Goal: Task Accomplishment & Management: Use online tool/utility

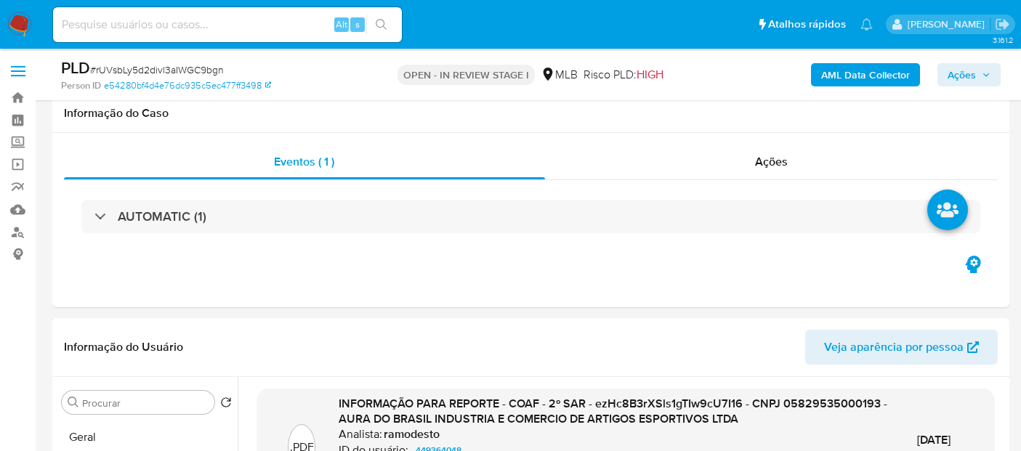
select select "10"
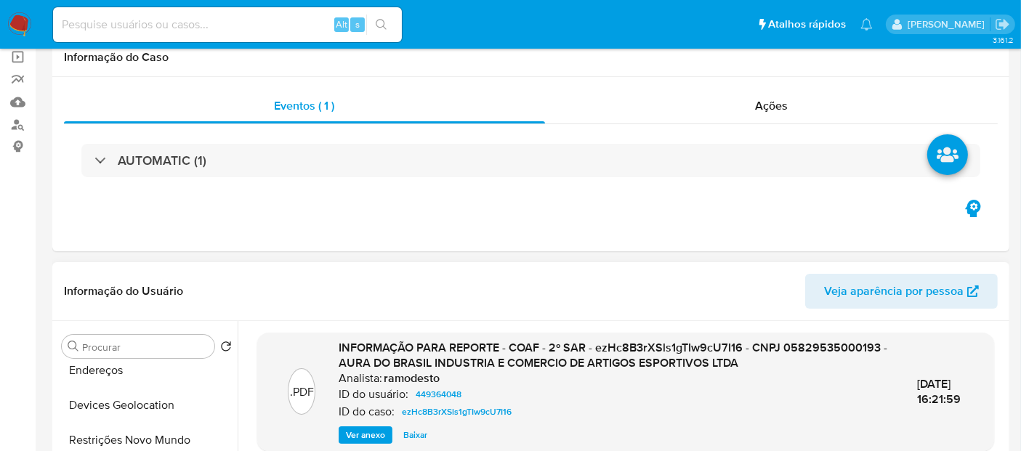
scroll to position [161, 0]
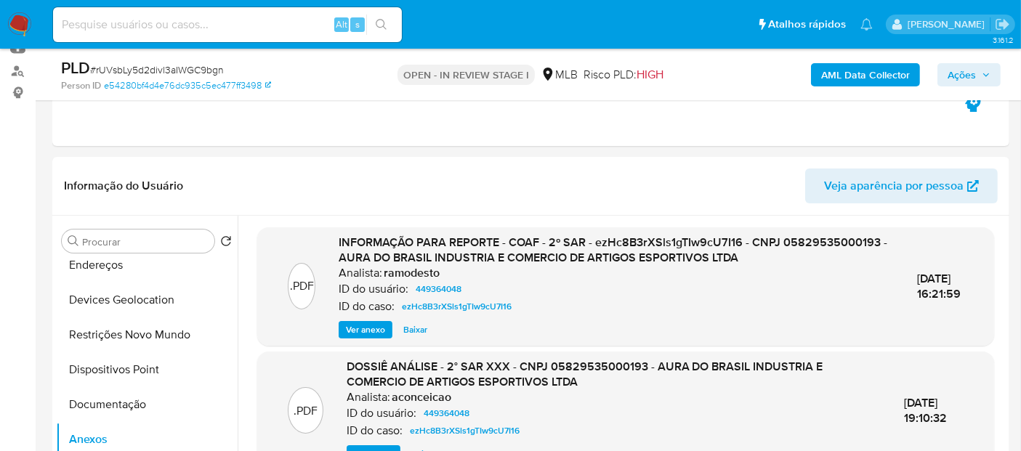
click at [863, 71] on b "AML Data Collector" at bounding box center [865, 74] width 89 height 23
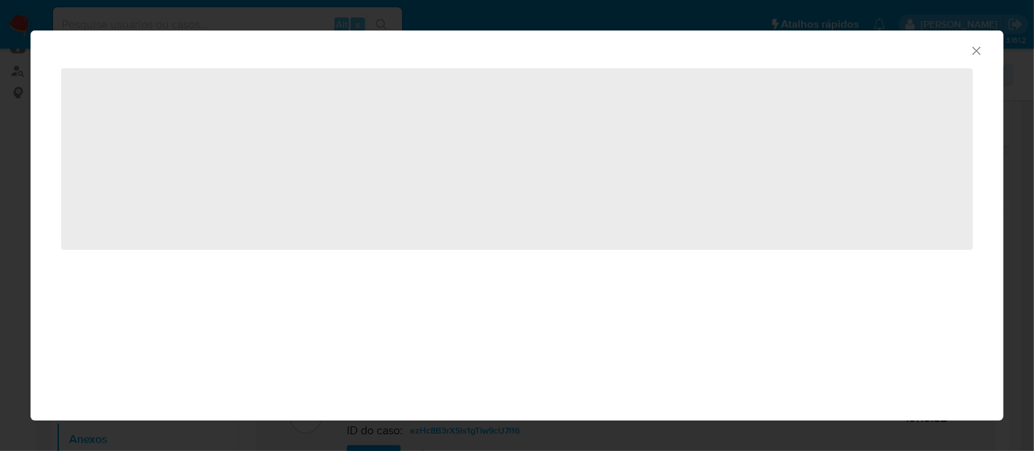
click at [965, 49] on div "AML Data Collector" at bounding box center [505, 49] width 928 height 16
click at [974, 52] on icon "Fechar a janela" at bounding box center [976, 51] width 15 height 15
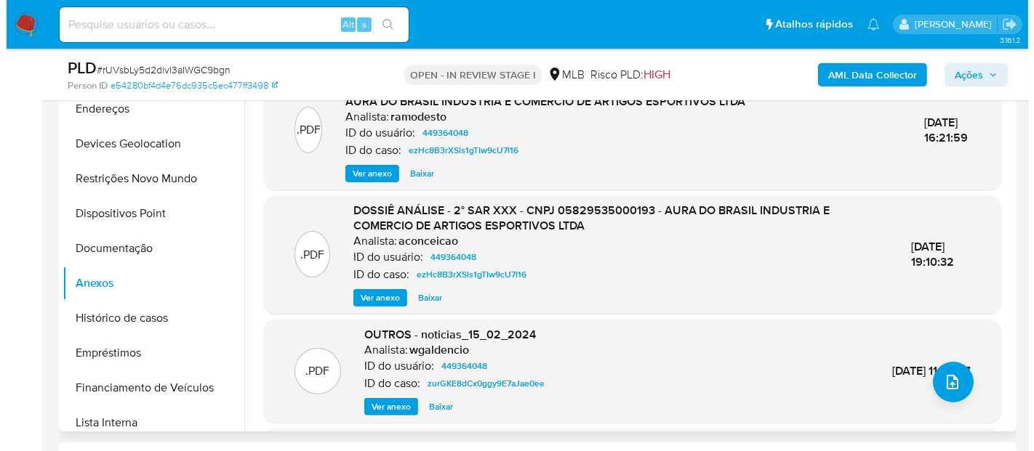
scroll to position [323, 0]
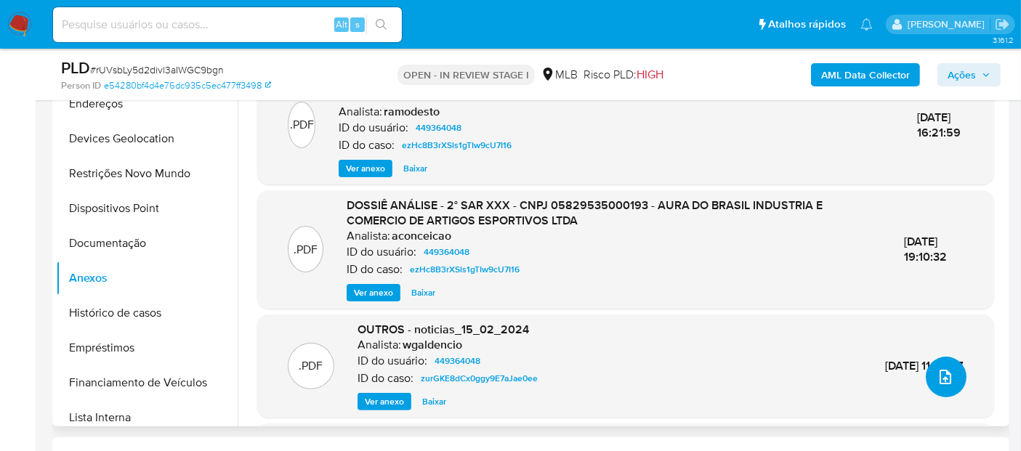
click at [948, 379] on icon "upload-file" at bounding box center [945, 377] width 17 height 17
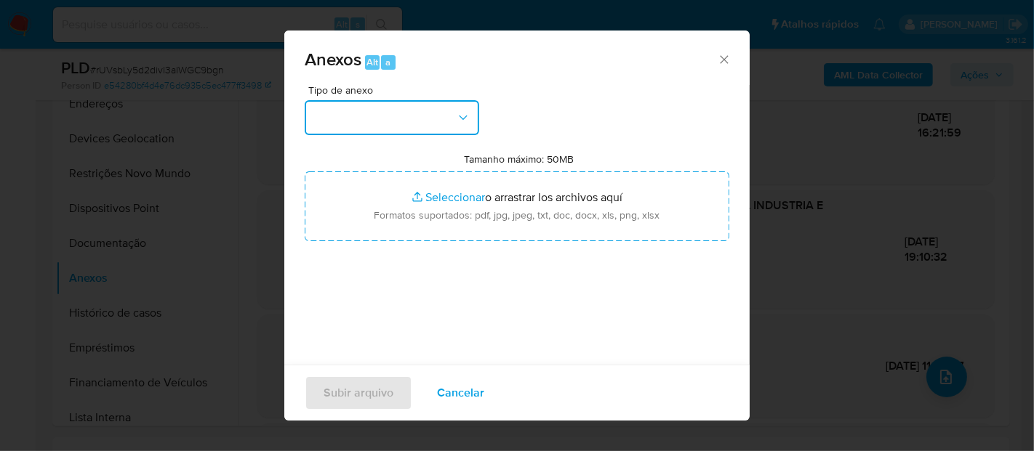
click at [420, 125] on button "button" at bounding box center [392, 117] width 174 height 35
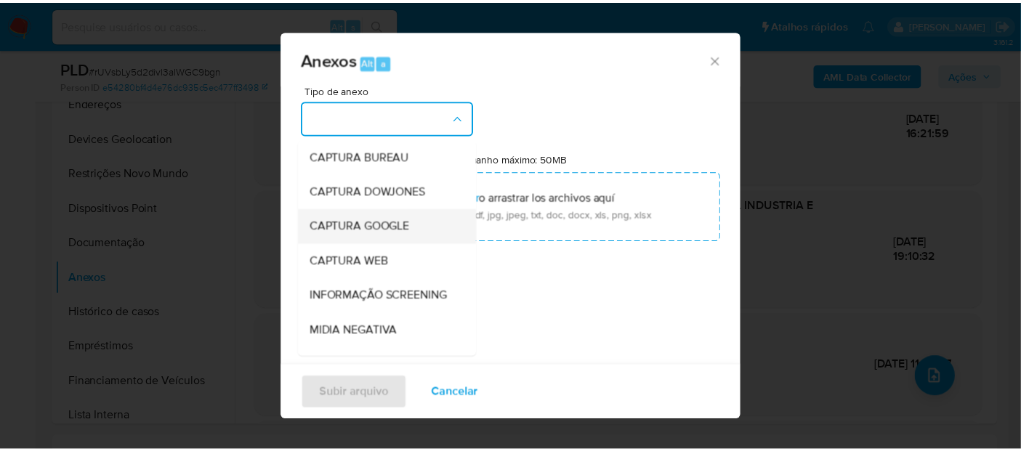
scroll to position [161, 0]
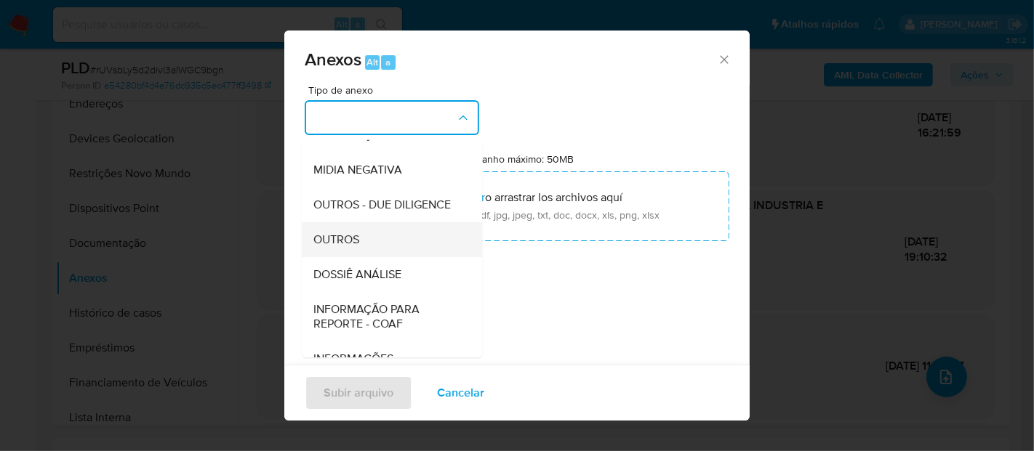
click at [384, 257] on div "OUTROS" at bounding box center [387, 239] width 148 height 35
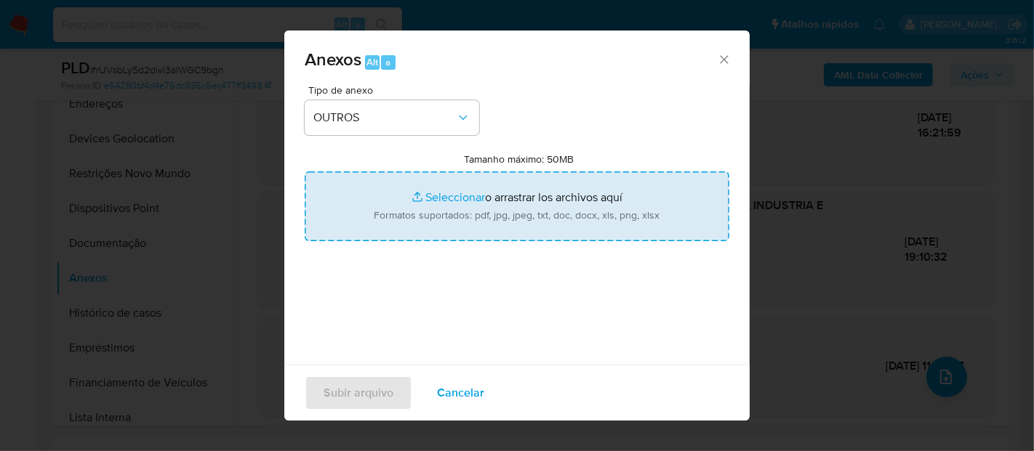
click at [466, 214] on input "Tamanho máximo: 50MB Seleccionar archivos" at bounding box center [517, 207] width 424 height 70
type input "C:\fakepath\3º SAR - XXXX - CNPJ 05829535000193 - AURA DO BRASIL INDUSTRIA E CO…"
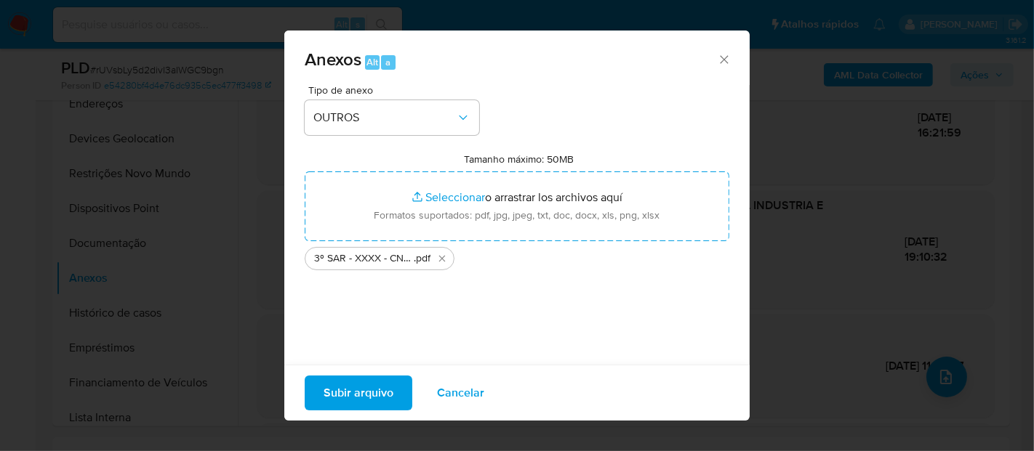
drag, startPoint x: 466, startPoint y: 214, endPoint x: 379, endPoint y: 390, distance: 196.0
click at [379, 390] on span "Subir arquivo" at bounding box center [358, 393] width 70 height 32
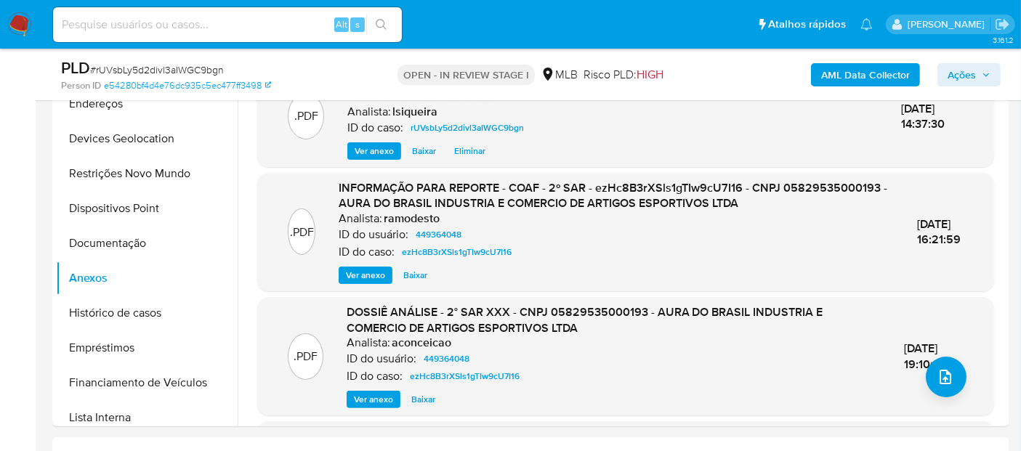
click at [972, 79] on span "Ações" at bounding box center [962, 74] width 28 height 23
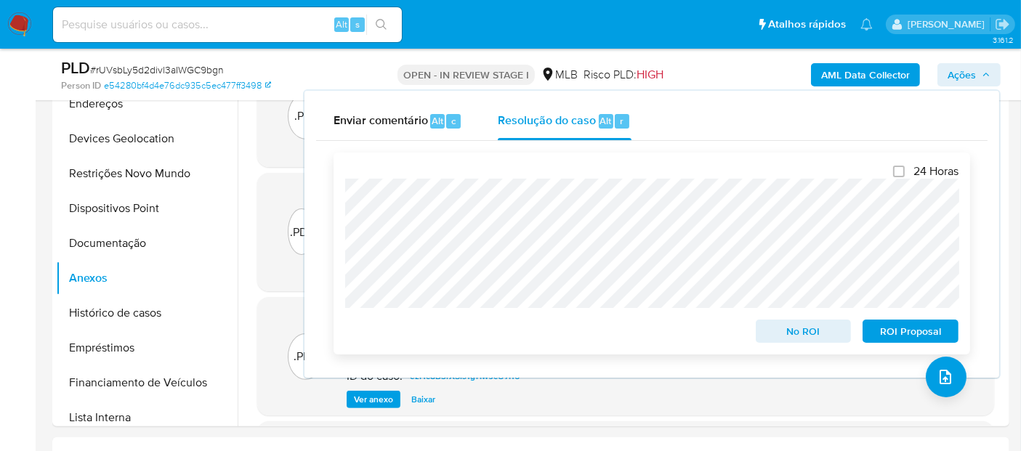
click at [918, 334] on span "ROI Proposal" at bounding box center [911, 331] width 76 height 20
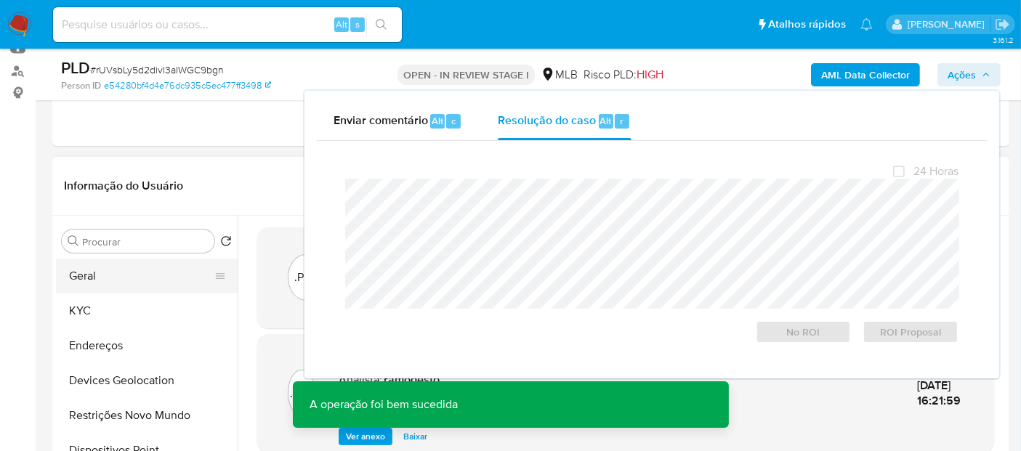
click at [97, 278] on button "Geral" at bounding box center [141, 276] width 170 height 35
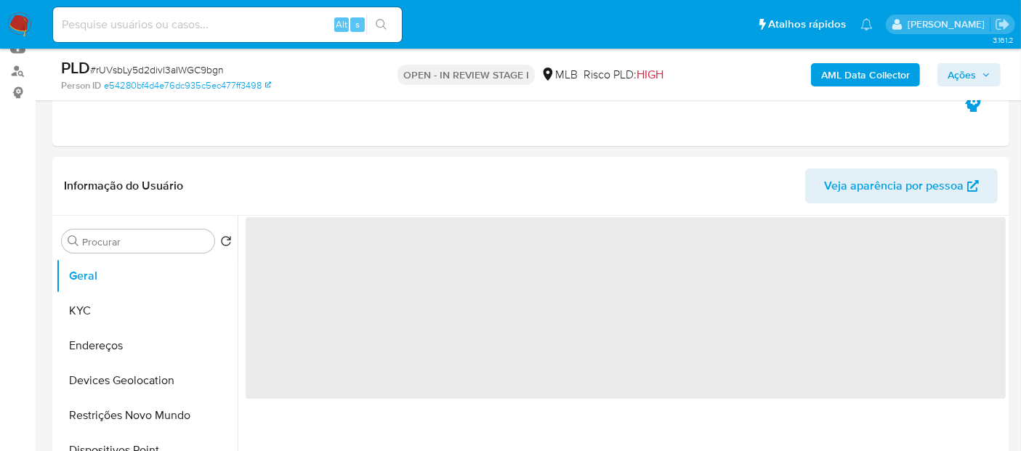
click at [187, 73] on span "# rUVsbLy5d2divl3aIWGC9bgn" at bounding box center [157, 70] width 134 height 15
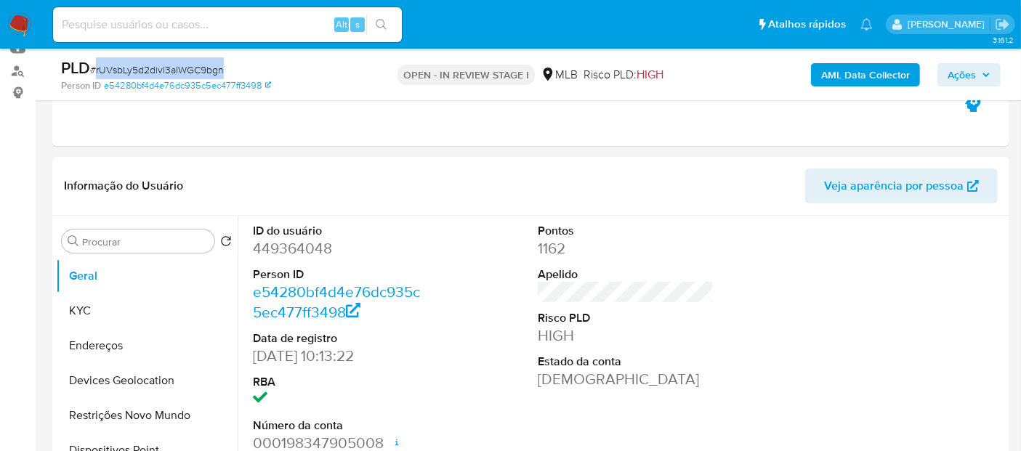
copy span "rUVsbLy5d2divl3aIWGC9bgn"
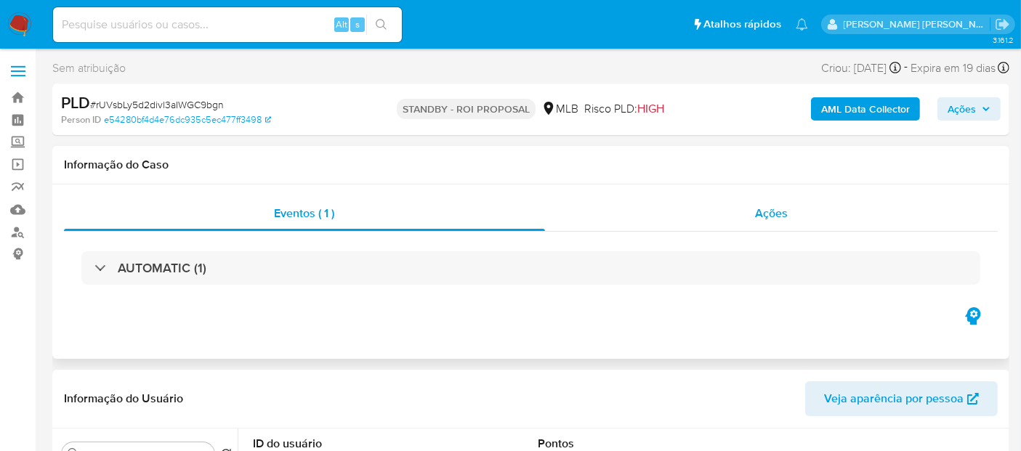
click at [754, 204] on div "Ações" at bounding box center [772, 213] width 454 height 35
select select "10"
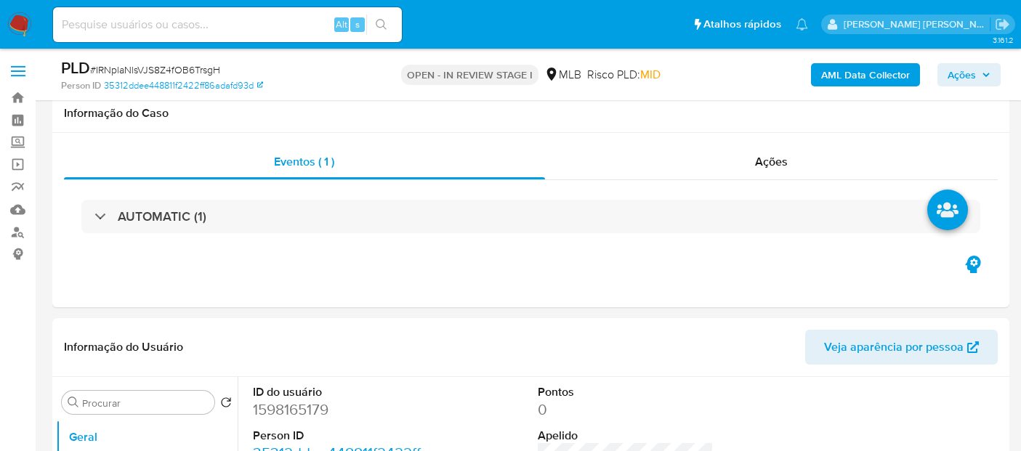
scroll to position [1211, 0]
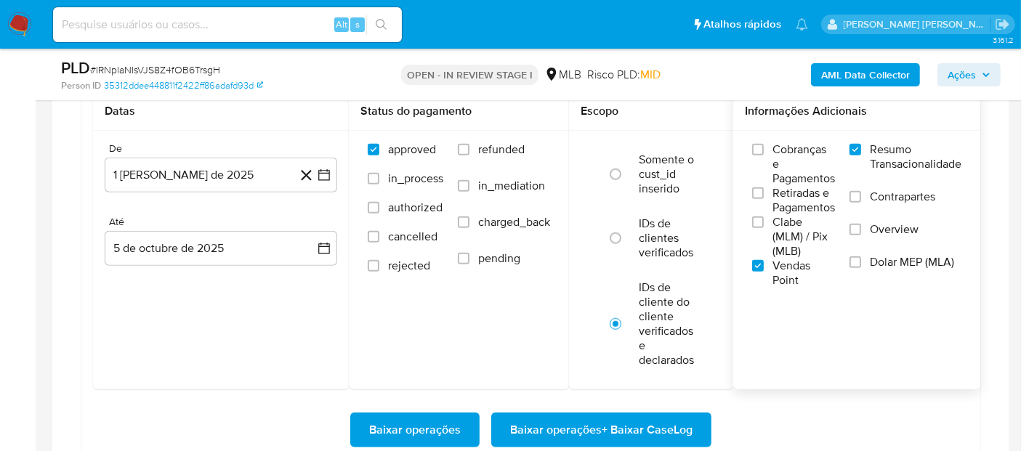
click at [785, 337] on div "Informações Adicionais Cobranças e Pagamentos Retiradas e Pagamentos Clabe (MLM…" at bounding box center [856, 240] width 247 height 297
click at [826, 353] on div "Informações Adicionais Cobranças e Pagamentos Retiradas e Pagamentos Clabe (MLM…" at bounding box center [856, 240] width 247 height 297
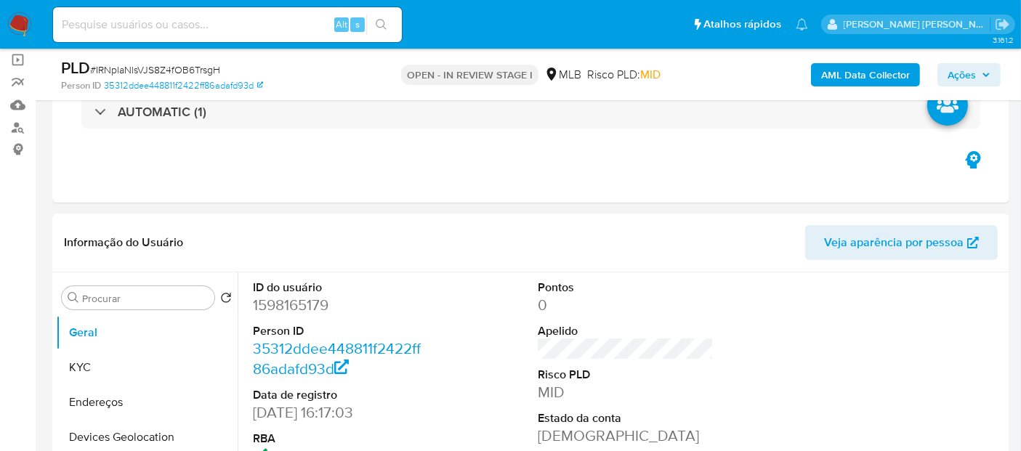
scroll to position [0, 0]
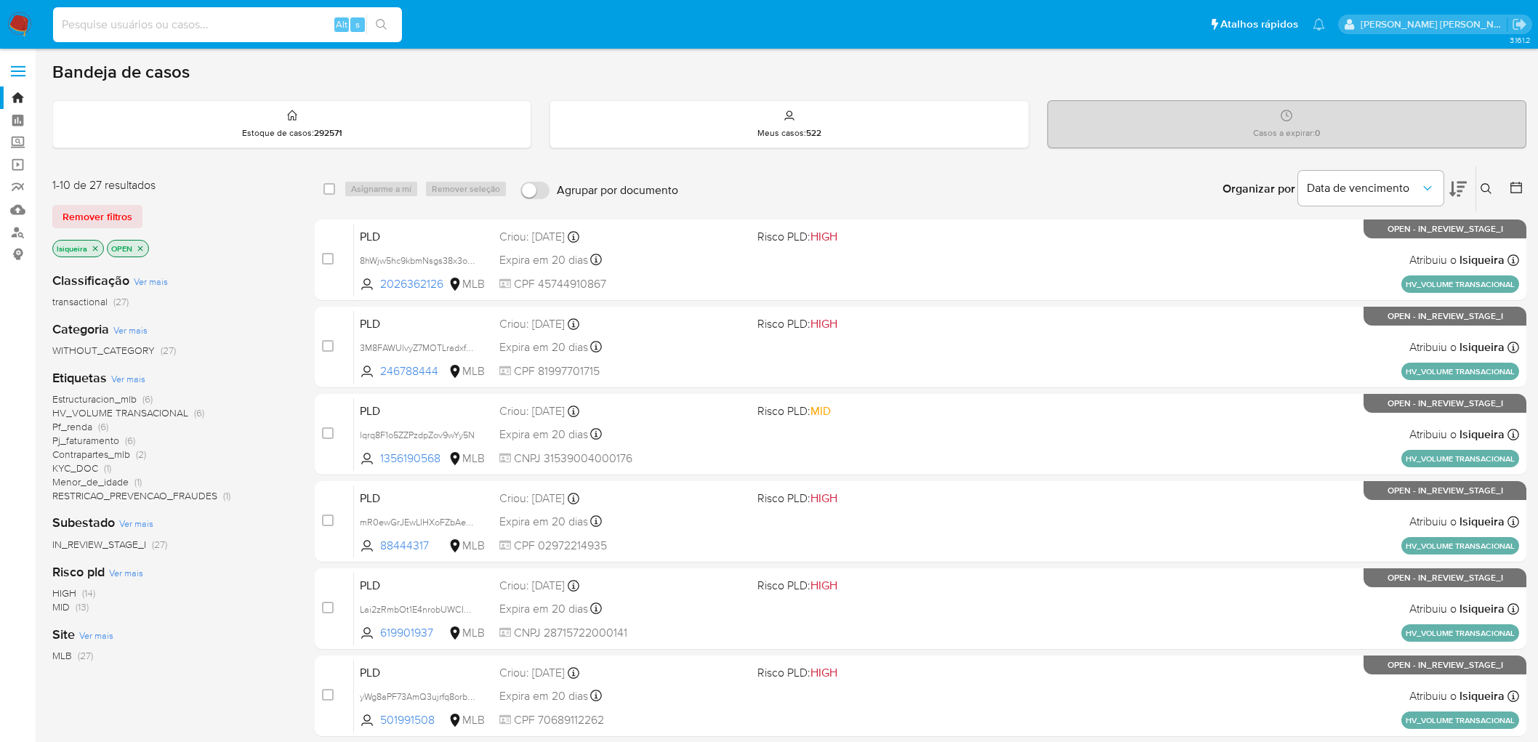
click at [240, 19] on input at bounding box center [227, 24] width 349 height 19
type input "UywVjPc4ZPzAAlsnddUEN8YZ"
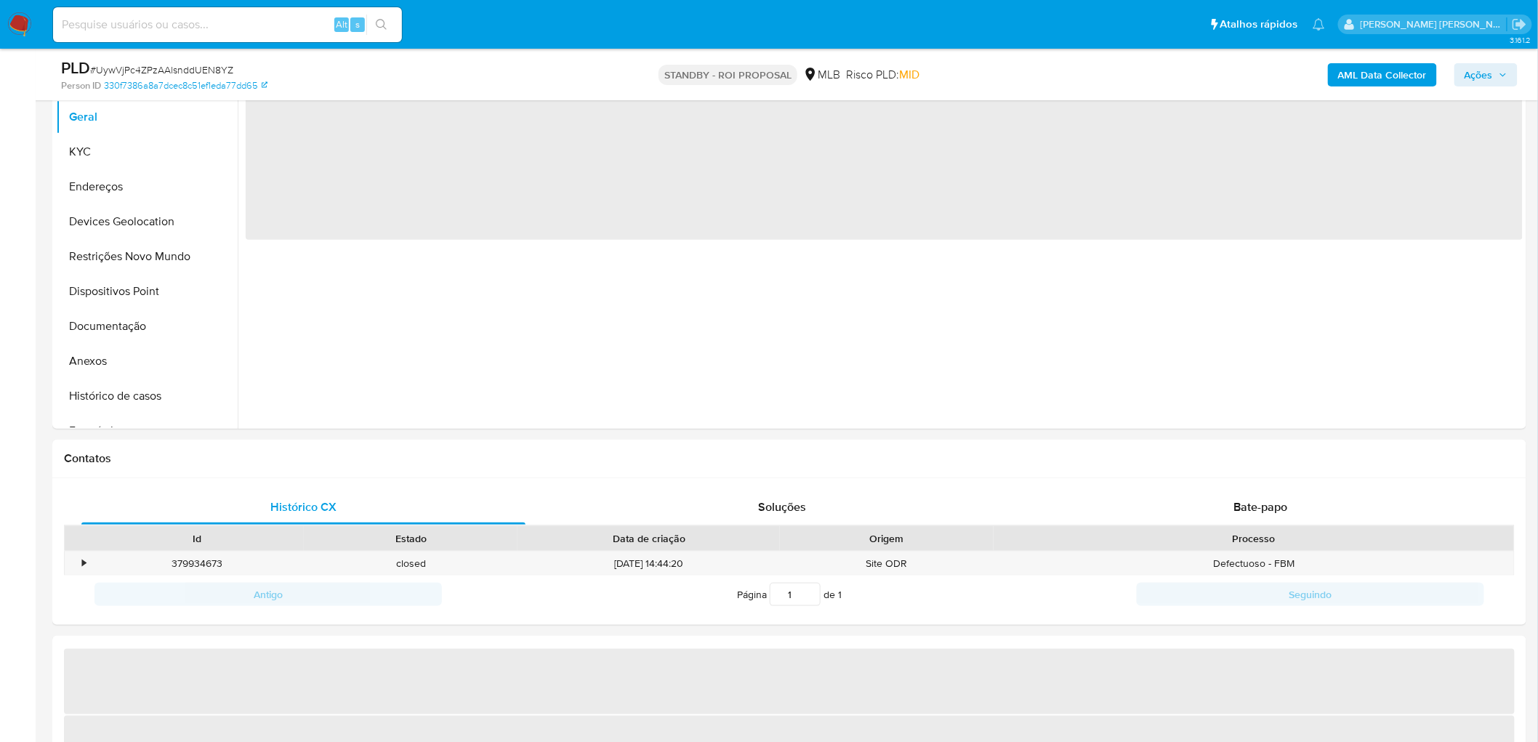
select select "10"
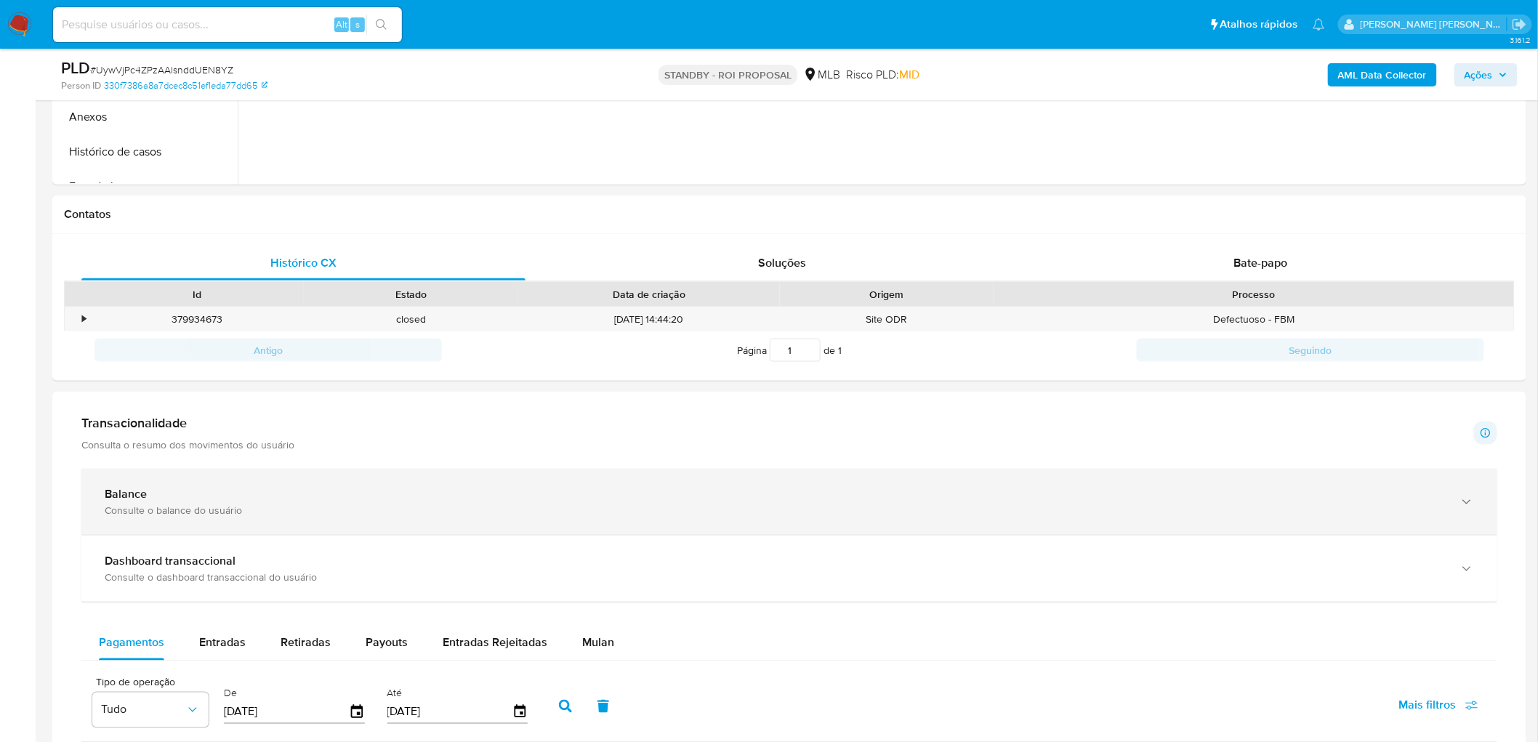
scroll to position [808, 0]
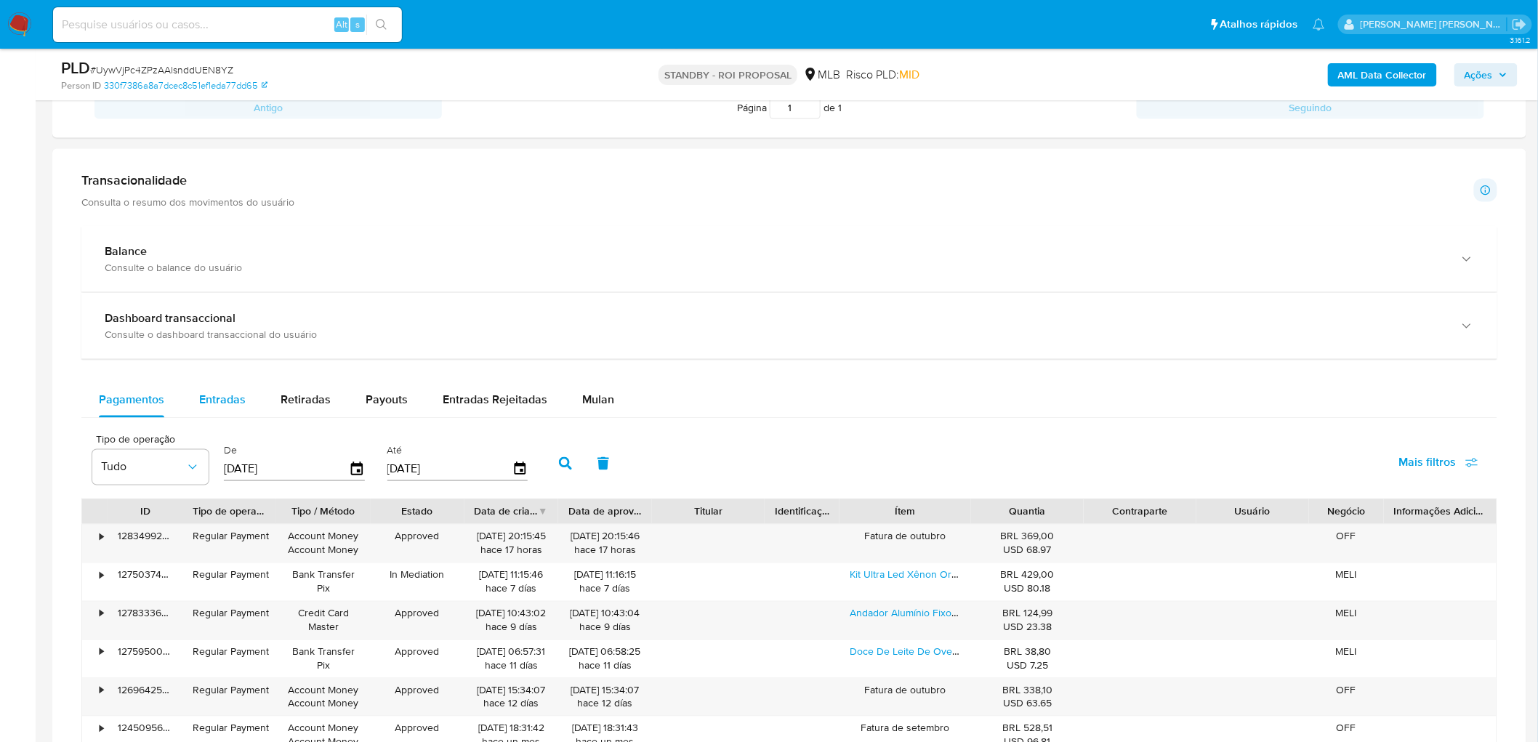
click at [209, 400] on span "Entradas" at bounding box center [222, 400] width 47 height 17
select select "10"
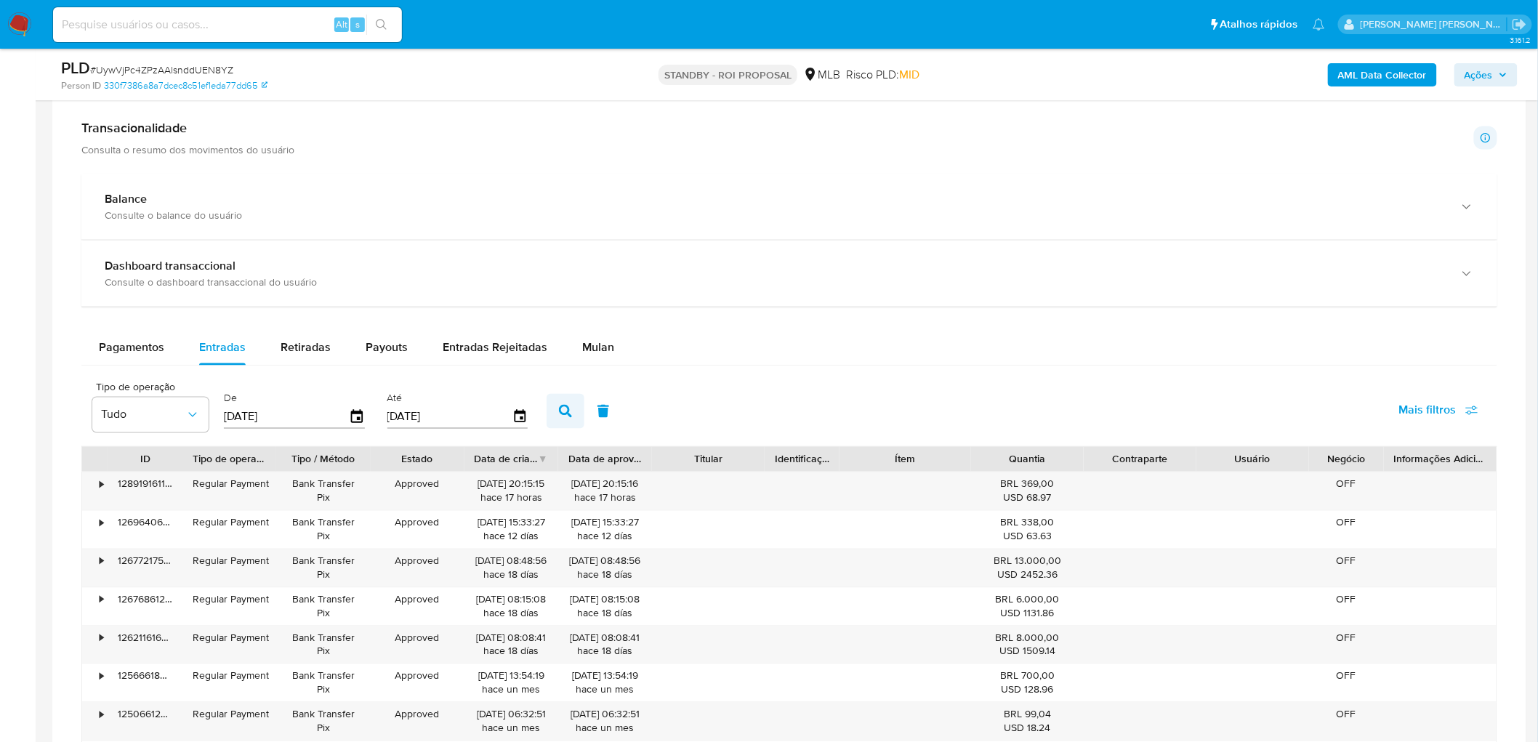
scroll to position [888, 0]
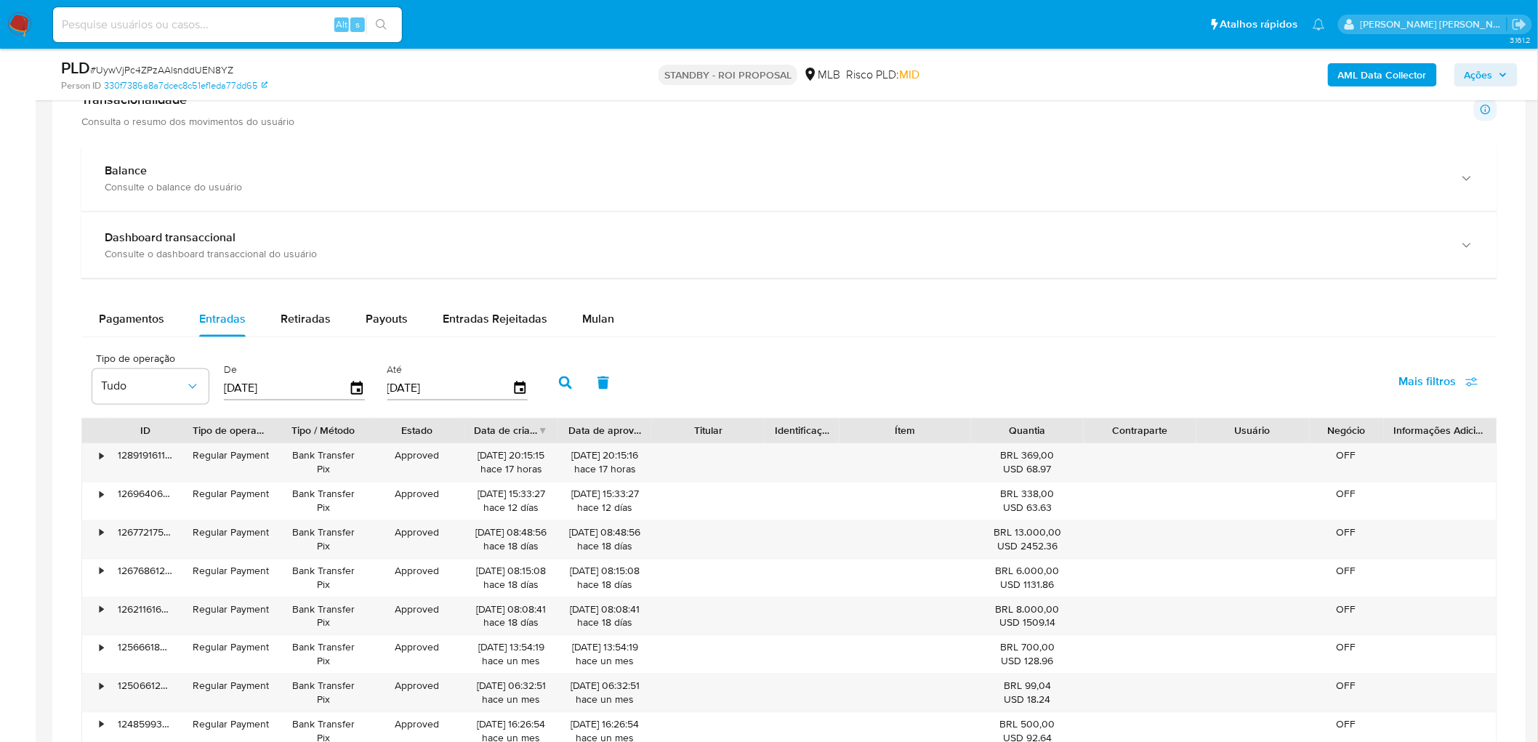
click at [345, 390] on input "[DATE]" at bounding box center [286, 388] width 125 height 23
click at [351, 391] on icon "button" at bounding box center [357, 388] width 25 height 25
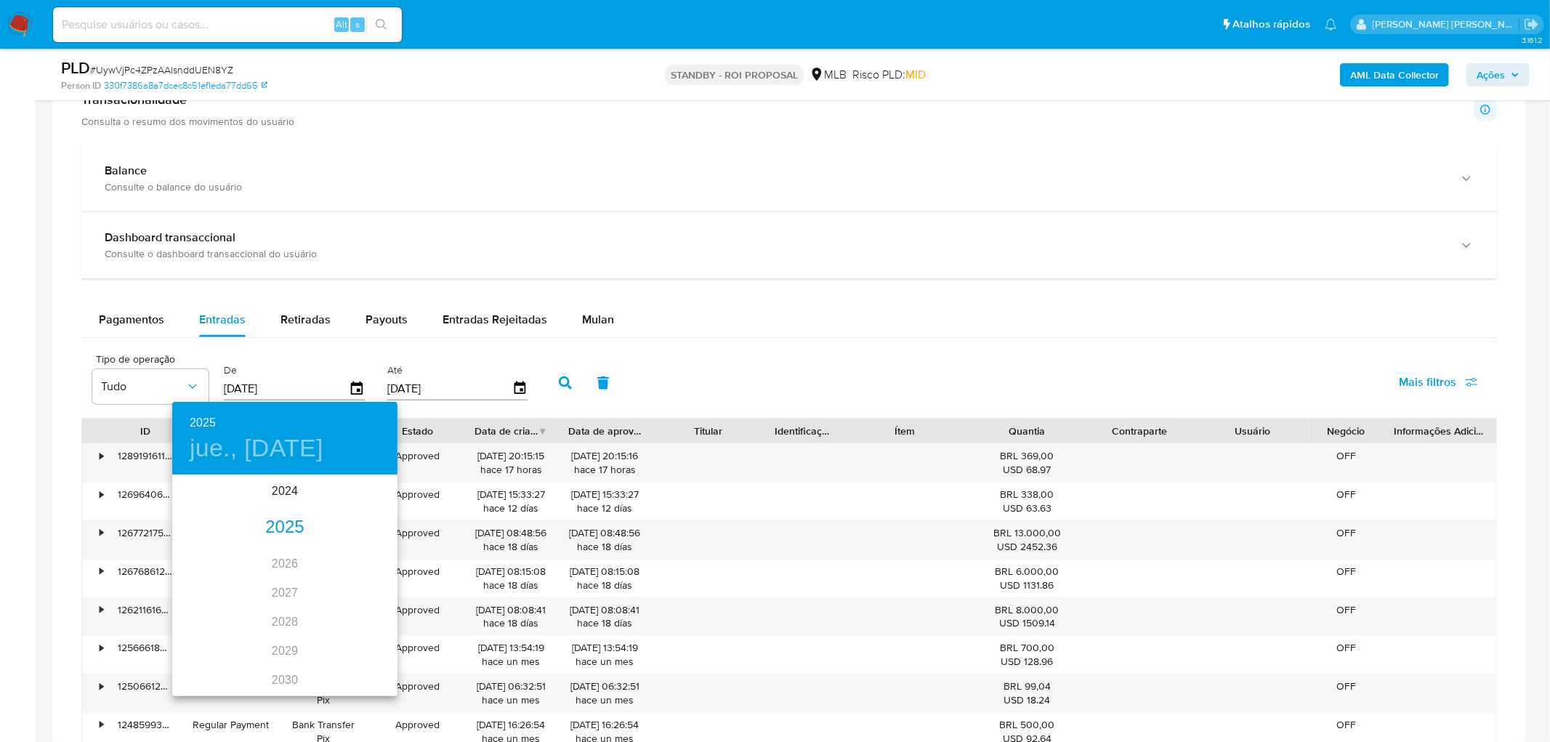
click at [278, 528] on div "2025" at bounding box center [284, 527] width 225 height 29
click at [199, 621] on div "jul." at bounding box center [209, 613] width 75 height 55
click at [224, 548] on p "1" at bounding box center [227, 551] width 6 height 15
type input "01/07/2025"
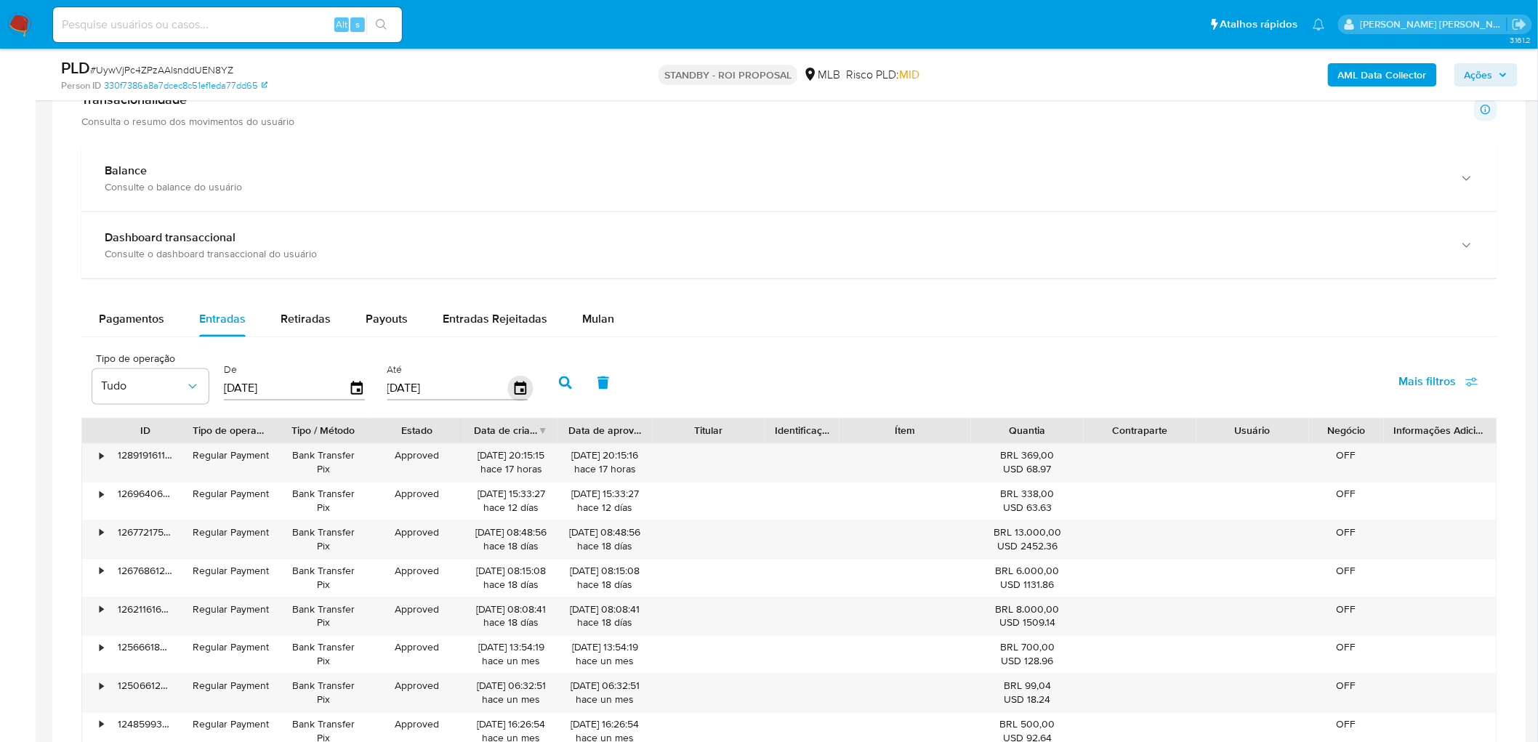
click at [514, 393] on icon "button" at bounding box center [520, 388] width 12 height 13
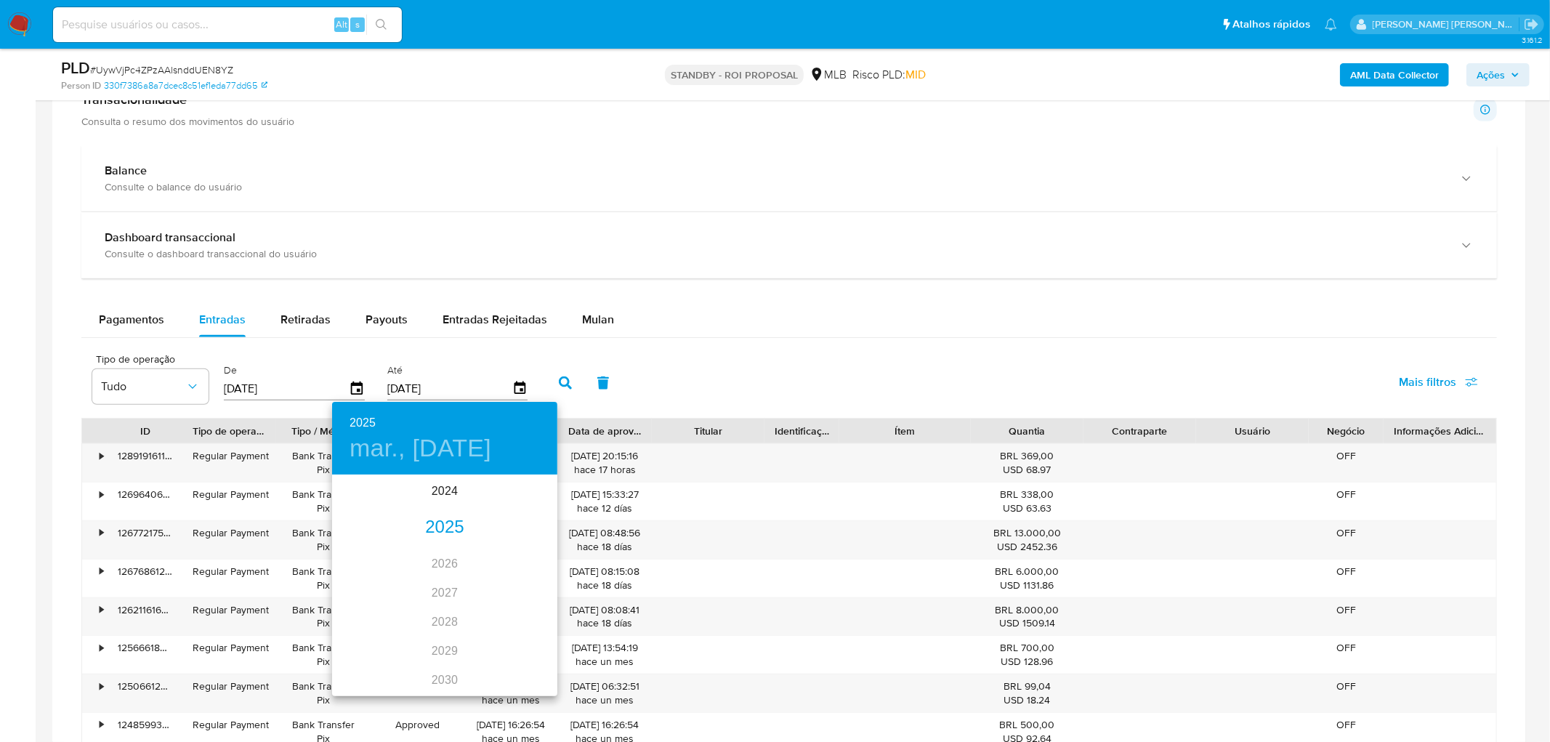
click at [448, 526] on div "2025" at bounding box center [444, 527] width 225 height 29
click at [365, 614] on div "jul." at bounding box center [369, 613] width 75 height 55
drag, startPoint x: 446, startPoint y: 652, endPoint x: 451, endPoint y: 635, distance: 18.0
click at [446, 653] on p "31" at bounding box center [445, 656] width 12 height 15
type input "31/07/2025"
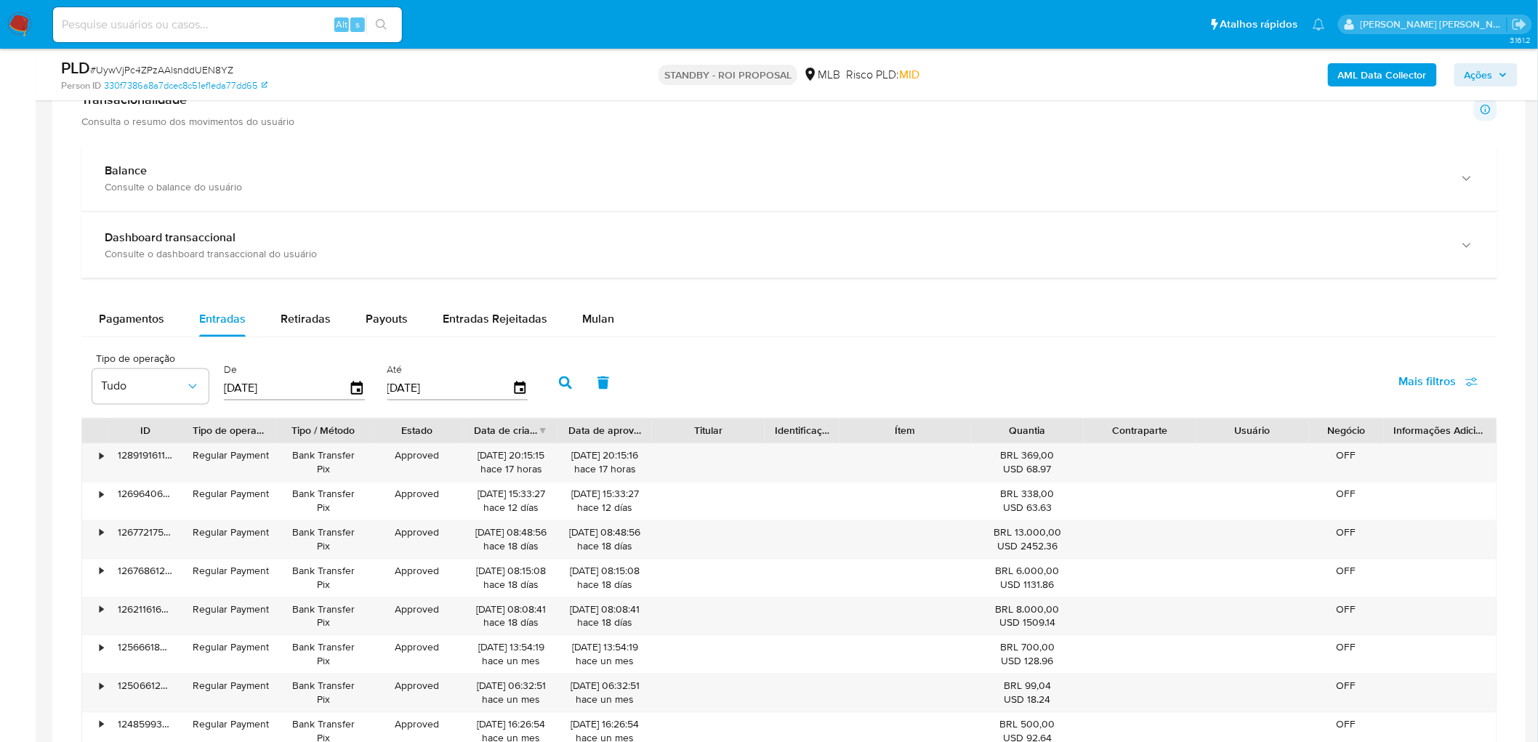
click at [559, 381] on icon "button" at bounding box center [565, 382] width 13 height 13
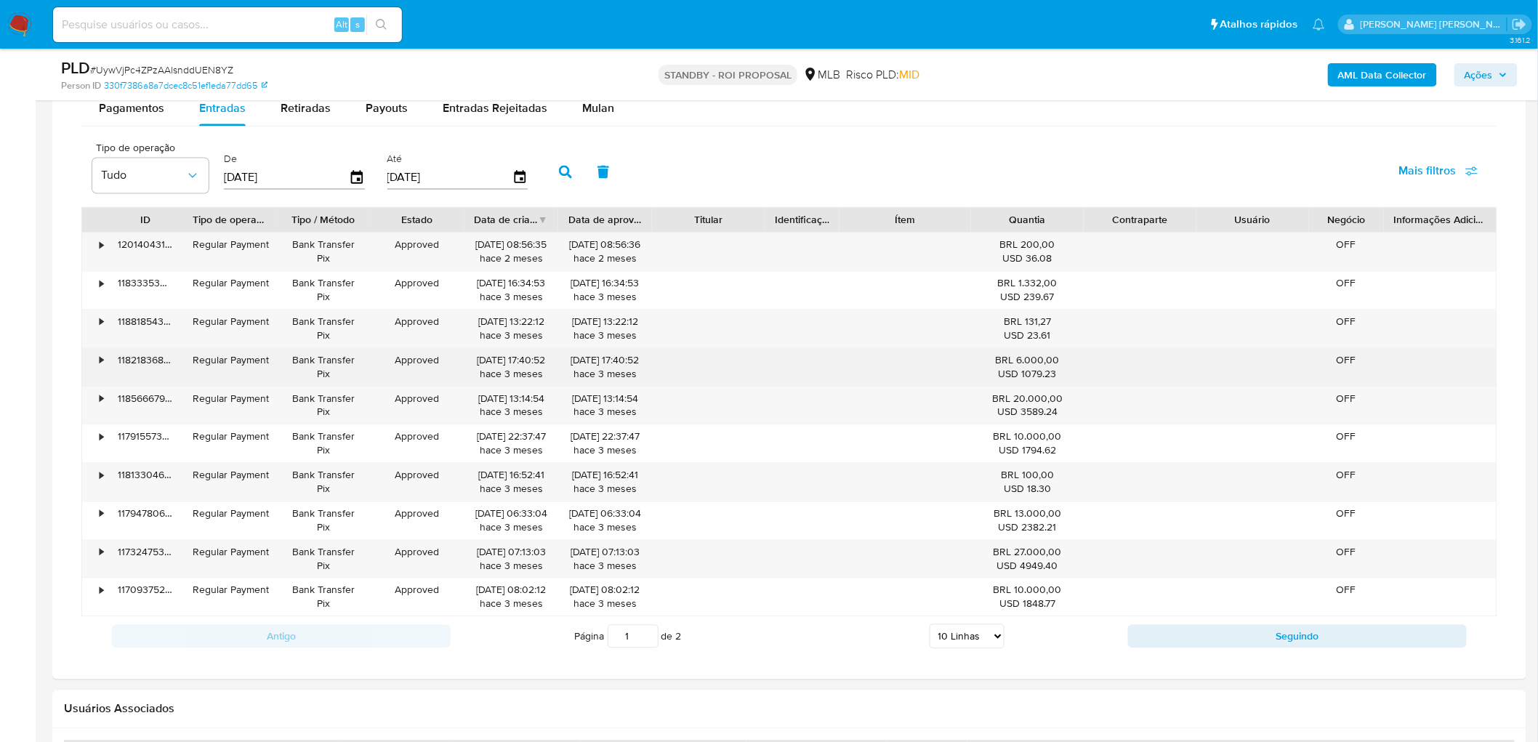
scroll to position [1130, 0]
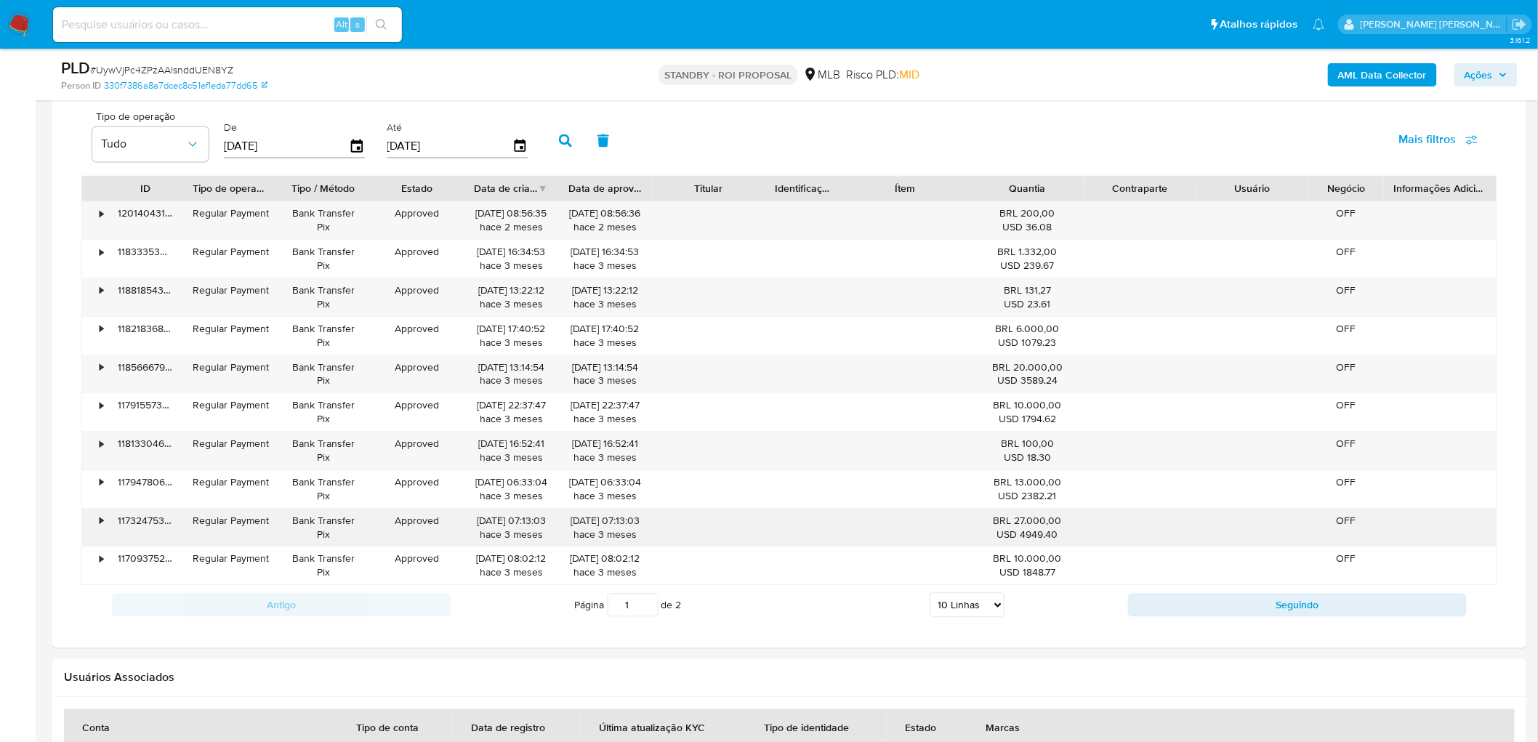
click at [100, 524] on div "•" at bounding box center [102, 522] width 4 height 14
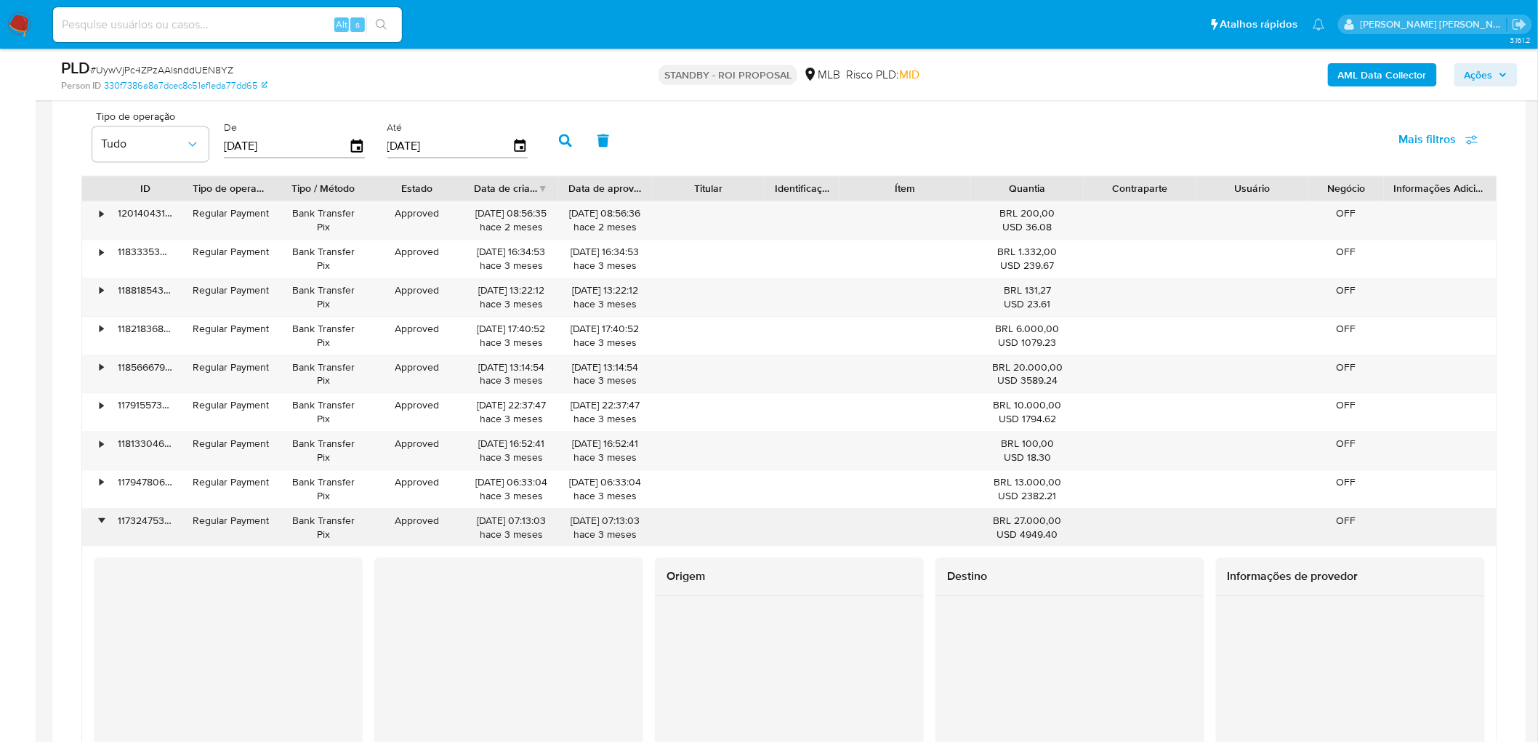
click at [102, 528] on div "•" at bounding box center [102, 522] width 4 height 14
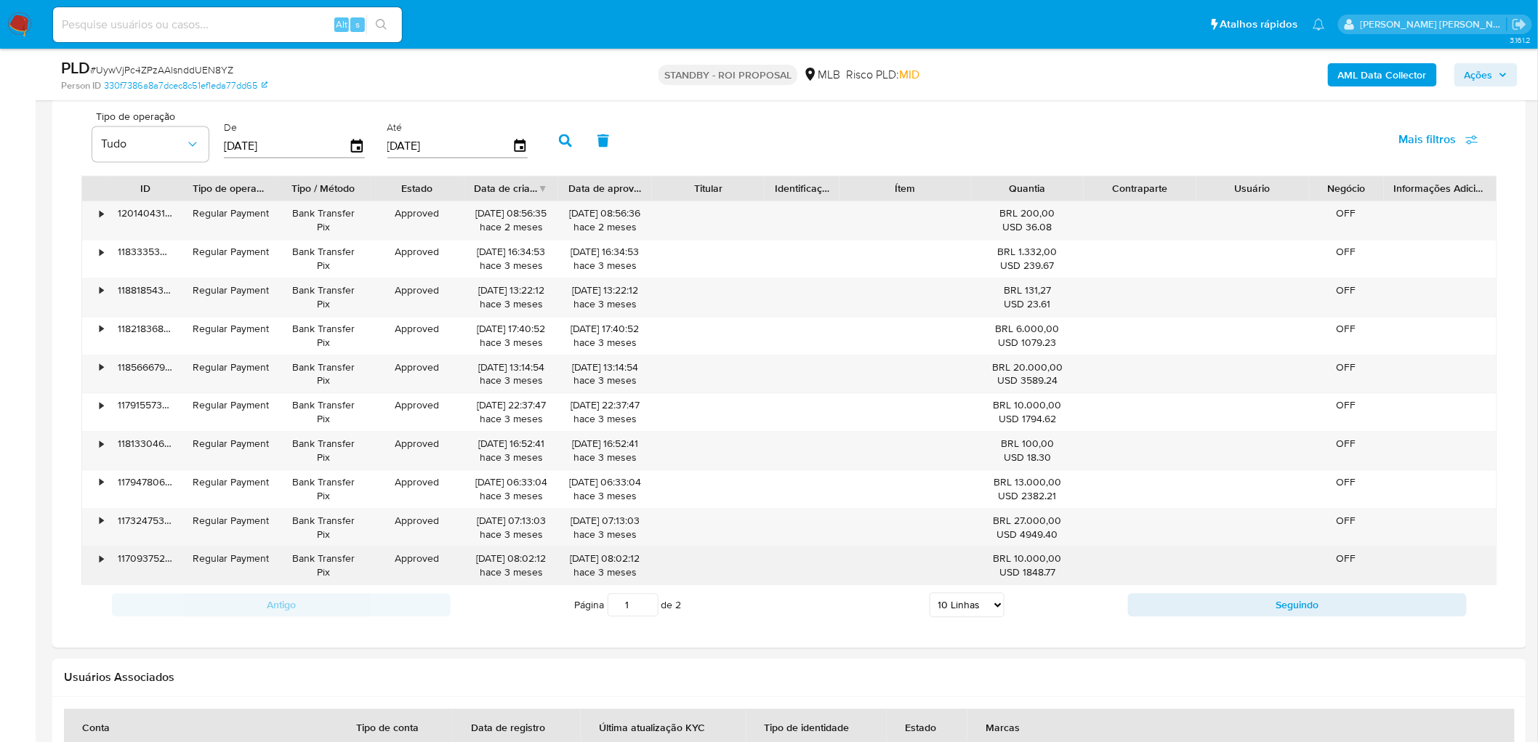
click at [103, 557] on div "•" at bounding box center [94, 566] width 25 height 38
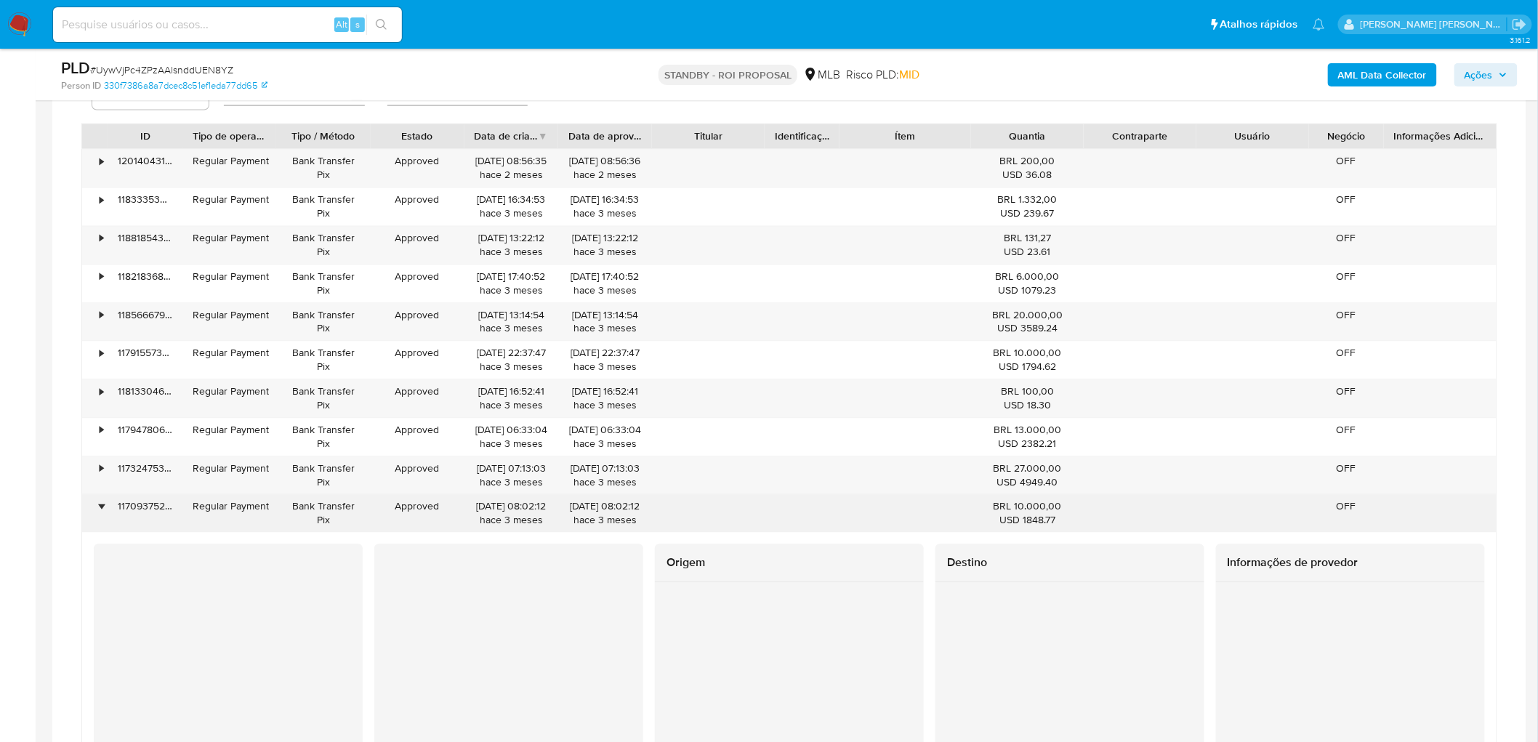
scroll to position [1292, 0]
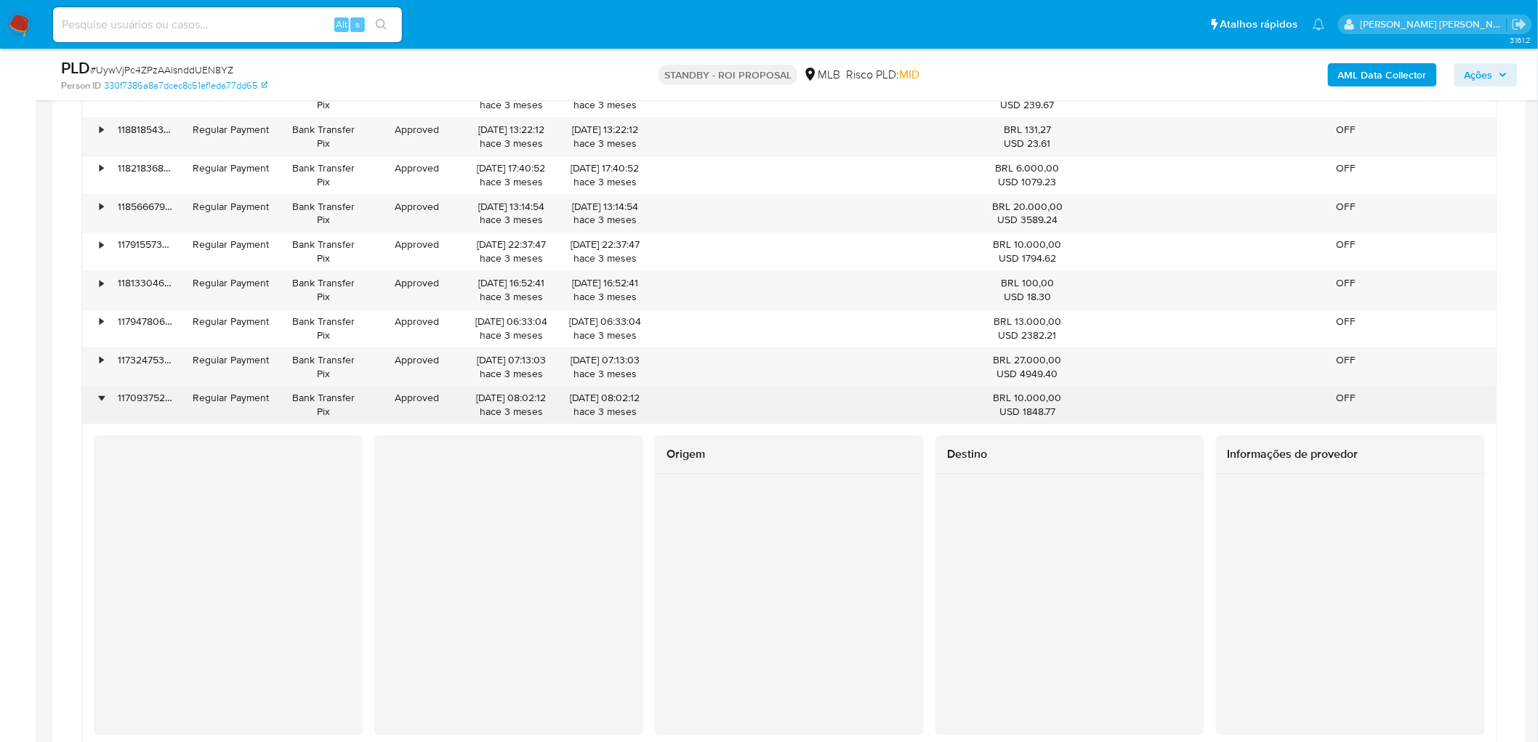
click at [104, 403] on div "•" at bounding box center [94, 405] width 25 height 38
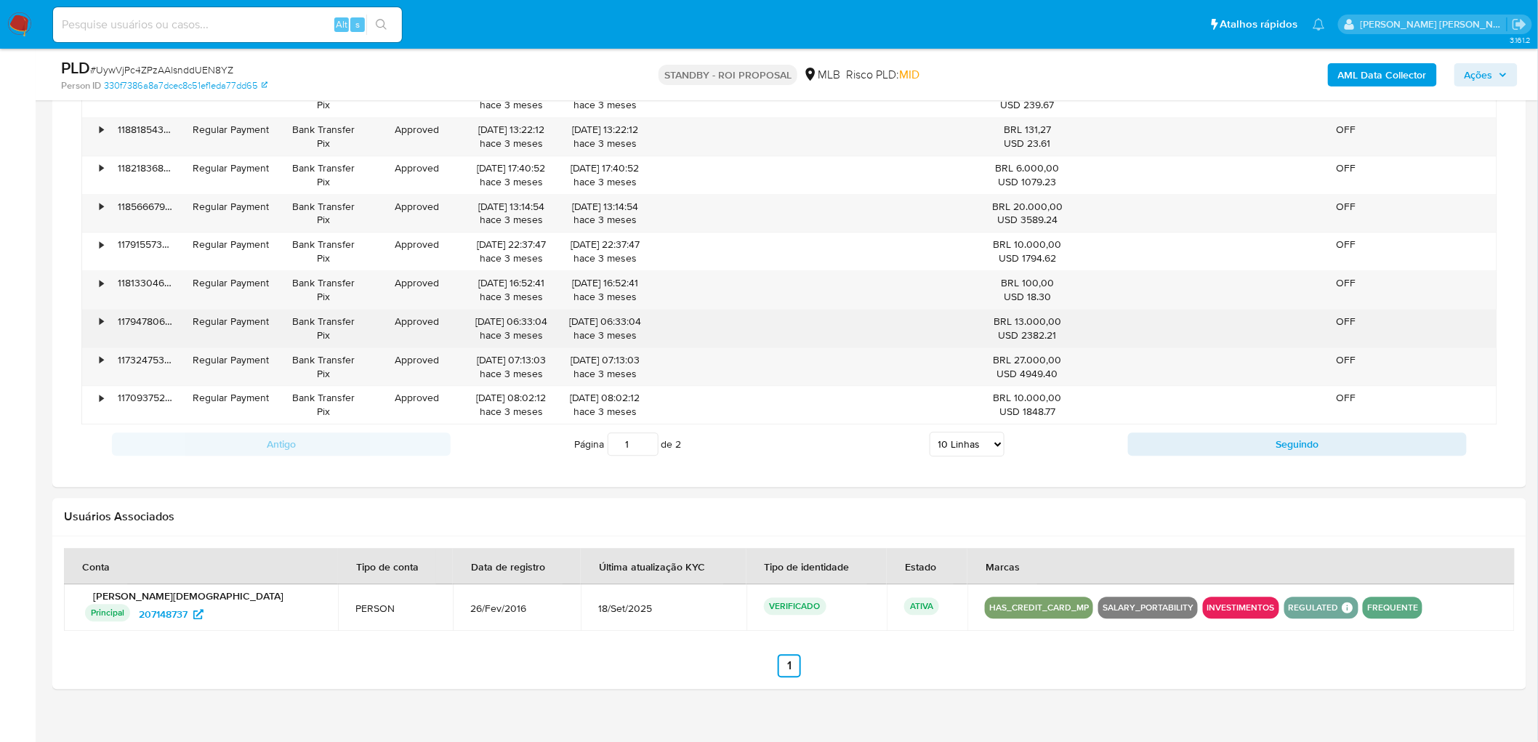
click at [100, 326] on div "•" at bounding box center [102, 322] width 4 height 14
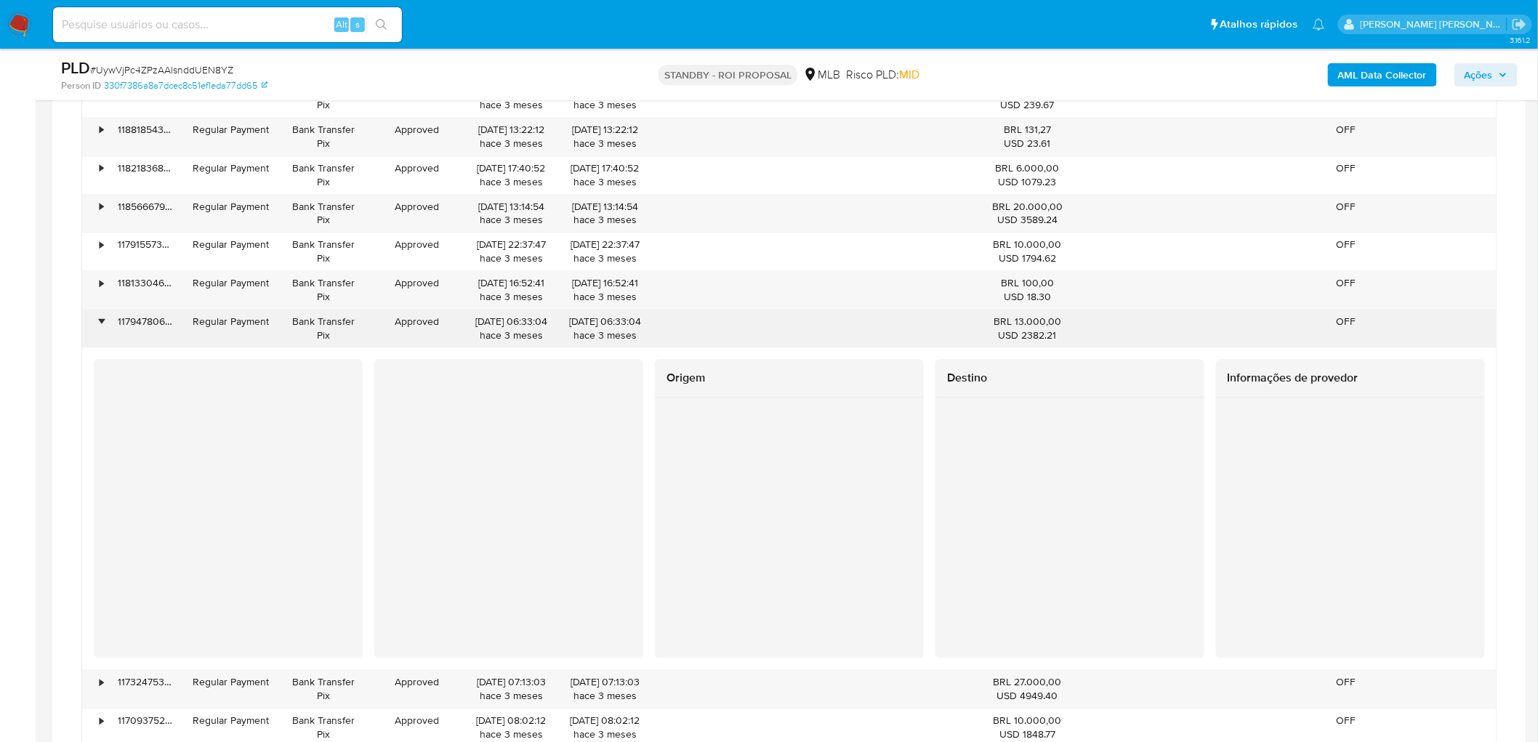
click at [100, 326] on div "•" at bounding box center [102, 322] width 4 height 14
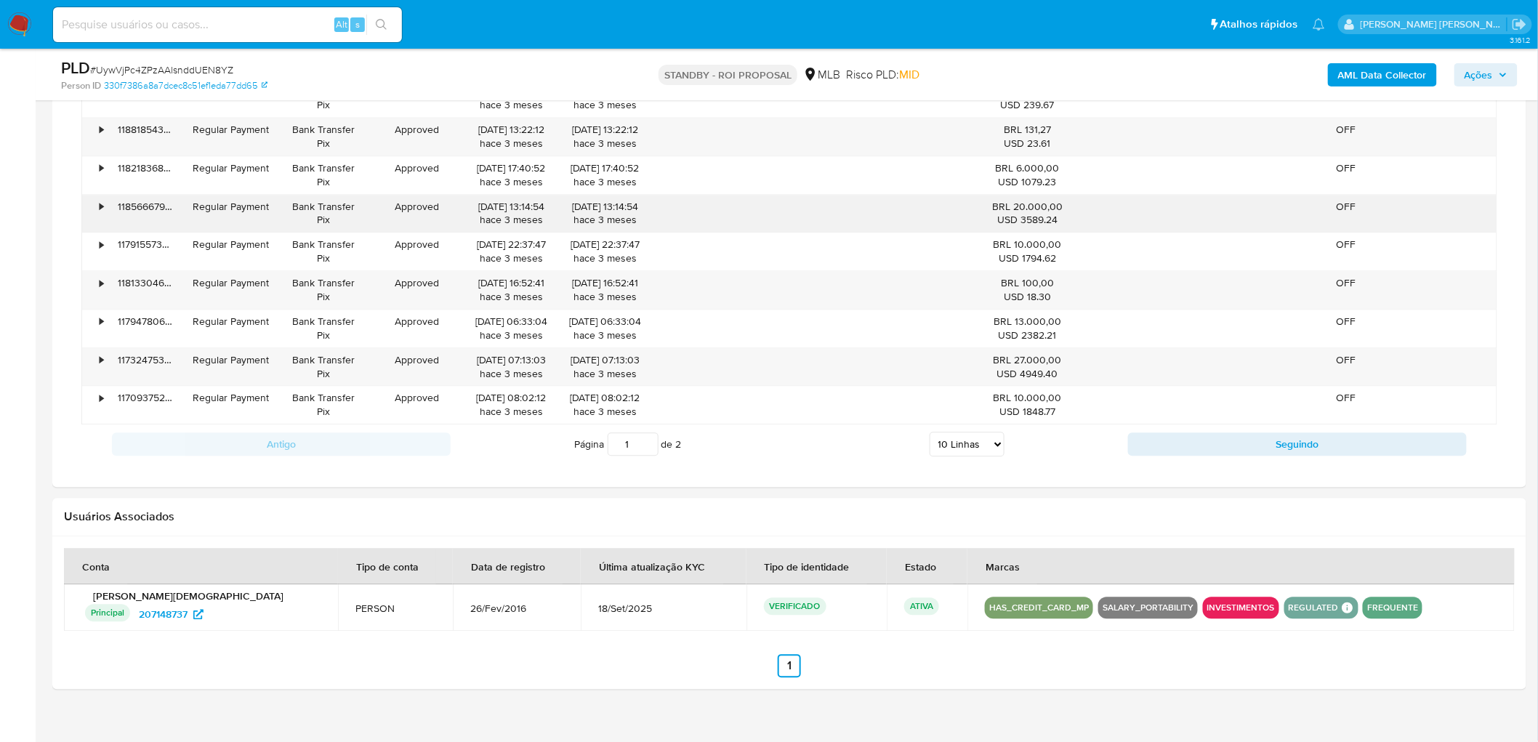
click at [100, 209] on div "•" at bounding box center [102, 207] width 4 height 14
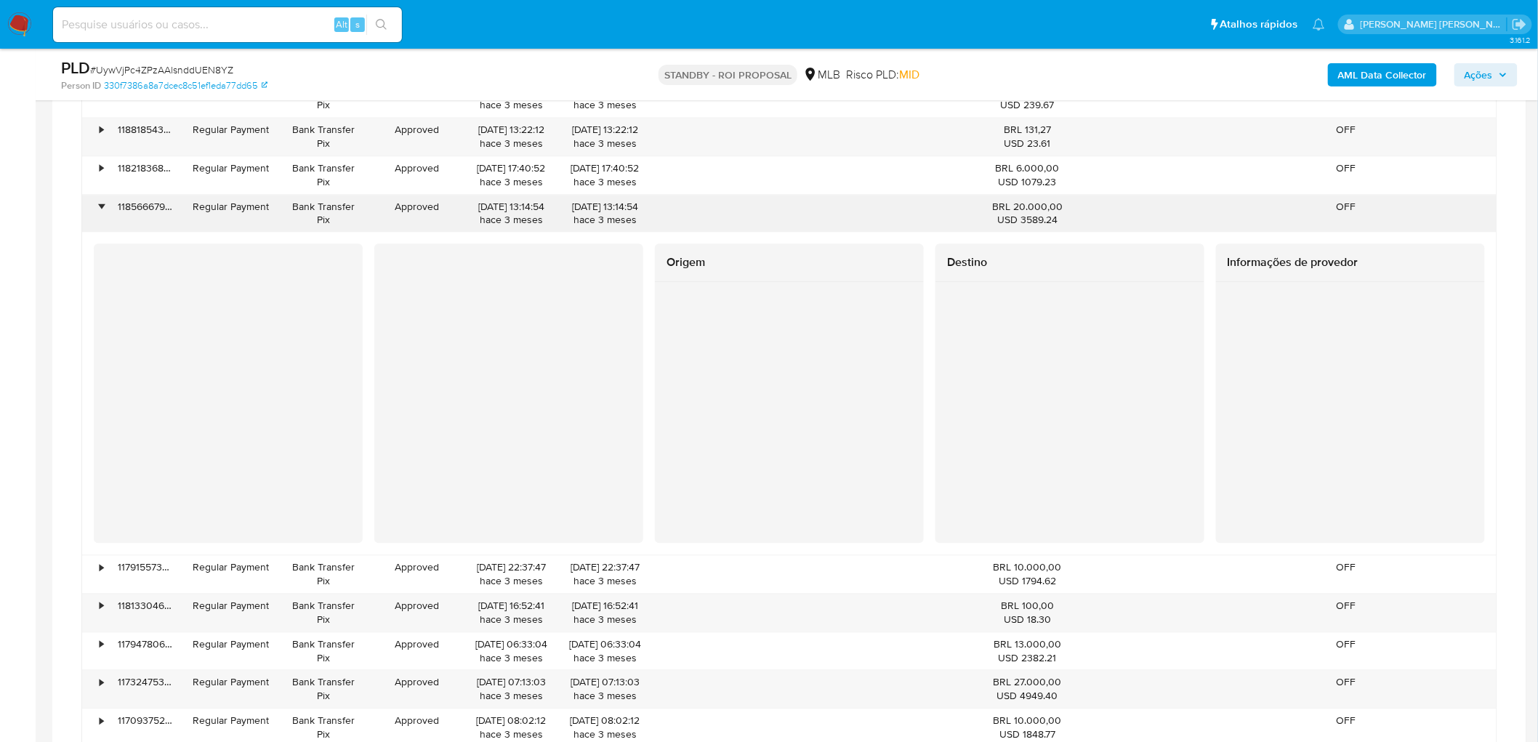
click at [100, 209] on div "•" at bounding box center [102, 207] width 4 height 14
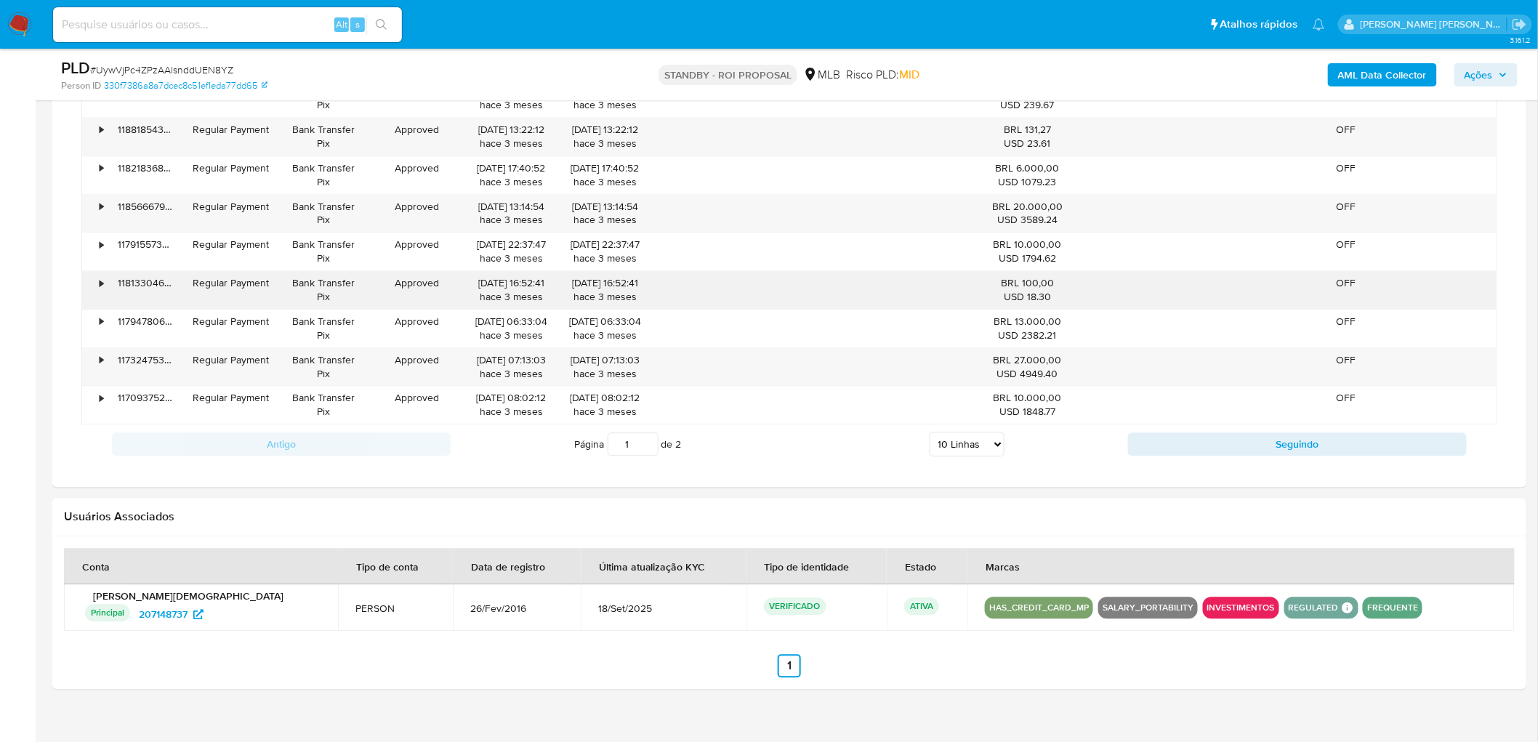
scroll to position [1211, 0]
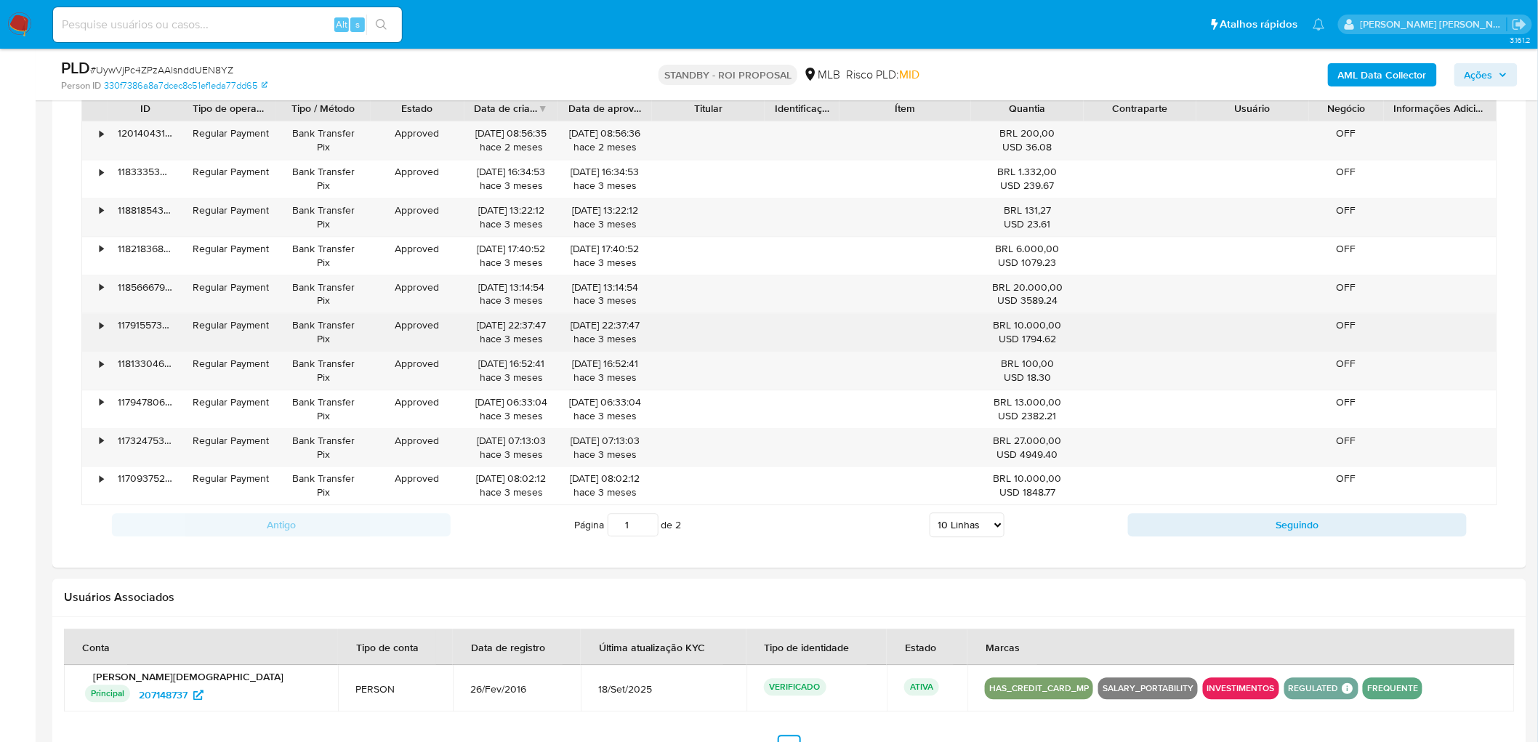
click at [105, 329] on div "•" at bounding box center [94, 332] width 25 height 38
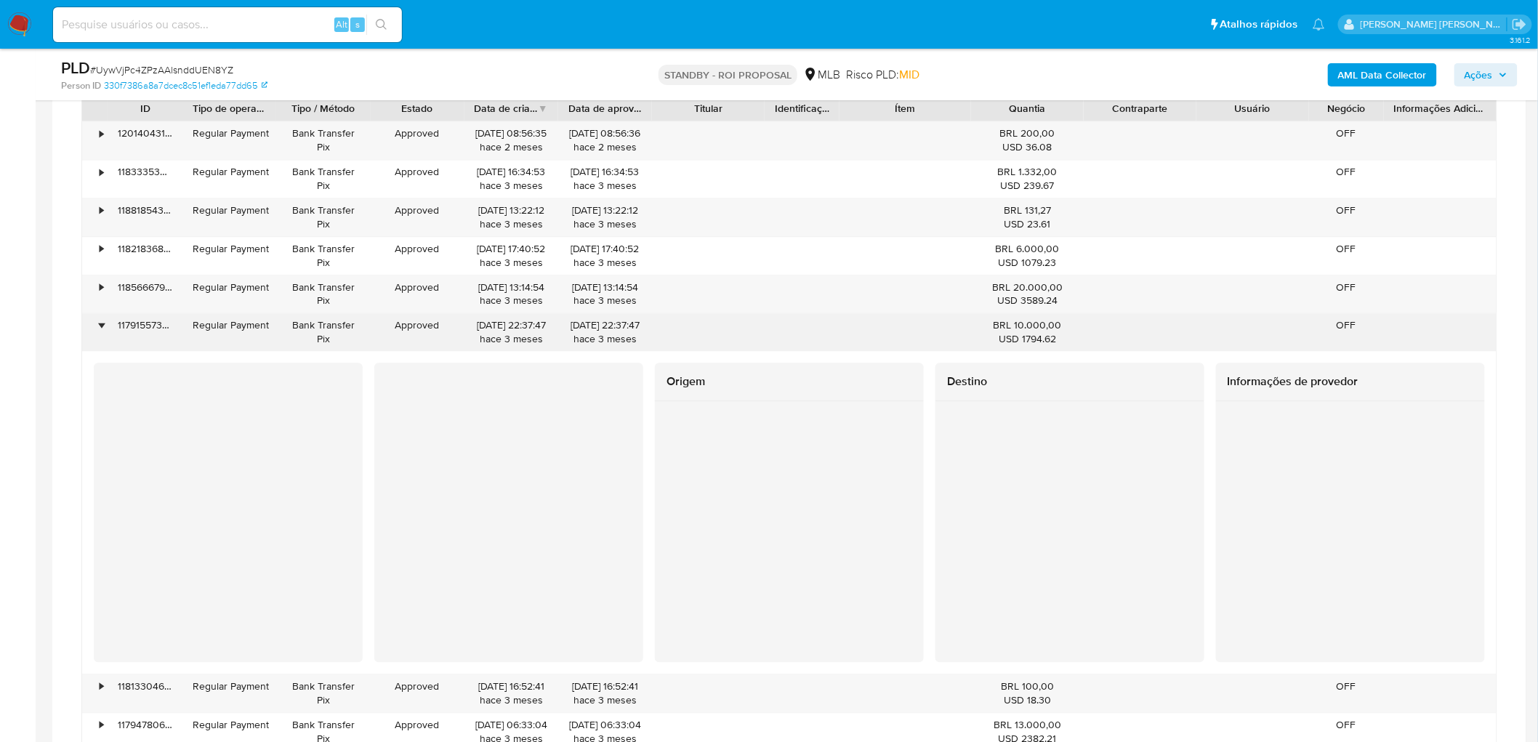
click at [105, 329] on div "•" at bounding box center [94, 332] width 25 height 38
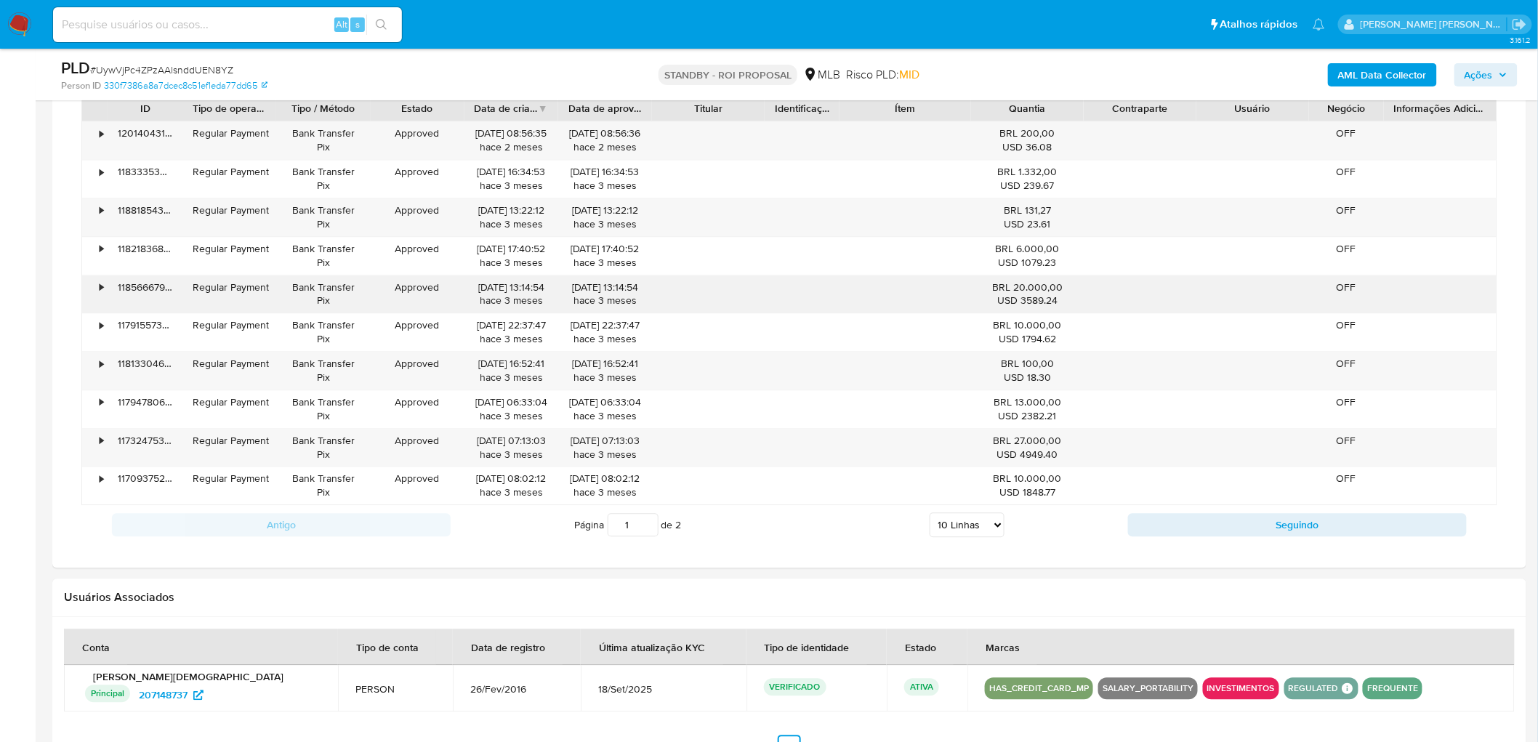
click at [100, 292] on div "•" at bounding box center [102, 288] width 4 height 14
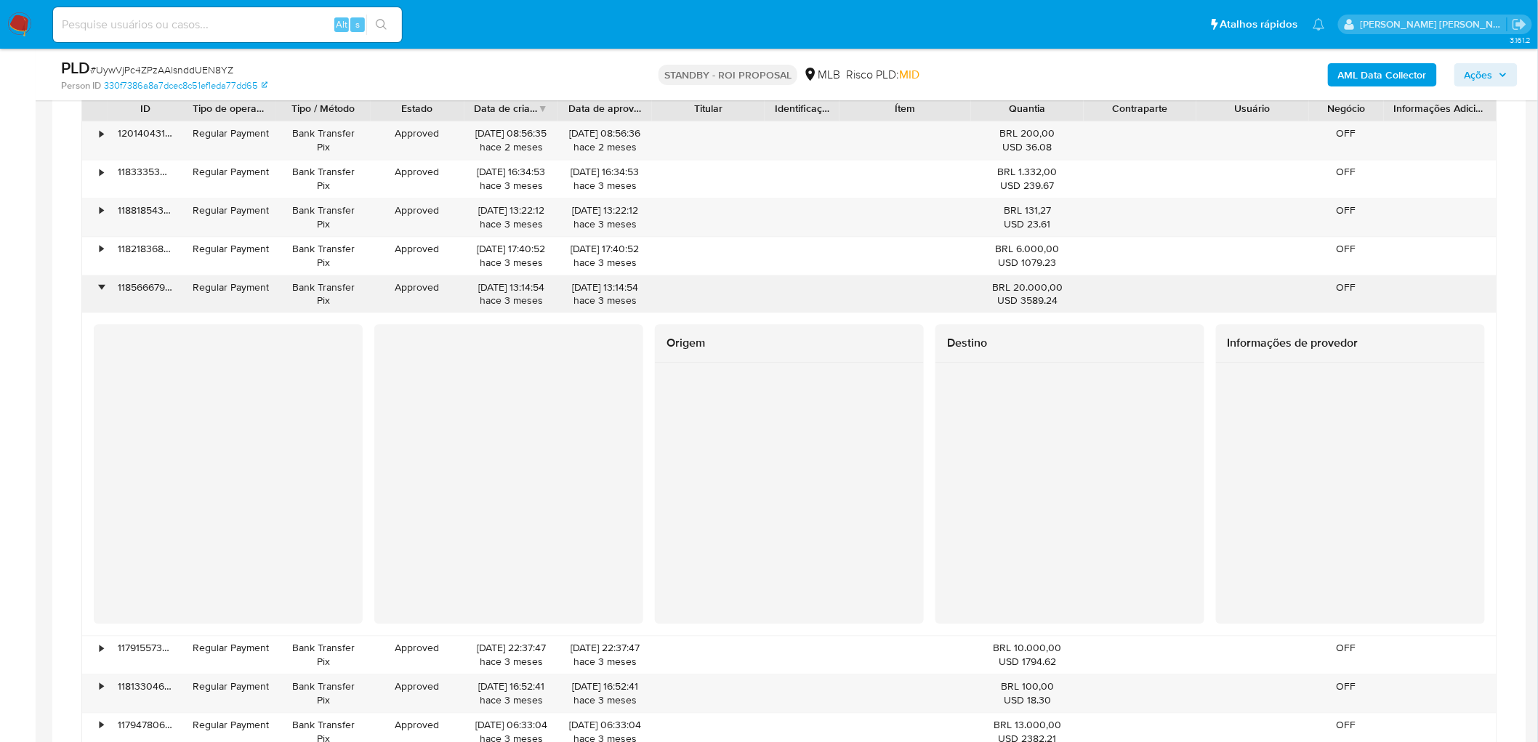
click at [100, 292] on div "•" at bounding box center [102, 288] width 4 height 14
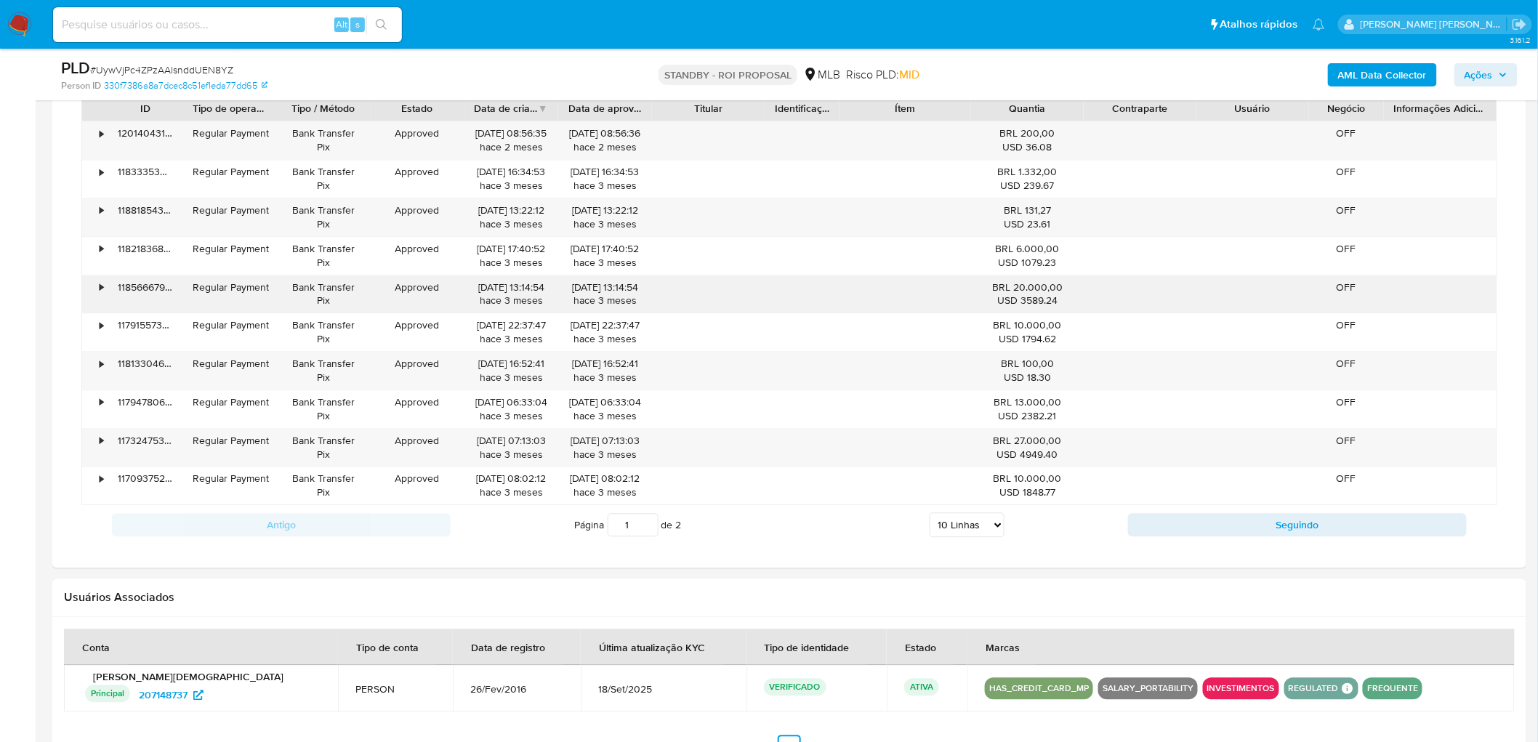
click at [104, 288] on div "•" at bounding box center [94, 294] width 25 height 38
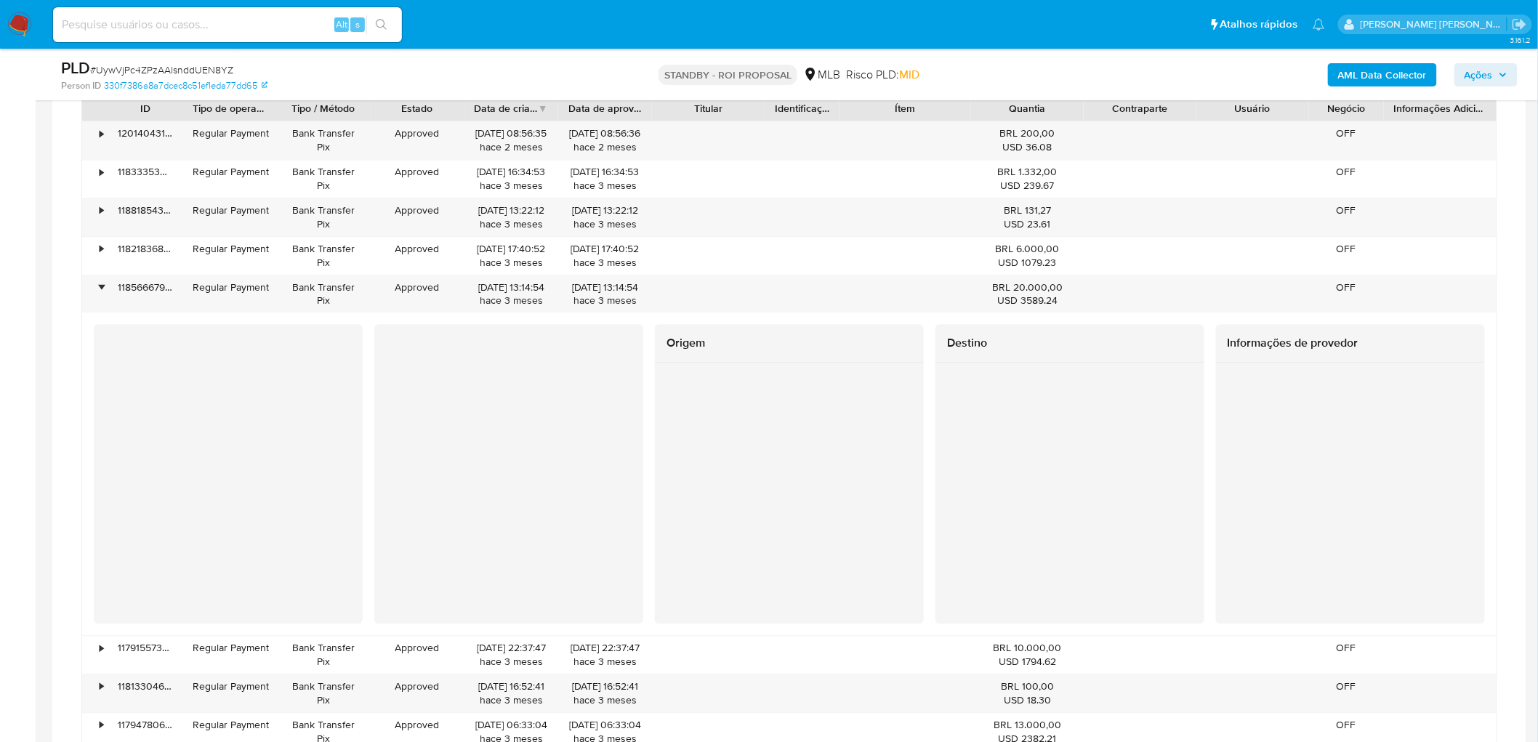
click at [12, 23] on img at bounding box center [19, 24] width 25 height 25
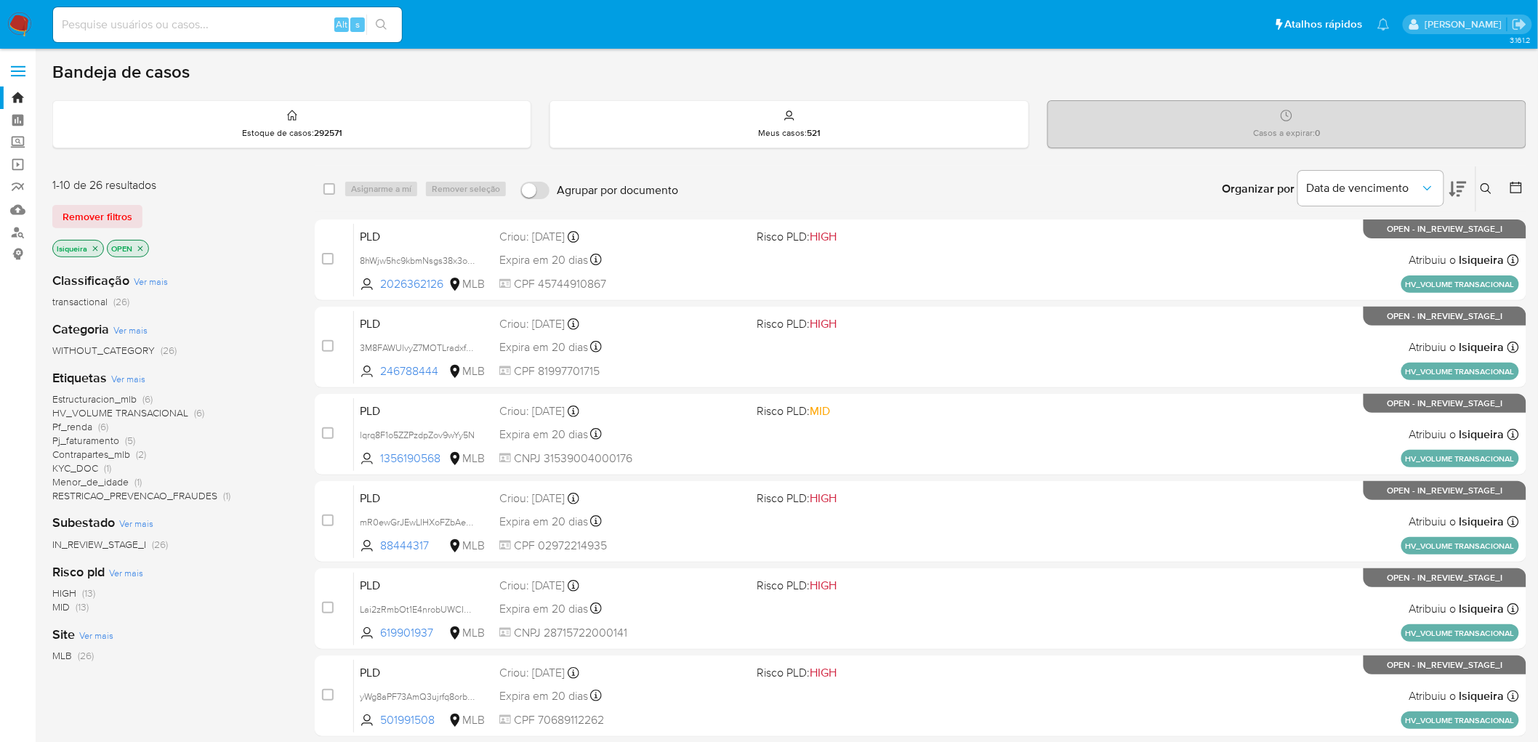
click at [20, 20] on img at bounding box center [19, 24] width 25 height 25
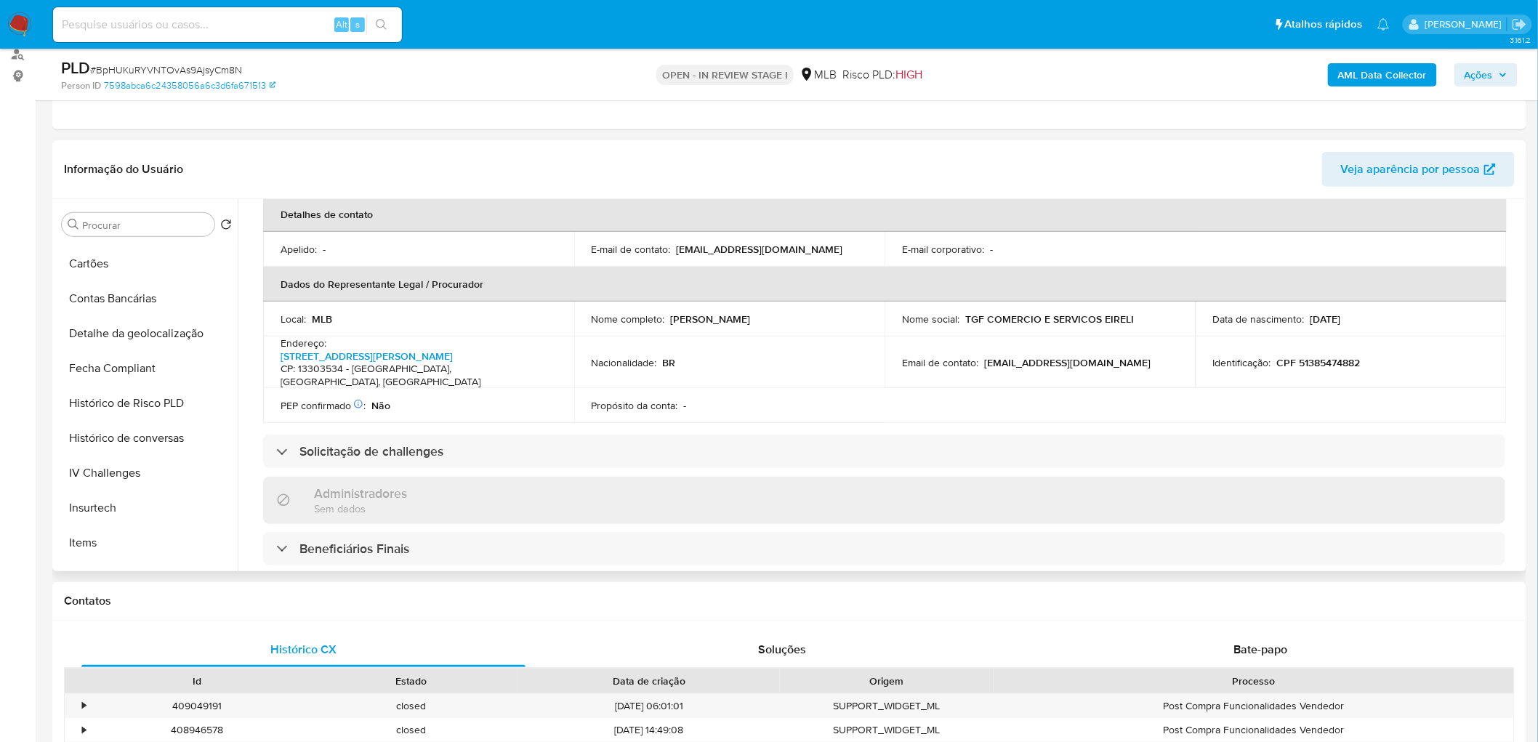
scroll to position [81, 0]
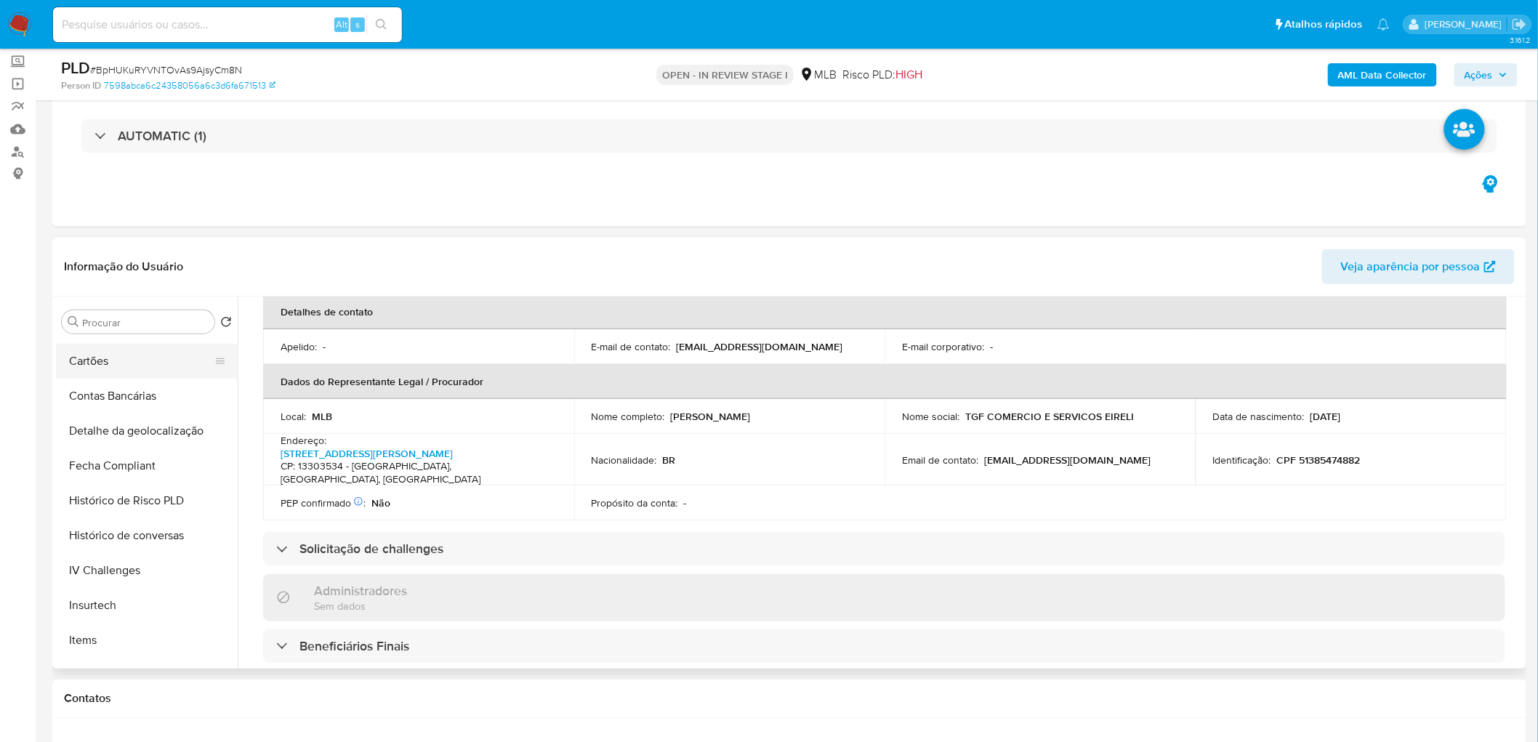
click at [126, 350] on button "Cartões" at bounding box center [141, 361] width 170 height 35
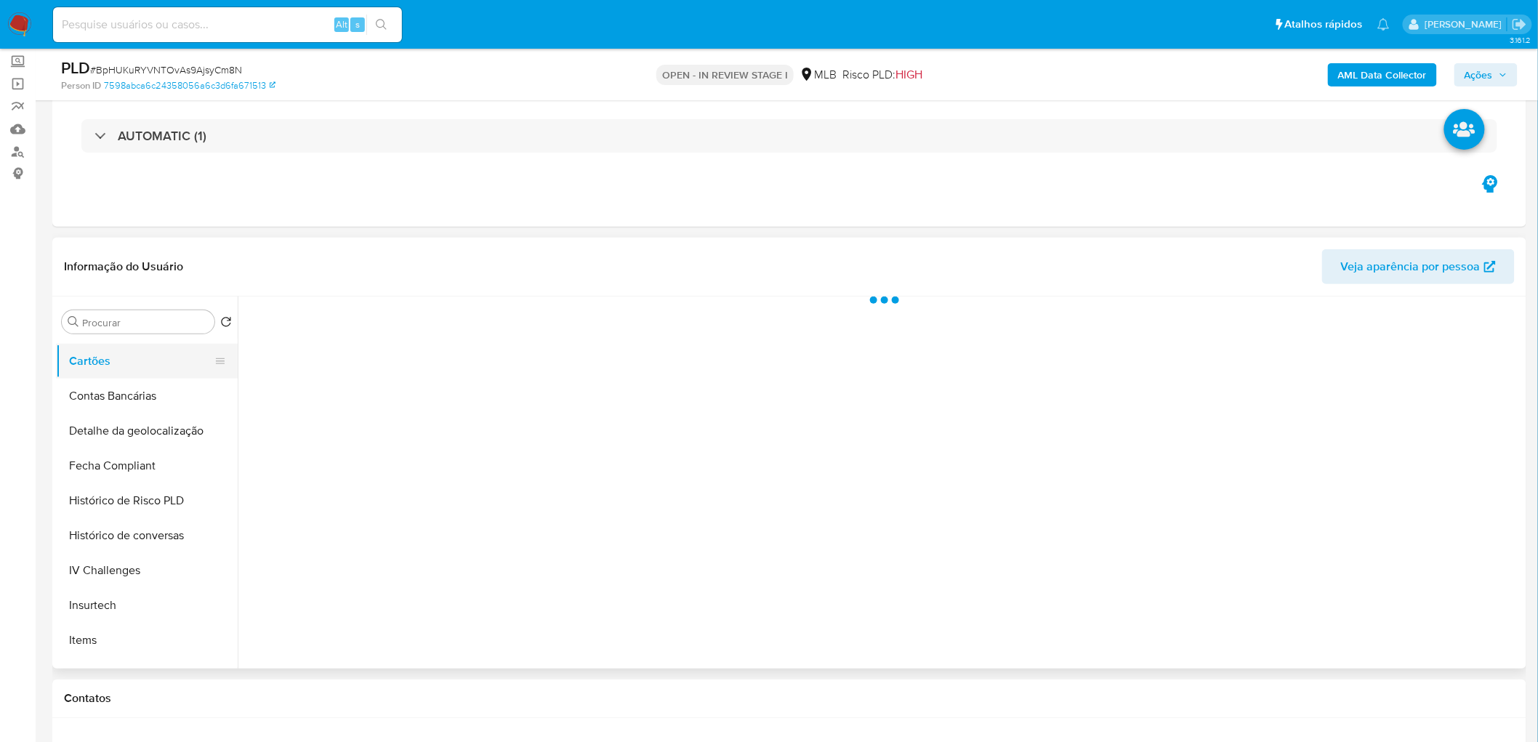
scroll to position [0, 0]
click at [133, 350] on button "Anexos" at bounding box center [141, 359] width 170 height 35
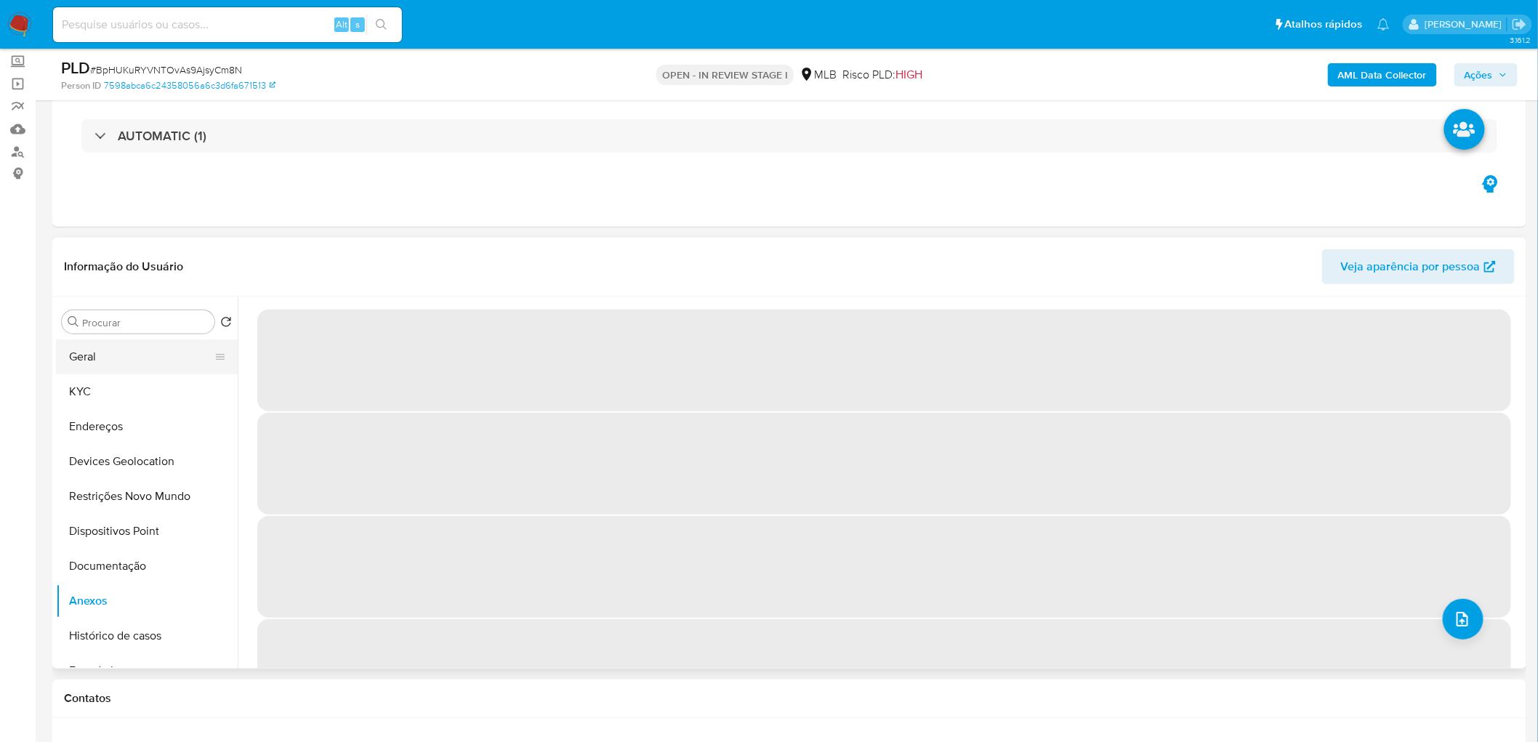
click at [132, 364] on button "Geral" at bounding box center [141, 356] width 170 height 35
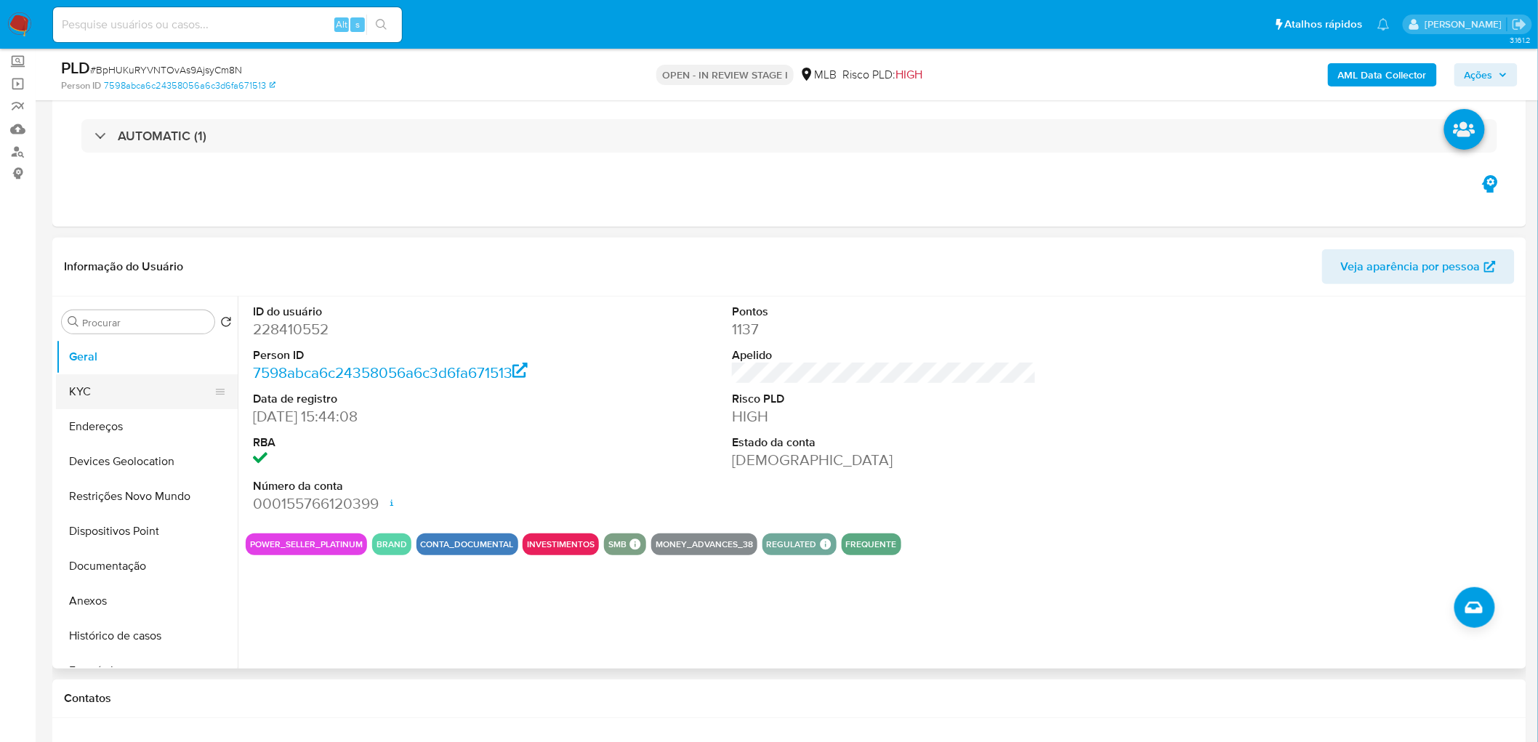
click at [129, 381] on button "KYC" at bounding box center [141, 391] width 170 height 35
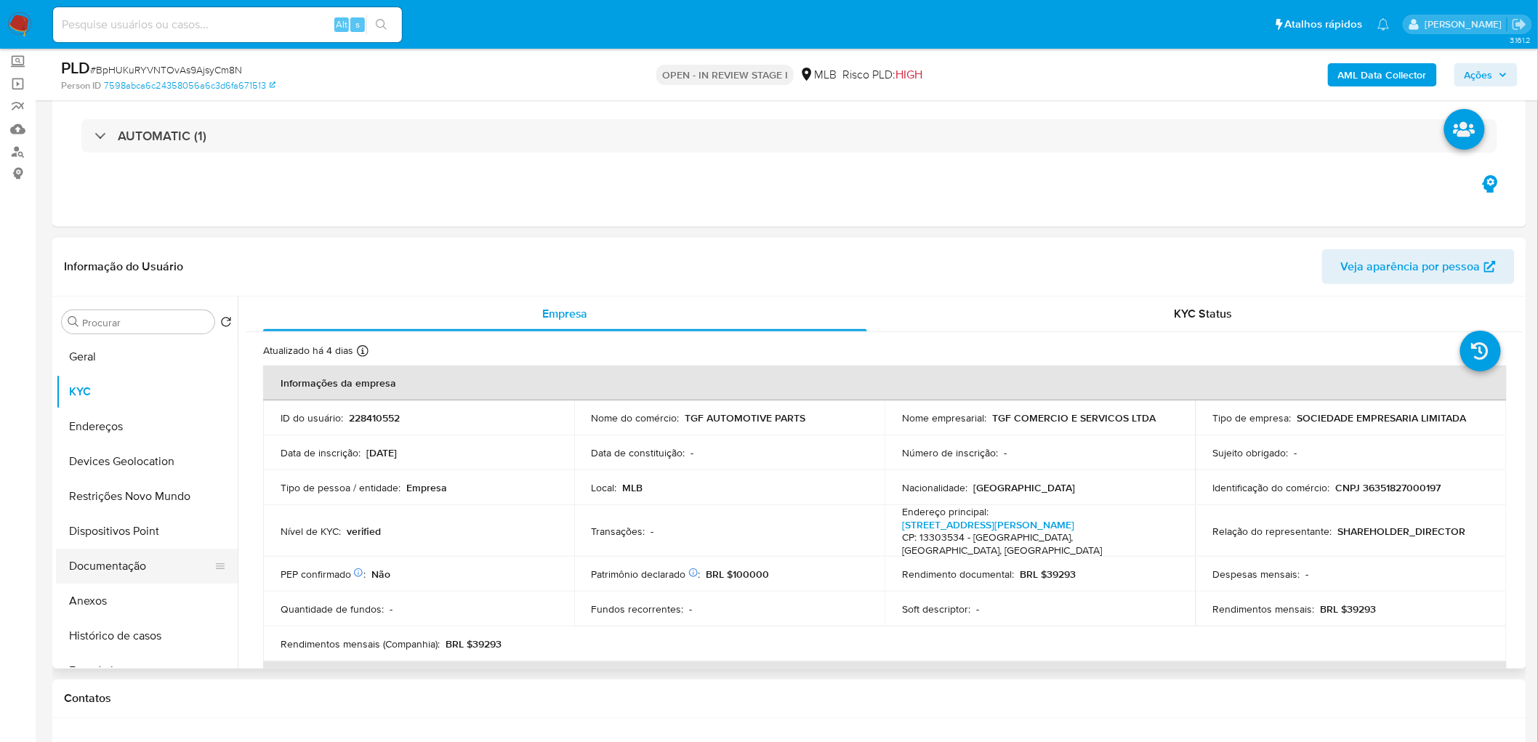
click at [143, 557] on button "Documentação" at bounding box center [141, 566] width 170 height 35
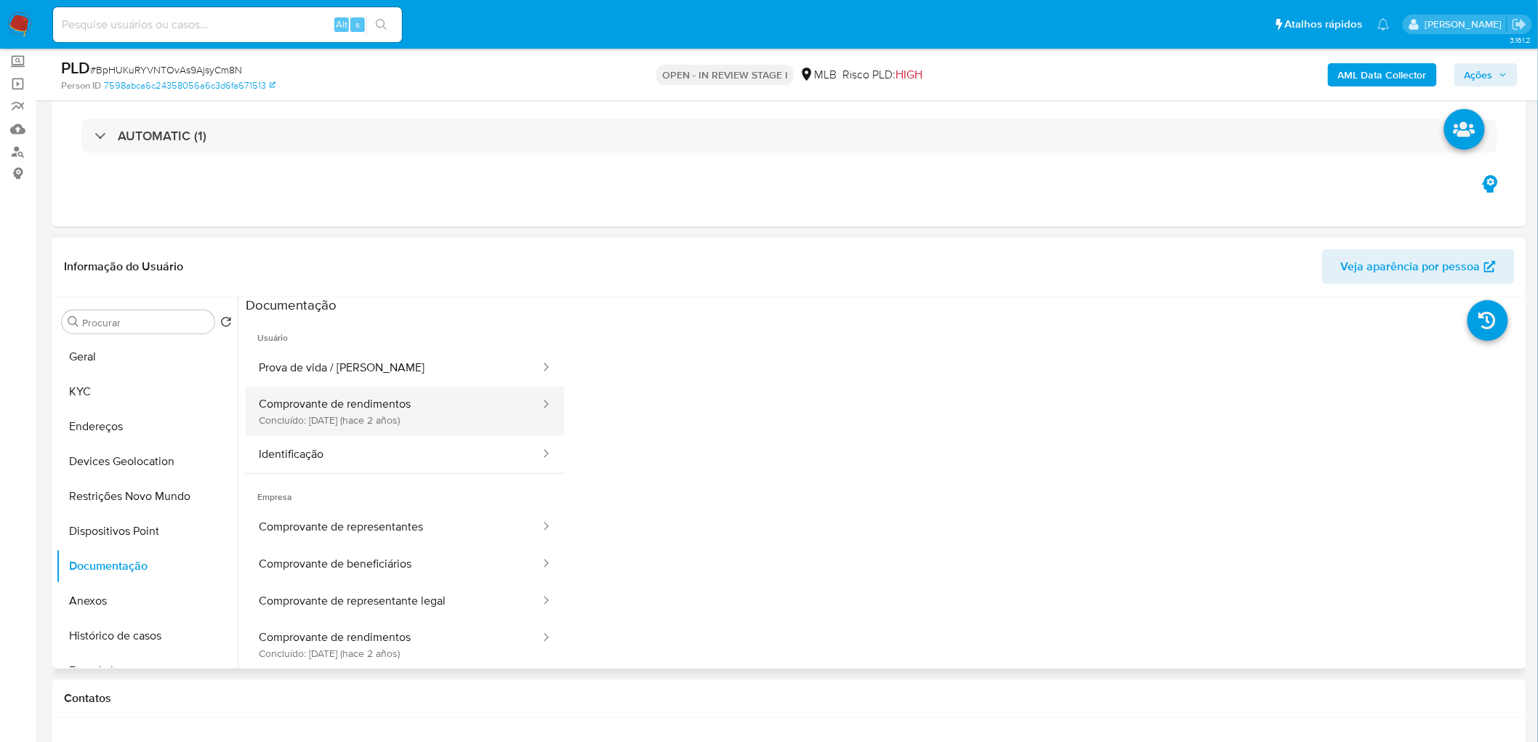
click at [339, 415] on button "Comprovante de rendimentos Concluído: 15/05/2023 (hace 2 años)" at bounding box center [394, 411] width 296 height 49
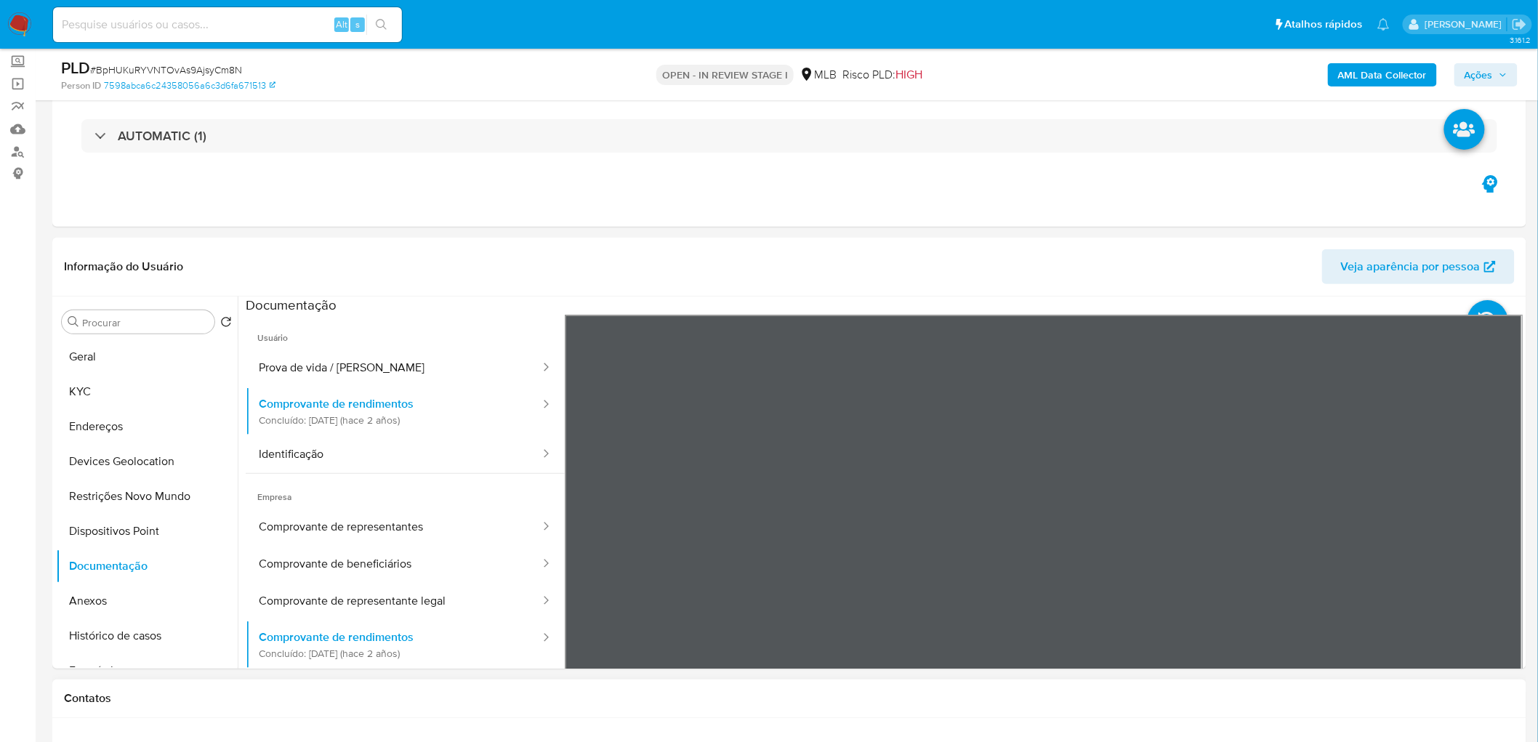
click at [875, 277] on div "Informação do Usuário Veja aparência por pessoa Procurar Retornar ao pedido pad…" at bounding box center [789, 453] width 1474 height 431
click at [872, 309] on section at bounding box center [884, 538] width 1277 height 483
click at [366, 454] on button "Identificação" at bounding box center [394, 454] width 296 height 37
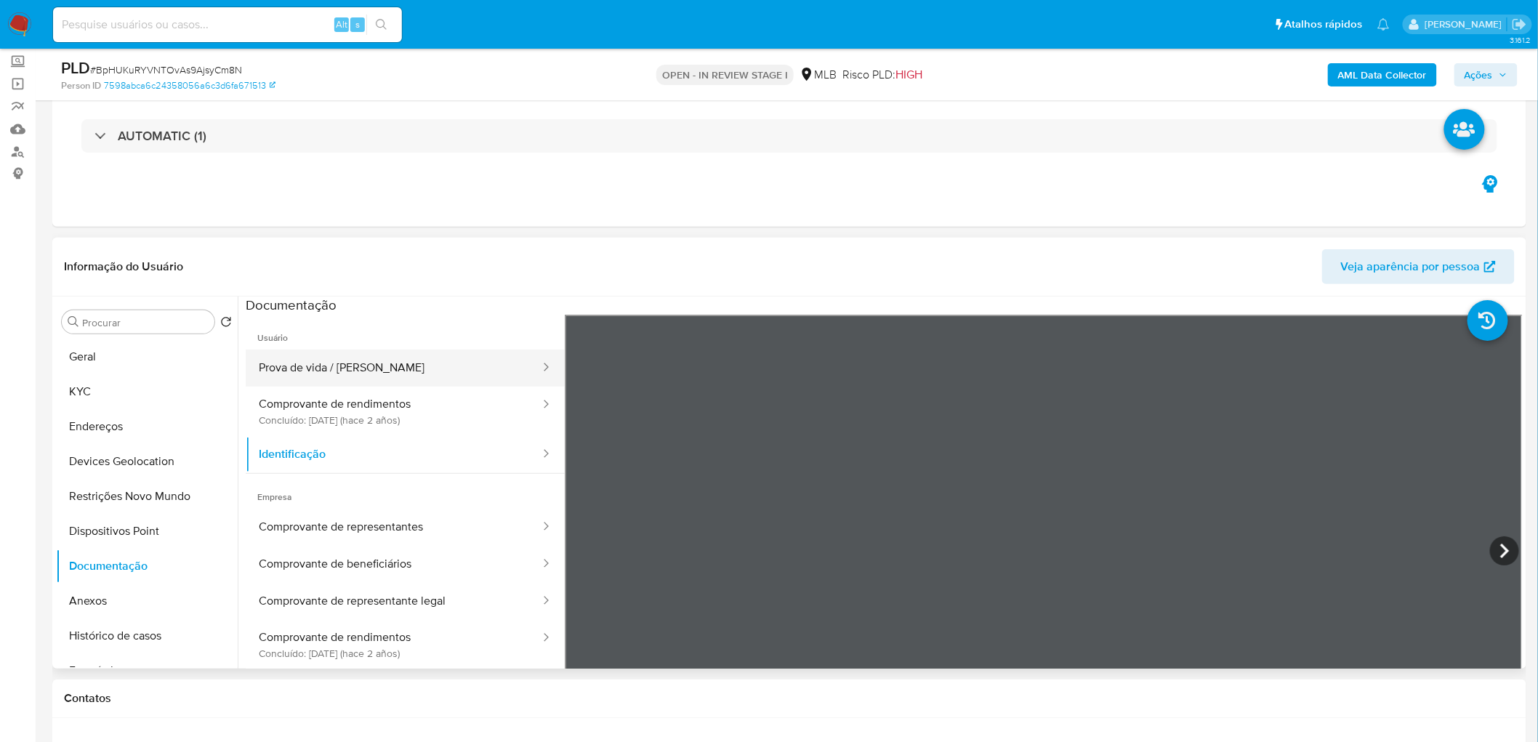
click at [340, 361] on button "Prova de vida / Selfie" at bounding box center [394, 368] width 296 height 37
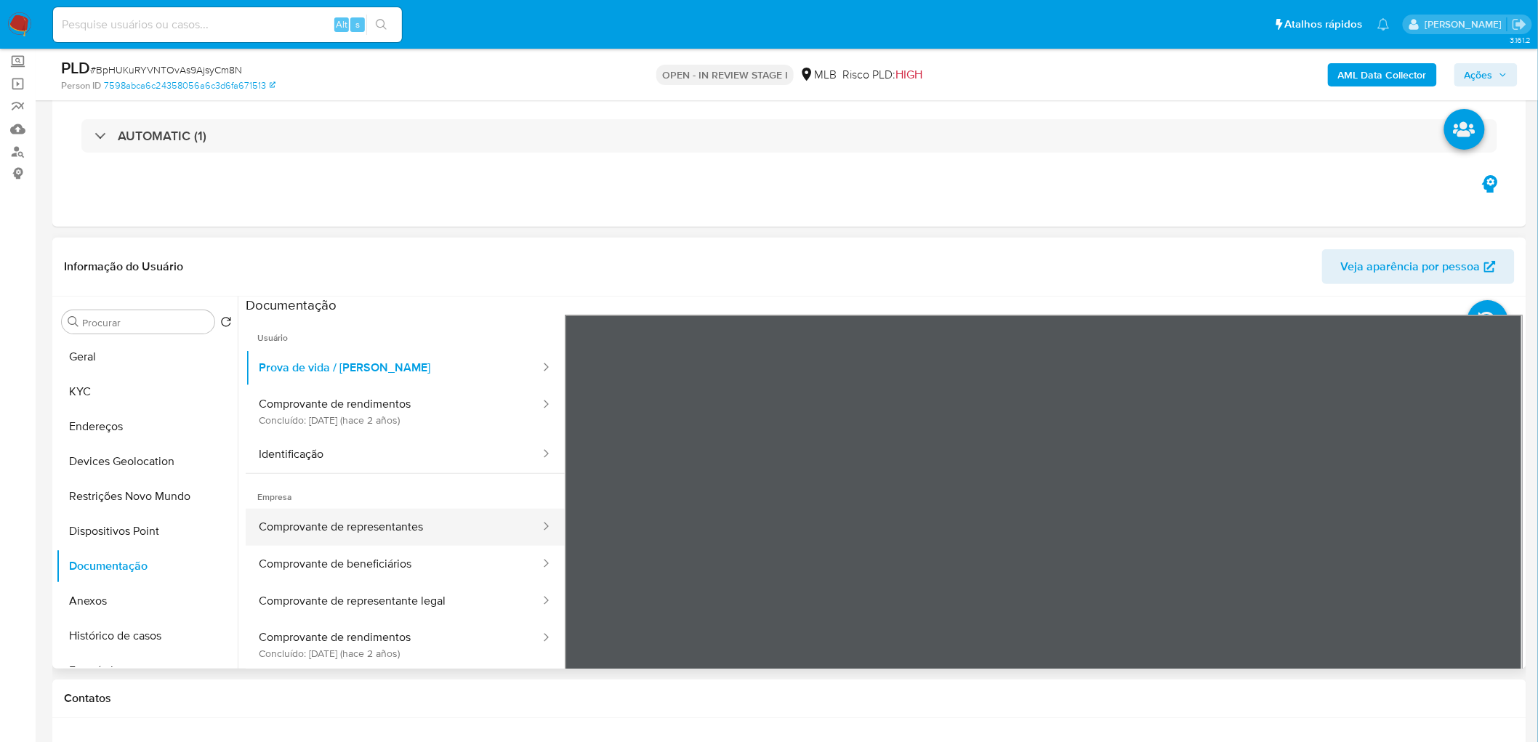
click at [366, 529] on button "Comprovante de representantes" at bounding box center [394, 527] width 296 height 37
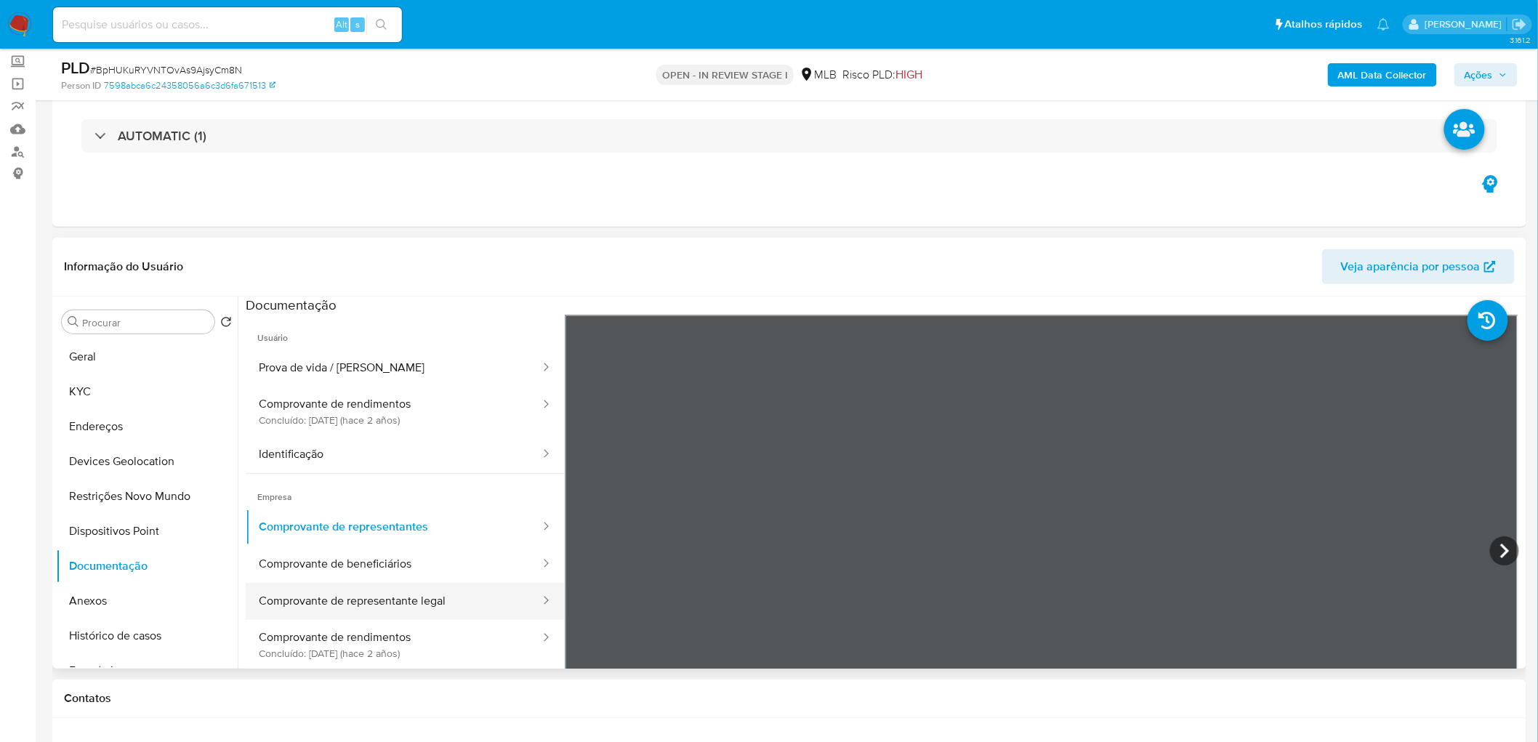
click at [369, 598] on button "Comprovante de representante legal" at bounding box center [394, 601] width 296 height 37
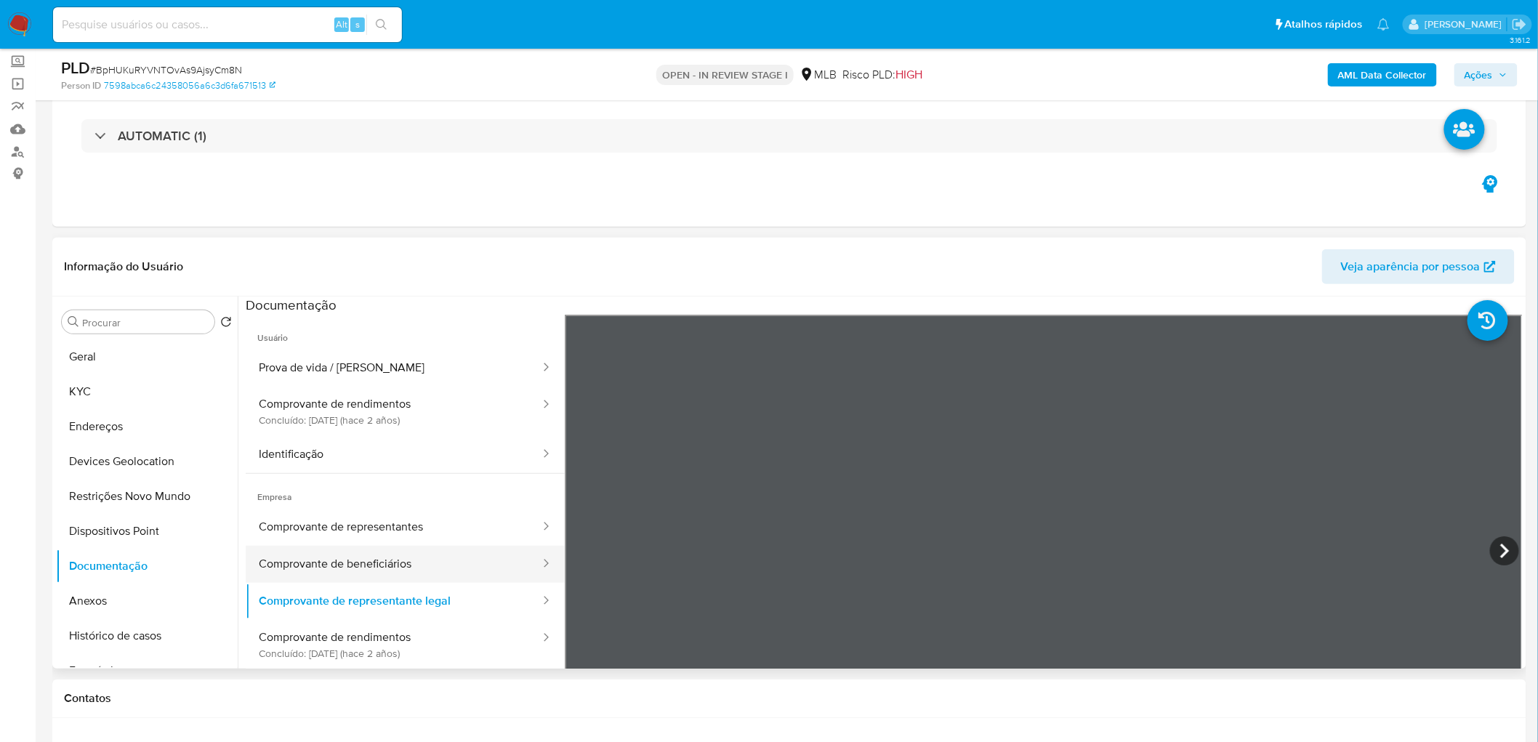
click at [387, 568] on button "Comprovante de beneficiários" at bounding box center [394, 564] width 296 height 37
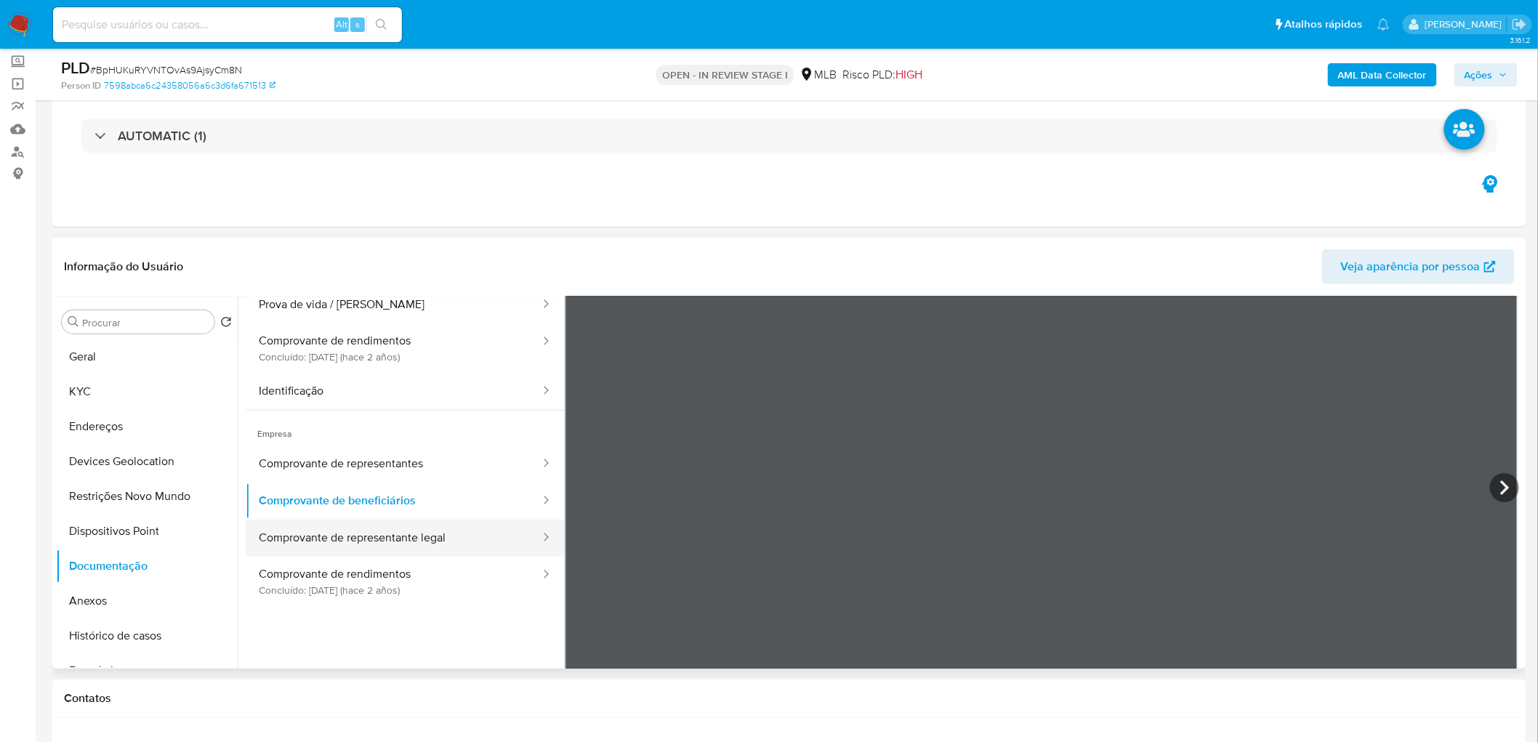
scroll to position [81, 0]
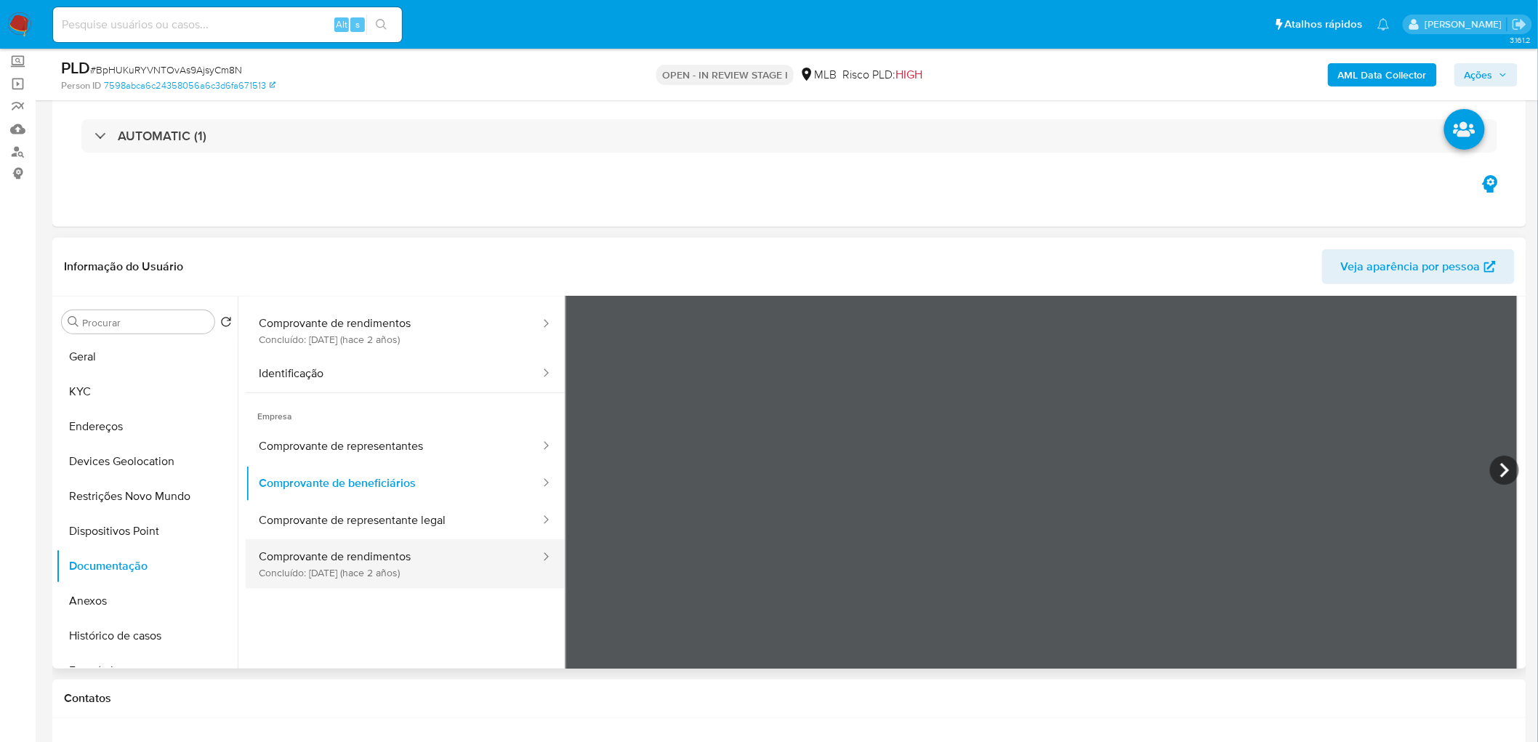
click at [398, 576] on button "Comprovante de rendimentos Concluído: 15/05/2023 (hace 2 años)" at bounding box center [394, 563] width 296 height 49
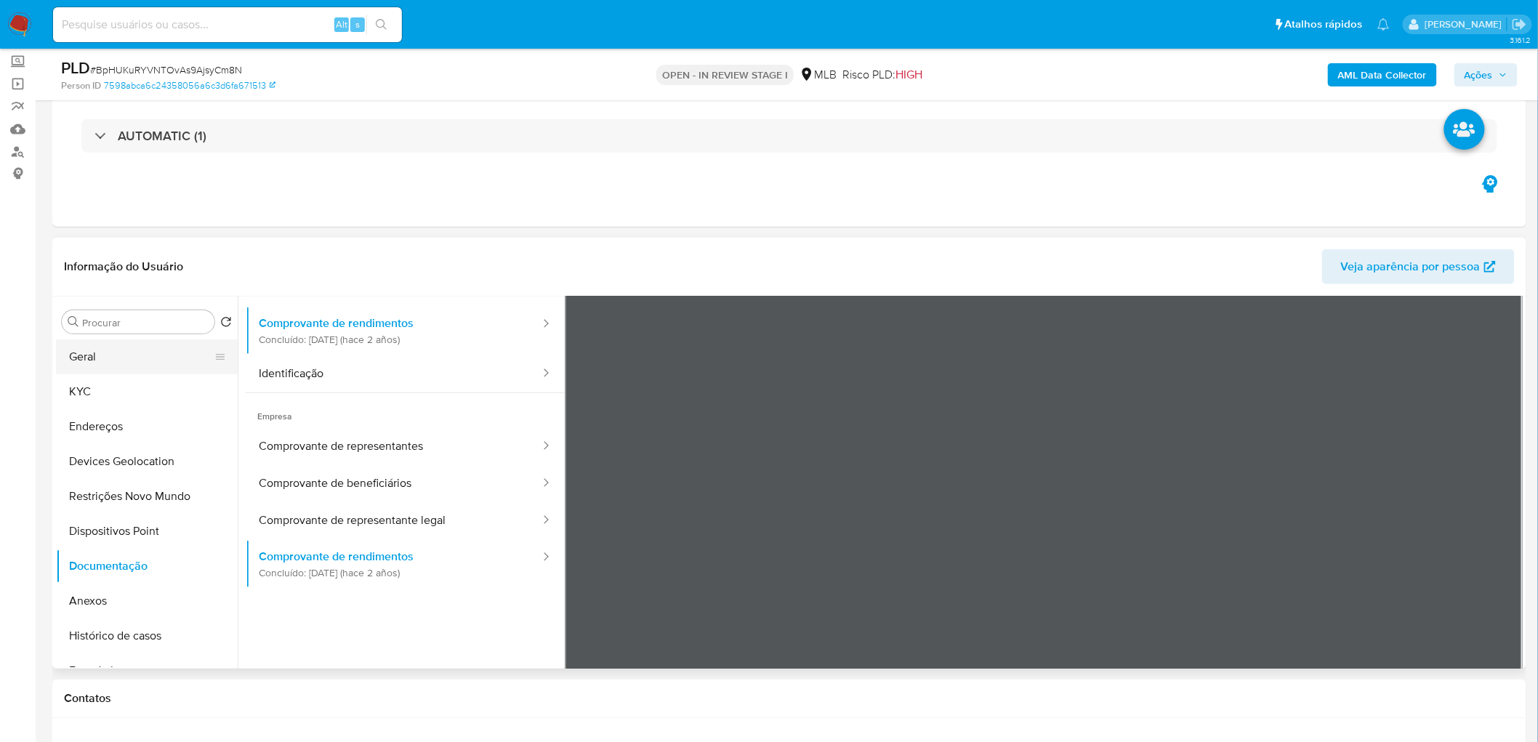
click at [135, 358] on button "Geral" at bounding box center [141, 356] width 170 height 35
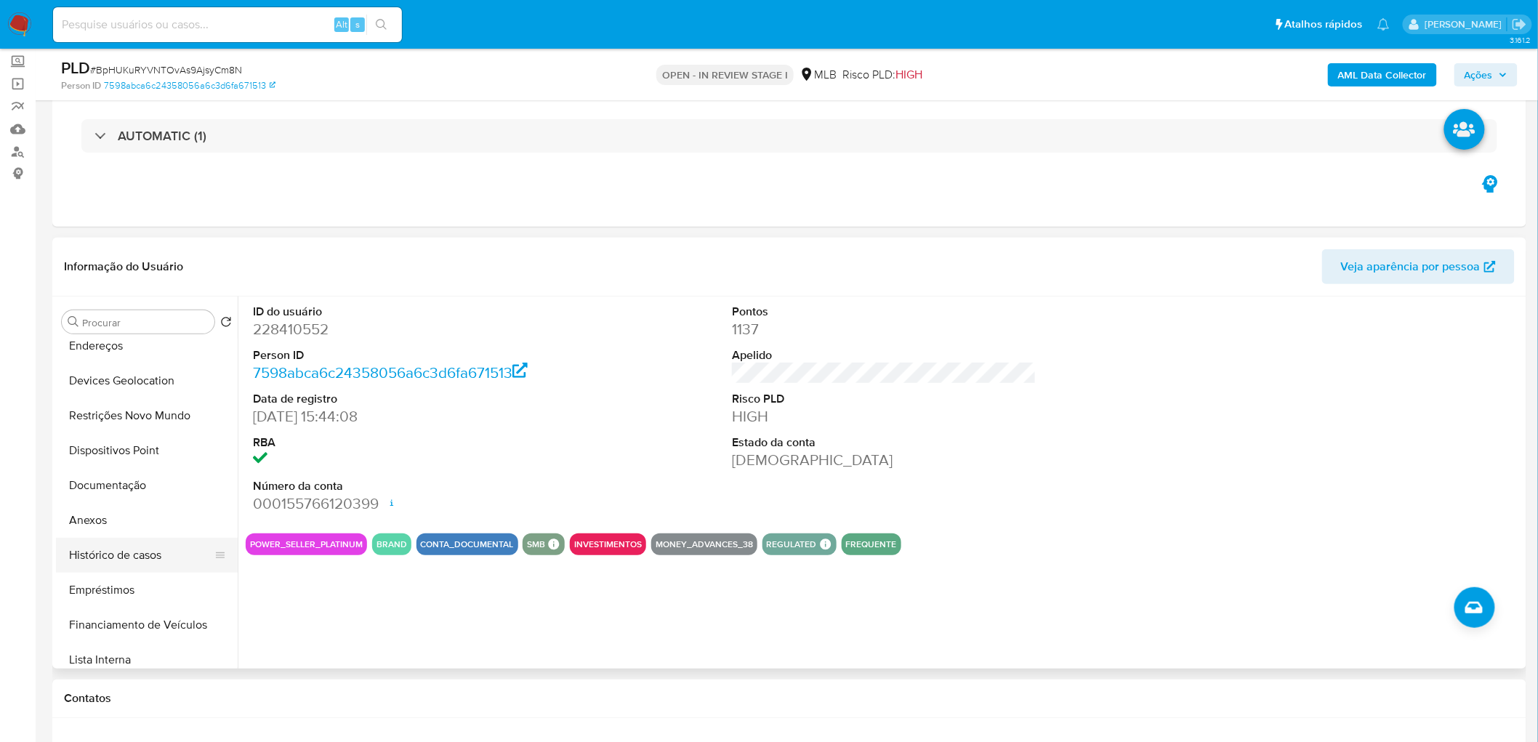
click at [132, 558] on button "Histórico de casos" at bounding box center [141, 555] width 170 height 35
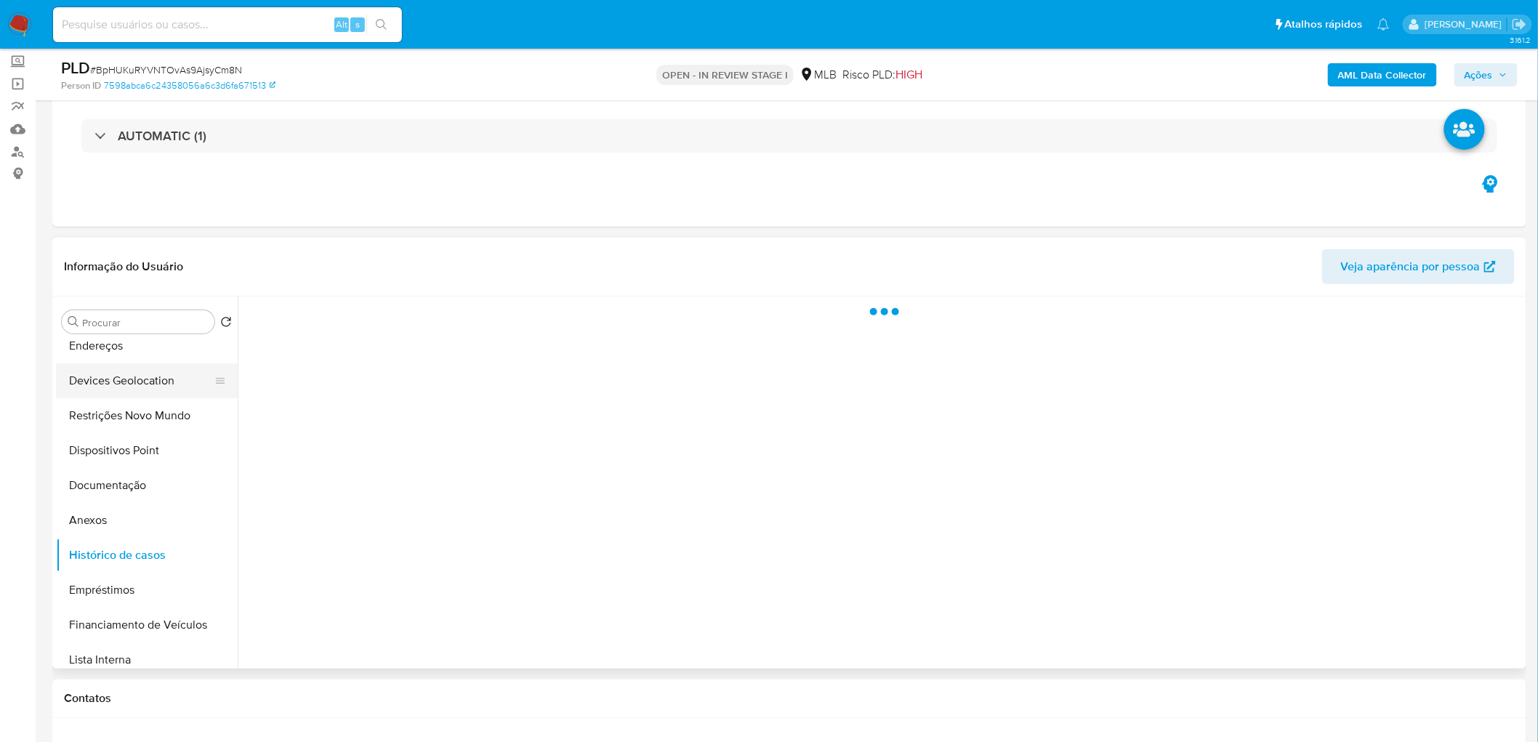
scroll to position [0, 0]
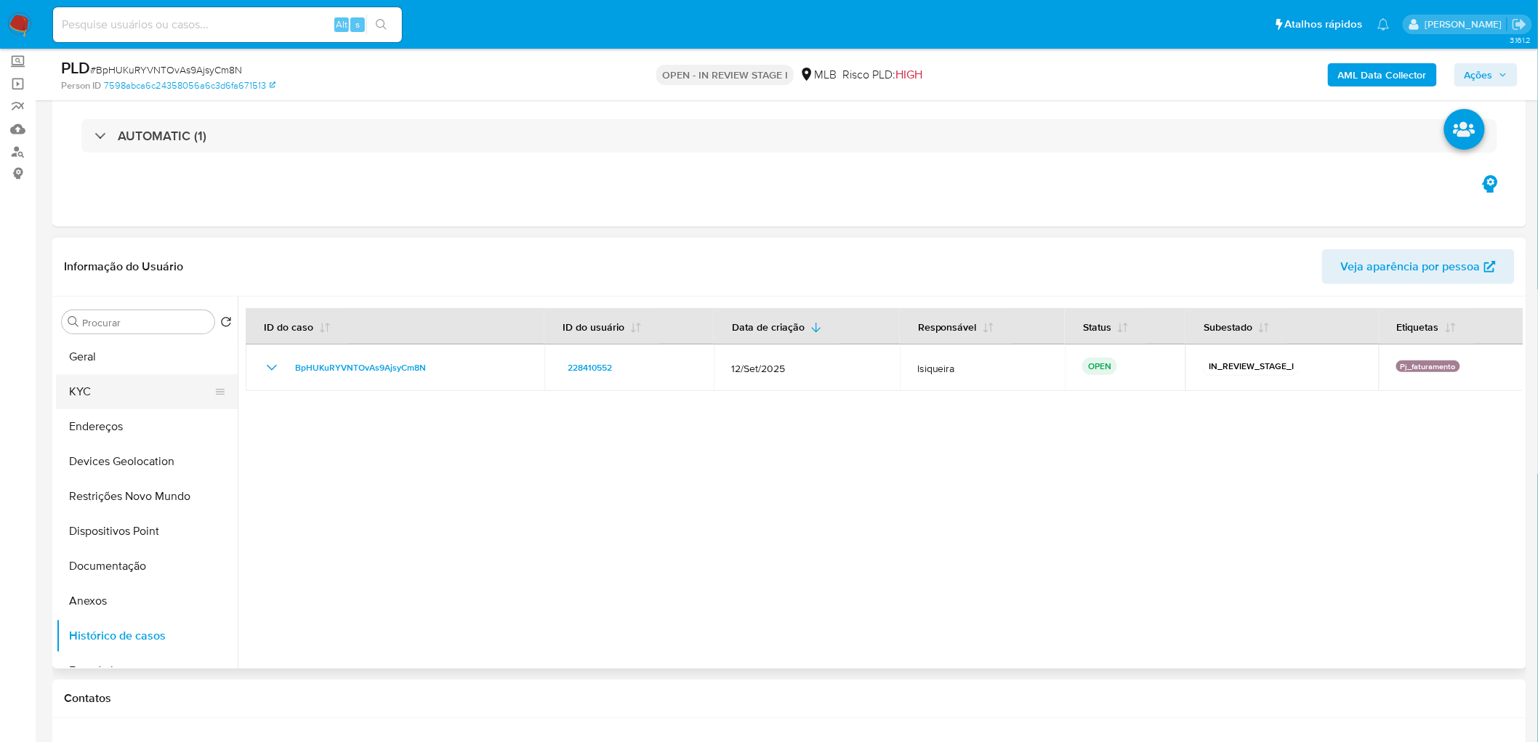
click at [115, 403] on button "KYC" at bounding box center [141, 391] width 170 height 35
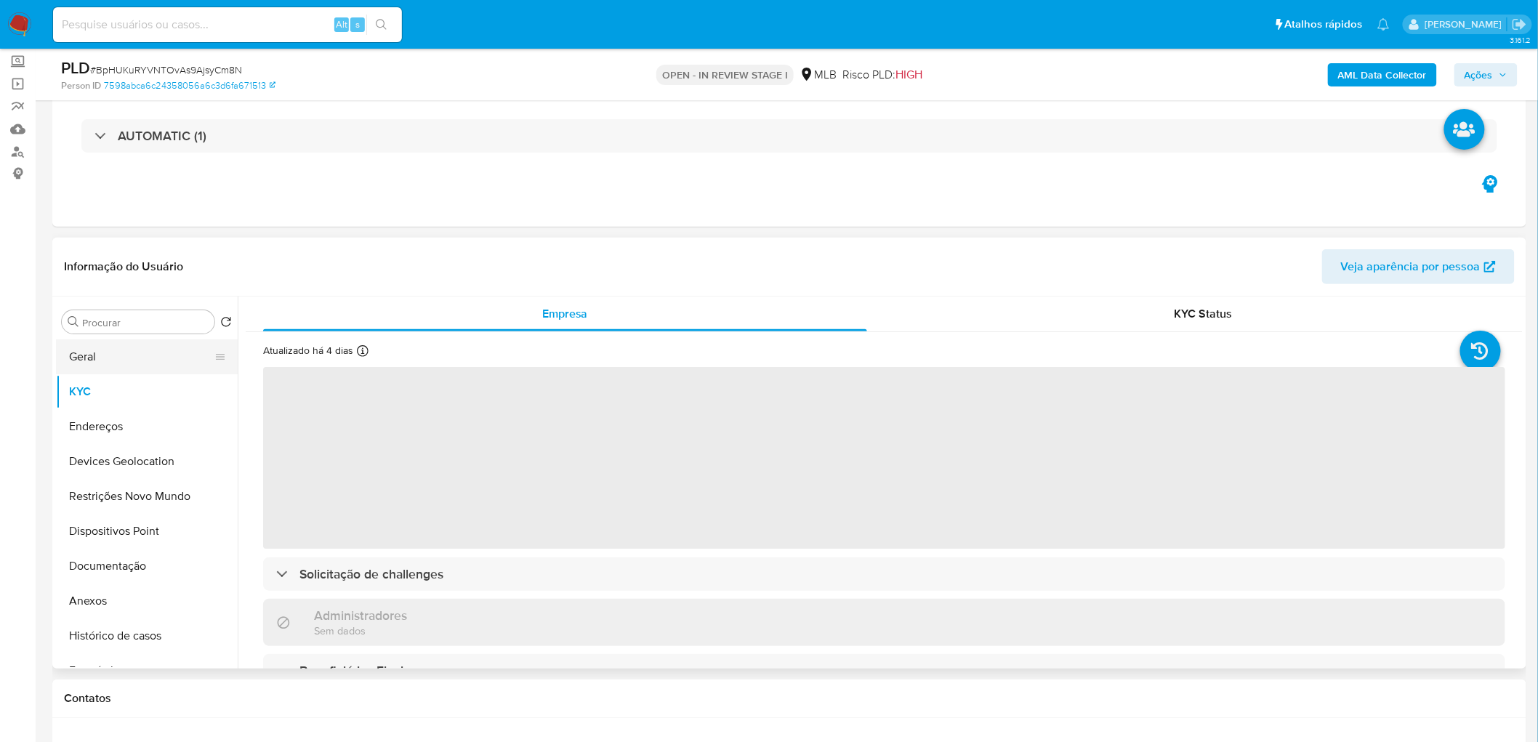
click at [137, 364] on button "Geral" at bounding box center [141, 356] width 170 height 35
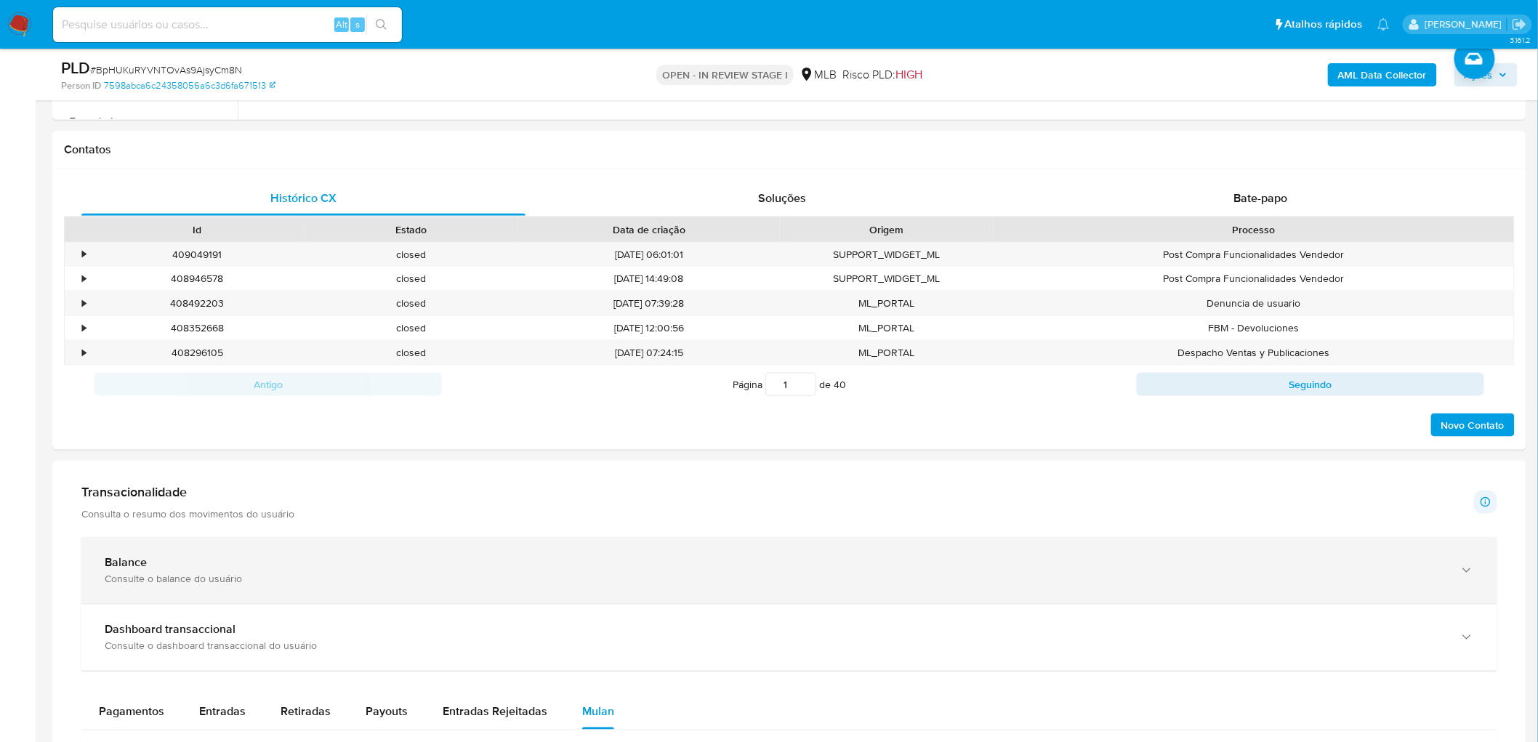
scroll to position [645, 0]
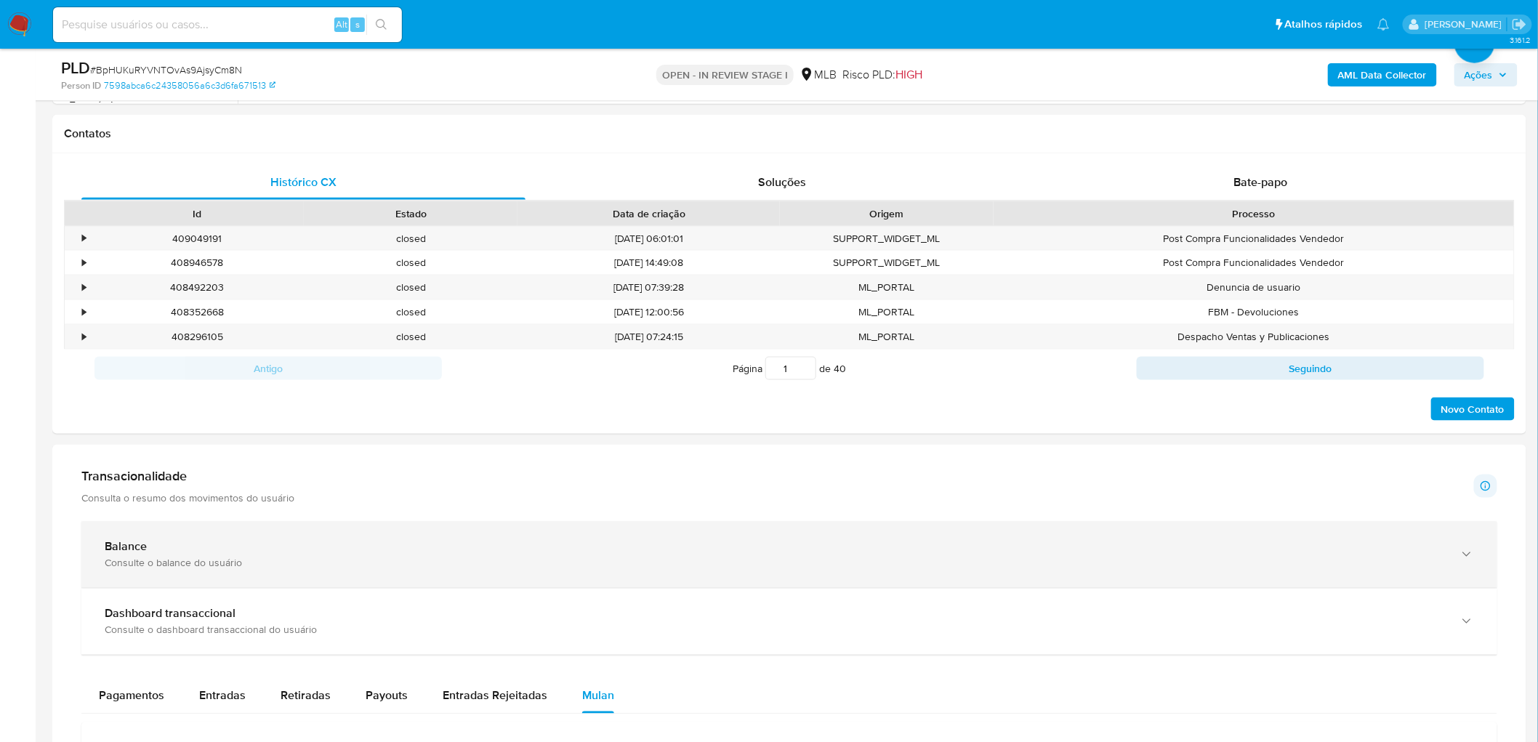
drag, startPoint x: 323, startPoint y: 563, endPoint x: 337, endPoint y: 549, distance: 19.5
click at [323, 563] on div "Consulte o balance do usuário" at bounding box center [775, 563] width 1340 height 13
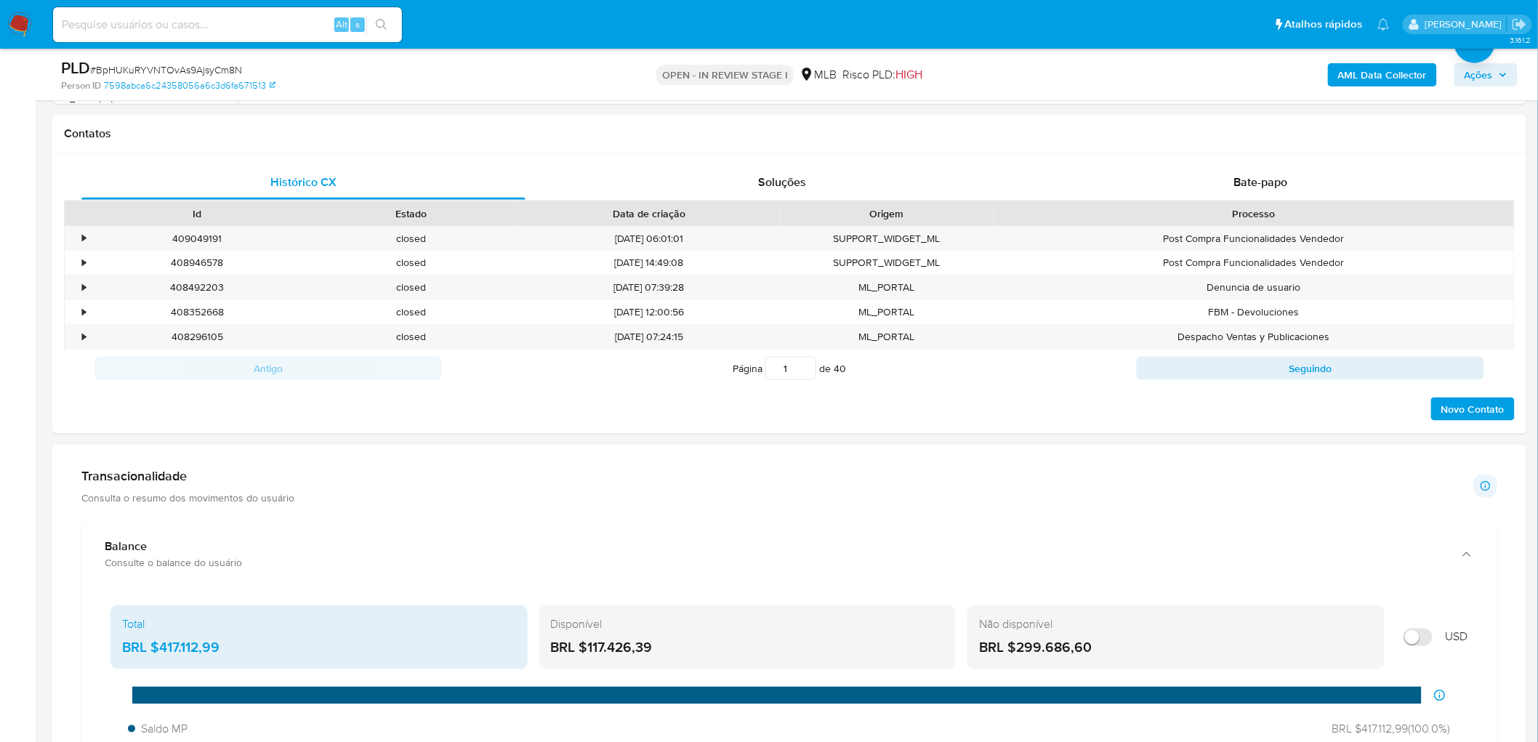
click at [456, 475] on div "Transacionalidade Consulta o resumo dos movimentos do usuário Informações trans…" at bounding box center [789, 486] width 1416 height 36
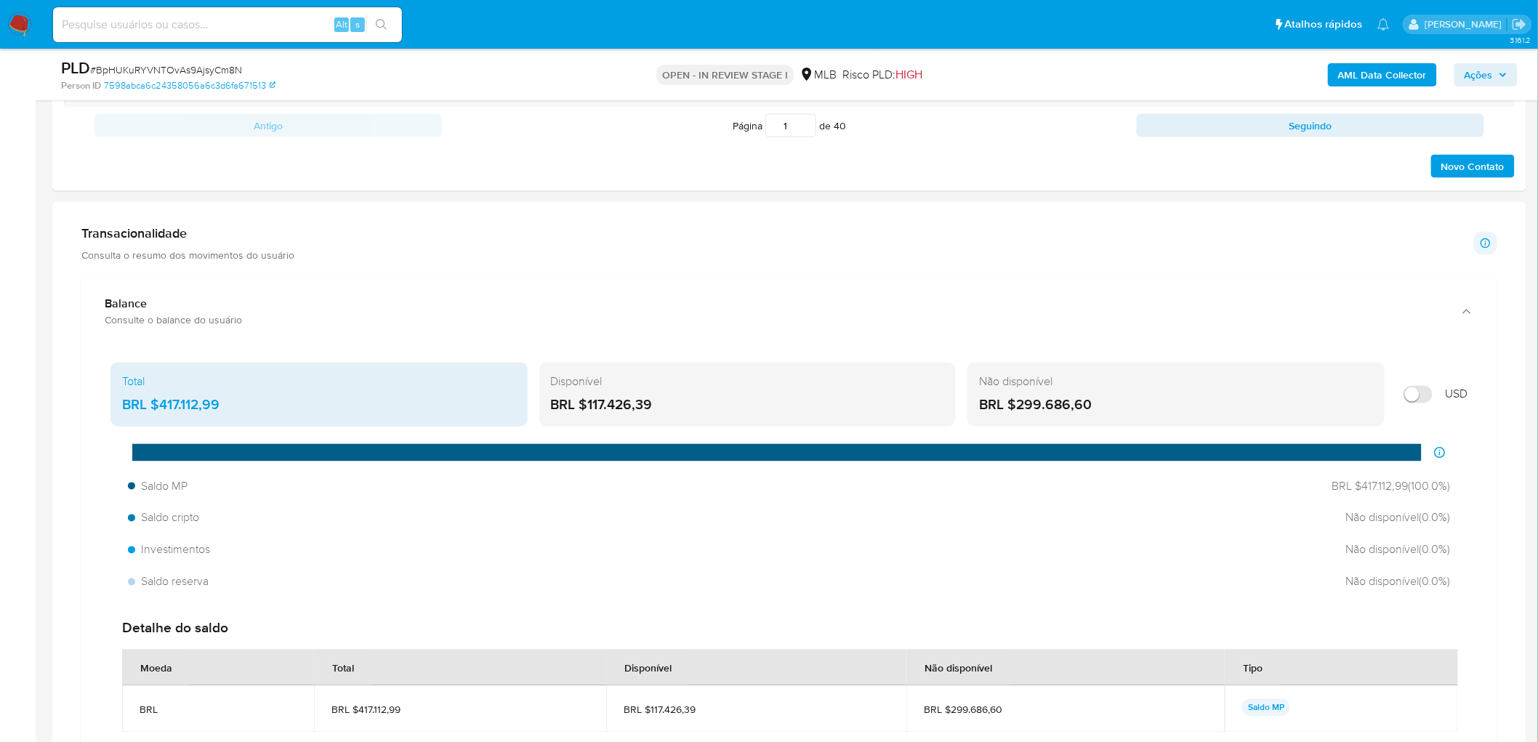
scroll to position [969, 0]
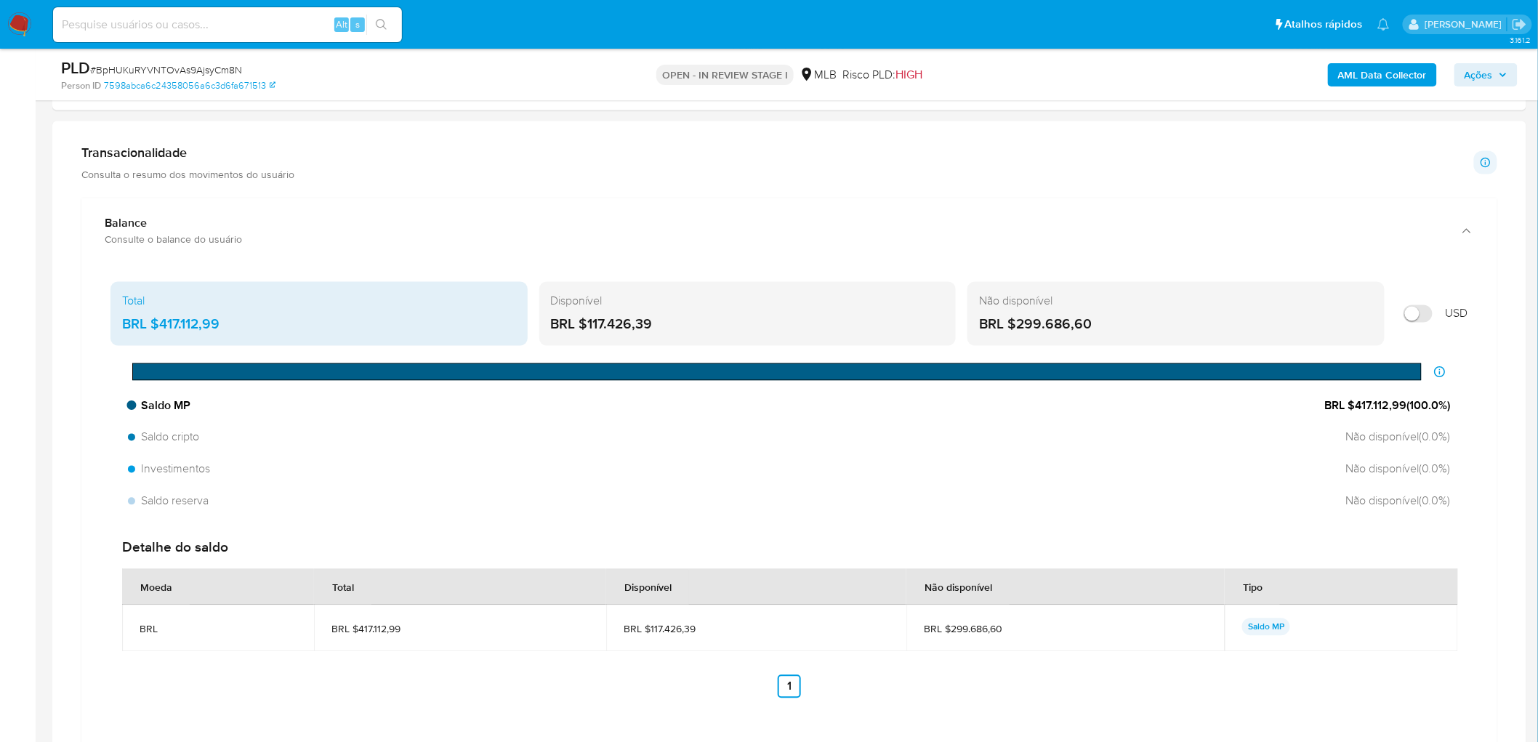
drag, startPoint x: 1406, startPoint y: 411, endPoint x: 1353, endPoint y: 411, distance: 53.1
click at [1353, 411] on span "BRL $417.112,99 ( 100.0 %)" at bounding box center [1388, 406] width 126 height 16
drag, startPoint x: 676, startPoint y: 321, endPoint x: 589, endPoint y: 326, distance: 86.6
click at [589, 326] on div "BRL $117.426,39" at bounding box center [748, 324] width 394 height 19
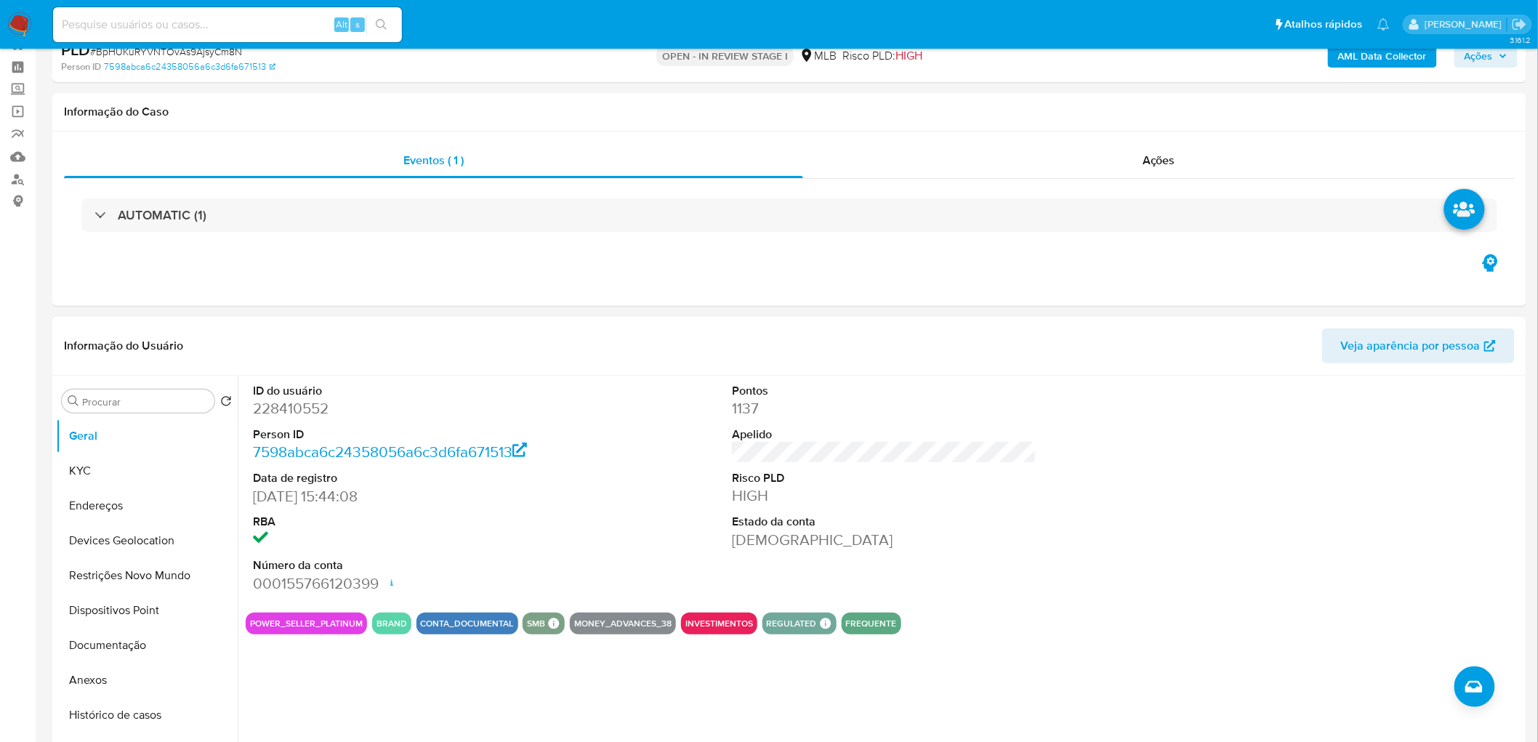
scroll to position [0, 0]
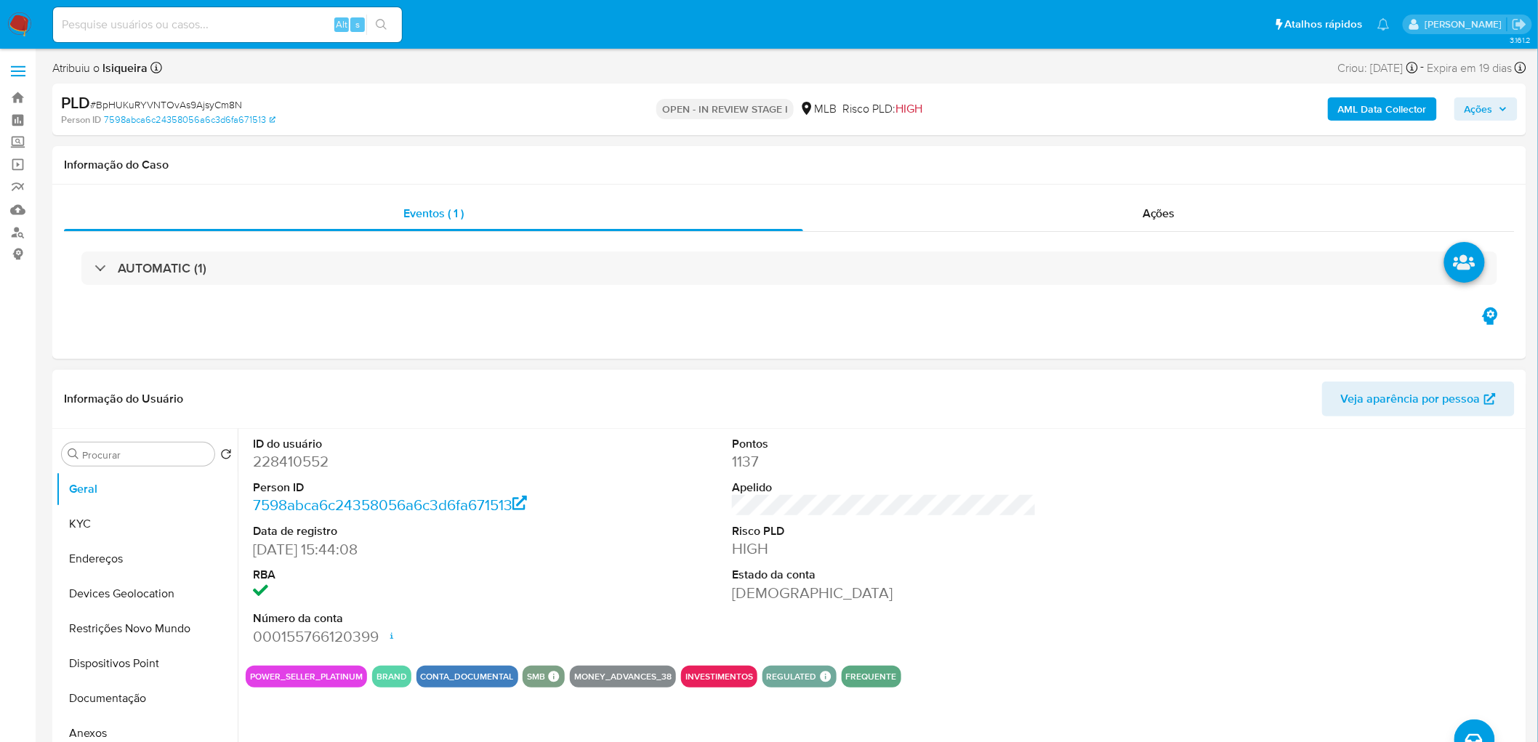
click at [286, 463] on dd "228410552" at bounding box center [405, 461] width 305 height 20
copy dd "228410552"
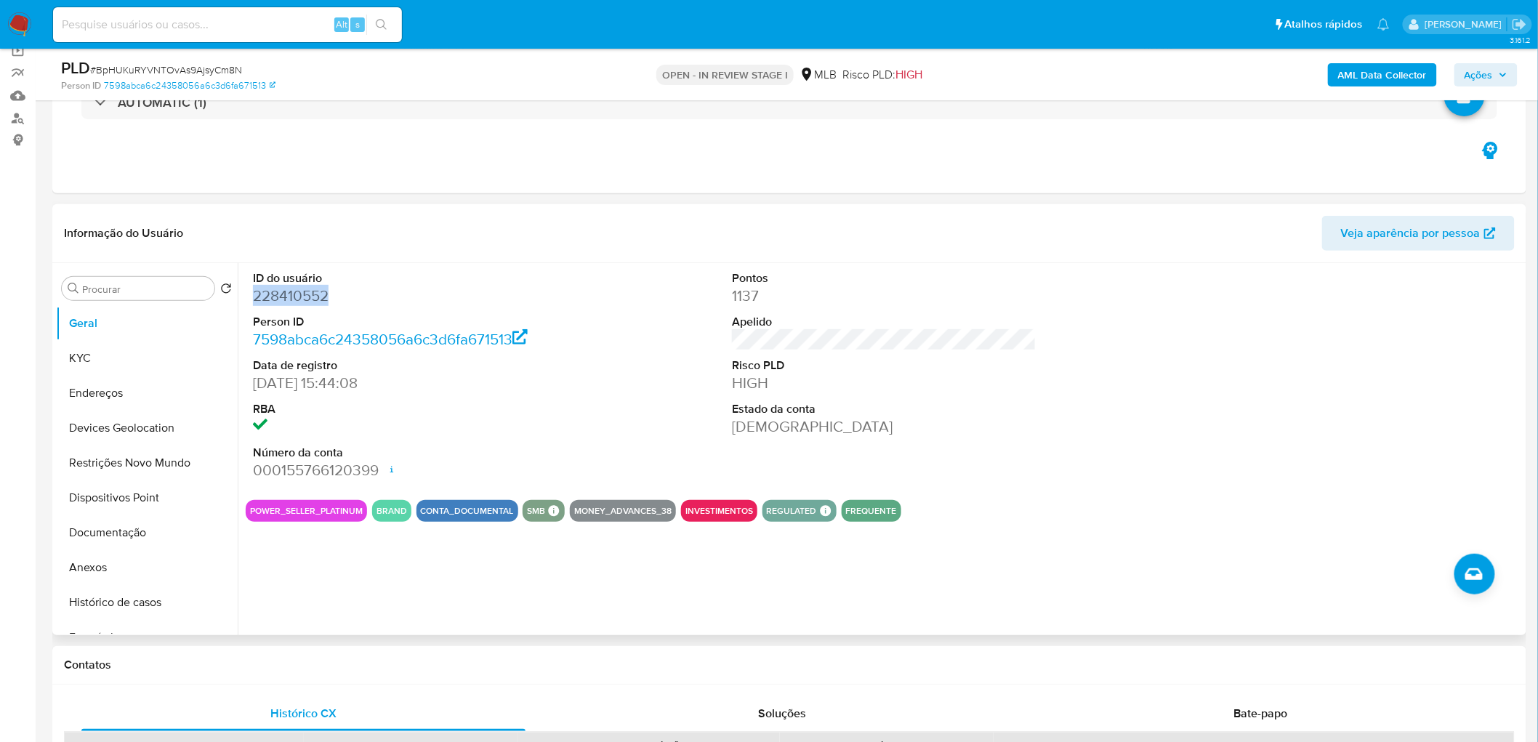
scroll to position [161, 0]
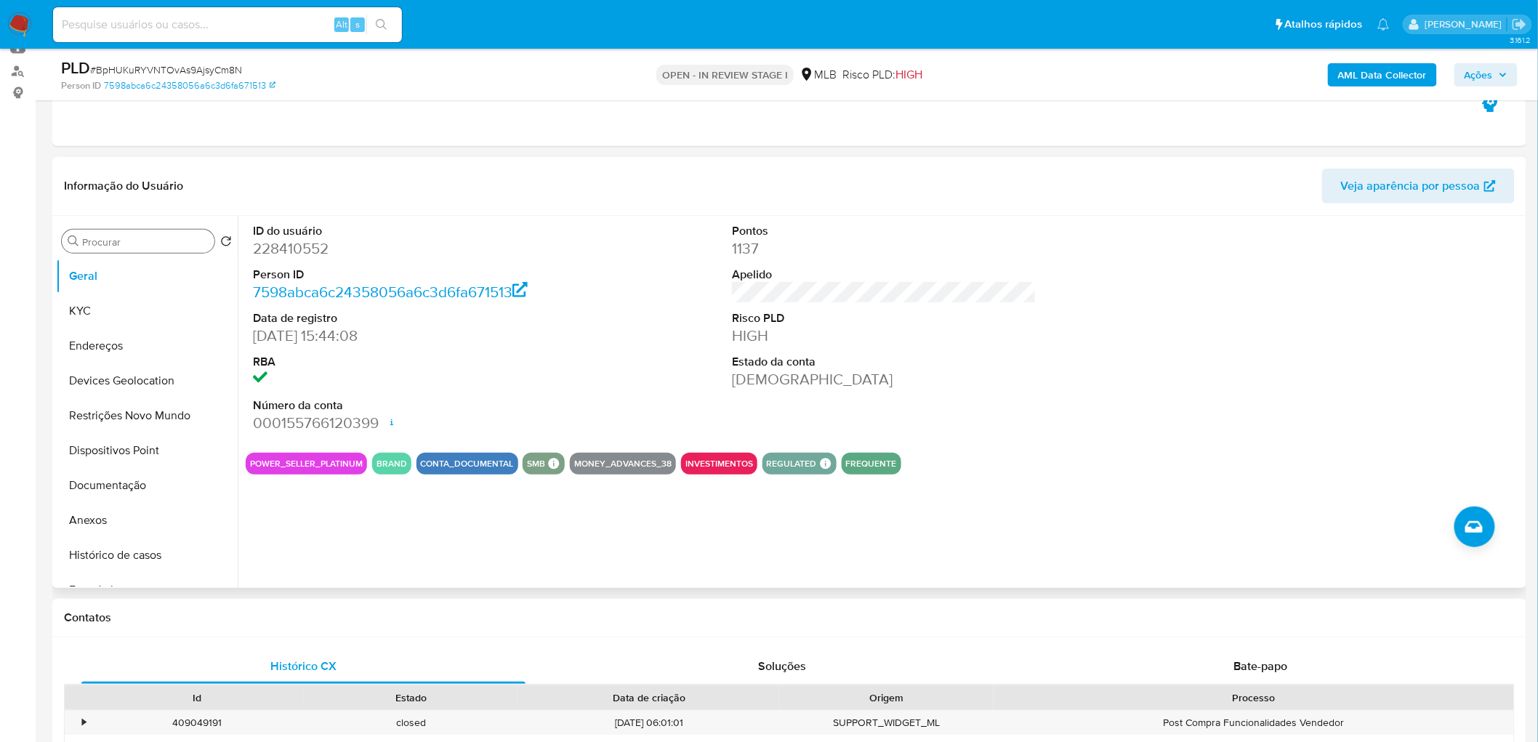
click at [131, 236] on input "Procurar" at bounding box center [145, 241] width 126 height 13
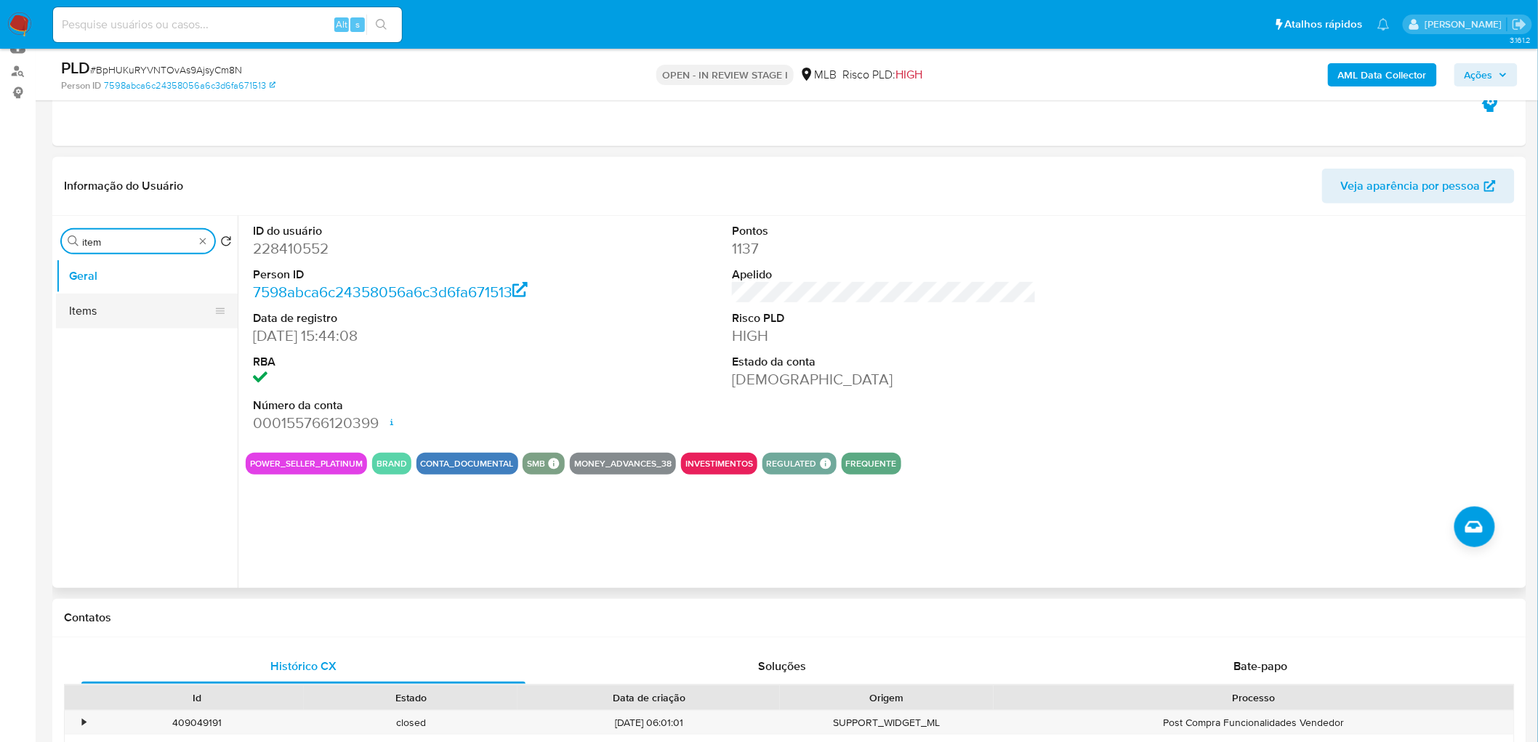
type input "item"
click at [137, 313] on button "Items" at bounding box center [141, 311] width 170 height 35
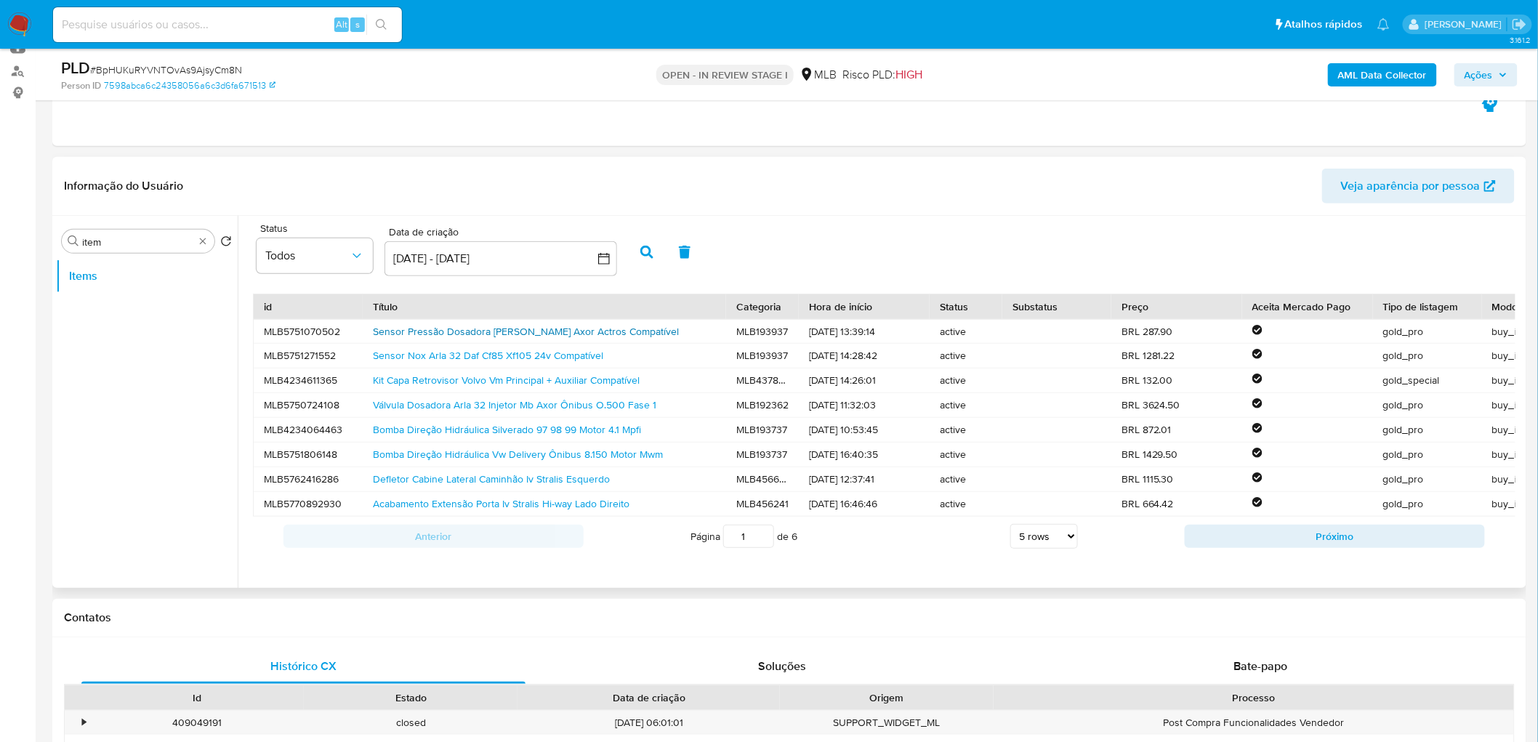
click at [552, 334] on link "Sensor Pressão Dosadora Arla Mercedes Axor Actros Compatível" at bounding box center [526, 331] width 306 height 15
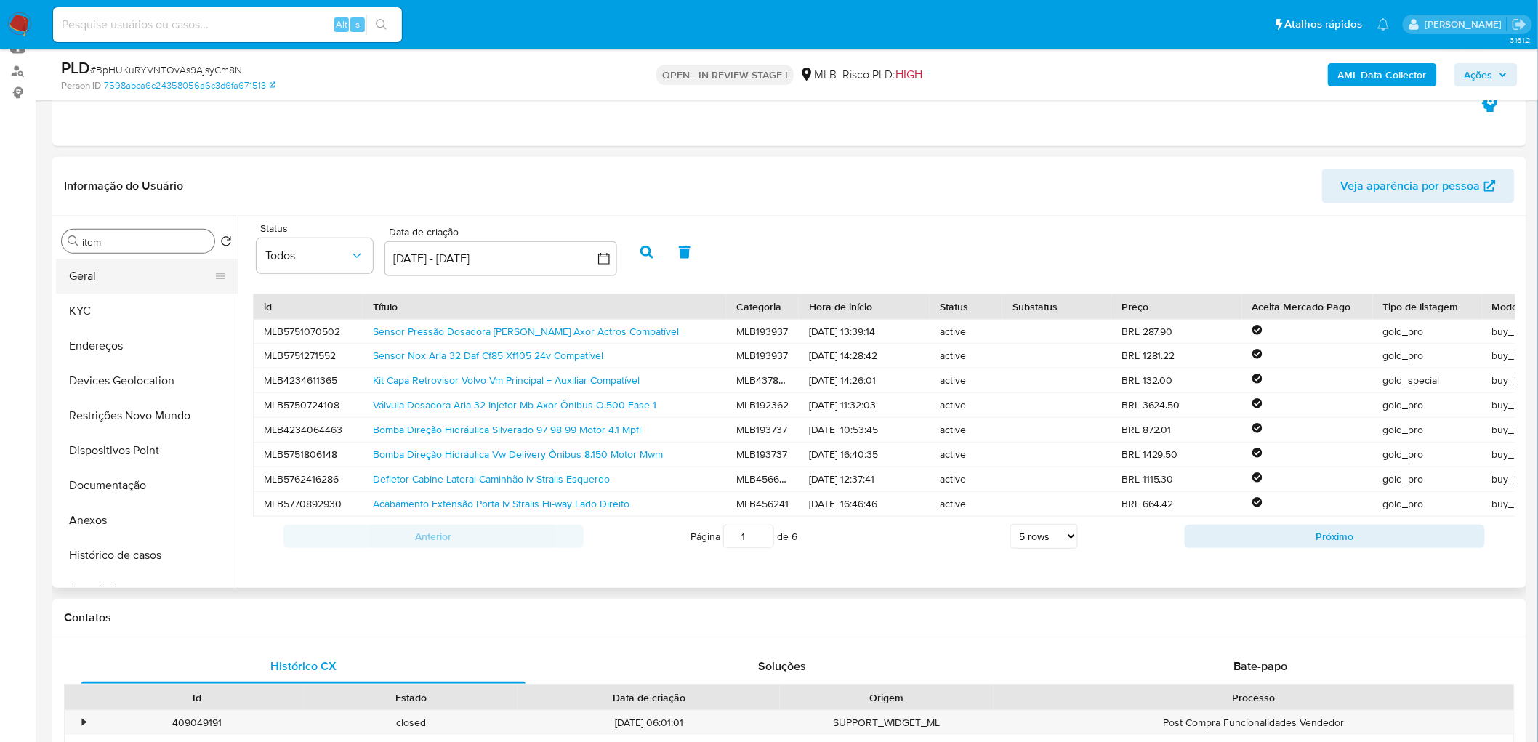
click at [121, 277] on button "Geral" at bounding box center [141, 276] width 170 height 35
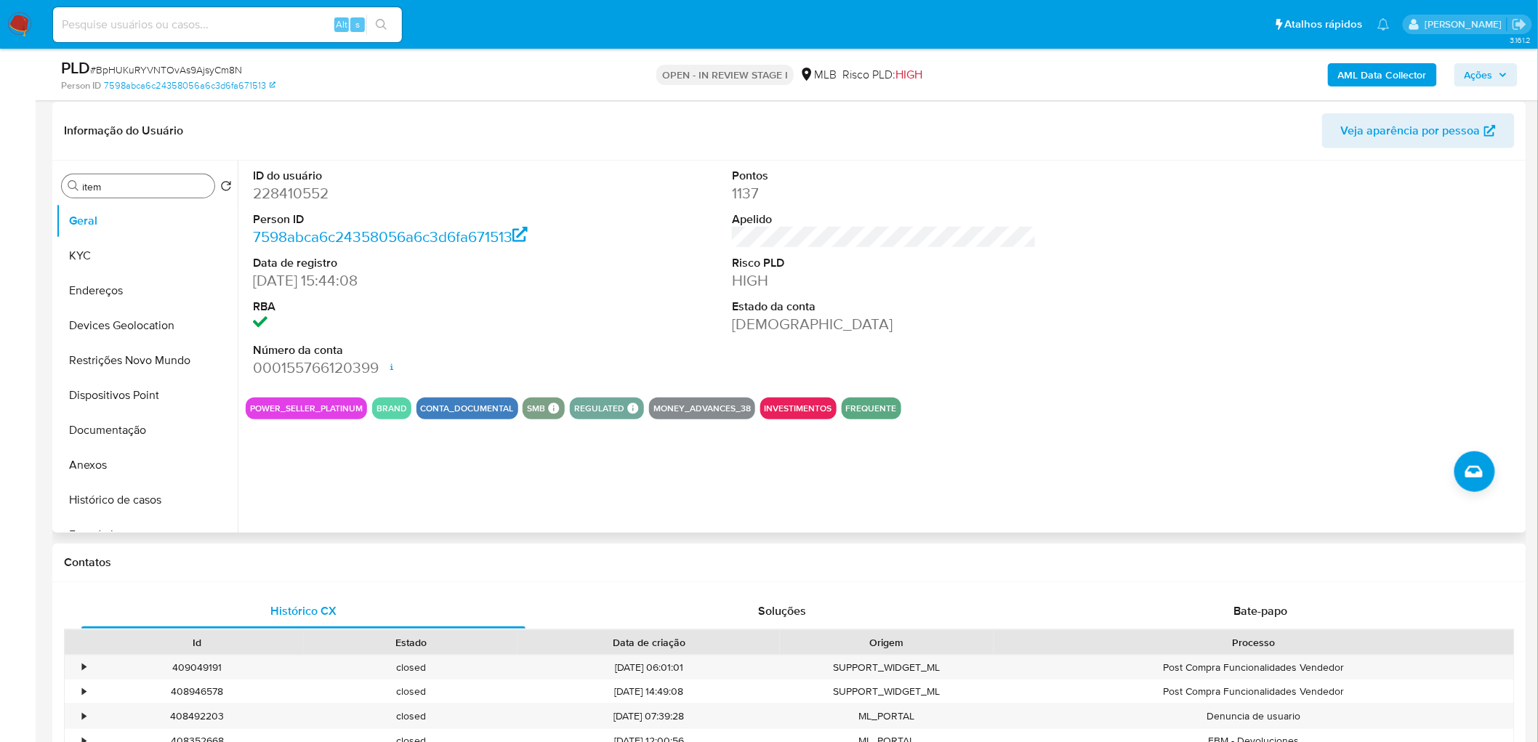
scroll to position [242, 0]
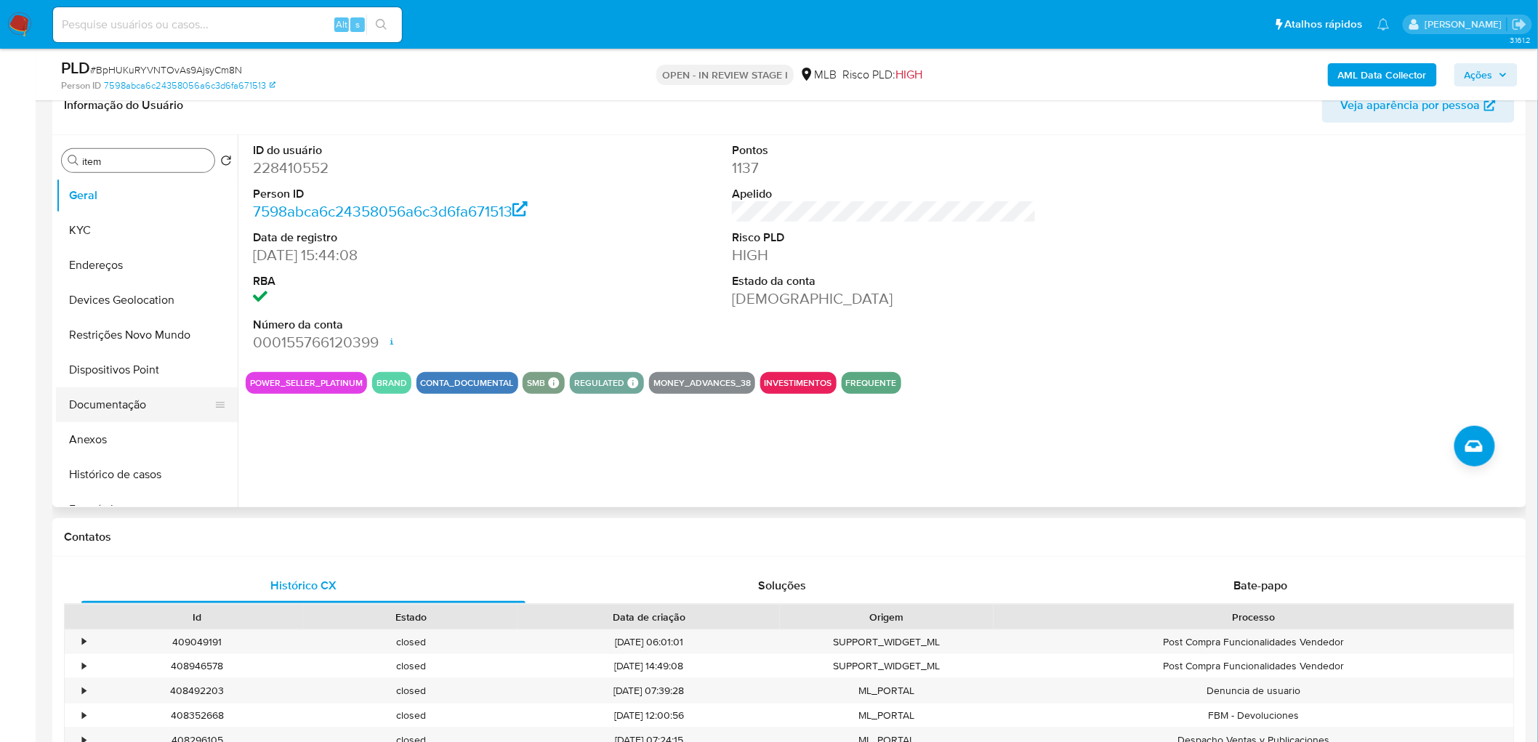
click at [134, 410] on button "Documentação" at bounding box center [141, 404] width 170 height 35
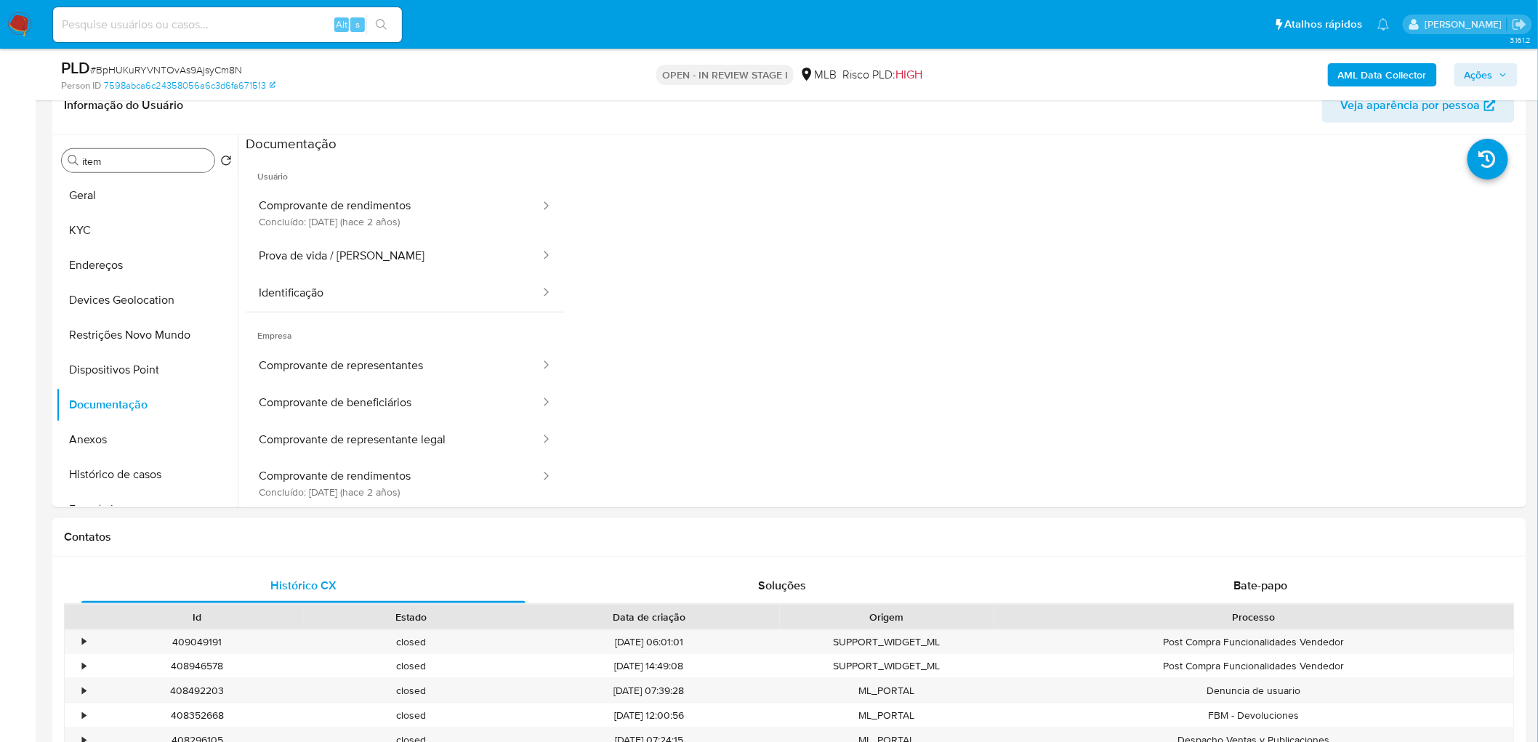
click at [376, 214] on button "Comprovante de rendimentos Concluído: 15/05/2023 (hace 2 años)" at bounding box center [394, 212] width 296 height 49
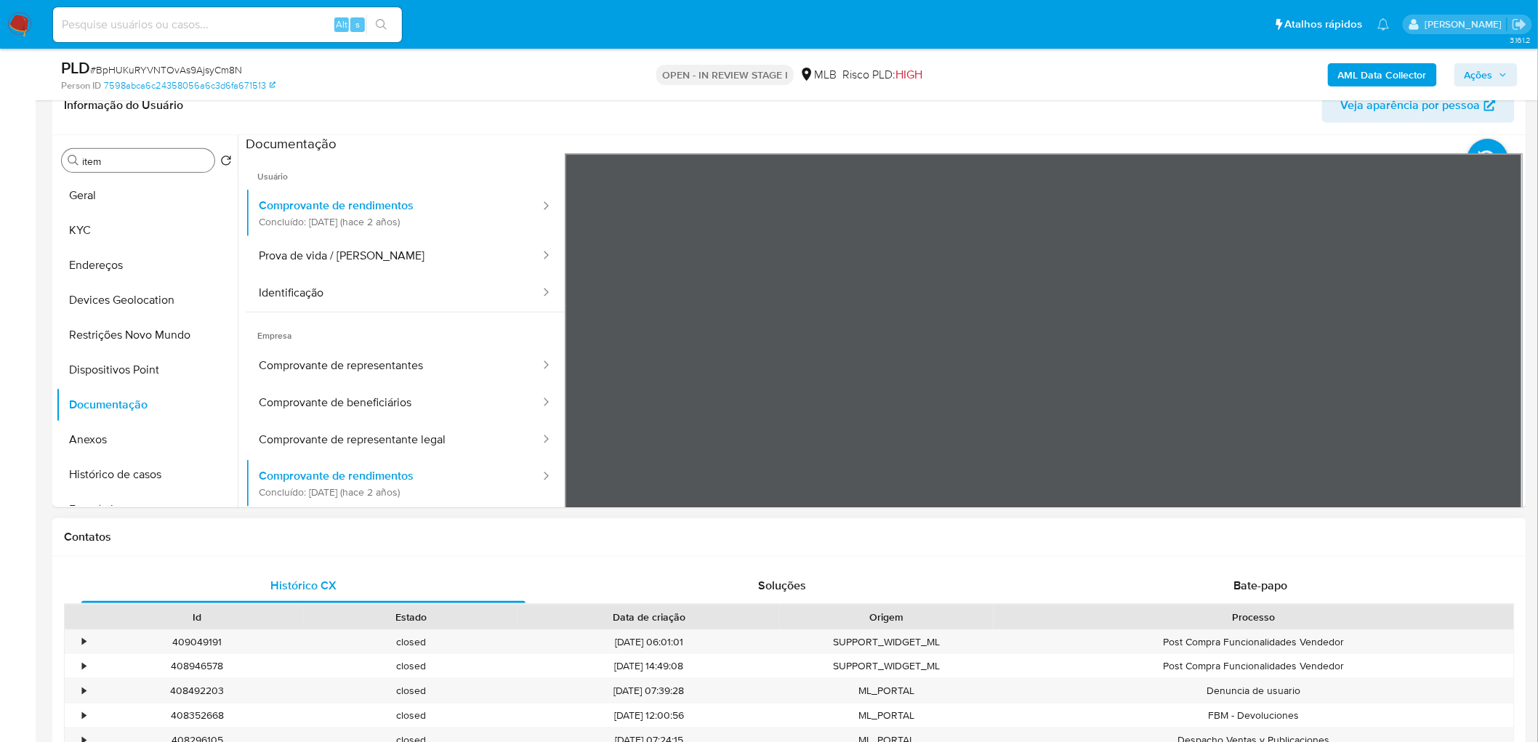
click at [104, 191] on button "Geral" at bounding box center [141, 195] width 170 height 35
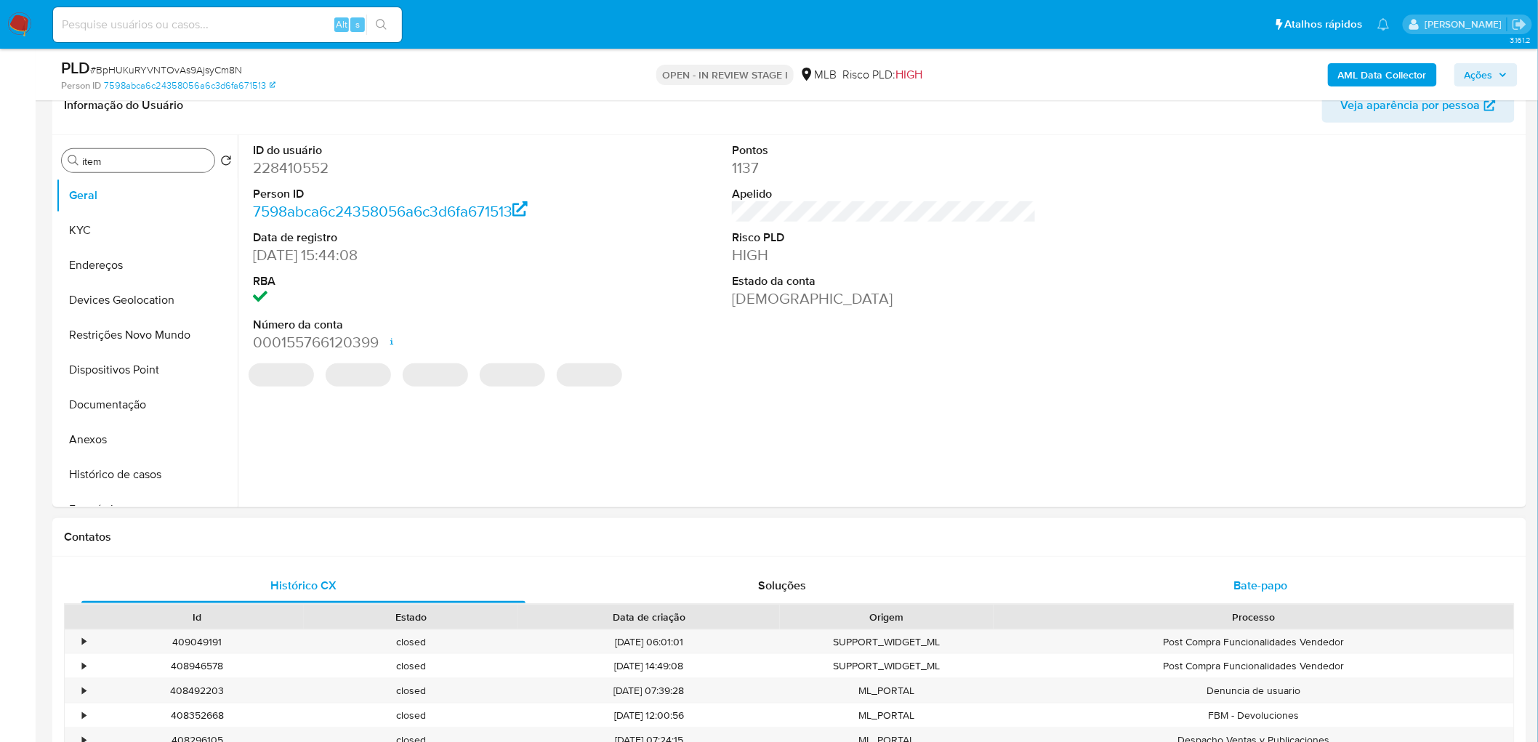
click at [1275, 579] on span "Bate-papo" at bounding box center [1261, 585] width 54 height 17
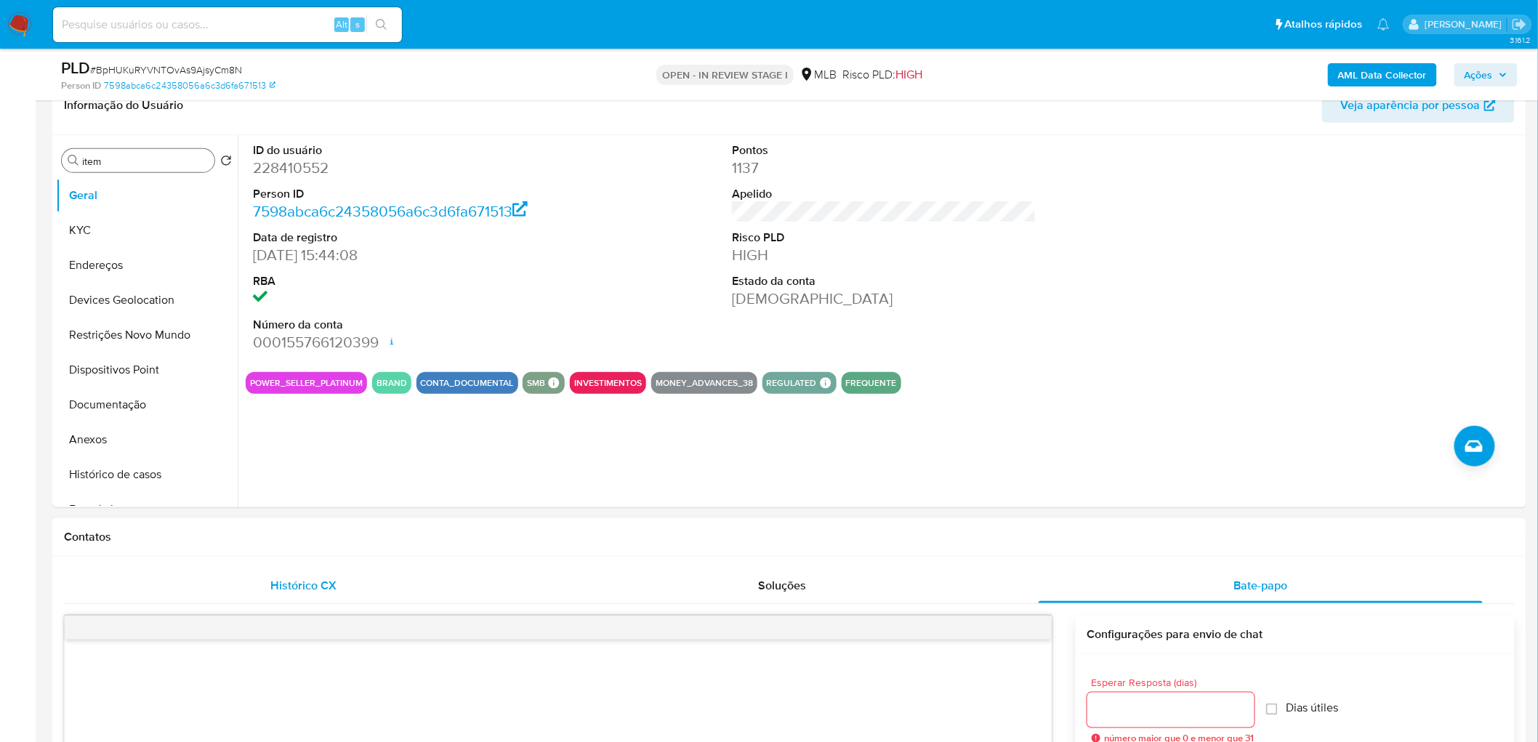
click at [286, 592] on span "Histórico CX" at bounding box center [303, 585] width 66 height 17
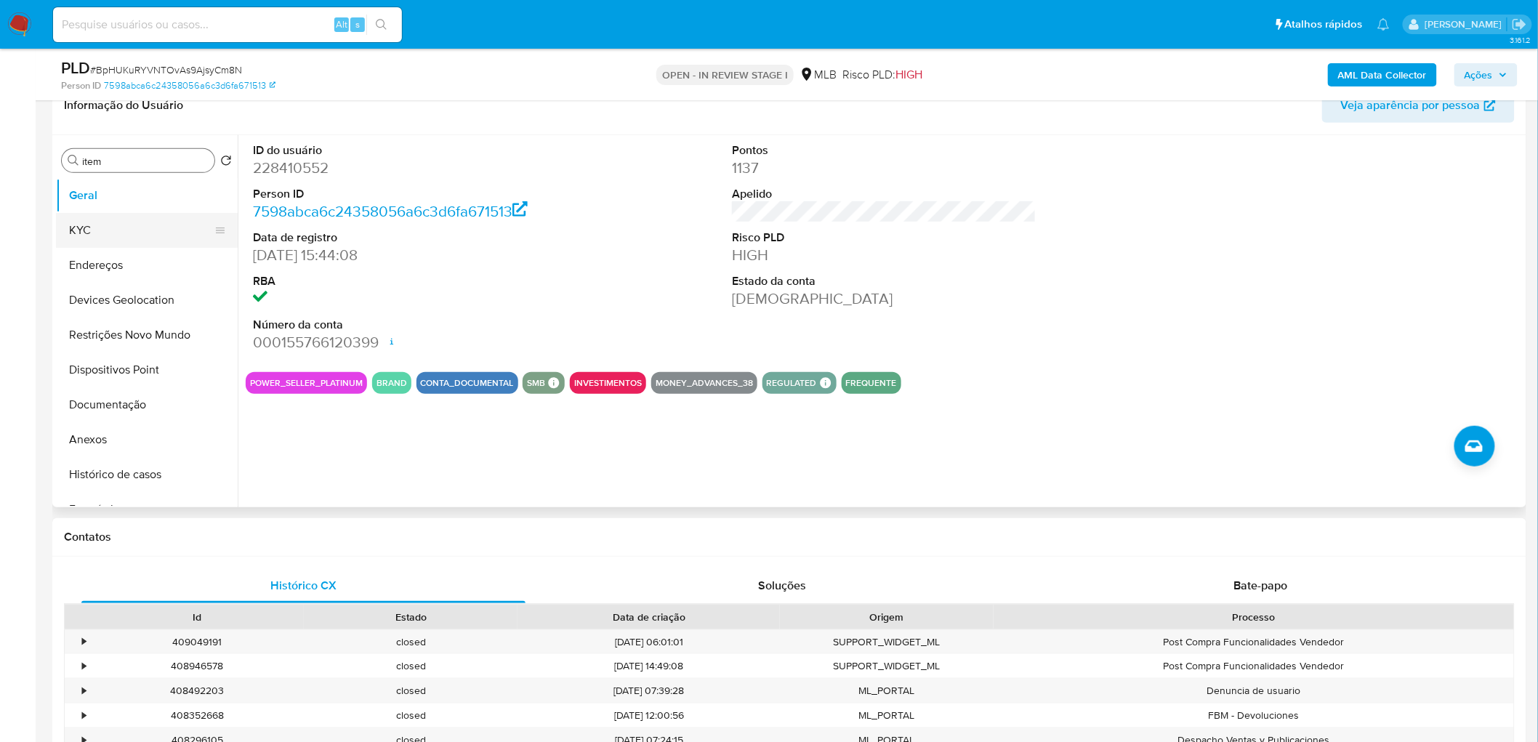
click at [97, 234] on button "KYC" at bounding box center [141, 230] width 170 height 35
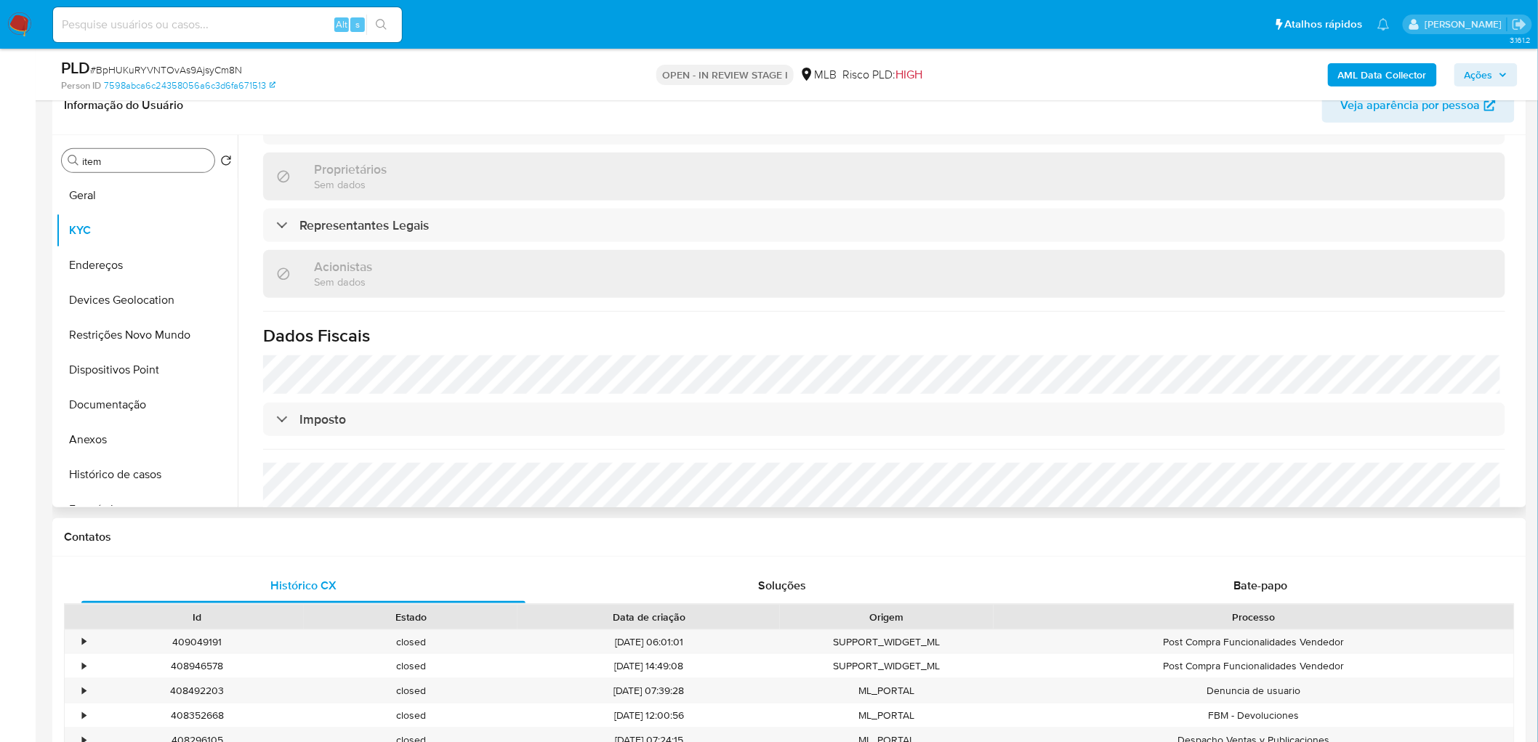
scroll to position [727, 0]
click at [91, 258] on button "Endereços" at bounding box center [141, 265] width 170 height 35
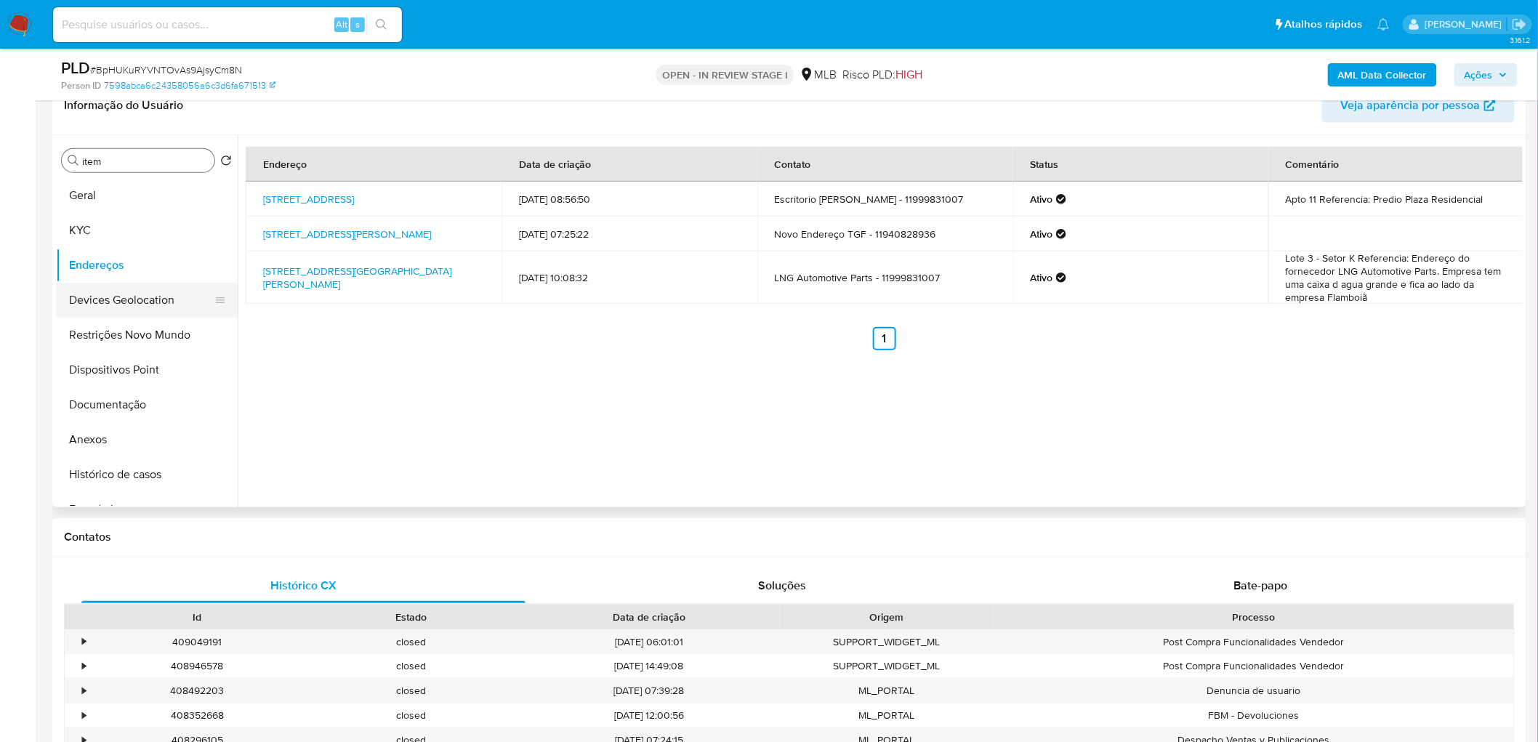
click at [138, 297] on button "Devices Geolocation" at bounding box center [141, 300] width 170 height 35
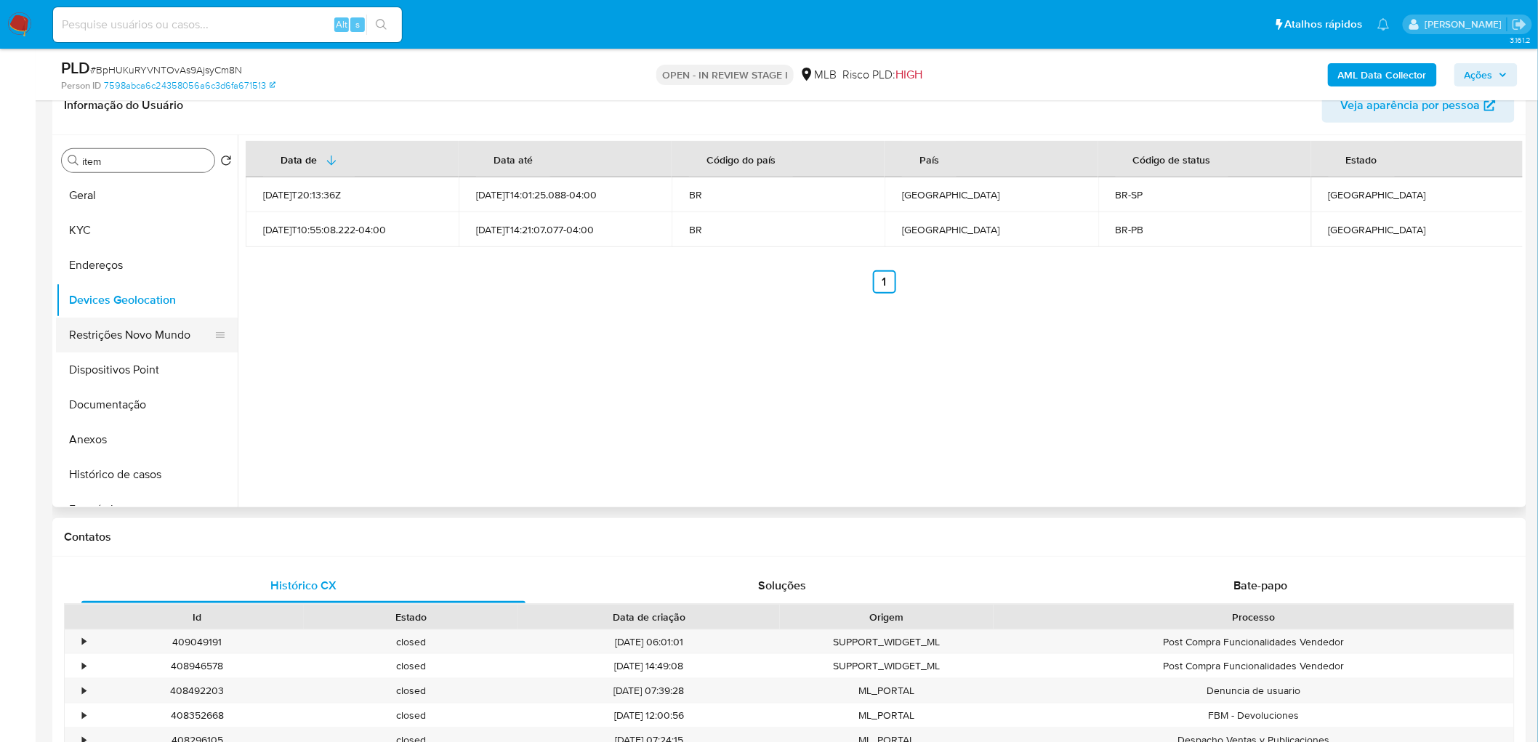
drag, startPoint x: 612, startPoint y: 347, endPoint x: 117, endPoint y: 334, distance: 495.1
click at [115, 334] on button "Restrições Novo Mundo" at bounding box center [141, 335] width 170 height 35
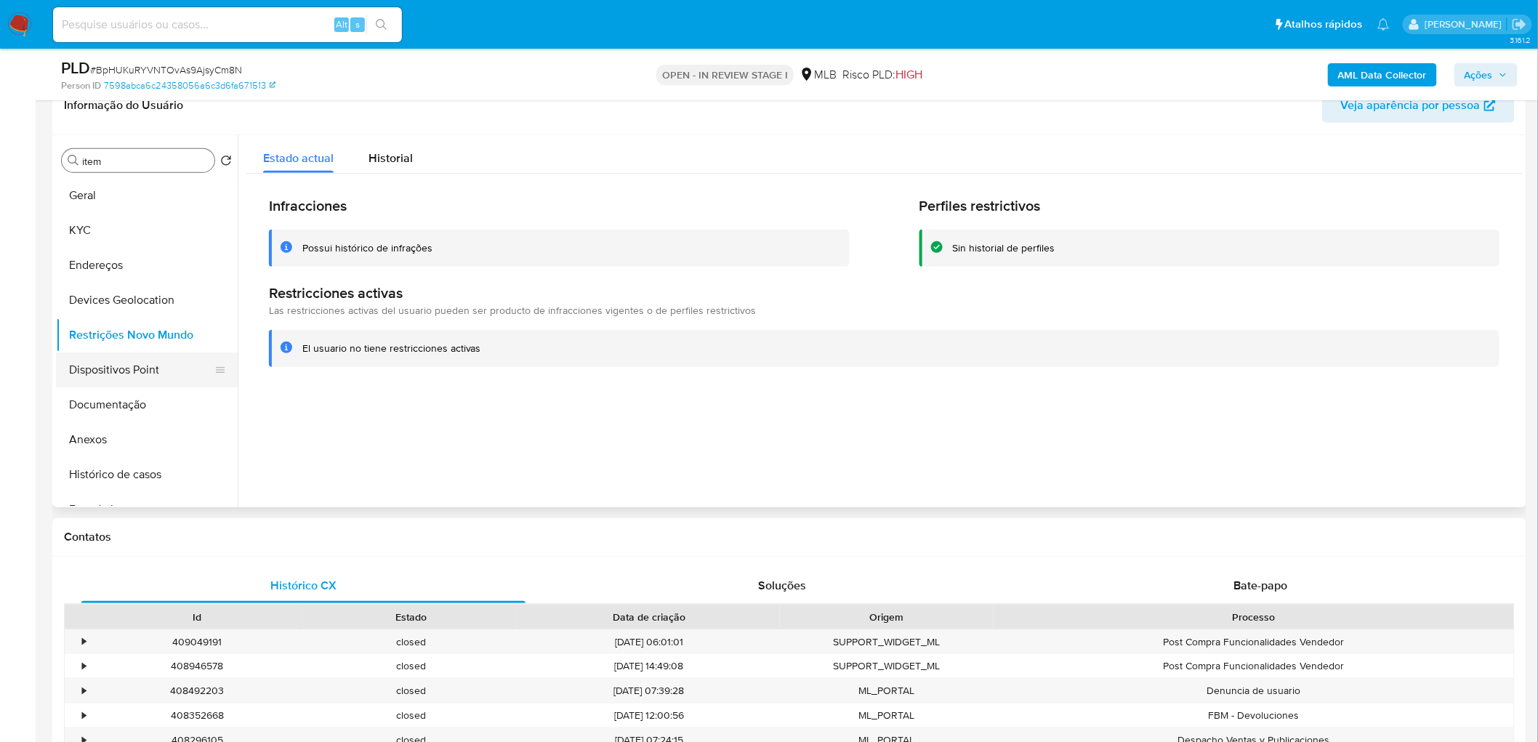
click at [116, 379] on button "Dispositivos Point" at bounding box center [141, 370] width 170 height 35
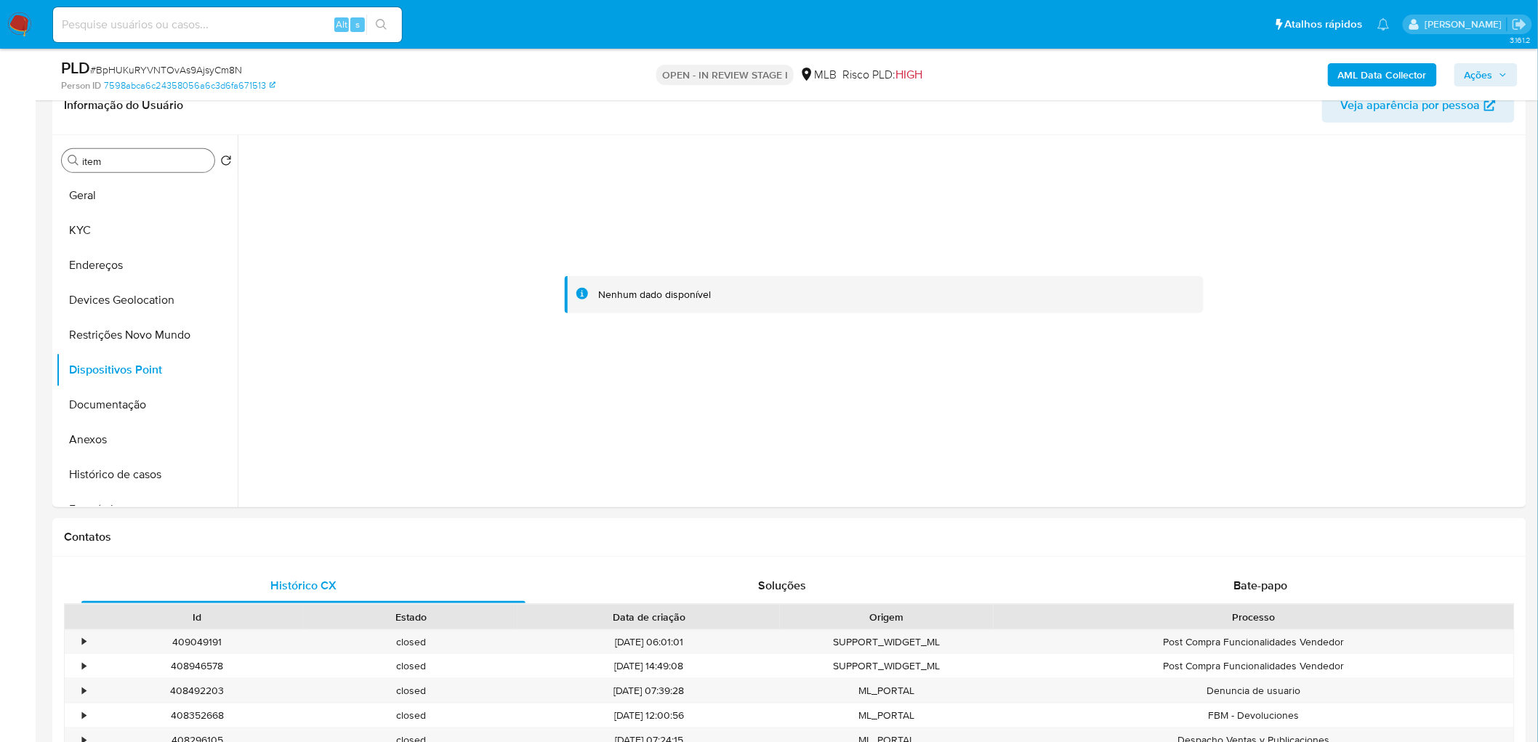
click at [1362, 71] on b "AML Data Collector" at bounding box center [1382, 74] width 89 height 23
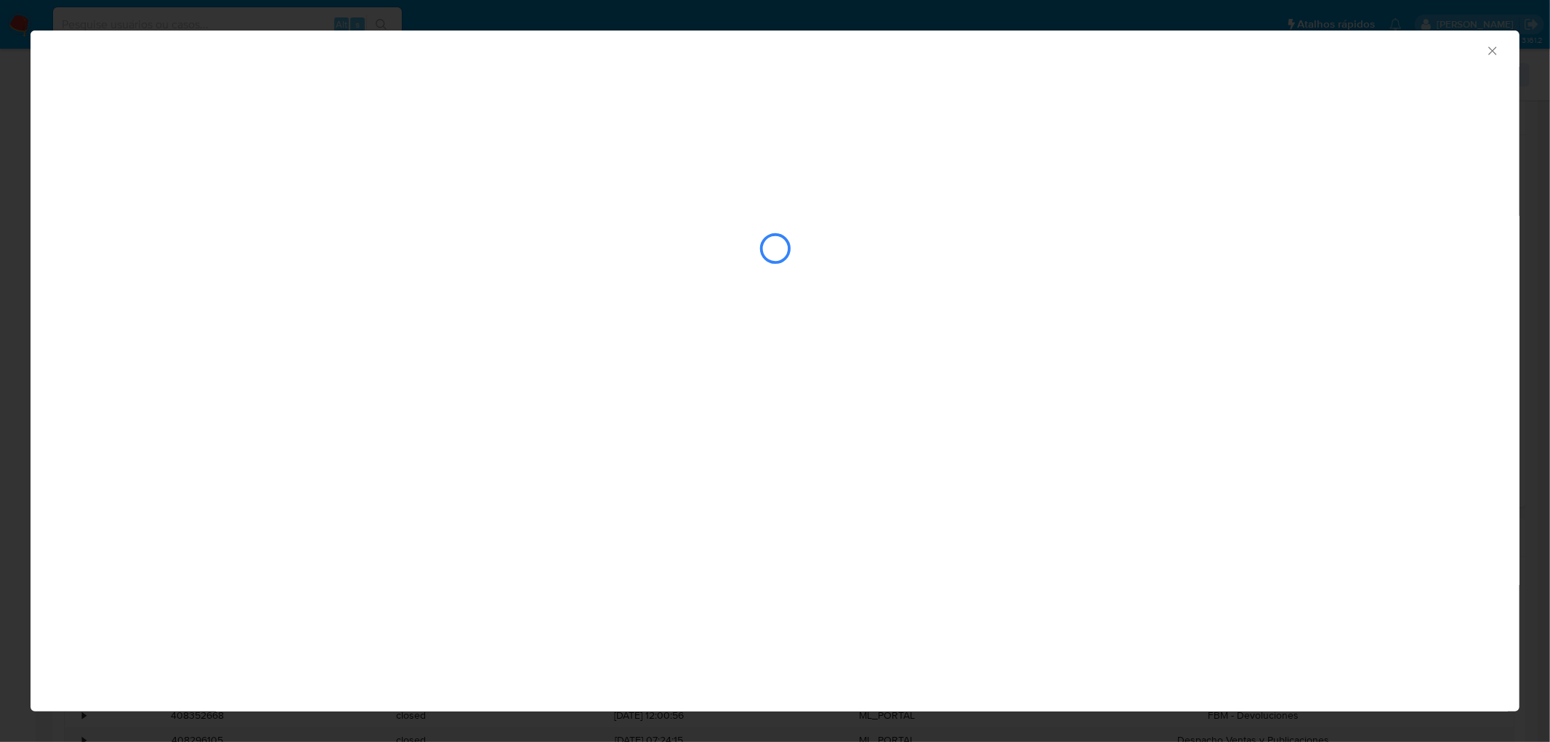
click at [161, 244] on div "closure-recommendation-modal" at bounding box center [775, 248] width 1428 height 145
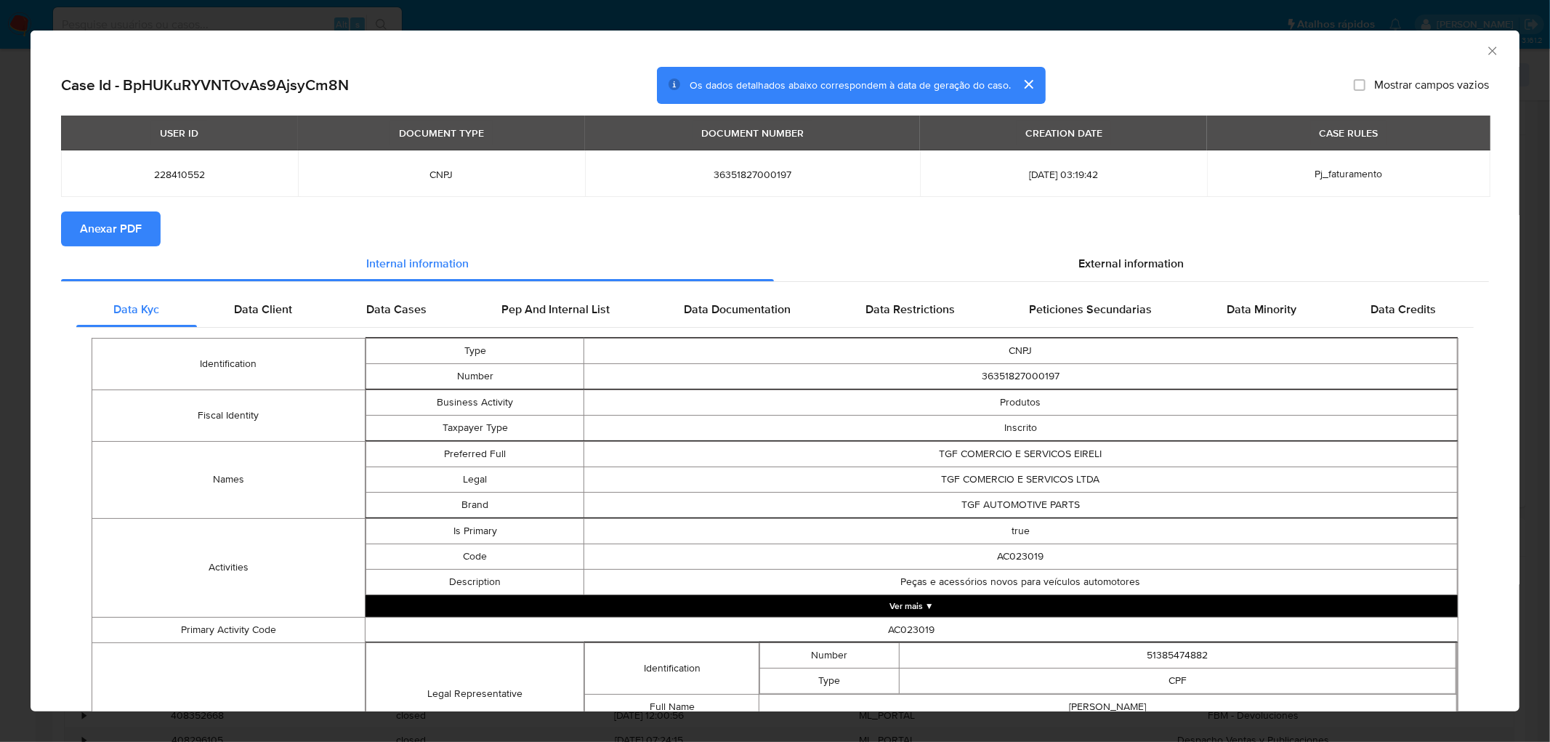
click at [118, 222] on span "Anexar PDF" at bounding box center [111, 229] width 62 height 32
click at [1486, 56] on icon "Fechar a janela" at bounding box center [1493, 51] width 15 height 15
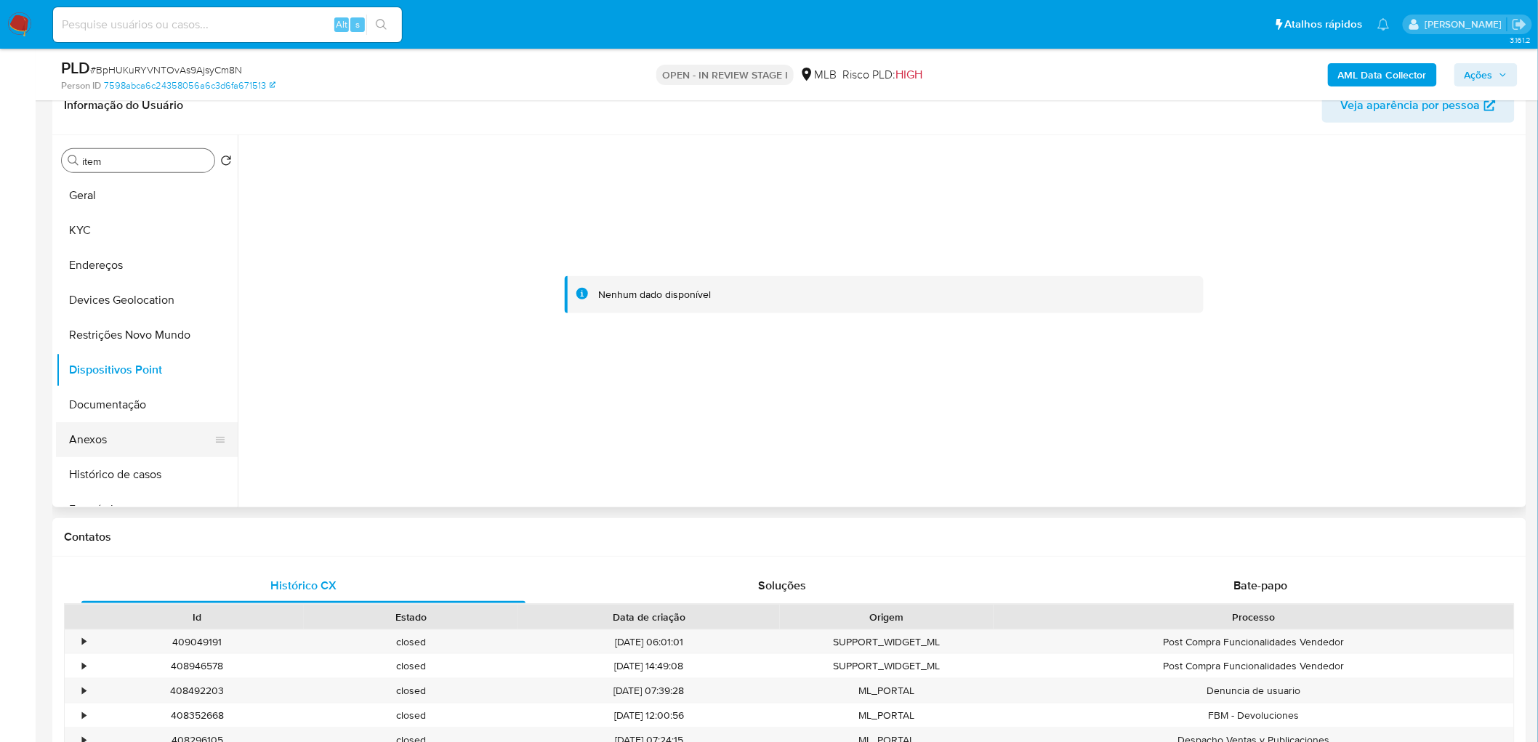
drag, startPoint x: 105, startPoint y: 440, endPoint x: 102, endPoint y: 449, distance: 9.2
click at [105, 440] on button "Anexos" at bounding box center [141, 439] width 170 height 35
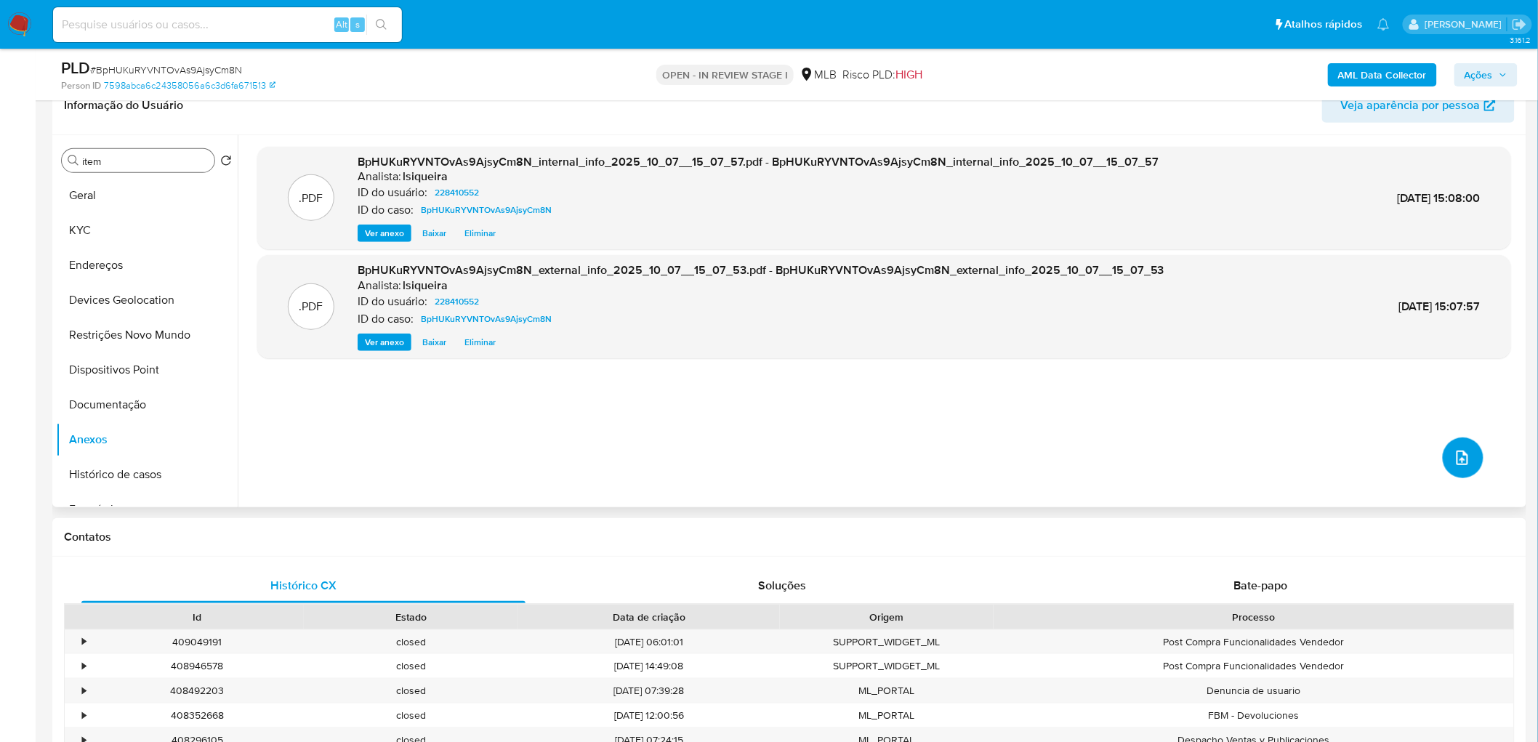
click at [1455, 455] on icon "upload-file" at bounding box center [1462, 457] width 17 height 17
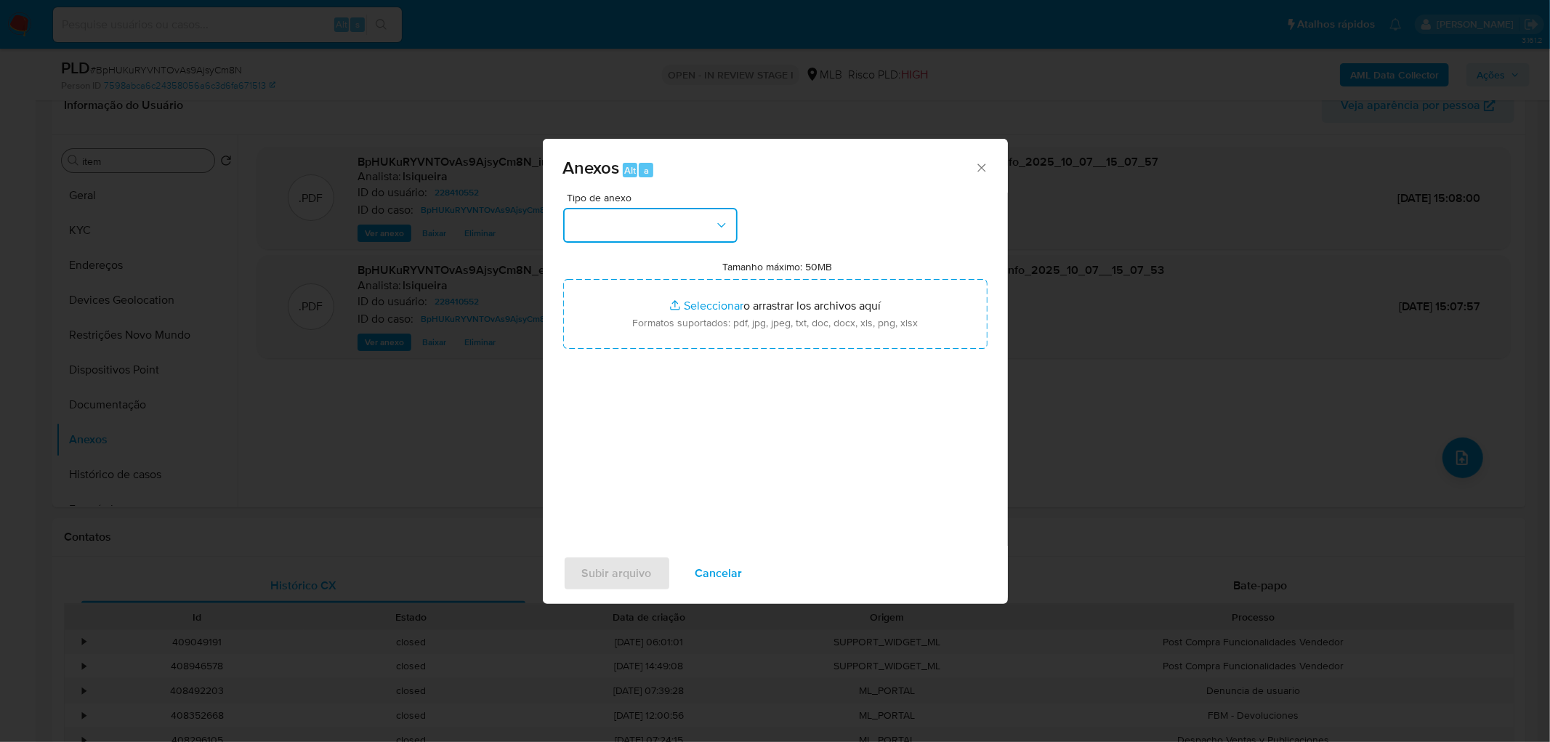
click at [659, 225] on button "button" at bounding box center [650, 225] width 174 height 35
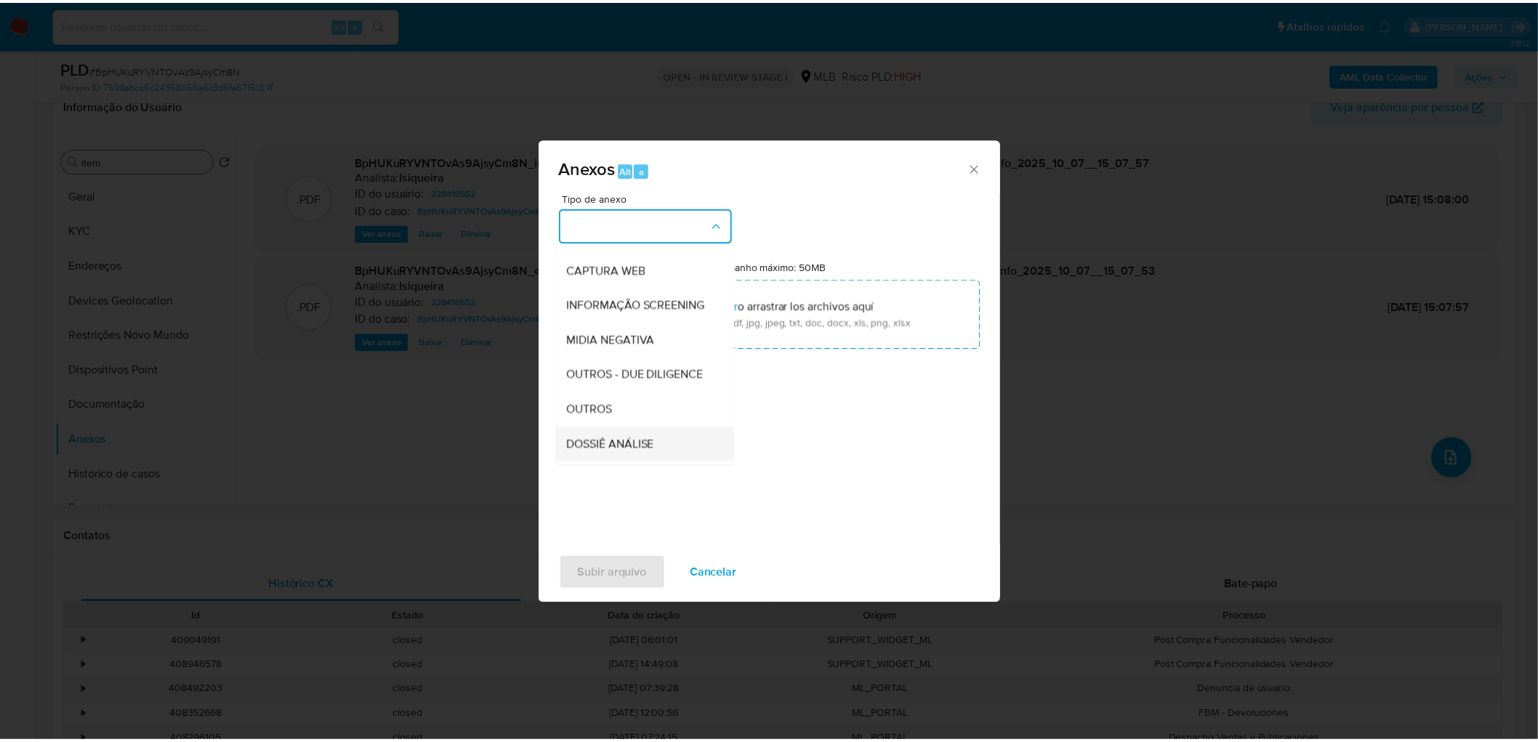
scroll to position [161, 0]
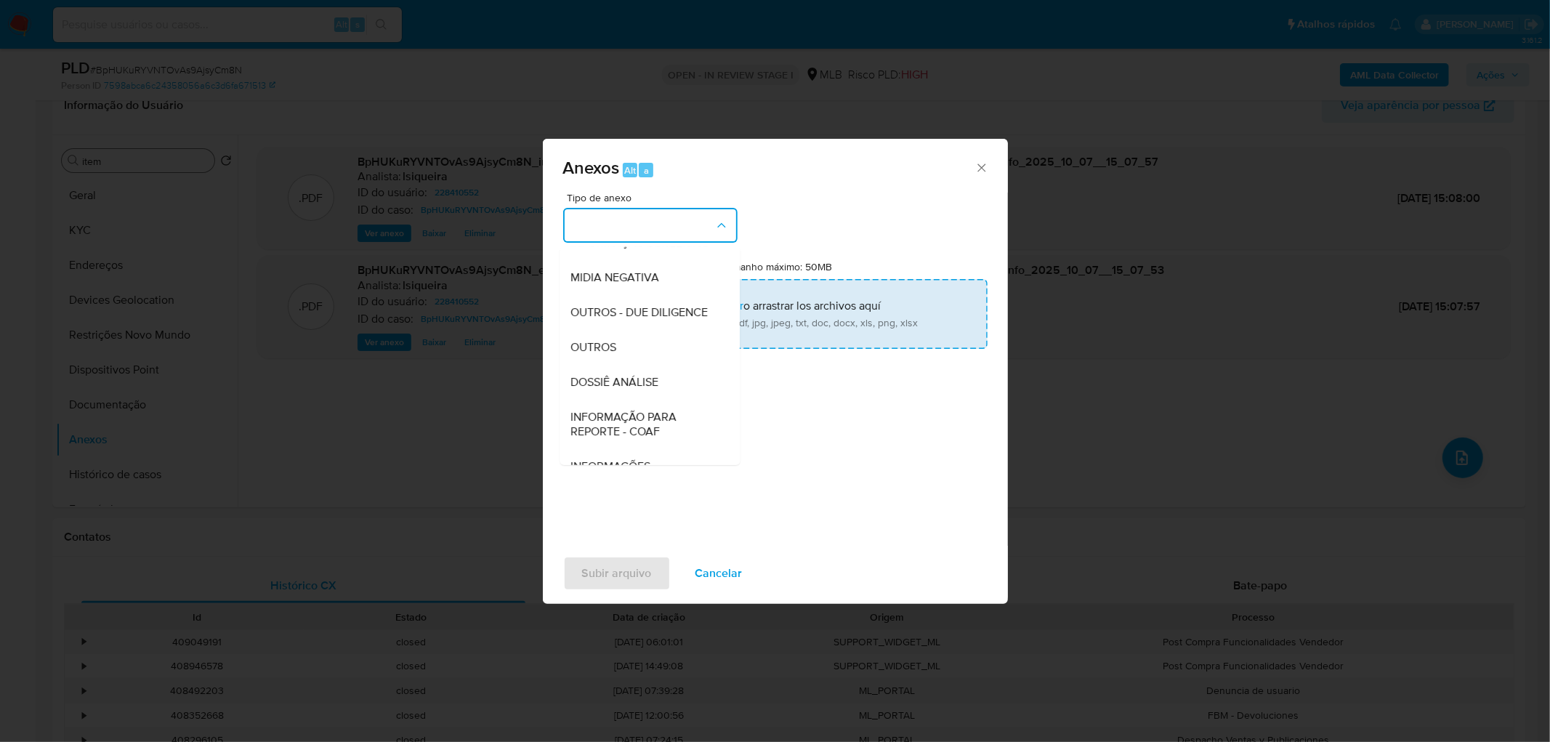
drag, startPoint x: 624, startPoint y: 376, endPoint x: 645, endPoint y: 347, distance: 35.8
click at [624, 365] on div "OUTROS" at bounding box center [645, 347] width 148 height 35
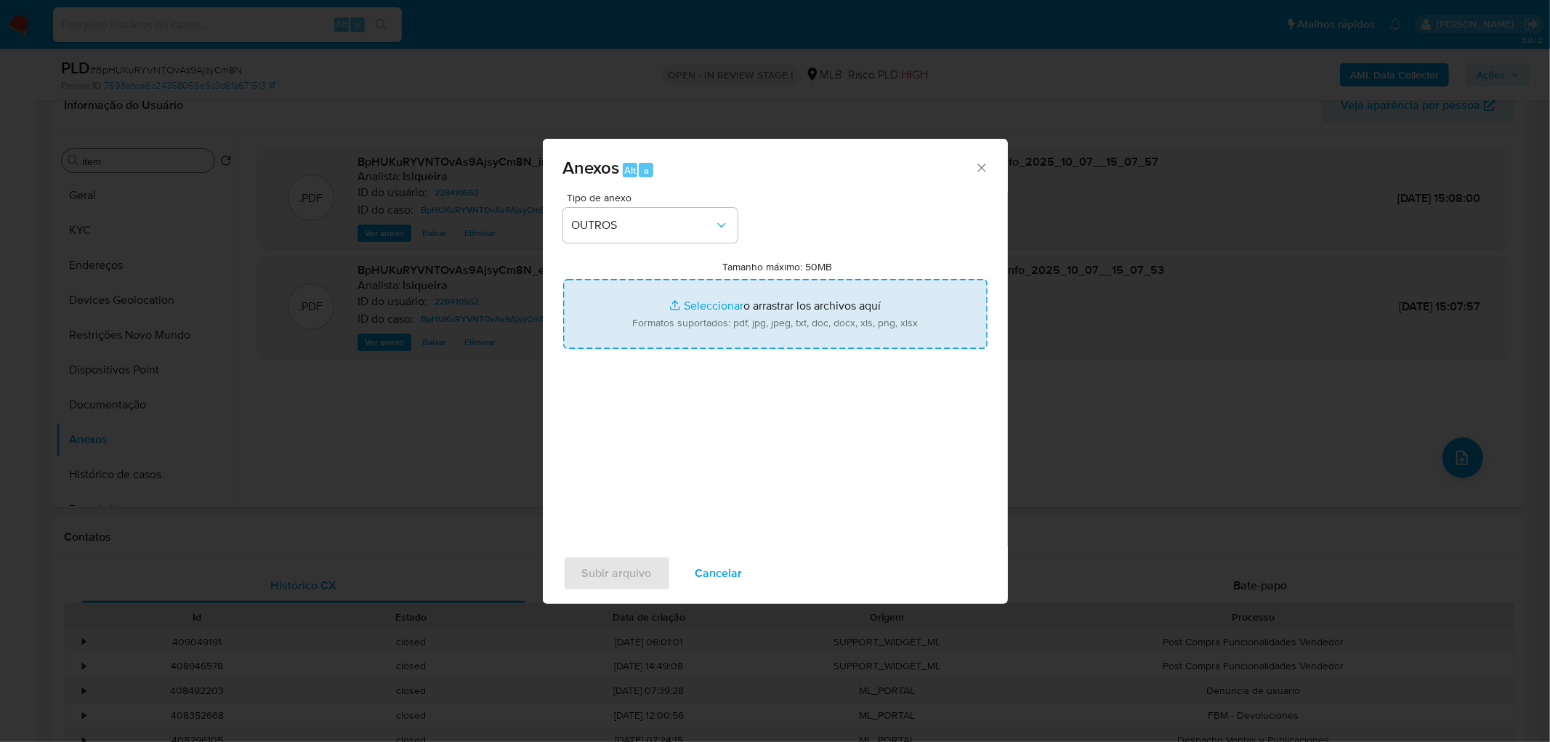
click at [659, 339] on input "Tamanho máximo: 50MB Seleccionar archivos" at bounding box center [775, 314] width 424 height 70
type input "C:\fakepath\SAR - XXXX - CNPJ 36351827000197 - TGF COMERCIO E SERVICOS LTDA.pdf"
click at [703, 321] on input "Tamanho máximo: 50MB Seleccionar archivos" at bounding box center [775, 314] width 424 height 70
type input "C:\fakepath\Mulan 228410552_2025_10_07_10_49_24.xlsx"
click at [613, 565] on span "Subir arquivo" at bounding box center [617, 573] width 70 height 32
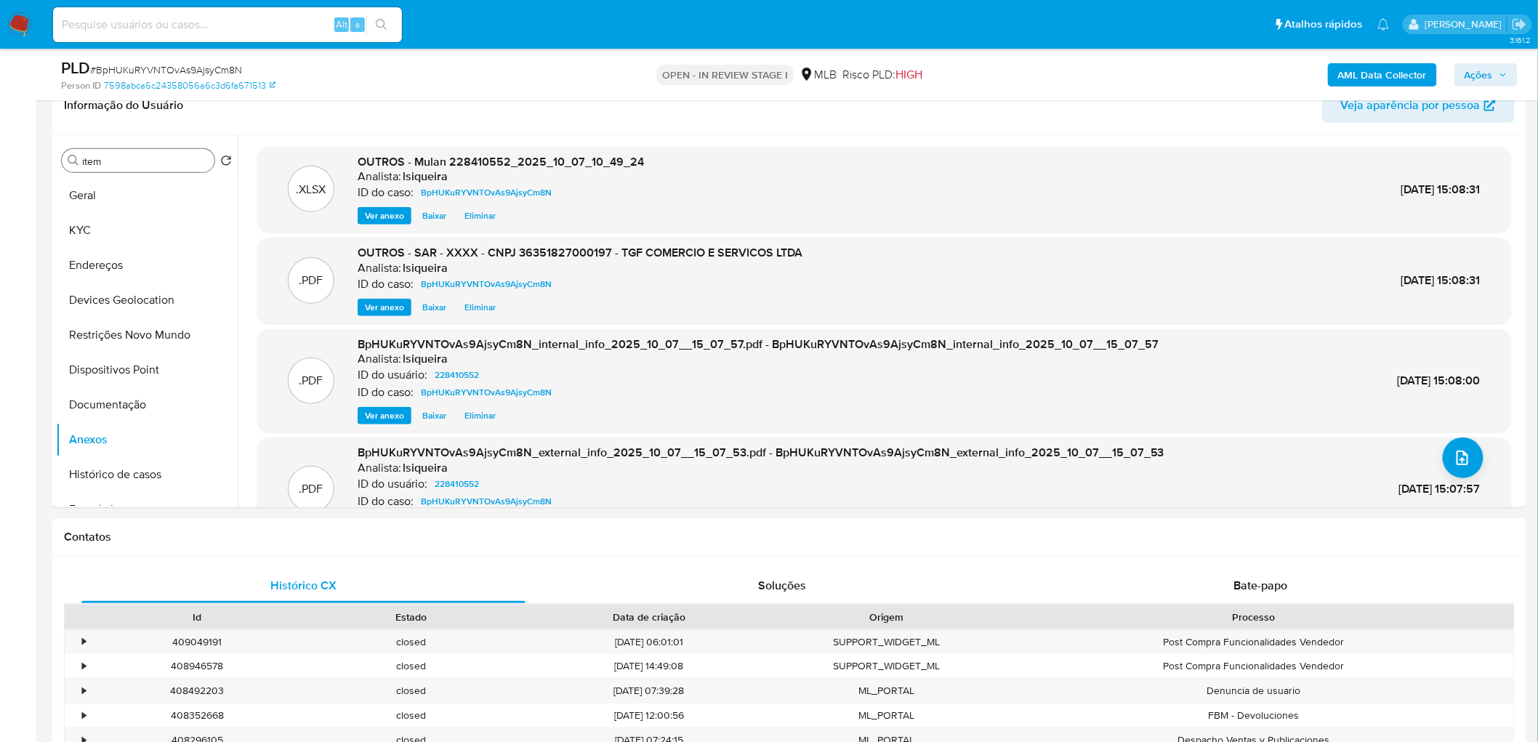
click at [1495, 65] on span "Ações" at bounding box center [1486, 75] width 43 height 20
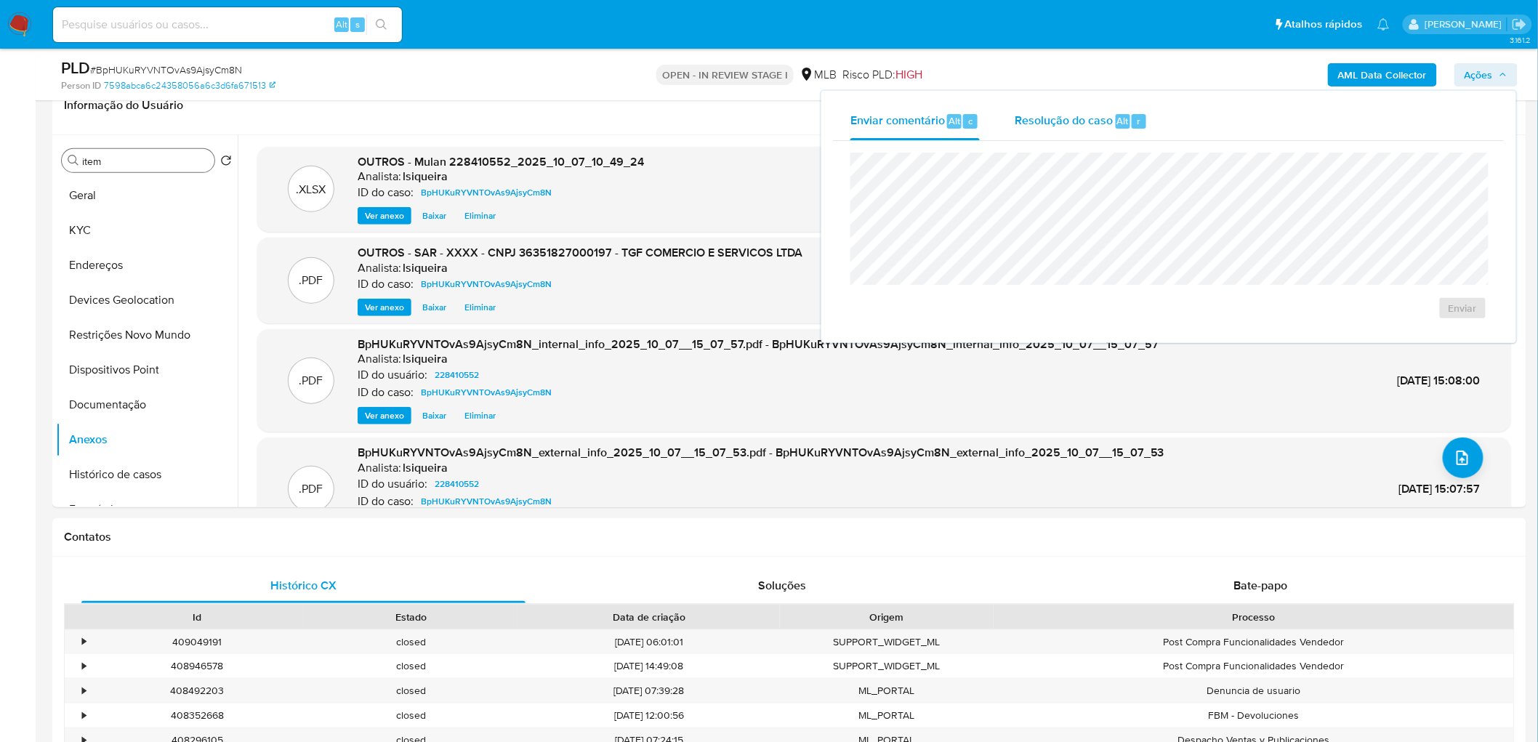
click at [1062, 112] on span "Resolução do caso" at bounding box center [1064, 120] width 98 height 17
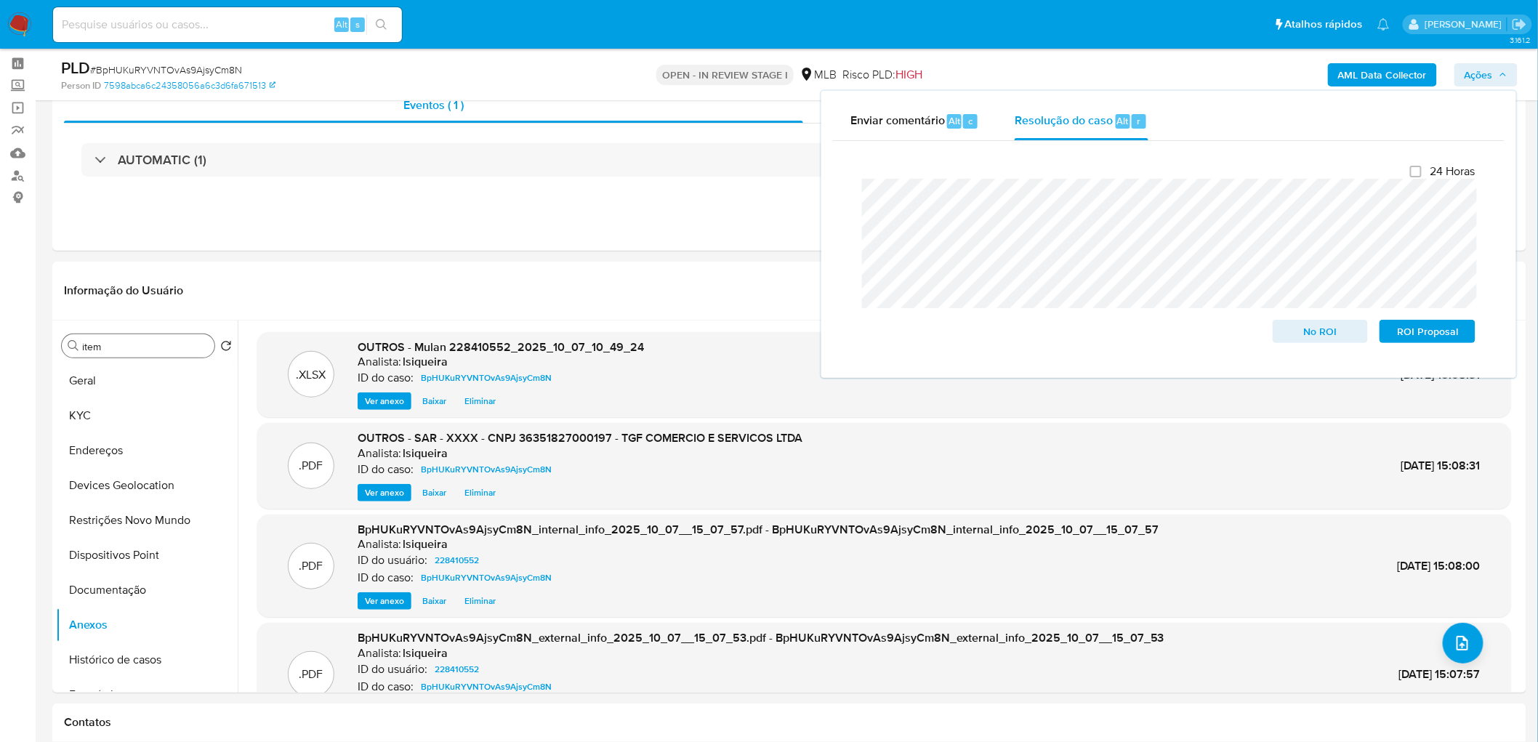
scroll to position [0, 0]
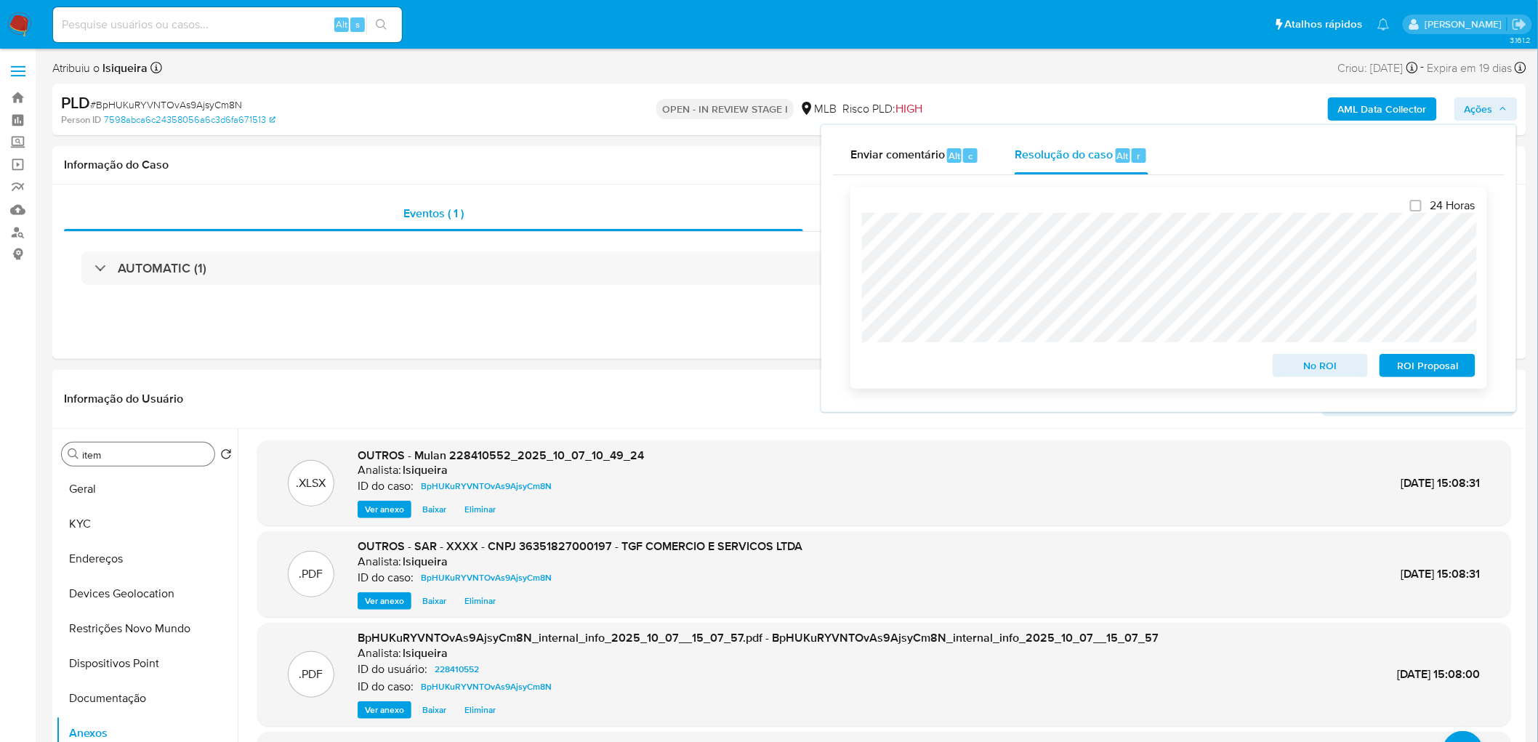
click at [1428, 369] on span "ROI Proposal" at bounding box center [1428, 365] width 76 height 20
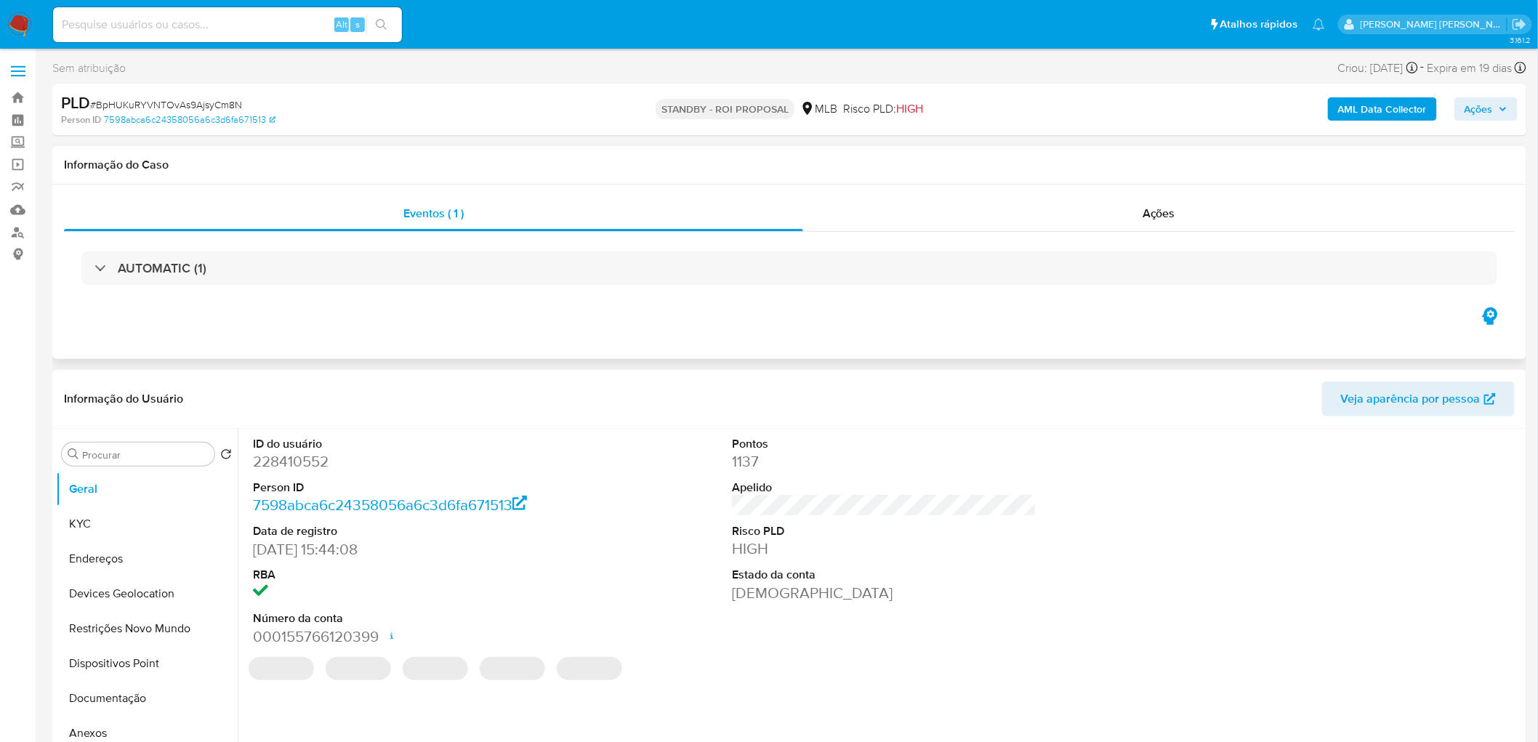
select select "10"
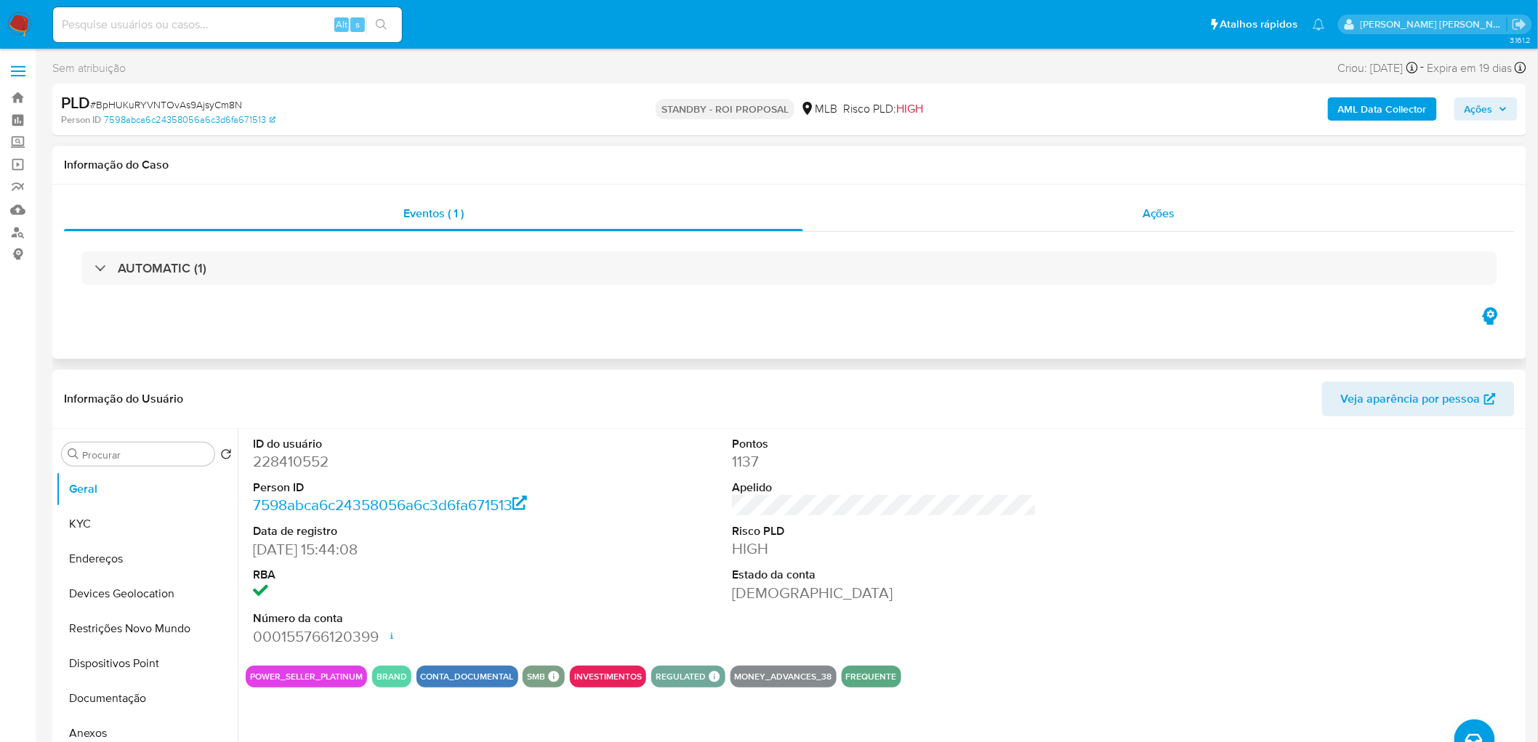
drag, startPoint x: 1170, startPoint y: 217, endPoint x: 1111, endPoint y: 217, distance: 59.6
click at [1168, 217] on span "Ações" at bounding box center [1159, 213] width 33 height 17
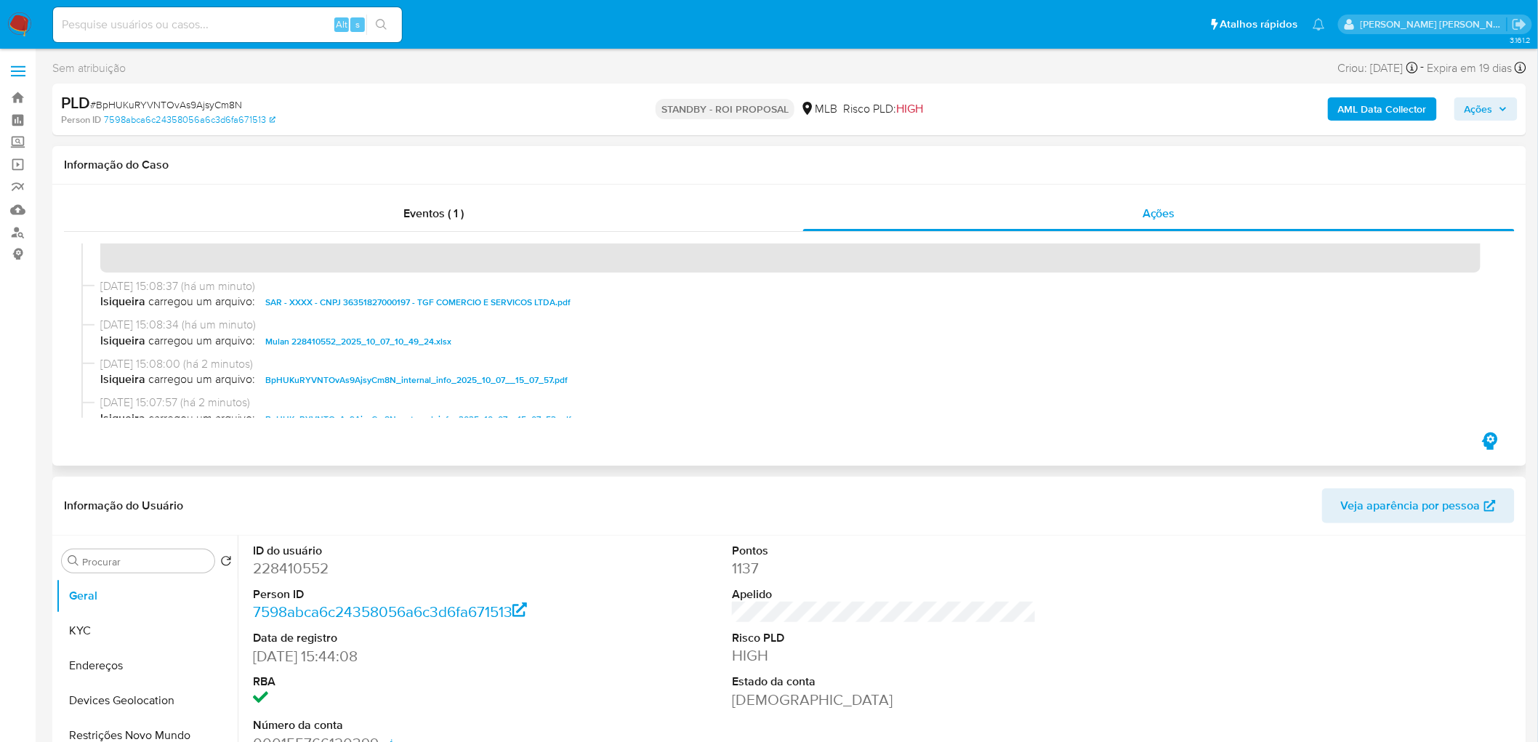
scroll to position [81, 0]
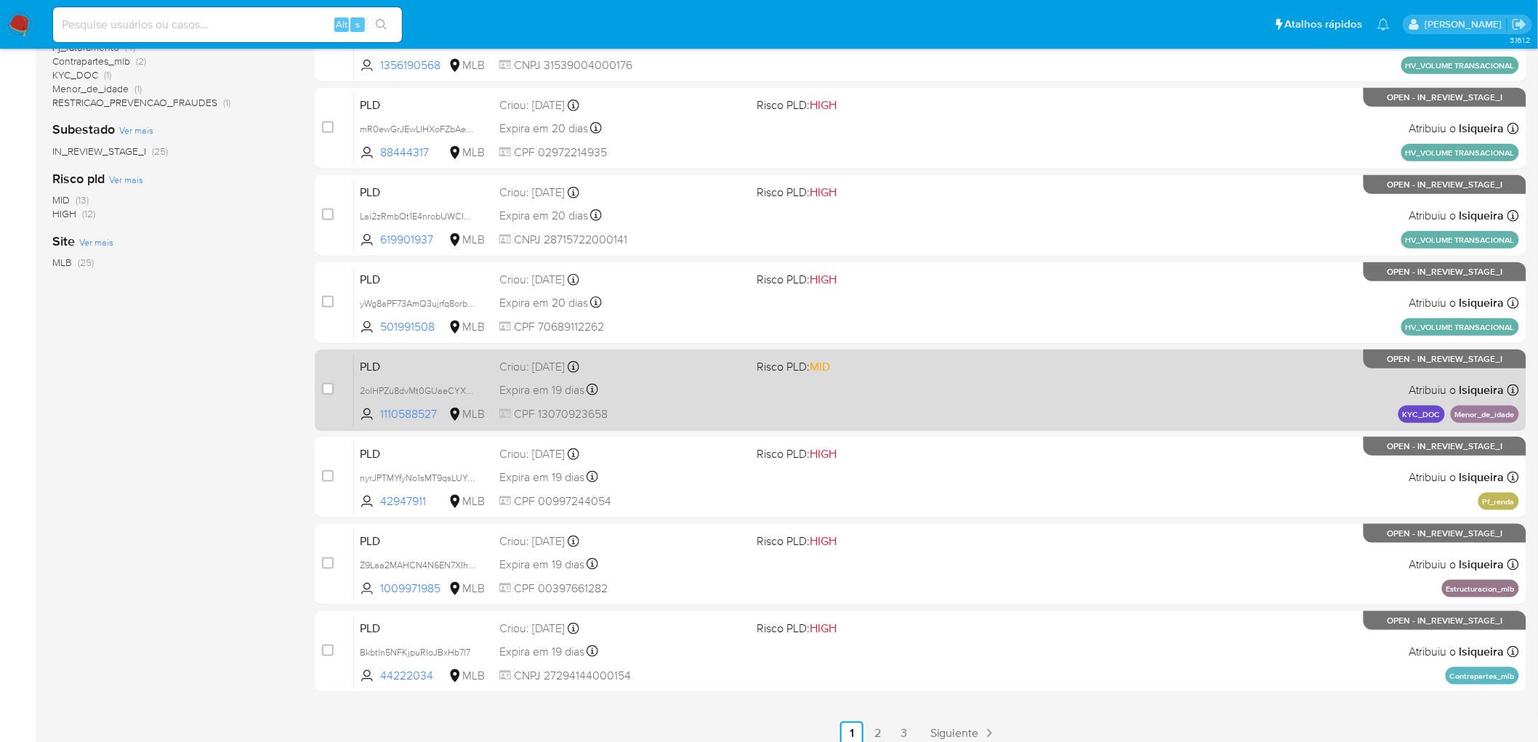
scroll to position [403, 0]
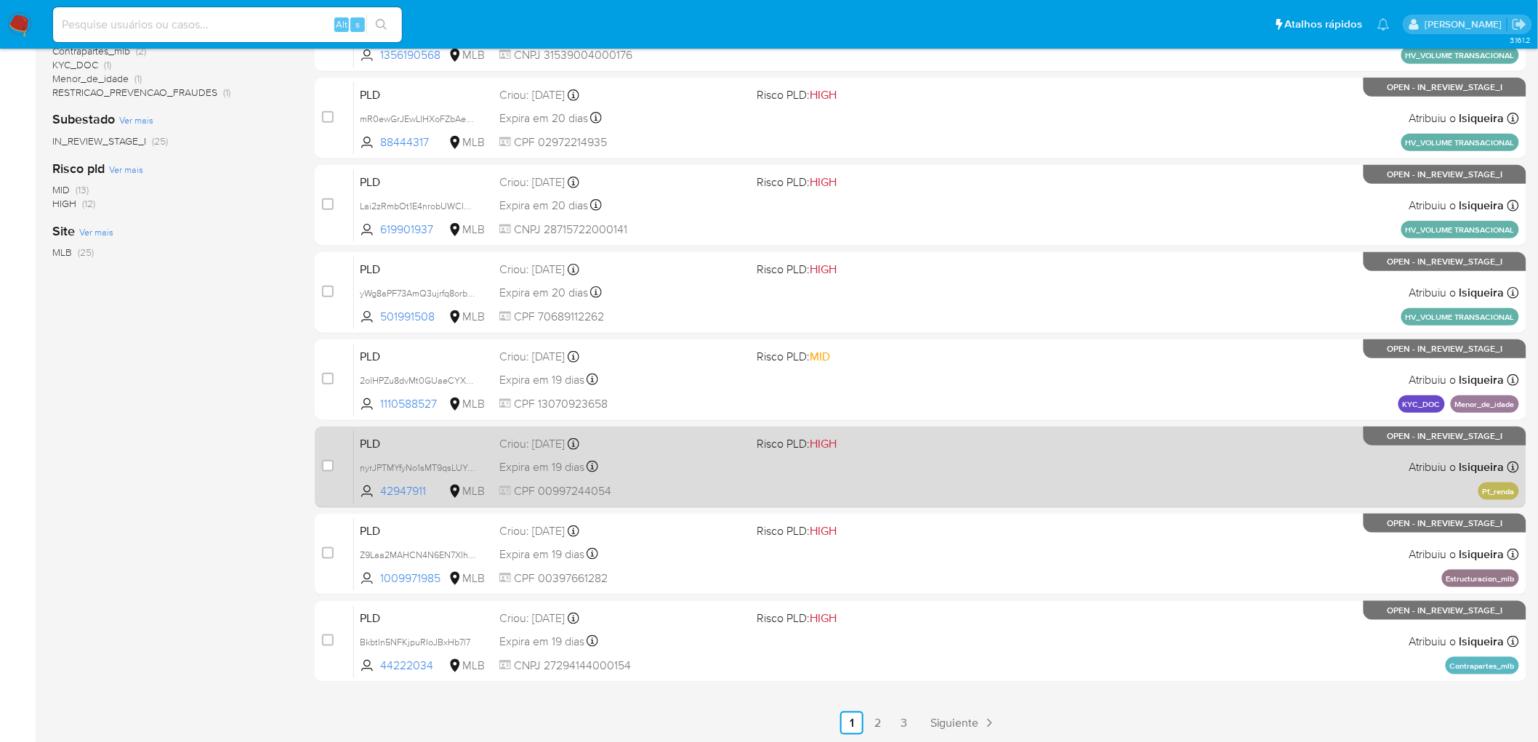
click at [831, 469] on div "PLD nyrJPTMYfyNo1sMT9qsLUYyA 42947911 MLB Risco PLD: HIGH Criou: 12/09/2025 Cri…" at bounding box center [936, 466] width 1165 height 73
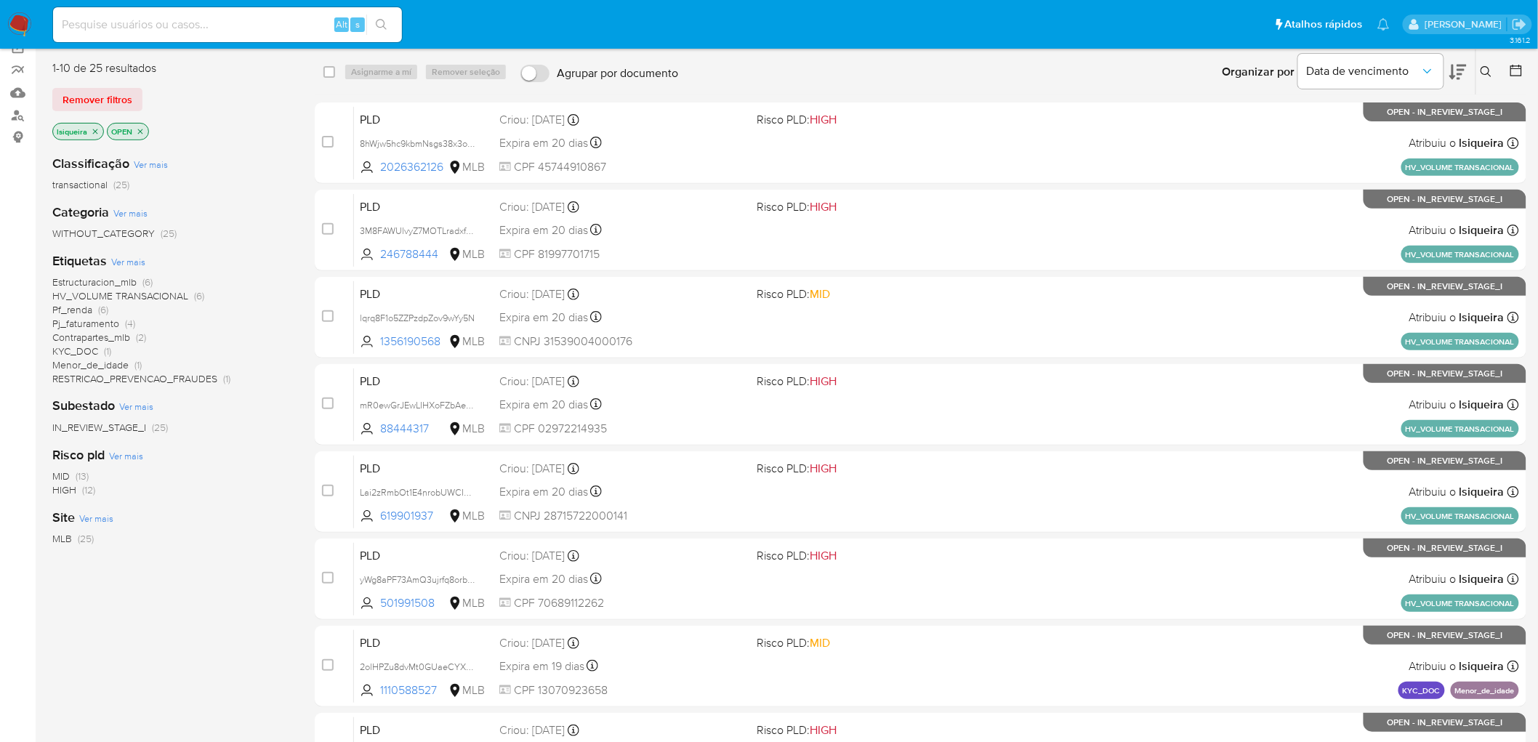
scroll to position [81, 0]
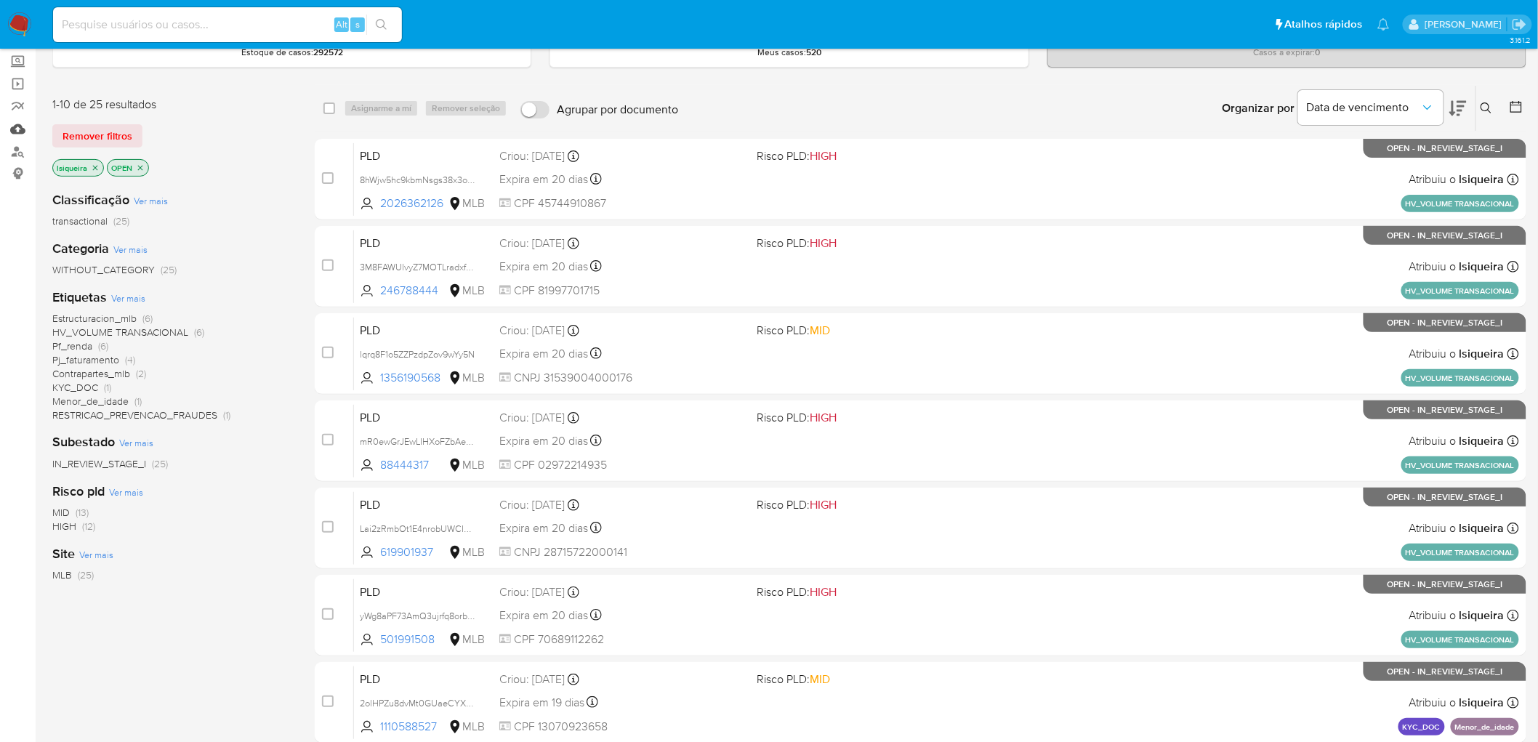
click at [19, 126] on link "Mulan" at bounding box center [86, 129] width 173 height 23
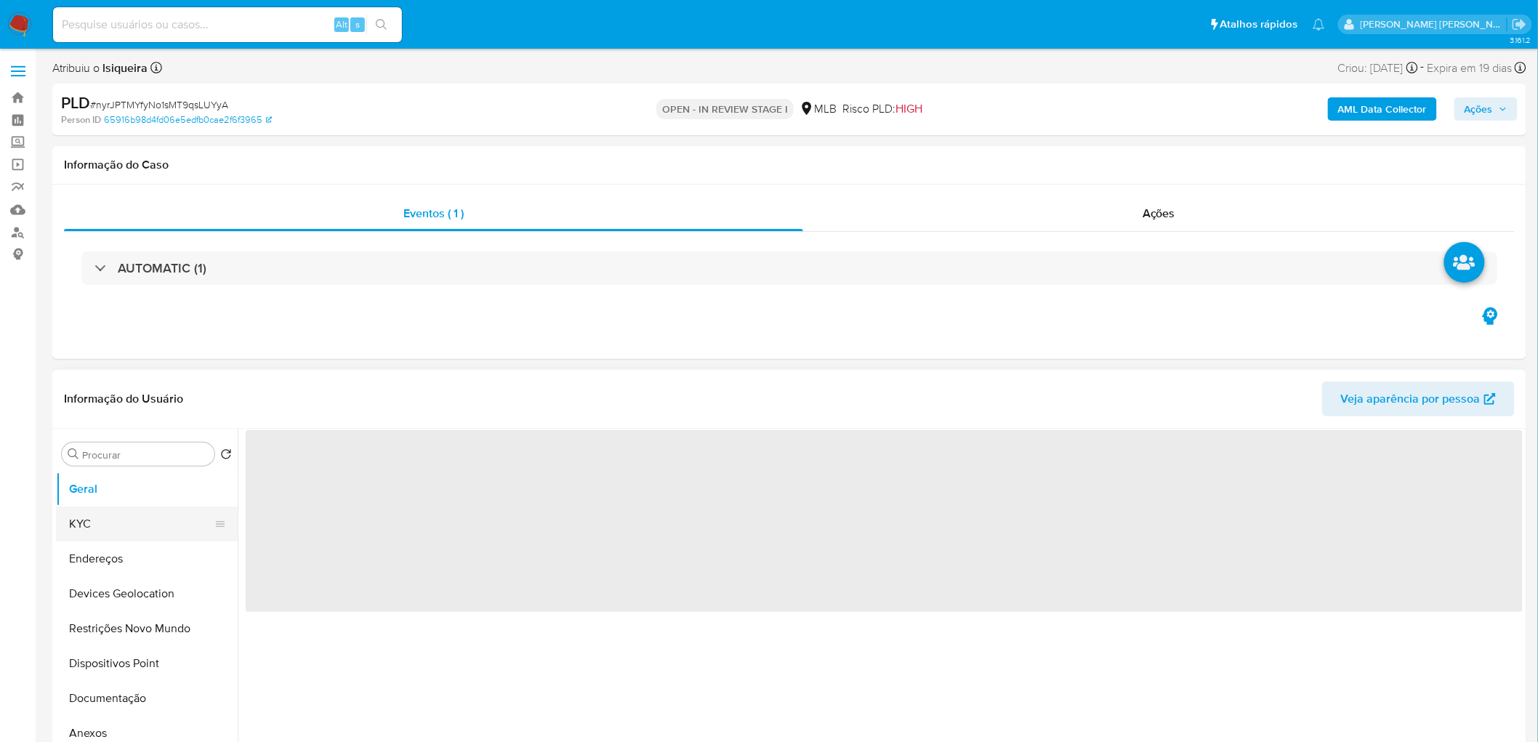
click at [88, 511] on button "KYC" at bounding box center [141, 524] width 170 height 35
select select "10"
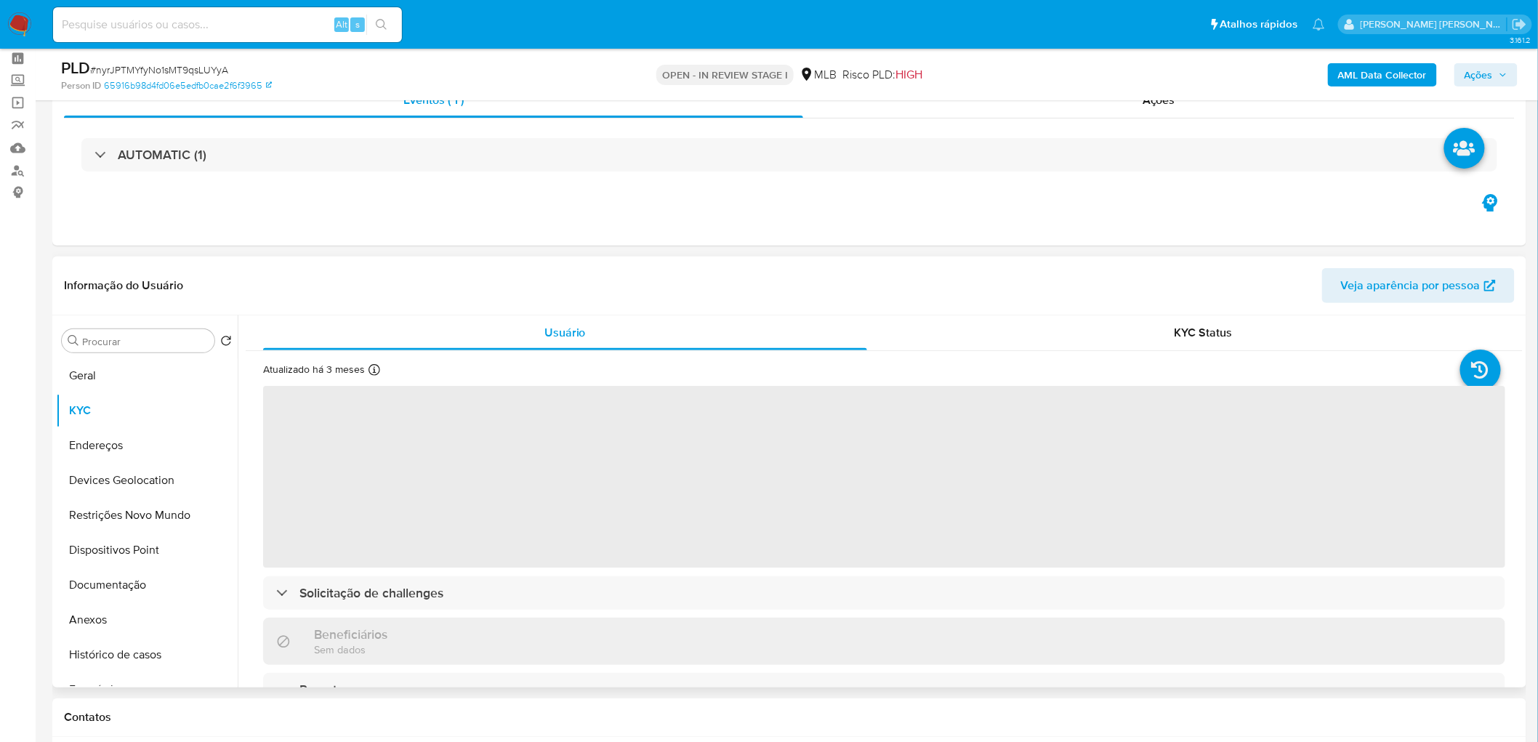
scroll to position [81, 0]
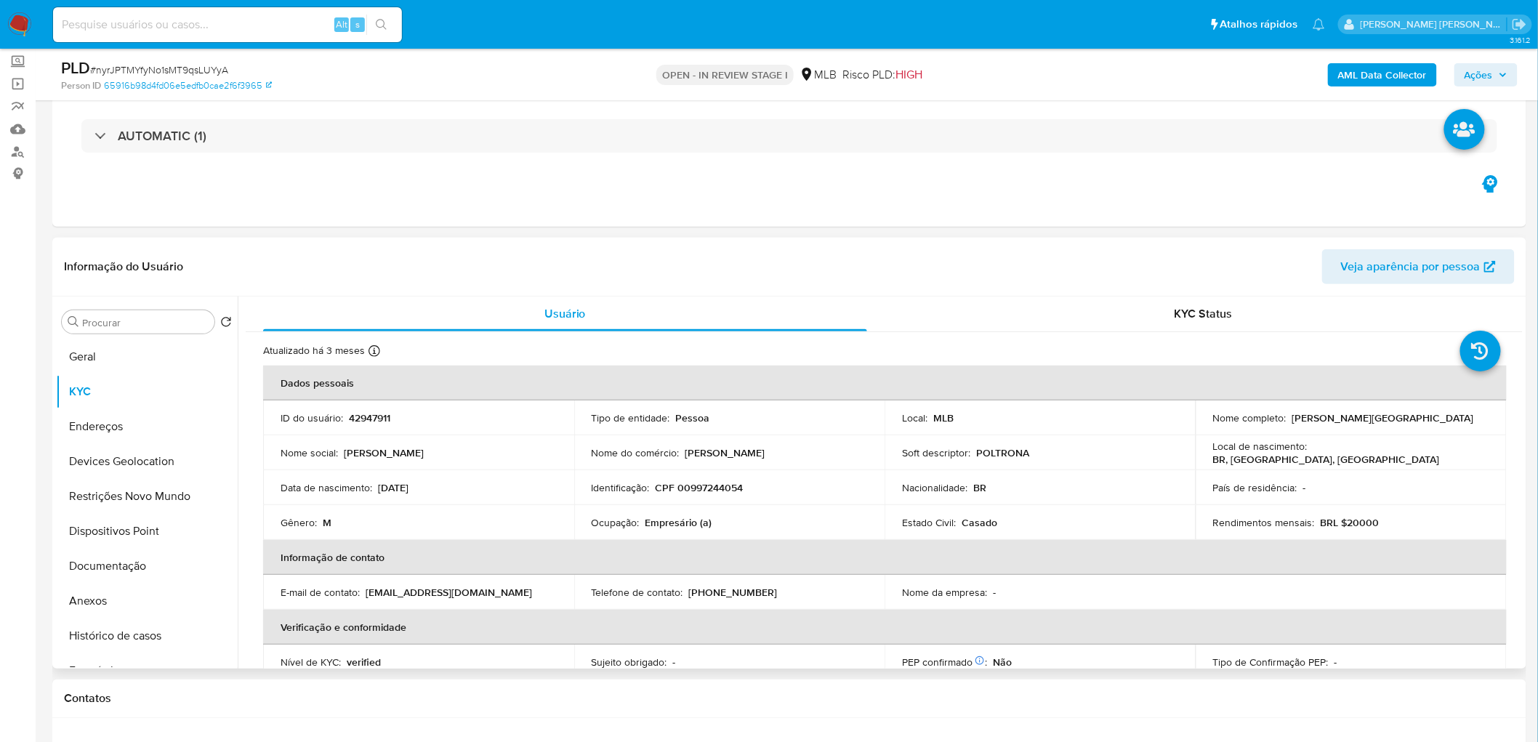
click at [701, 486] on p "CPF 00997244054" at bounding box center [700, 487] width 88 height 13
copy p "00997244054"
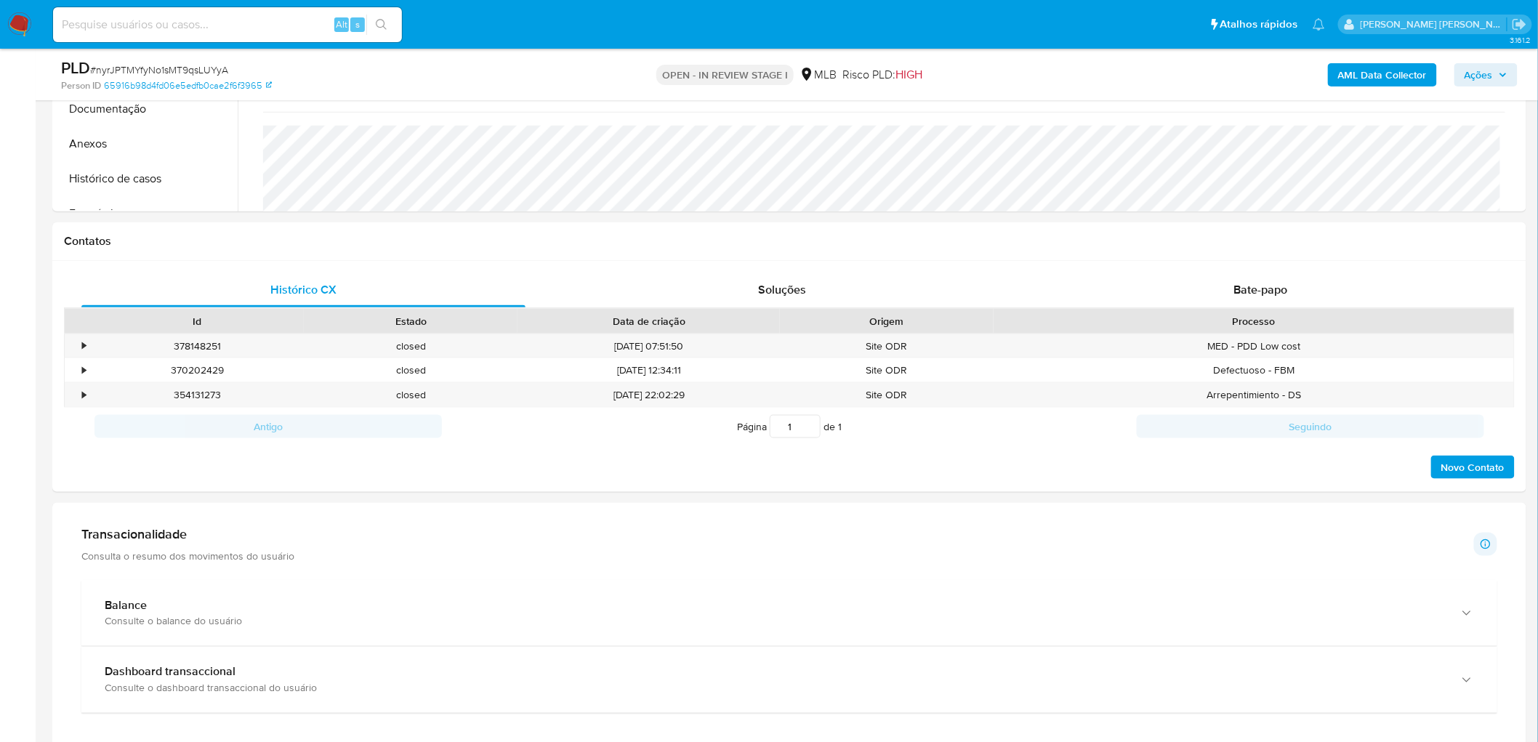
scroll to position [1050, 0]
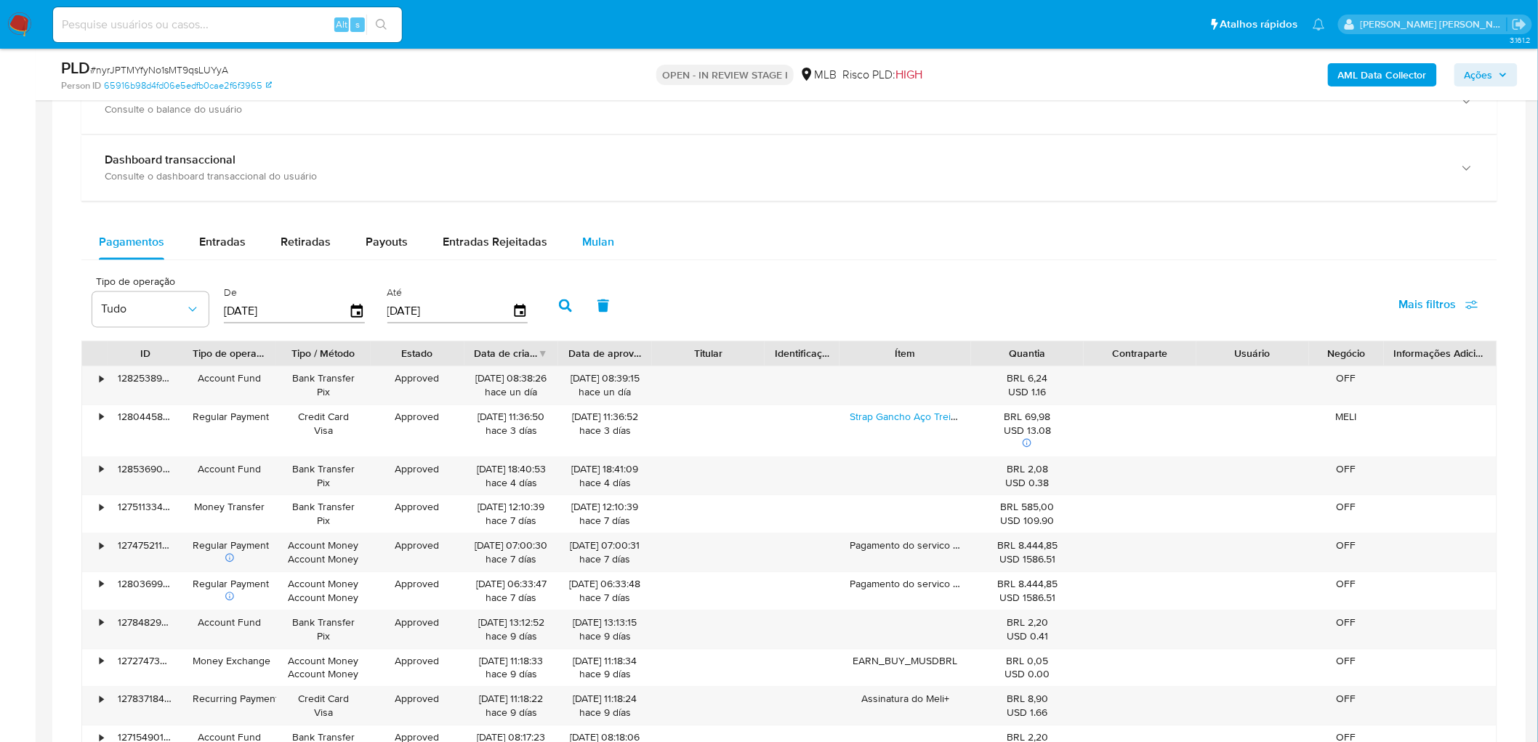
click at [589, 246] on span "Mulan" at bounding box center [598, 242] width 32 height 17
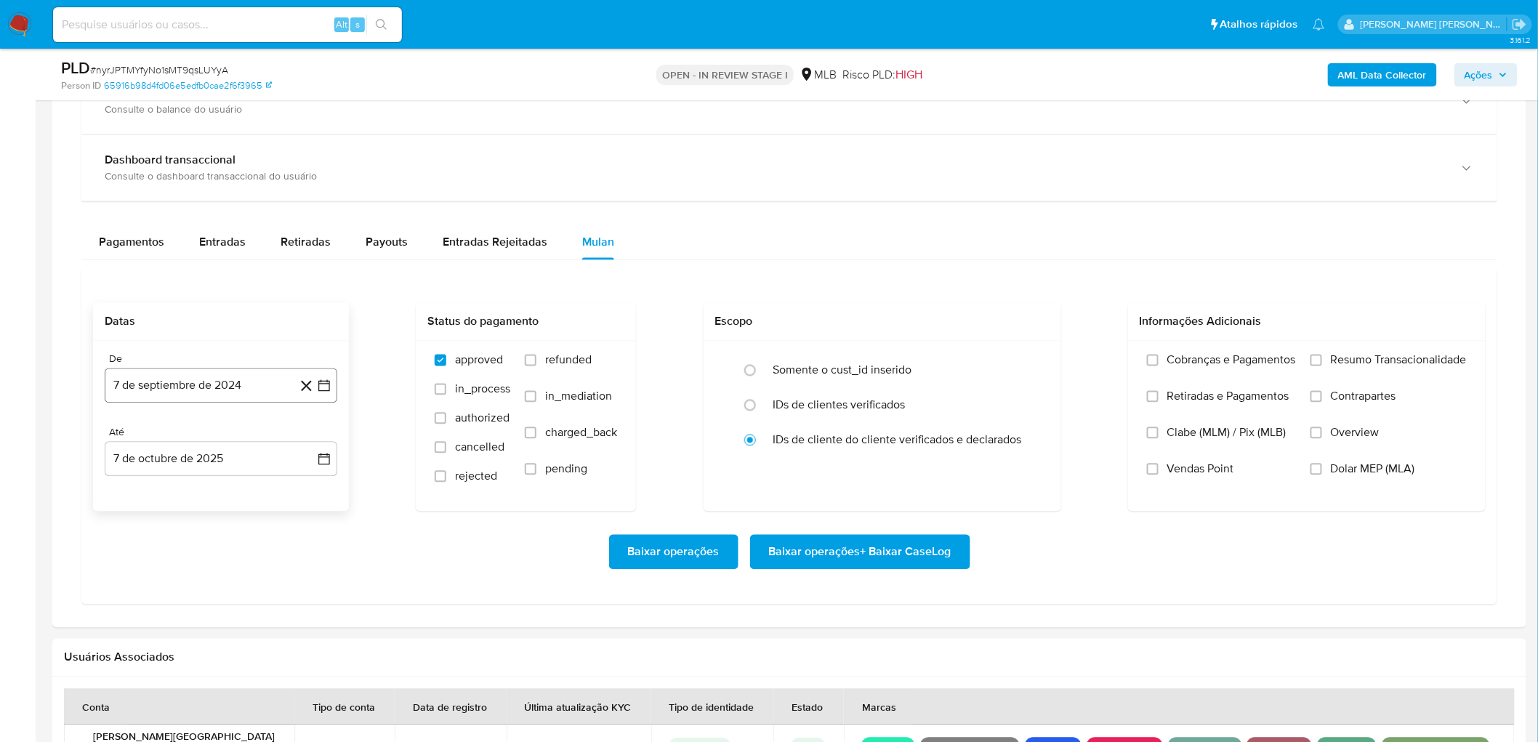
click at [201, 390] on button "7 de septiembre de 2024" at bounding box center [221, 386] width 233 height 35
click at [224, 442] on span "septiembre 2024" at bounding box center [213, 439] width 89 height 15
click at [224, 569] on span "ago" at bounding box center [220, 574] width 18 height 12
click at [220, 490] on button "1" at bounding box center [220, 492] width 23 height 23
click at [205, 461] on button "7 de octubre de 2025" at bounding box center [221, 459] width 233 height 35
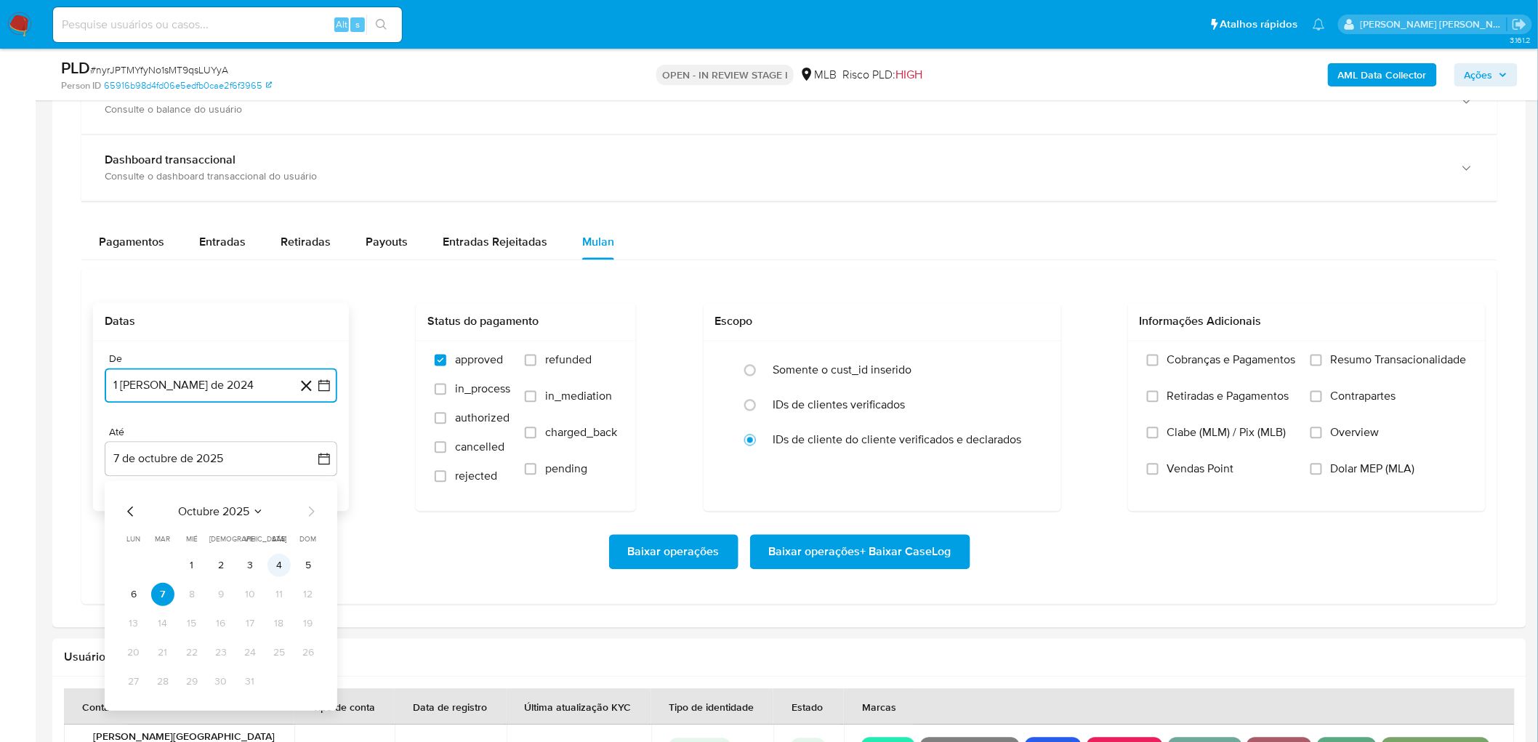
click at [278, 567] on button "4" at bounding box center [278, 566] width 23 height 23
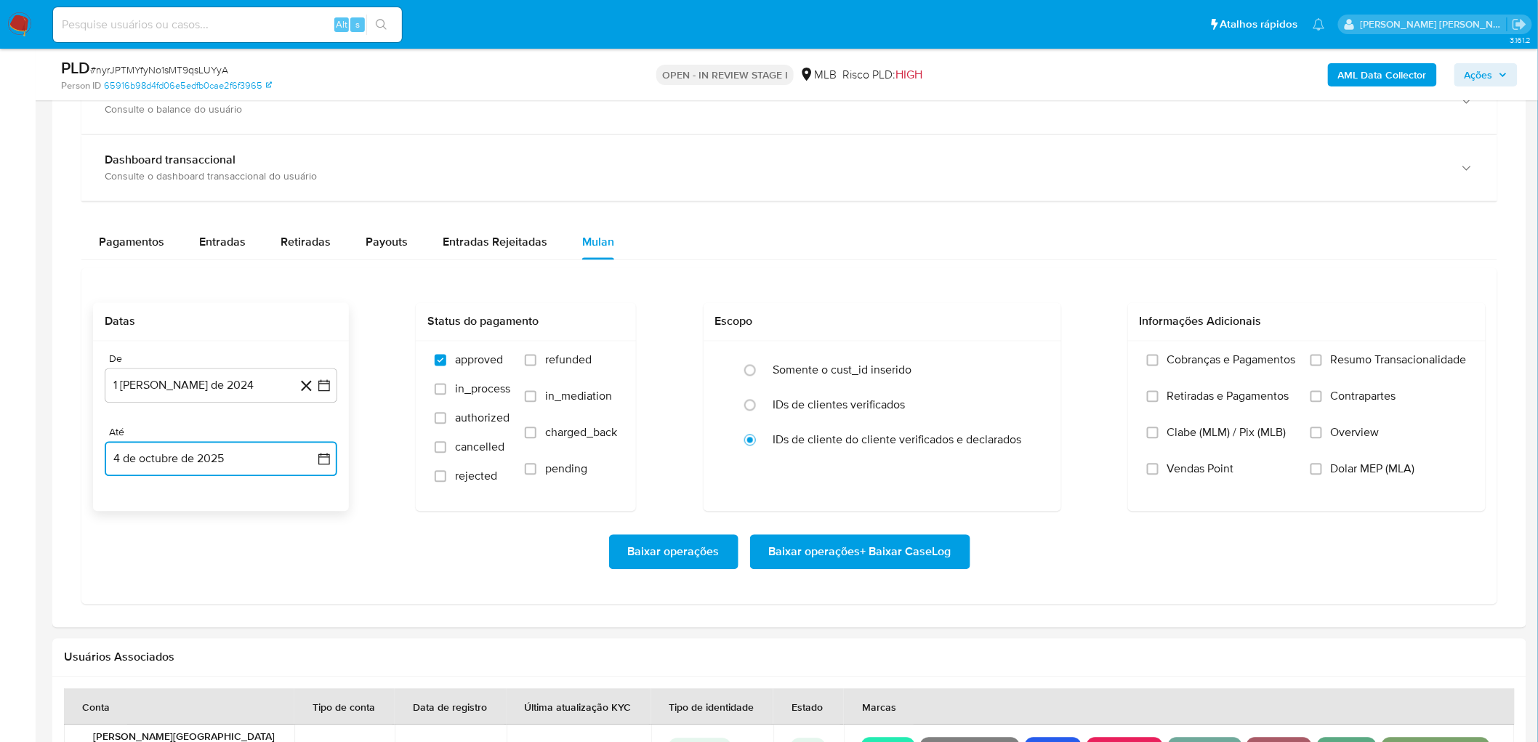
drag, startPoint x: 238, startPoint y: 456, endPoint x: 265, endPoint y: 474, distance: 31.9
click at [242, 456] on button "4 de octubre de 2025" at bounding box center [221, 459] width 233 height 35
click at [308, 564] on button "5" at bounding box center [308, 566] width 23 height 23
click at [1349, 363] on span "Resumo Transacionalidade" at bounding box center [1399, 360] width 136 height 15
click at [1322, 363] on input "Resumo Transacionalidade" at bounding box center [1316, 361] width 12 height 12
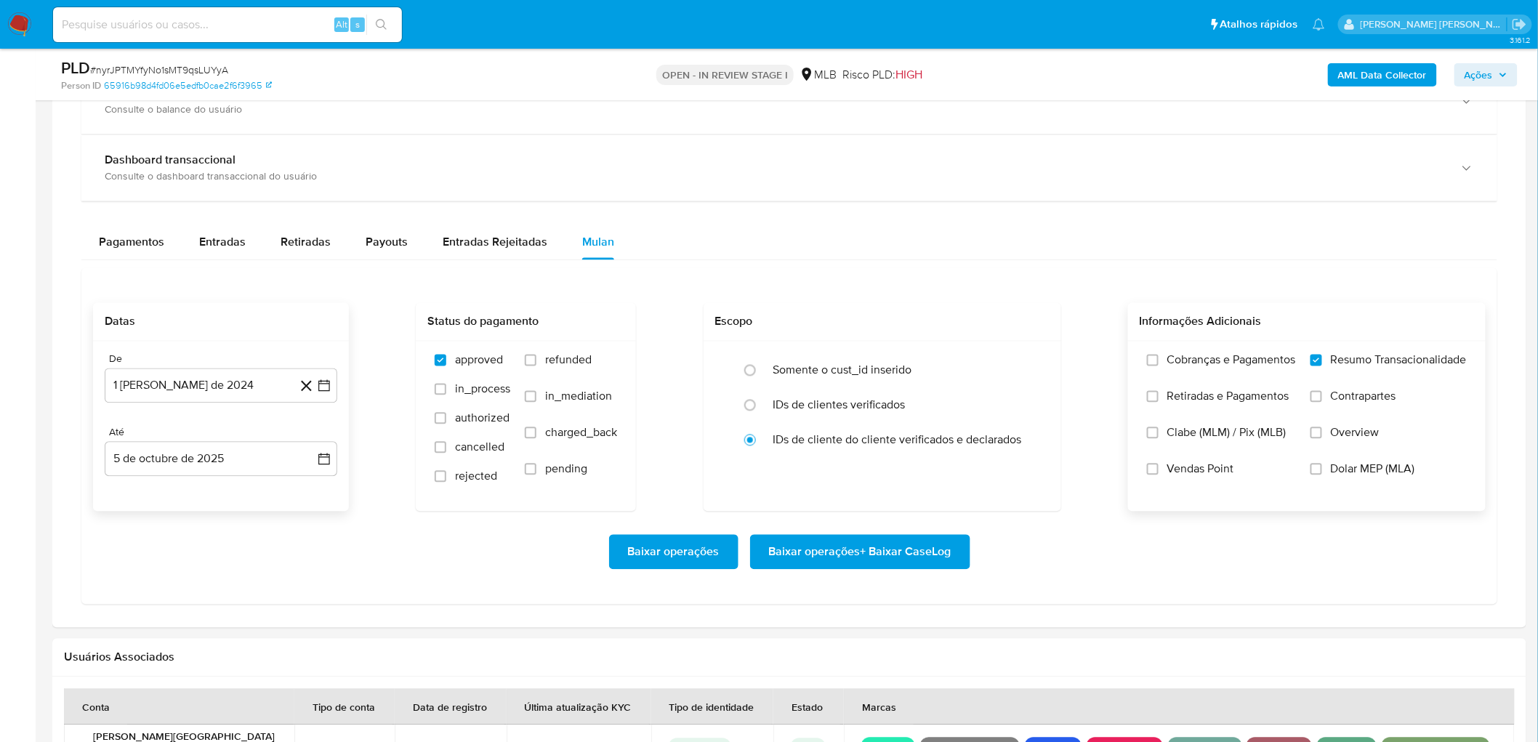
drag, startPoint x: 1171, startPoint y: 475, endPoint x: 1132, endPoint y: 496, distance: 43.9
click at [1171, 476] on span "Vendas Point" at bounding box center [1200, 469] width 67 height 15
click at [1159, 475] on input "Vendas Point" at bounding box center [1153, 470] width 12 height 12
click at [898, 561] on span "Baixar operações + Baixar CaseLog" at bounding box center [860, 552] width 182 height 32
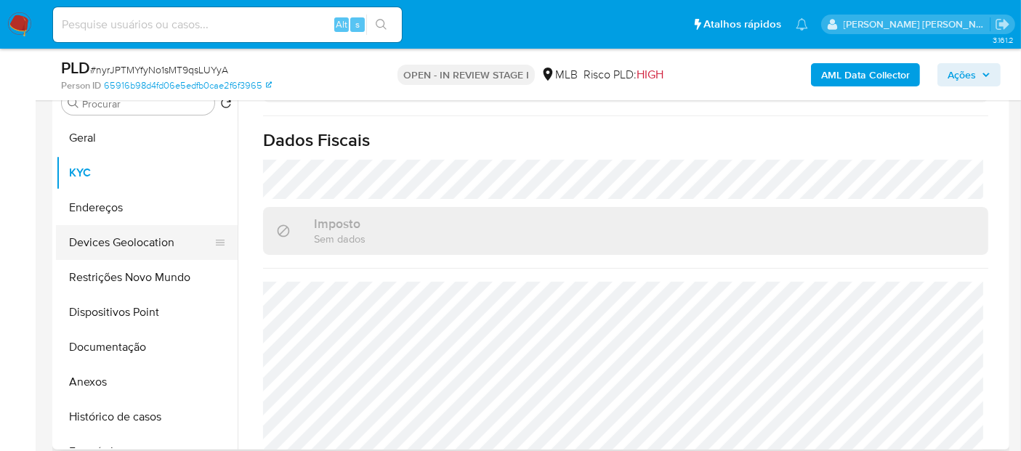
scroll to position [242, 0]
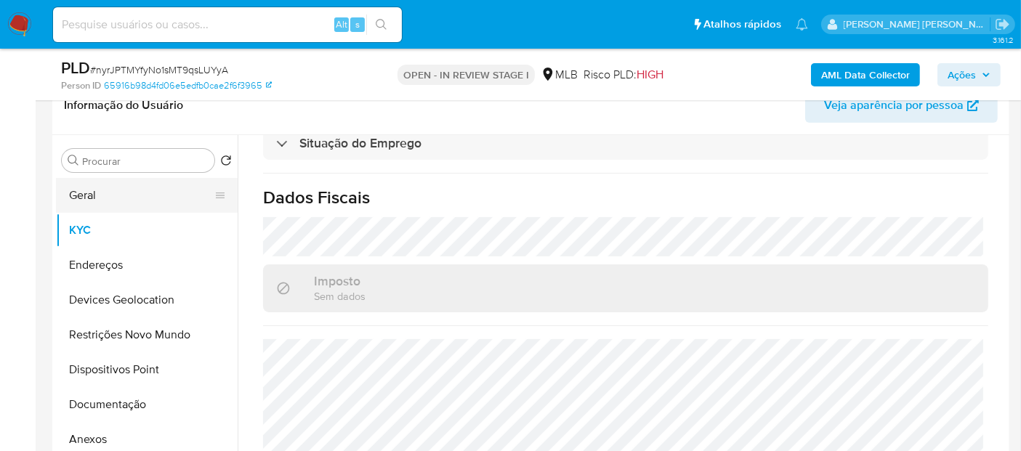
click at [147, 194] on button "Geral" at bounding box center [141, 195] width 170 height 35
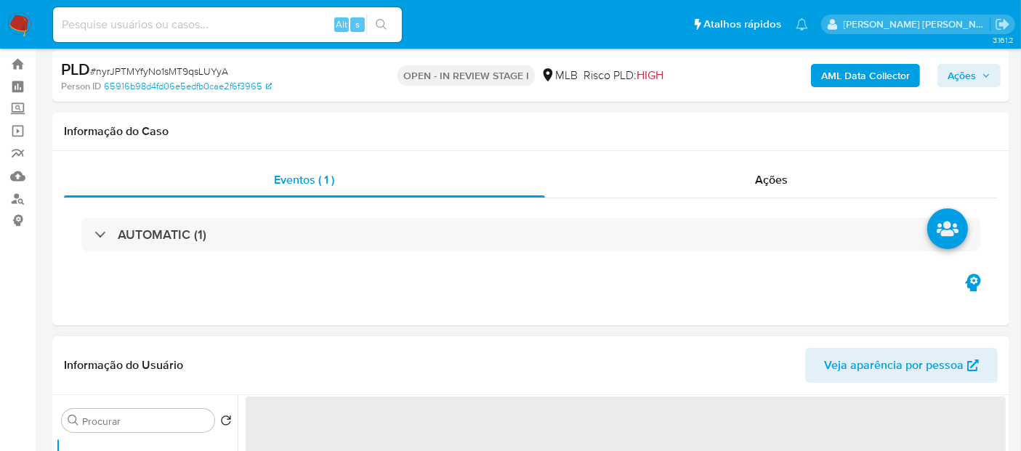
scroll to position [0, 0]
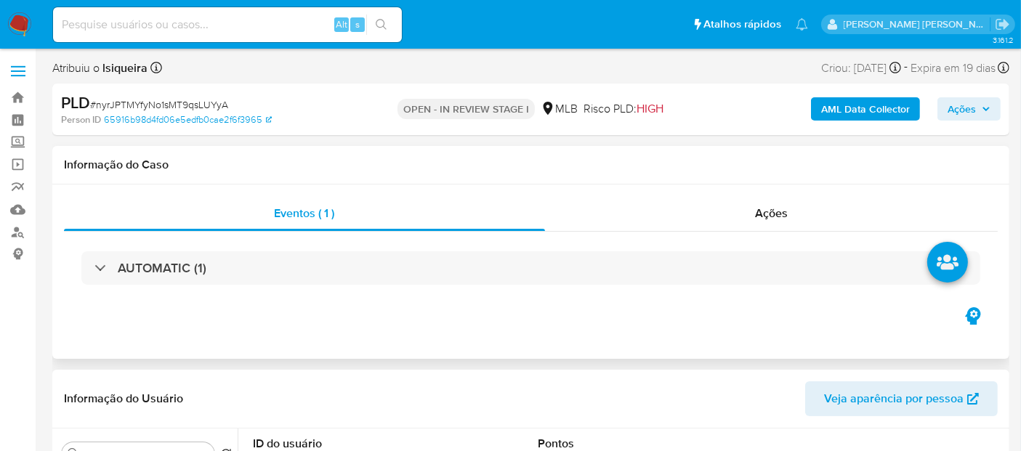
click at [342, 321] on div "Eventos ( 1 ) Ações AUTOMATIC (1)" at bounding box center [530, 272] width 957 height 174
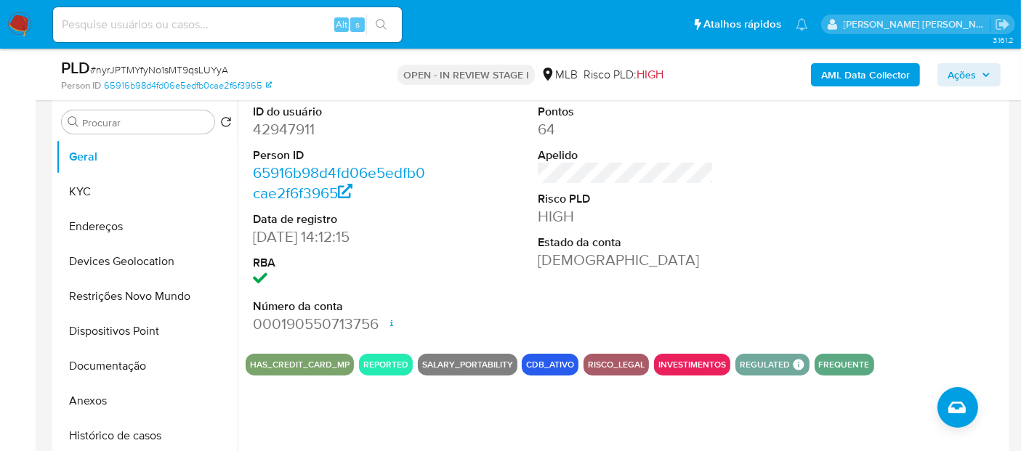
scroll to position [323, 0]
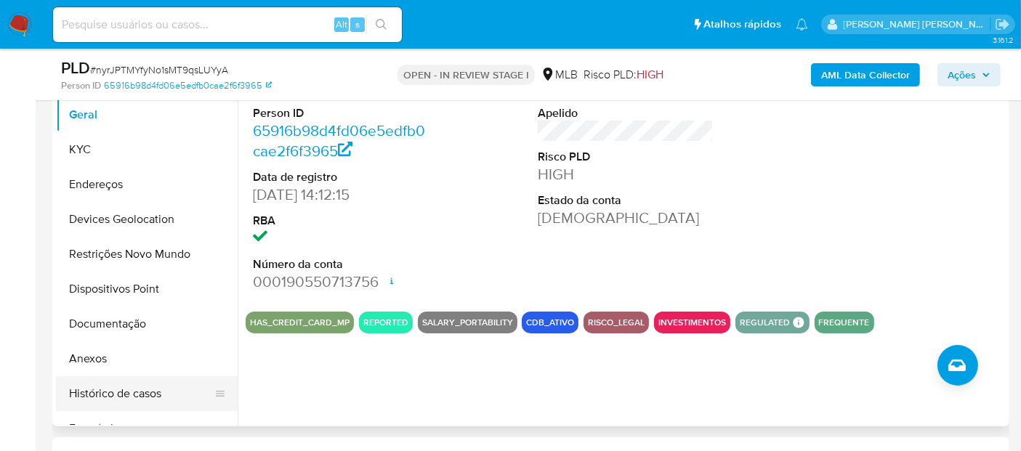
click at [98, 399] on button "Histórico de casos" at bounding box center [141, 393] width 170 height 35
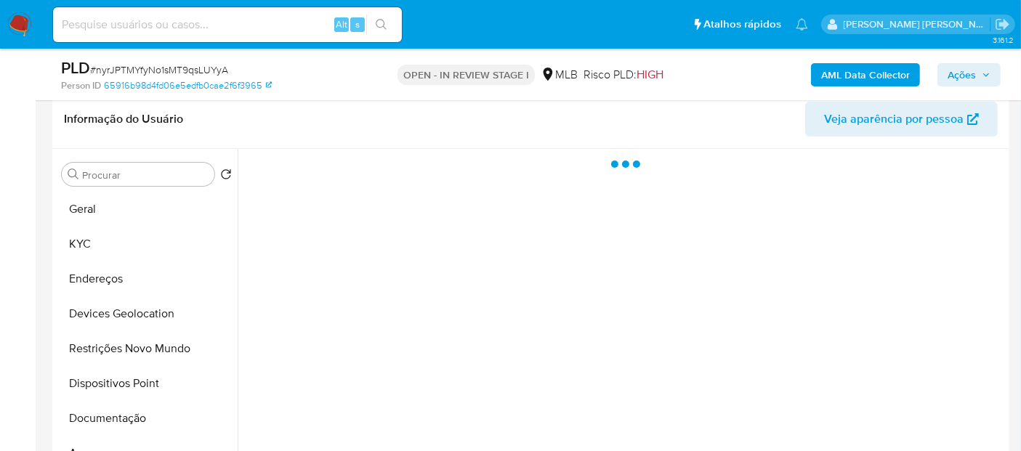
scroll to position [161, 0]
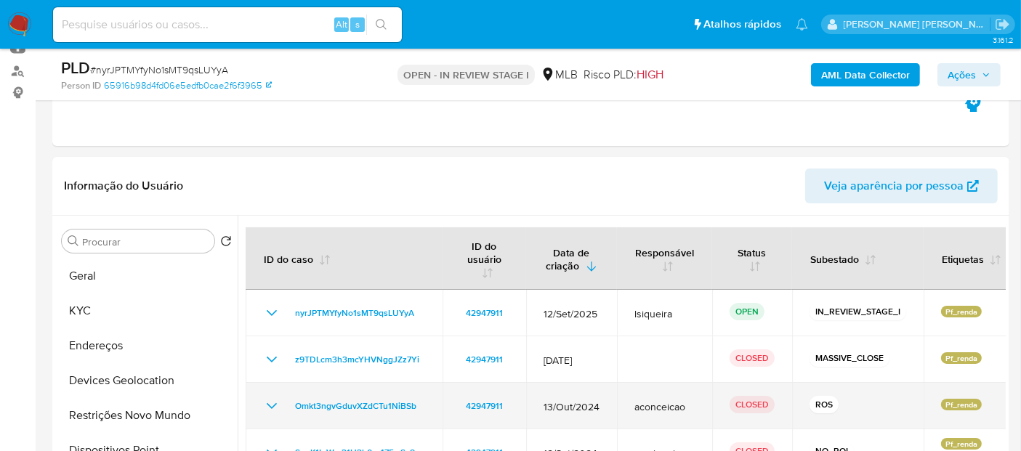
click at [265, 401] on icon "Mostrar/Ocultar" at bounding box center [271, 406] width 17 height 17
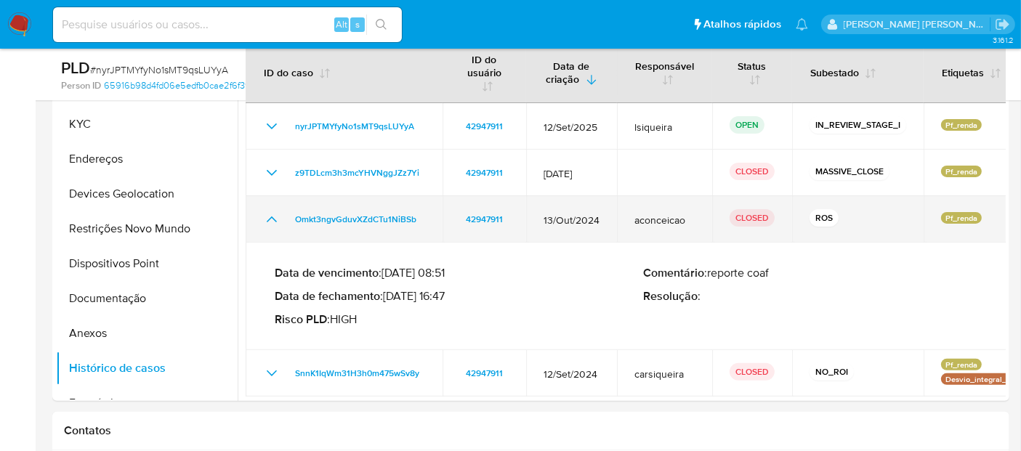
scroll to position [242, 0]
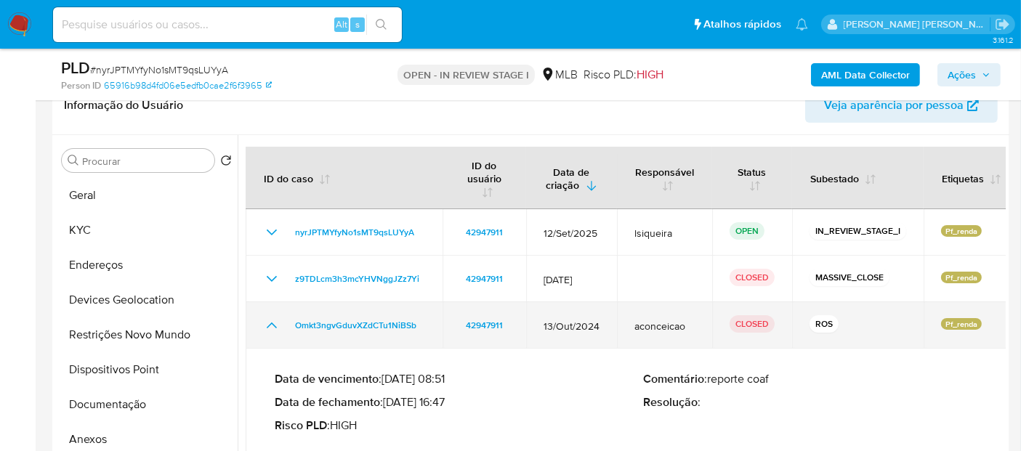
click at [267, 331] on icon "Mostrar/Ocultar" at bounding box center [271, 325] width 17 height 17
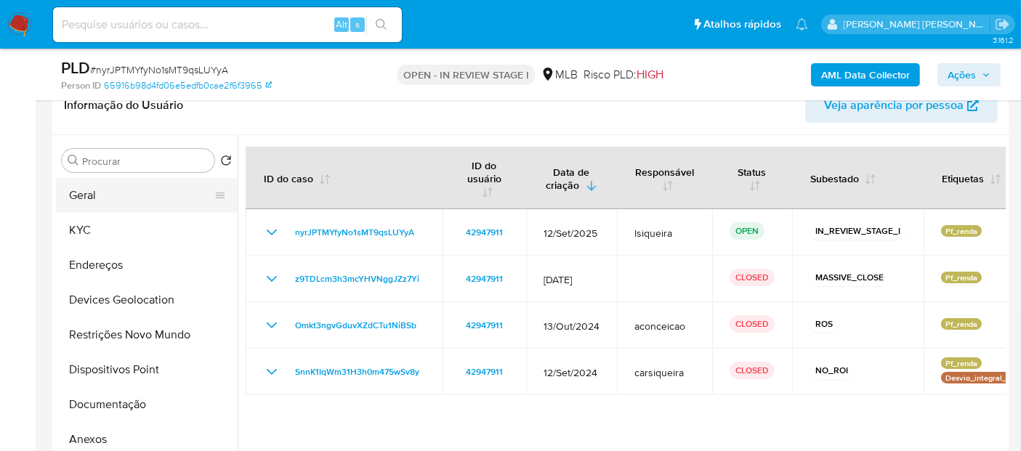
click at [107, 196] on button "Geral" at bounding box center [141, 195] width 170 height 35
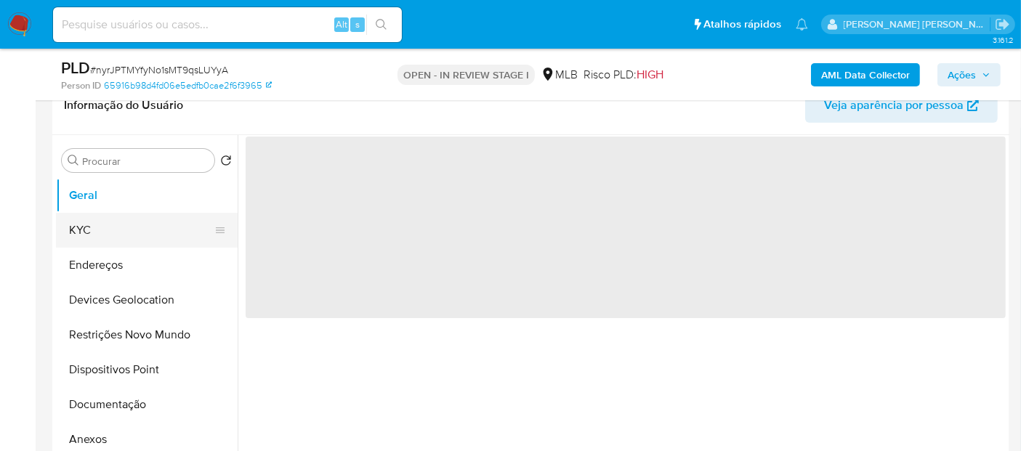
click at [98, 235] on button "KYC" at bounding box center [141, 230] width 170 height 35
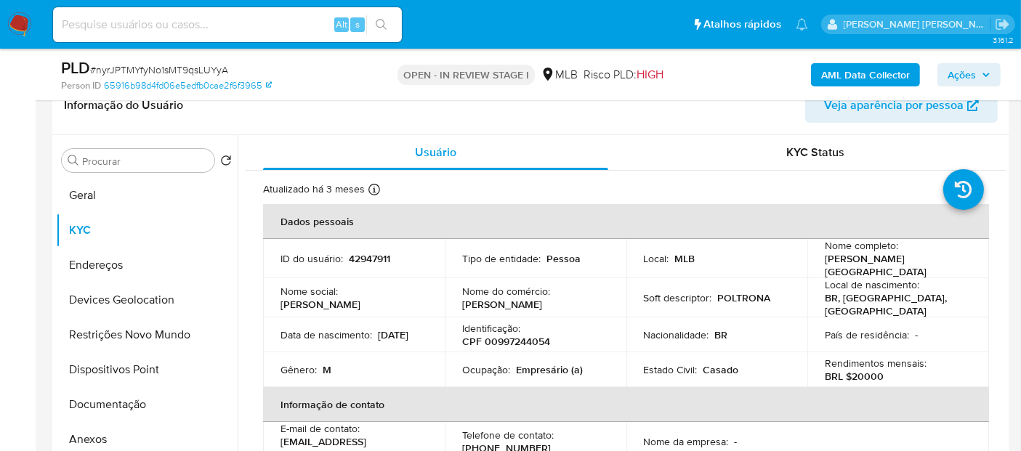
click at [292, 296] on p "Nome social :" at bounding box center [309, 291] width 57 height 13
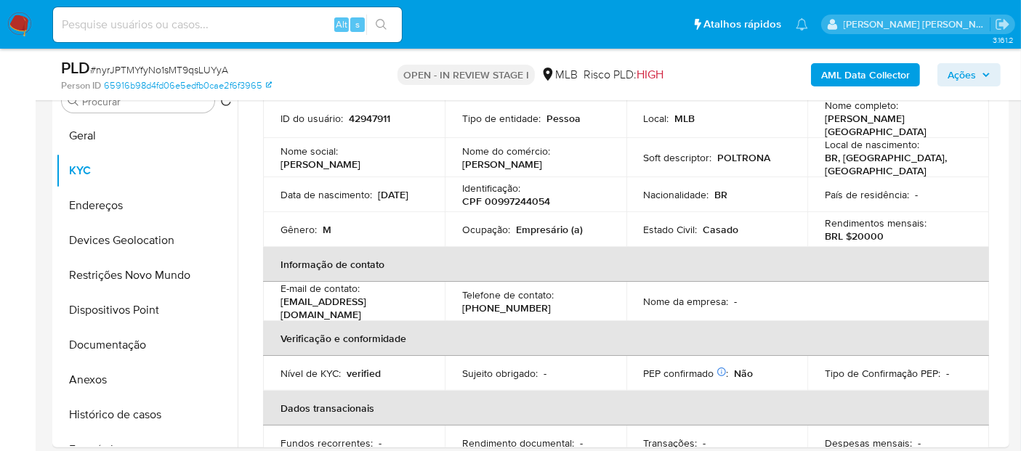
scroll to position [323, 0]
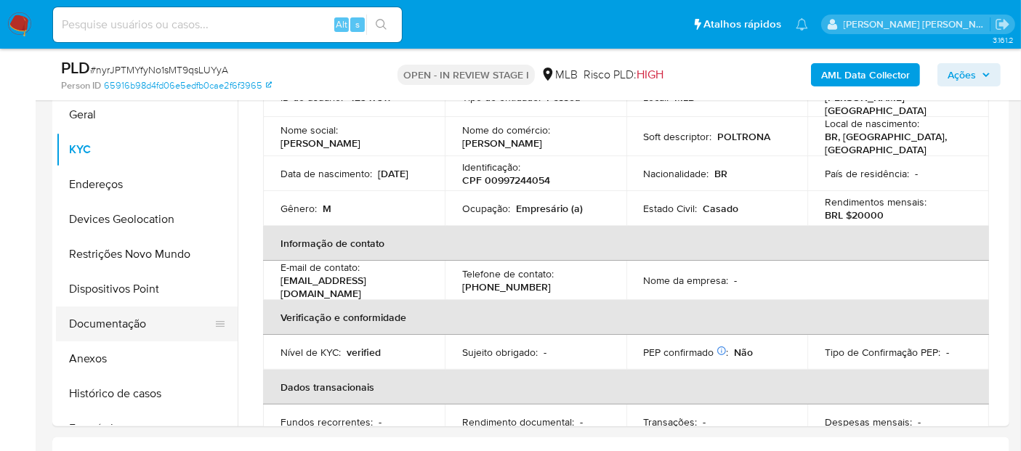
click at [92, 316] on button "Documentação" at bounding box center [141, 324] width 170 height 35
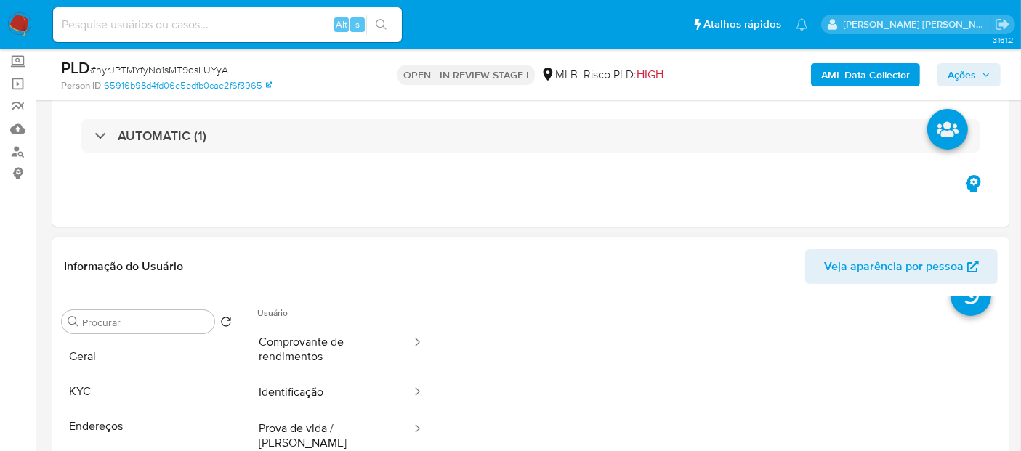
scroll to position [0, 0]
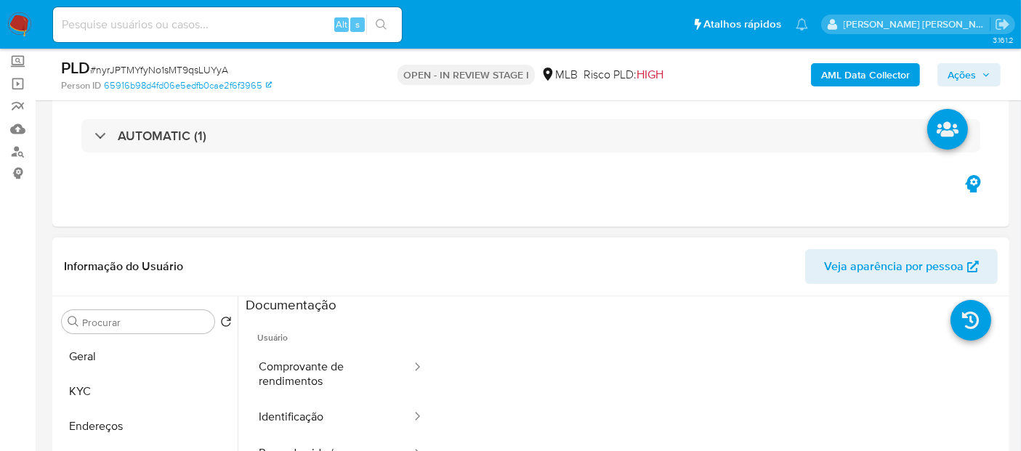
drag, startPoint x: 318, startPoint y: 362, endPoint x: 399, endPoint y: 278, distance: 116.2
click at [318, 363] on button "Comprovante de rendimentos" at bounding box center [329, 374] width 167 height 49
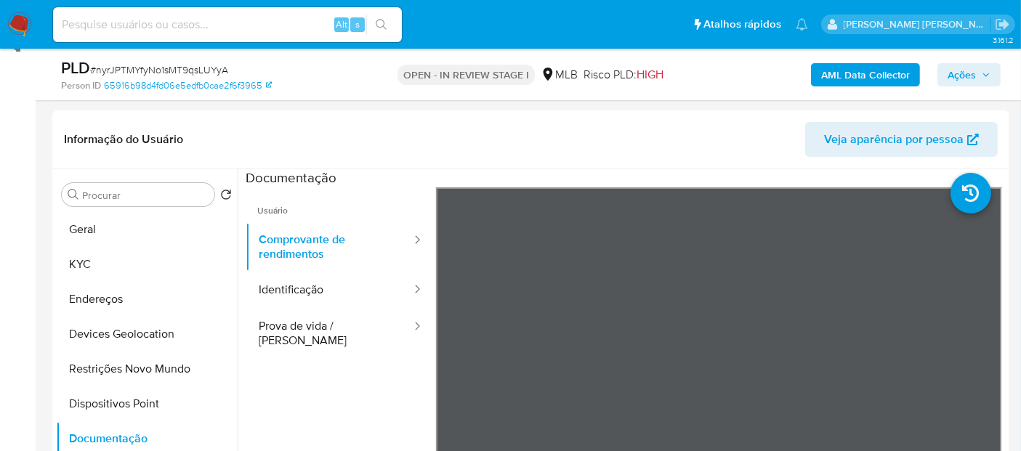
scroll to position [242, 0]
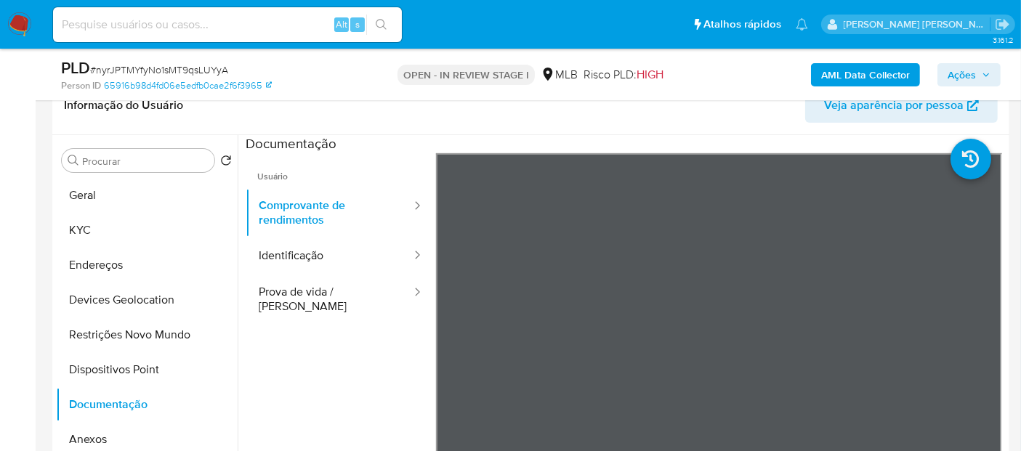
click at [338, 113] on header "Informação do Usuário Veja aparência por pessoa" at bounding box center [531, 105] width 934 height 35
click at [357, 256] on button "Identificação" at bounding box center [329, 256] width 167 height 37
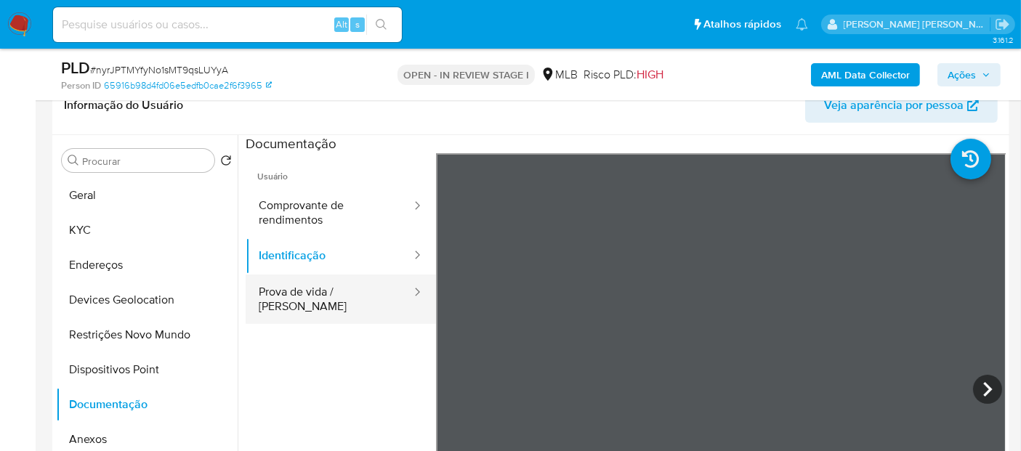
click at [309, 294] on button "Prova de vida / Selfie" at bounding box center [329, 299] width 167 height 49
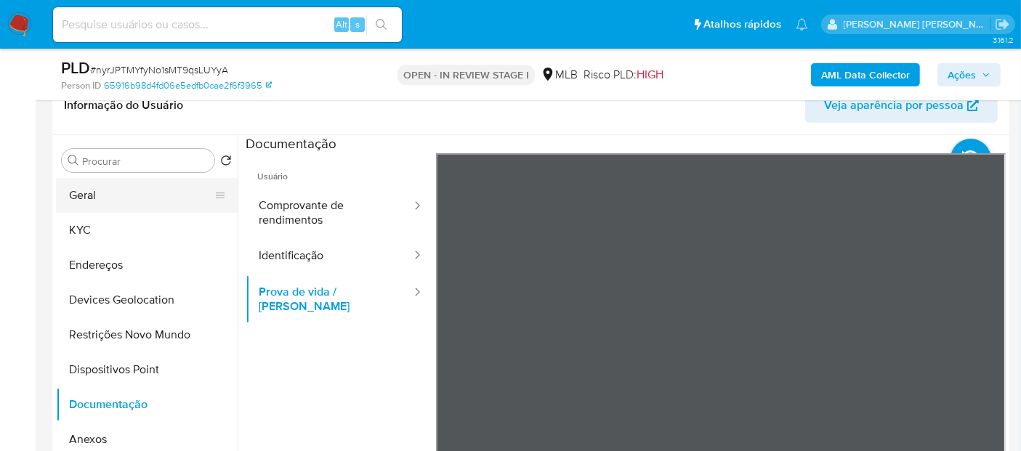
click at [102, 198] on button "Geral" at bounding box center [141, 195] width 170 height 35
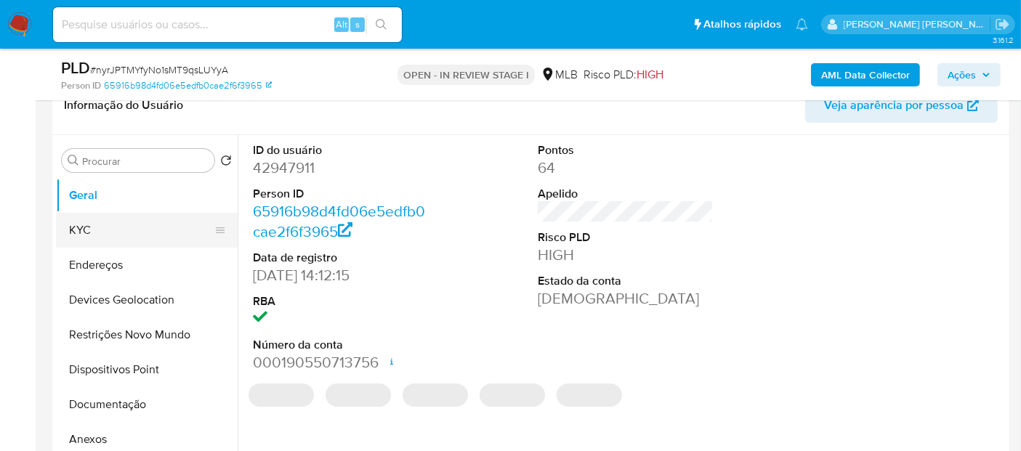
click at [102, 233] on button "KYC" at bounding box center [141, 230] width 170 height 35
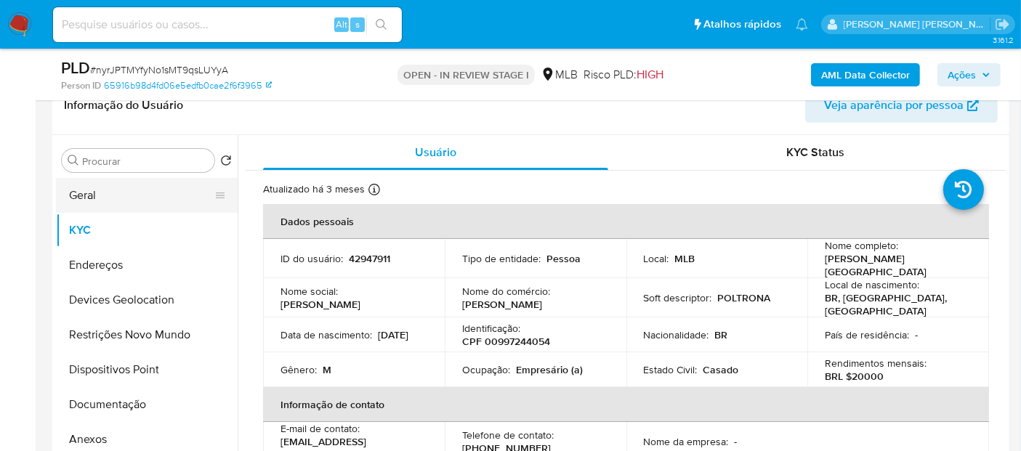
click at [116, 201] on button "Geral" at bounding box center [141, 195] width 170 height 35
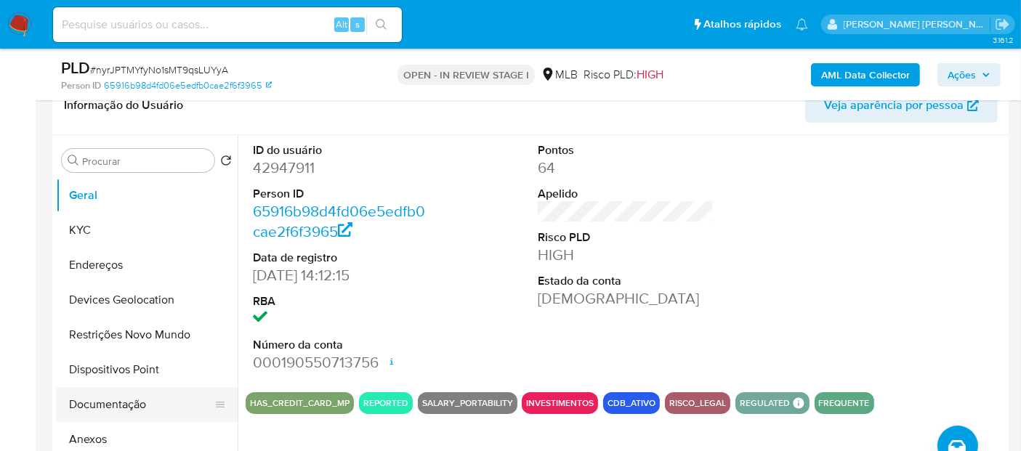
scroll to position [81, 0]
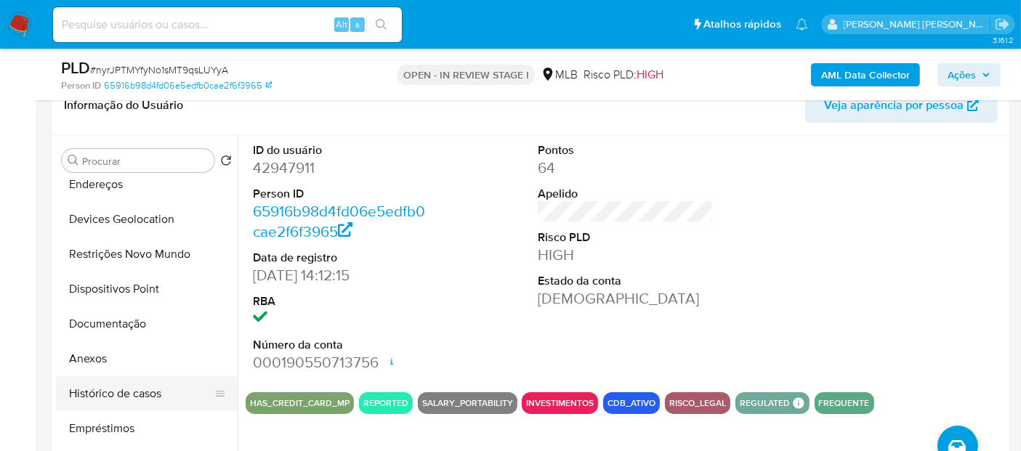
click at [139, 385] on button "Histórico de casos" at bounding box center [141, 393] width 170 height 35
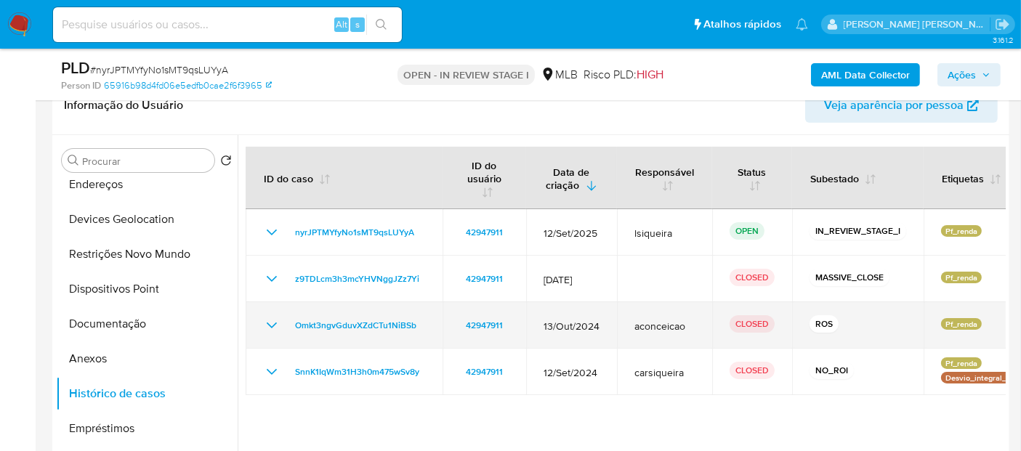
click at [268, 318] on icon "Mostrar/Ocultar" at bounding box center [271, 325] width 17 height 17
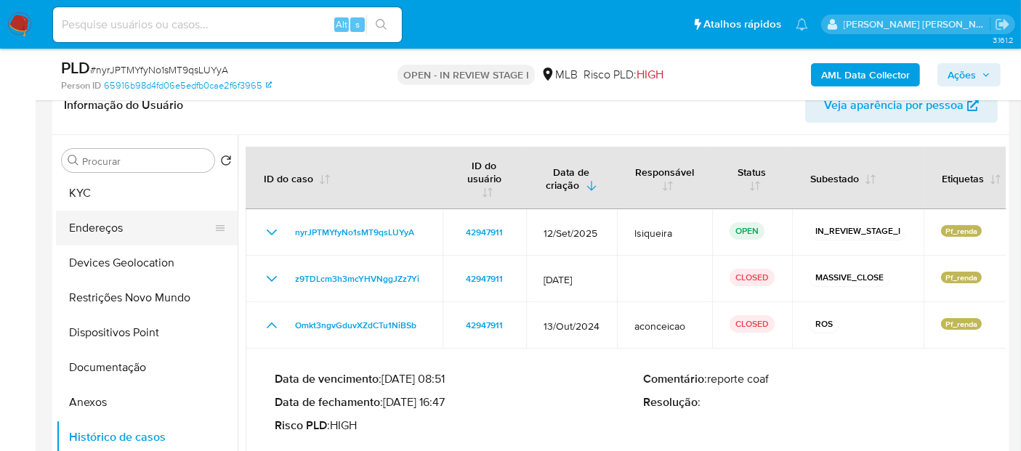
scroll to position [0, 0]
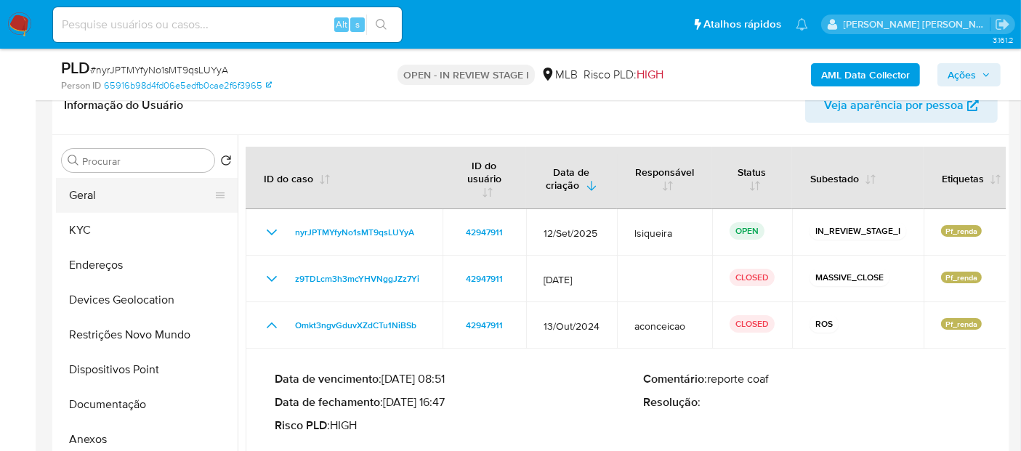
click at [148, 200] on button "Geral" at bounding box center [141, 195] width 170 height 35
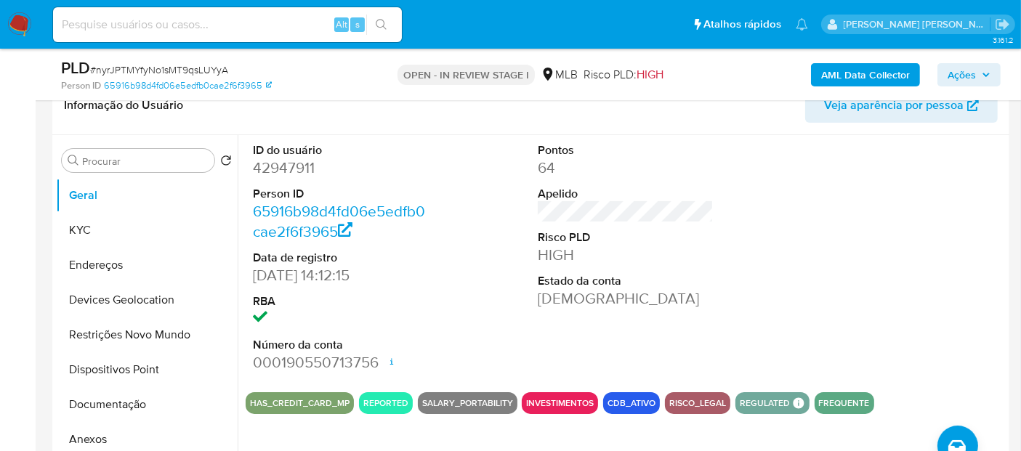
scroll to position [403, 0]
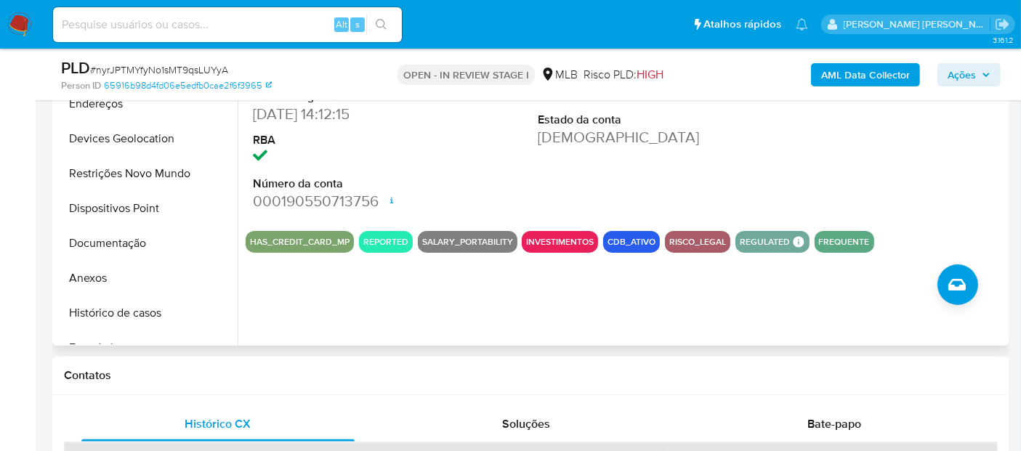
click at [670, 304] on div "ID do usuário 42947911 Person ID 65916b98d4fd06e5edfb0cae2f6f3965 Data de regis…" at bounding box center [622, 160] width 768 height 372
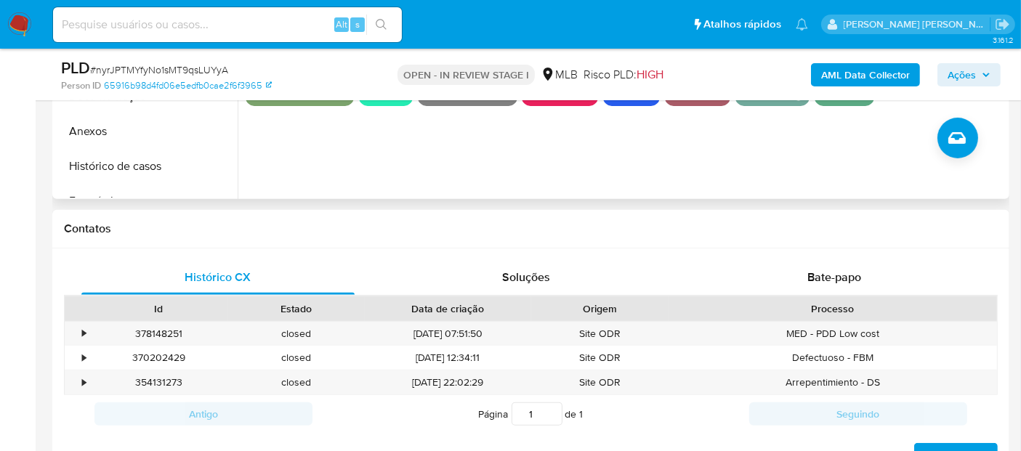
scroll to position [565, 0]
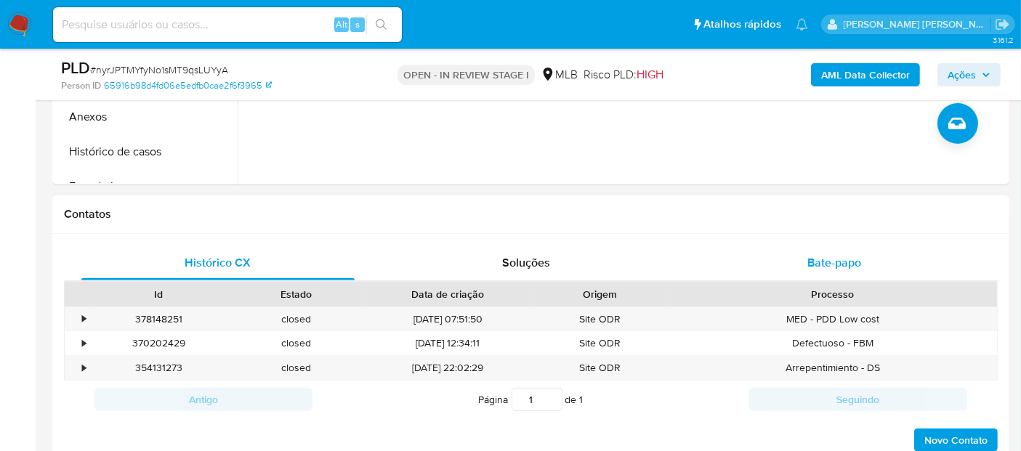
click at [812, 269] on span "Bate-papo" at bounding box center [835, 262] width 54 height 17
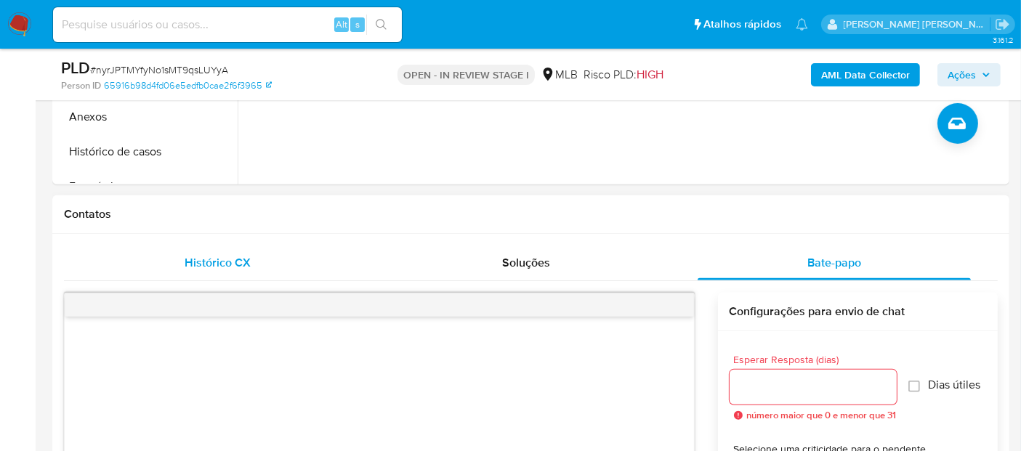
click at [262, 255] on div "Histórico CX" at bounding box center [217, 263] width 273 height 35
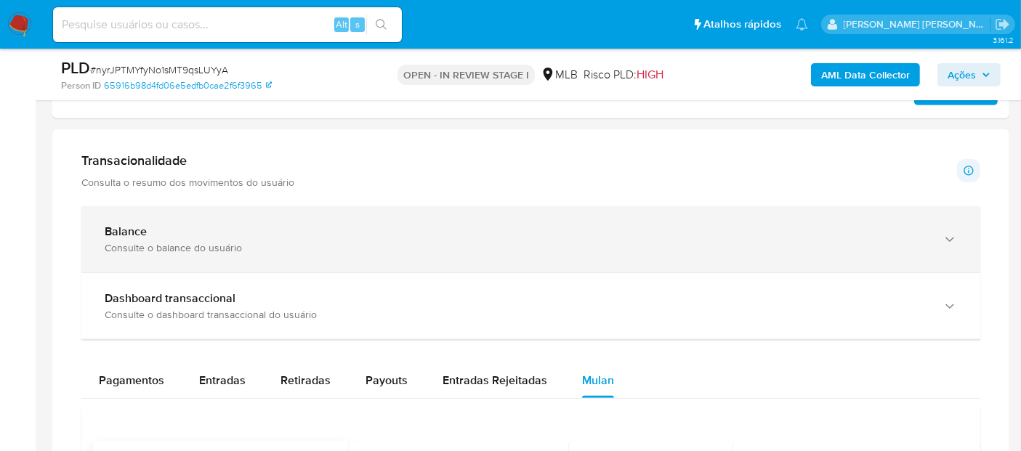
scroll to position [1211, 0]
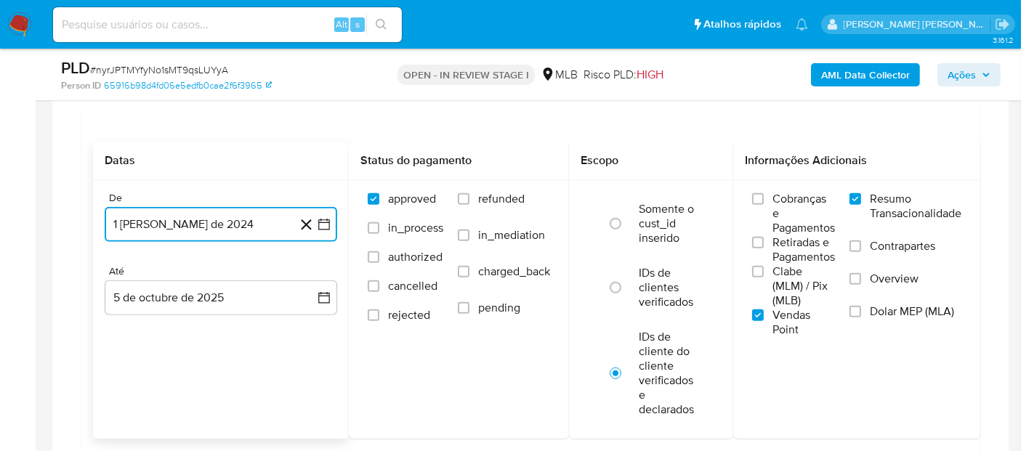
click at [251, 218] on button "1 de agosto de 2024" at bounding box center [221, 224] width 233 height 35
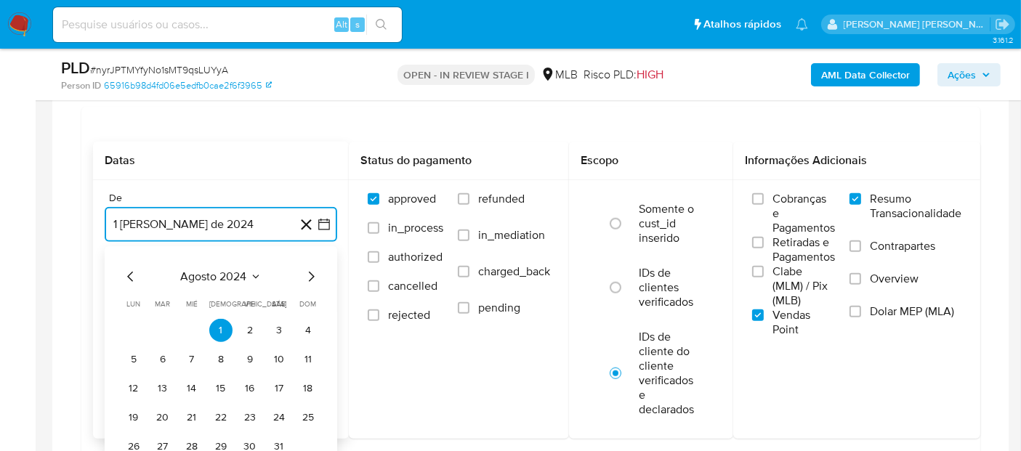
click at [219, 272] on span "agosto 2024" at bounding box center [214, 277] width 66 height 15
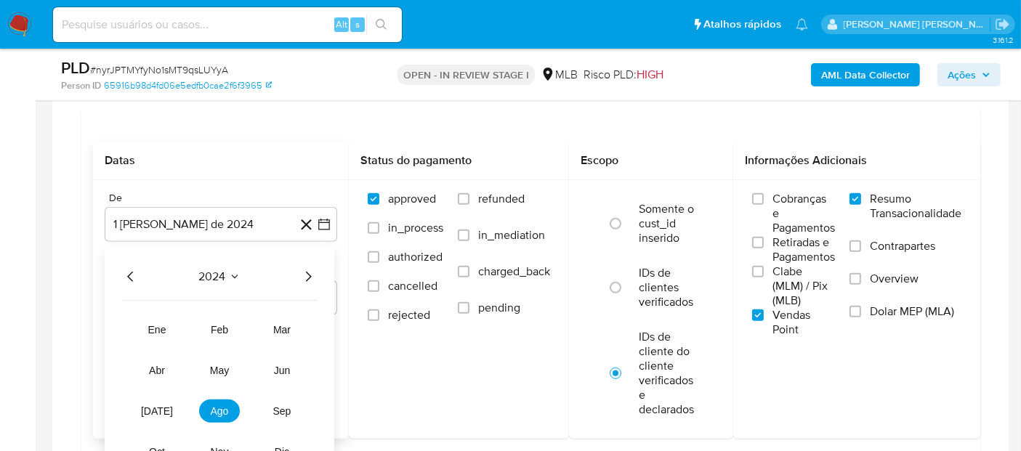
click at [305, 270] on icon "Año siguiente" at bounding box center [307, 276] width 17 height 17
click at [219, 408] on span "ago" at bounding box center [220, 412] width 18 height 12
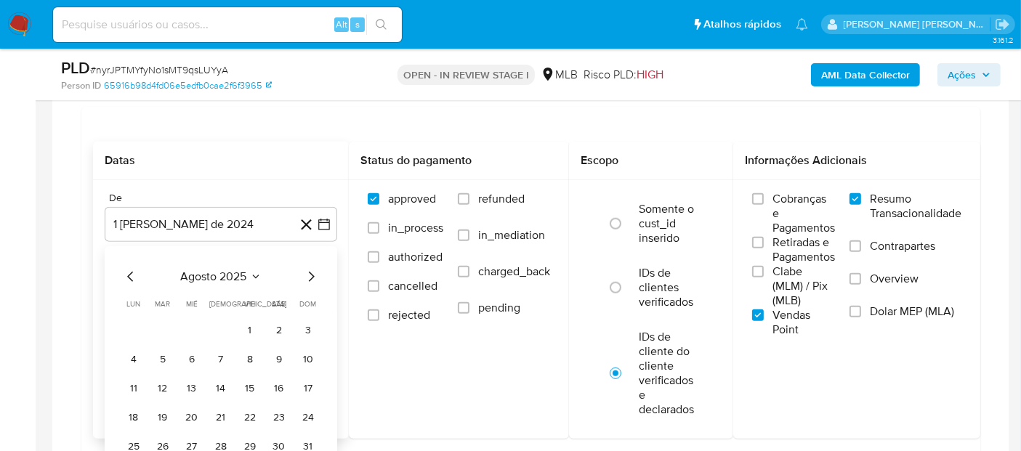
drag, startPoint x: 251, startPoint y: 328, endPoint x: 251, endPoint y: 315, distance: 12.4
click at [251, 327] on button "1" at bounding box center [249, 330] width 23 height 23
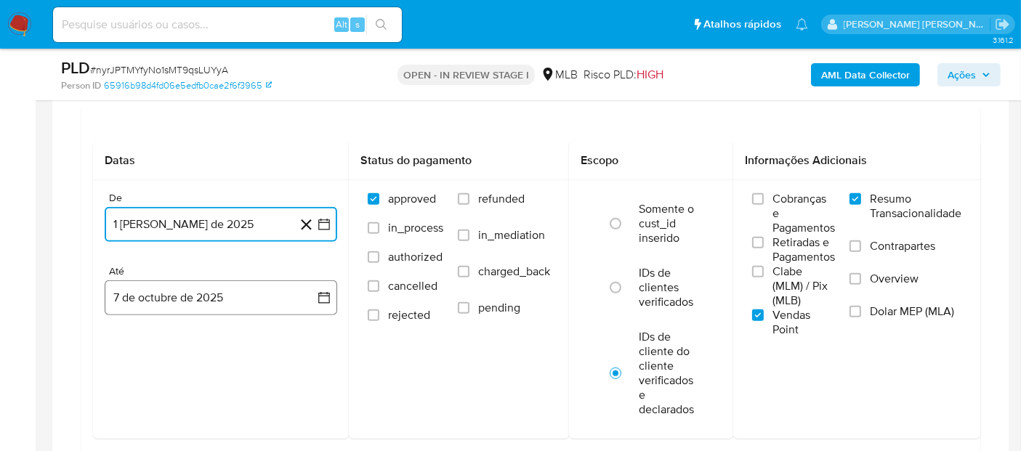
click at [204, 298] on button "7 de octubre de 2025" at bounding box center [221, 298] width 233 height 35
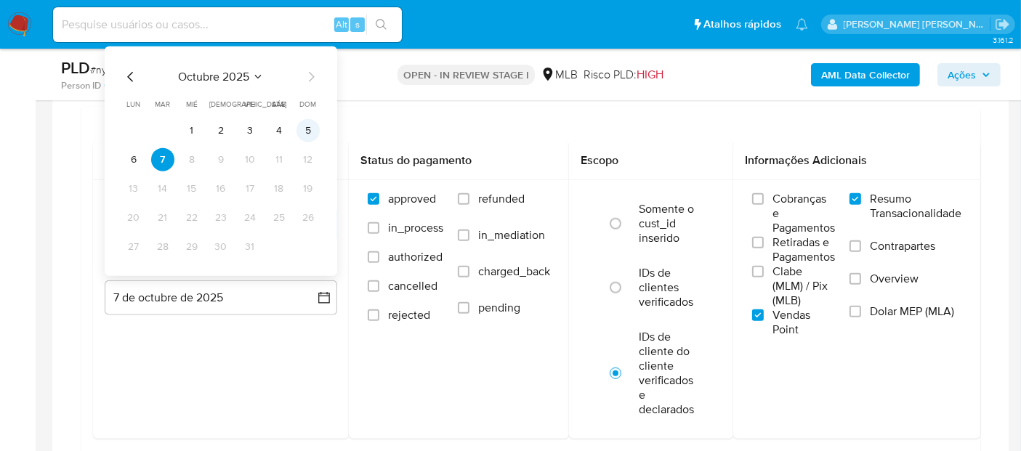
click at [308, 127] on button "5" at bounding box center [308, 130] width 23 height 23
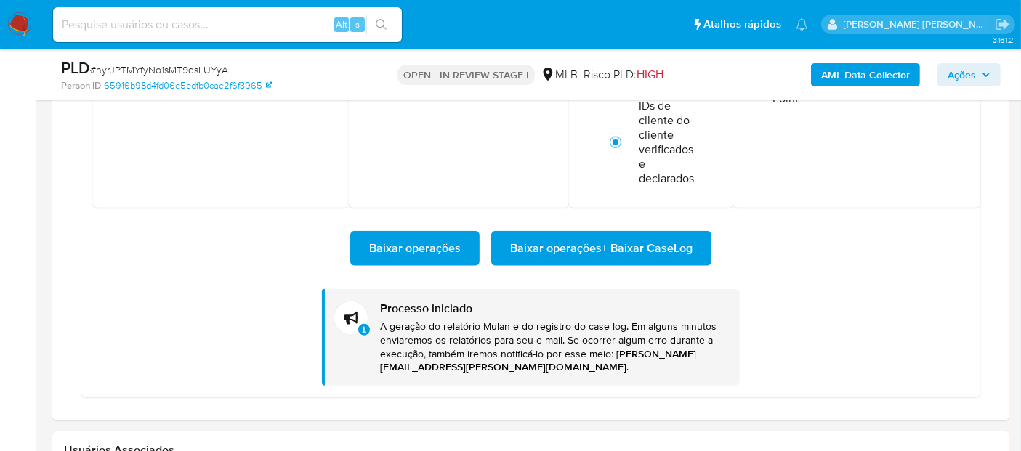
scroll to position [1454, 0]
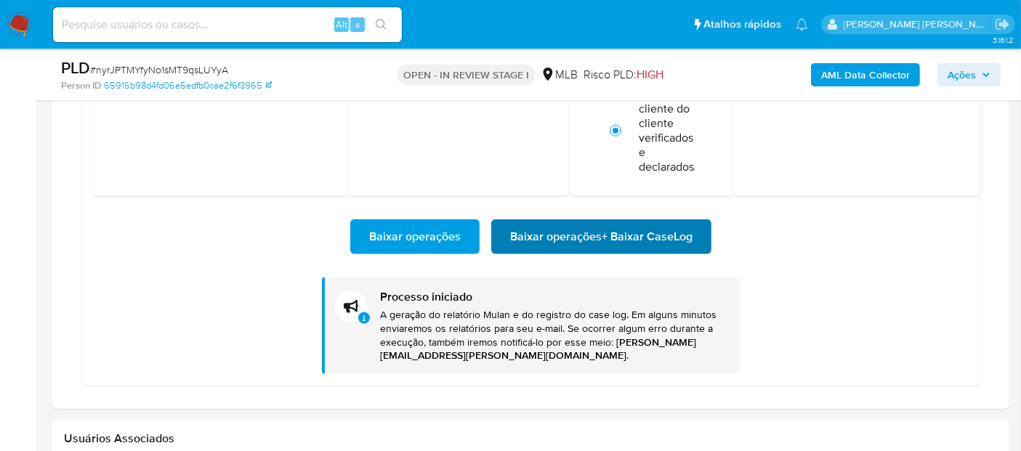
click at [664, 233] on span "Baixar operações + Baixar CaseLog" at bounding box center [601, 237] width 182 height 32
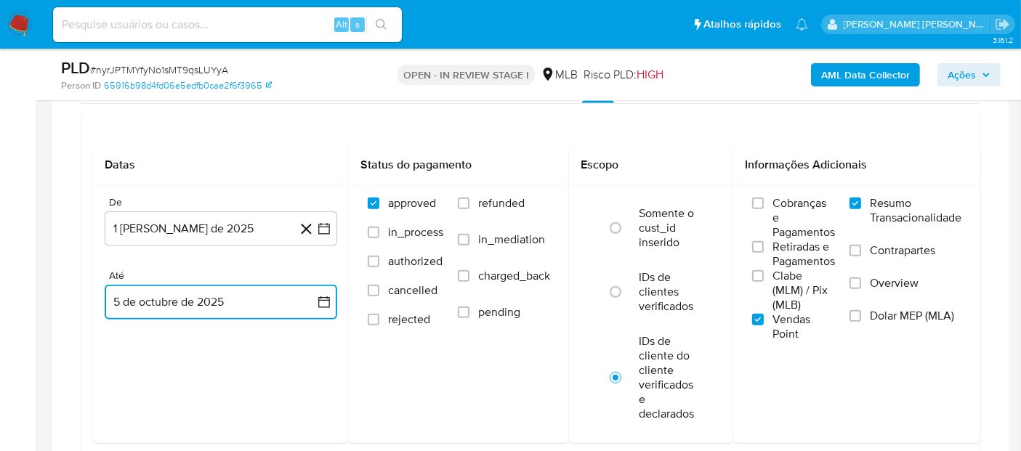
scroll to position [1211, 0]
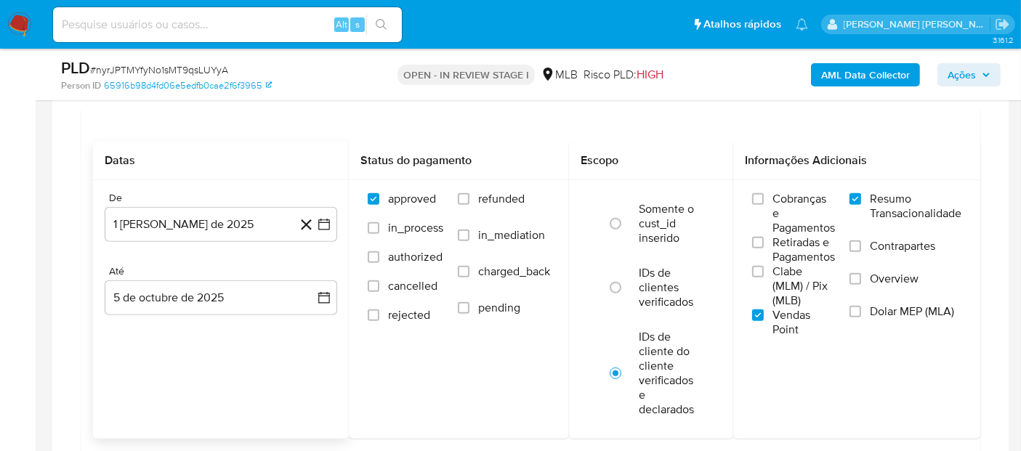
click at [323, 381] on div "Datas De 1 de agosto de 2025 1-08-2025 Até 5 de octubre de 2025 5-10-2025" at bounding box center [221, 290] width 256 height 297
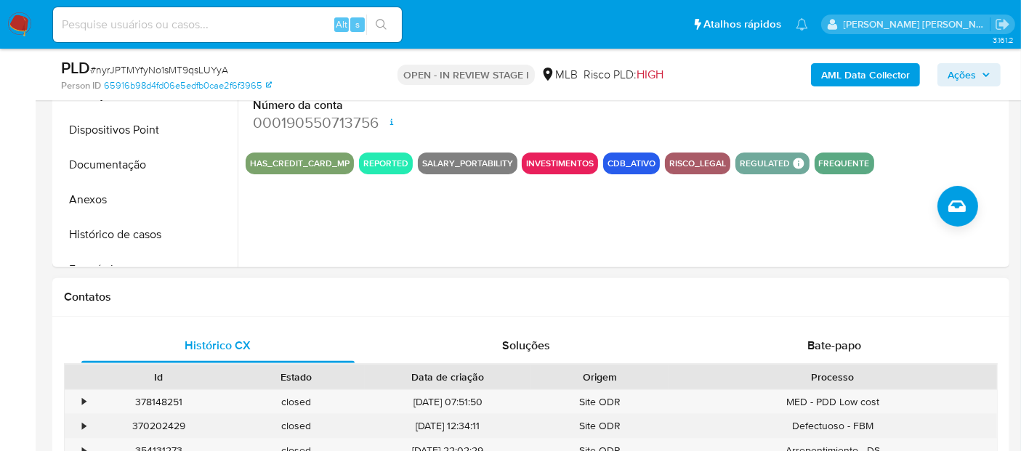
scroll to position [484, 0]
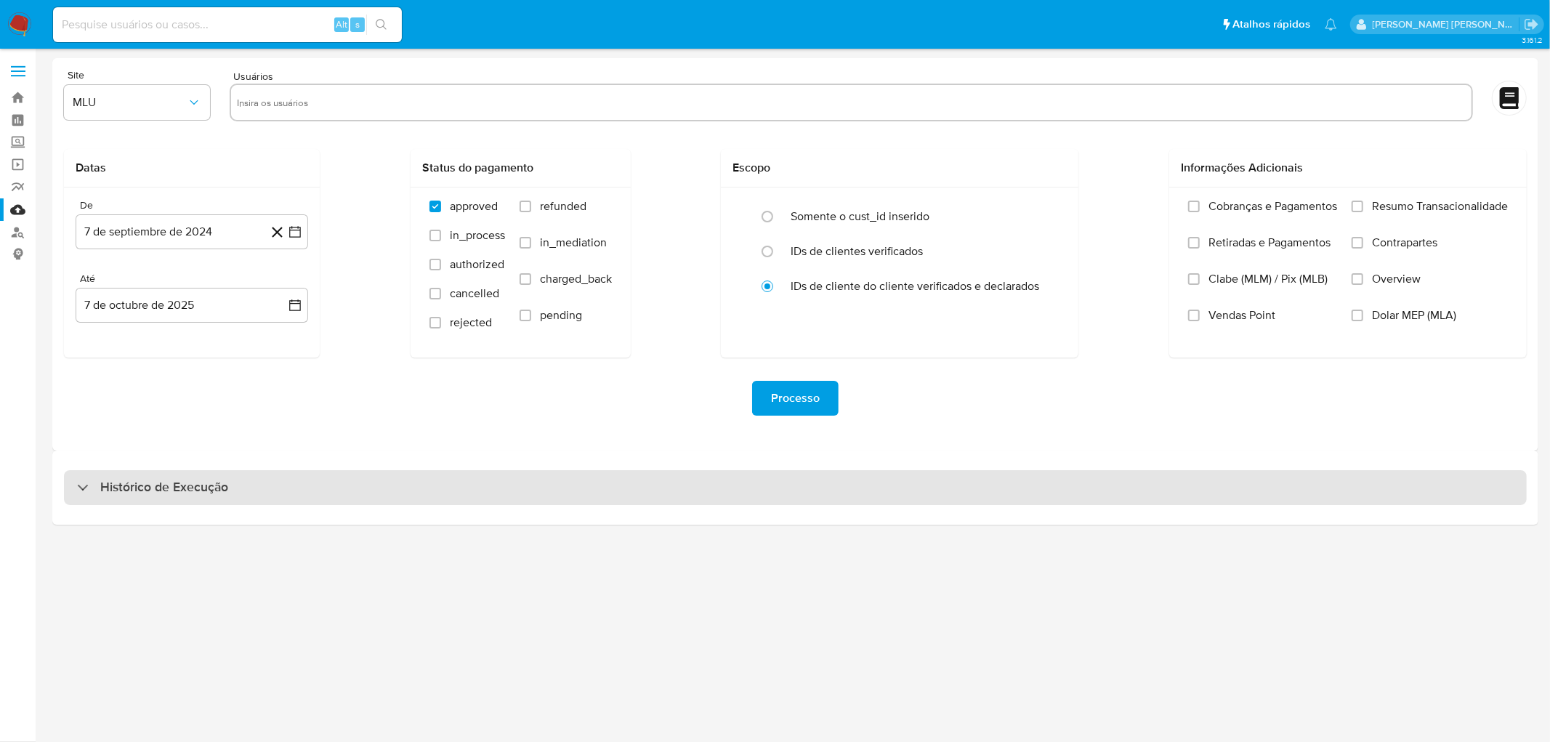
click at [247, 487] on div "Histórico de Execução" at bounding box center [795, 487] width 1463 height 35
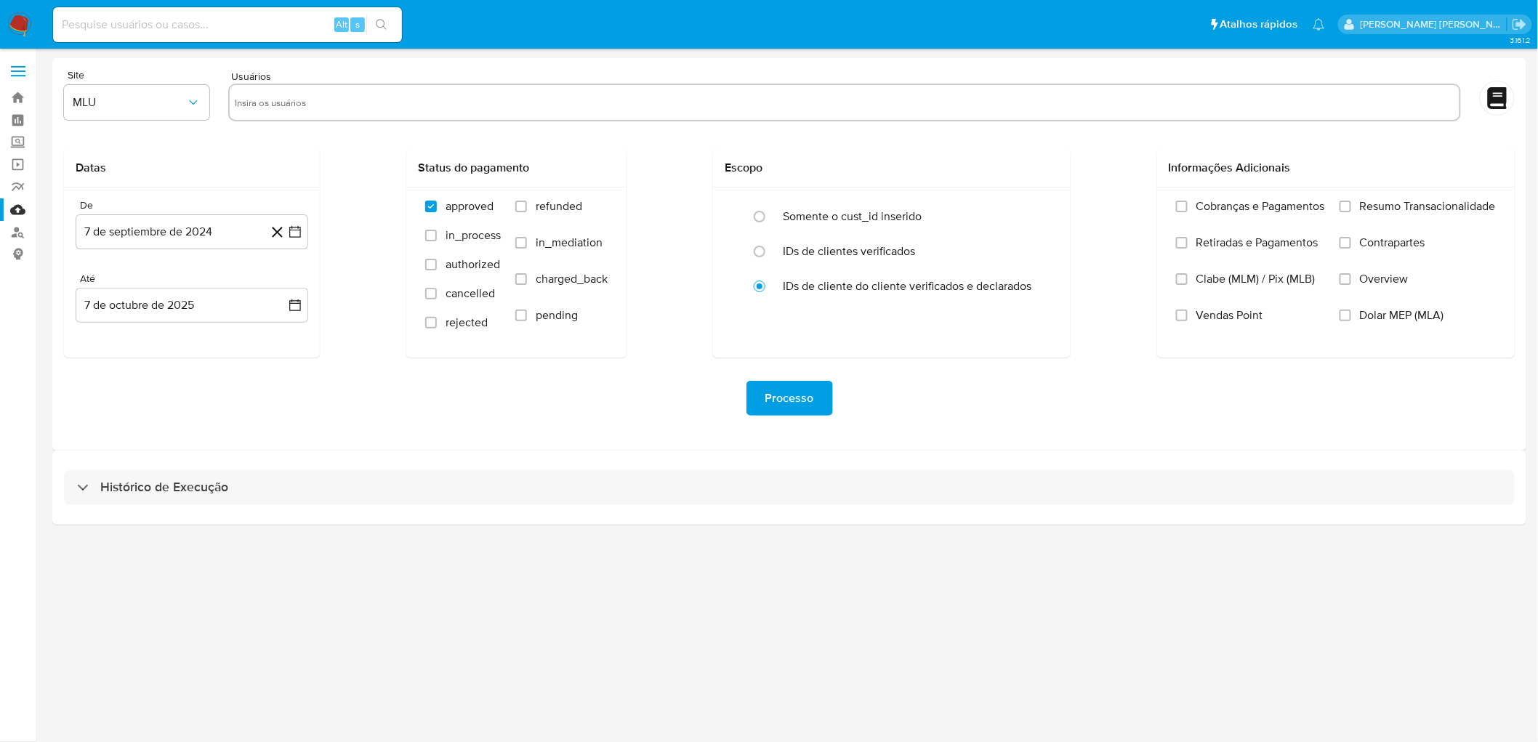
select select "10"
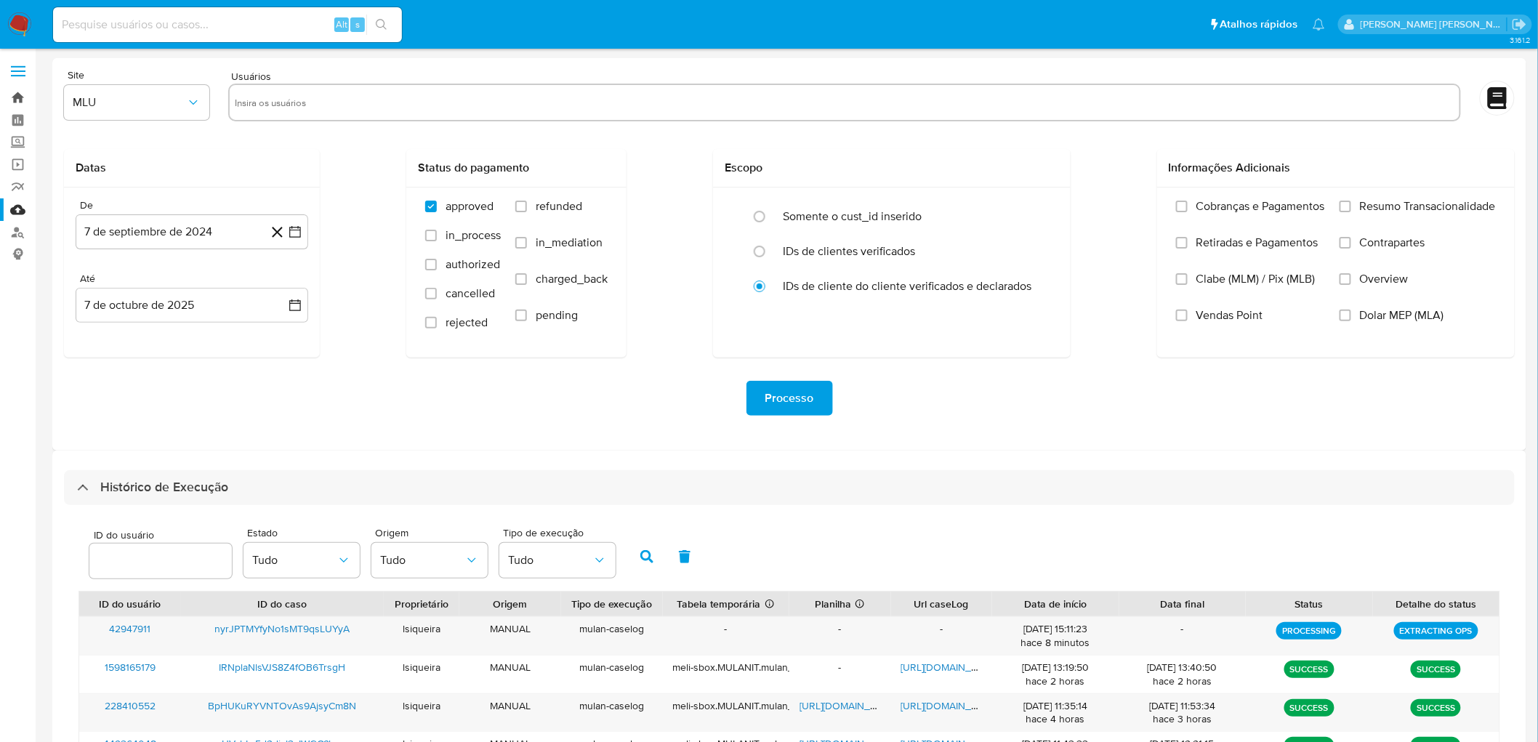
click at [16, 104] on link "Bandeja" at bounding box center [86, 97] width 173 height 23
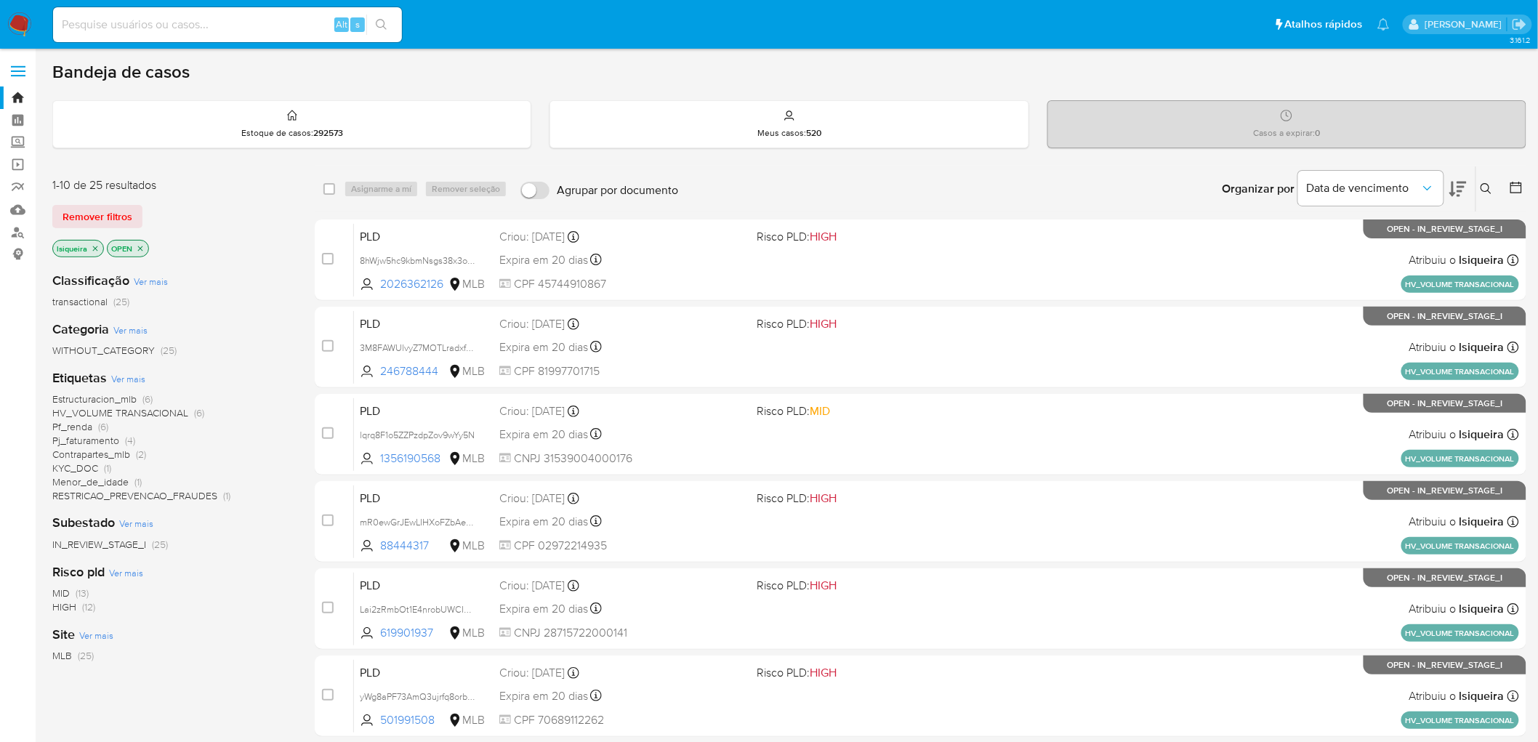
click at [234, 13] on div "Alt s" at bounding box center [227, 24] width 349 height 35
click at [234, 18] on input at bounding box center [227, 24] width 349 height 19
paste input "8BjPFFxRG9MqIenFmdSuEuj8"
type input "8BjPFFxRG9MqIenFmdSuEuj8"
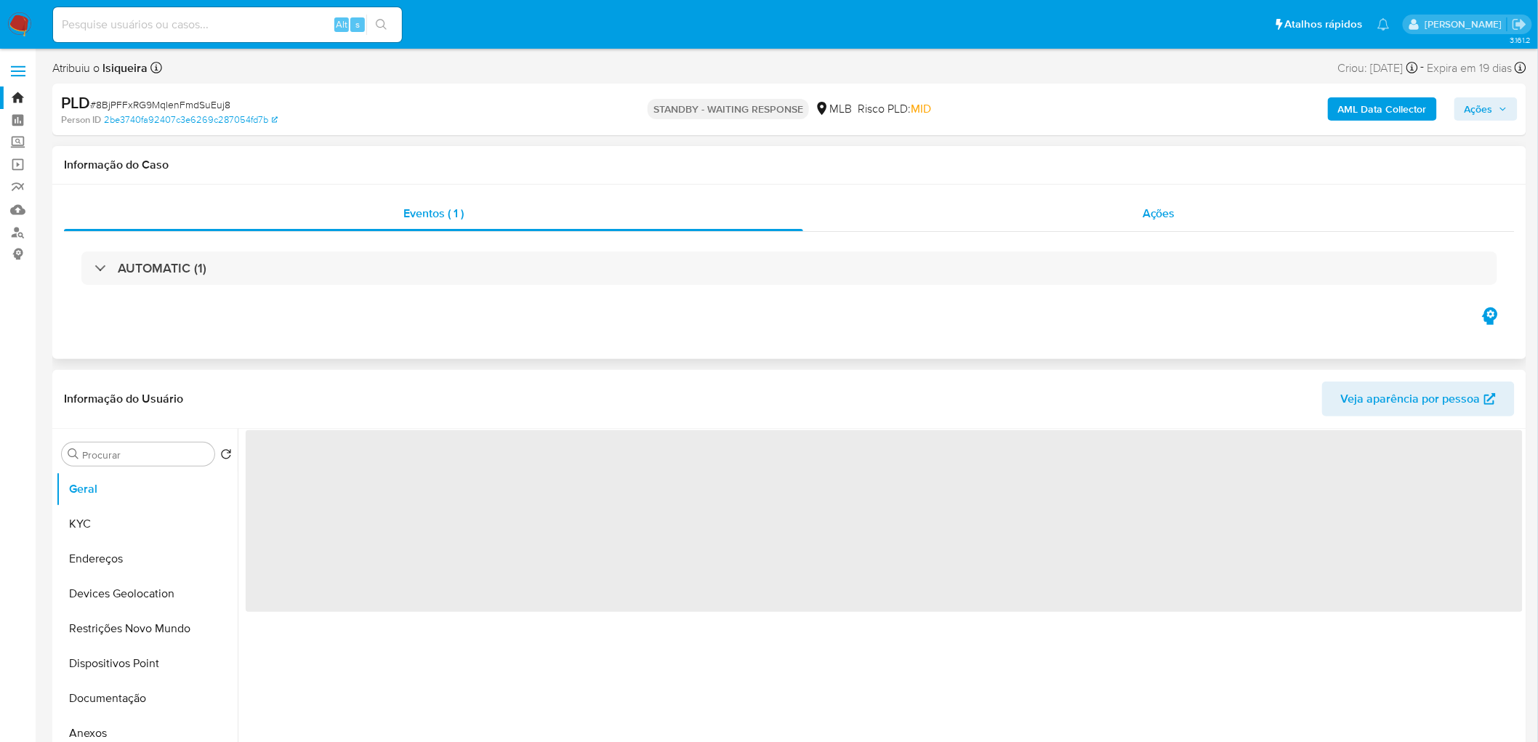
select select "10"
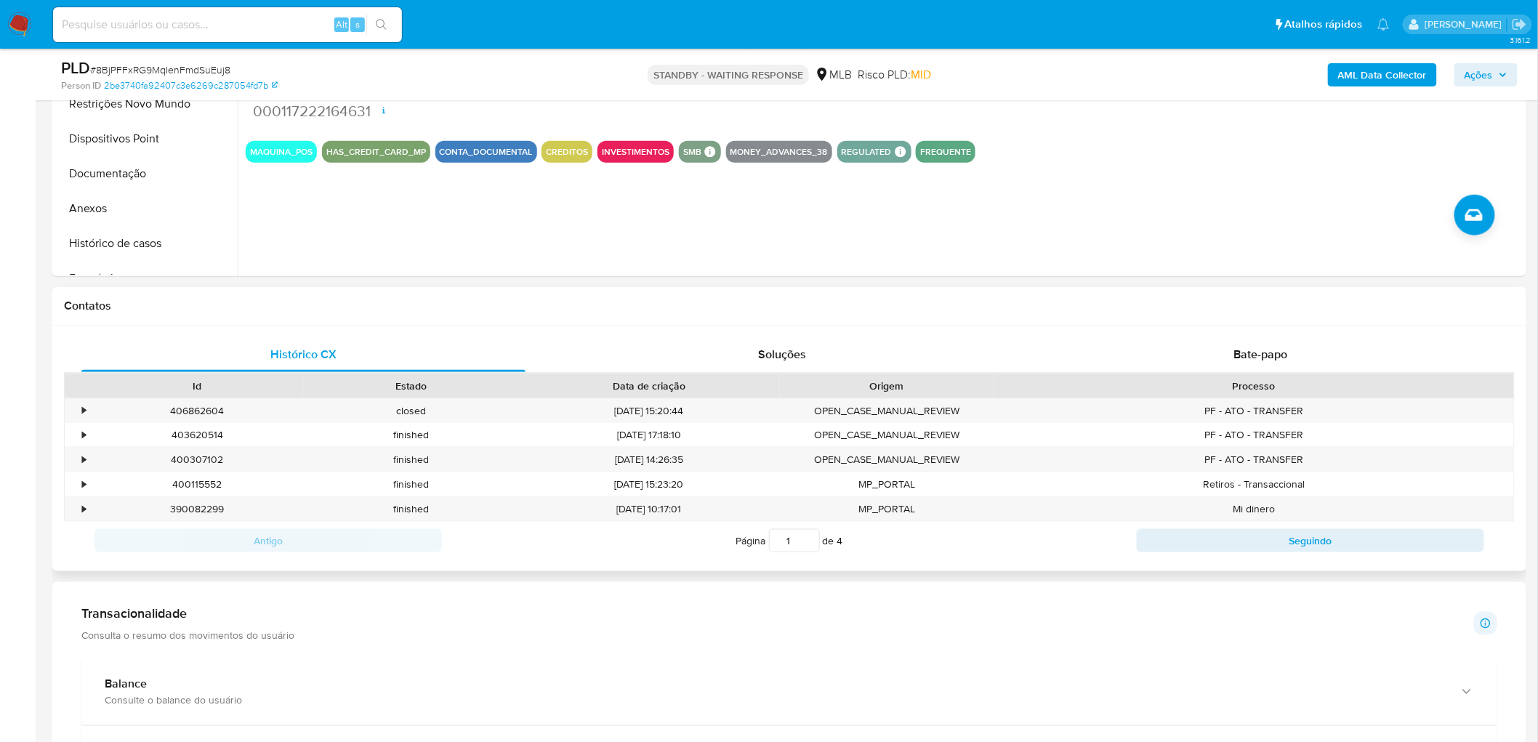
scroll to position [484, 0]
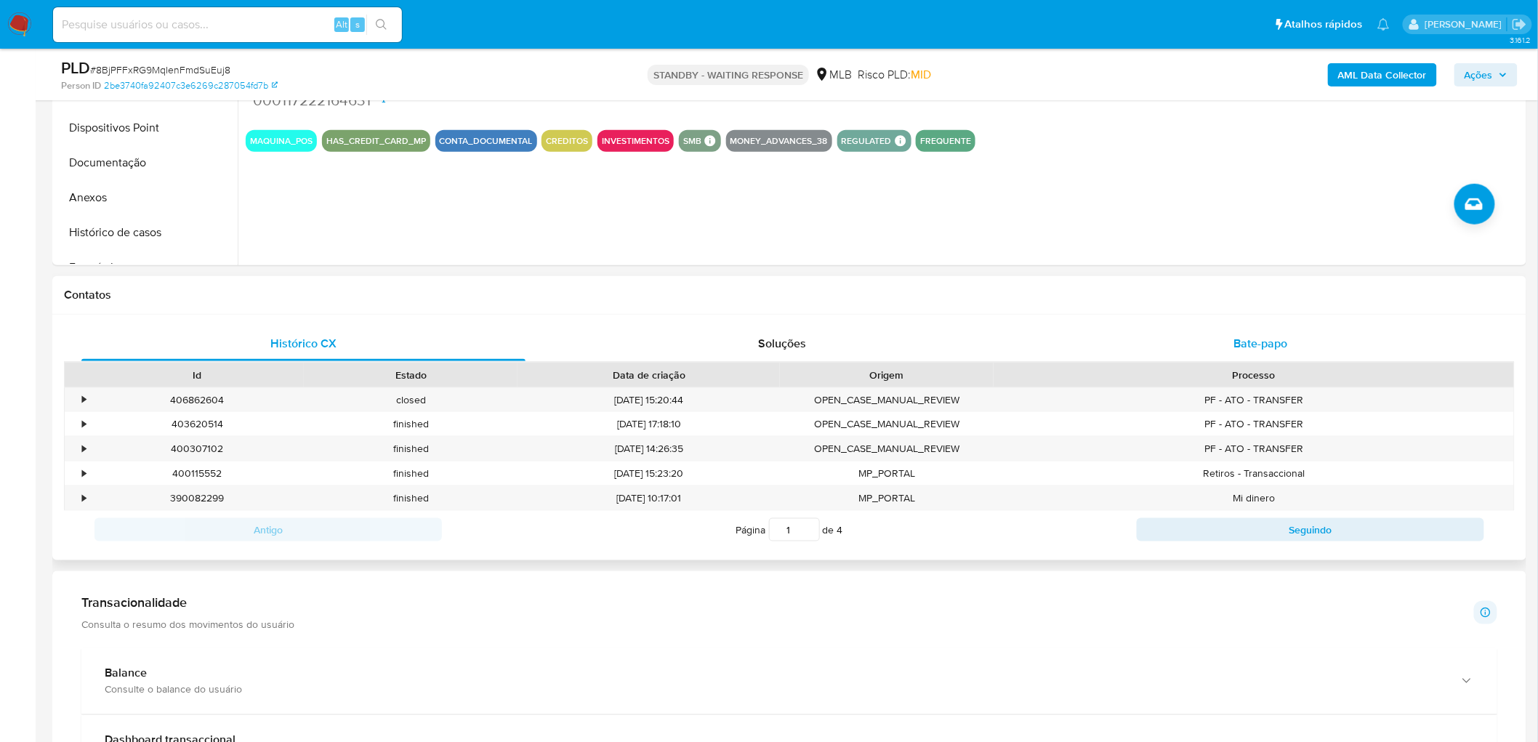
click at [1281, 339] on span "Bate-papo" at bounding box center [1261, 343] width 54 height 17
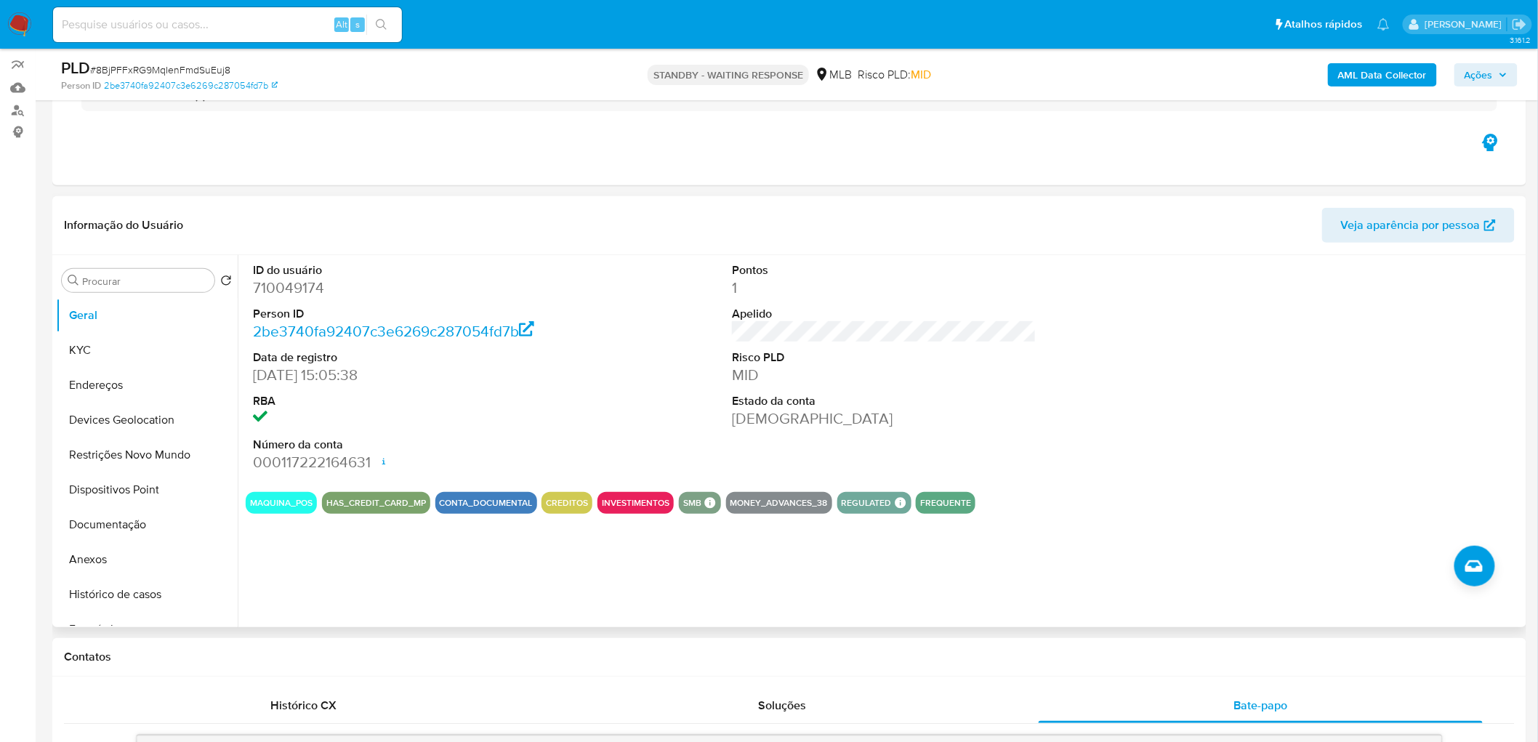
scroll to position [81, 0]
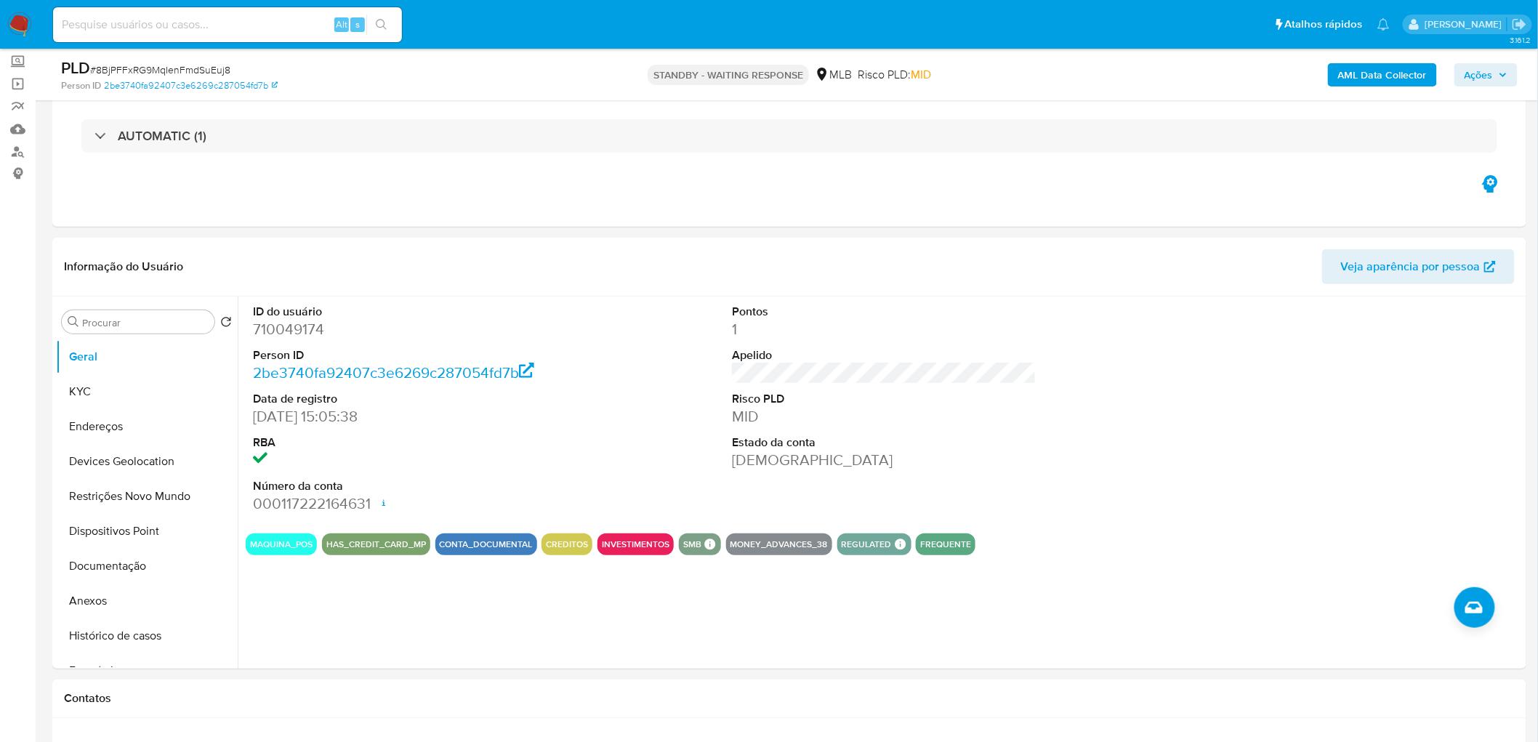
click at [25, 27] on img at bounding box center [19, 24] width 25 height 25
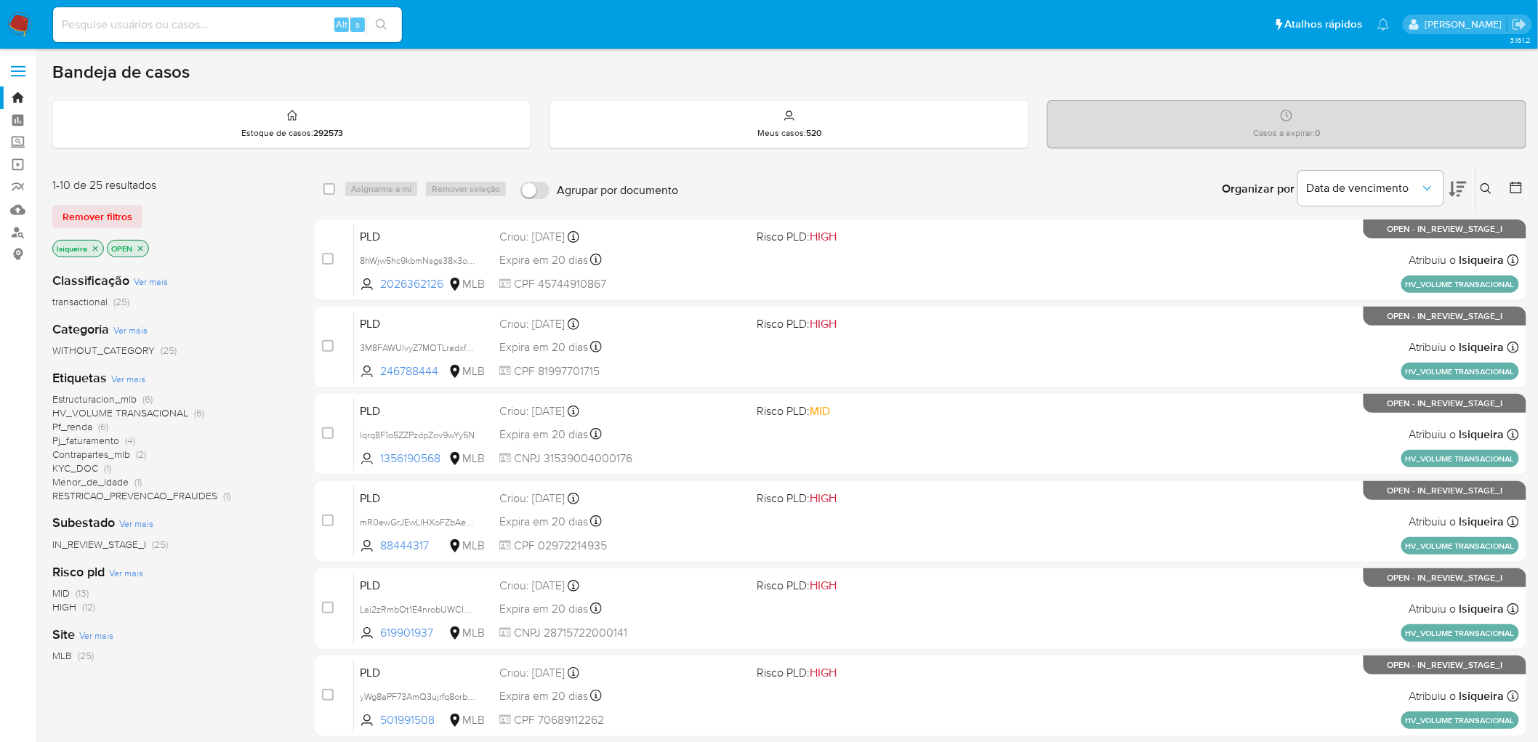
click at [1481, 190] on icon at bounding box center [1487, 189] width 12 height 12
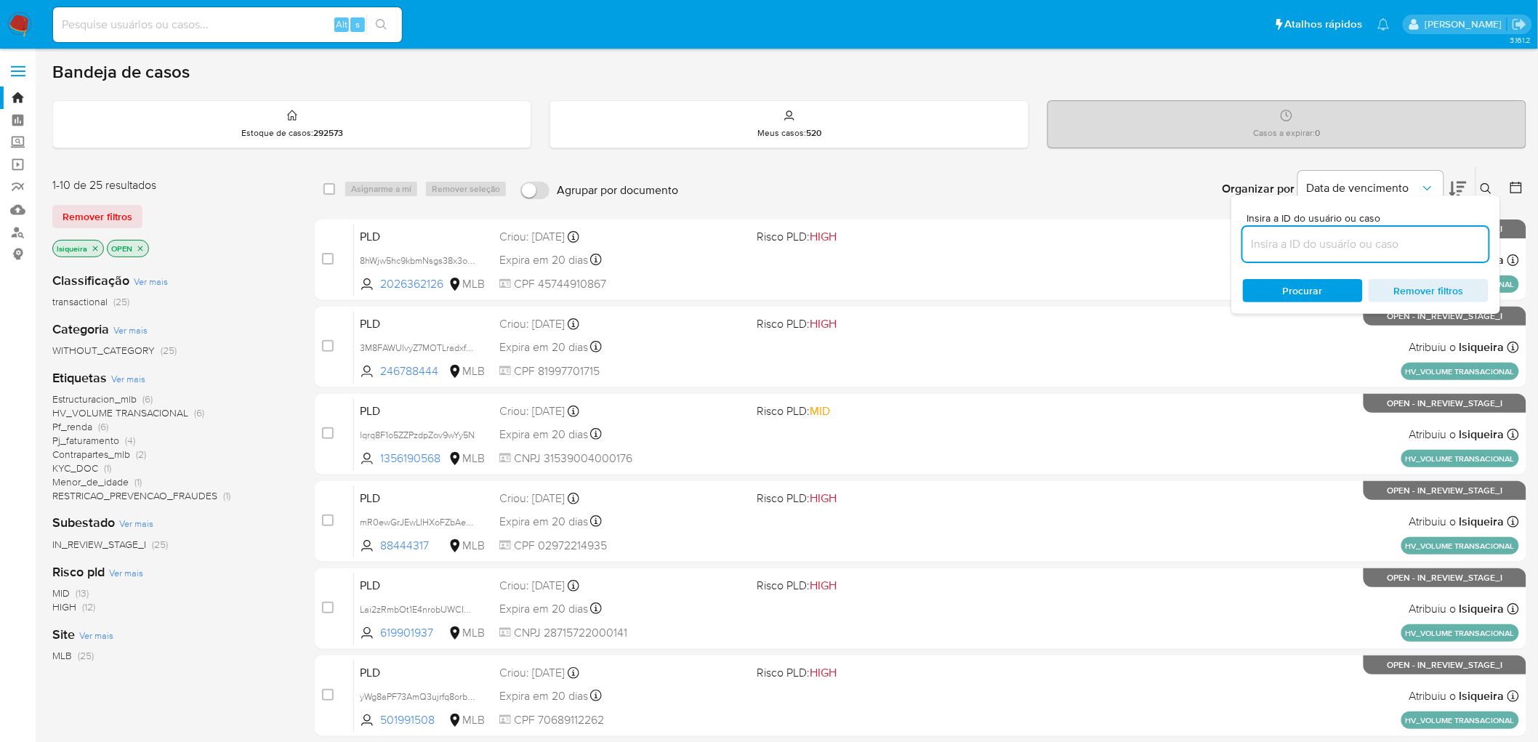
click at [1314, 235] on input at bounding box center [1366, 244] width 246 height 19
type input "8BjPFFxRG9MqIenFmdSuEuj8"
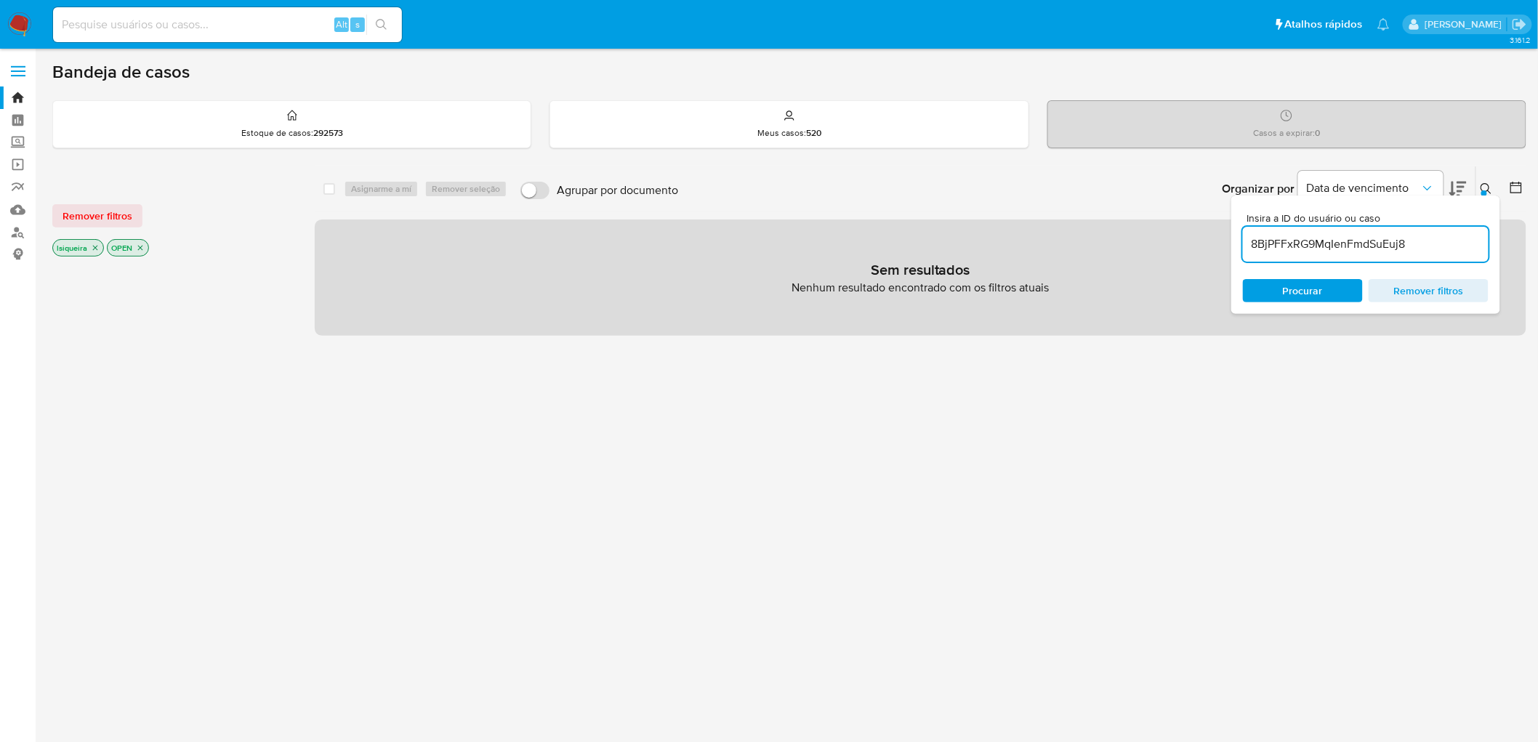
click at [92, 243] on icon "close-filter" at bounding box center [95, 247] width 9 height 9
click at [1297, 289] on span "Procurar" at bounding box center [1303, 290] width 40 height 23
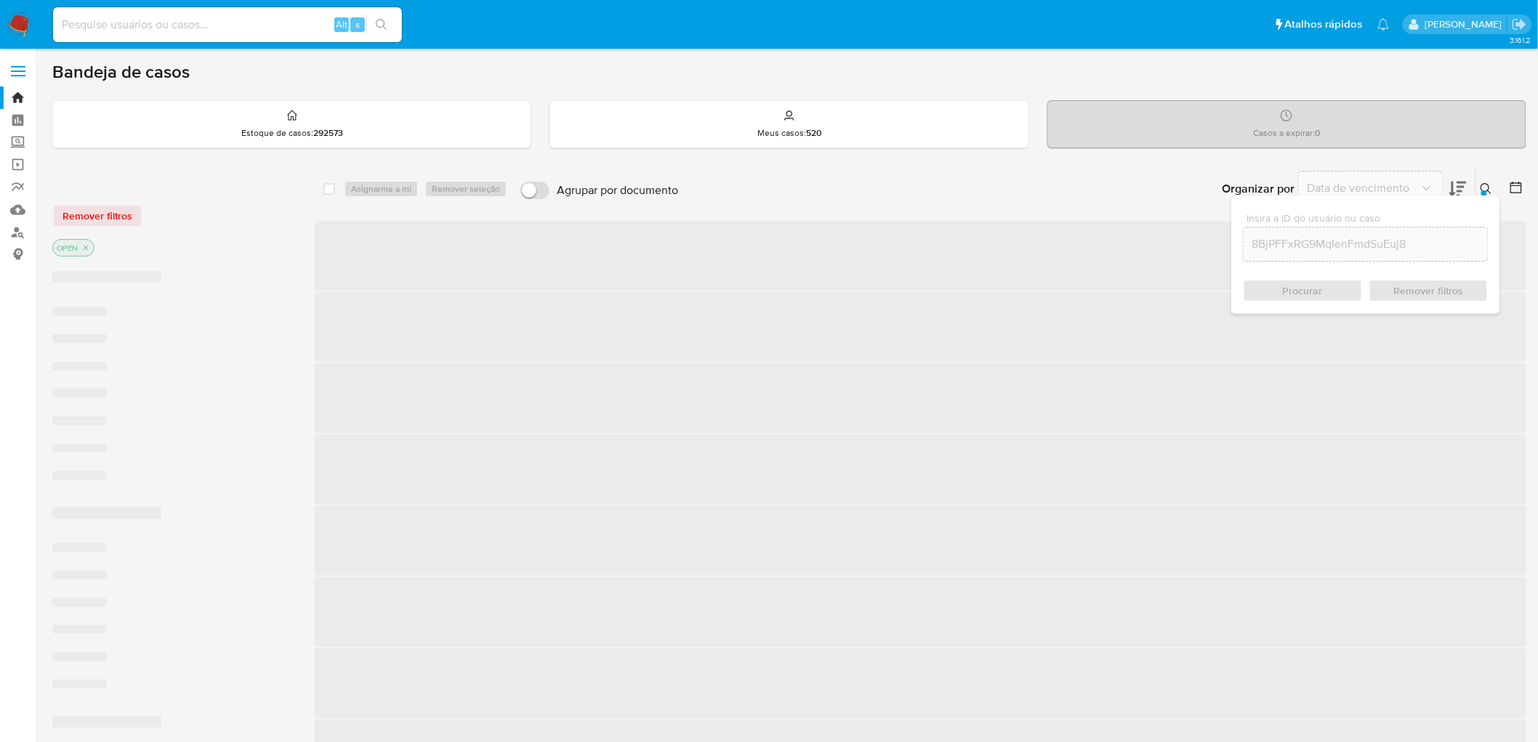
click at [1451, 244] on input "8BjPFFxRG9MqIenFmdSuEuj8" at bounding box center [1366, 244] width 244 height 19
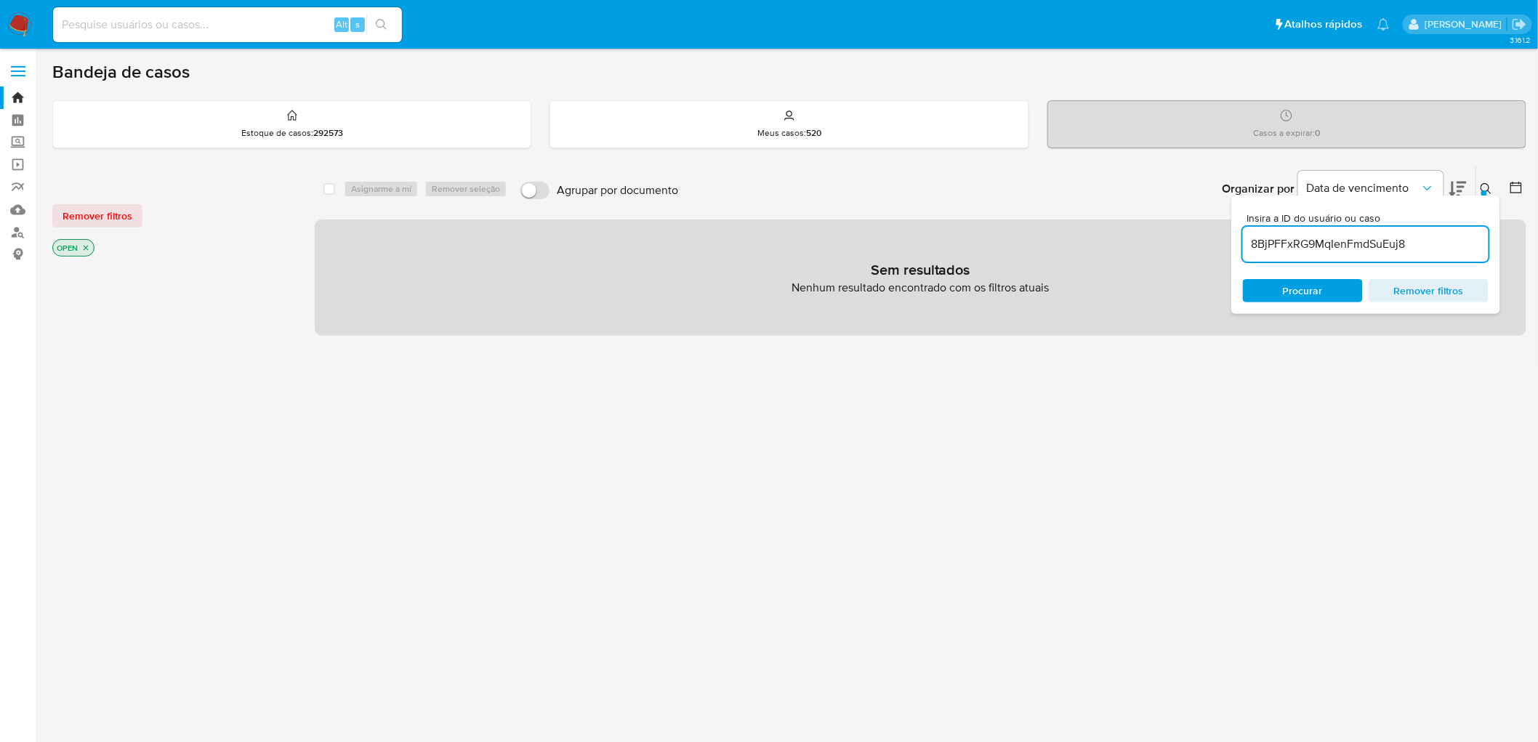
click at [1481, 185] on icon at bounding box center [1487, 189] width 12 height 12
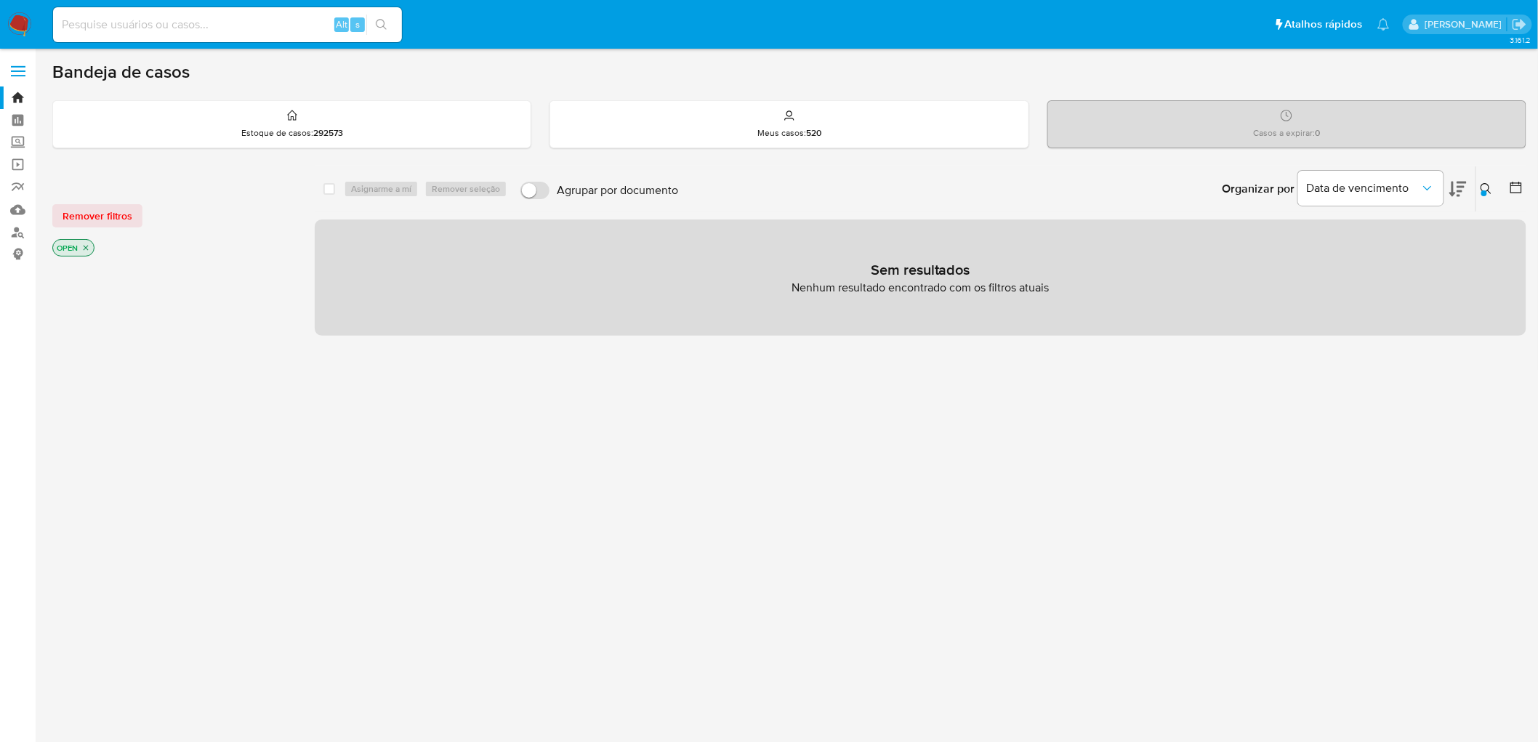
click at [80, 246] on p "OPEN" at bounding box center [73, 248] width 41 height 16
click at [87, 247] on icon "close-filter" at bounding box center [85, 247] width 9 height 9
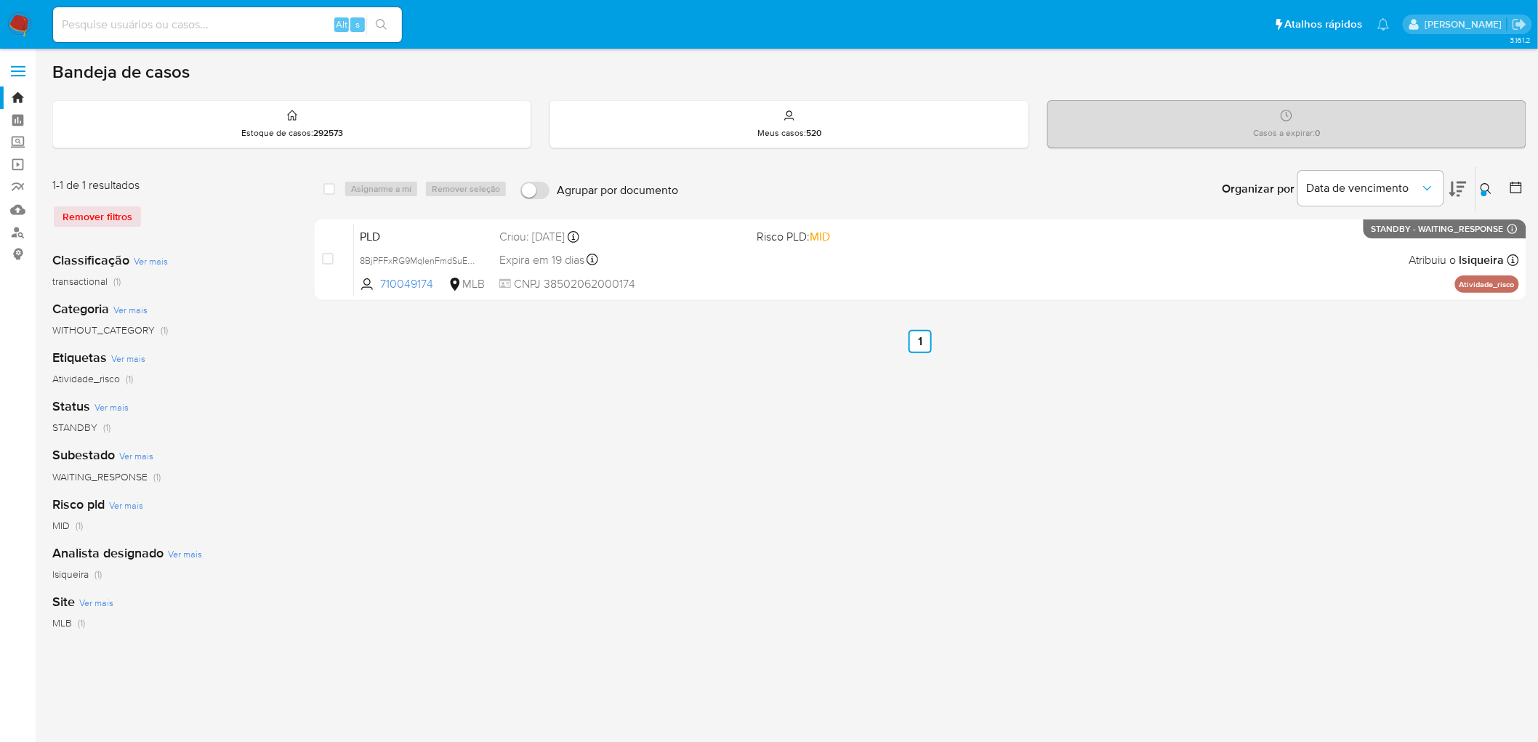
click at [1491, 188] on icon at bounding box center [1487, 189] width 12 height 12
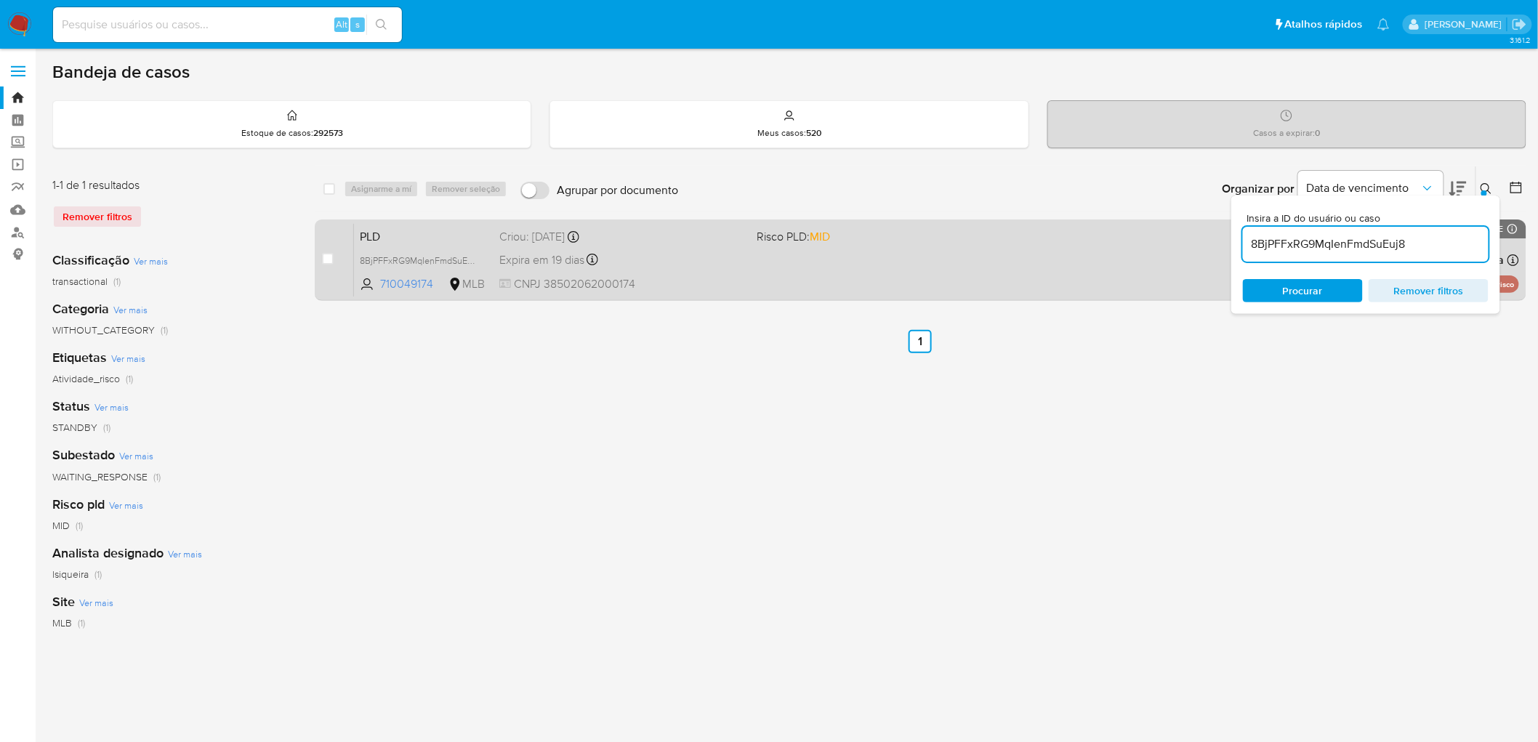
click at [885, 274] on div "PLD 8BjPFFxRG9MqIenFmdSuEuj8 710049174 MLB Risco PLD: MID Criou: [DATE] Criou: …" at bounding box center [936, 259] width 1165 height 73
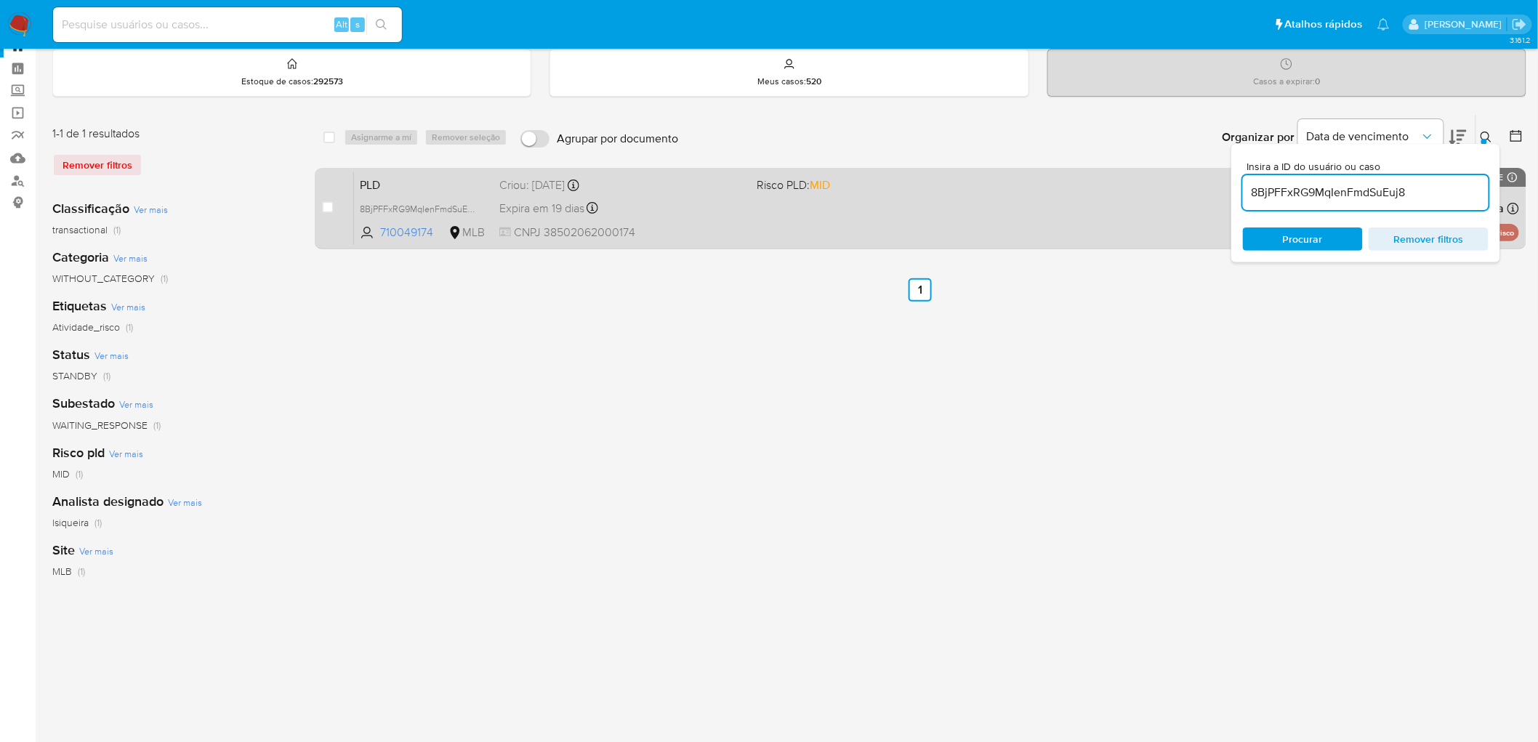
scroll to position [81, 0]
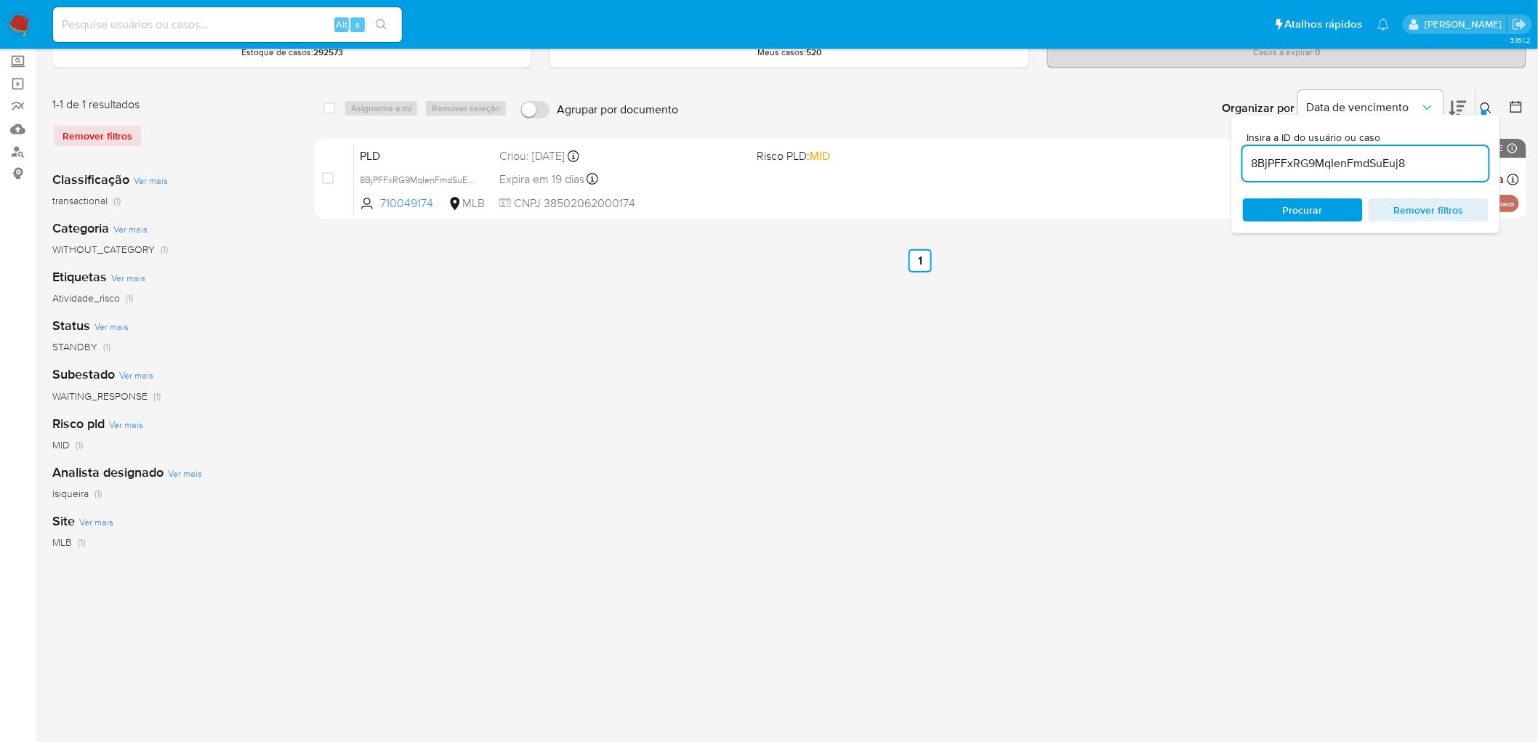
click at [1313, 318] on div "select-all-cases-checkbox Asignarme a mí Remover seleção Agrupar por documento …" at bounding box center [921, 404] width 1212 height 638
click at [1425, 162] on input "8BjPFFxRG9MqIenFmdSuEuj8" at bounding box center [1366, 163] width 246 height 19
click at [1441, 214] on span "Remover filtros" at bounding box center [1429, 210] width 100 height 20
click at [1451, 105] on icon at bounding box center [1457, 108] width 17 height 15
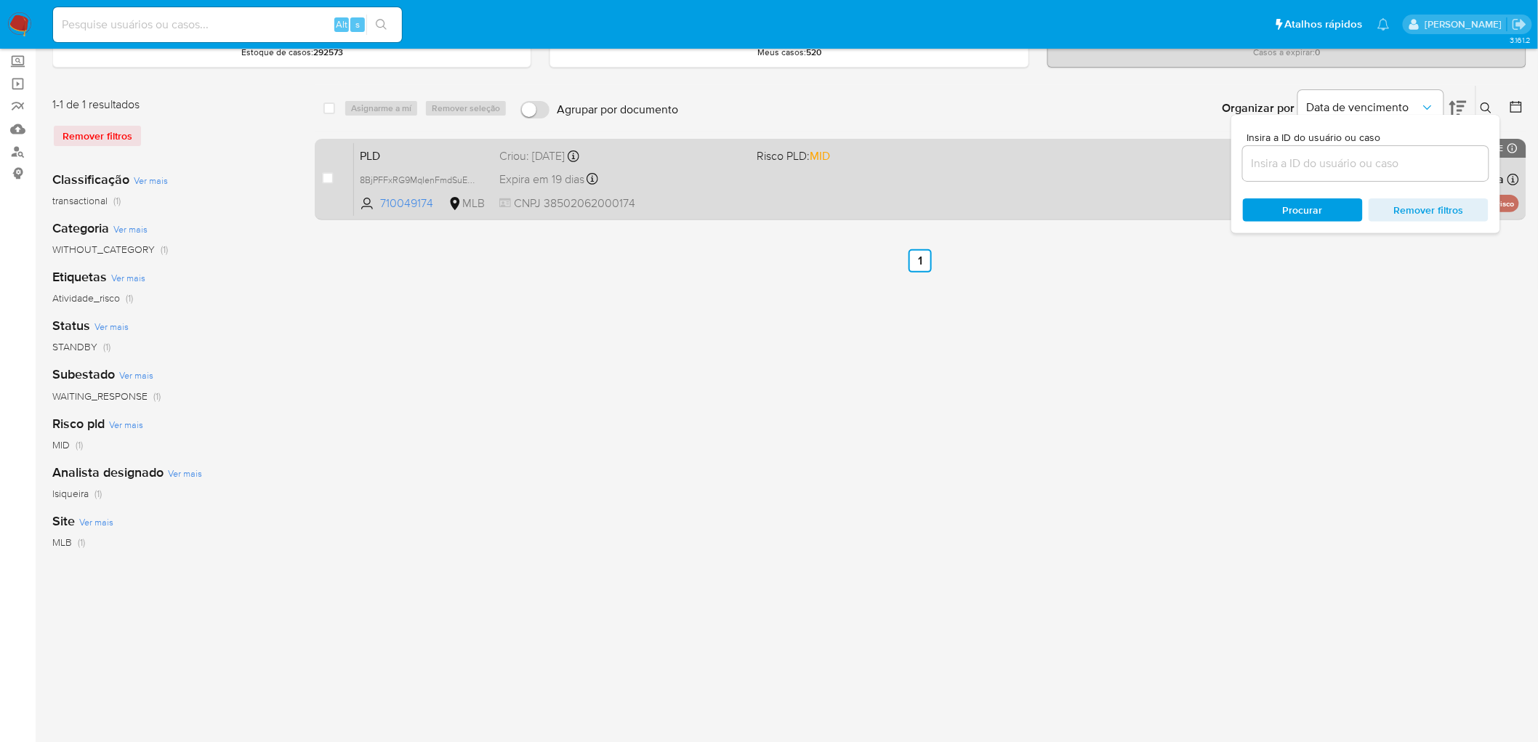
click at [547, 200] on span "CNPJ 38502062000174" at bounding box center [622, 204] width 246 height 16
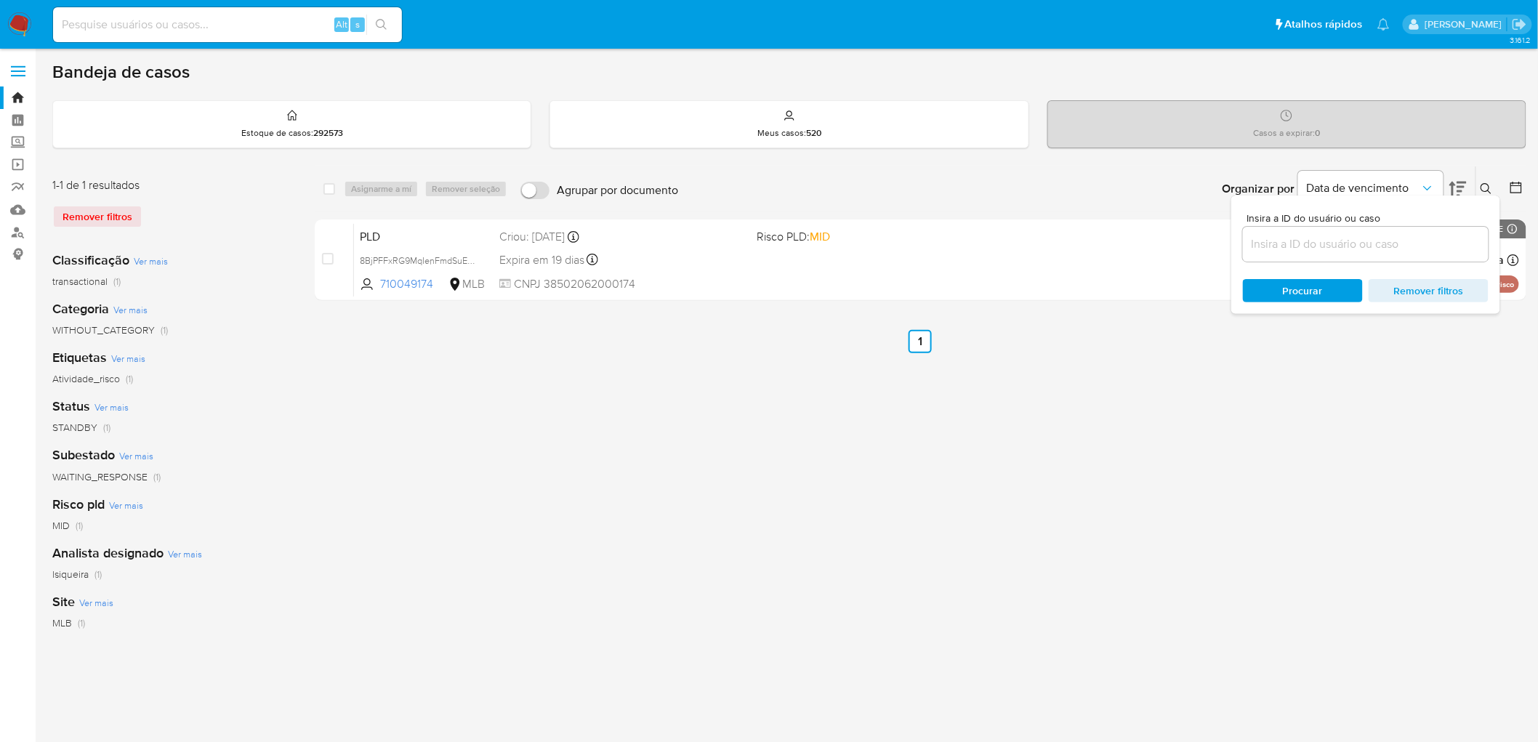
click at [1481, 185] on icon at bounding box center [1486, 188] width 11 height 11
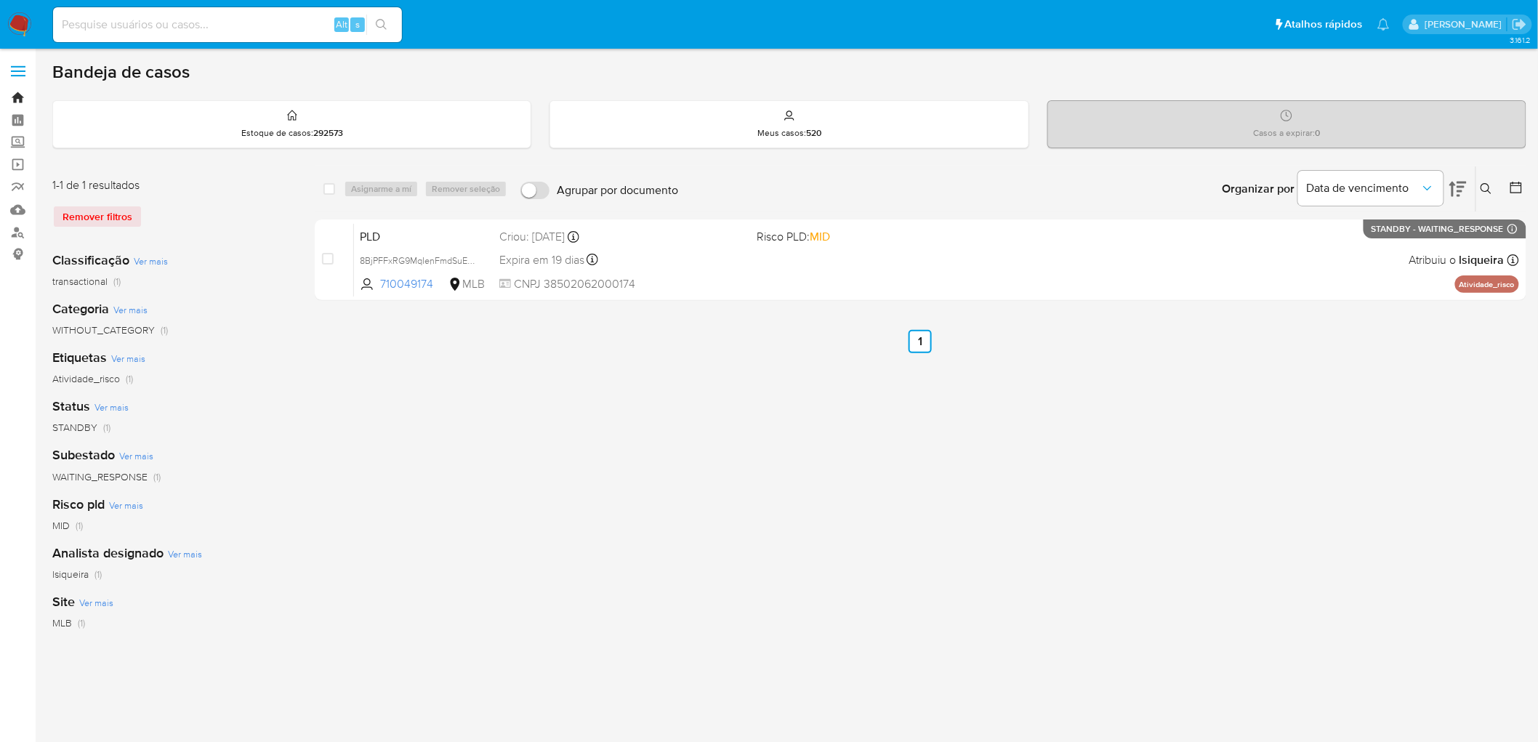
click at [20, 95] on link "Bandeja" at bounding box center [86, 97] width 173 height 23
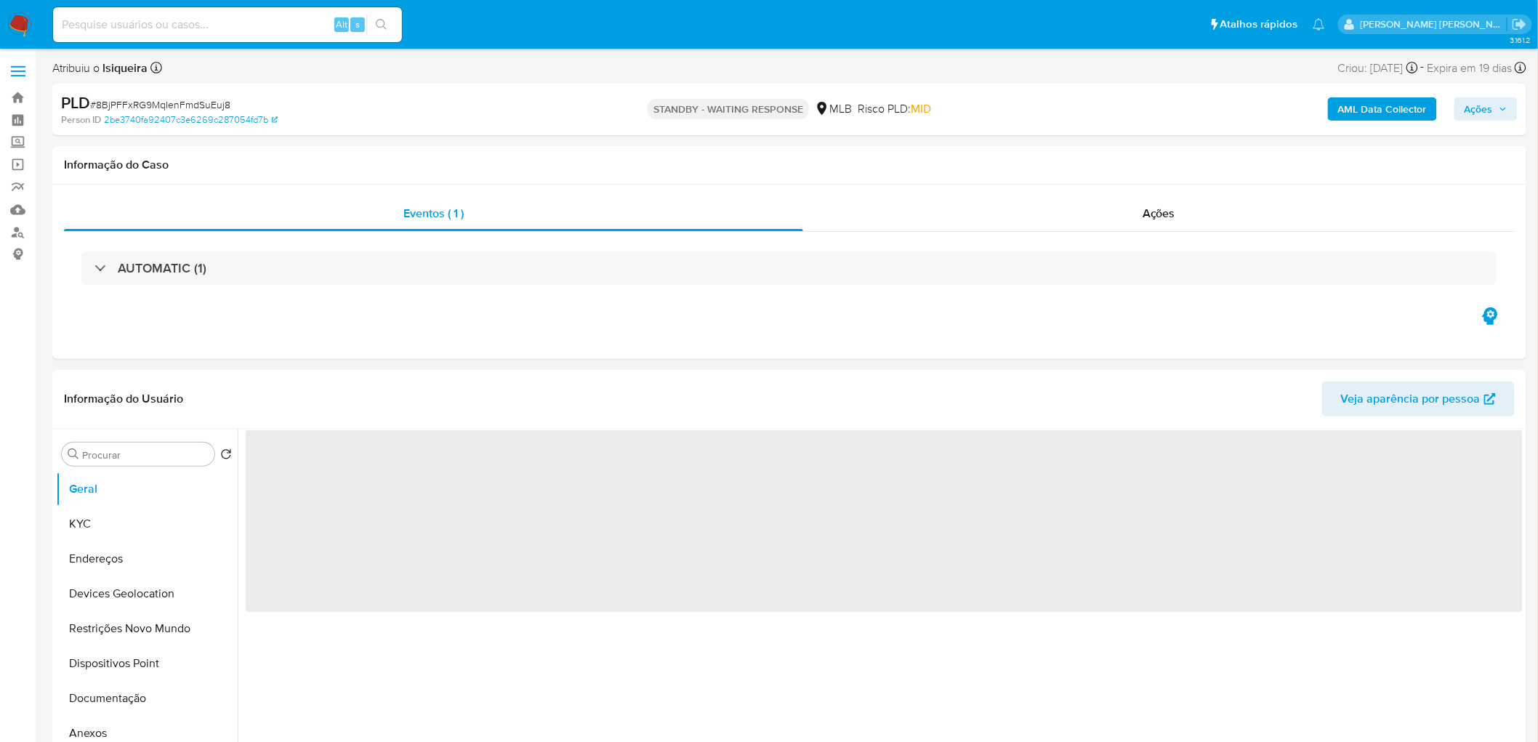
select select "10"
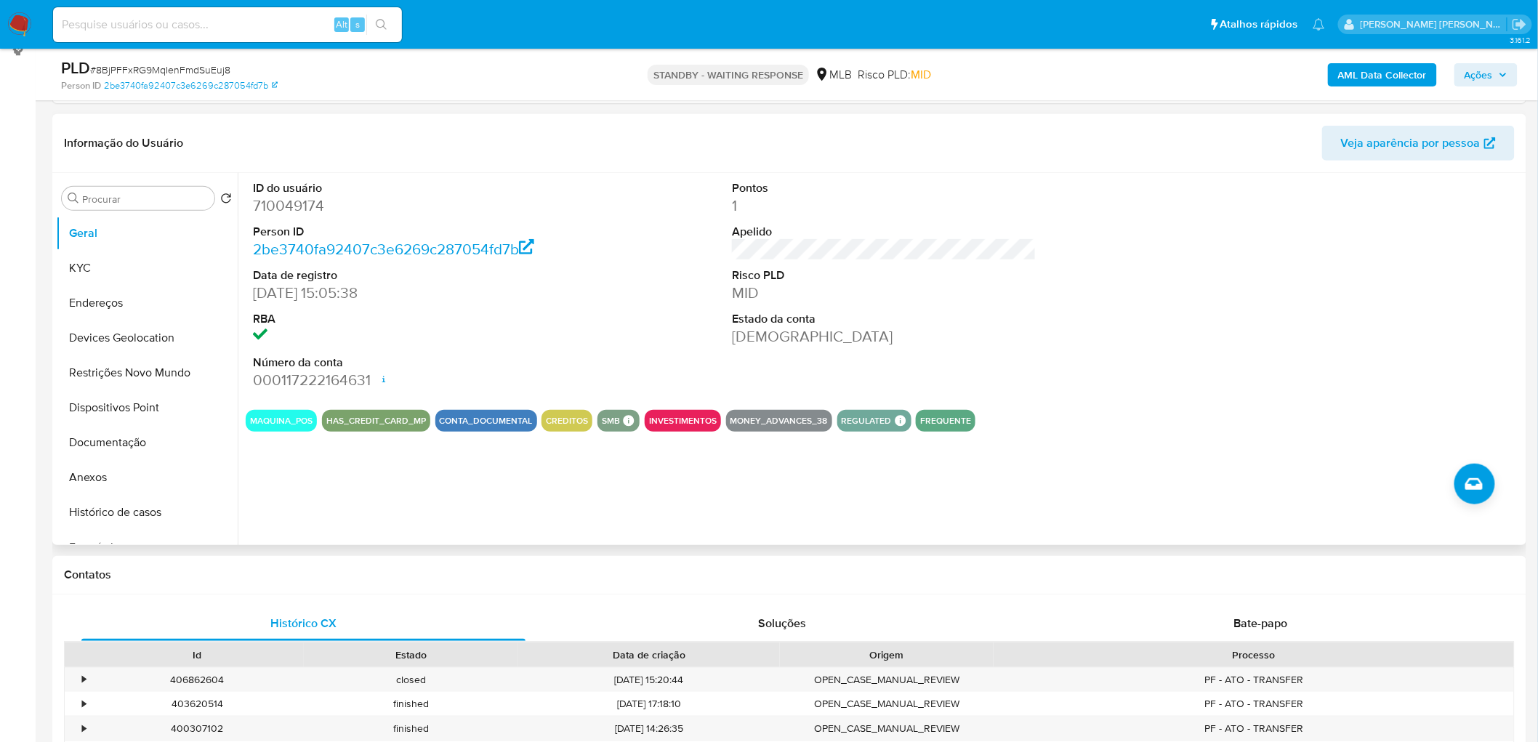
scroll to position [242, 0]
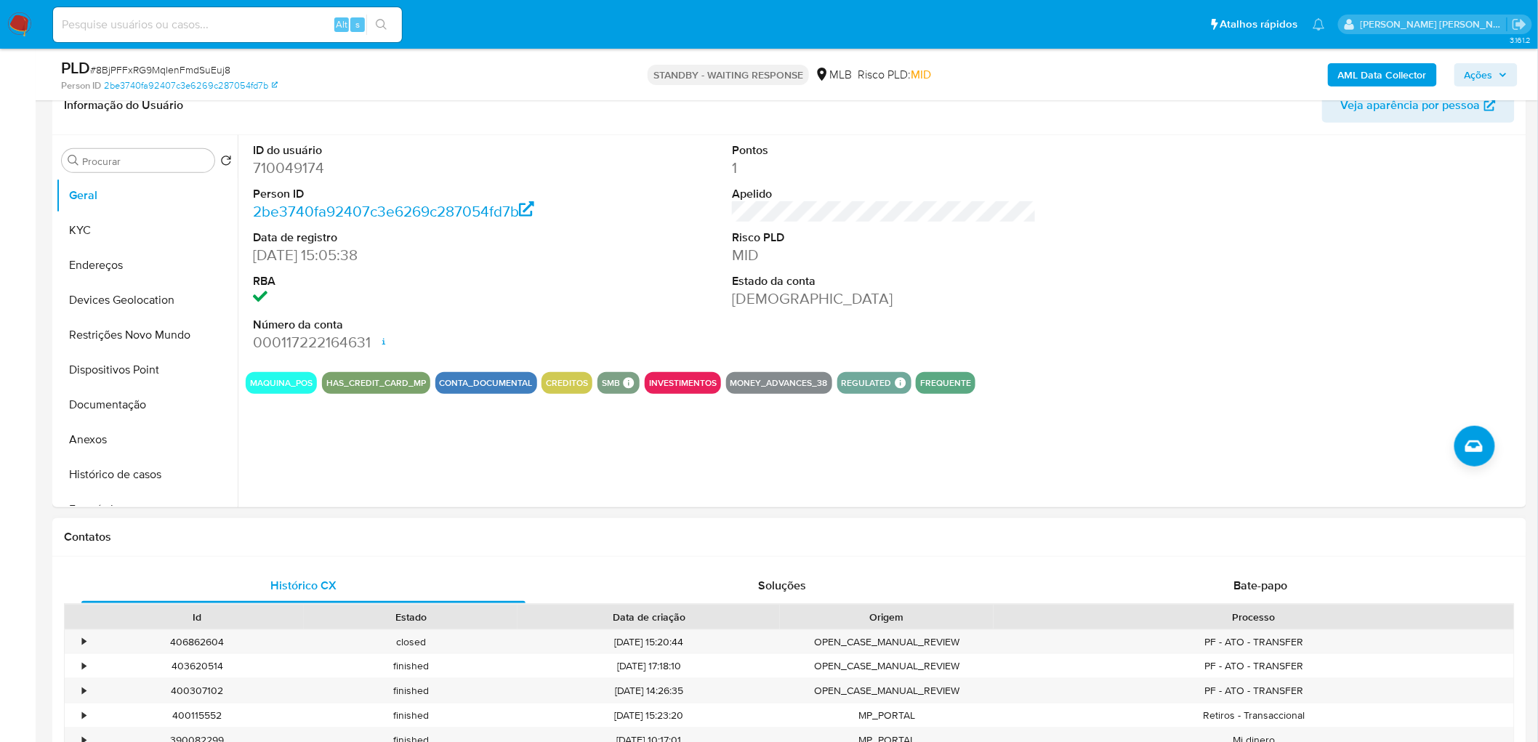
drag, startPoint x: 1257, startPoint y: 585, endPoint x: 1230, endPoint y: 553, distance: 42.3
click at [1256, 585] on span "Bate-papo" at bounding box center [1261, 585] width 54 height 17
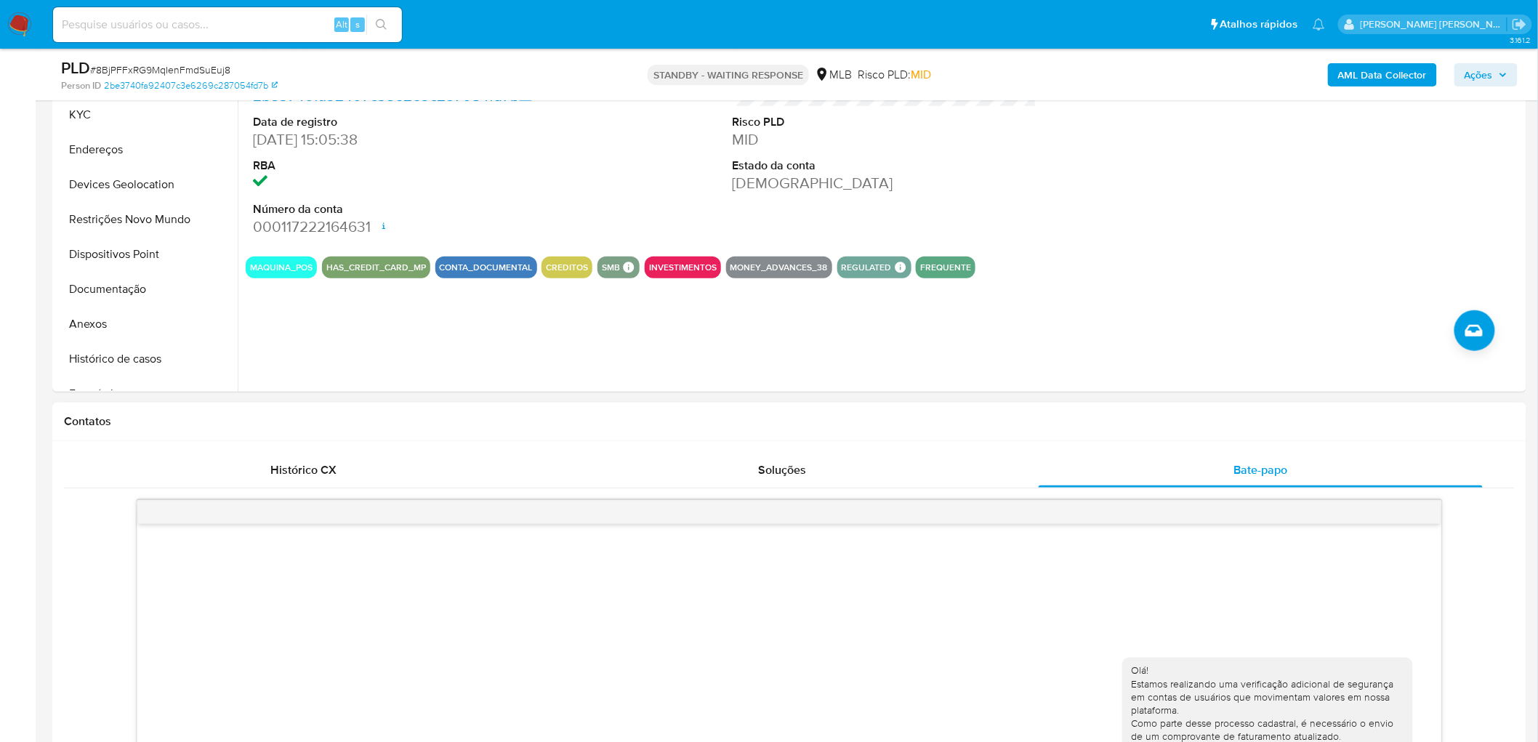
scroll to position [323, 0]
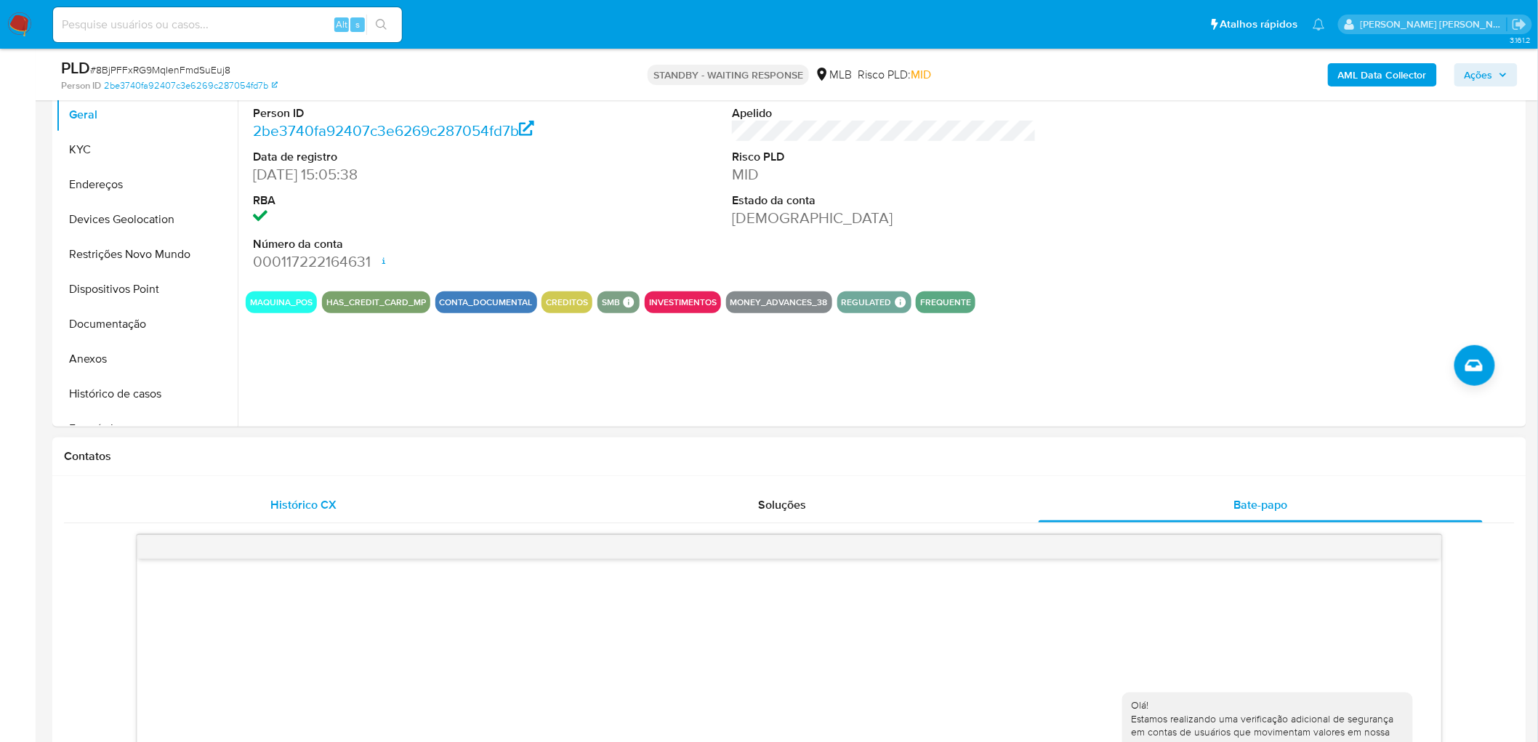
click at [331, 512] on span "Histórico CX" at bounding box center [303, 504] width 66 height 17
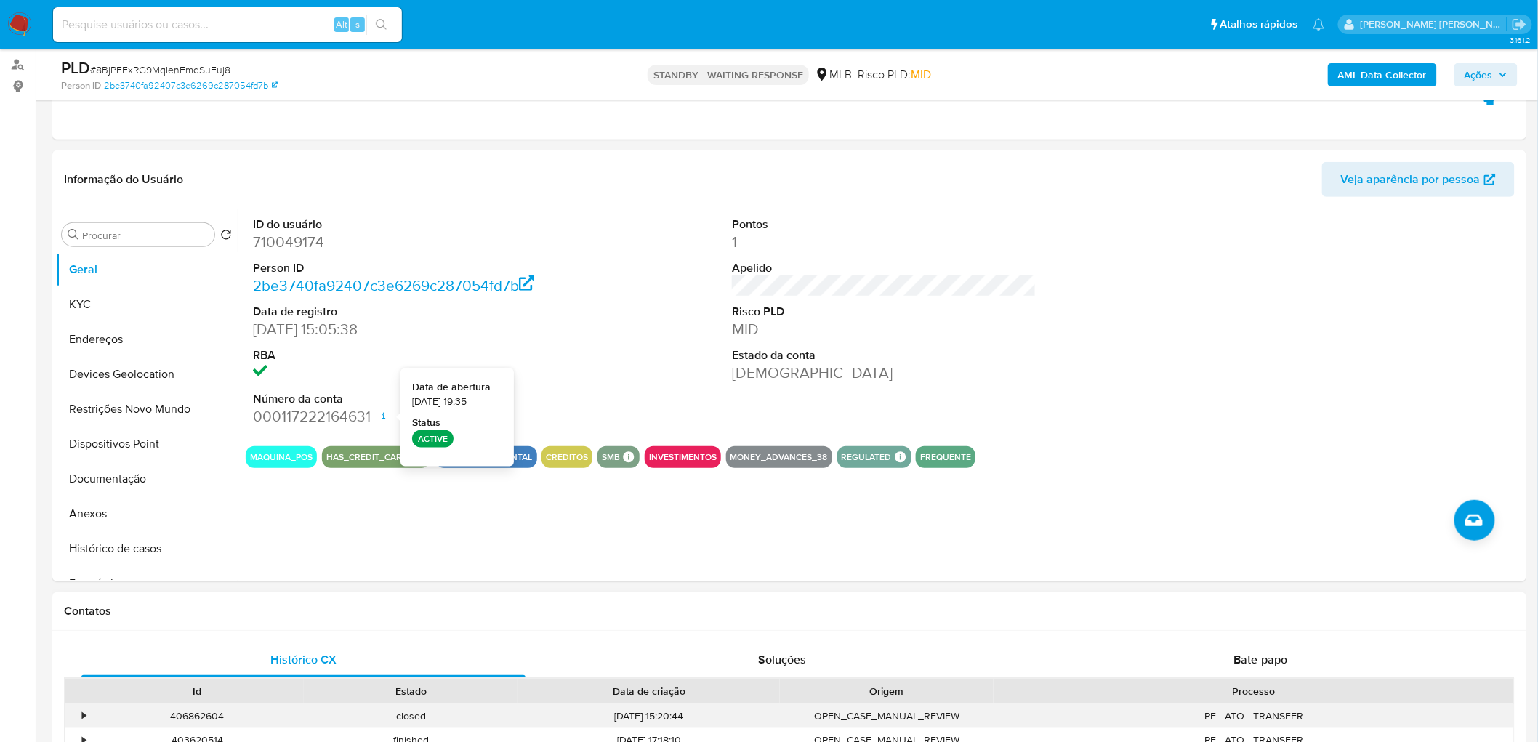
scroll to position [161, 0]
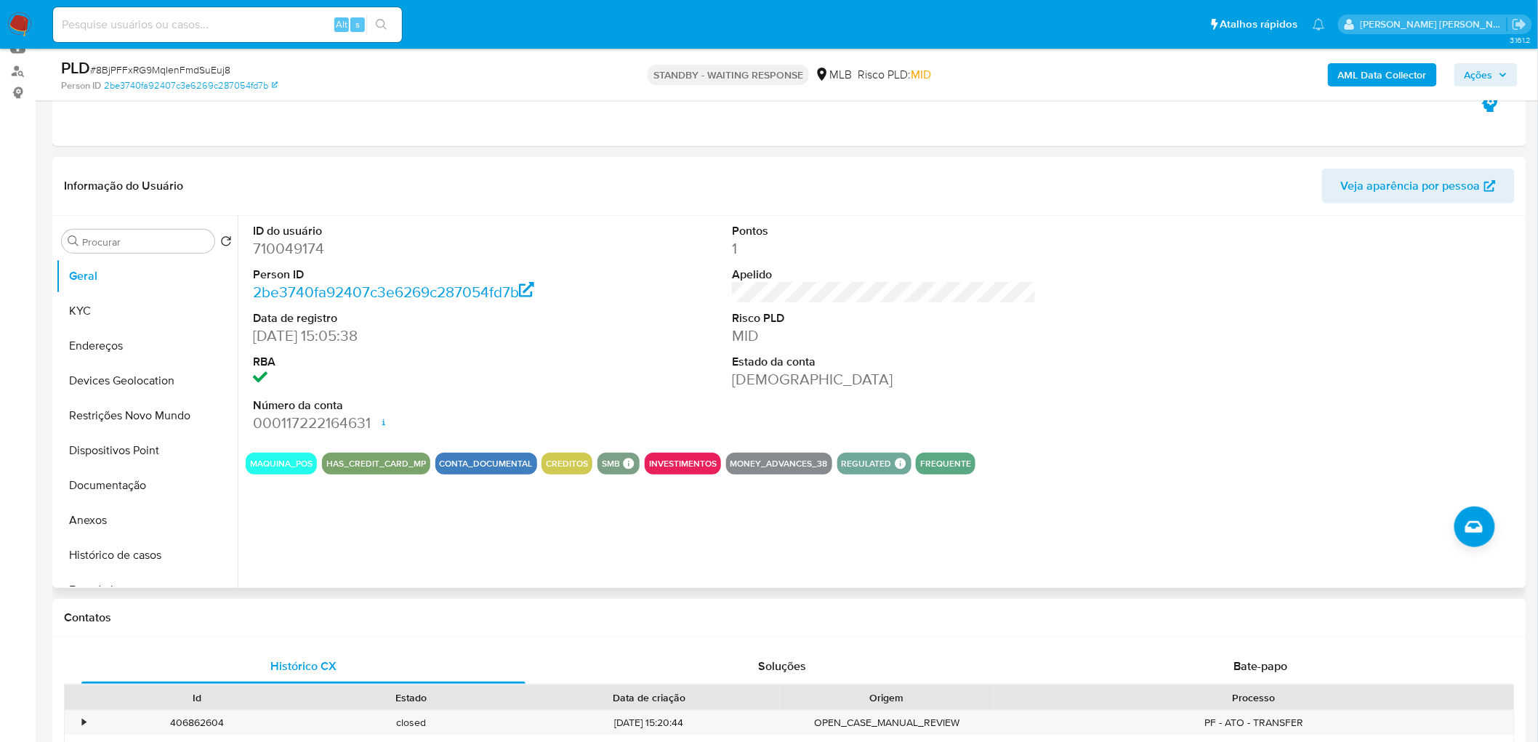
click at [1257, 293] on div at bounding box center [1363, 328] width 319 height 225
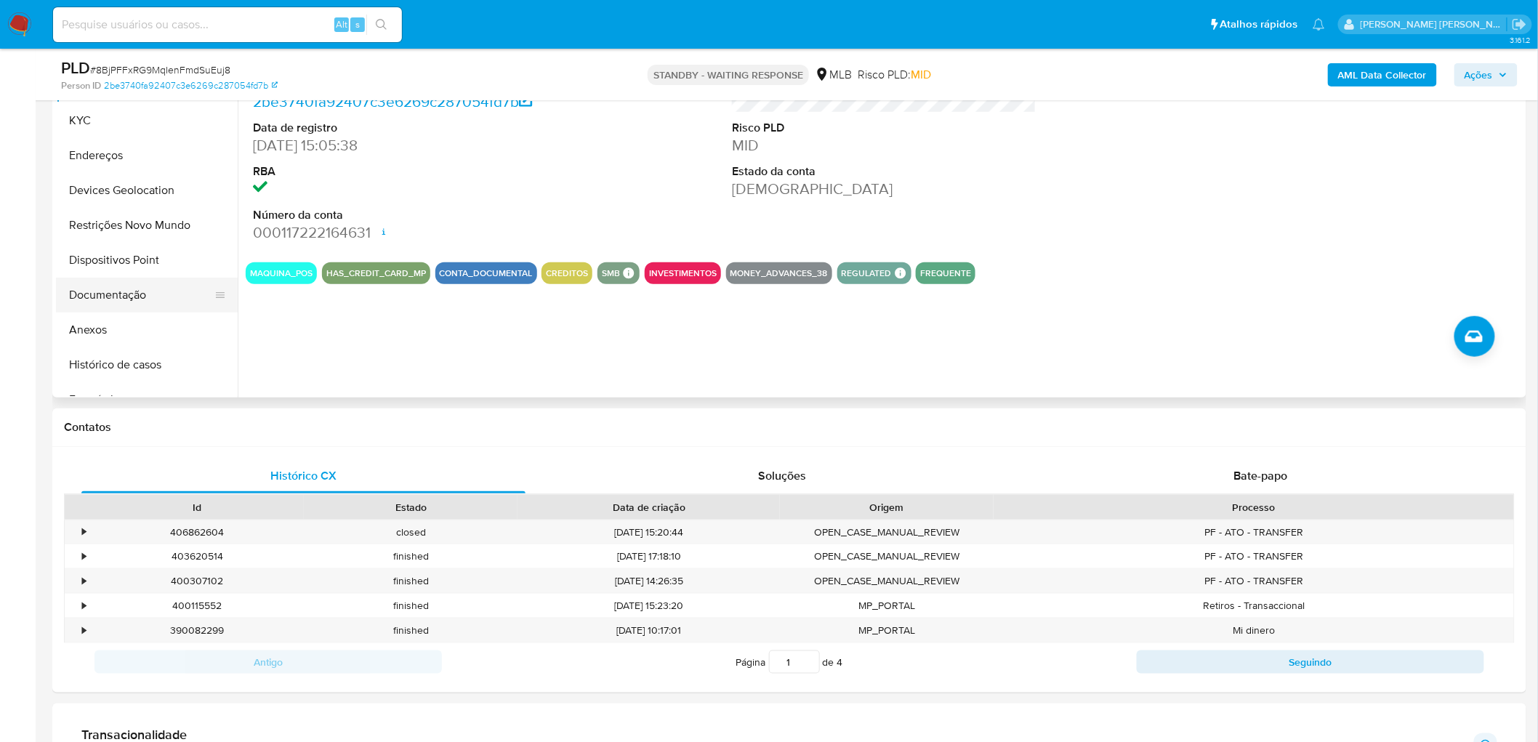
scroll to position [323, 0]
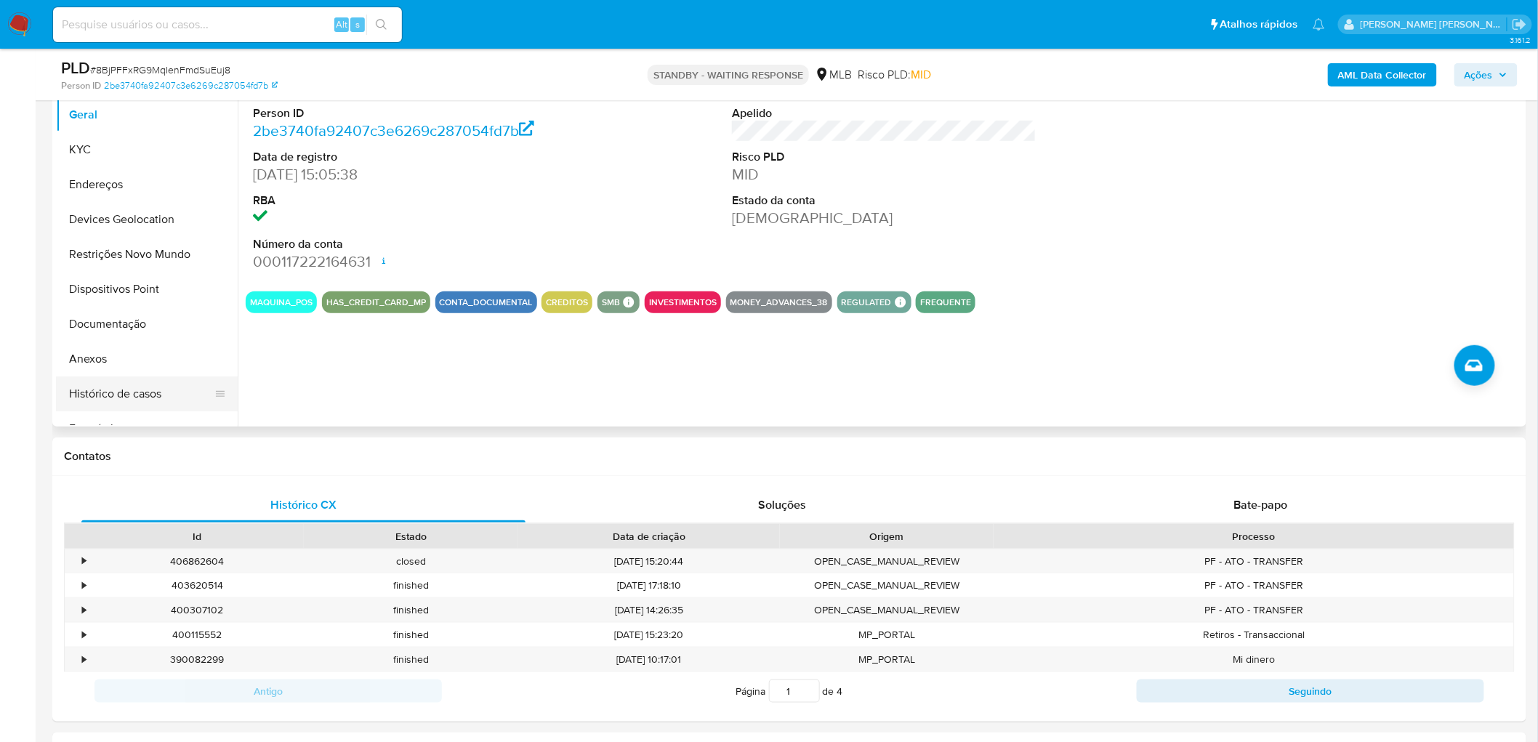
click at [97, 390] on button "Histórico de casos" at bounding box center [141, 393] width 170 height 35
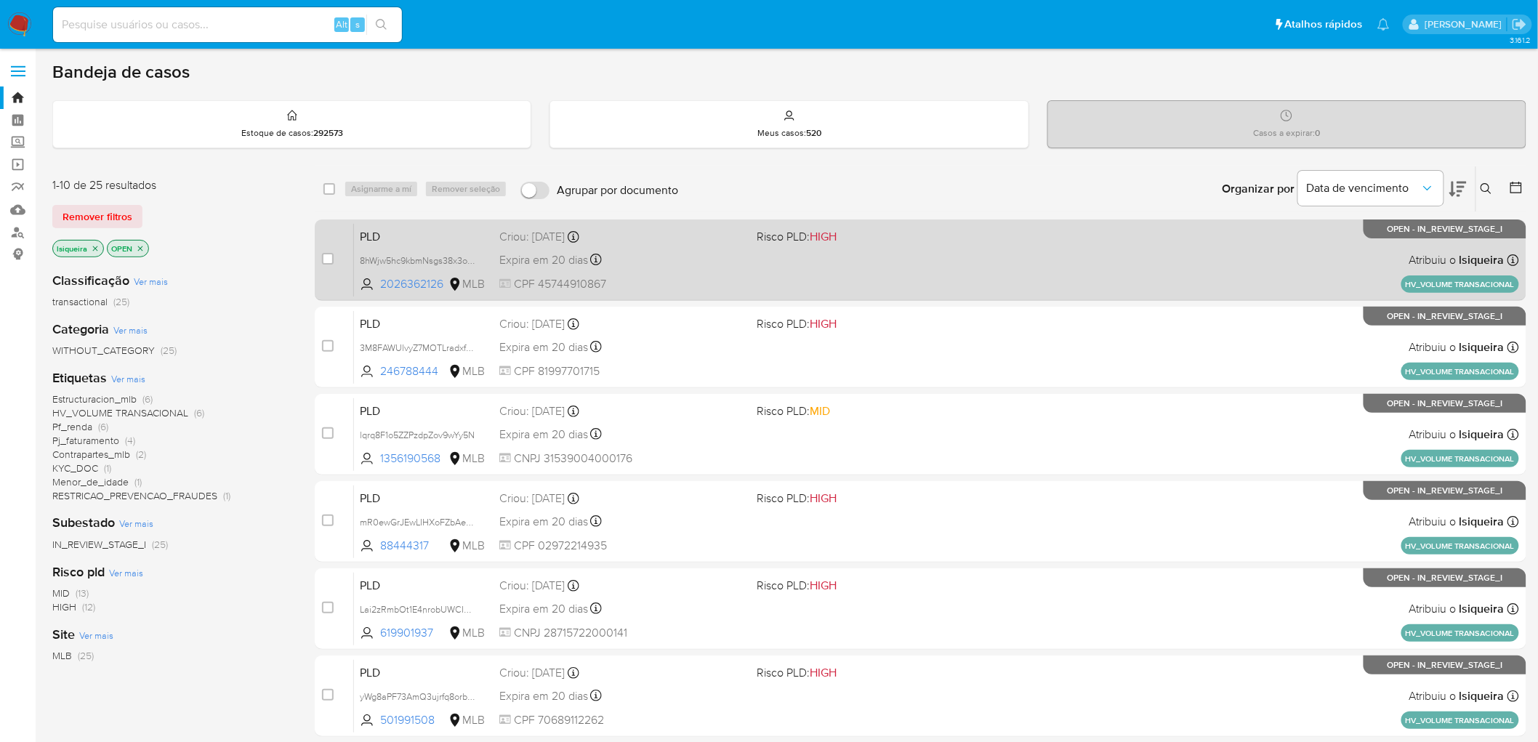
click at [870, 258] on span at bounding box center [880, 259] width 246 height 3
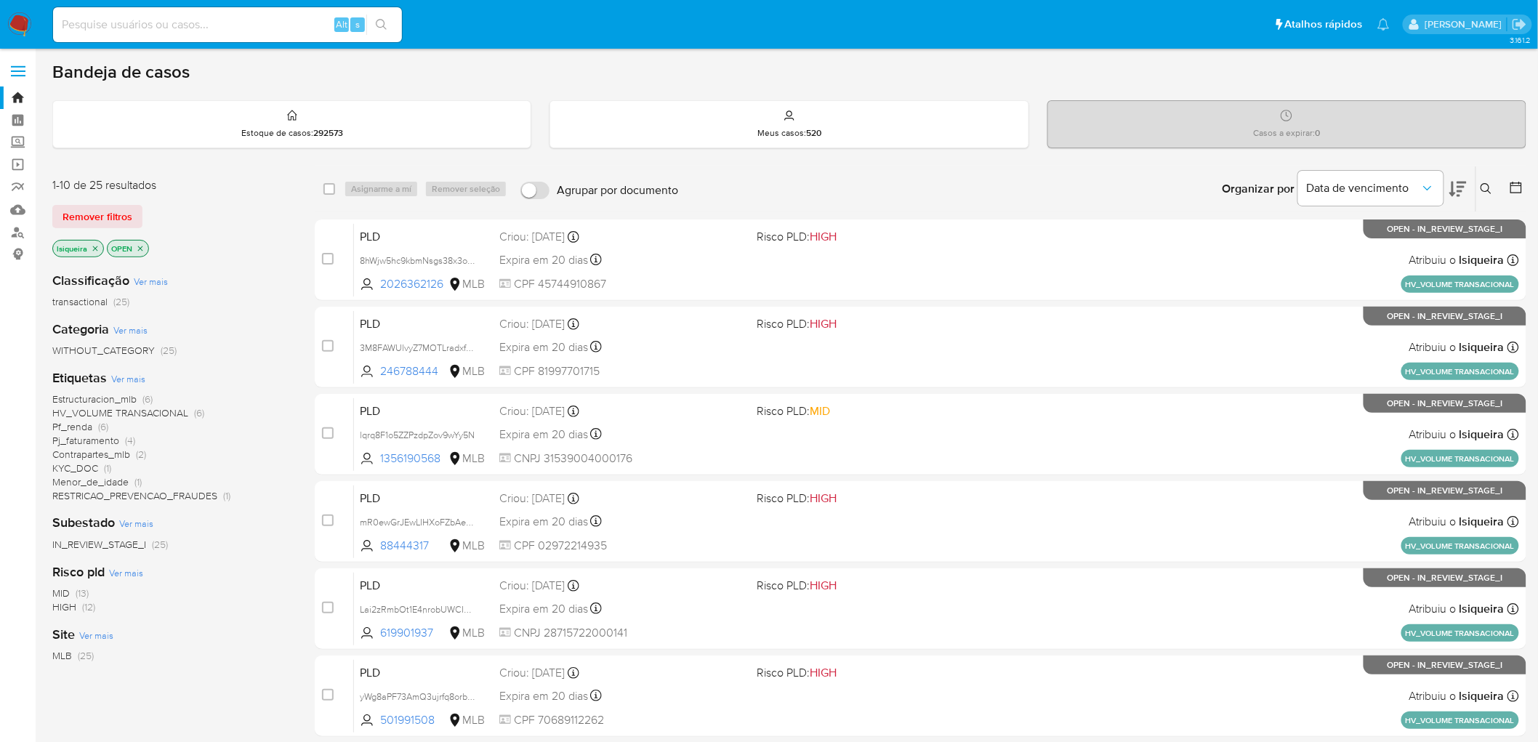
click at [117, 395] on span "Estructuracion_mlb" at bounding box center [94, 399] width 84 height 15
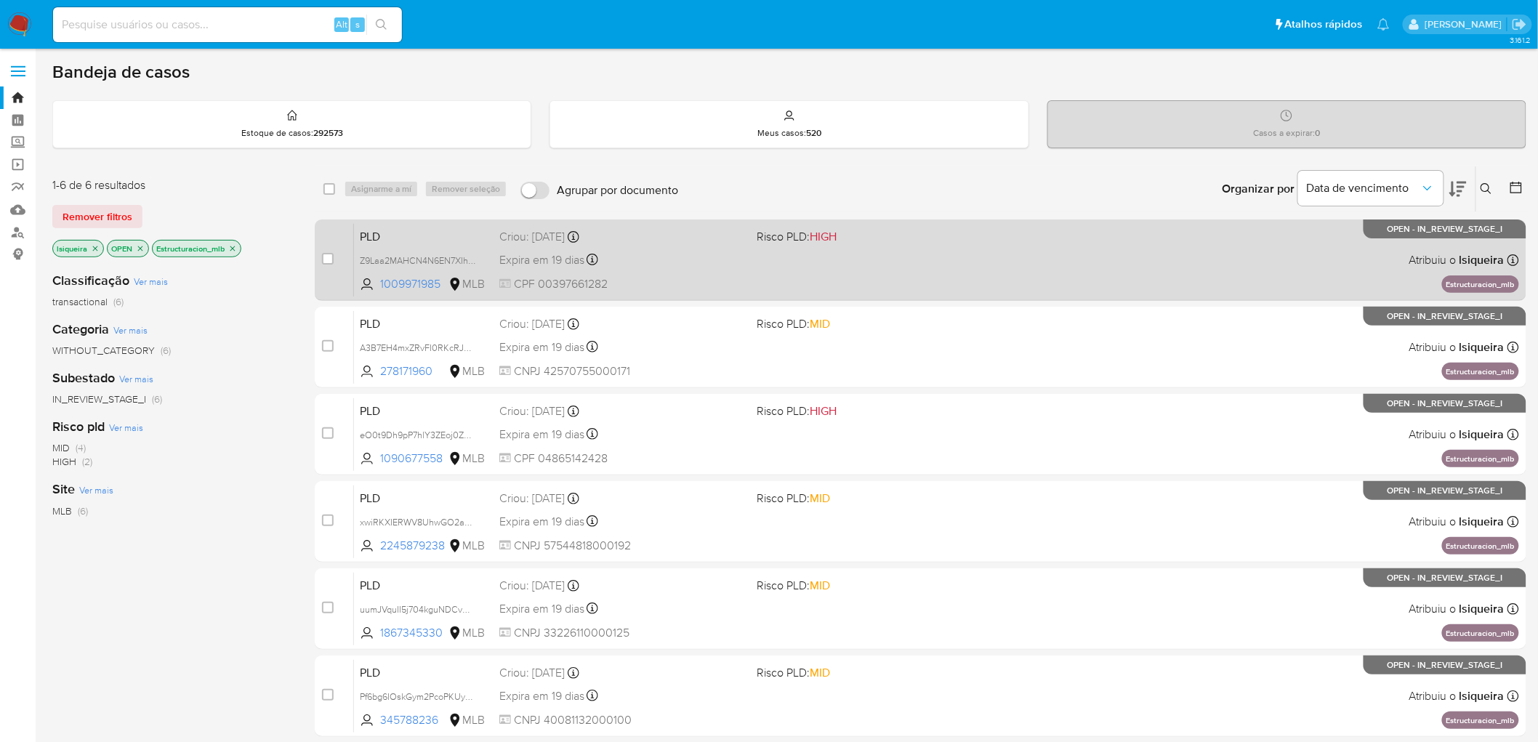
click at [788, 283] on div "PLD Z9Laa2MAHCN4N6EN7XIhOaku 1009971985 MLB Risco PLD: HIGH Criou: 12/09/2025 C…" at bounding box center [936, 259] width 1165 height 73
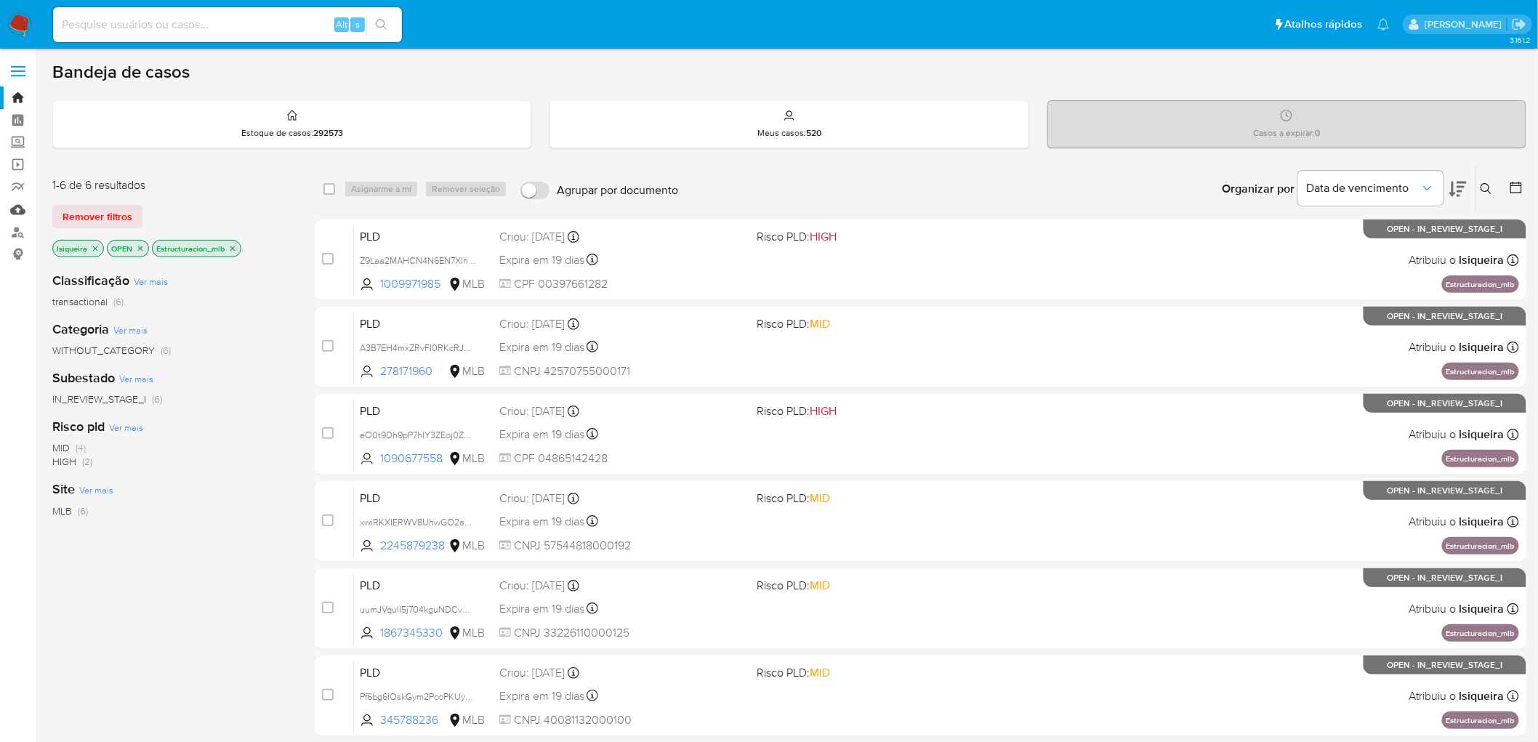
click at [15, 207] on link "Mulan" at bounding box center [86, 209] width 173 height 23
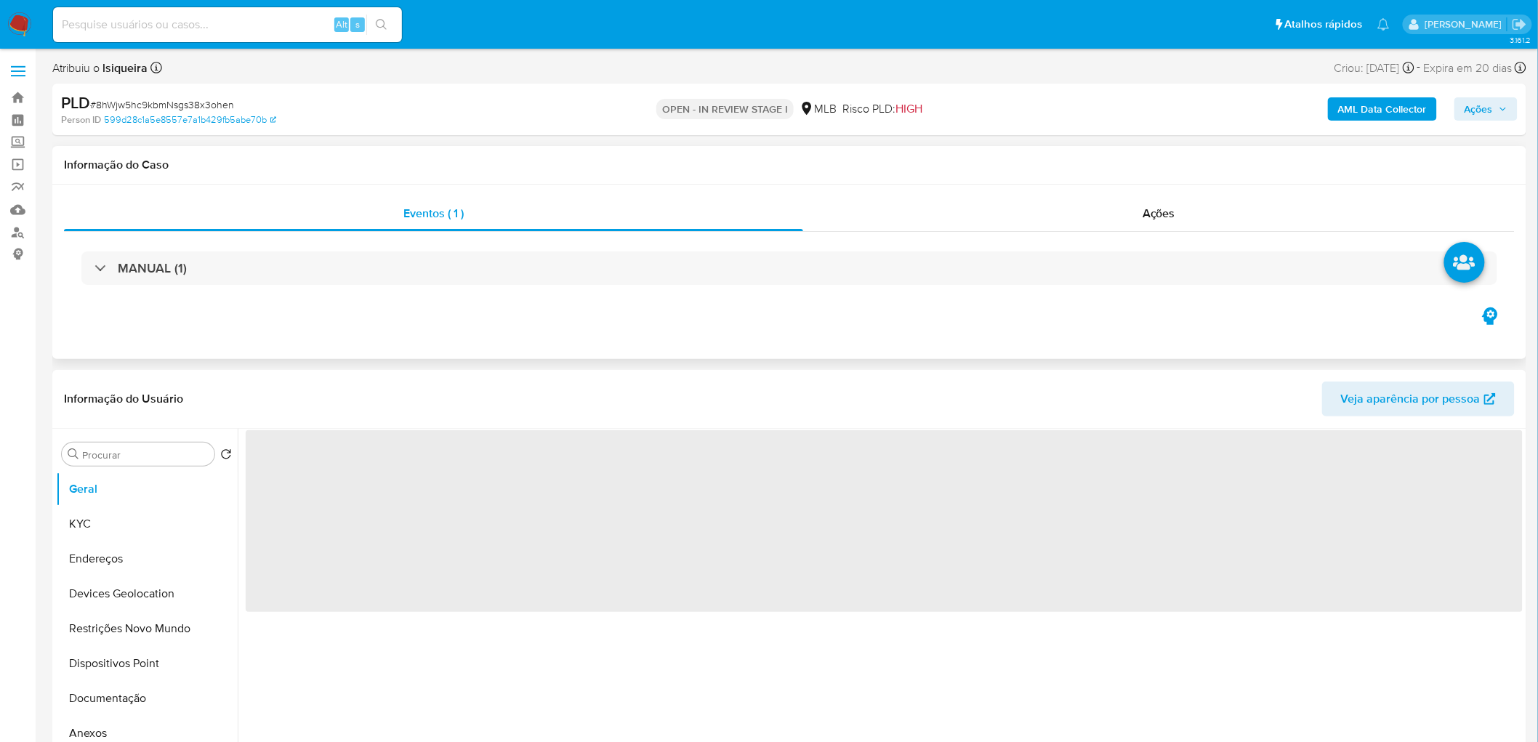
select select "10"
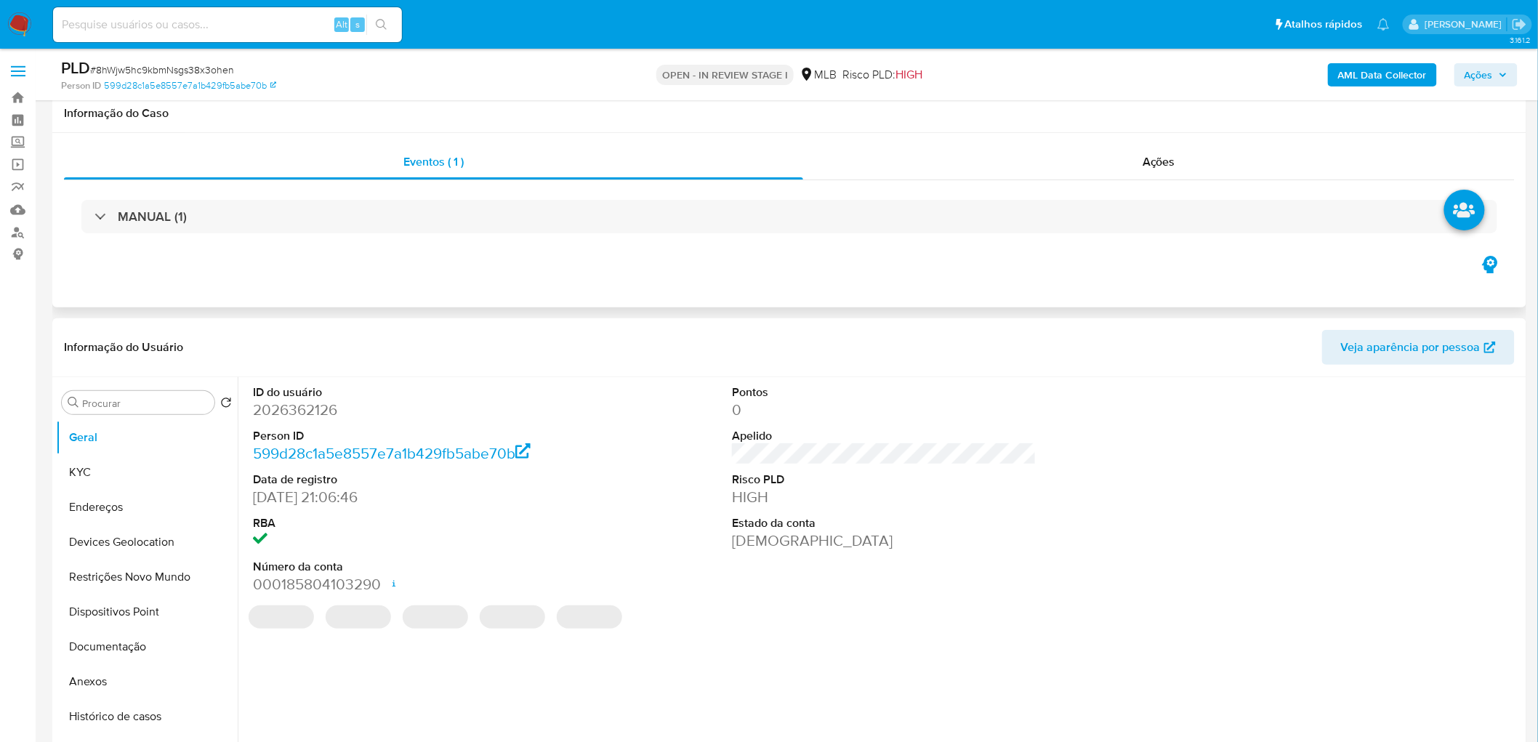
scroll to position [81, 0]
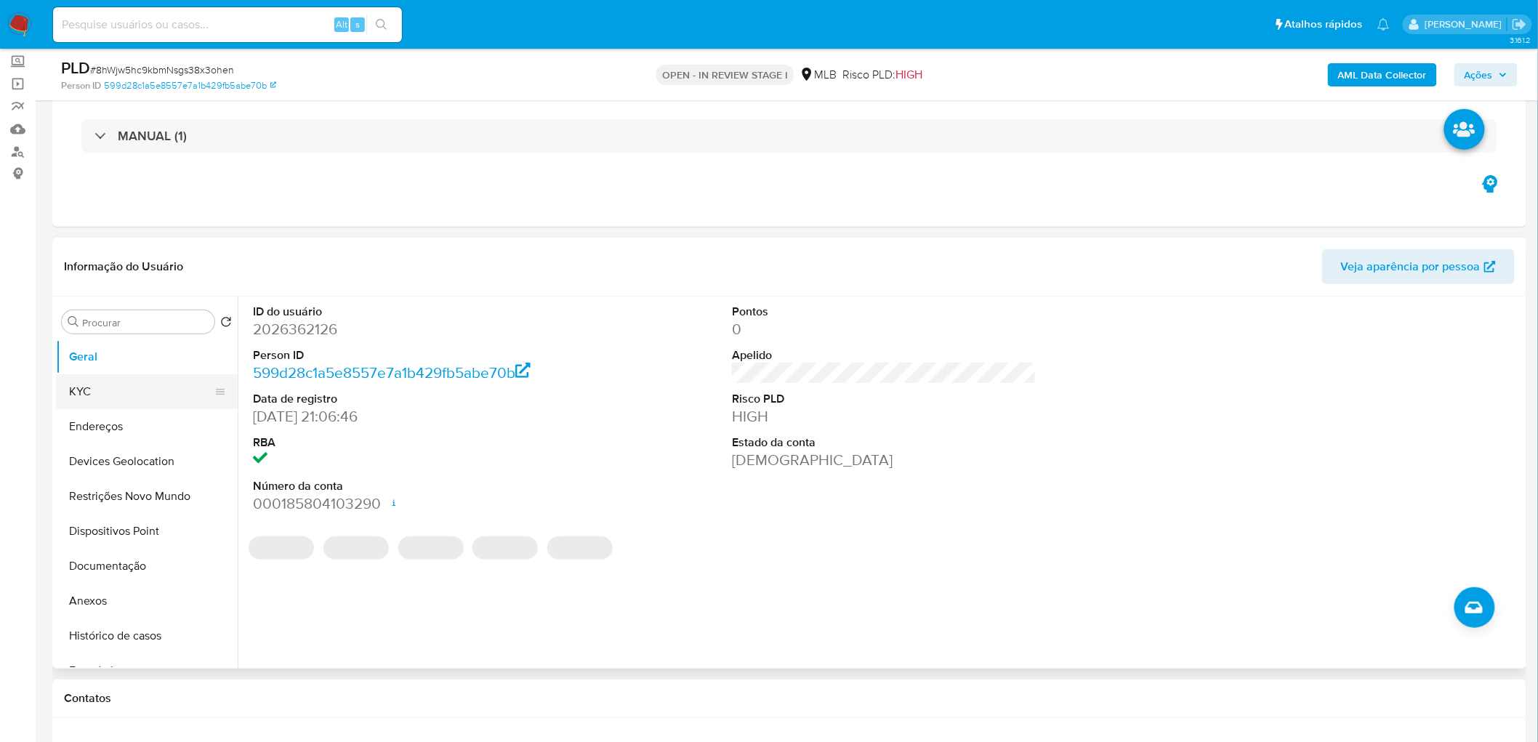
click at [108, 404] on button "KYC" at bounding box center [141, 391] width 170 height 35
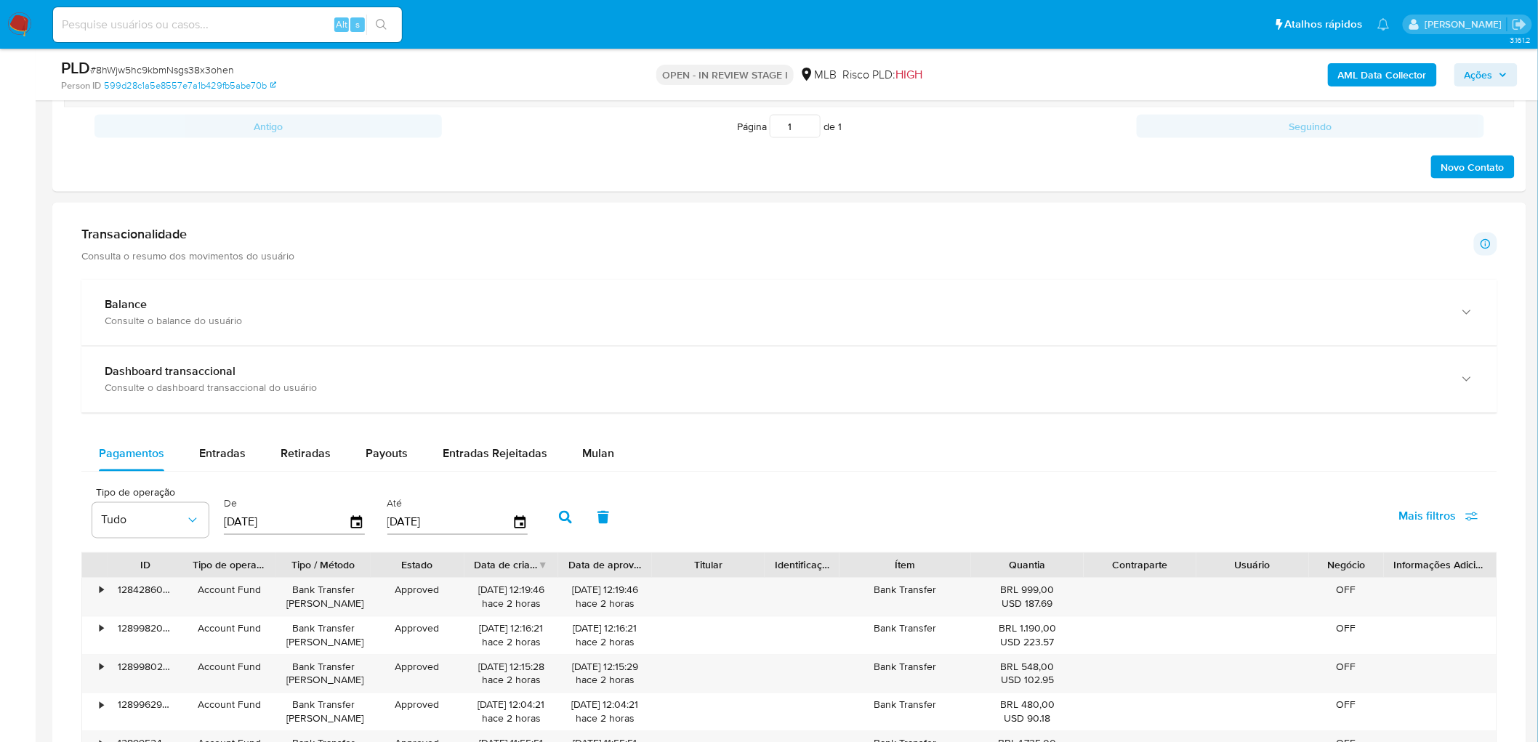
scroll to position [1130, 0]
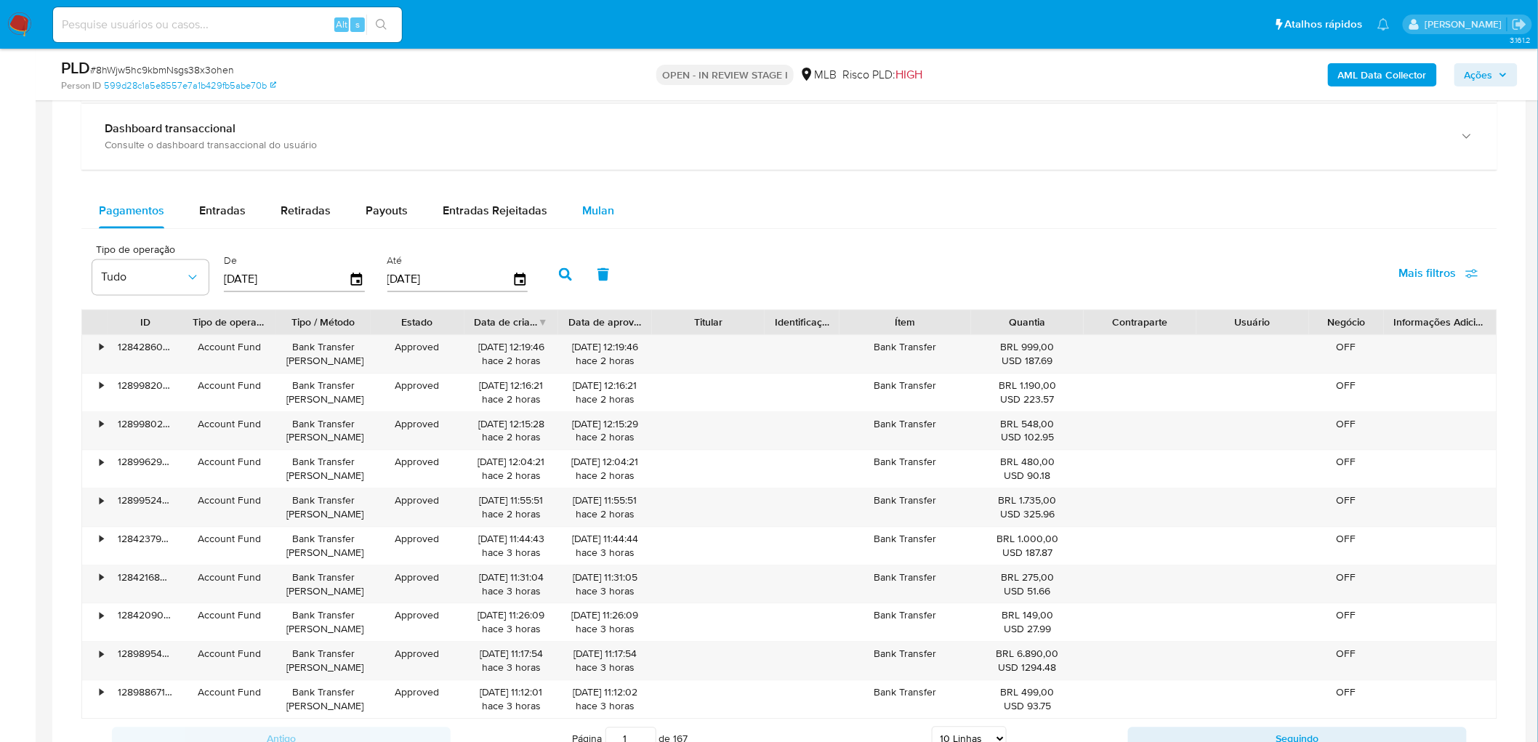
click at [595, 206] on span "Mulan" at bounding box center [598, 211] width 32 height 17
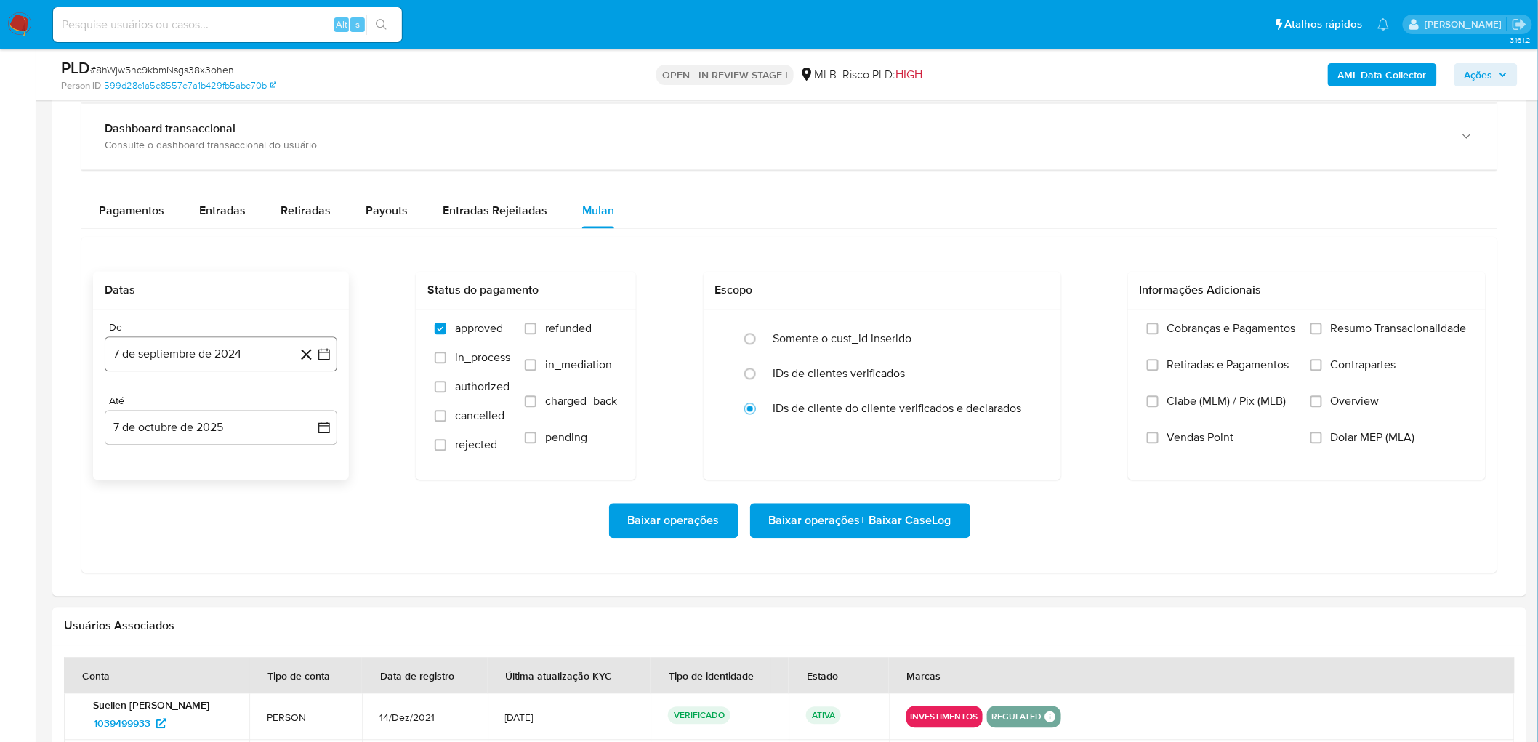
click at [217, 353] on button "7 de septiembre de 2024" at bounding box center [221, 354] width 233 height 35
click at [235, 403] on span "septiembre 2024" at bounding box center [213, 407] width 89 height 15
click at [315, 409] on icon "Año siguiente" at bounding box center [307, 406] width 17 height 17
click at [214, 551] on button "ago" at bounding box center [219, 541] width 41 height 23
click at [251, 454] on button "1" at bounding box center [249, 460] width 23 height 23
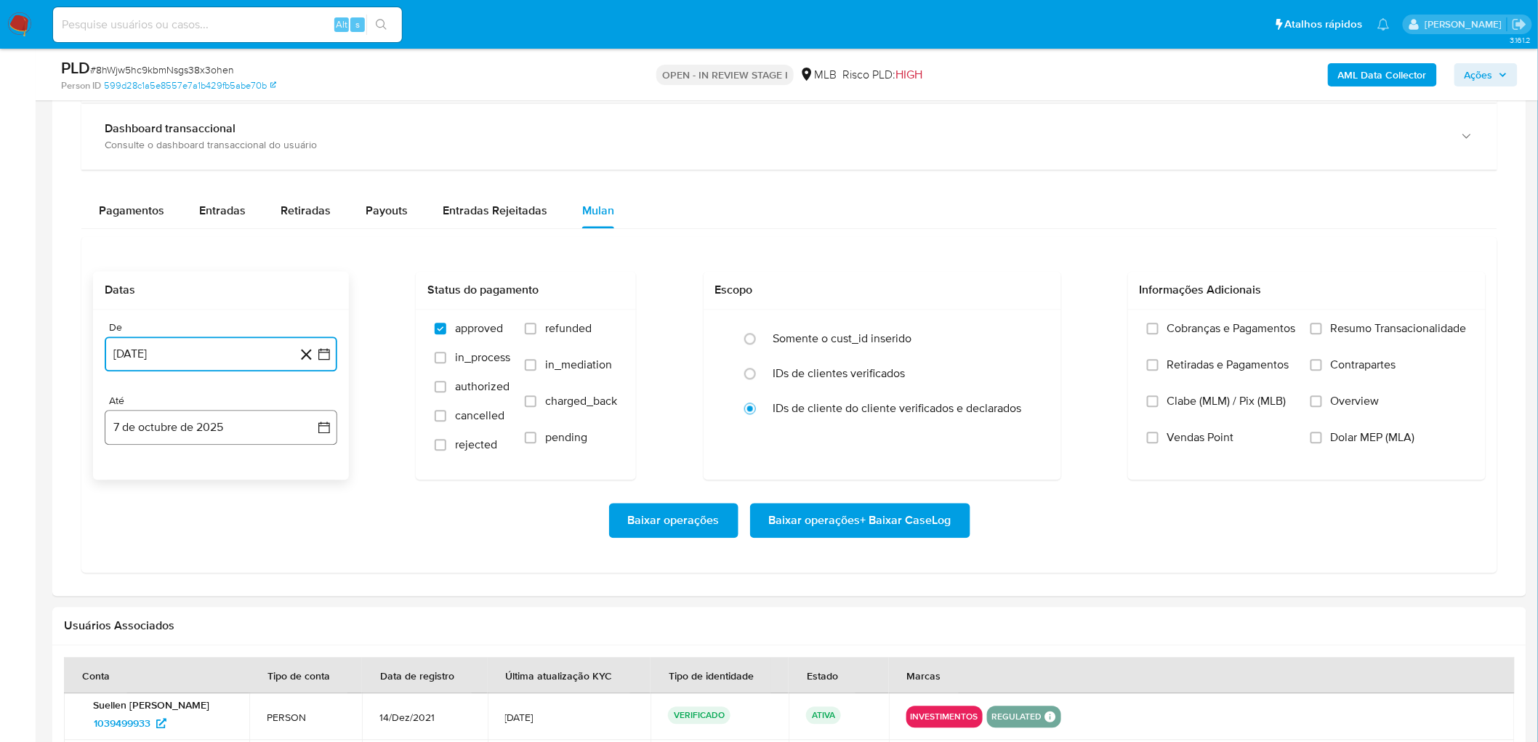
click at [234, 422] on button "7 de octubre de 2025" at bounding box center [221, 428] width 233 height 35
click at [307, 532] on button "5" at bounding box center [308, 534] width 23 height 23
click at [1328, 332] on label "Resumo Transacionalidade" at bounding box center [1388, 340] width 156 height 36
click at [1322, 332] on input "Resumo Transacionalidade" at bounding box center [1316, 329] width 12 height 12
click at [1173, 447] on label "Vendas Point" at bounding box center [1221, 449] width 149 height 36
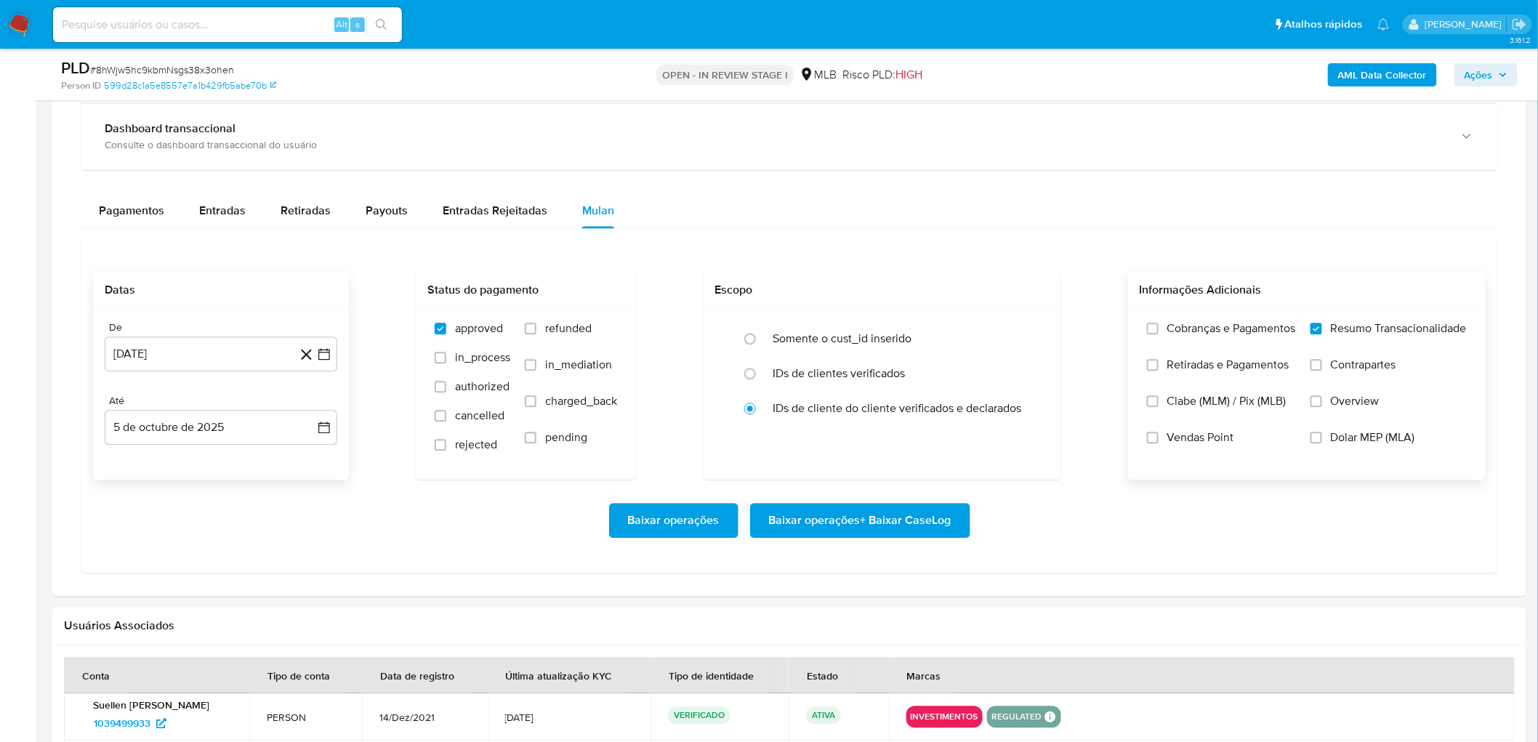
click at [1159, 444] on input "Vendas Point" at bounding box center [1153, 438] width 12 height 12
click at [914, 526] on span "Baixar operações + Baixar CaseLog" at bounding box center [860, 521] width 182 height 32
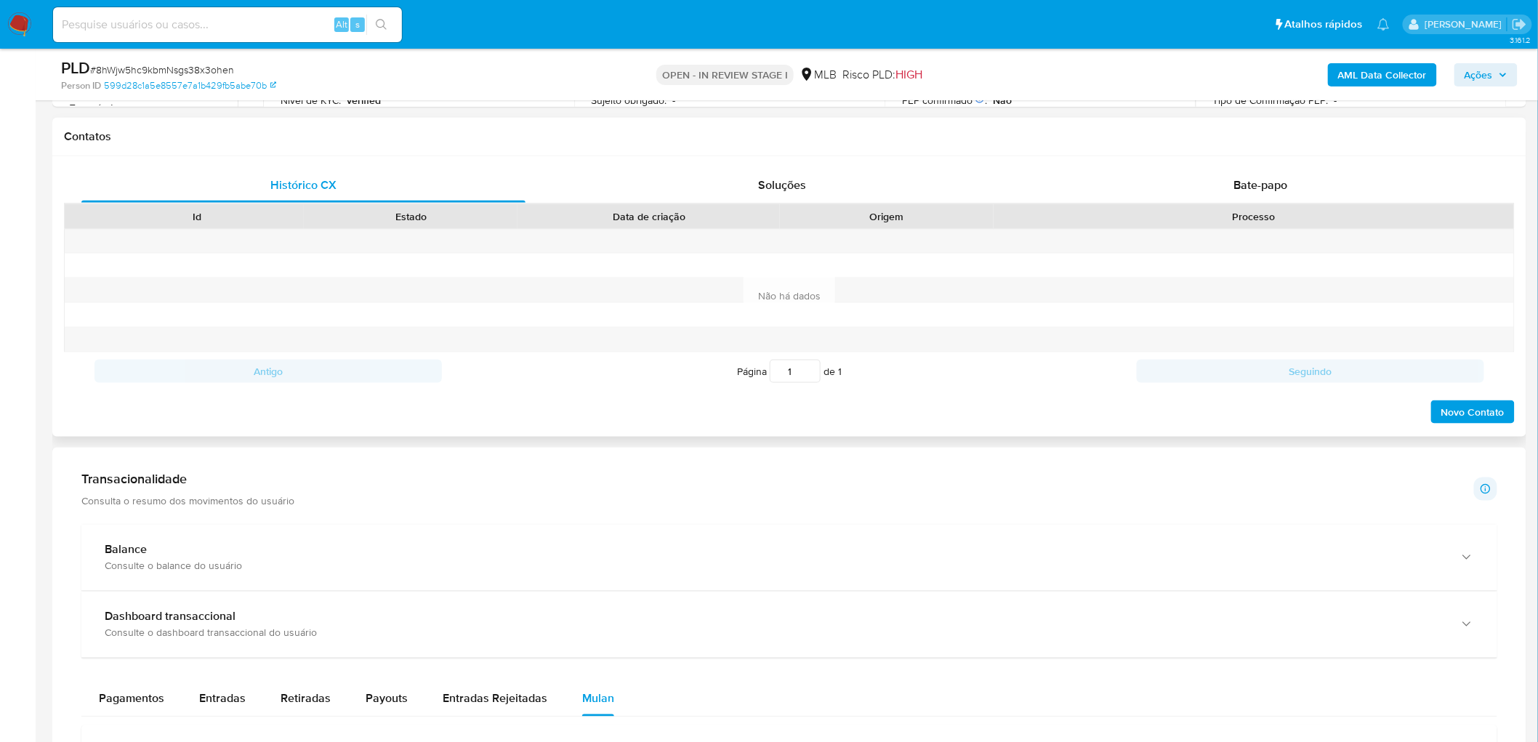
scroll to position [242, 0]
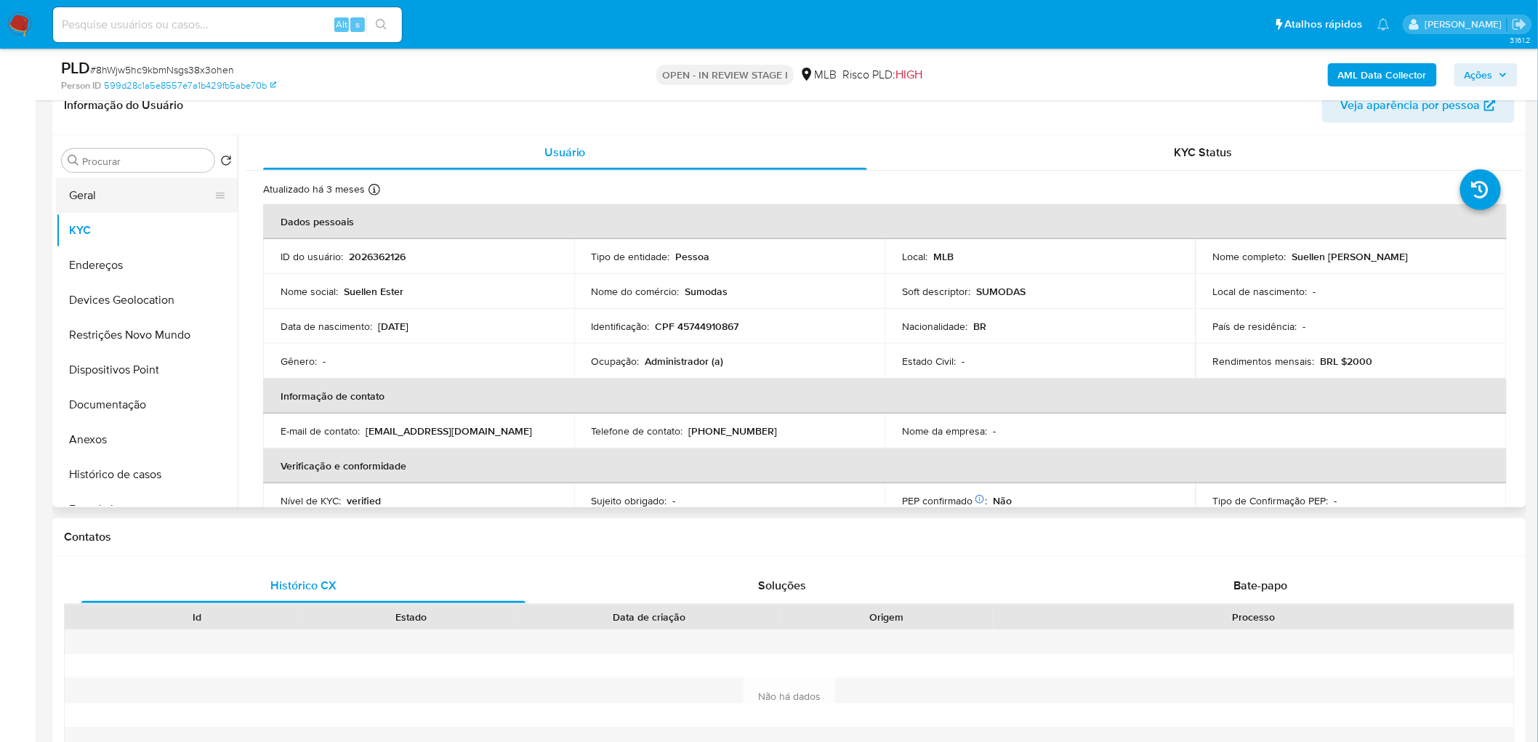
click at [151, 185] on button "Geral" at bounding box center [141, 195] width 170 height 35
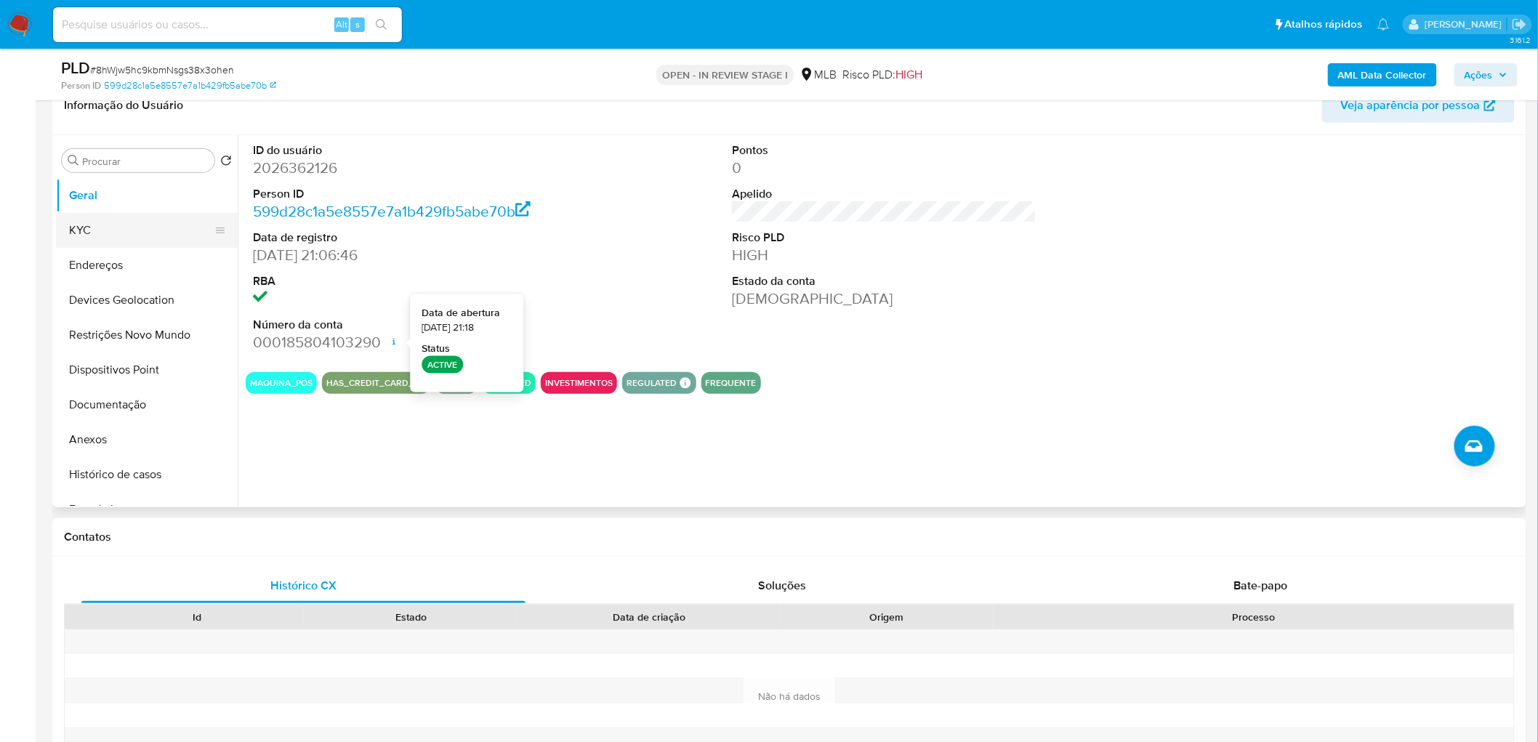
click at [117, 222] on button "KYC" at bounding box center [141, 230] width 170 height 35
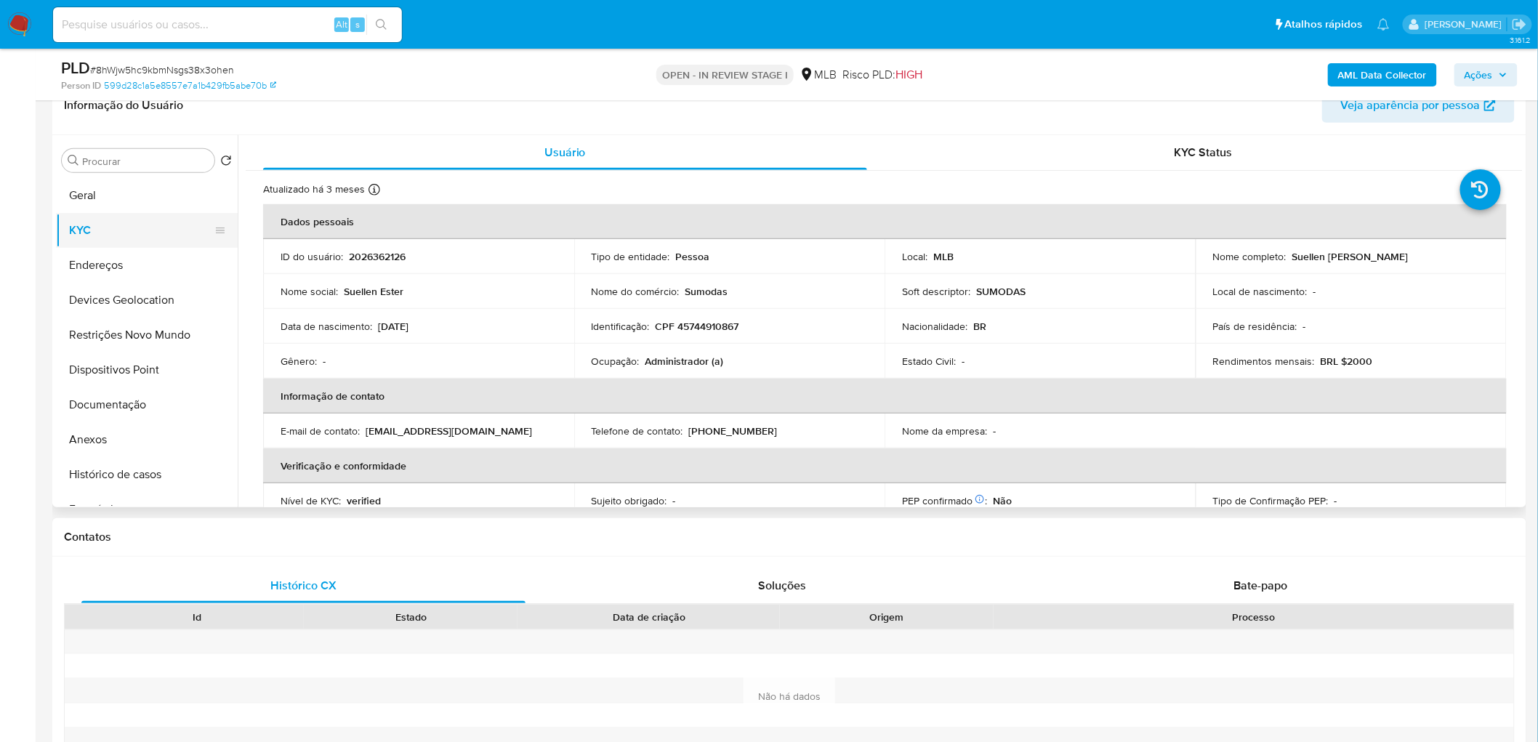
drag, startPoint x: 105, startPoint y: 193, endPoint x: 122, endPoint y: 218, distance: 29.8
click at [105, 196] on button "Geral" at bounding box center [147, 195] width 182 height 35
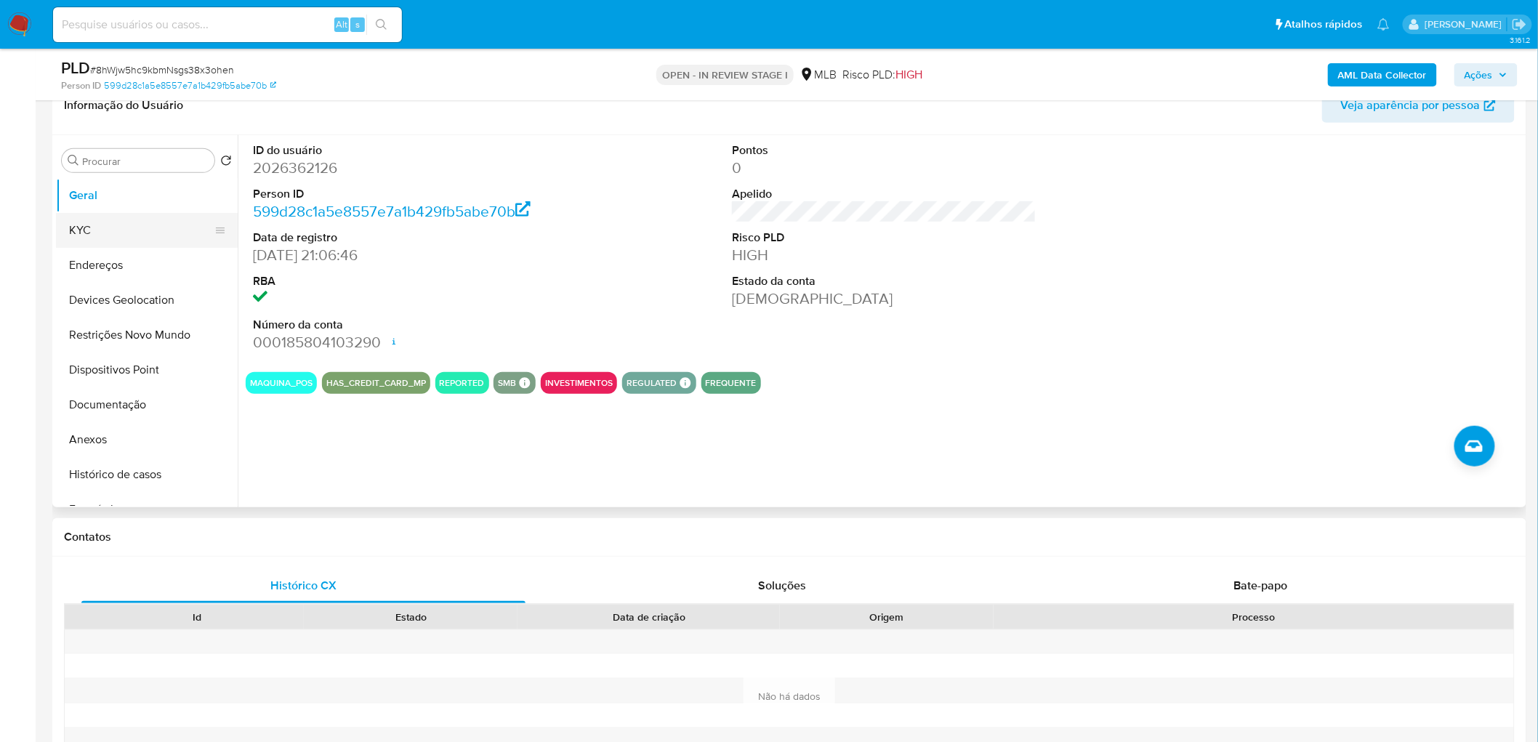
click at [92, 217] on button "KYC" at bounding box center [141, 230] width 170 height 35
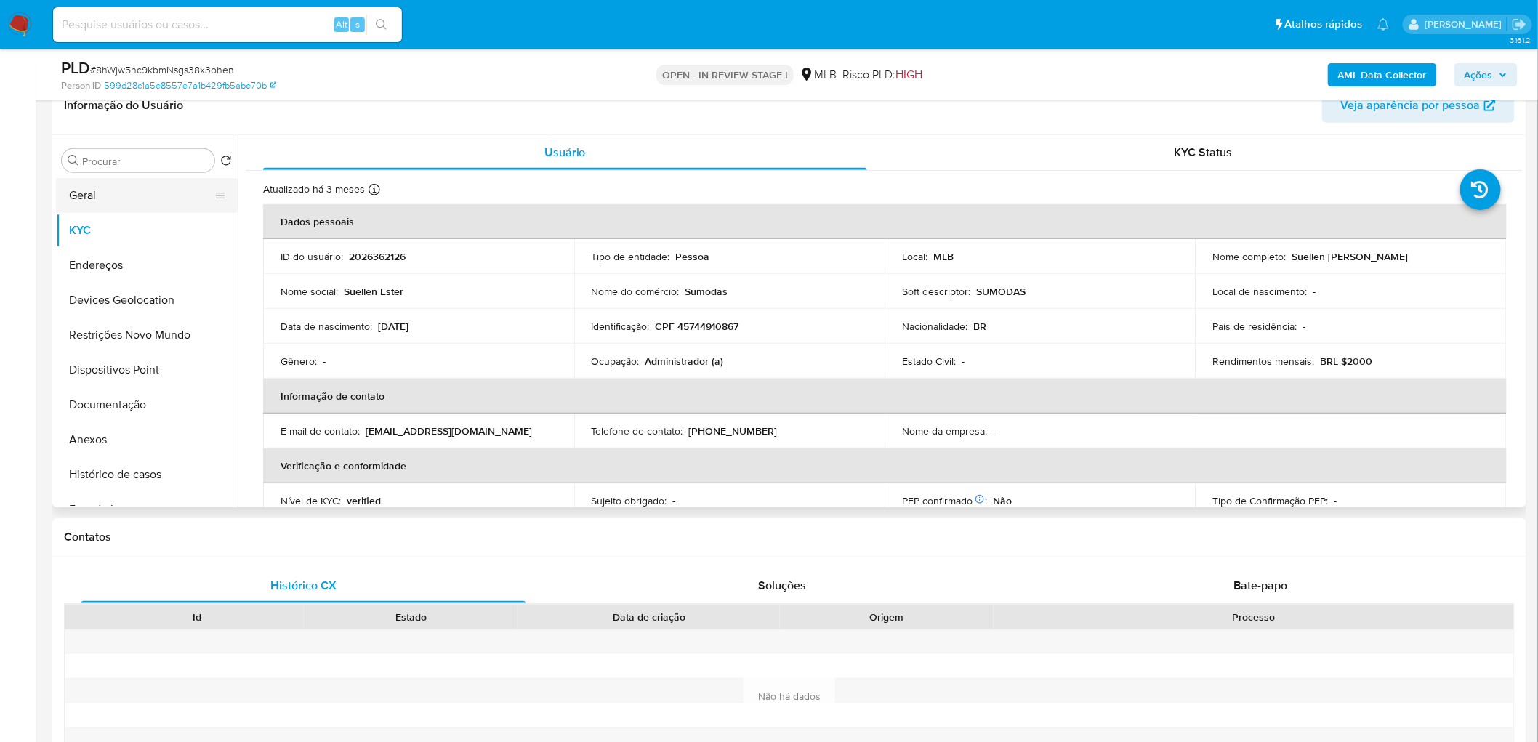
click at [126, 192] on button "Geral" at bounding box center [141, 195] width 170 height 35
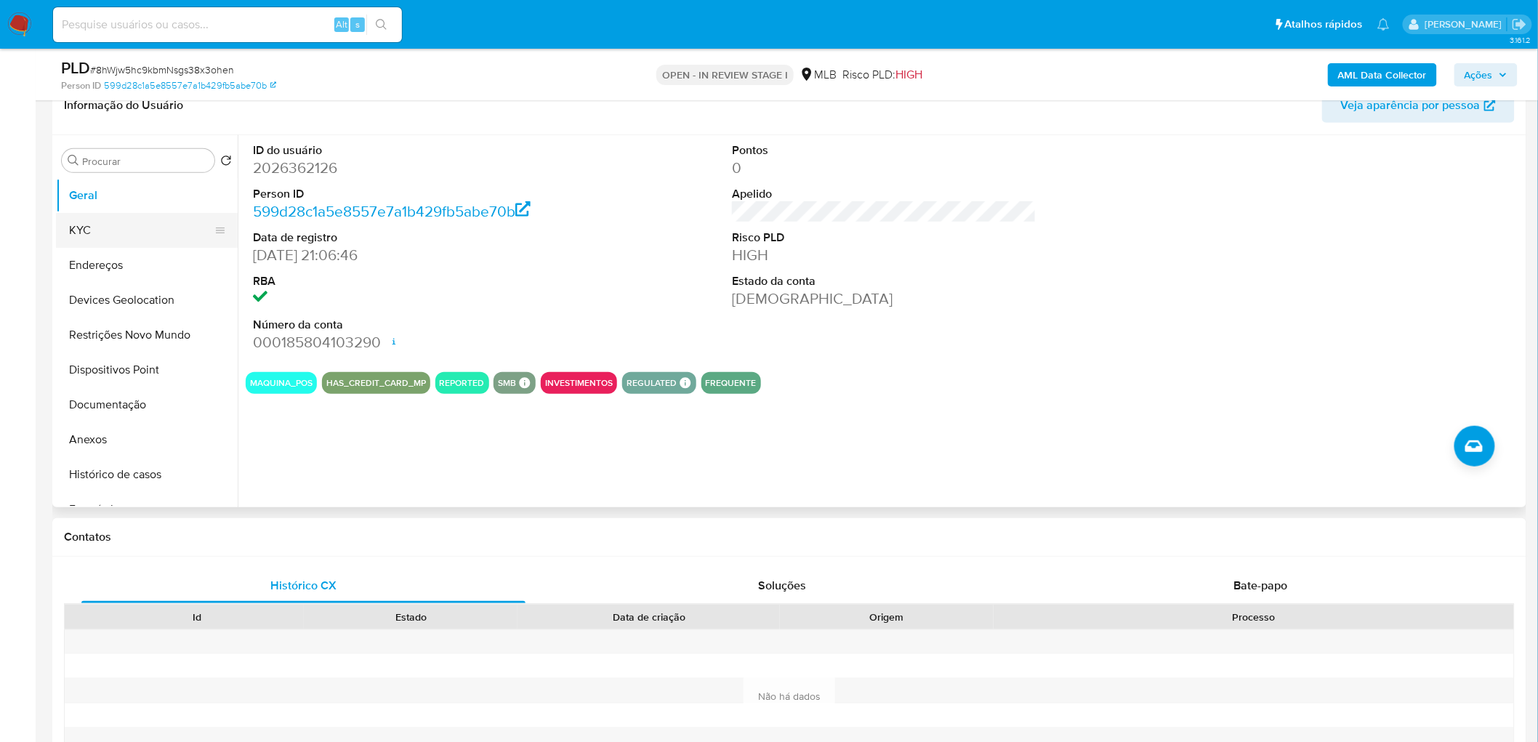
click at [97, 227] on button "KYC" at bounding box center [141, 230] width 170 height 35
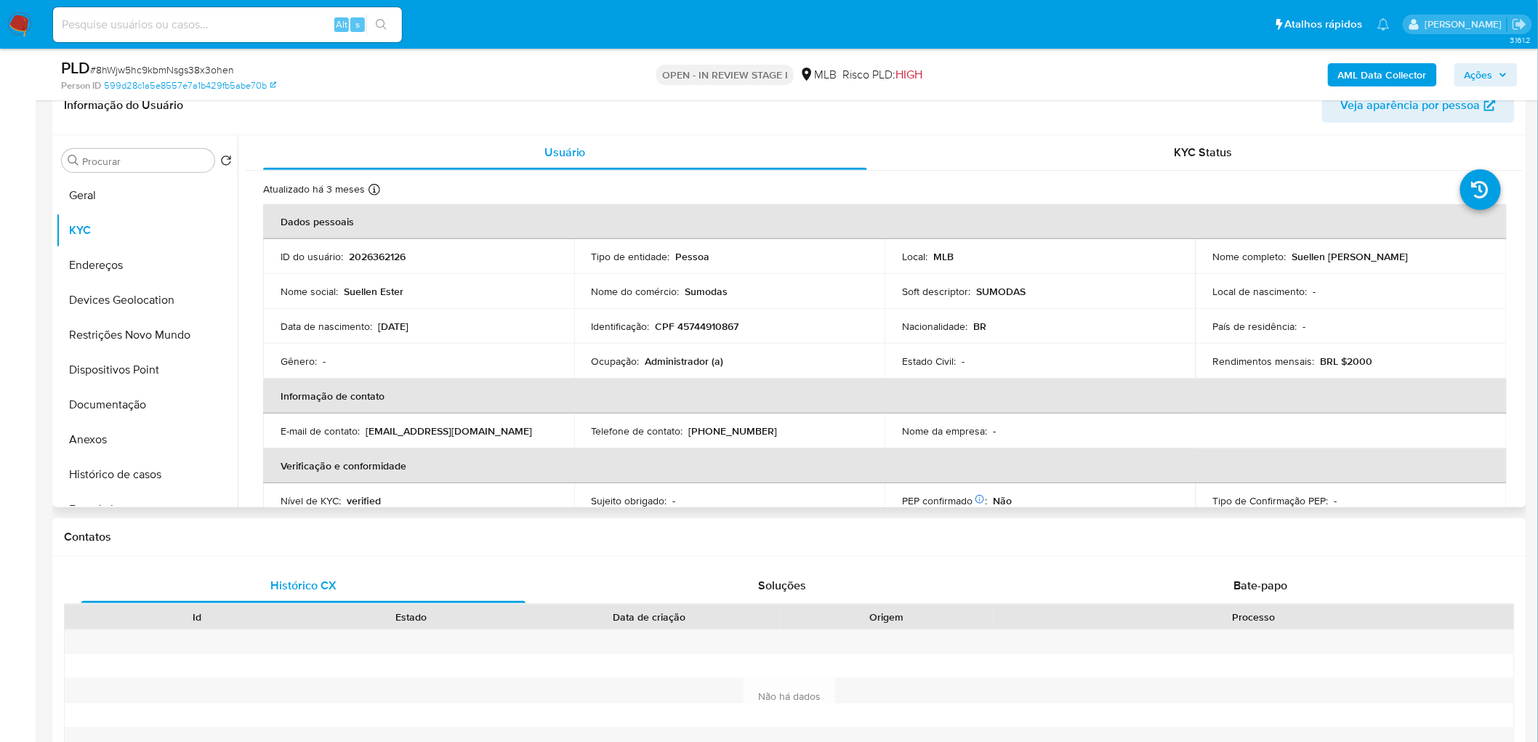
click at [685, 366] on p "Administrador (a)" at bounding box center [684, 361] width 78 height 13
copy p "Administrador"
click at [124, 403] on button "Documentação" at bounding box center [141, 404] width 170 height 35
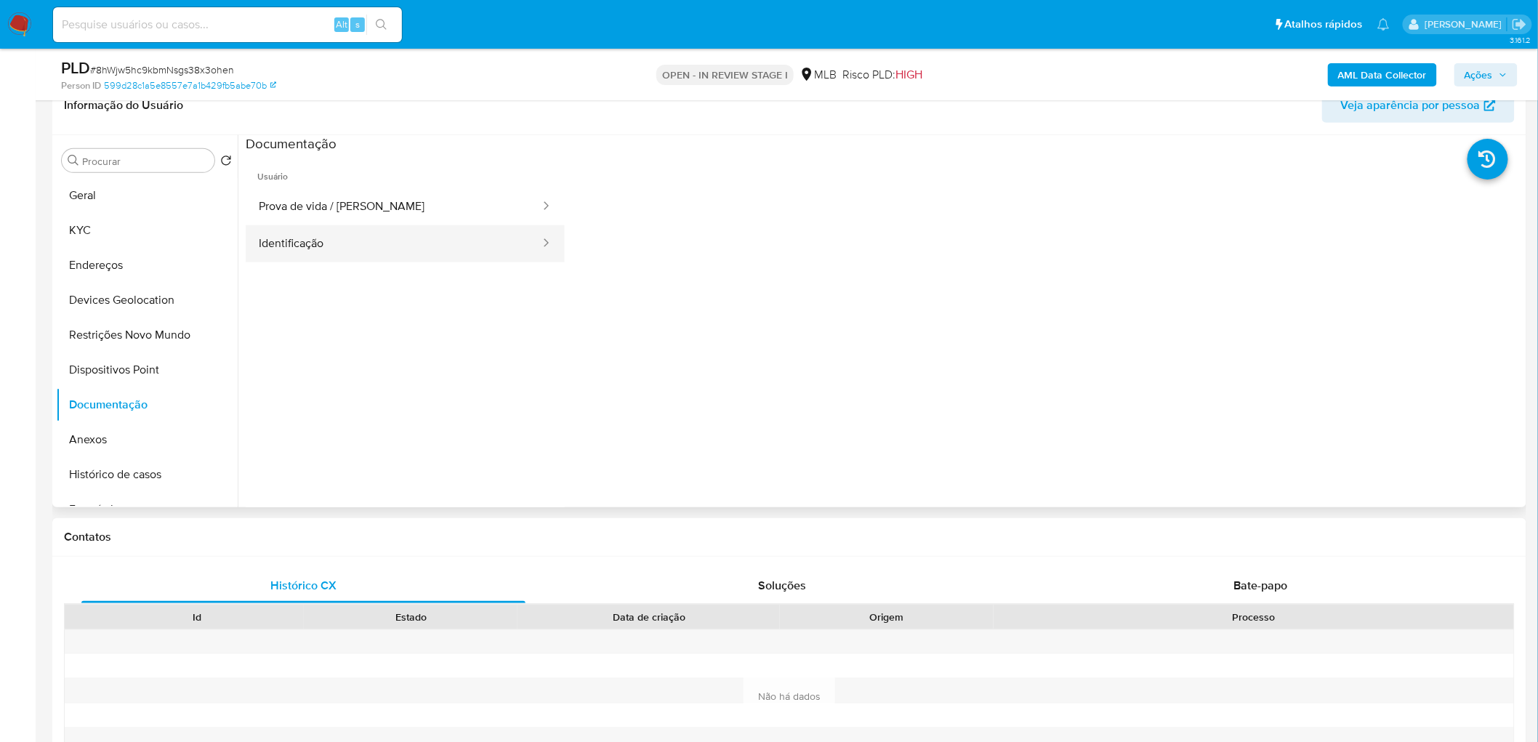
click at [338, 254] on button "Identificação" at bounding box center [394, 243] width 296 height 37
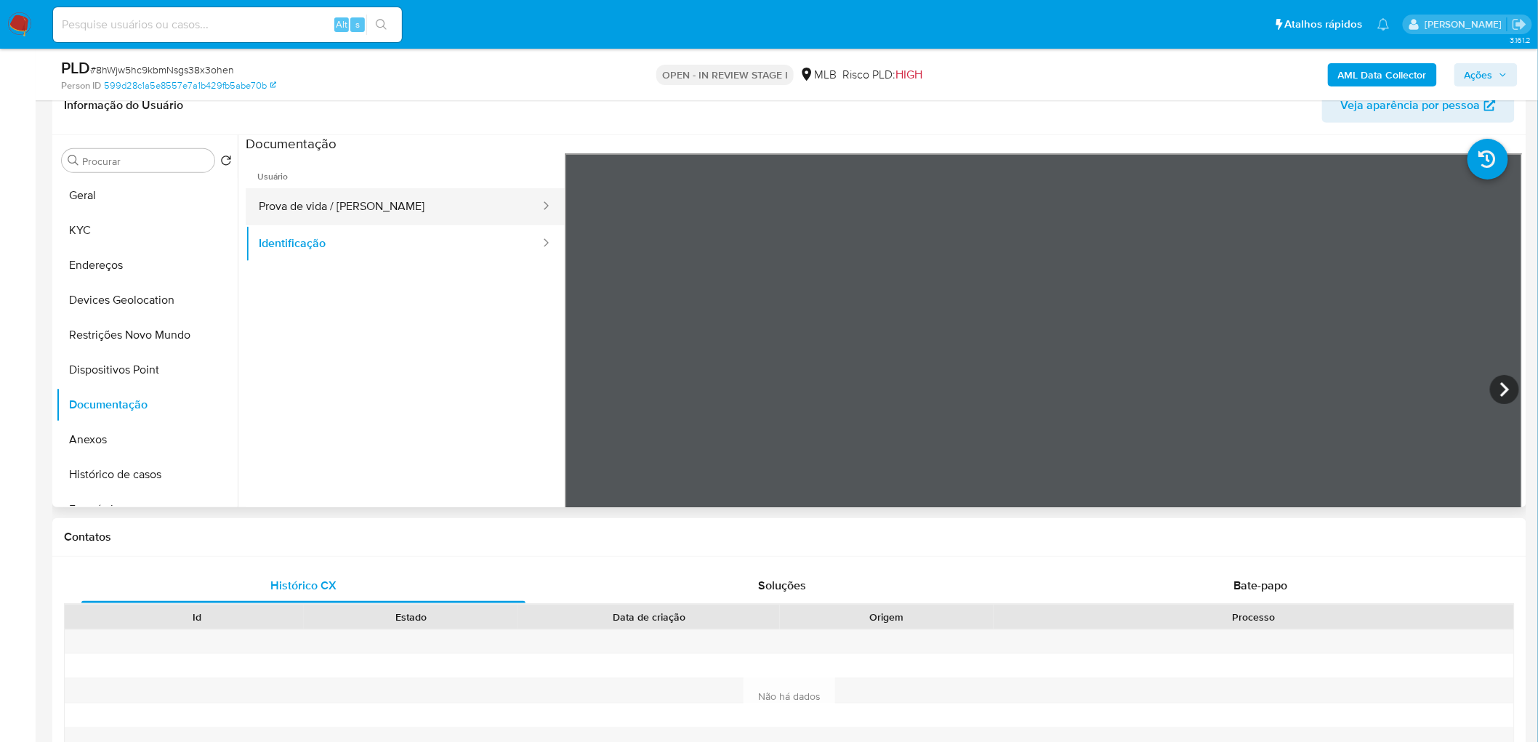
click at [358, 206] on button "Prova de vida / Selfie" at bounding box center [394, 206] width 296 height 37
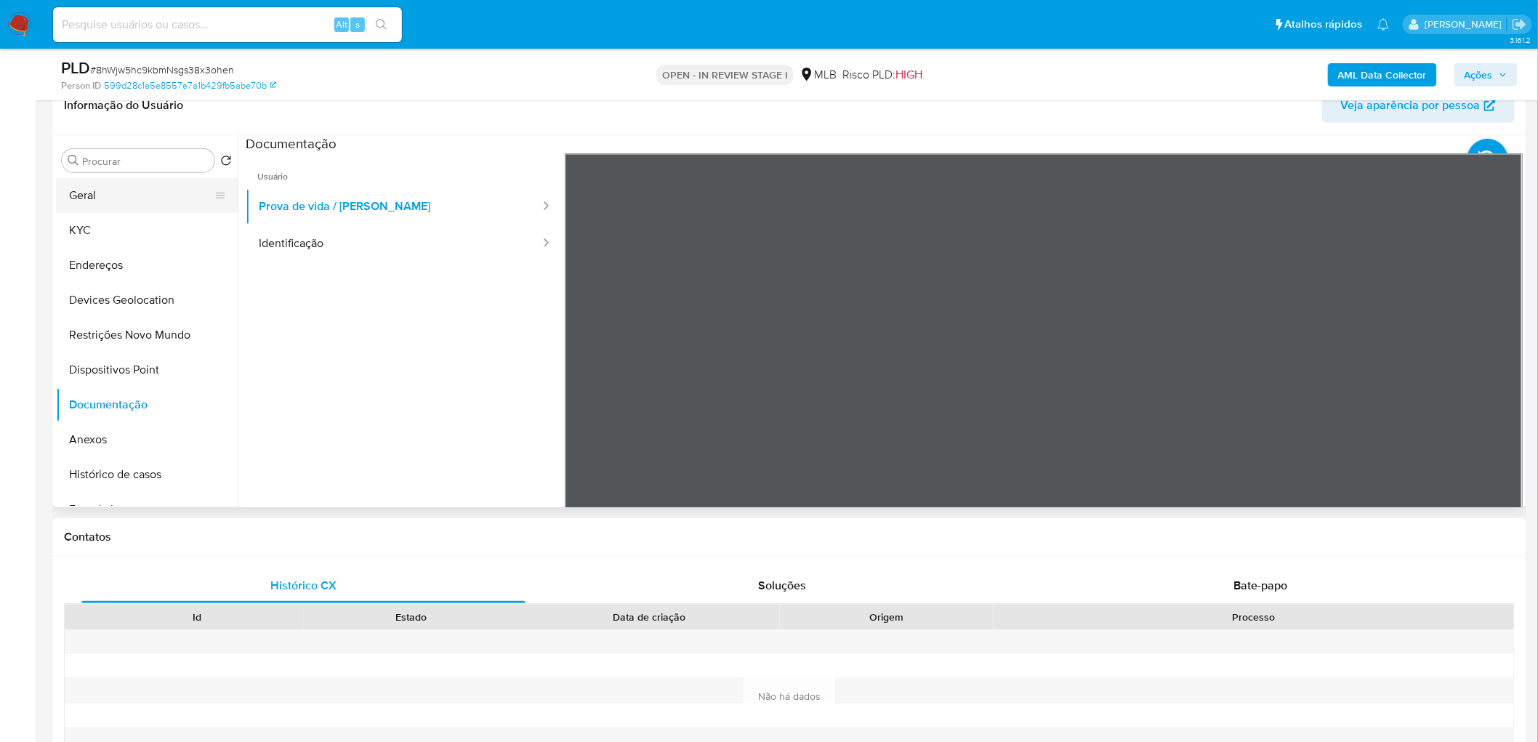
click at [90, 198] on button "Geral" at bounding box center [141, 195] width 170 height 35
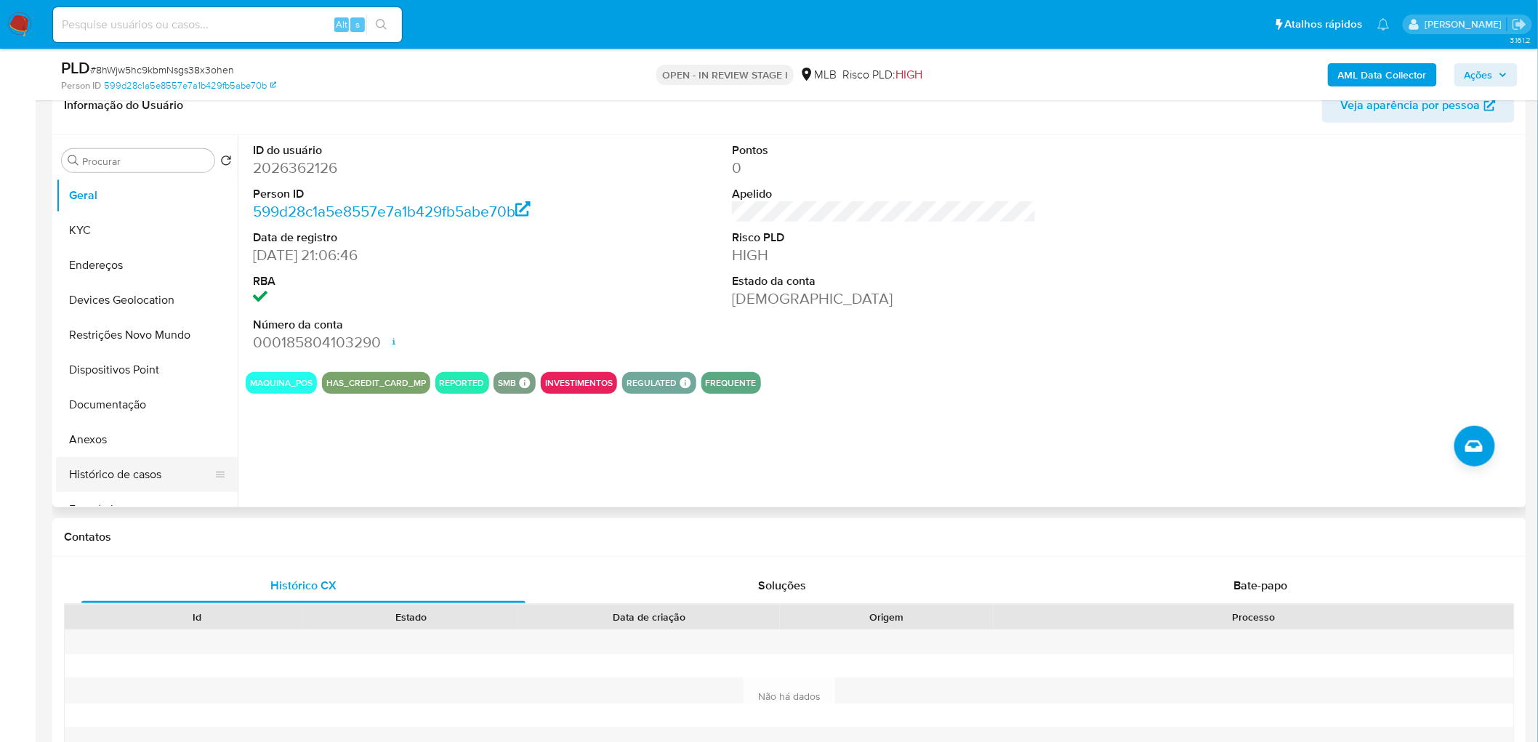
click at [137, 475] on button "Histórico de casos" at bounding box center [141, 474] width 170 height 35
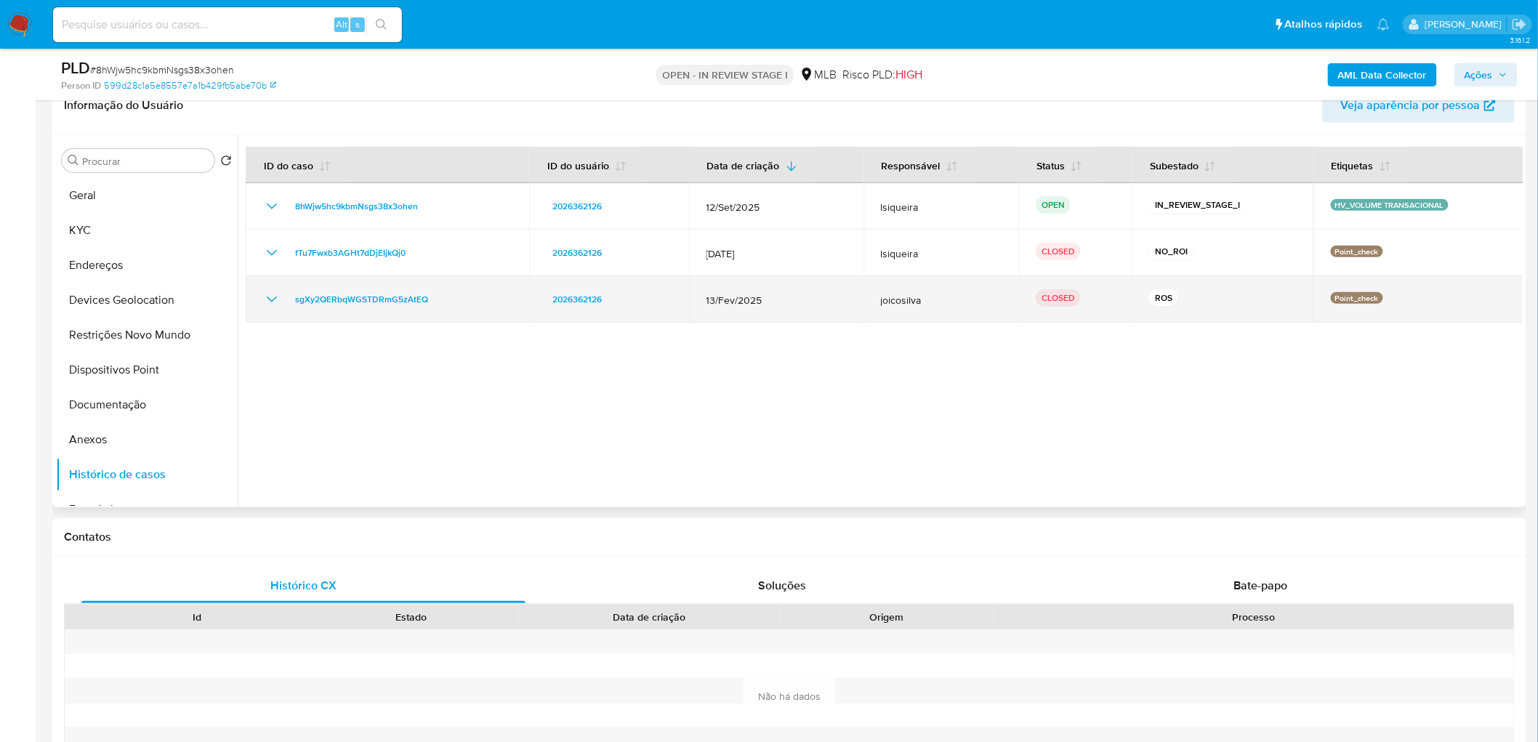
click at [271, 292] on icon "Mostrar/Ocultar" at bounding box center [271, 299] width 17 height 17
click at [267, 294] on icon "Mostrar/Ocultar" at bounding box center [271, 299] width 17 height 17
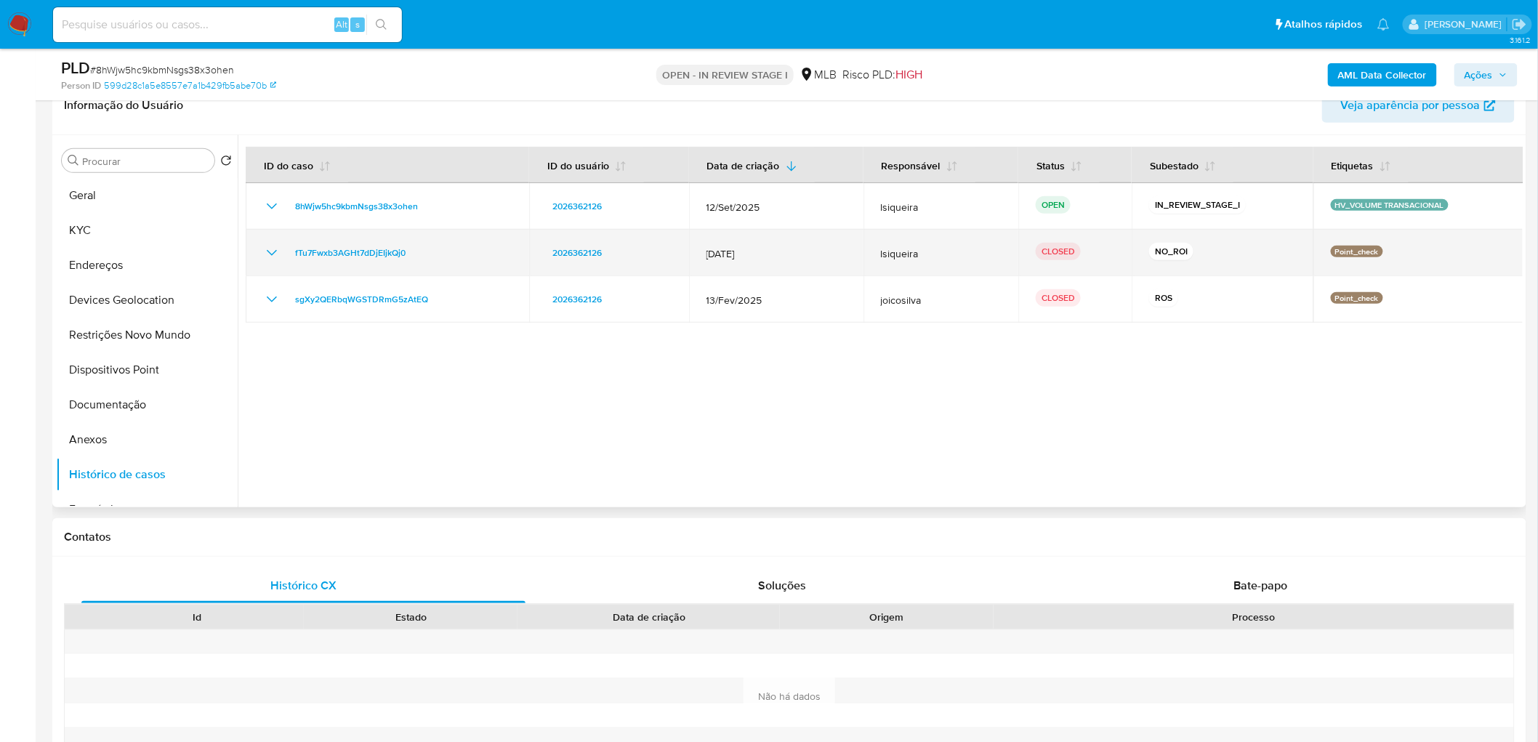
click at [272, 245] on icon "Mostrar/Ocultar" at bounding box center [271, 252] width 17 height 17
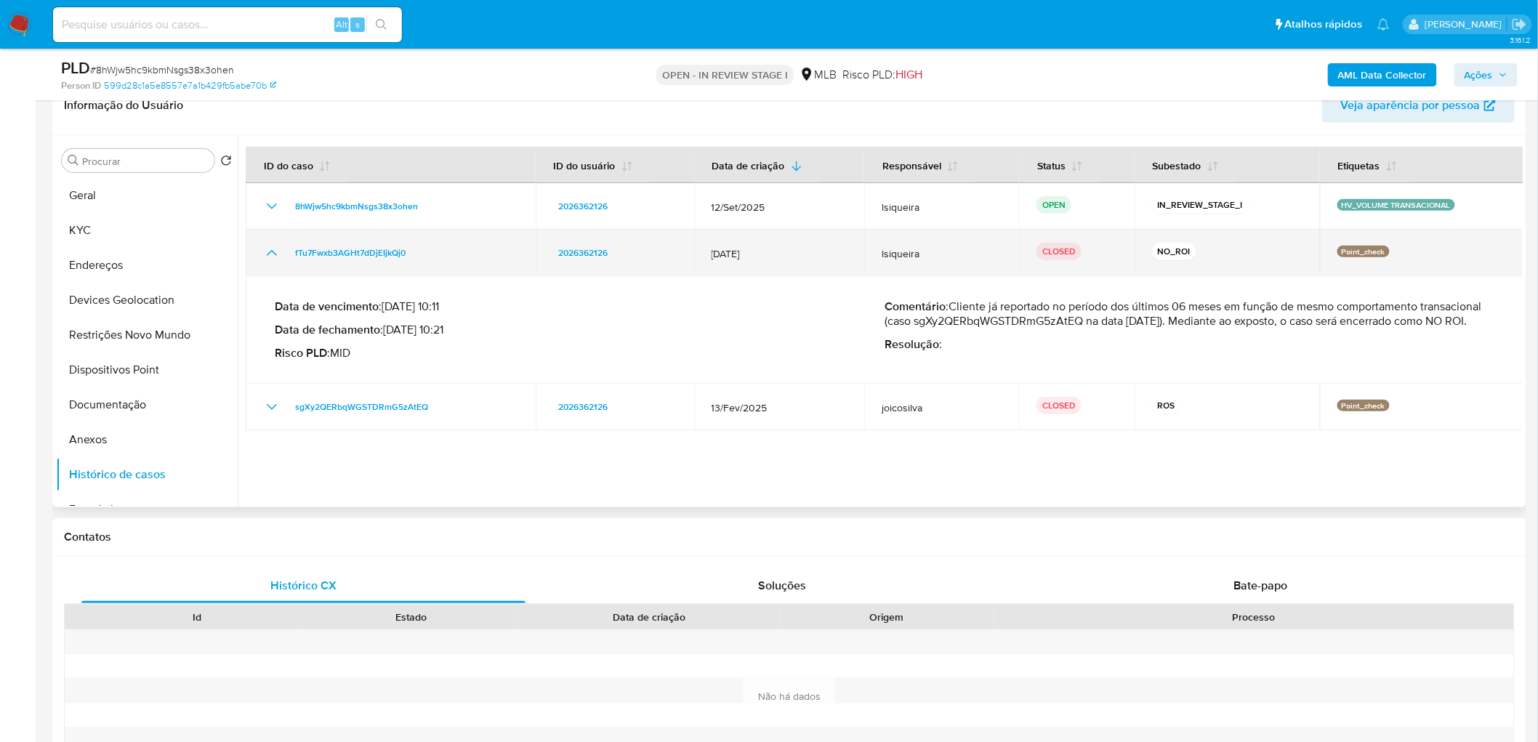
click at [267, 253] on icon "Mostrar/Ocultar" at bounding box center [272, 253] width 10 height 6
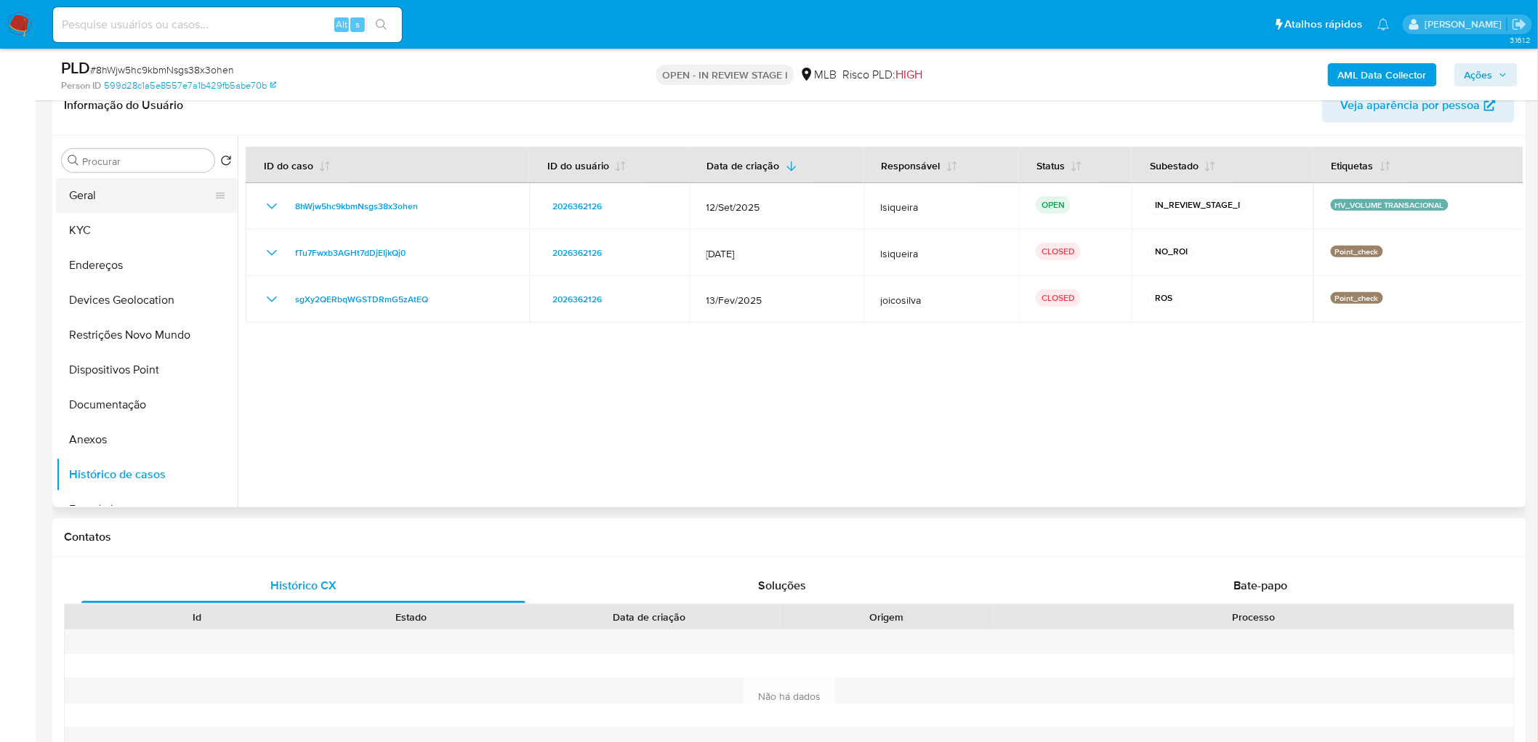
click at [84, 187] on button "Geral" at bounding box center [141, 195] width 170 height 35
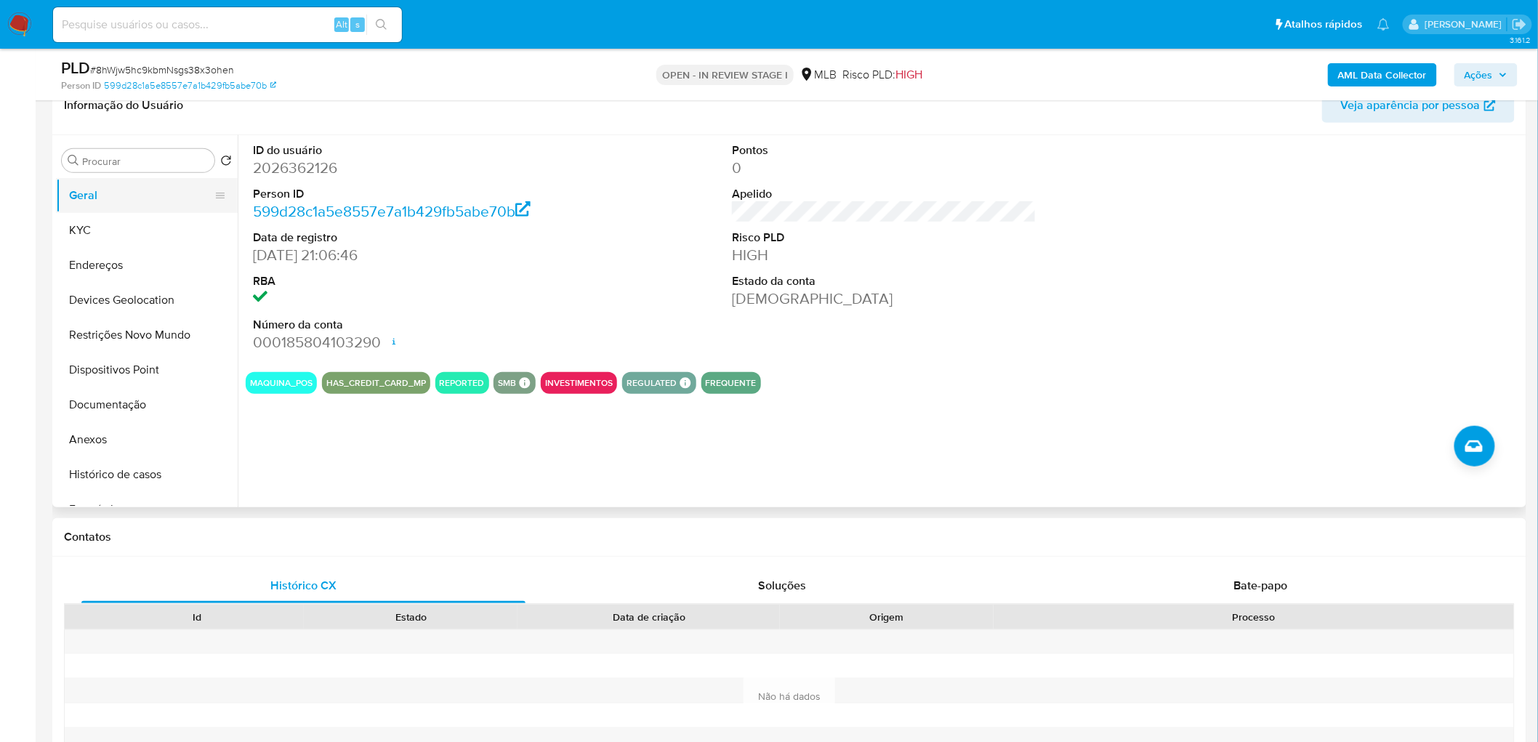
click at [117, 190] on button "Geral" at bounding box center [141, 195] width 170 height 35
click at [941, 361] on section "ID do usuário 2026362126 Person ID 599d28c1a5e8557e7a1b429fb5abe70b Data de reg…" at bounding box center [884, 264] width 1277 height 259
click at [94, 235] on button "KYC" at bounding box center [141, 230] width 170 height 35
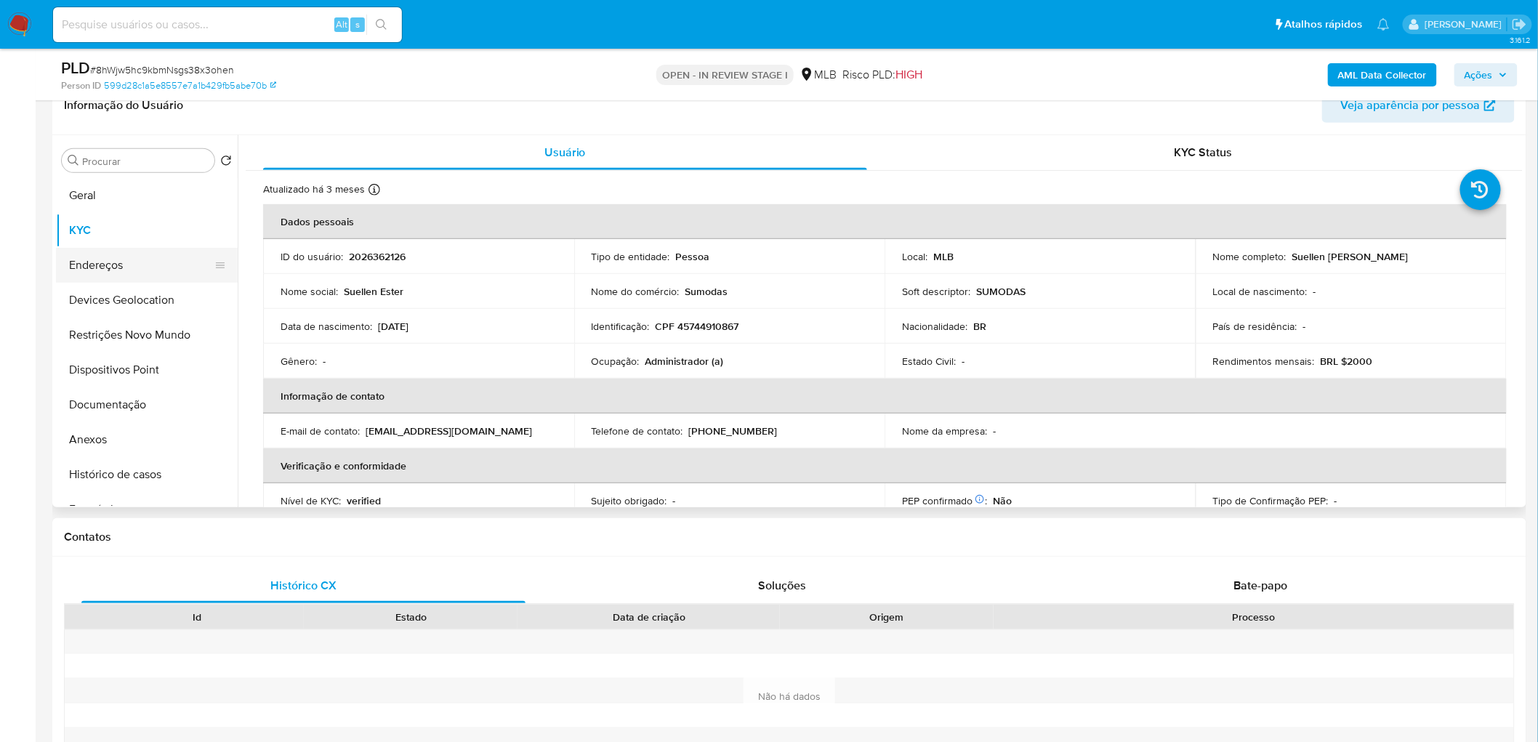
click at [110, 264] on button "Endereços" at bounding box center [141, 265] width 170 height 35
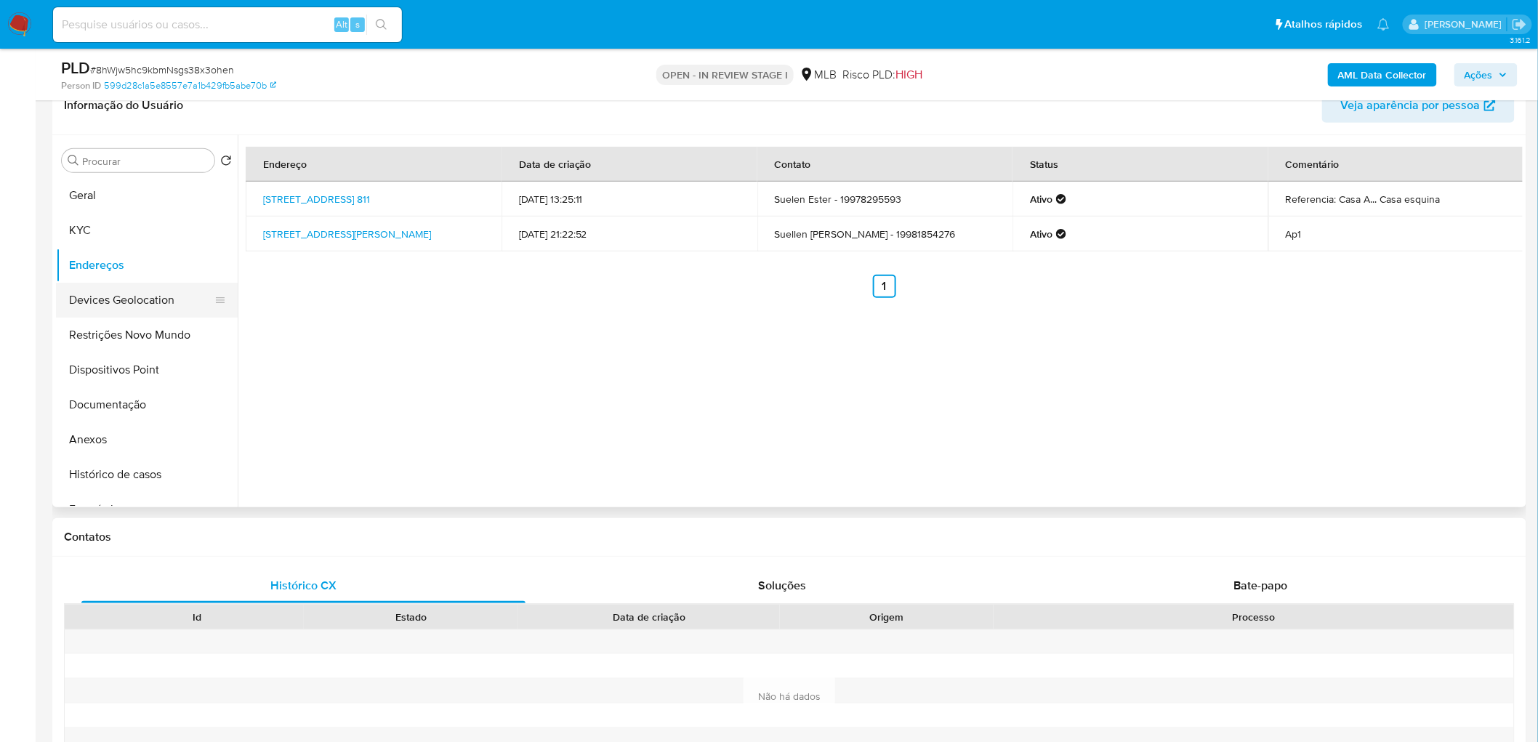
click at [115, 294] on button "Devices Geolocation" at bounding box center [141, 300] width 170 height 35
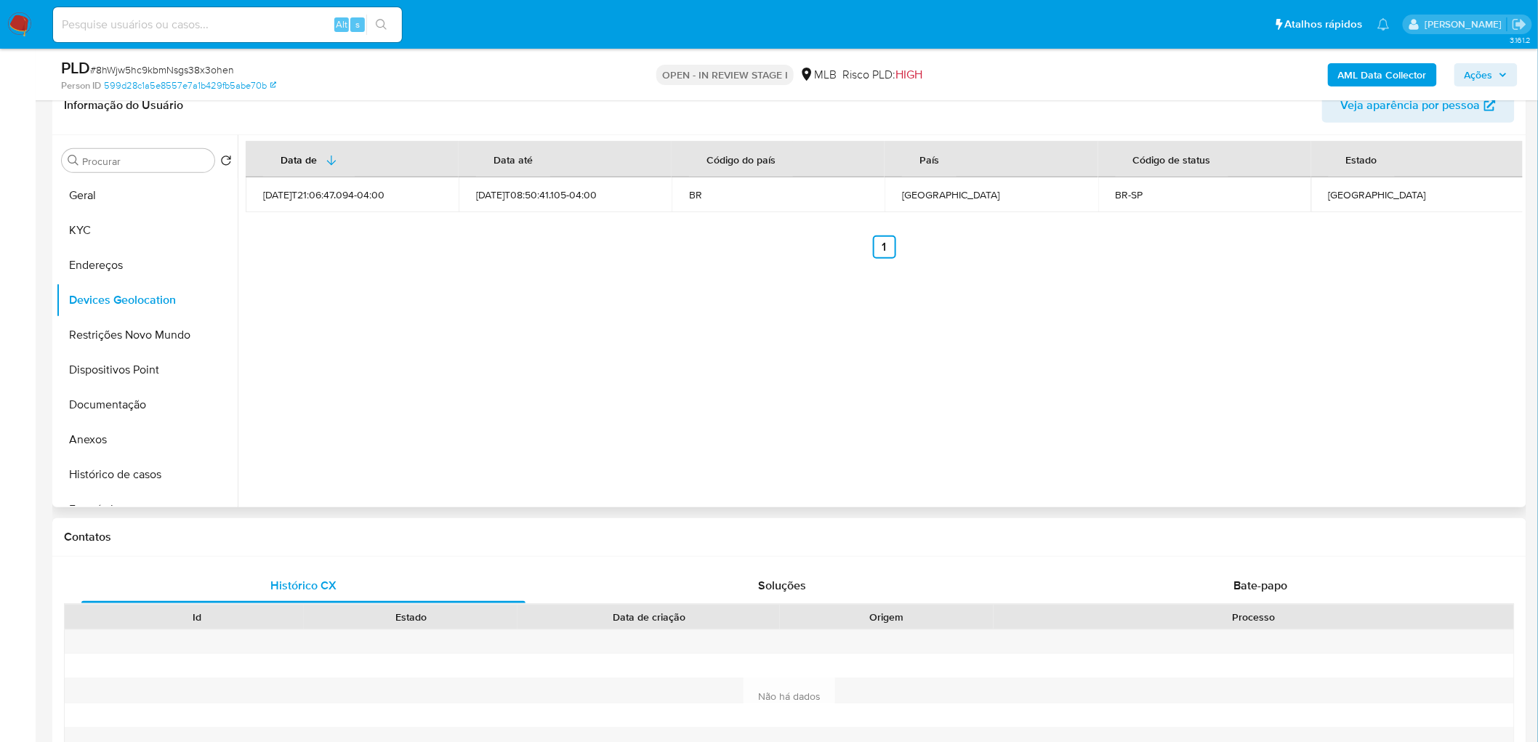
click at [442, 376] on div "Data de Data até Código do país País Código de status Estado 2024-10-07T21:06:4…" at bounding box center [880, 321] width 1285 height 372
click at [134, 333] on button "Restrições Novo Mundo" at bounding box center [147, 335] width 182 height 35
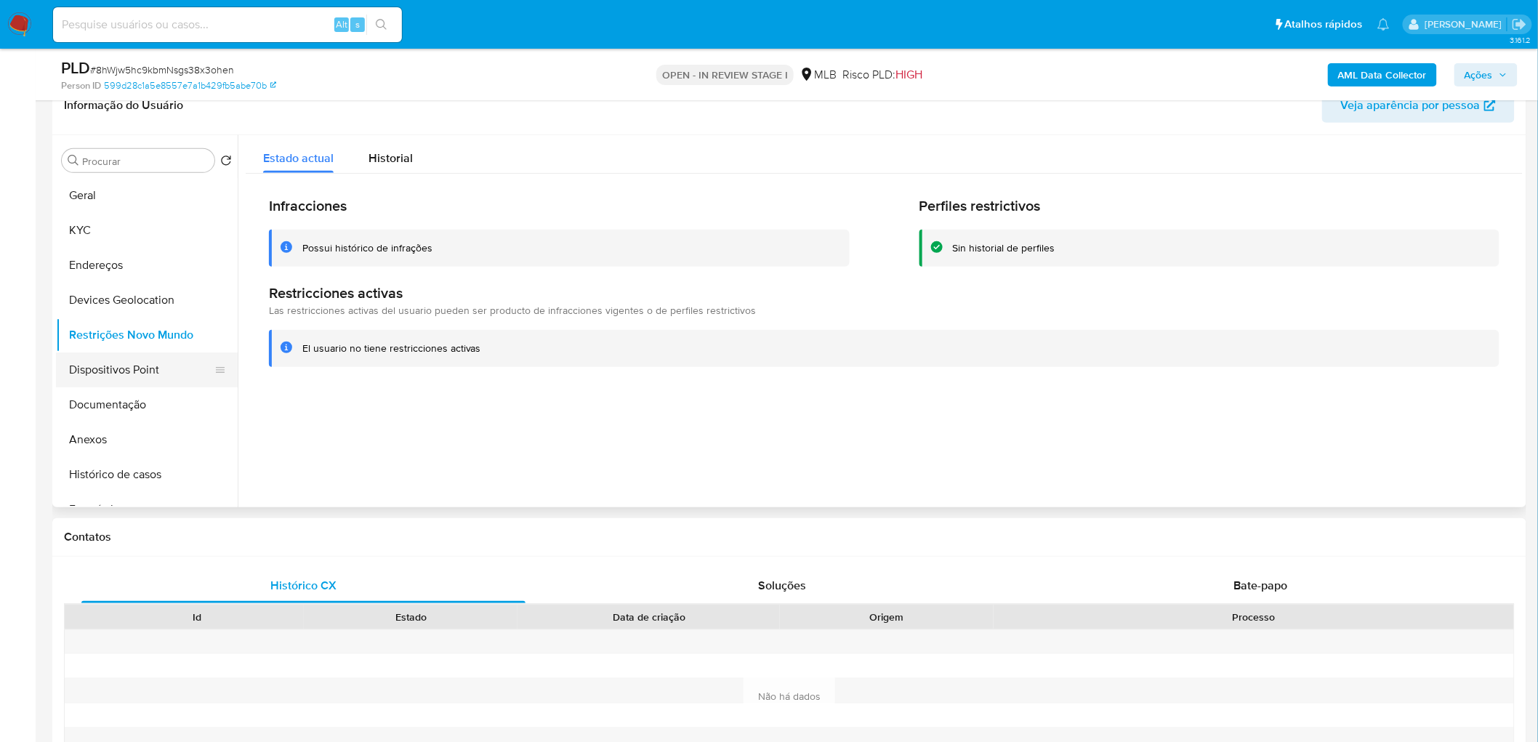
click at [97, 364] on button "Dispositivos Point" at bounding box center [141, 370] width 170 height 35
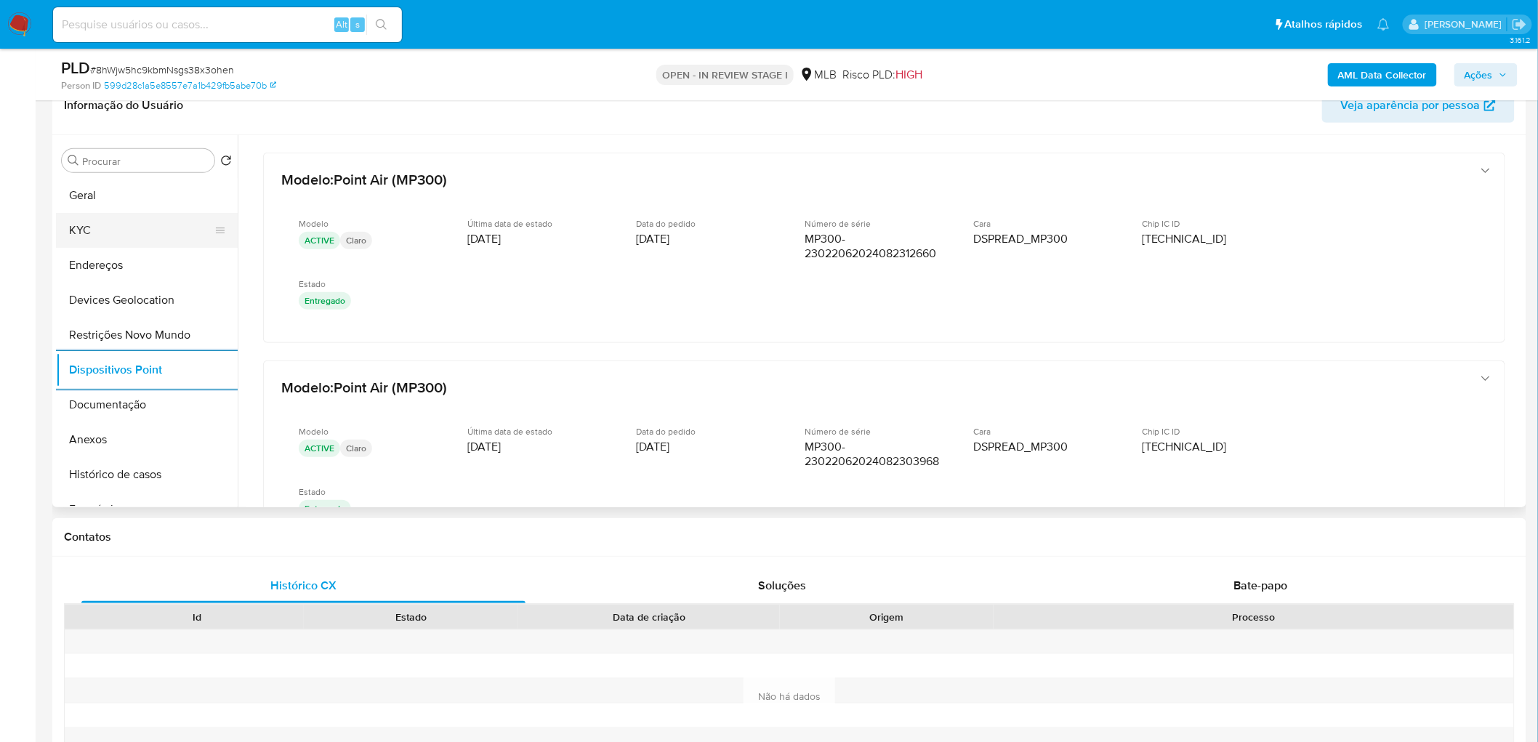
click at [118, 240] on button "KYC" at bounding box center [141, 230] width 170 height 35
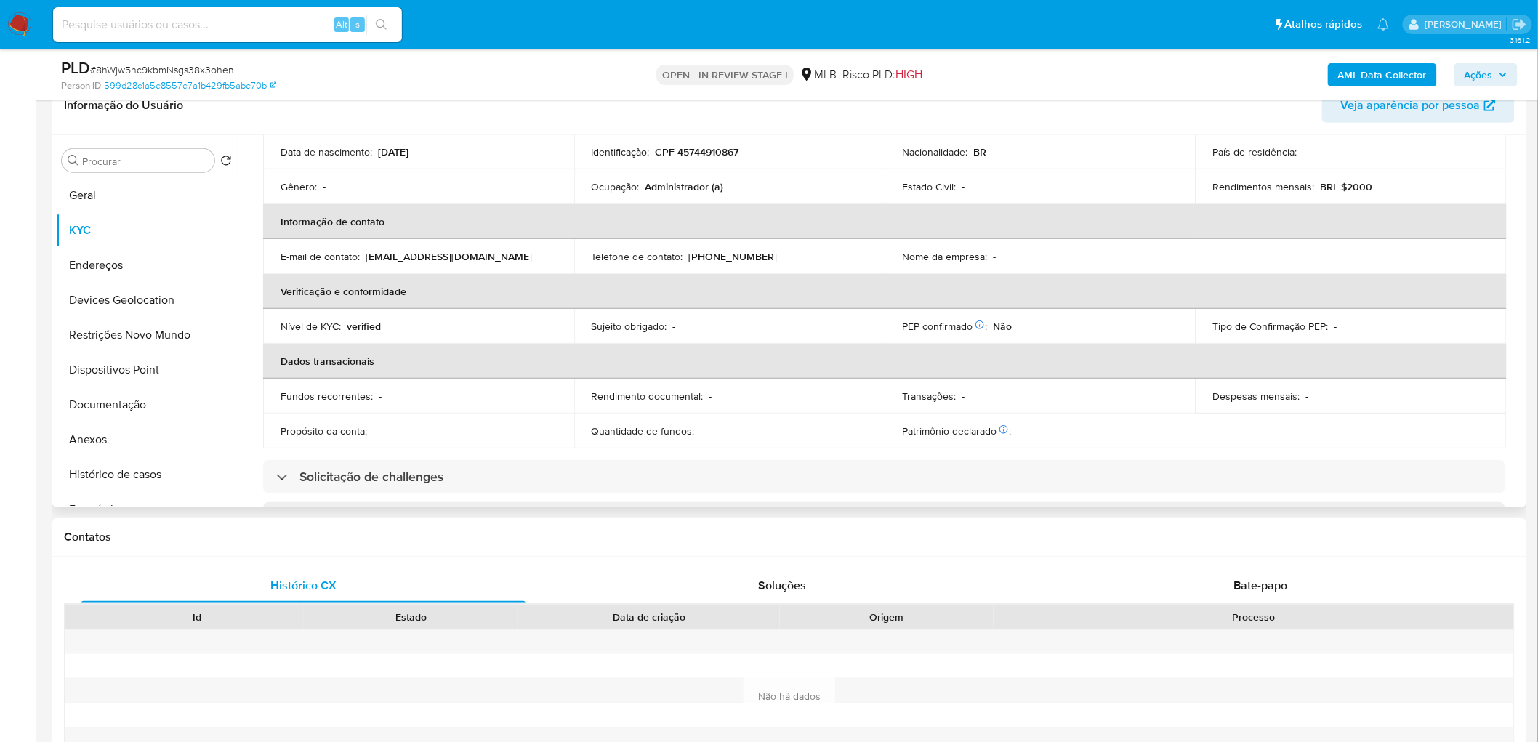
scroll to position [565, 0]
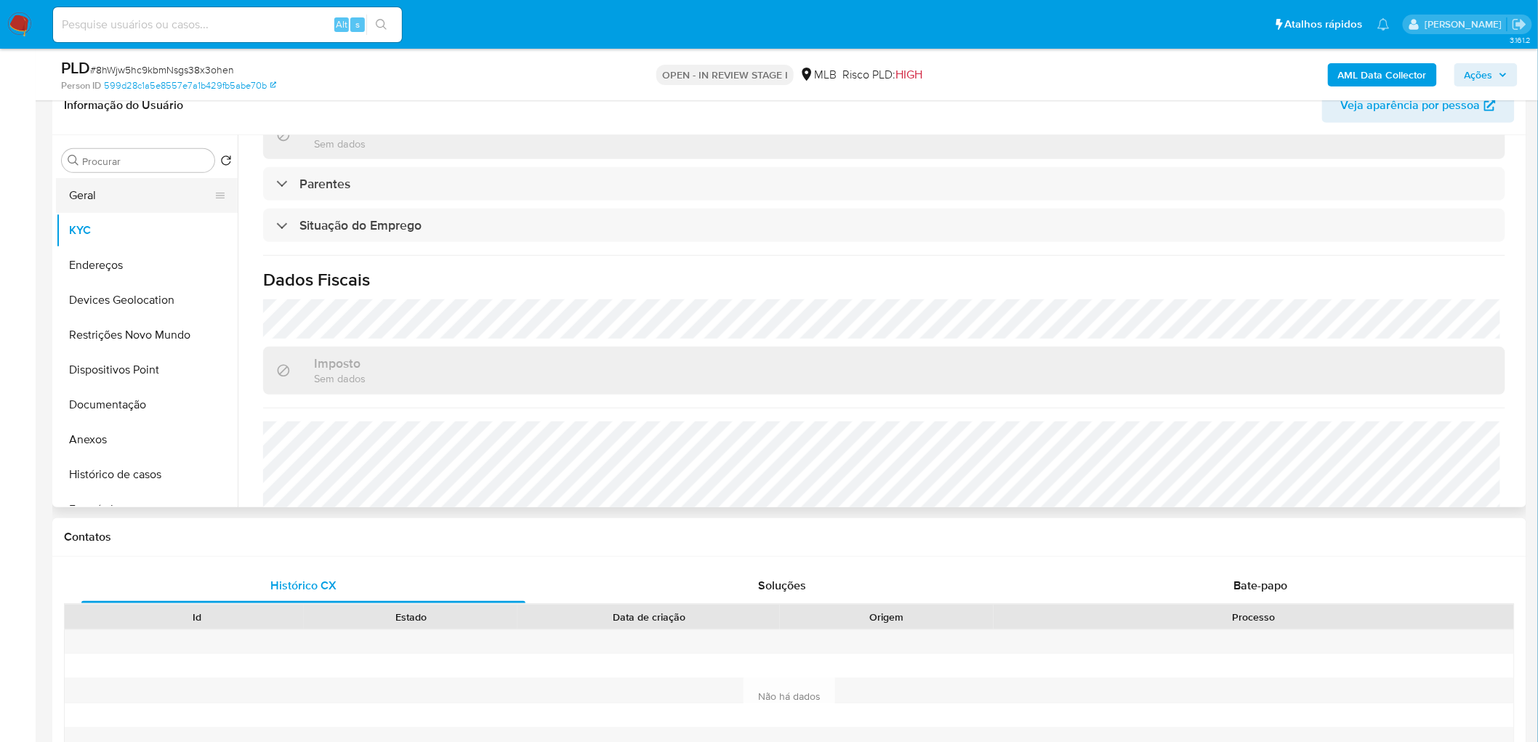
click at [156, 198] on button "Geral" at bounding box center [141, 195] width 170 height 35
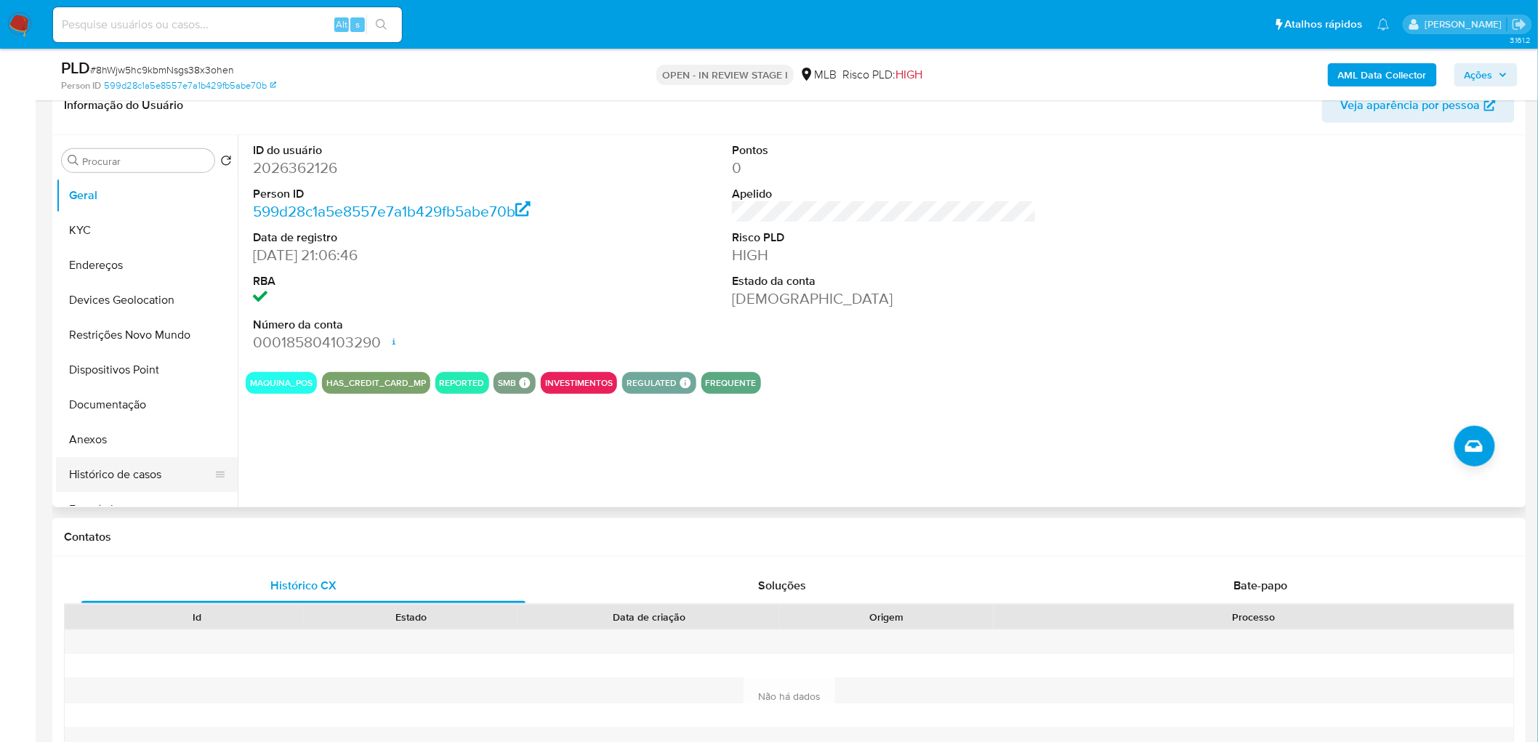
click at [111, 464] on button "Histórico de casos" at bounding box center [141, 474] width 170 height 35
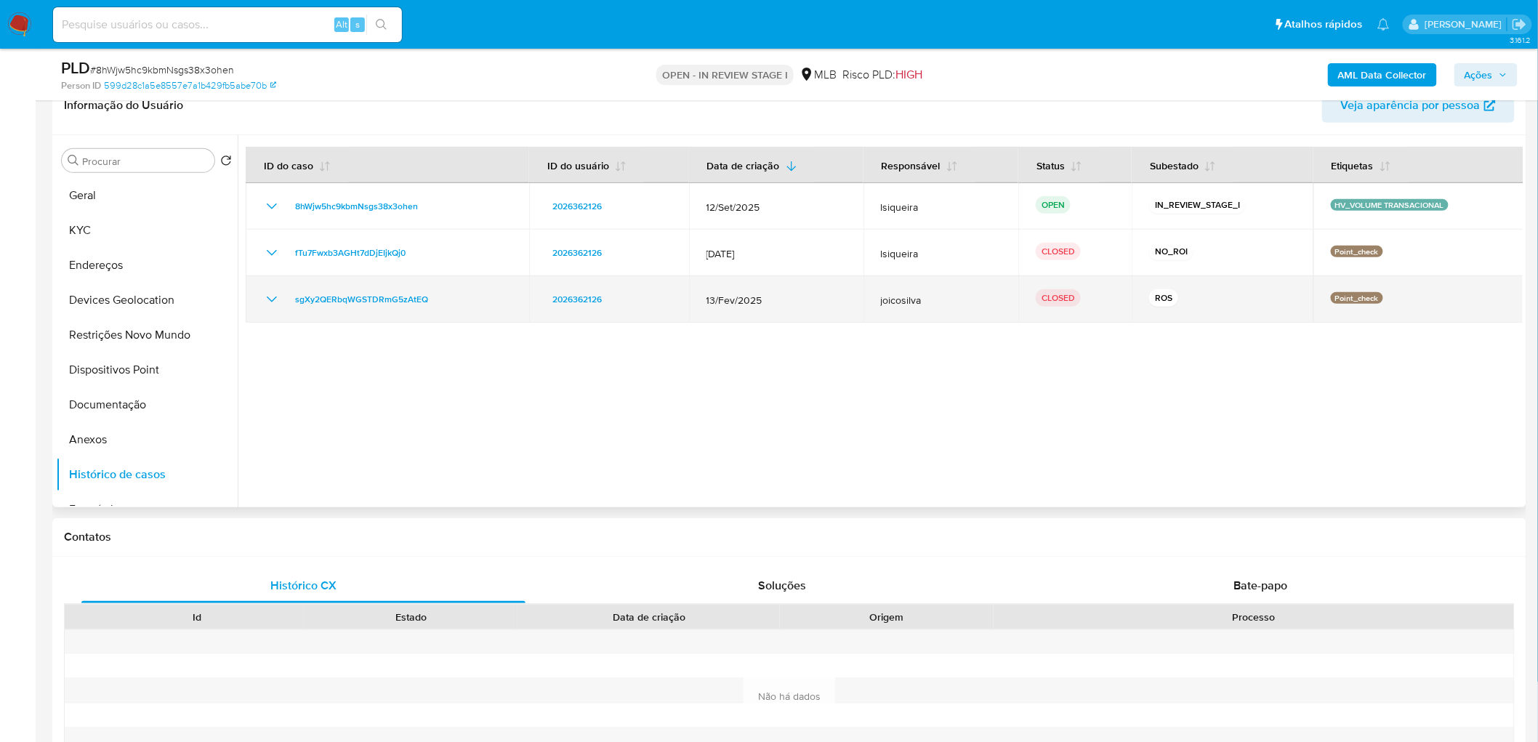
click at [269, 303] on icon "Mostrar/Ocultar" at bounding box center [271, 299] width 17 height 17
drag, startPoint x: 451, startPoint y: 307, endPoint x: 272, endPoint y: 302, distance: 178.9
click at [272, 302] on div "sgXy2QERbqWGSTDRmG5zAtEQ" at bounding box center [387, 299] width 249 height 17
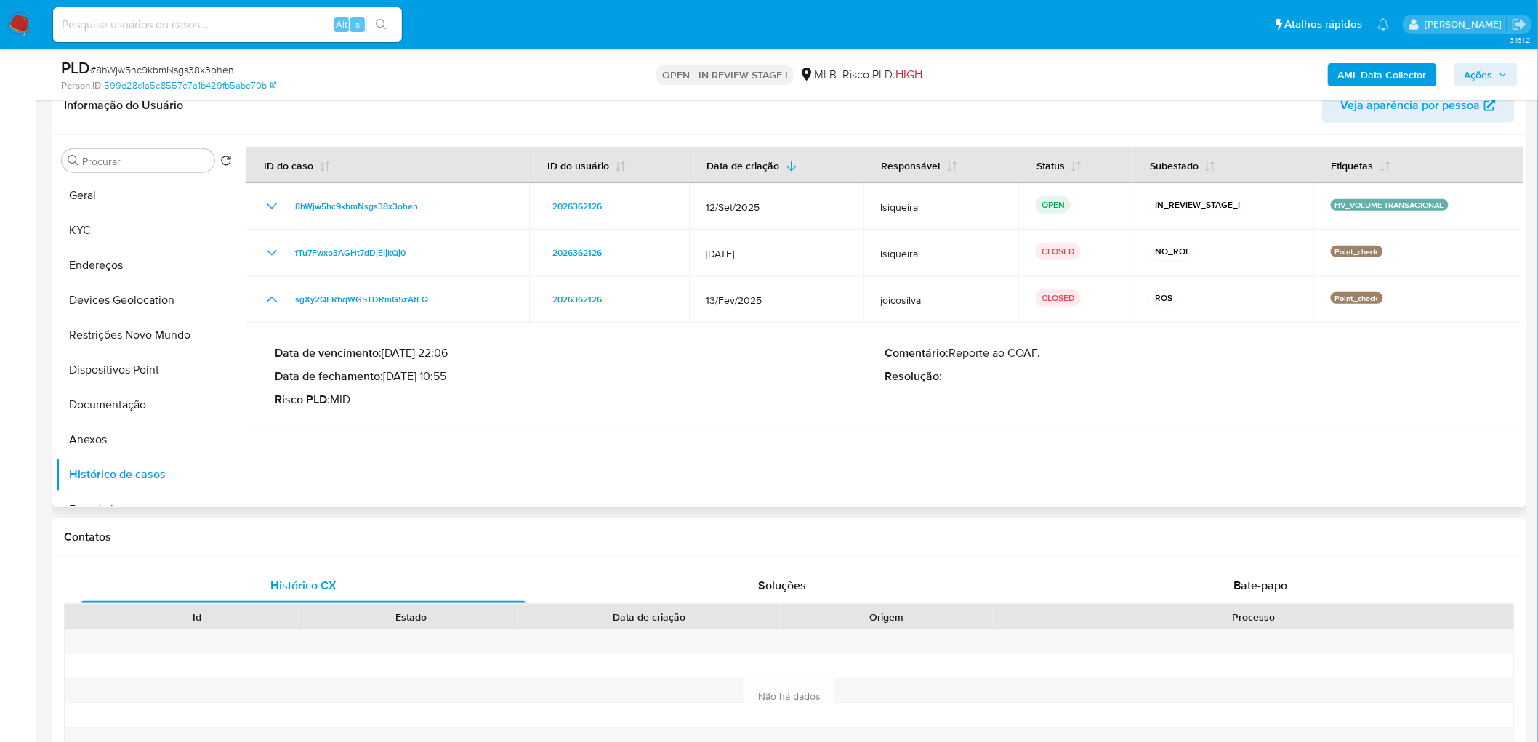
drag, startPoint x: 449, startPoint y: 382, endPoint x: 391, endPoint y: 376, distance: 58.4
click at [391, 376] on p "Data de fechamento : 27/03/2025 10:55" at bounding box center [580, 376] width 610 height 15
click at [1391, 66] on b "AML Data Collector" at bounding box center [1382, 74] width 89 height 23
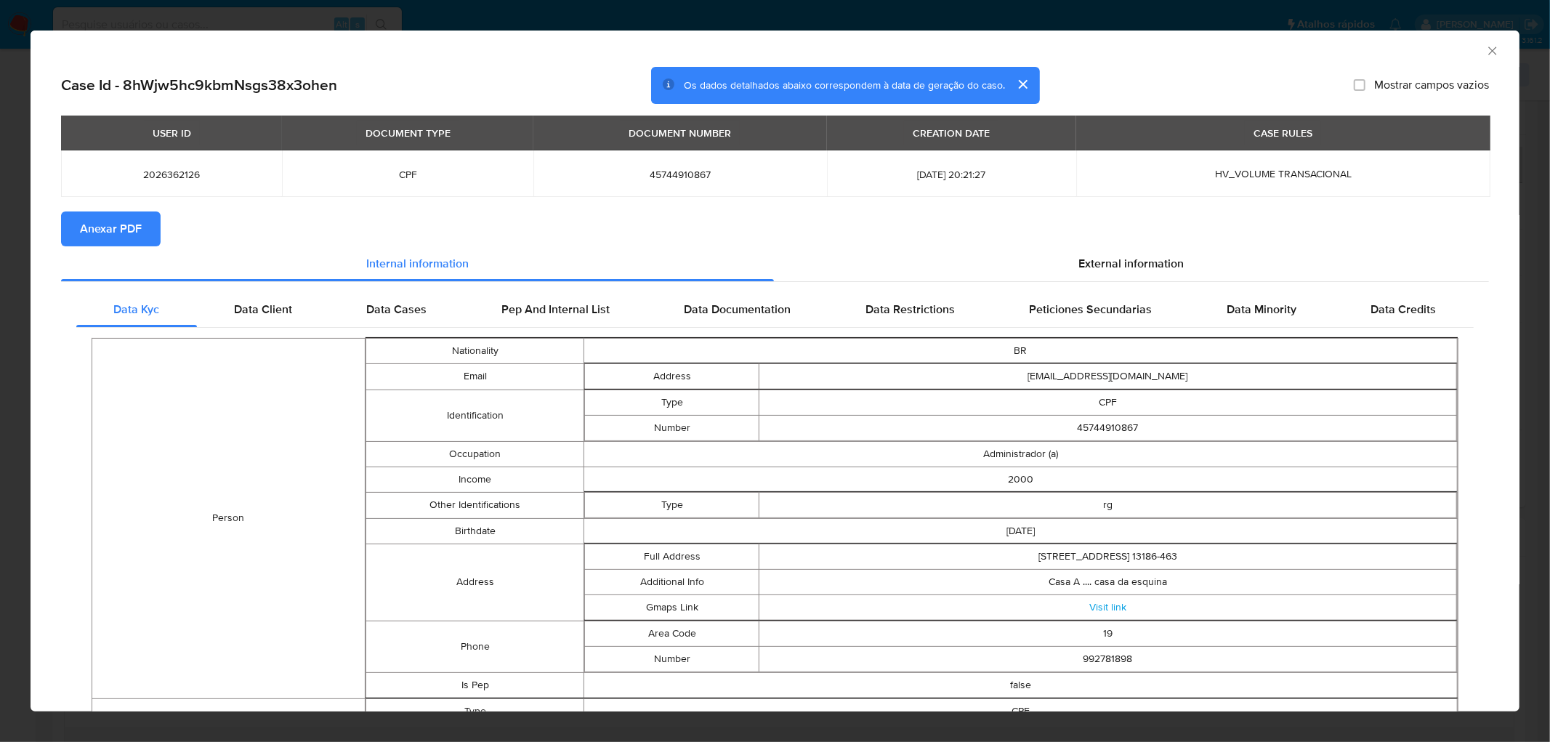
click at [115, 230] on span "Anexar PDF" at bounding box center [111, 229] width 62 height 32
click at [1486, 52] on icon "Fechar a janela" at bounding box center [1493, 51] width 15 height 15
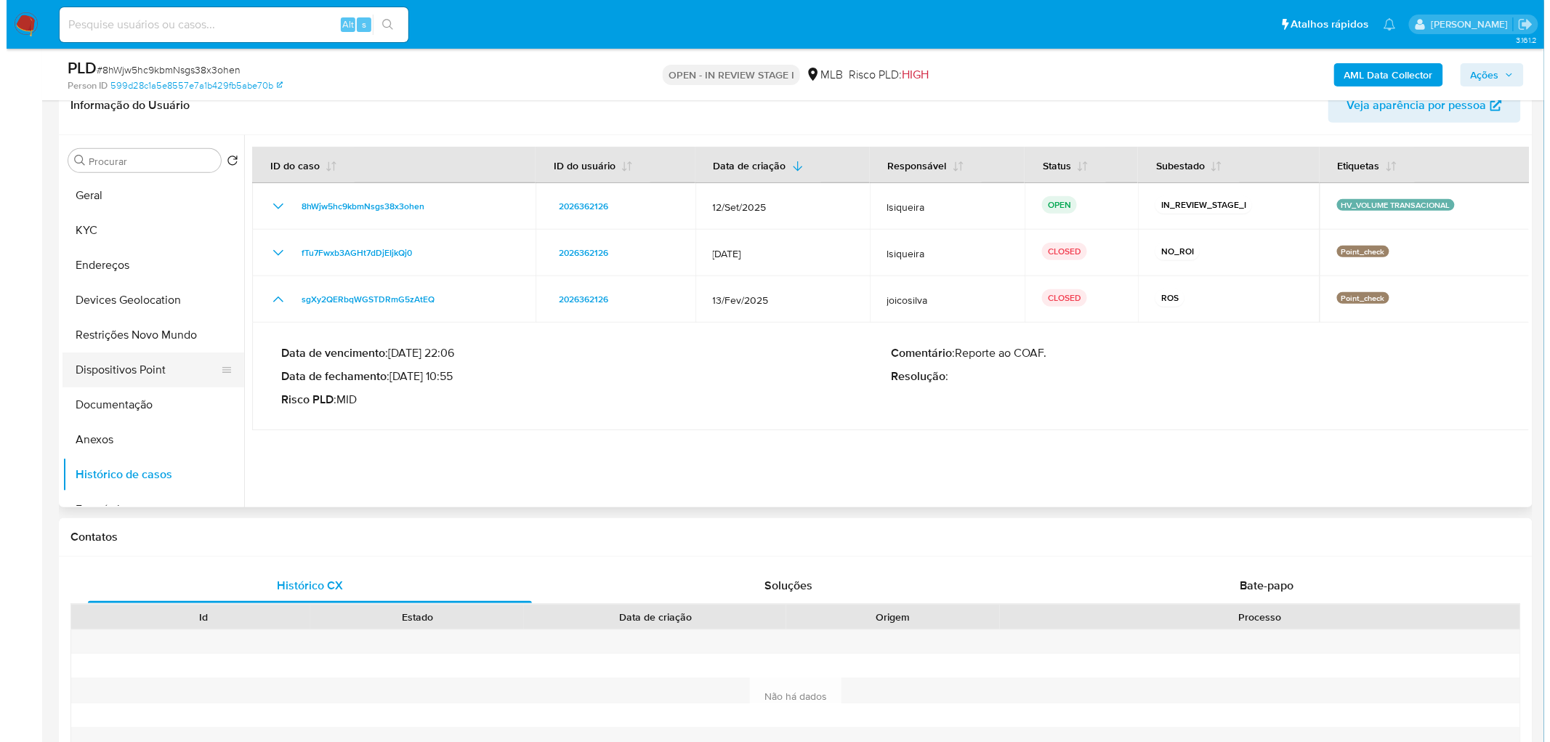
scroll to position [81, 0]
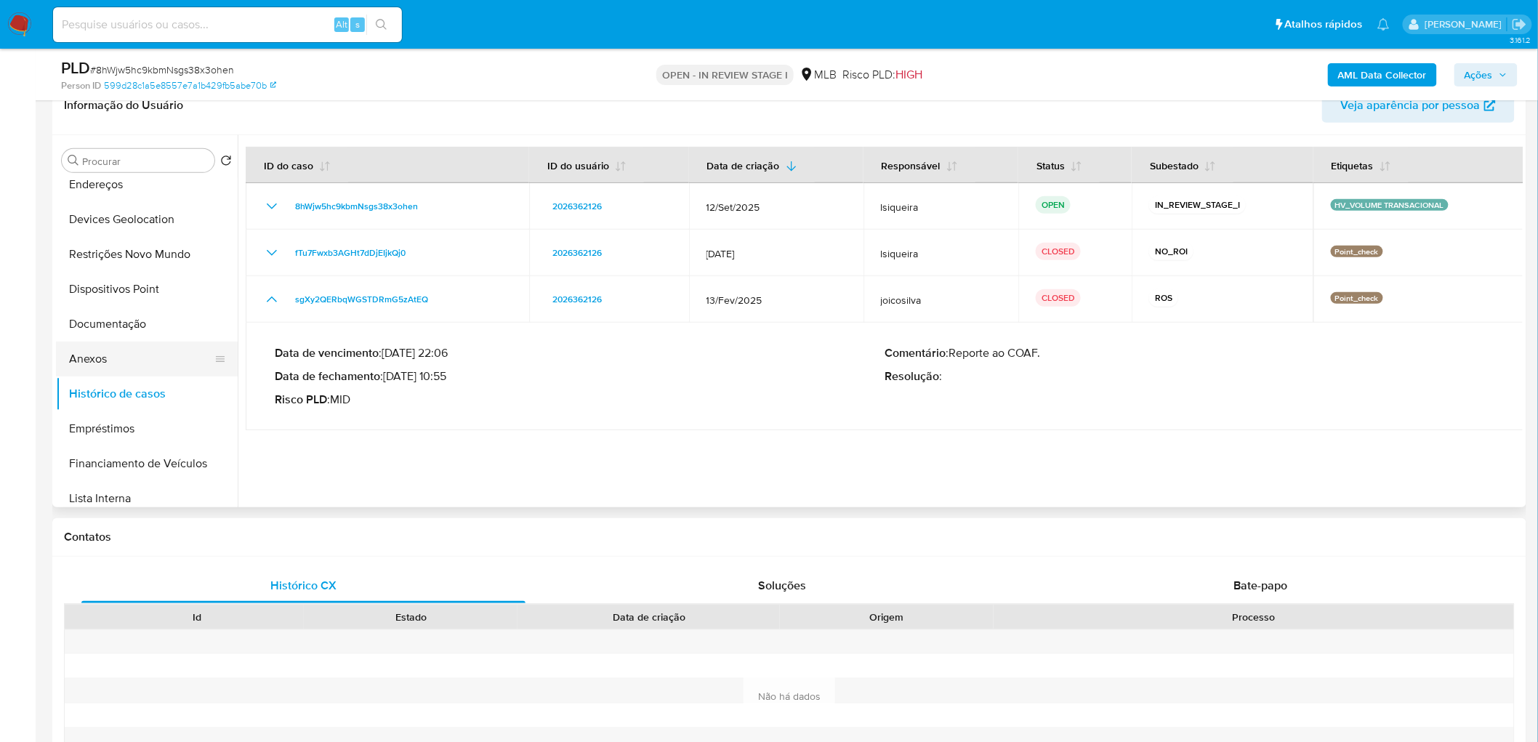
click at [146, 363] on button "Anexos" at bounding box center [141, 359] width 170 height 35
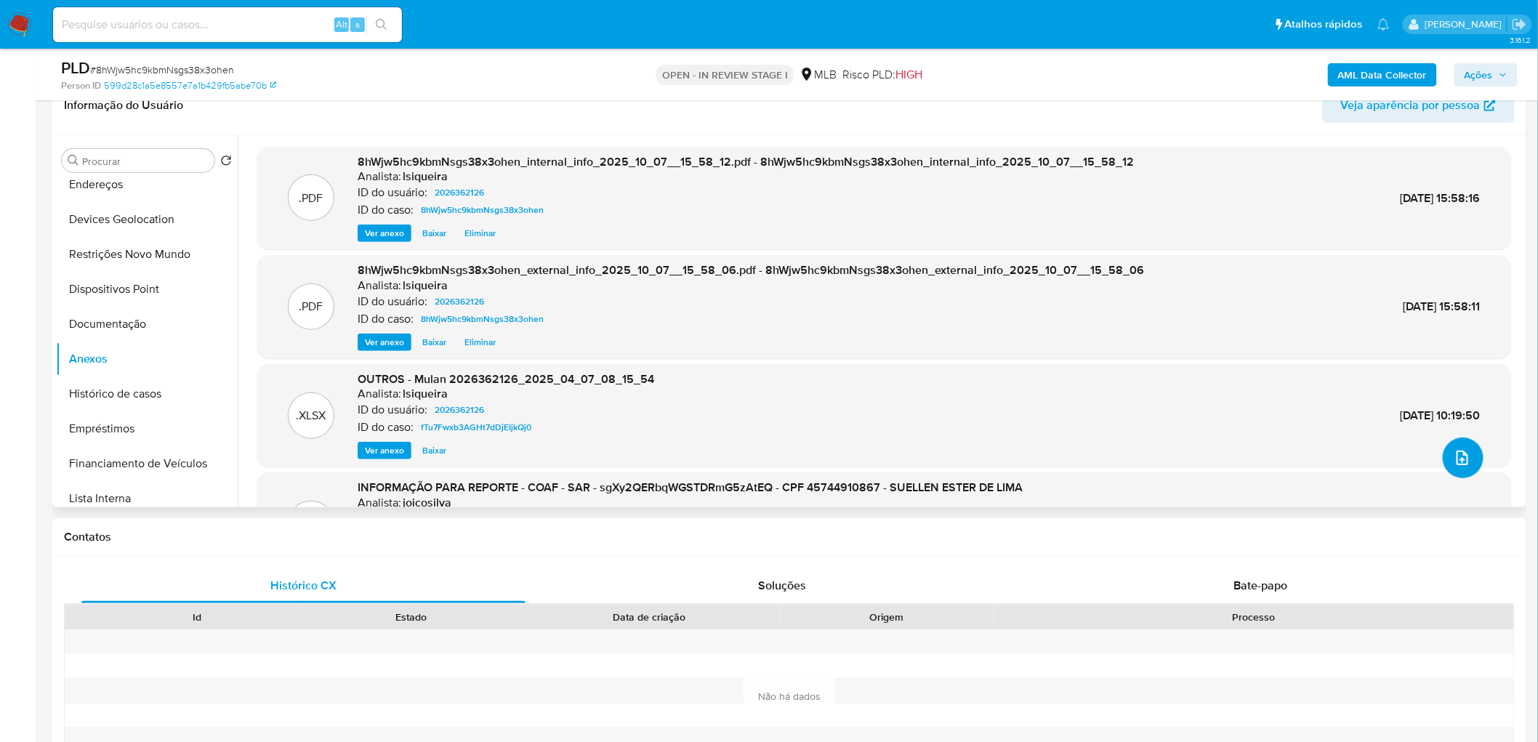
click at [1454, 454] on icon "upload-file" at bounding box center [1462, 457] width 17 height 17
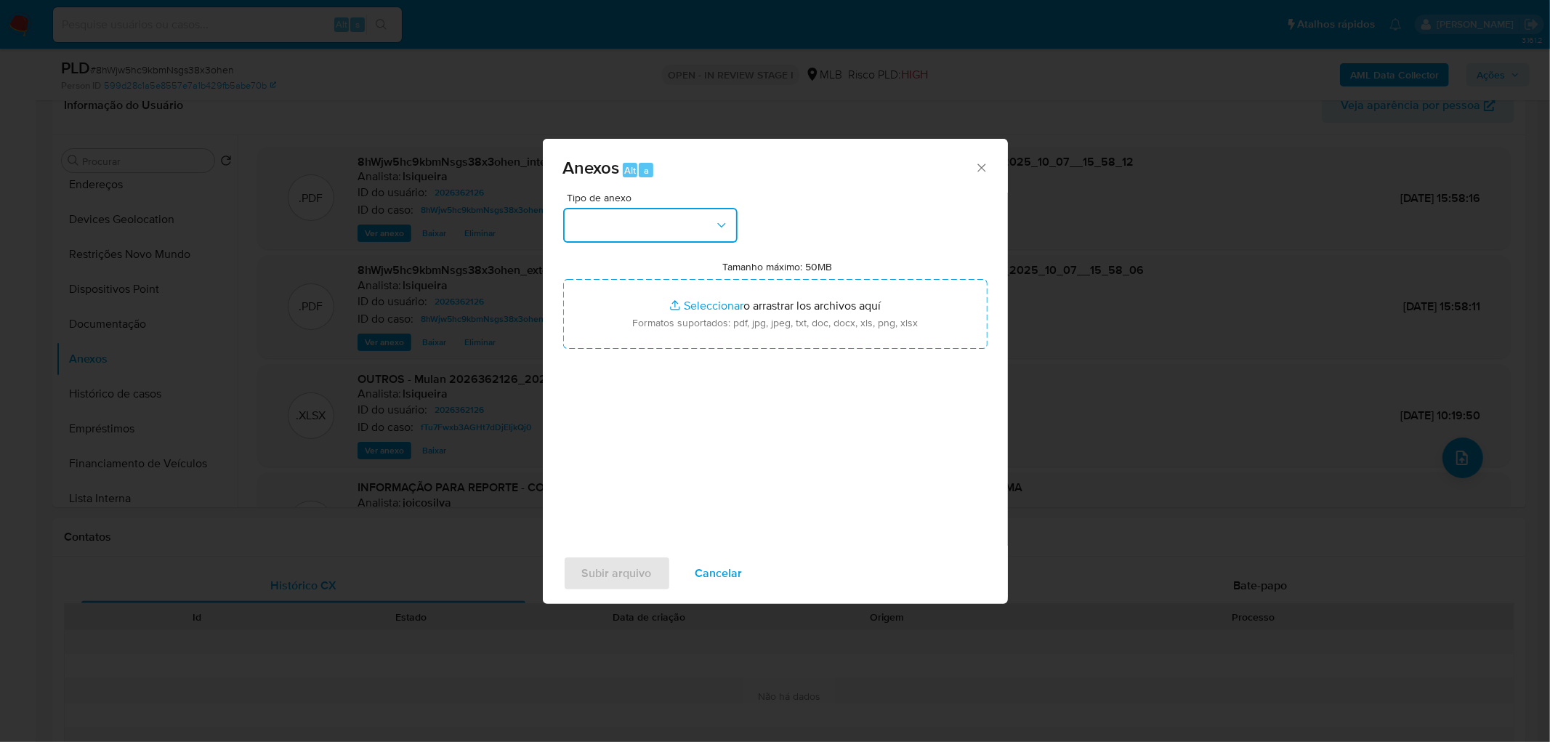
click at [612, 208] on button "button" at bounding box center [650, 225] width 174 height 35
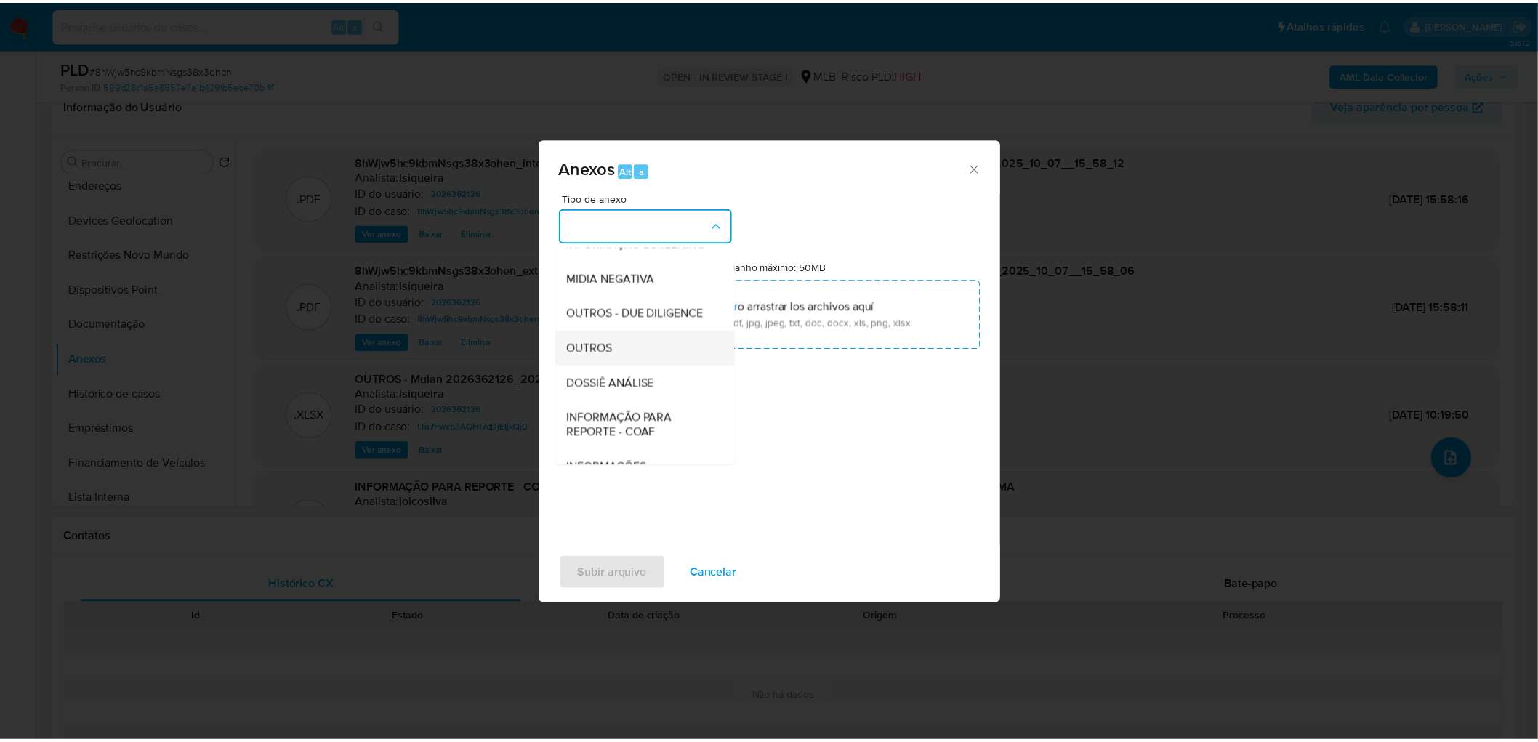
scroll to position [161, 0]
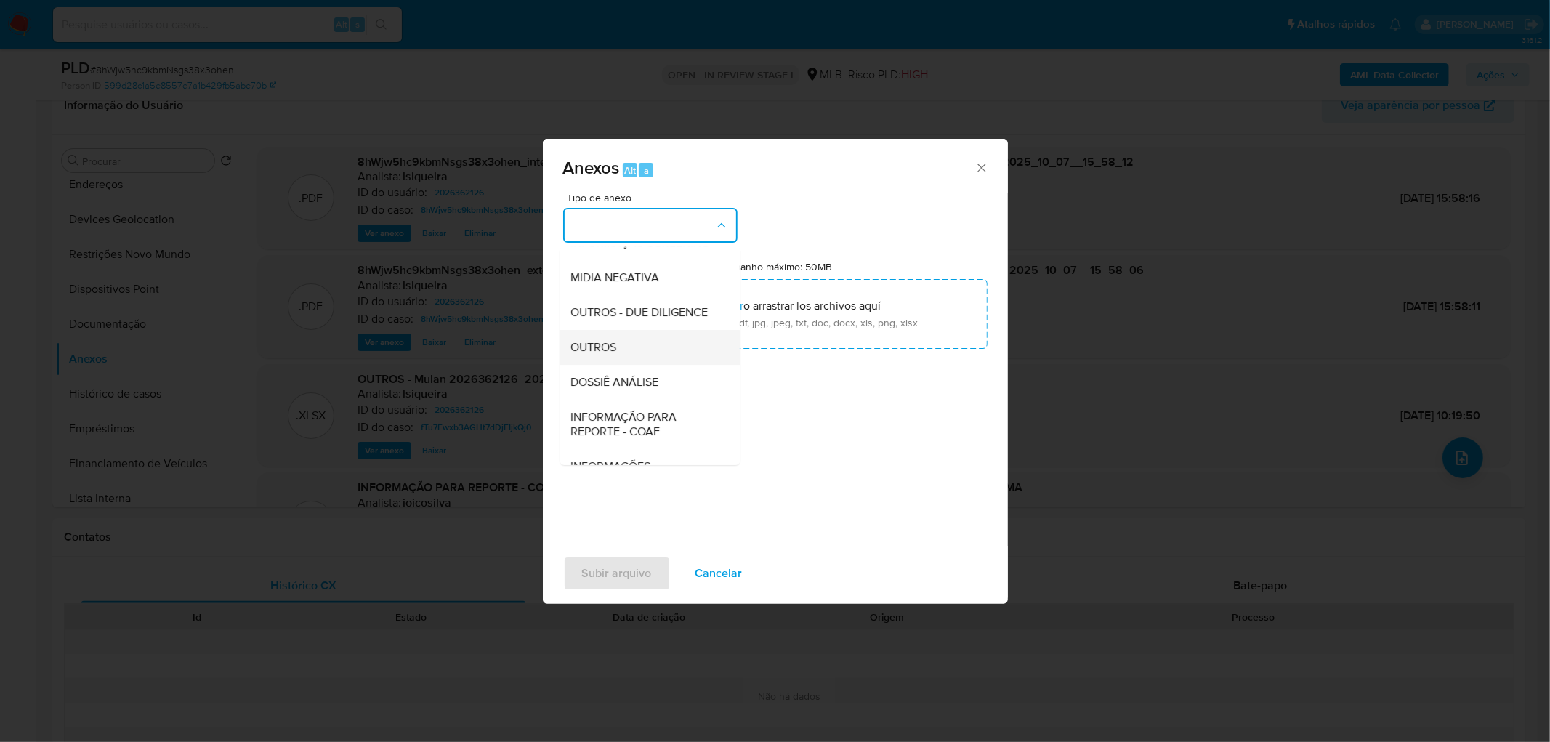
click at [628, 365] on div "OUTROS" at bounding box center [645, 347] width 148 height 35
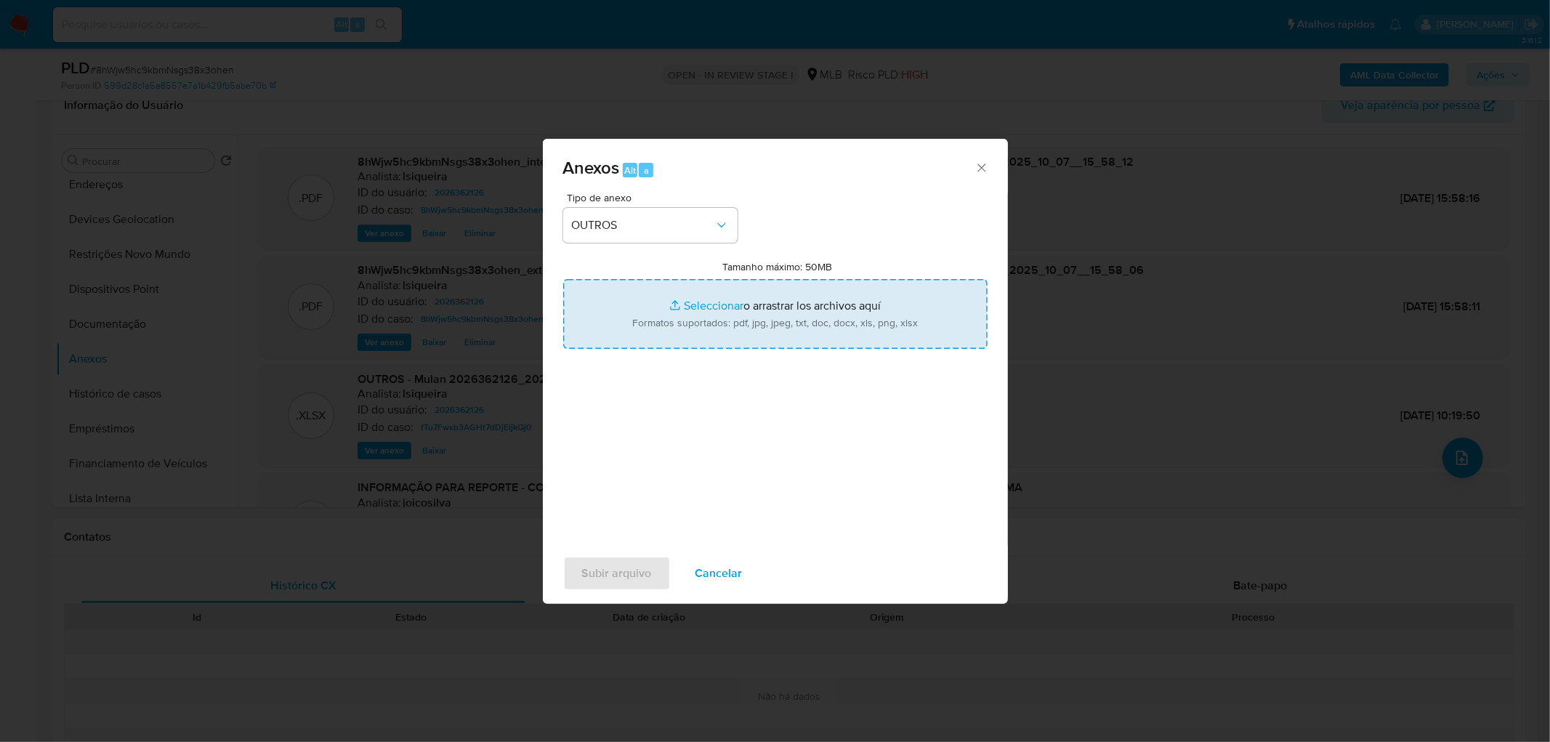
click at [713, 308] on input "Tamanho máximo: 50MB Seleccionar archivos" at bounding box center [775, 314] width 424 height 70
type input "C:\fakepath\Mulan 2026362126_2025_10_07_14_31_38.xlsx"
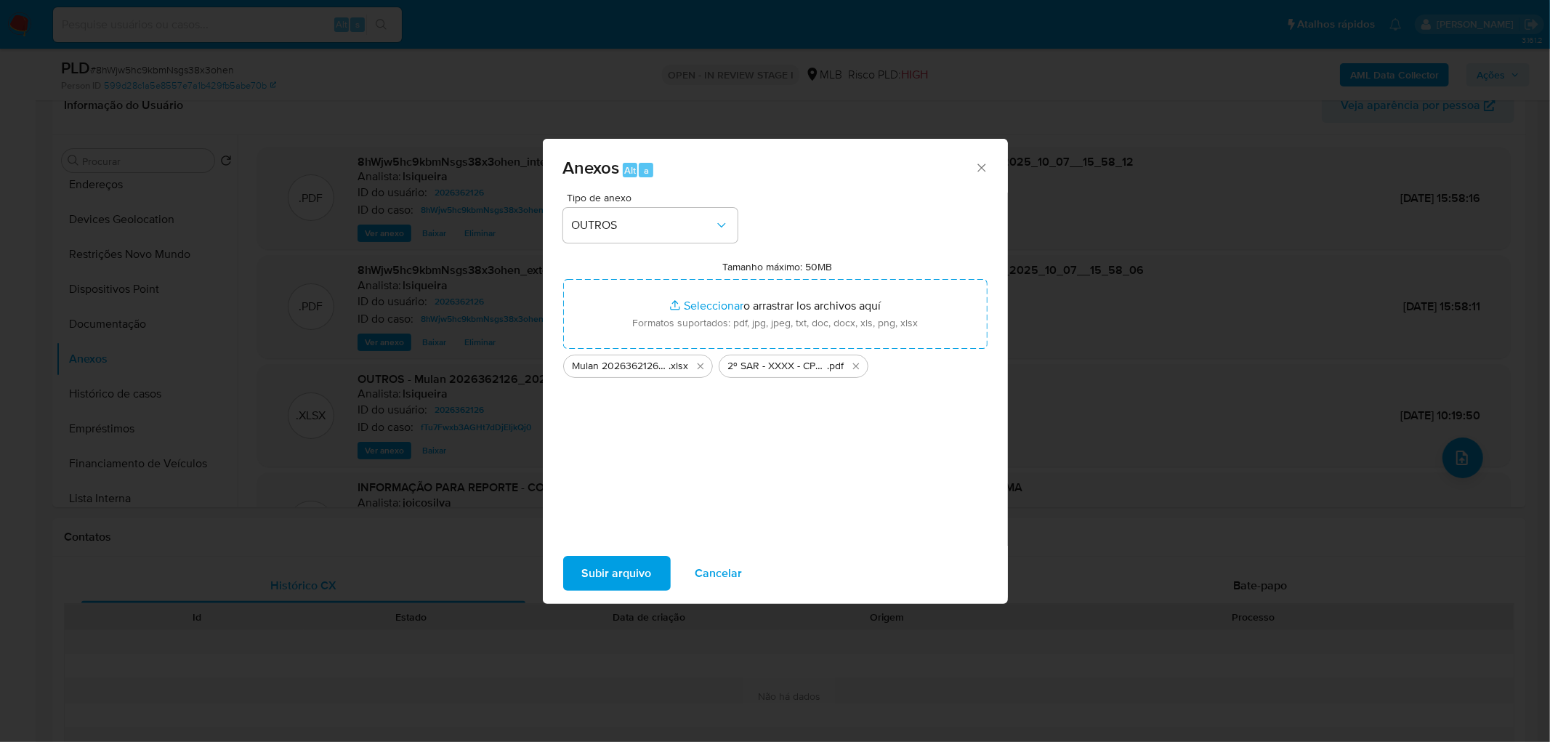
click at [645, 575] on span "Subir arquivo" at bounding box center [617, 573] width 70 height 32
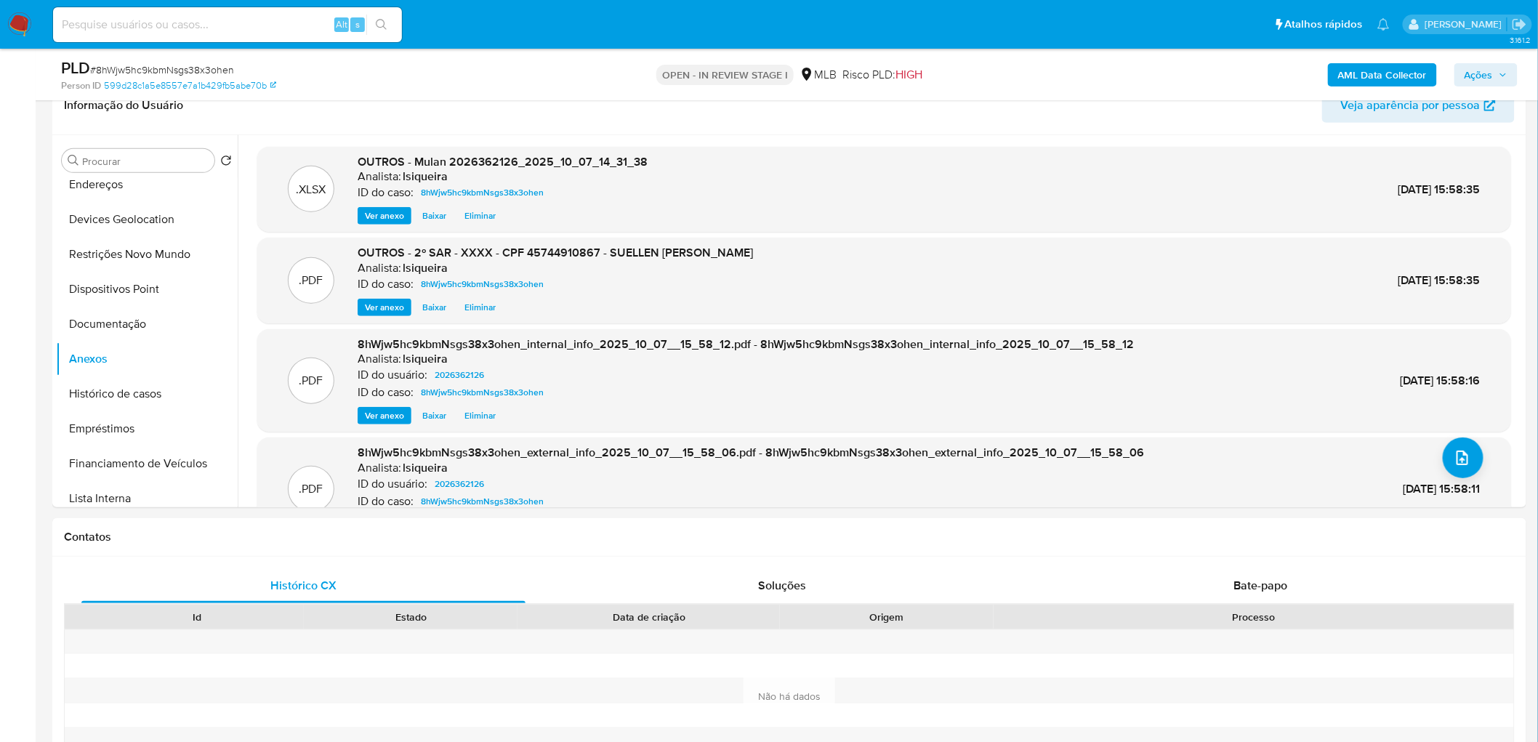
drag, startPoint x: 1505, startPoint y: 76, endPoint x: 1490, endPoint y: 81, distance: 15.4
click at [1503, 76] on icon "button" at bounding box center [1503, 75] width 6 height 4
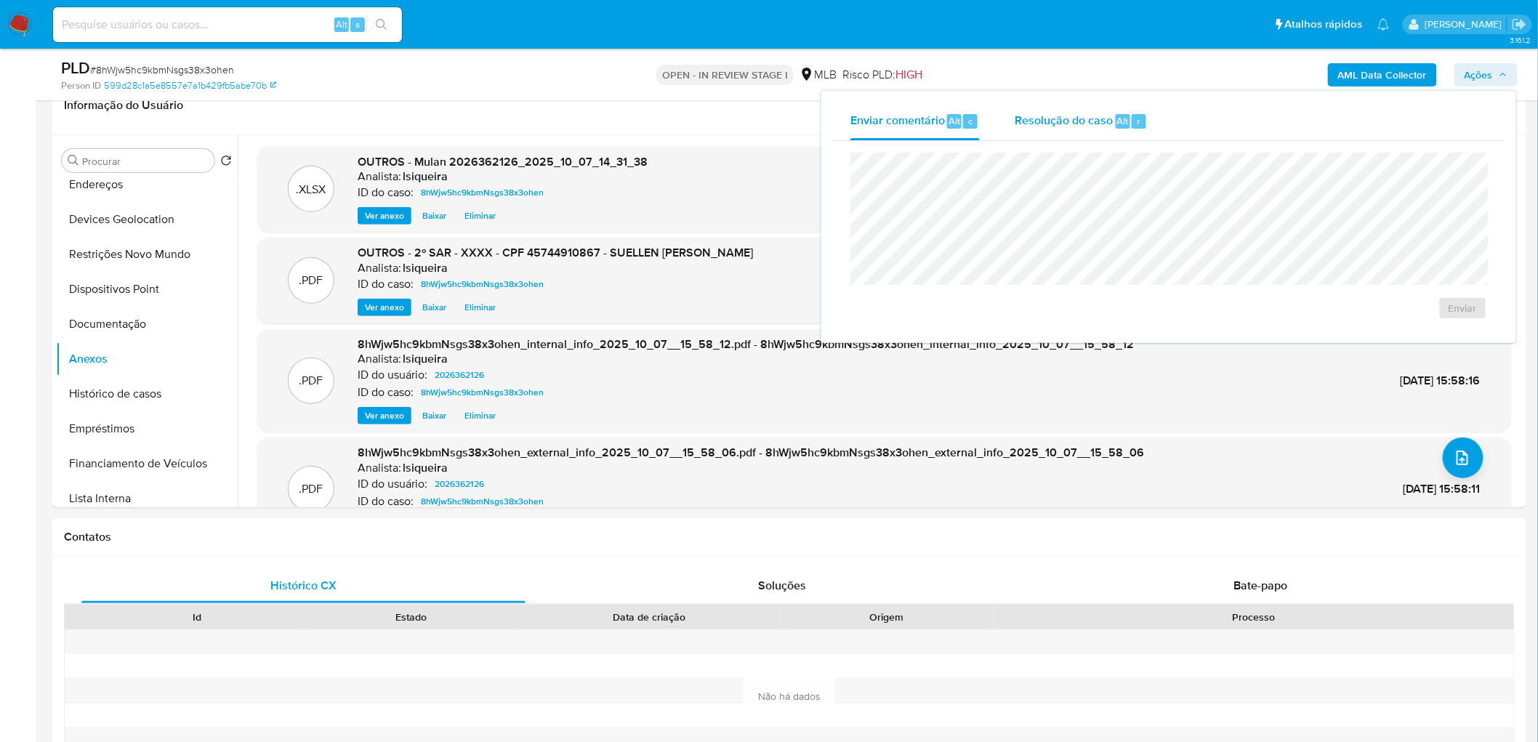
click at [1069, 120] on span "Resolução do caso" at bounding box center [1064, 120] width 98 height 17
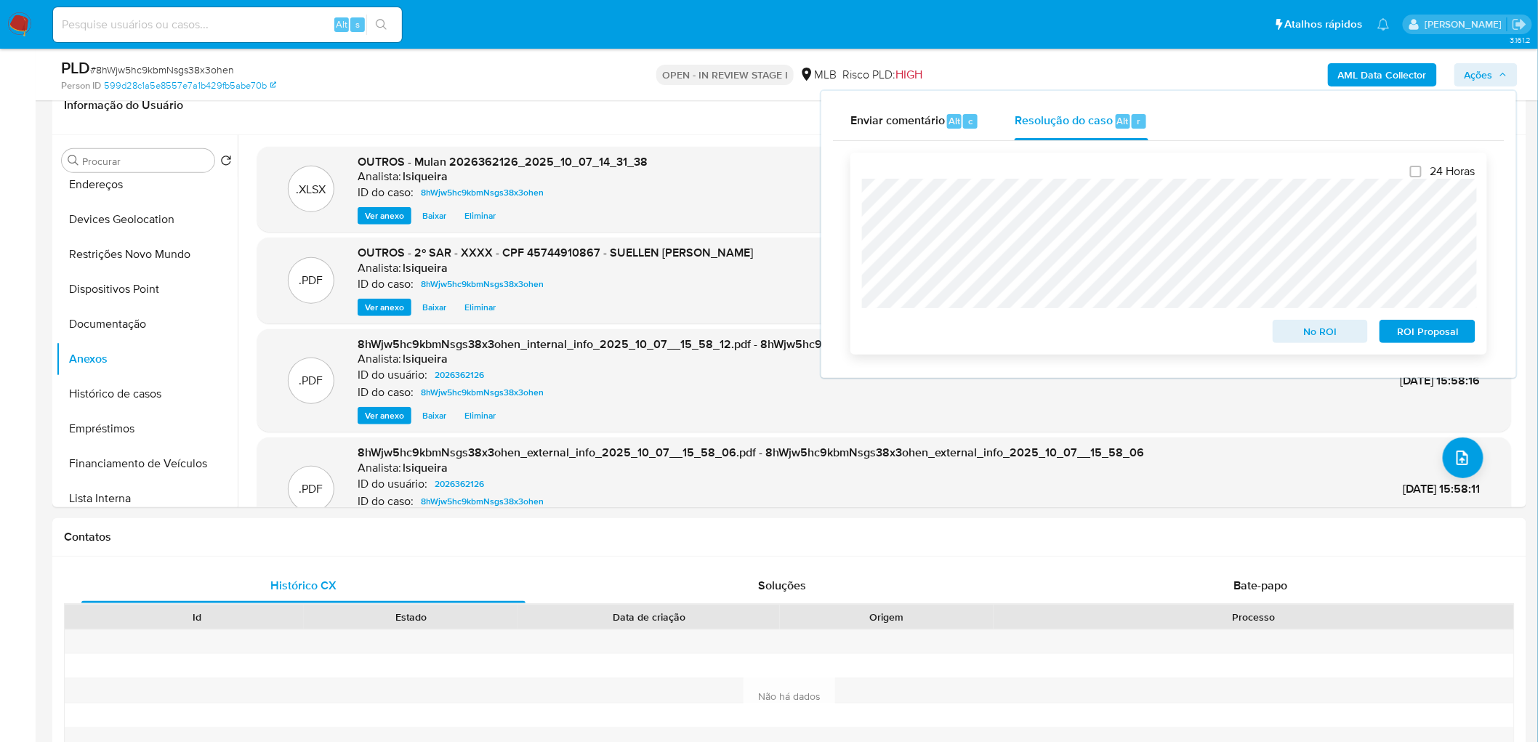
click at [1457, 332] on span "ROI Proposal" at bounding box center [1428, 331] width 76 height 20
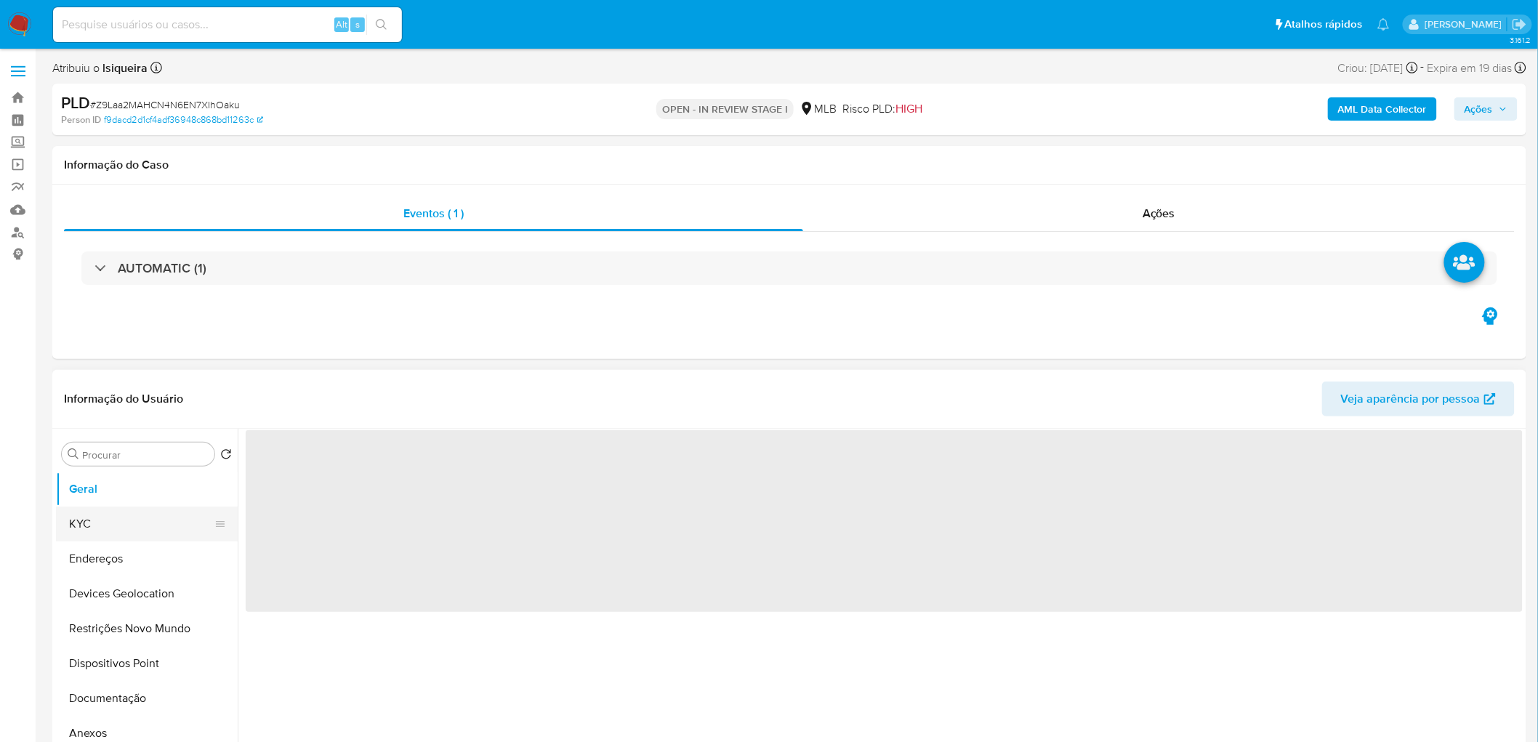
click at [113, 525] on button "KYC" at bounding box center [141, 524] width 170 height 35
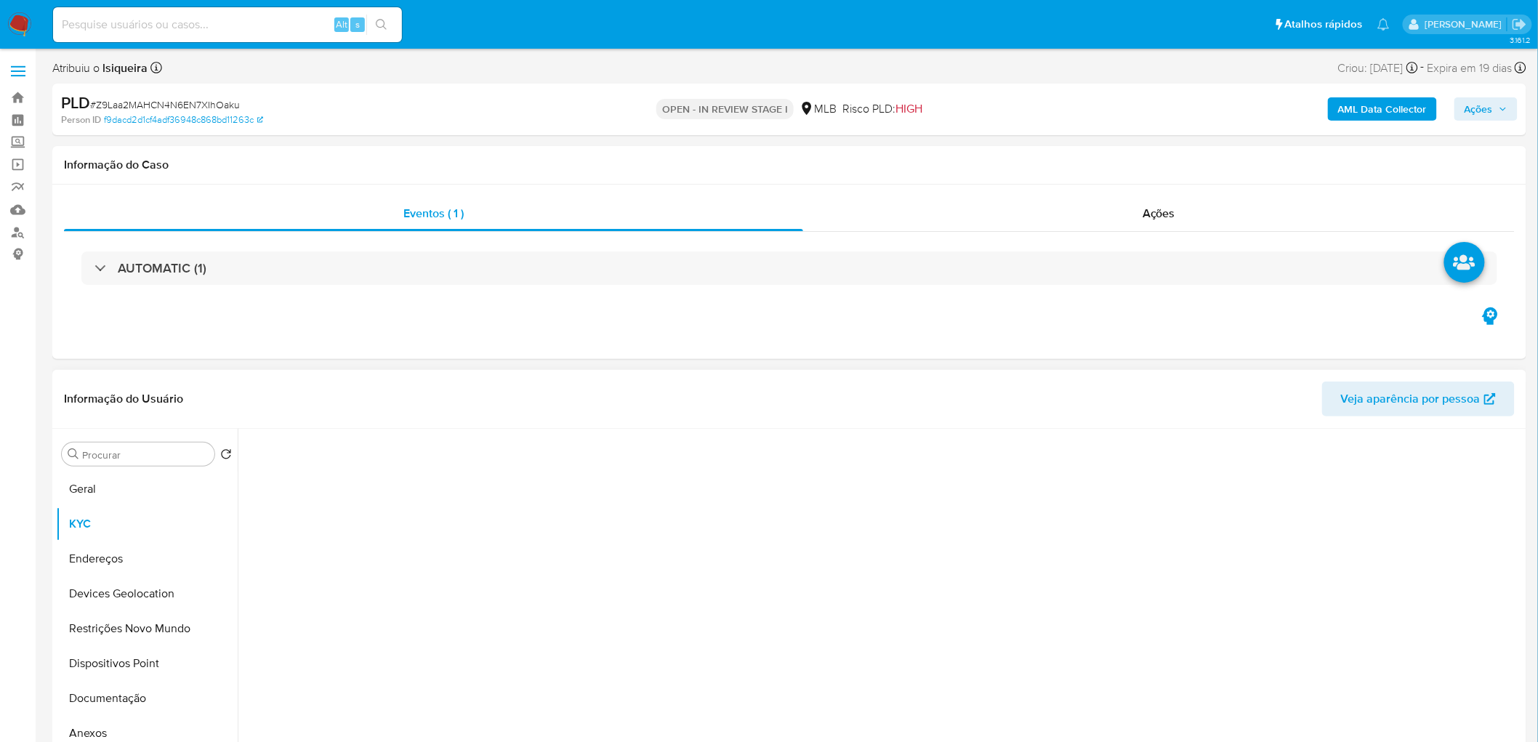
select select "10"
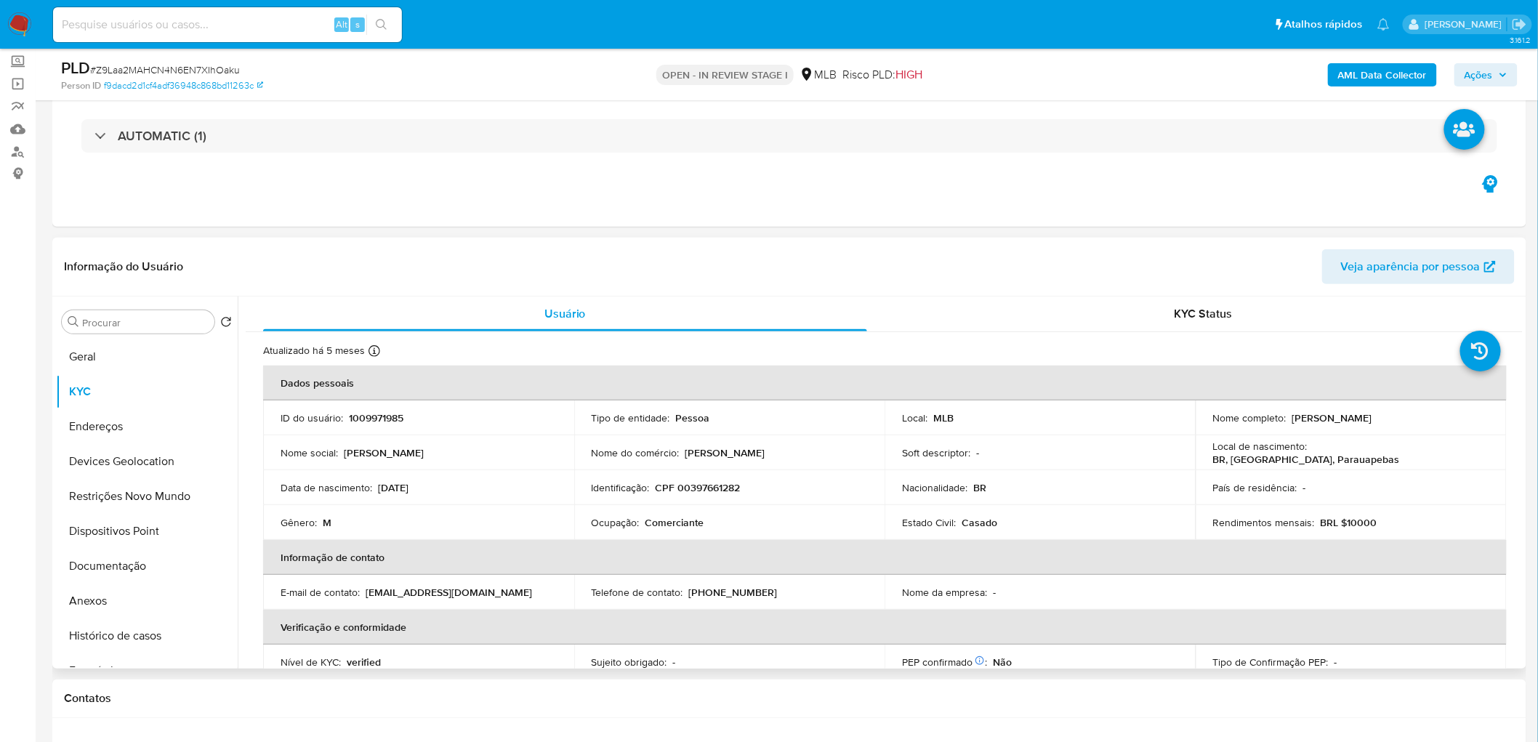
drag, startPoint x: 1412, startPoint y: 423, endPoint x: 1287, endPoint y: 418, distance: 125.1
click at [1287, 418] on div "Nome completo : [PERSON_NAME]" at bounding box center [1351, 417] width 276 height 13
copy p "[PERSON_NAME]"
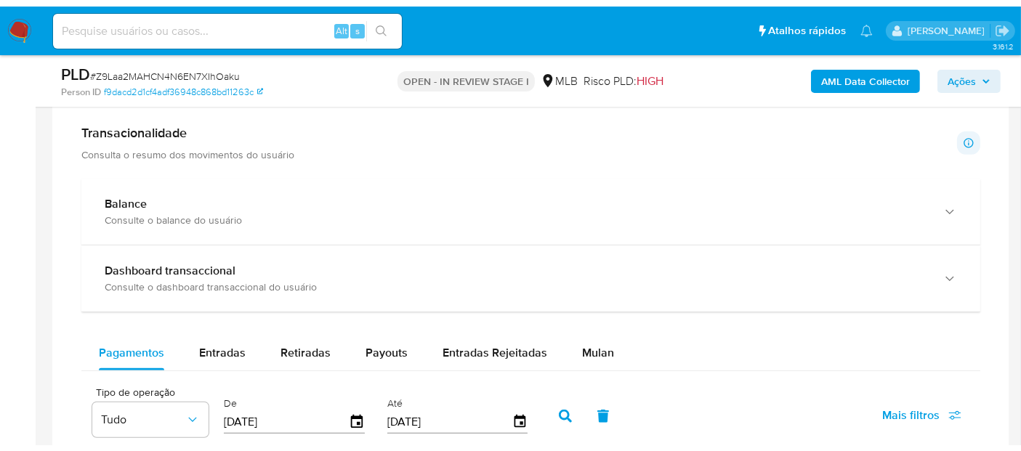
scroll to position [1050, 0]
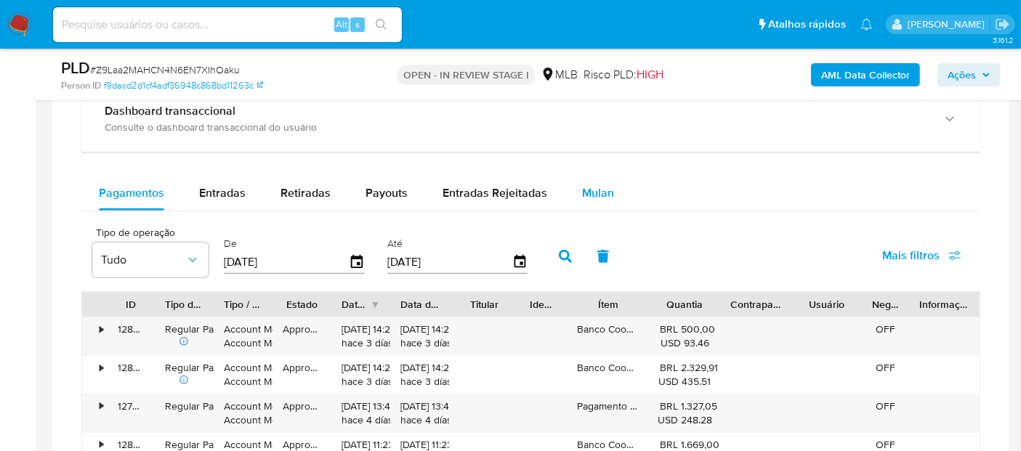
click at [602, 199] on div "Mulan" at bounding box center [598, 193] width 32 height 35
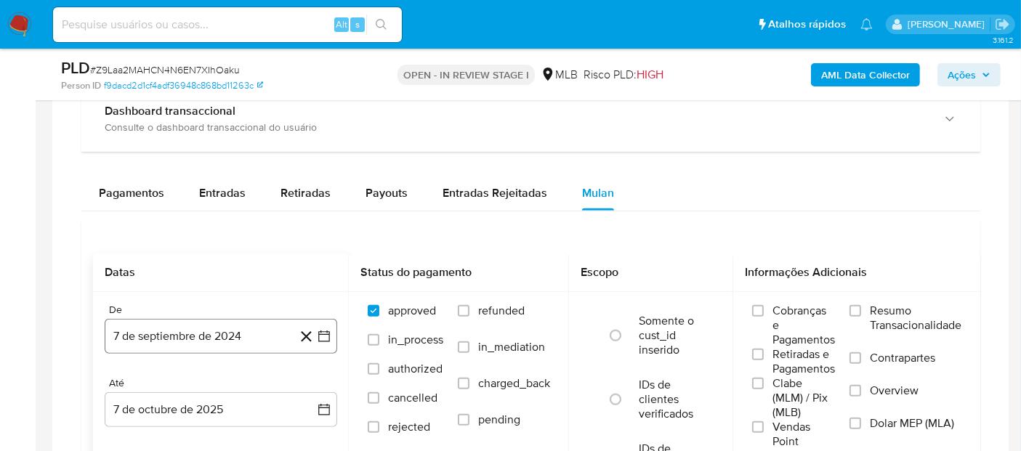
click at [155, 337] on button "7 de septiembre de 2024" at bounding box center [221, 336] width 233 height 35
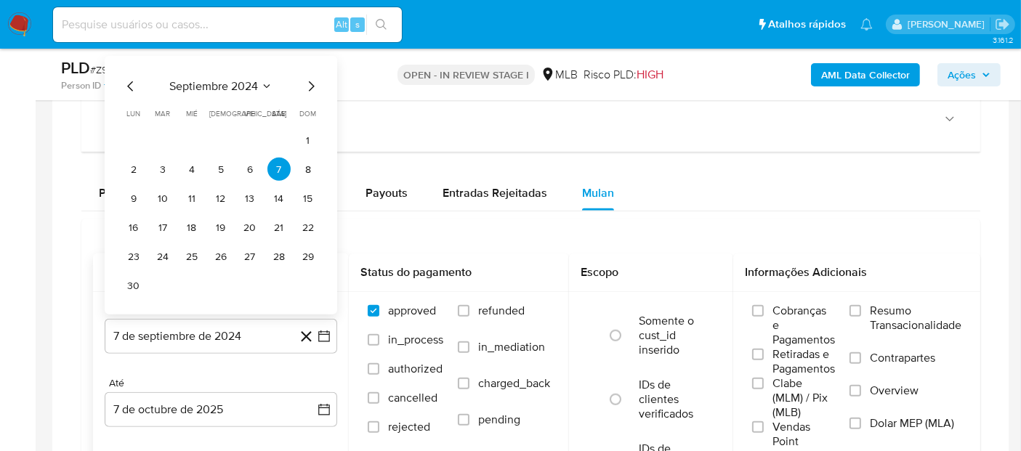
click at [215, 81] on span "septiembre 2024" at bounding box center [213, 86] width 89 height 15
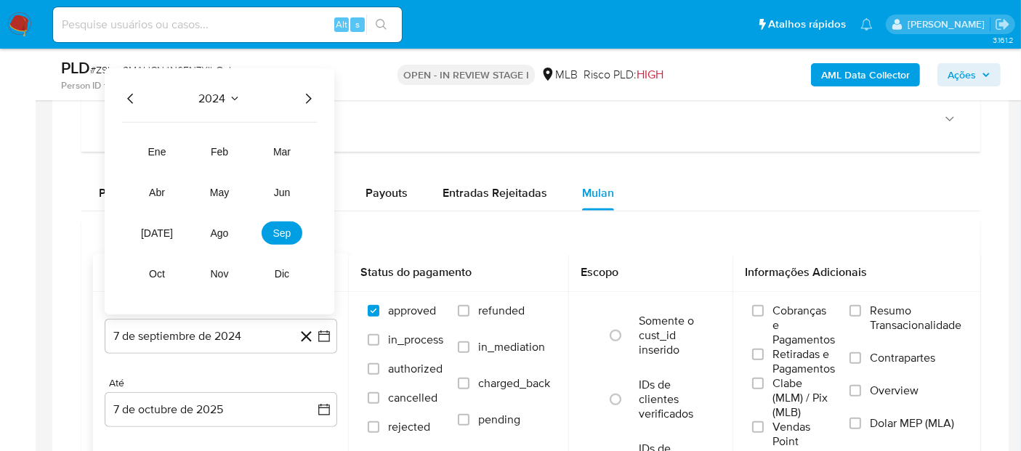
click at [303, 94] on icon "Año siguiente" at bounding box center [307, 98] width 17 height 17
click at [220, 235] on span "ago" at bounding box center [220, 233] width 18 height 12
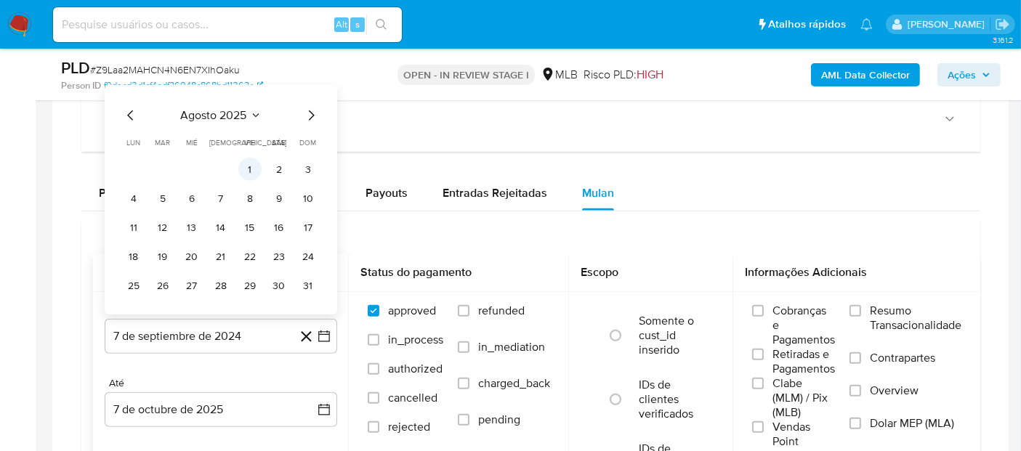
click at [248, 158] on button "1" at bounding box center [249, 169] width 23 height 23
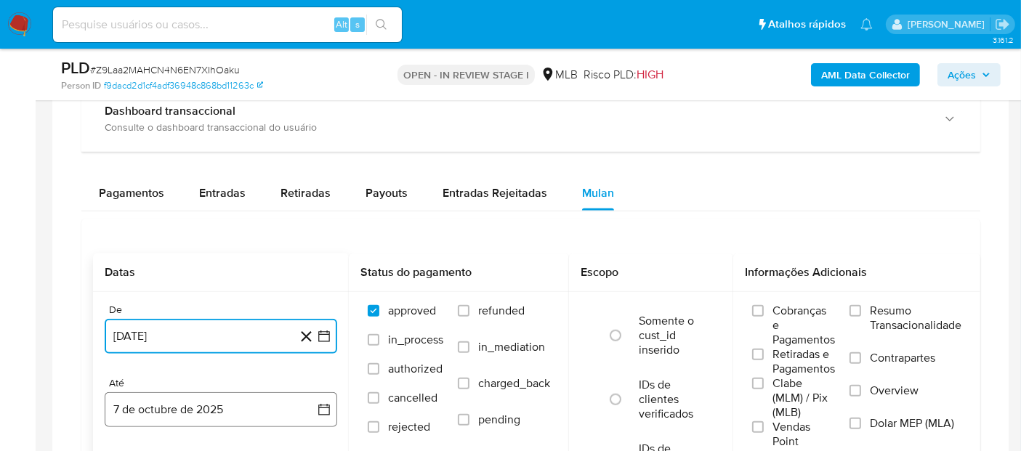
click at [163, 403] on button "7 de octubre de 2025" at bounding box center [221, 409] width 233 height 35
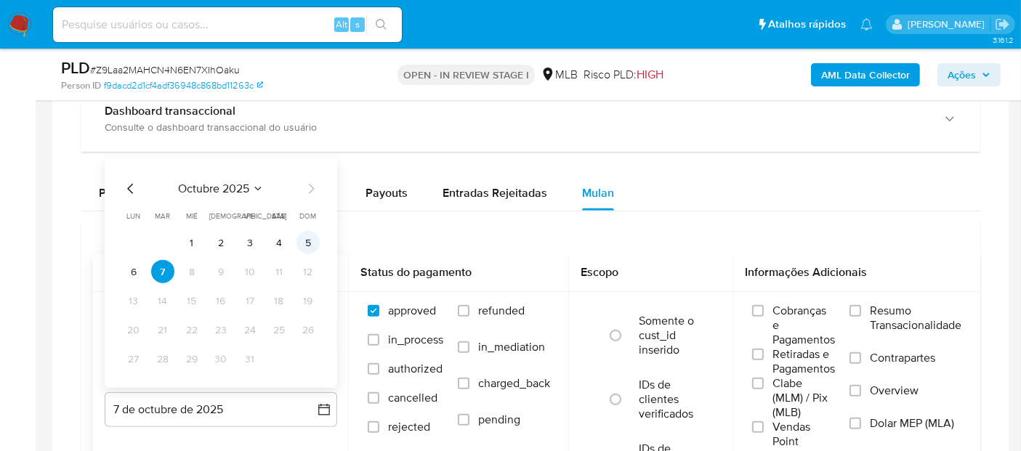
click at [309, 237] on button "5" at bounding box center [308, 242] width 23 height 23
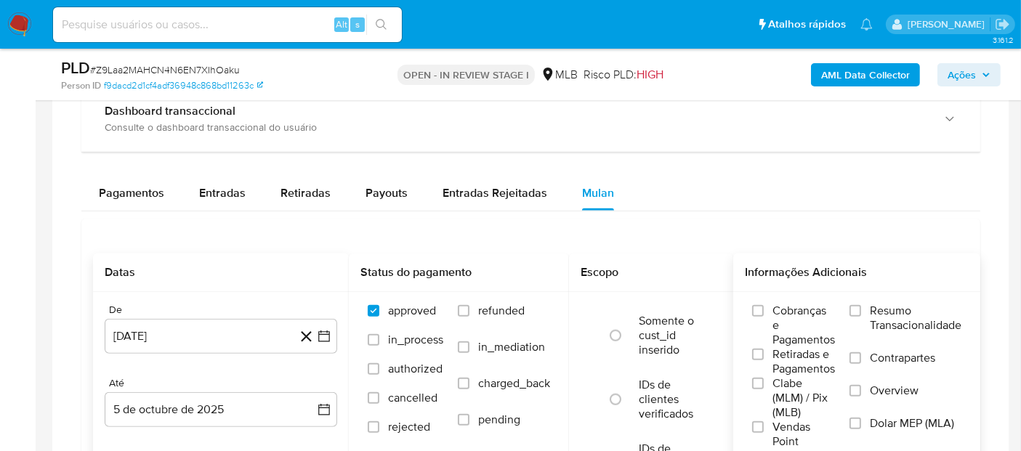
click at [865, 306] on label "Resumo Transacionalidade" at bounding box center [906, 327] width 112 height 47
click at [861, 306] on input "Resumo Transacionalidade" at bounding box center [856, 311] width 12 height 12
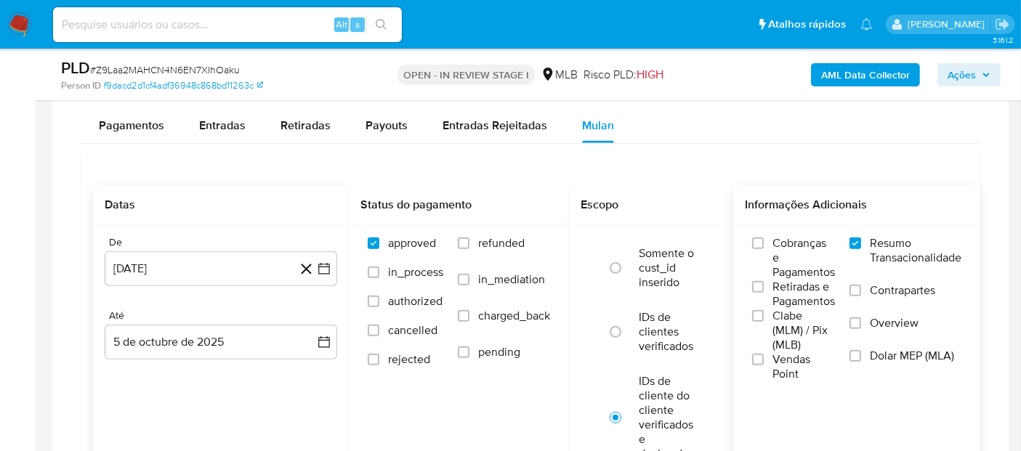
scroll to position [1211, 0]
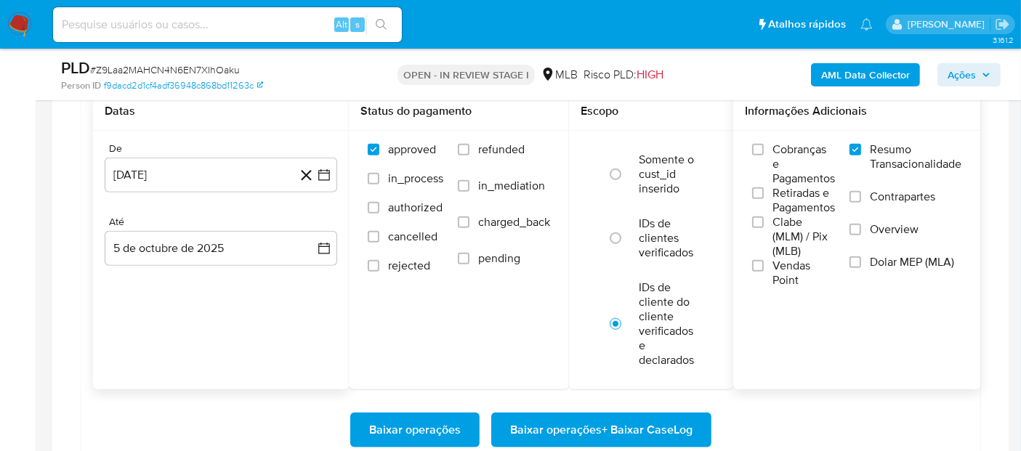
click at [800, 278] on span "Vendas Point" at bounding box center [804, 273] width 63 height 29
click at [764, 272] on input "Vendas Point" at bounding box center [758, 266] width 12 height 12
click at [637, 427] on span "Baixar operações + Baixar CaseLog" at bounding box center [601, 430] width 182 height 32
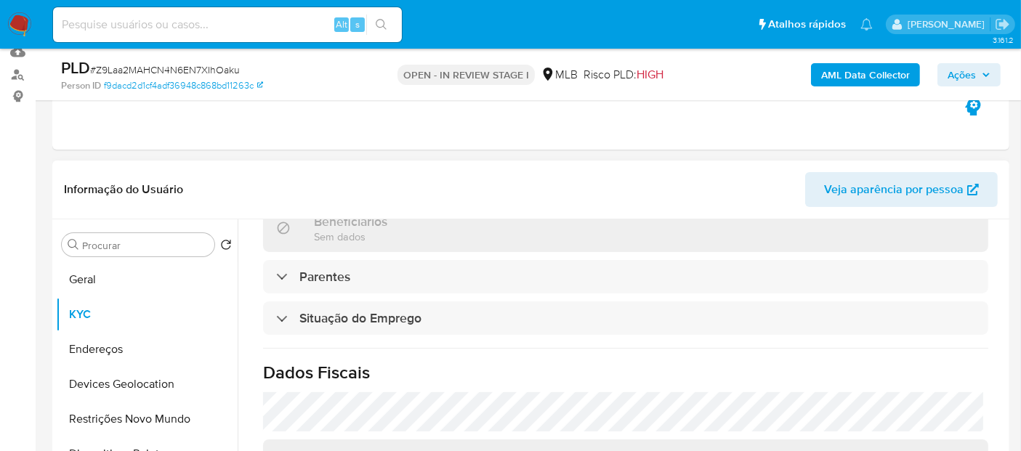
scroll to position [161, 0]
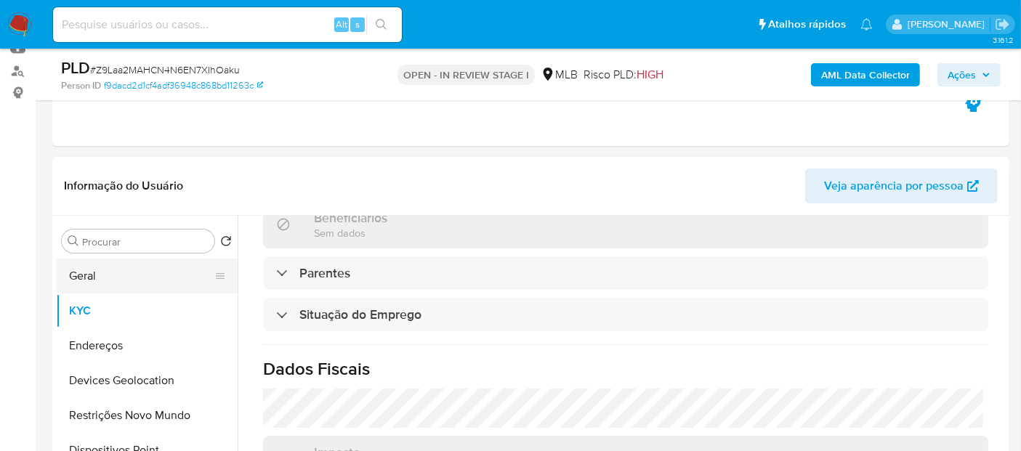
click at [150, 281] on button "Geral" at bounding box center [141, 276] width 170 height 35
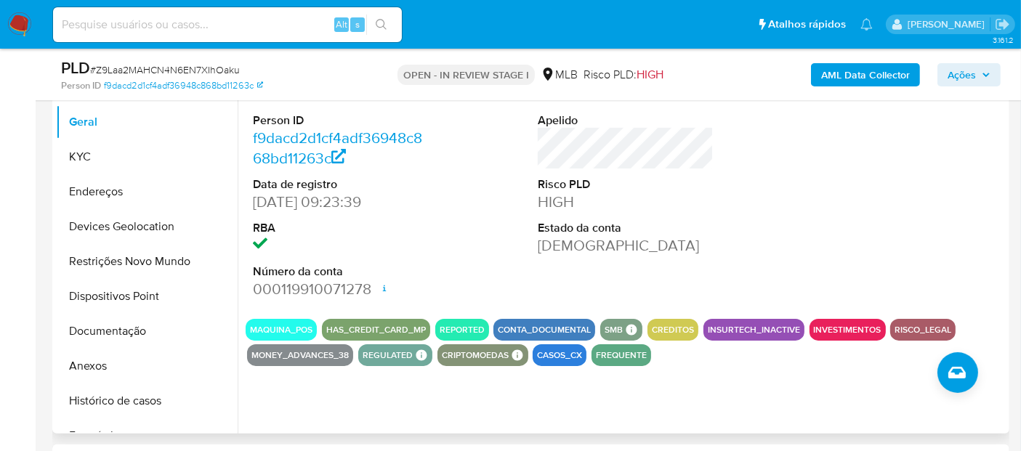
scroll to position [323, 0]
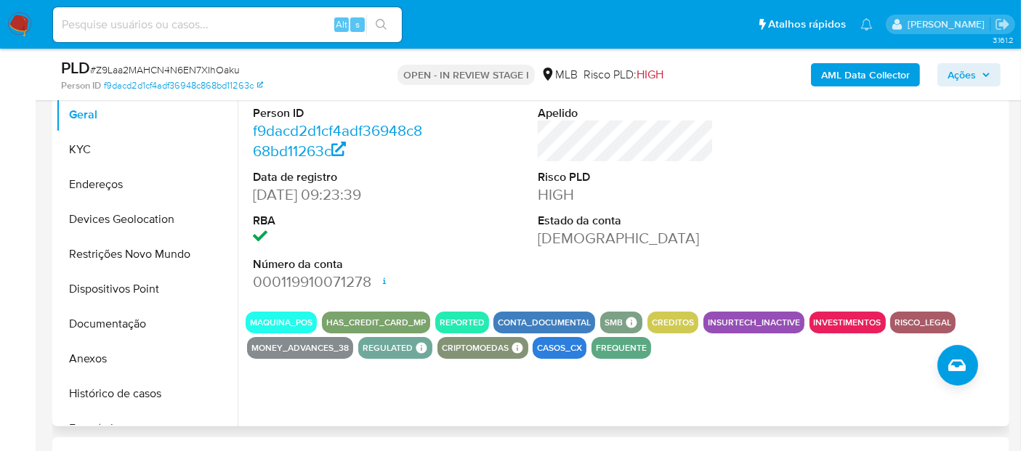
click at [359, 235] on dd at bounding box center [341, 238] width 176 height 20
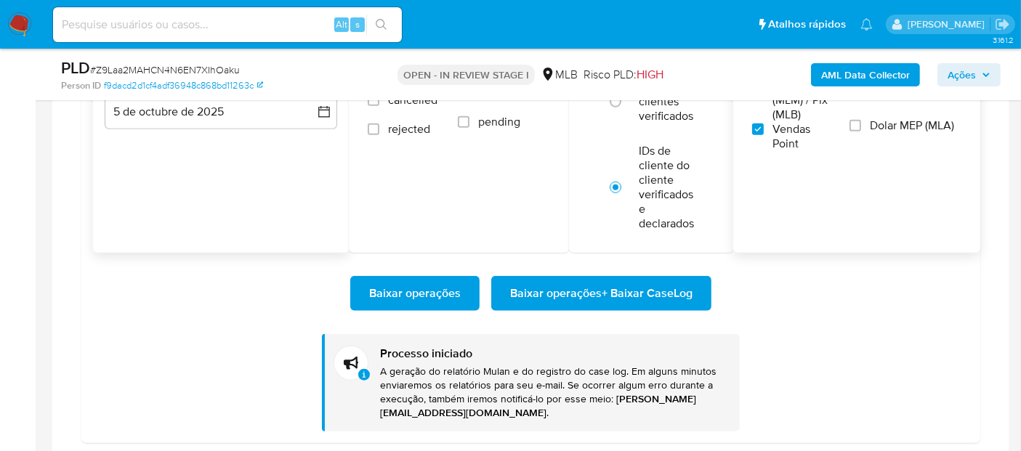
scroll to position [1372, 0]
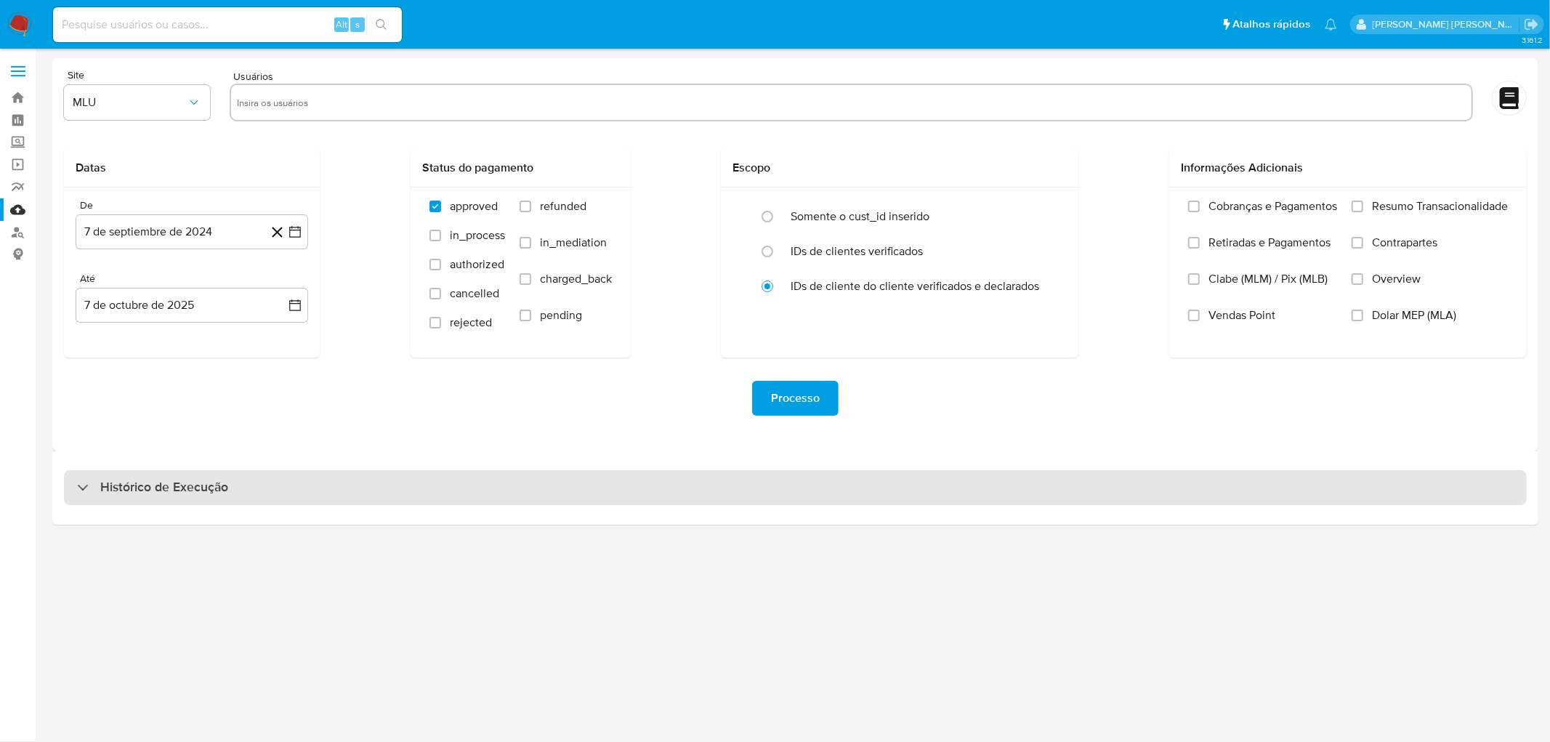
click at [286, 475] on div "Histórico de Execução" at bounding box center [795, 487] width 1463 height 35
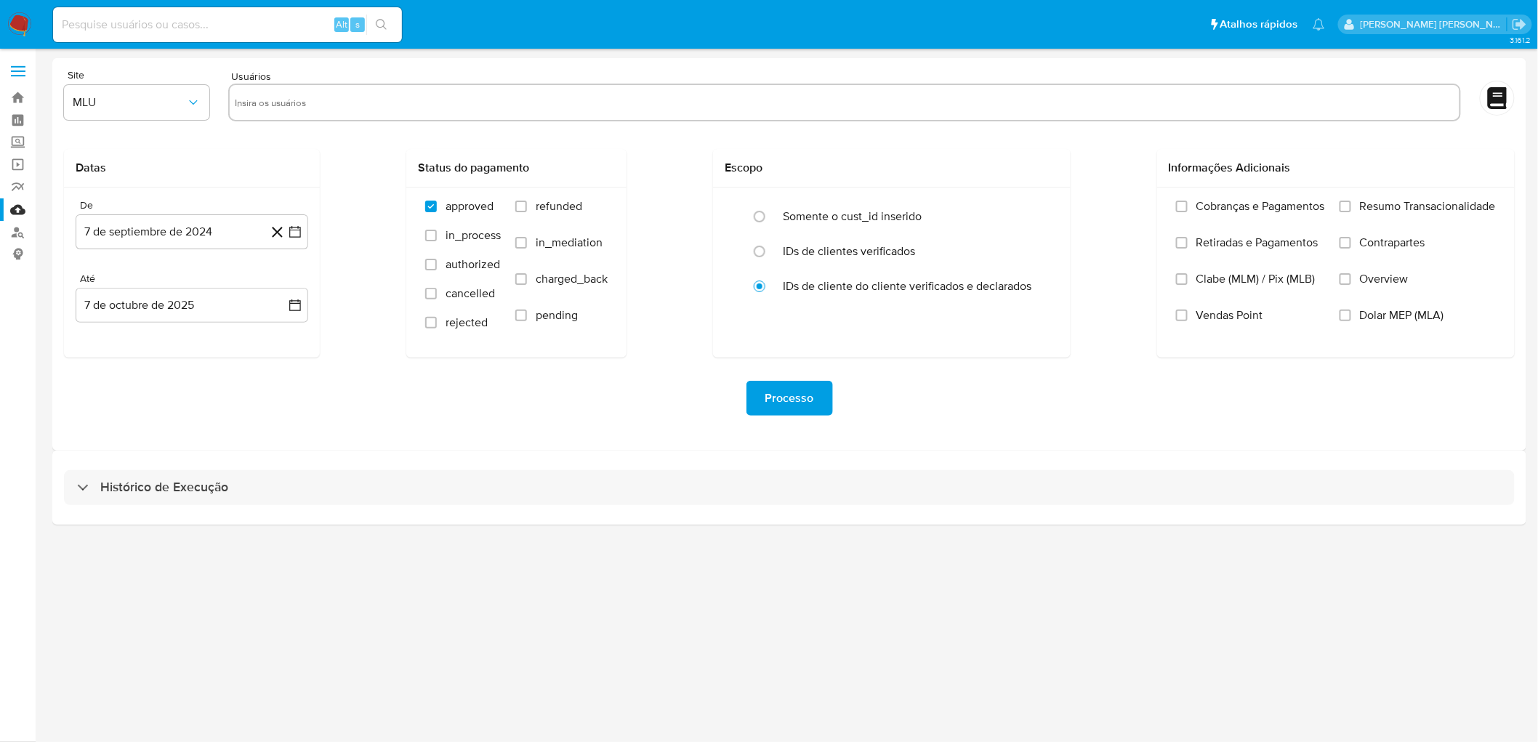
select select "10"
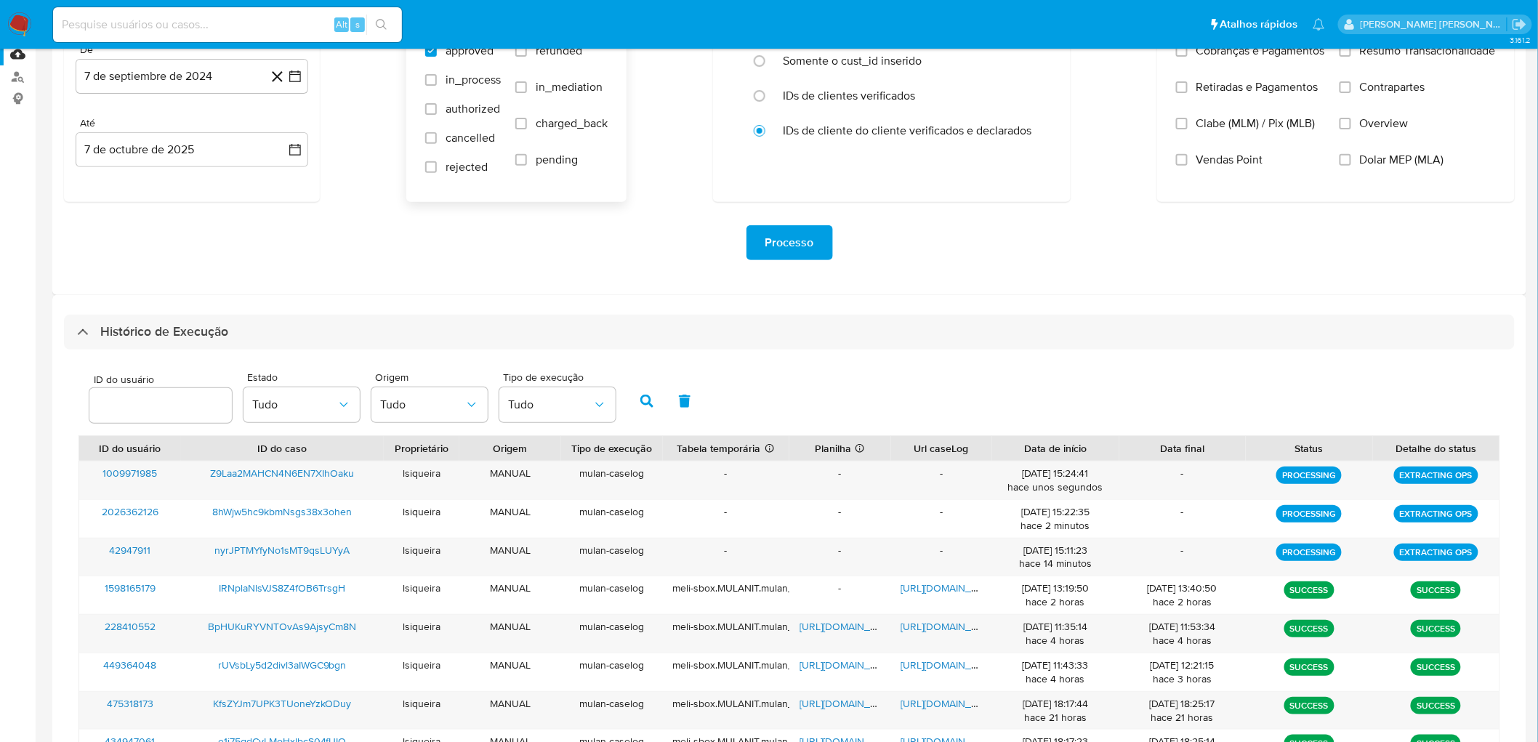
scroll to position [161, 0]
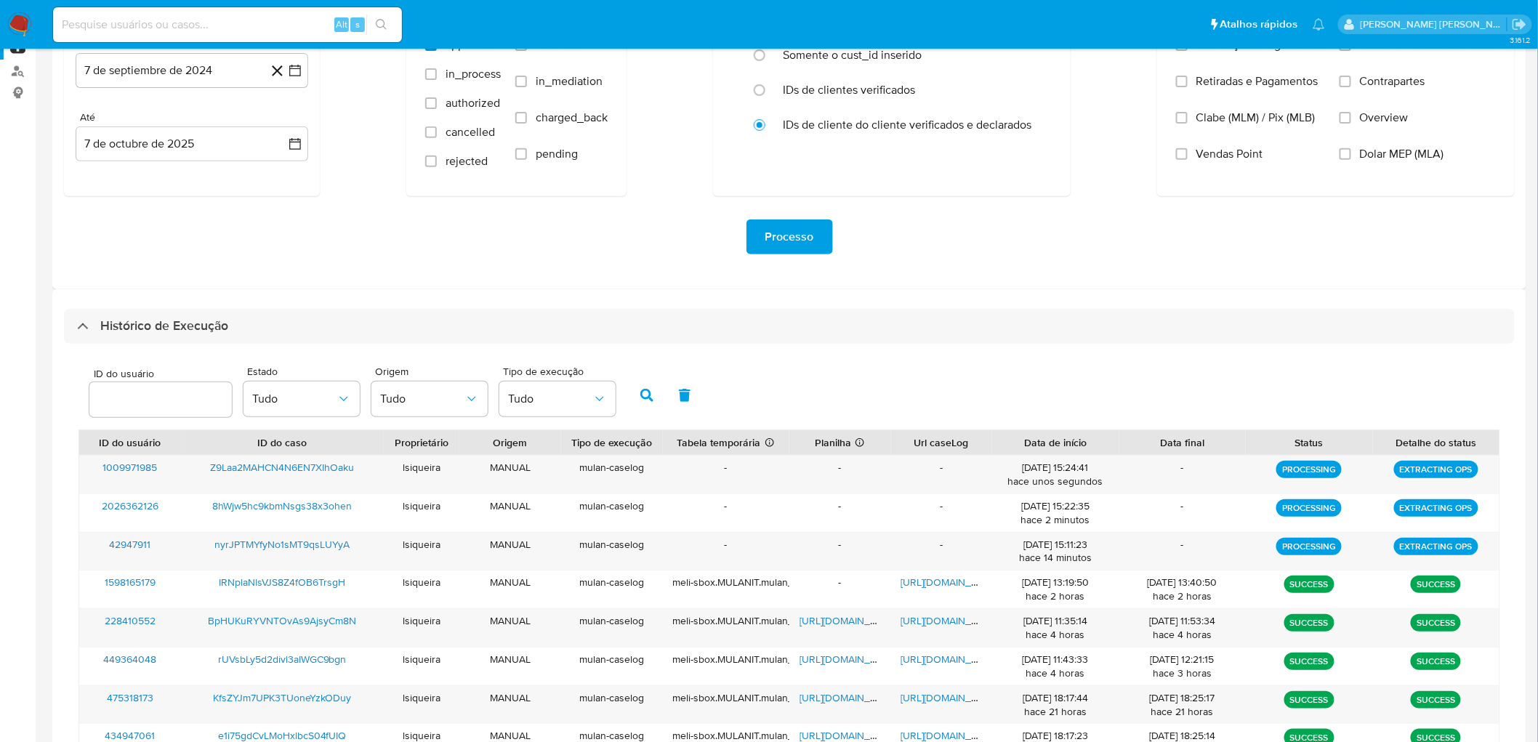
click at [17, 28] on img at bounding box center [19, 24] width 25 height 25
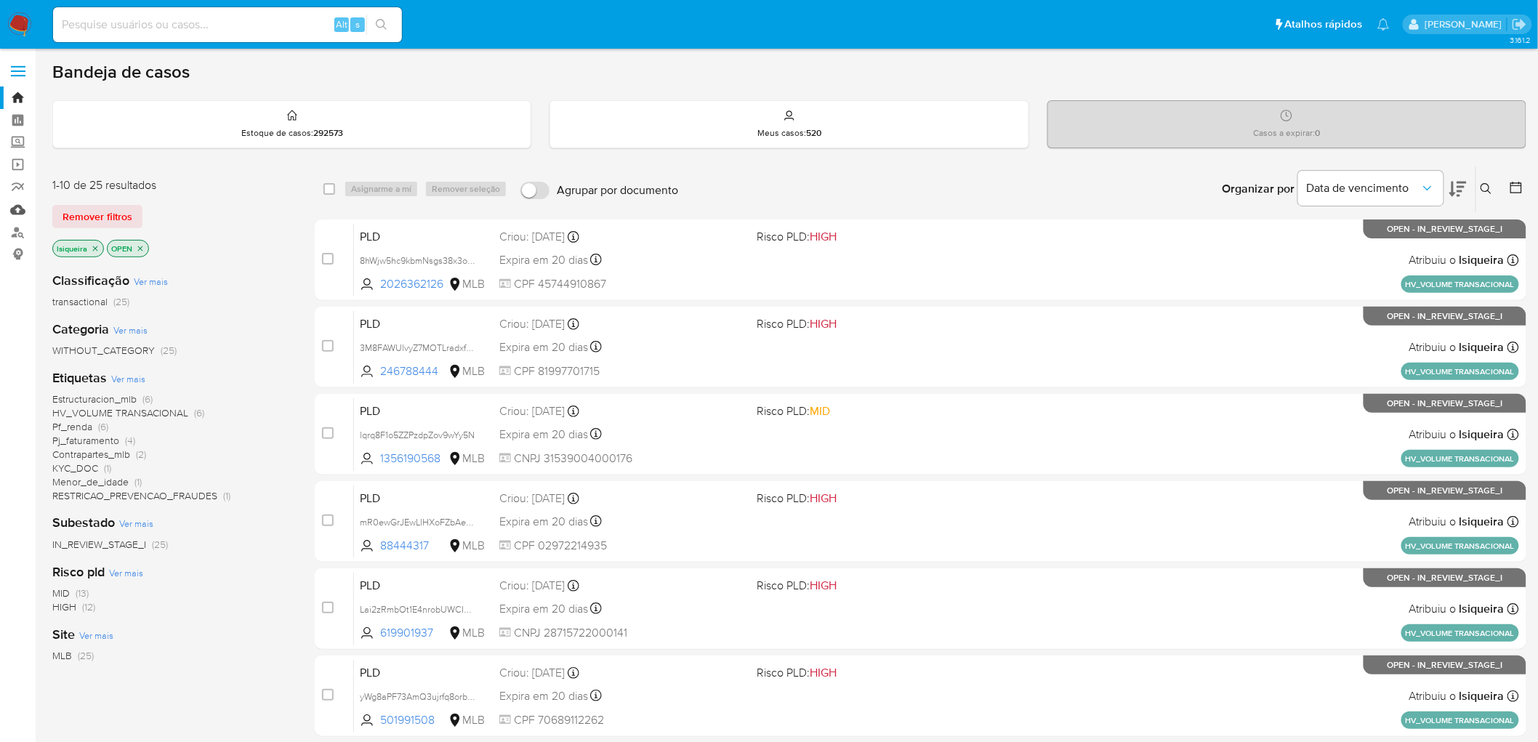
click at [20, 206] on link "Mulan" at bounding box center [86, 209] width 173 height 23
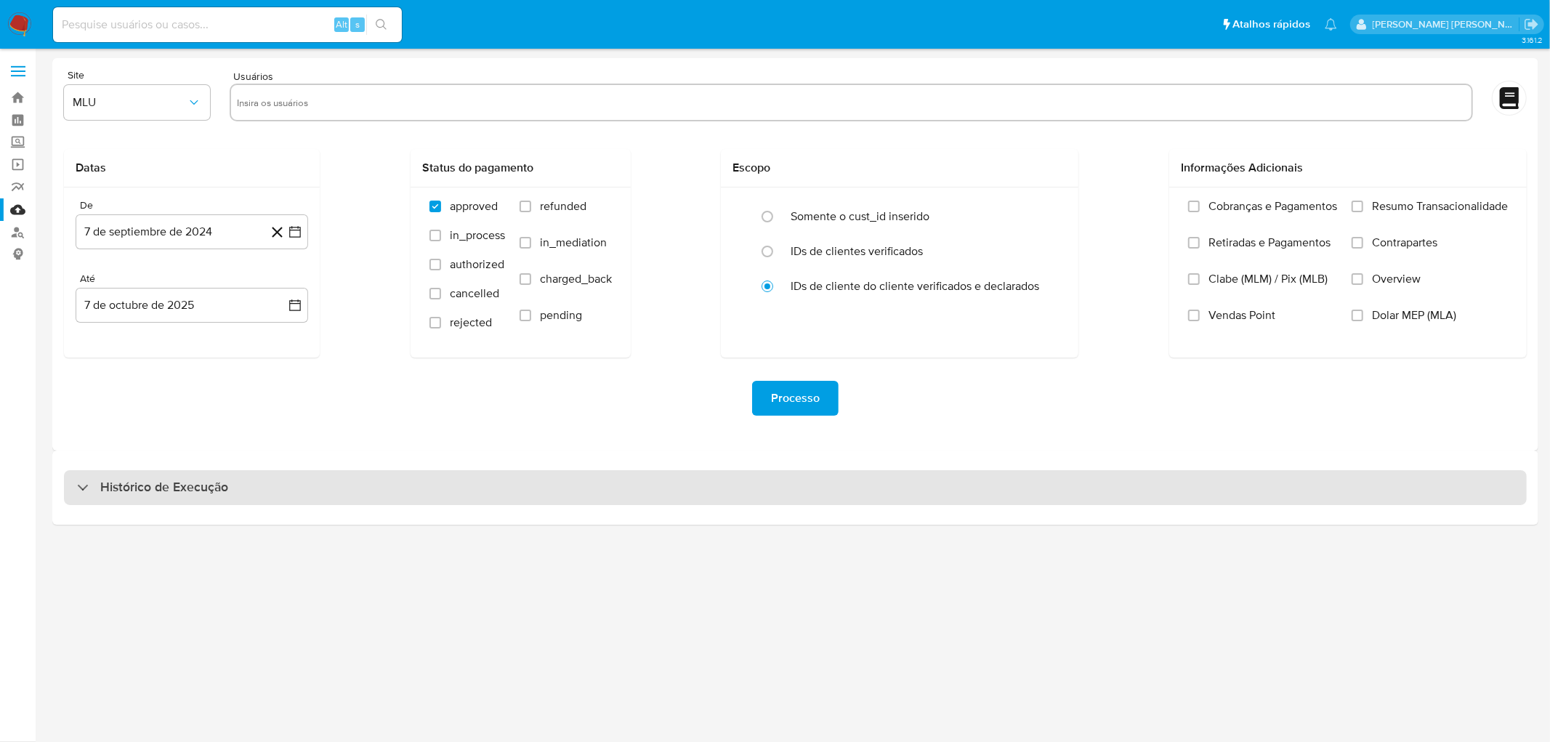
click at [832, 484] on div "Histórico de Execução" at bounding box center [795, 487] width 1463 height 35
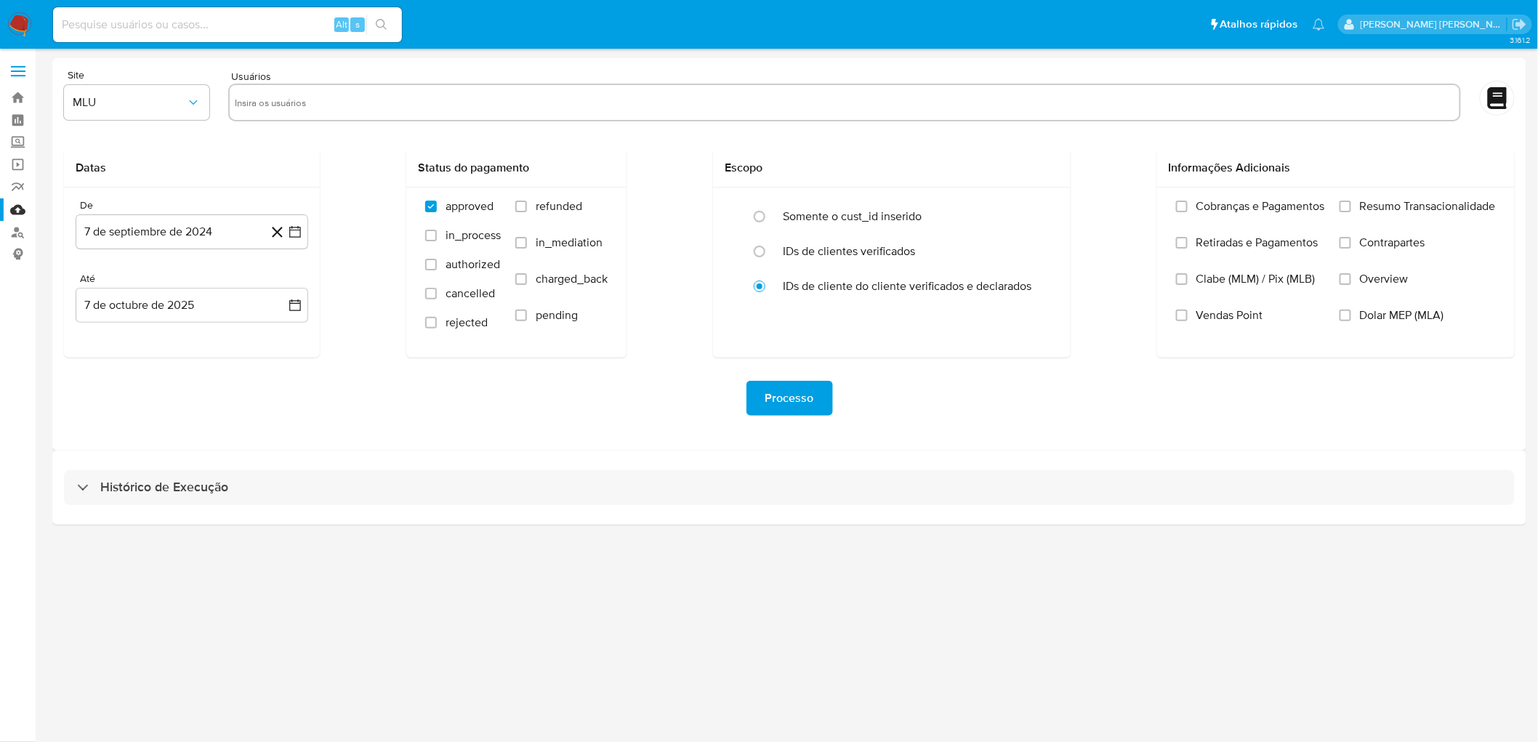
select select "10"
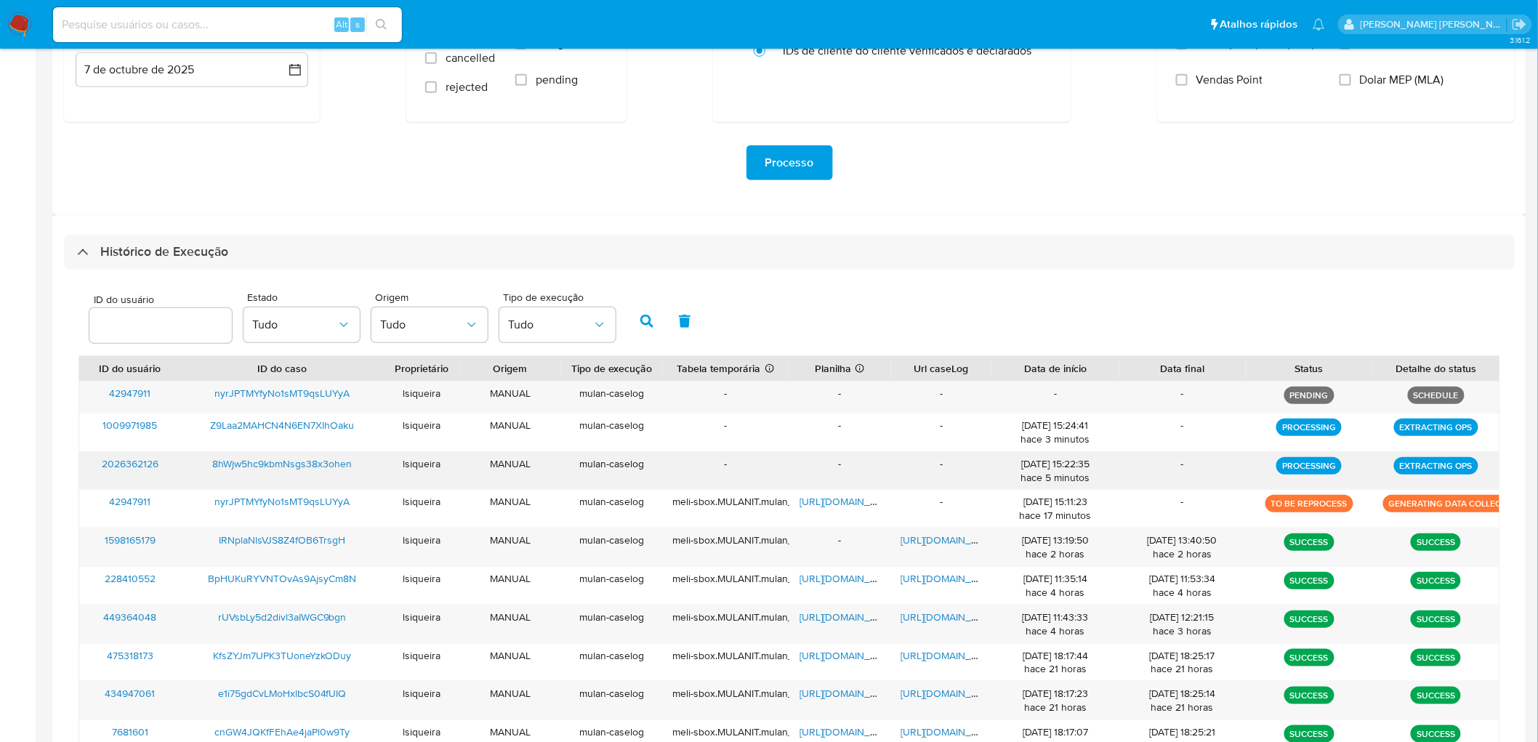
scroll to position [242, 0]
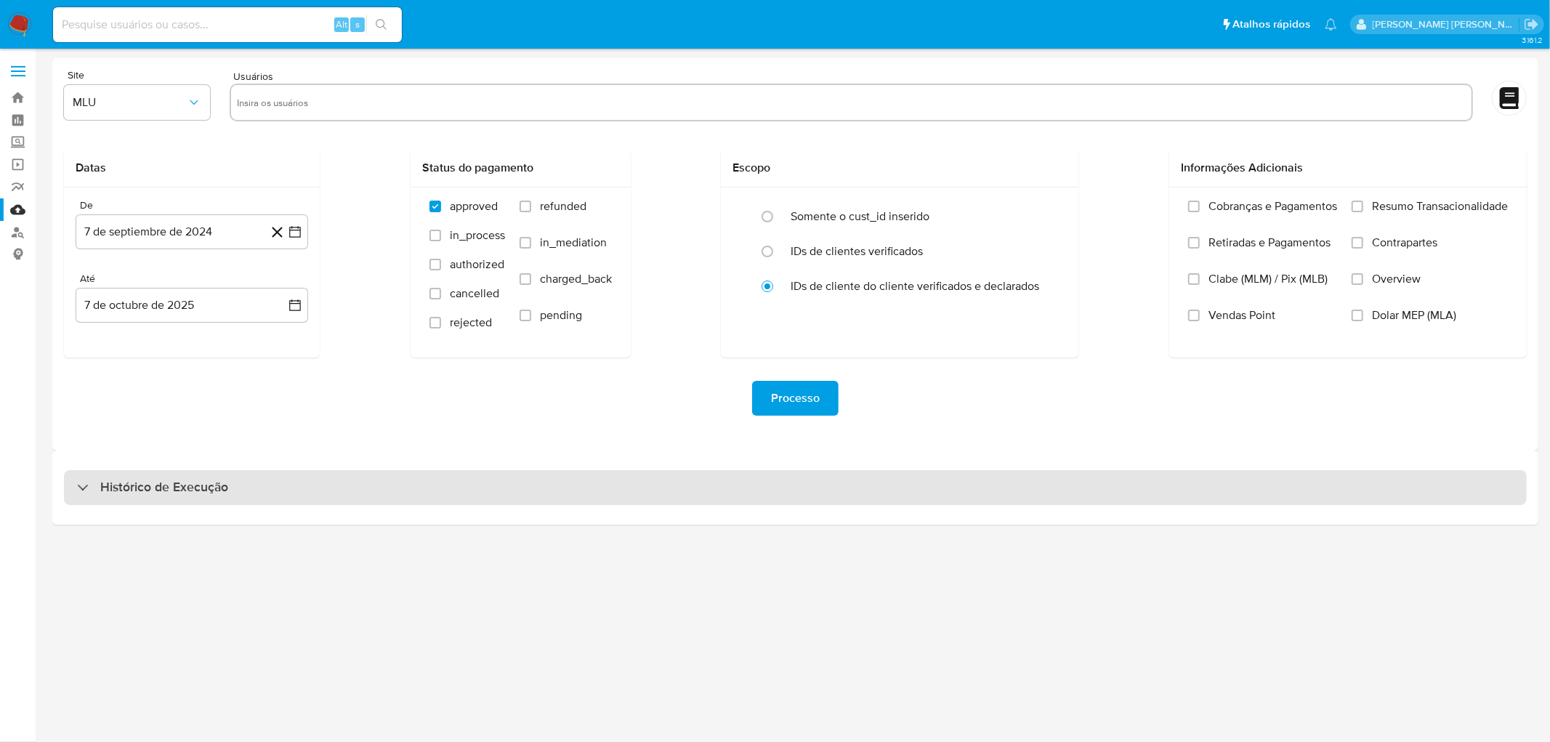
click at [429, 488] on div "Histórico de Execução" at bounding box center [795, 487] width 1463 height 35
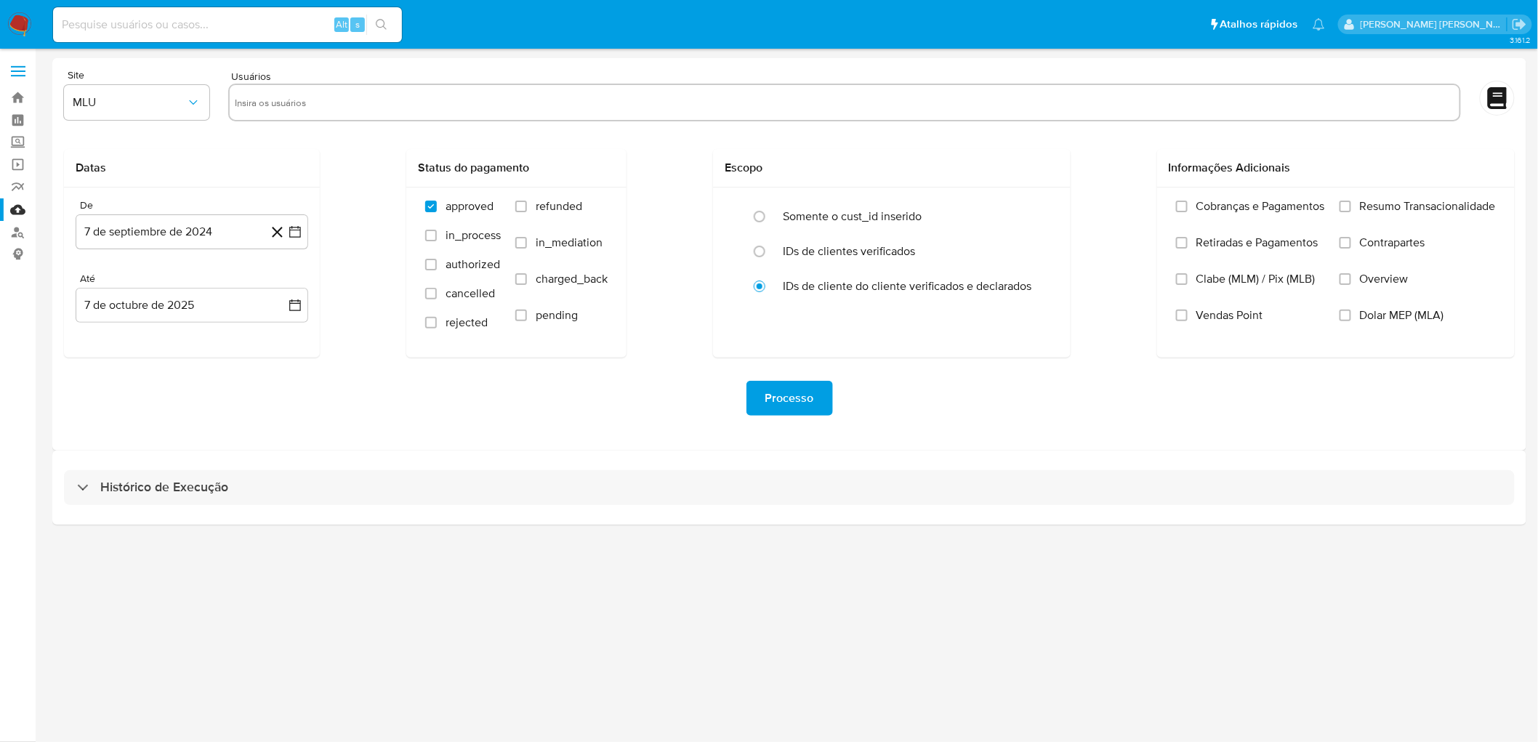
select select "10"
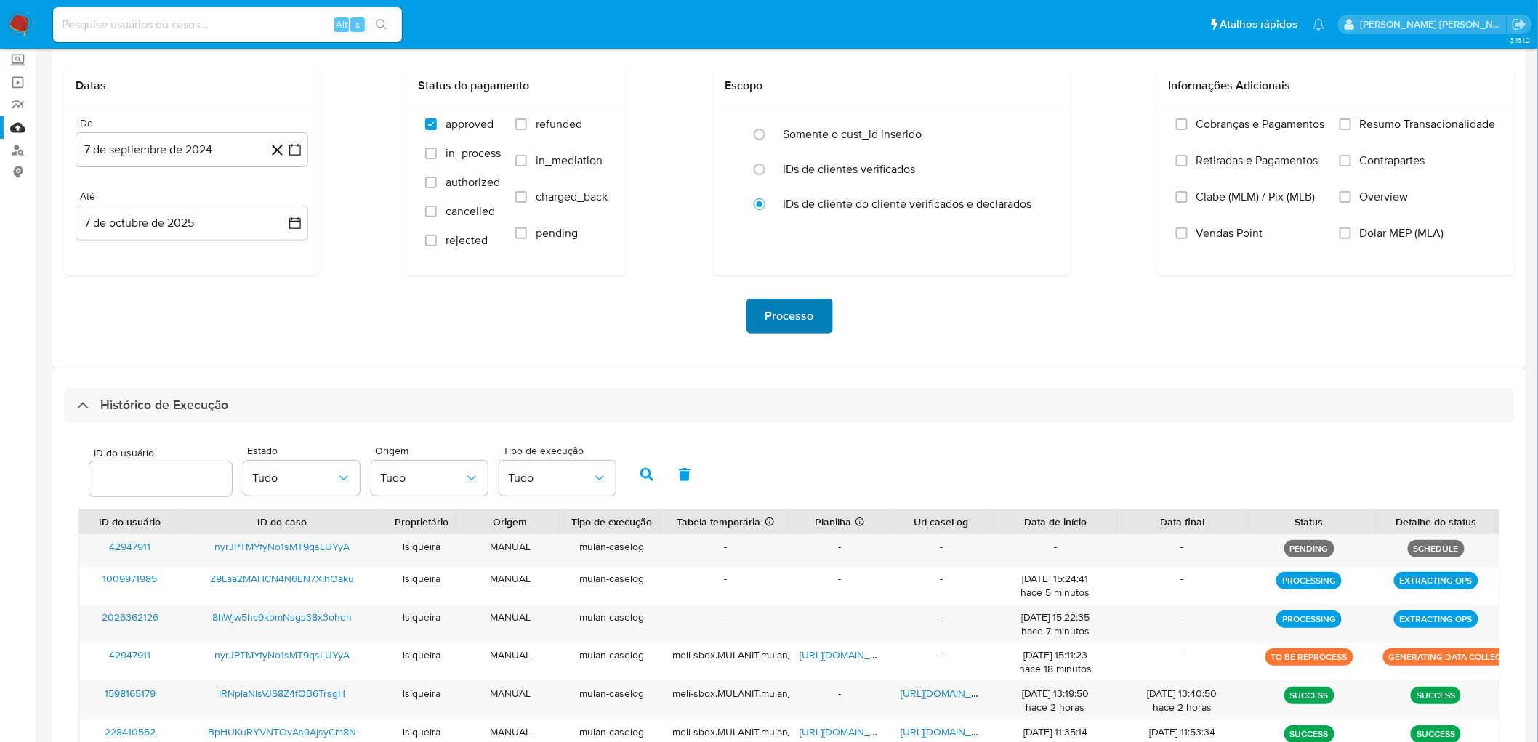
scroll to position [161, 0]
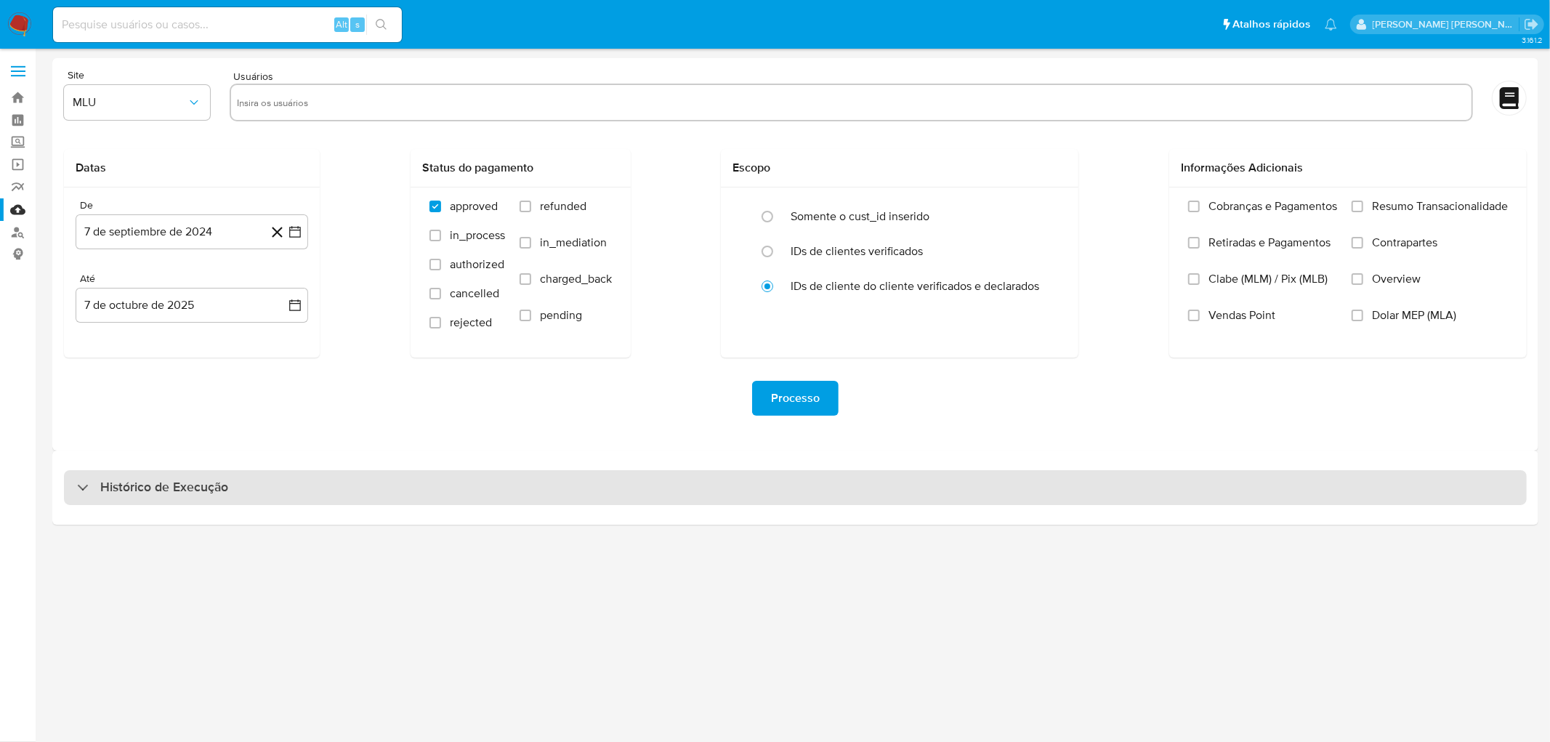
click at [262, 504] on div "Histórico de Execução" at bounding box center [795, 487] width 1463 height 35
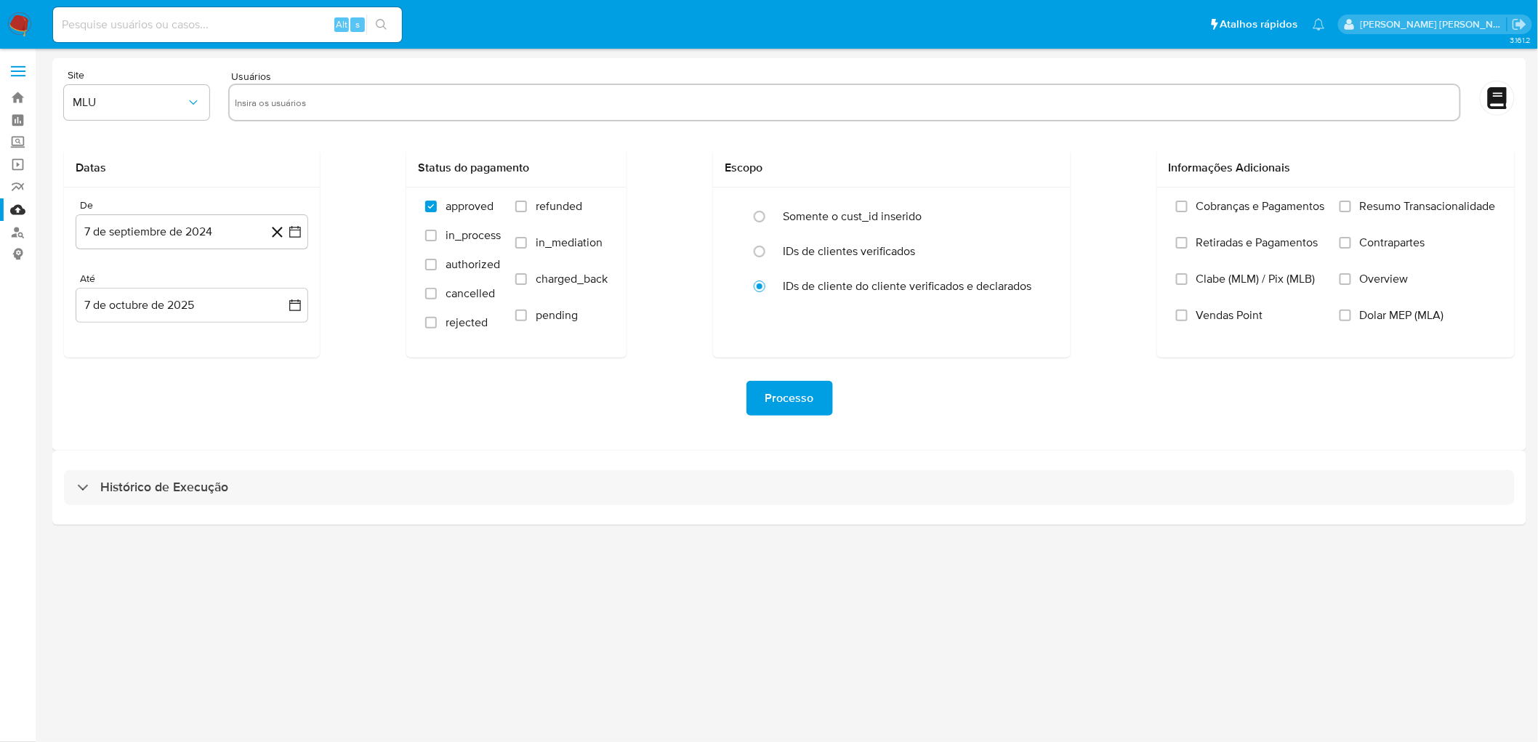
select select "10"
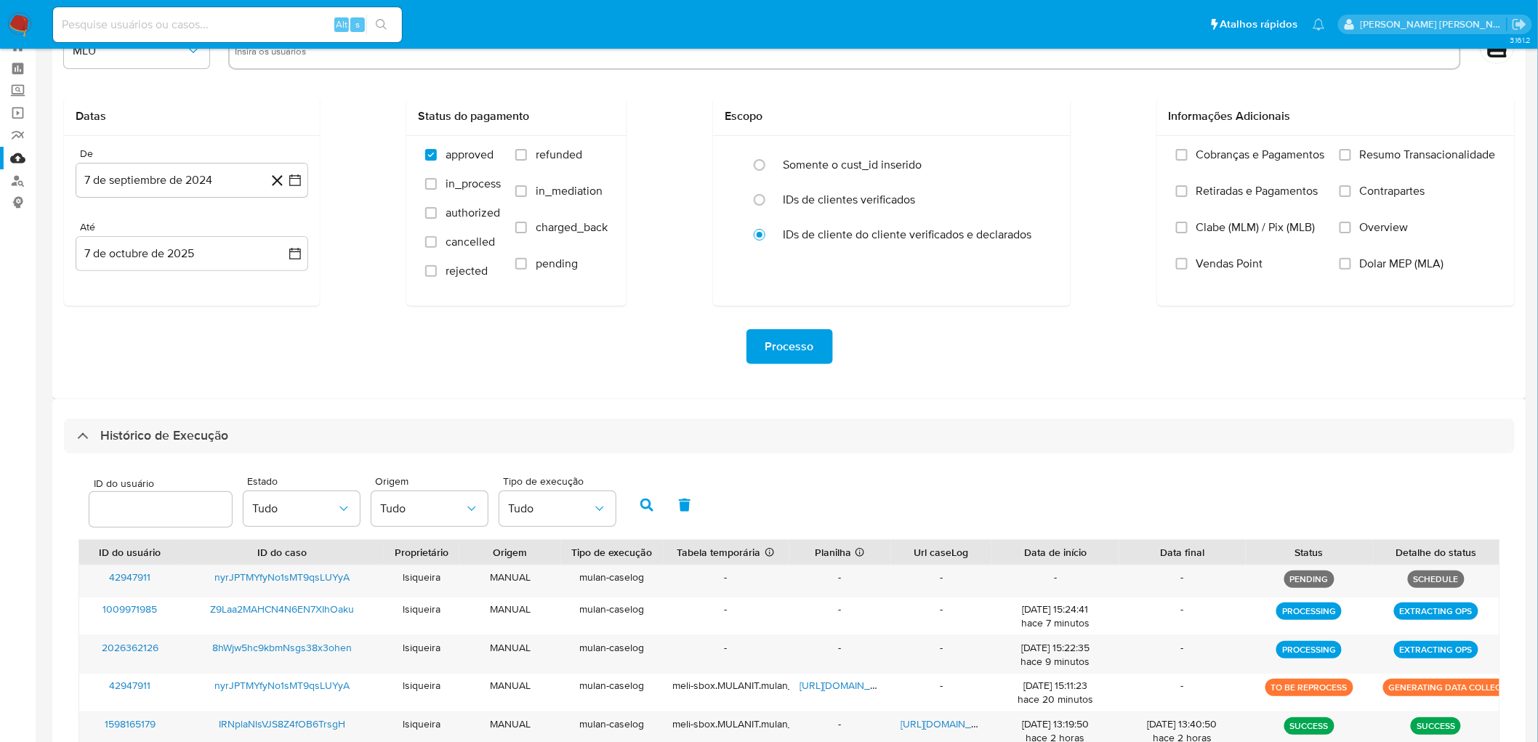
scroll to position [81, 0]
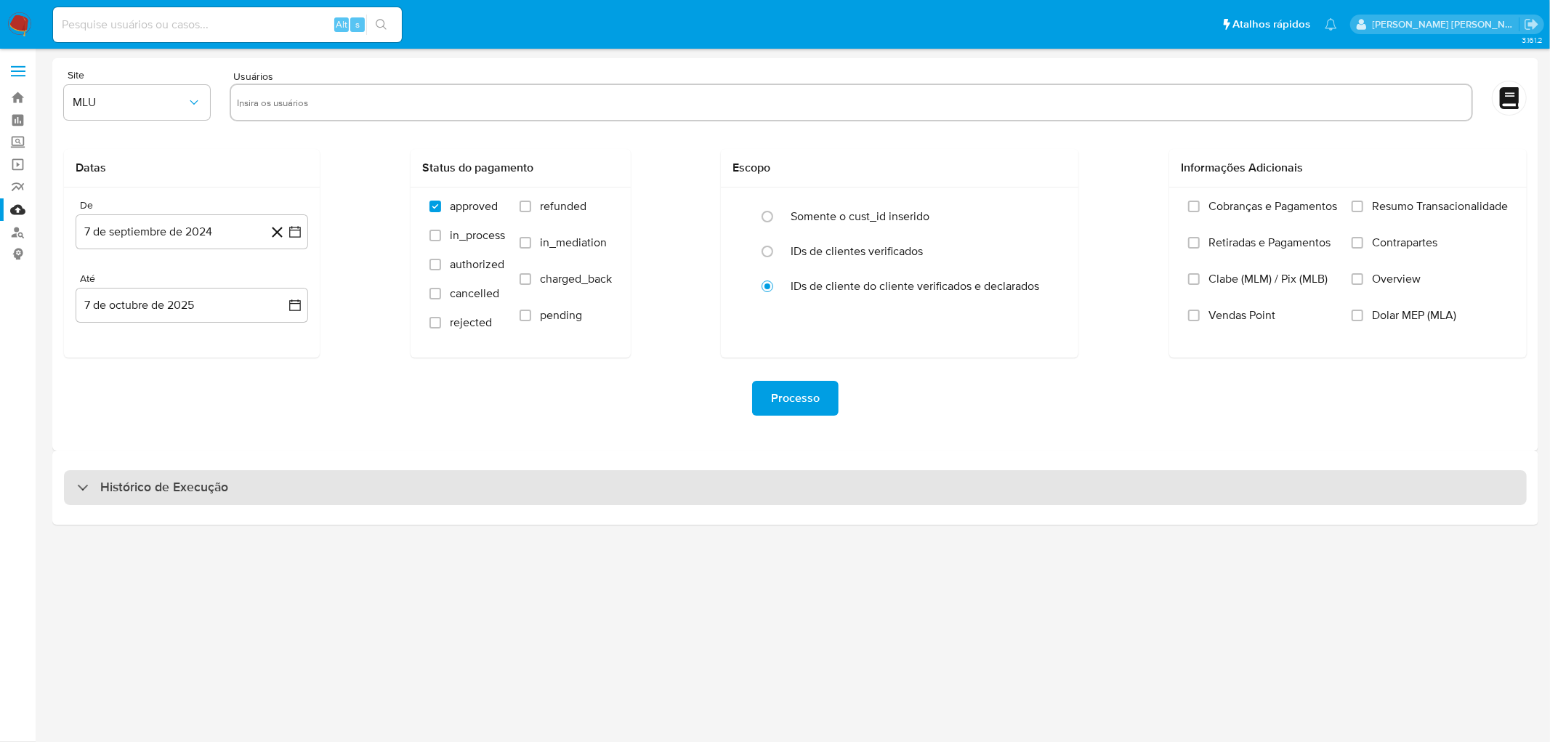
click at [185, 483] on h3 "Histórico de Execução" at bounding box center [164, 487] width 128 height 17
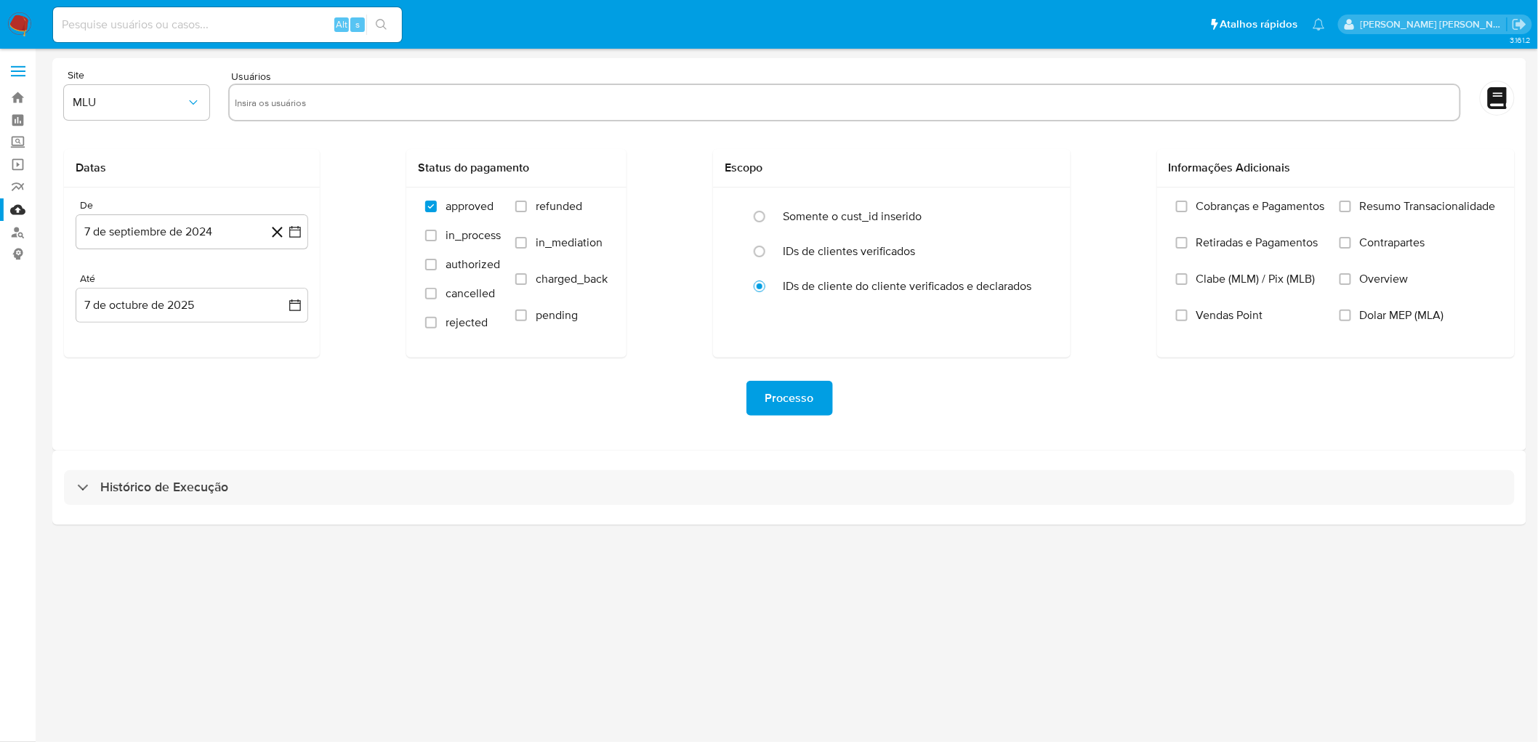
select select "10"
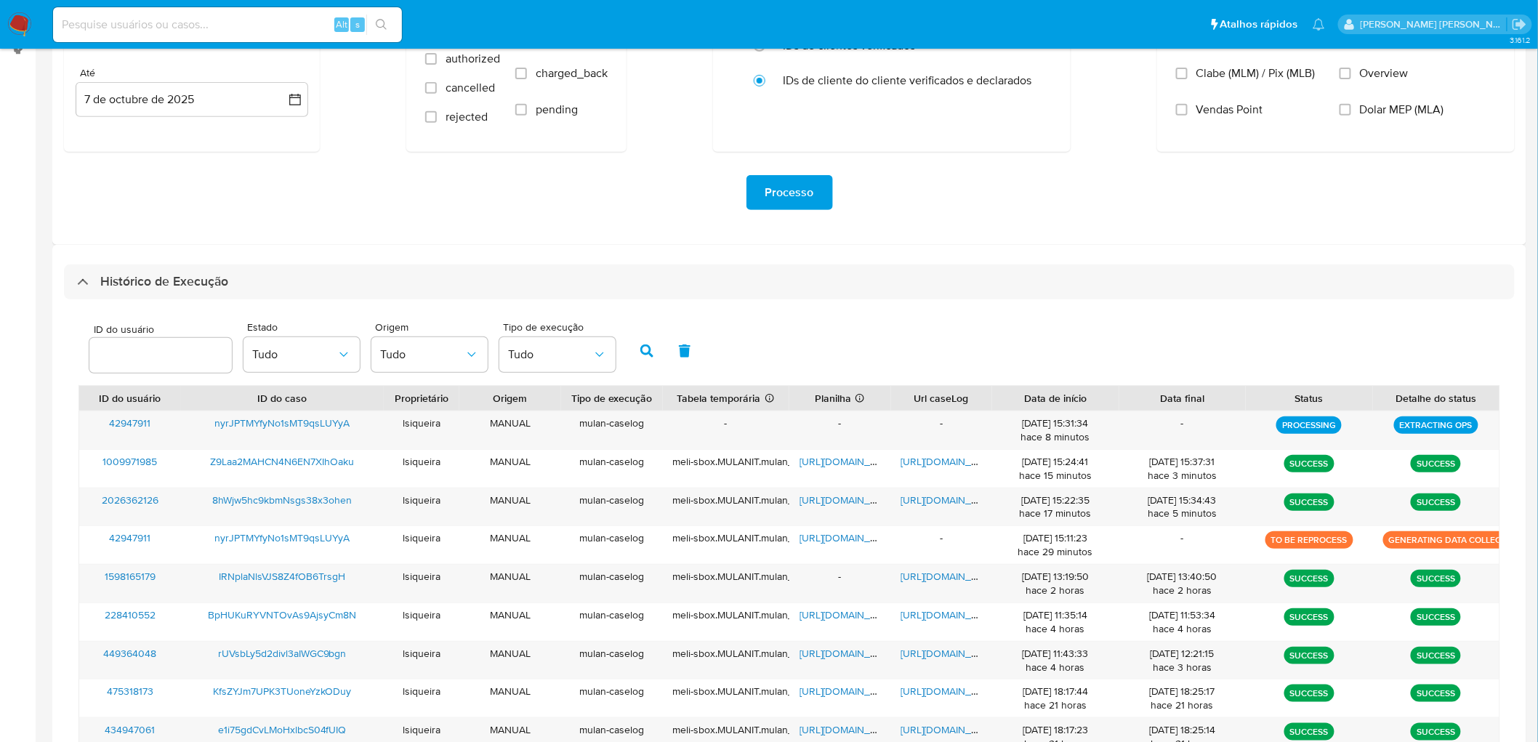
scroll to position [242, 0]
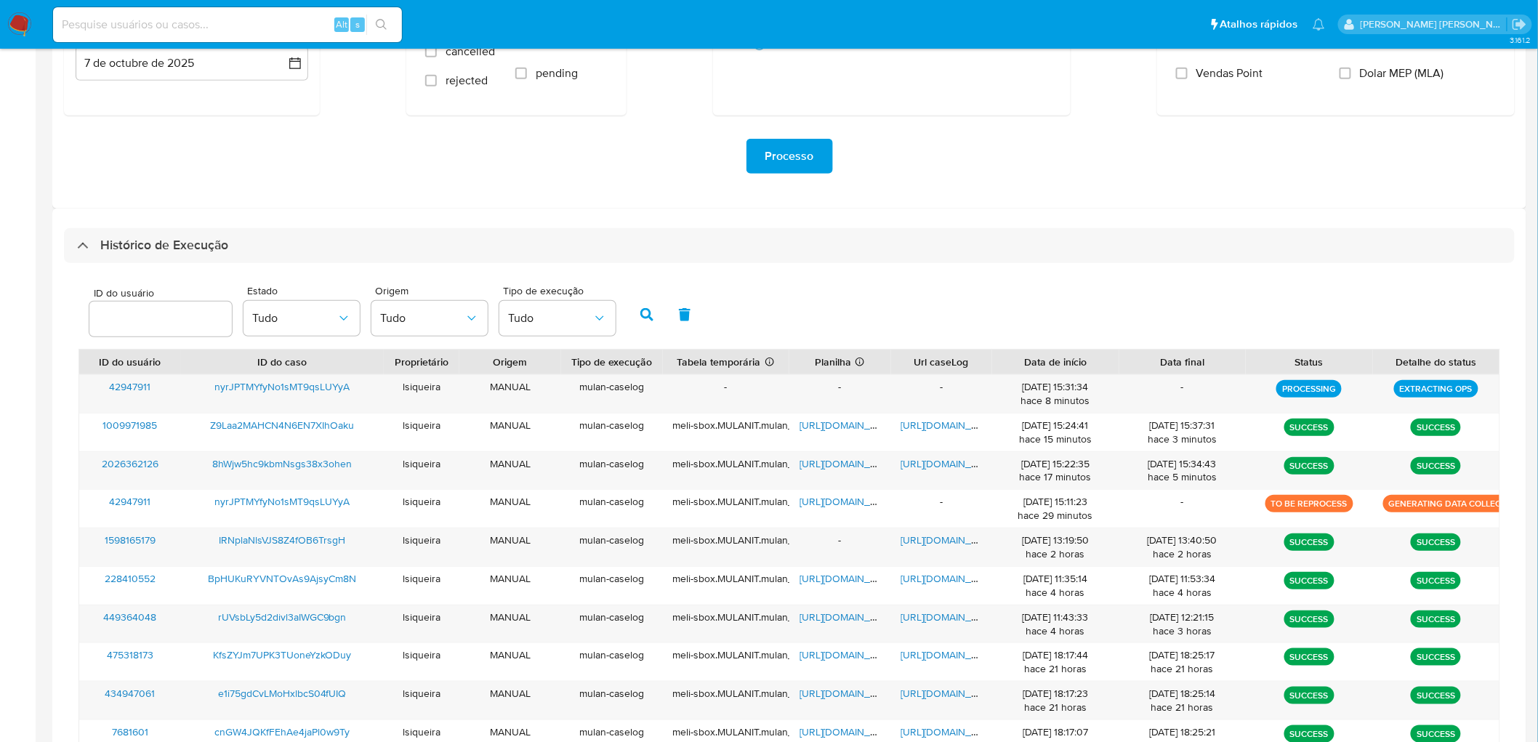
click at [17, 27] on img at bounding box center [19, 24] width 25 height 25
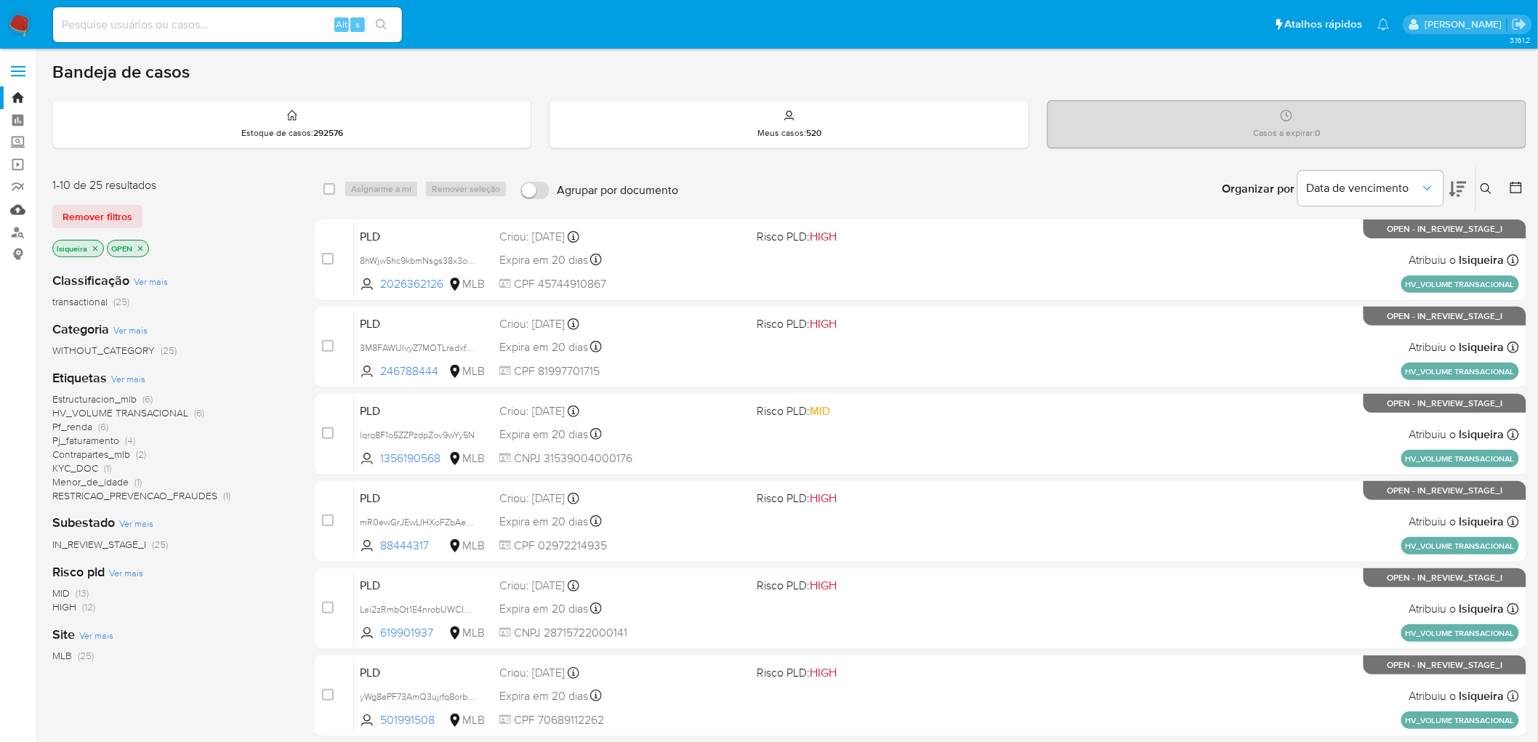
click at [17, 208] on link "Mulan" at bounding box center [86, 209] width 173 height 23
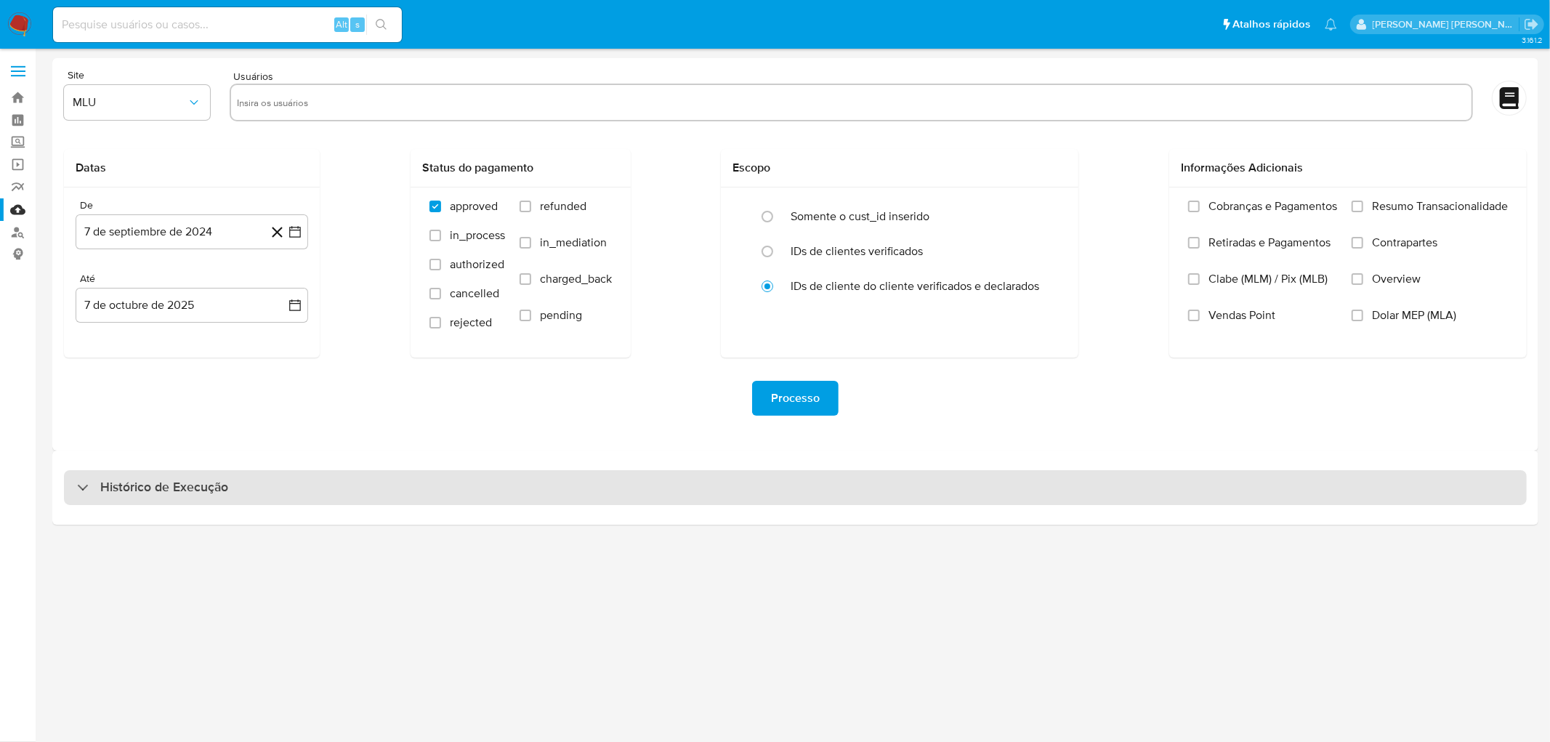
click at [384, 490] on div "Histórico de Execução" at bounding box center [795, 487] width 1463 height 35
select select "10"
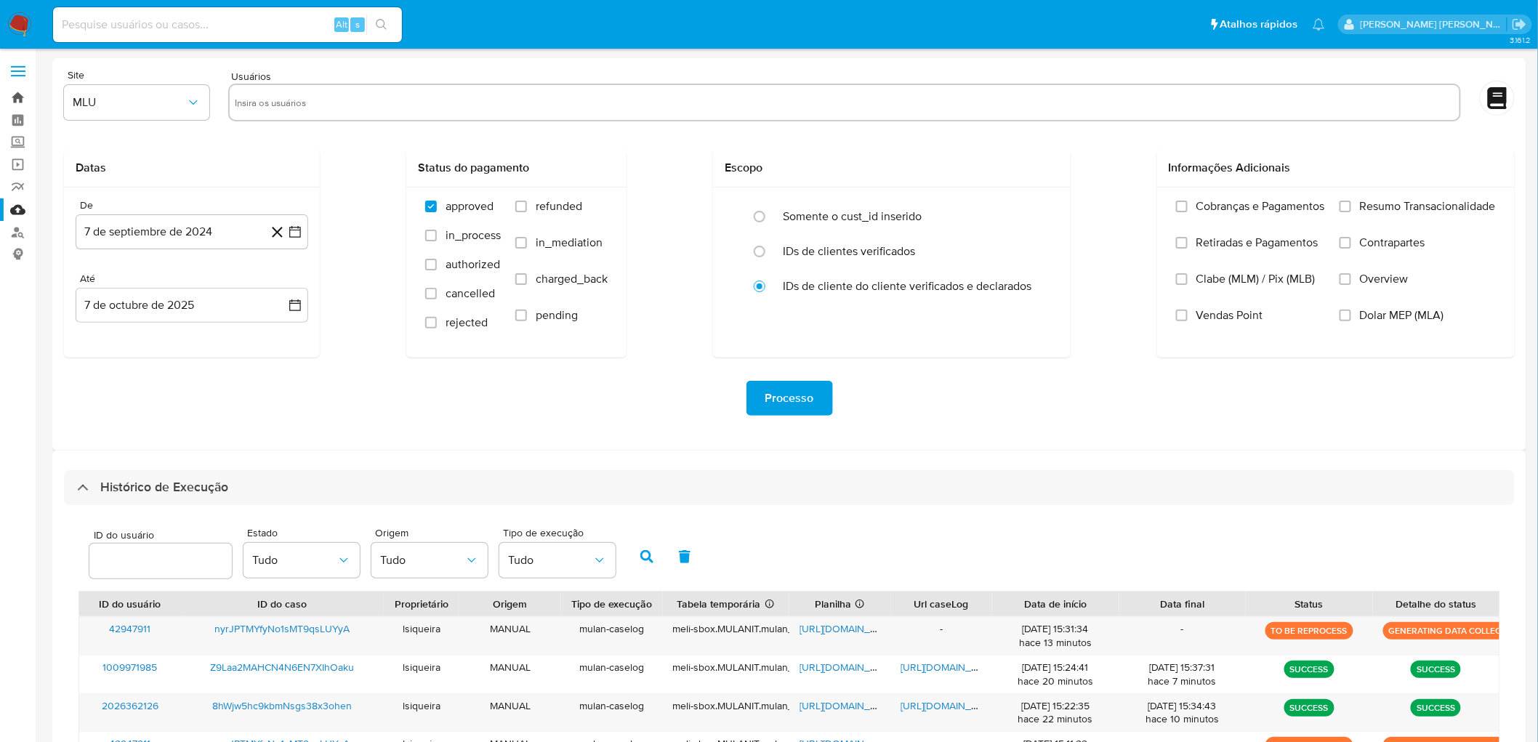
click at [9, 98] on link "Bandeja" at bounding box center [86, 97] width 173 height 23
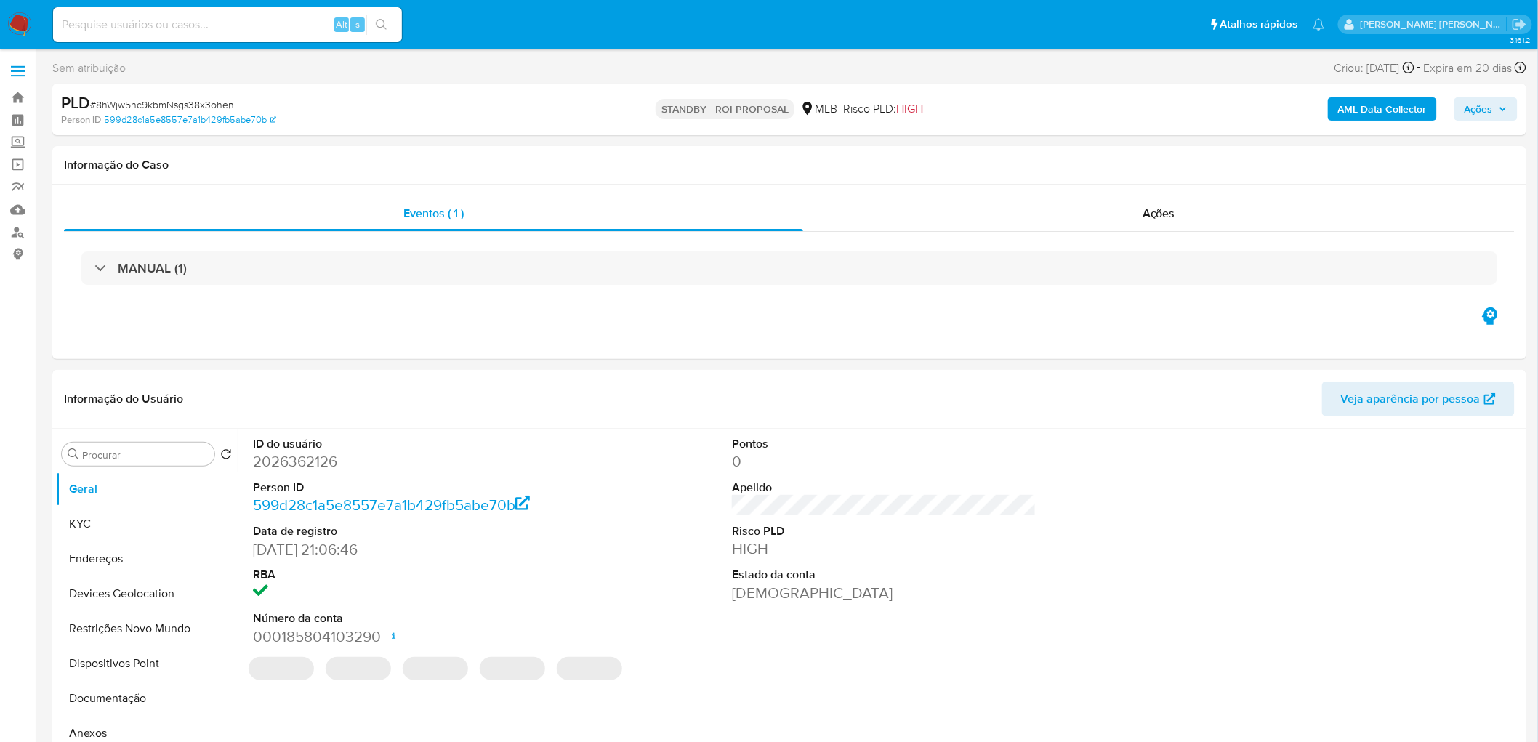
select select "10"
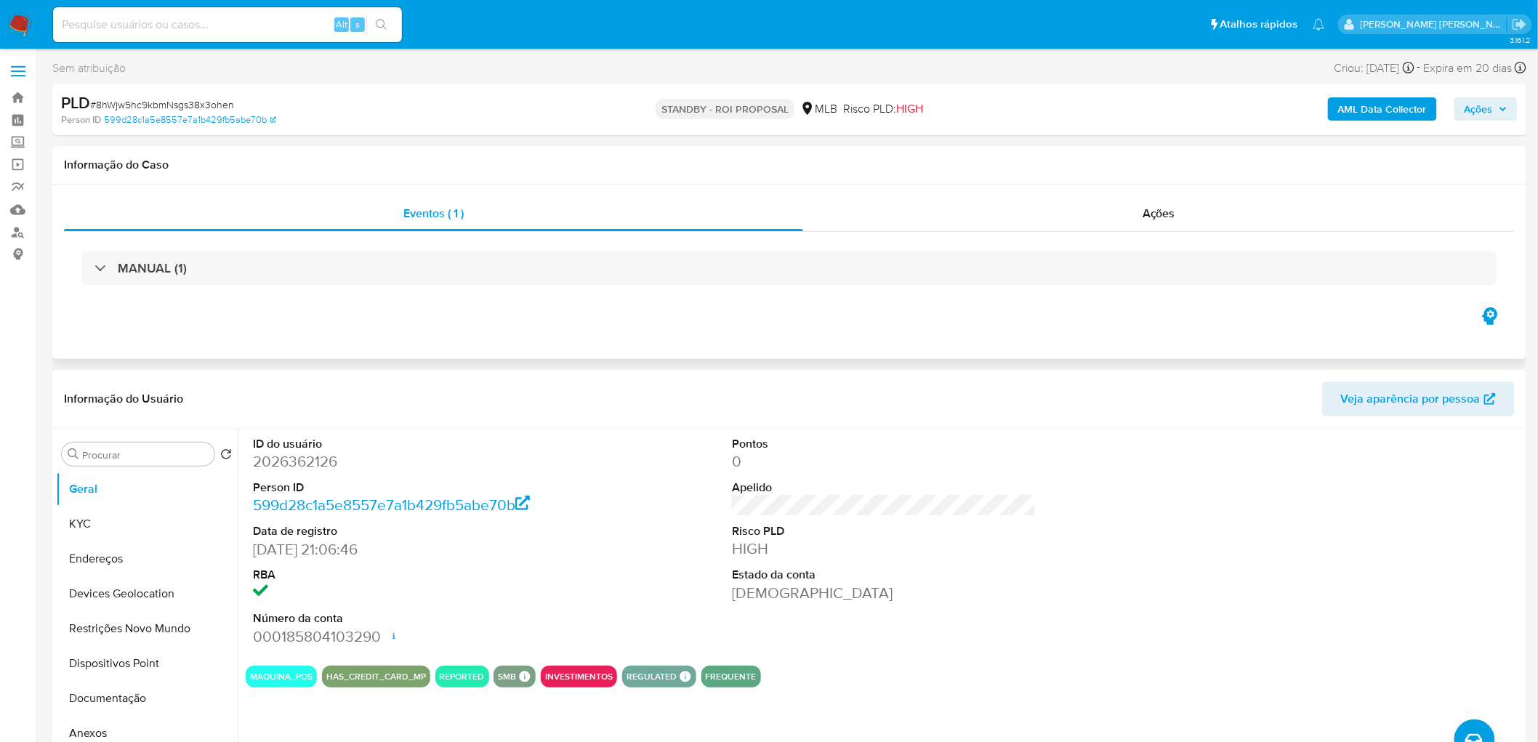
drag, startPoint x: 1153, startPoint y: 206, endPoint x: 1044, endPoint y: 177, distance: 113.0
click at [1153, 207] on span "Ações" at bounding box center [1159, 213] width 33 height 17
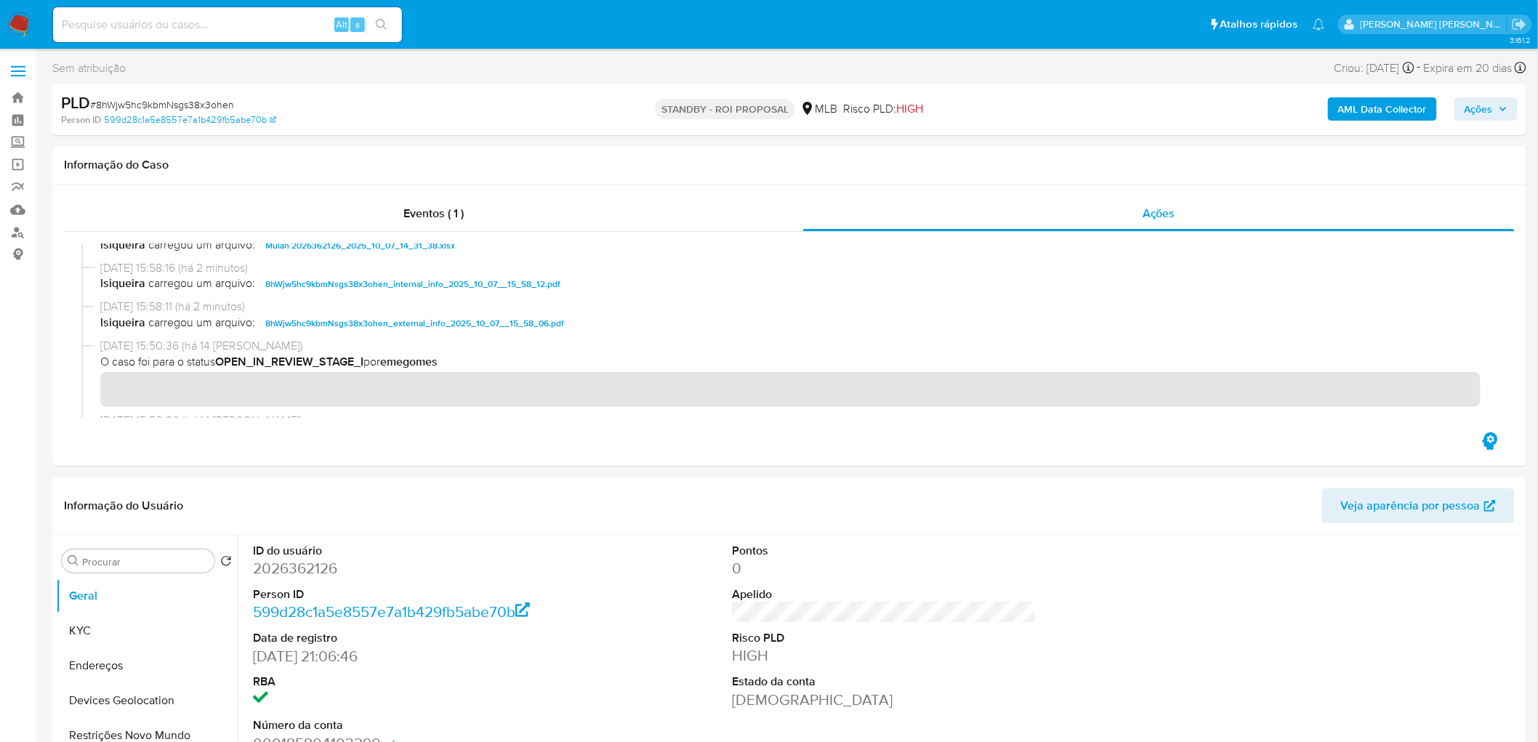
scroll to position [161, 0]
